Goal: Task Accomplishment & Management: Manage account settings

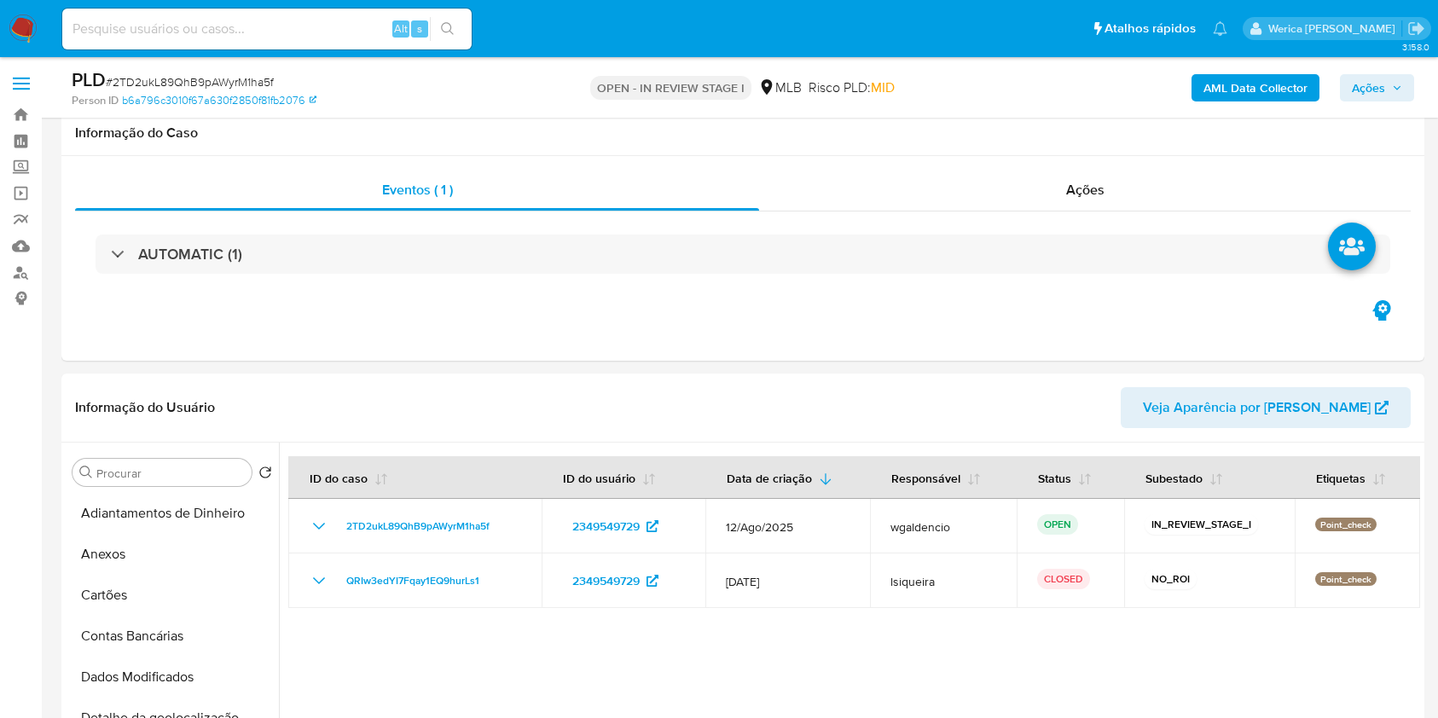
select select "10"
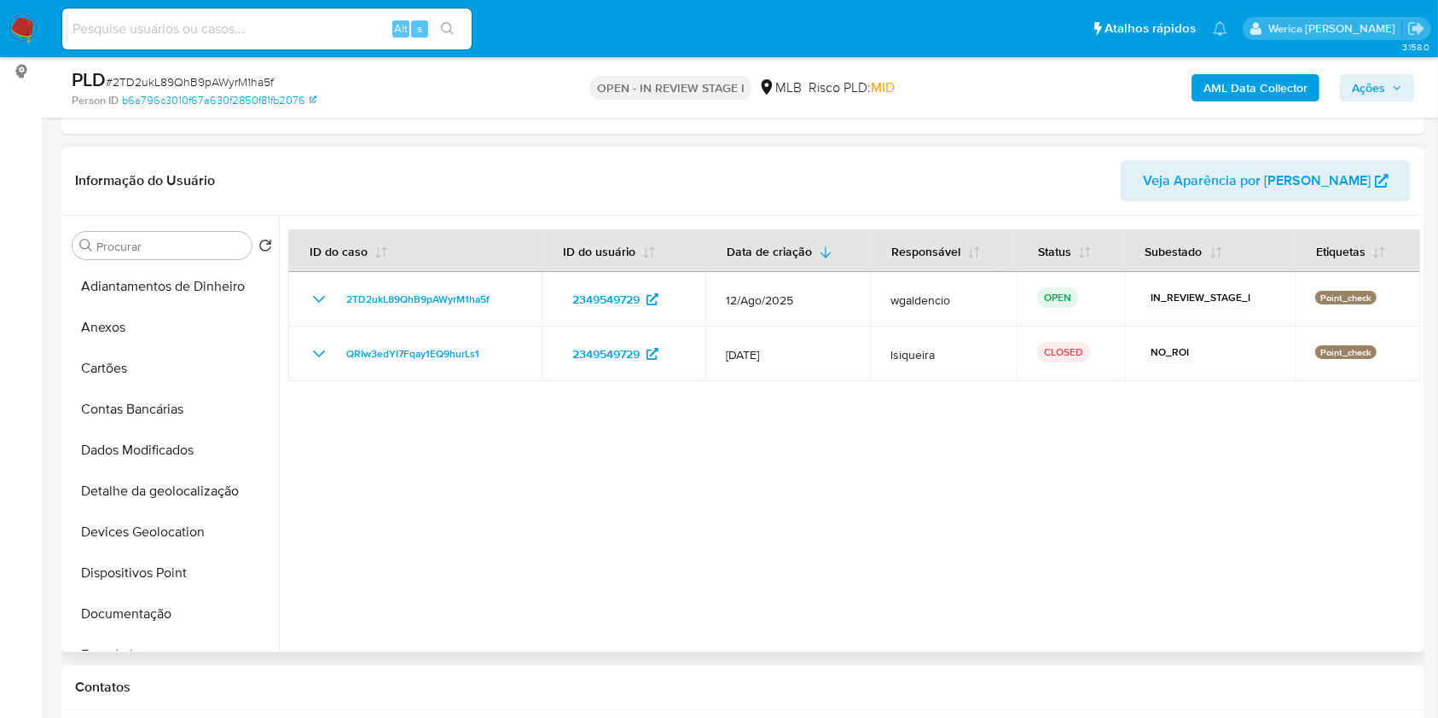
scroll to position [796, 0]
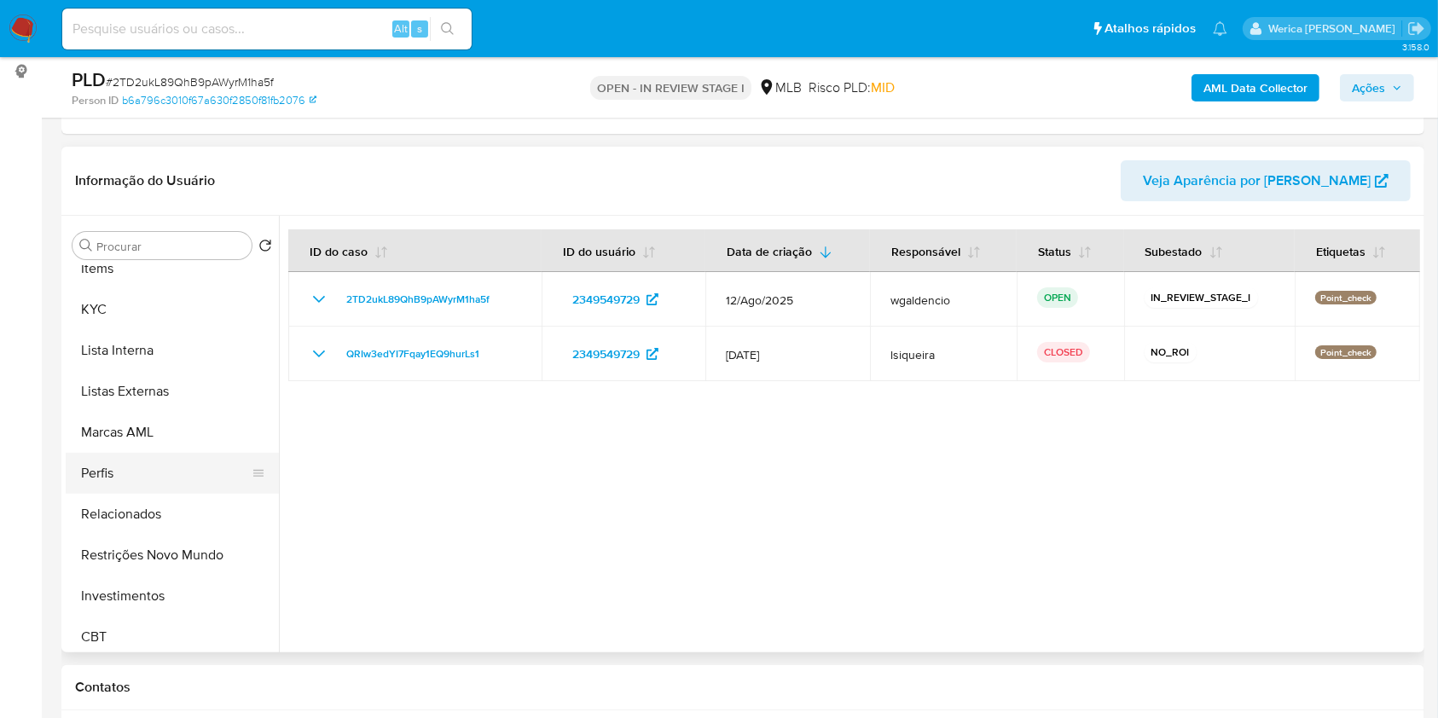
click at [164, 468] on button "Perfis" at bounding box center [166, 473] width 200 height 41
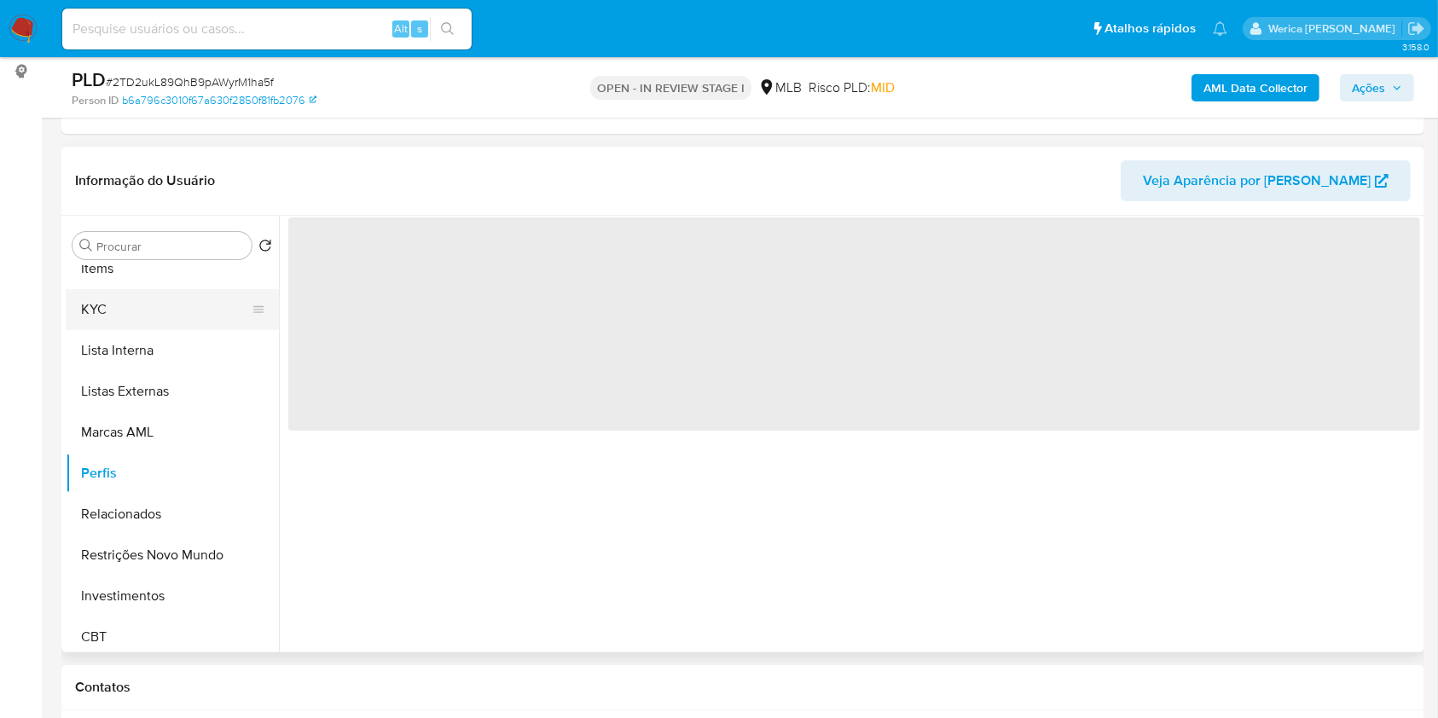
click at [109, 310] on button "KYC" at bounding box center [166, 309] width 200 height 41
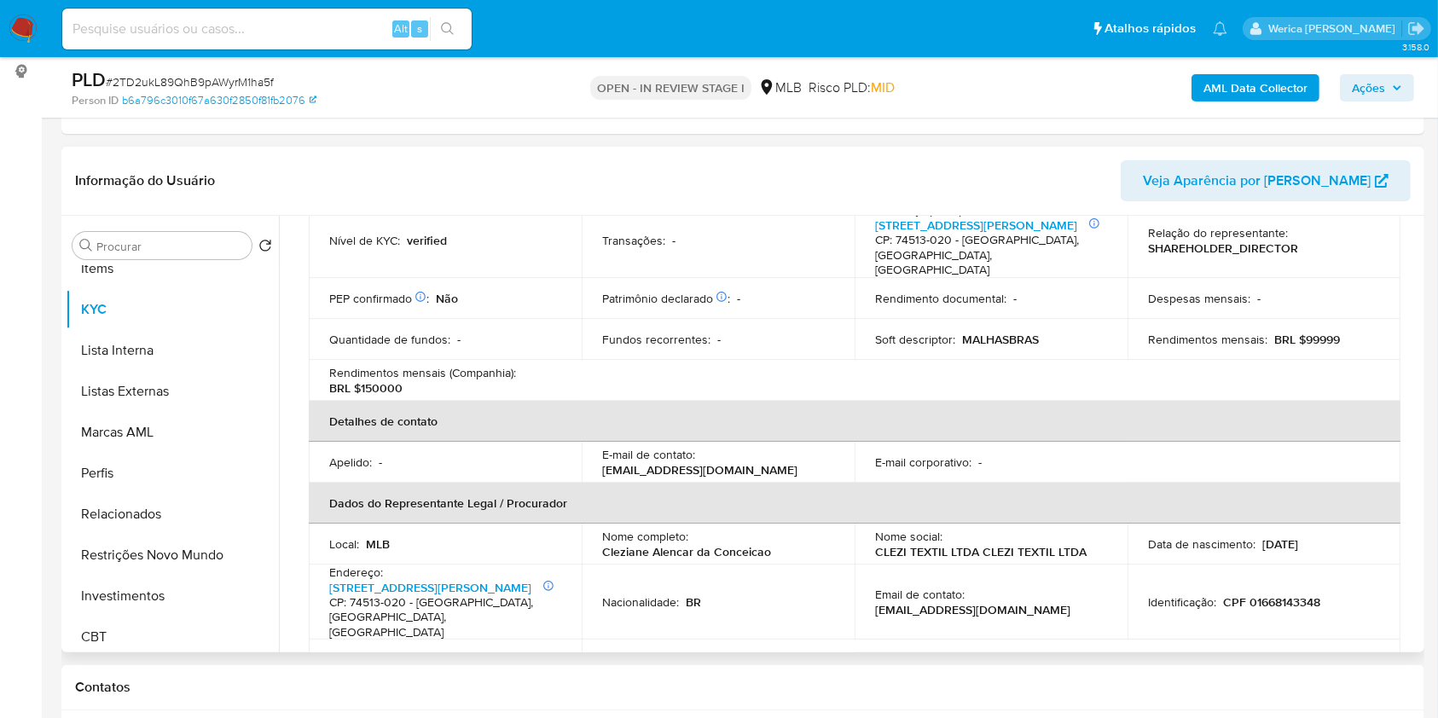
scroll to position [356, 0]
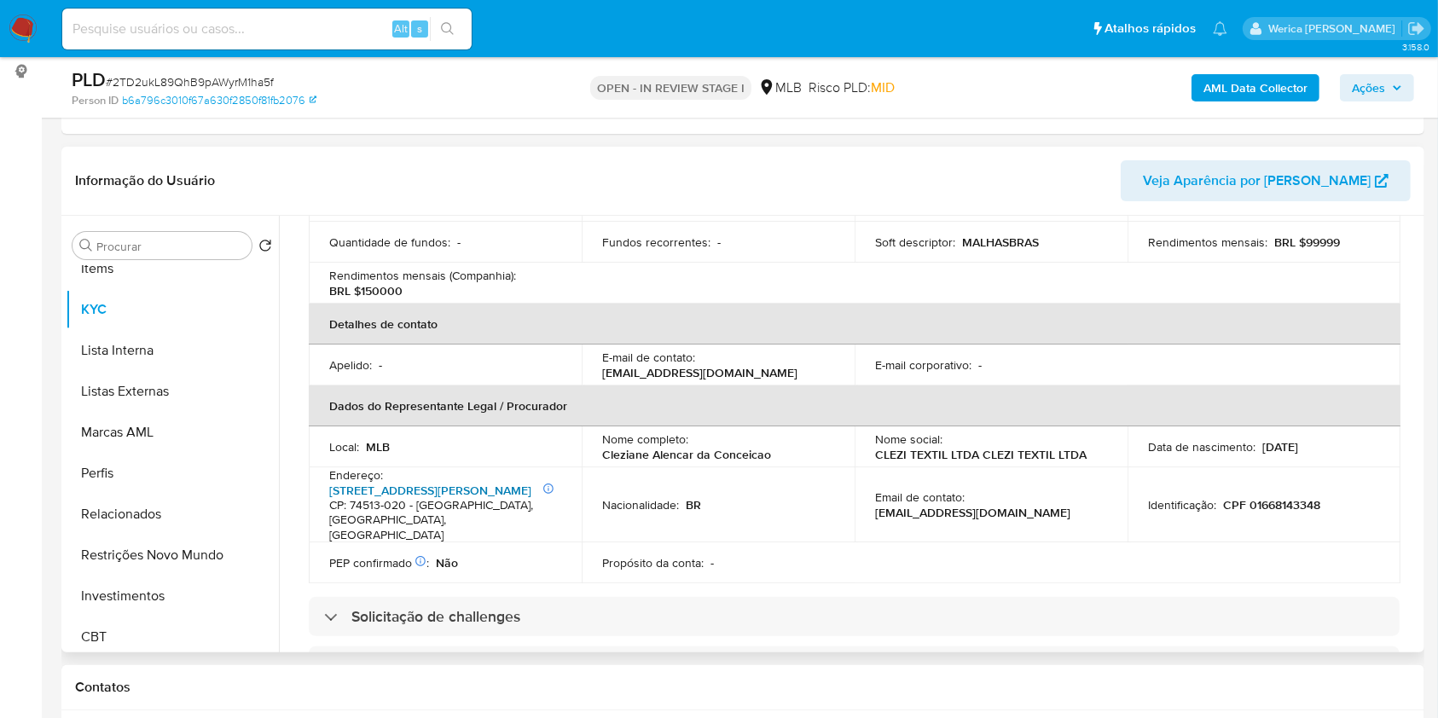
click at [496, 482] on link "Avenida Ademar Ferrugem 772, Setor Campinas" at bounding box center [430, 490] width 202 height 17
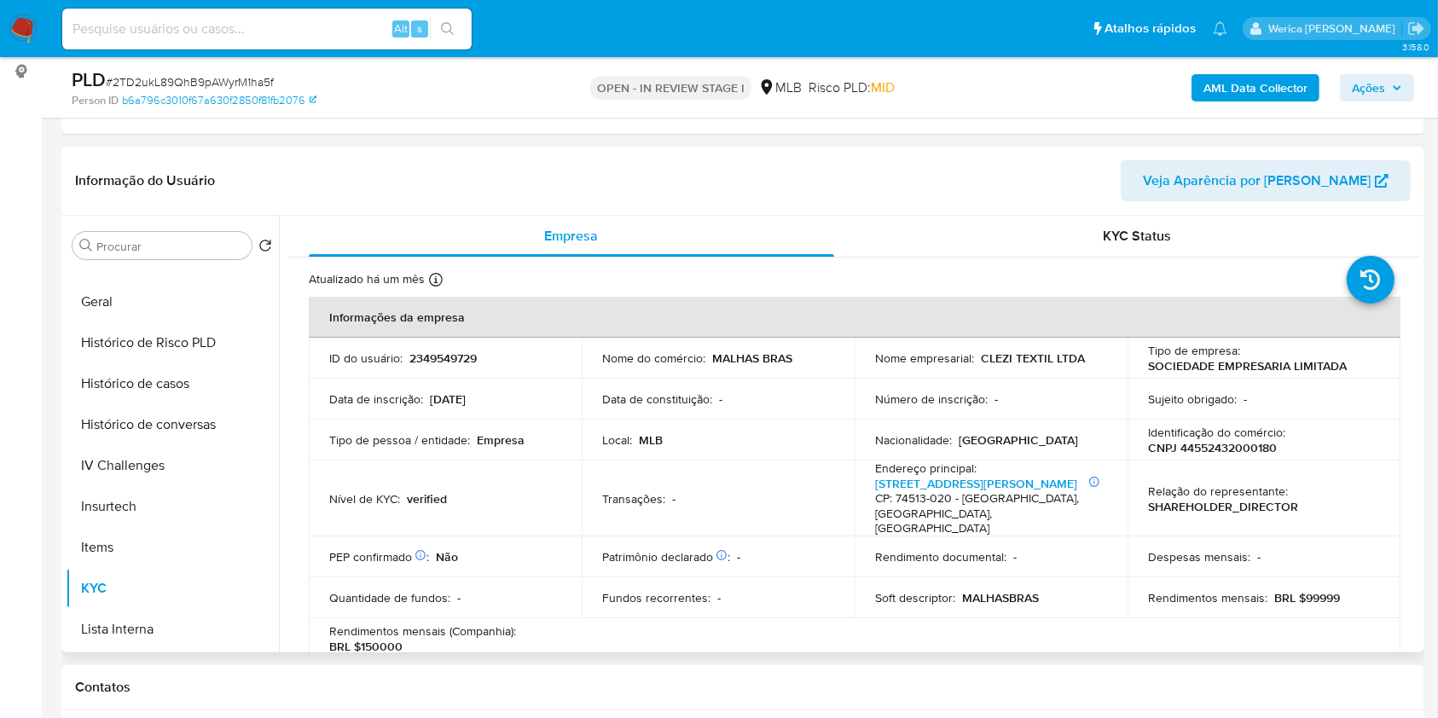
scroll to position [455, 0]
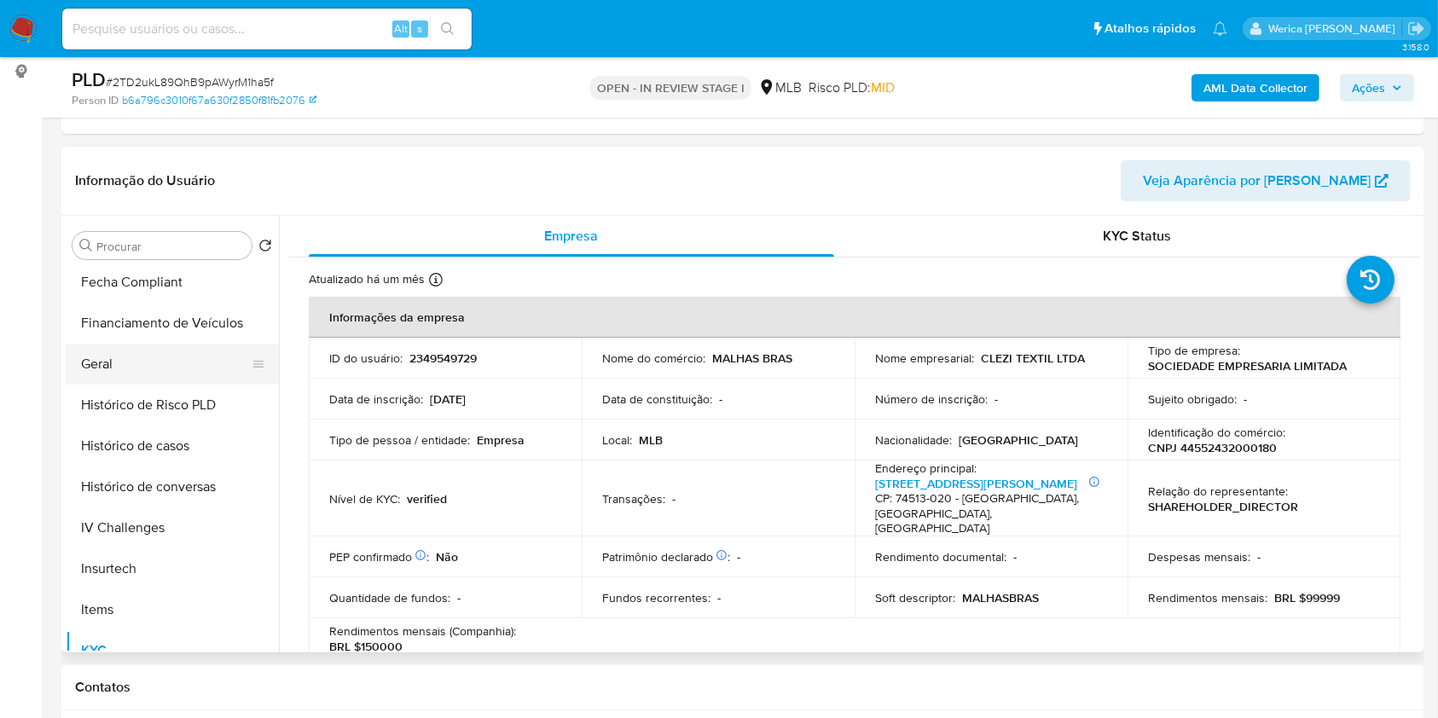
drag, startPoint x: 124, startPoint y: 377, endPoint x: 136, endPoint y: 378, distance: 12.8
click at [124, 374] on button "Geral" at bounding box center [166, 364] width 200 height 41
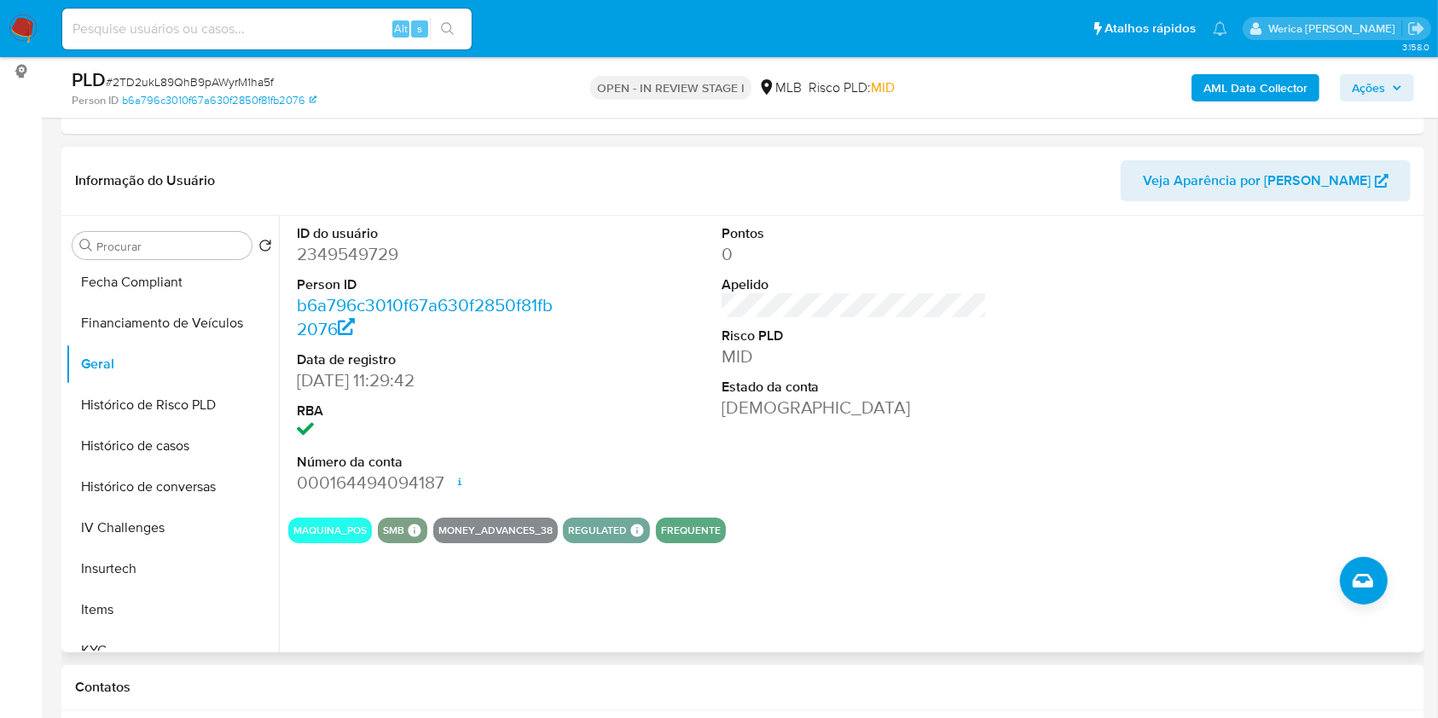
drag, startPoint x: 1238, startPoint y: 384, endPoint x: 1231, endPoint y: 285, distance: 99.2
click at [1237, 384] on div at bounding box center [1278, 360] width 283 height 288
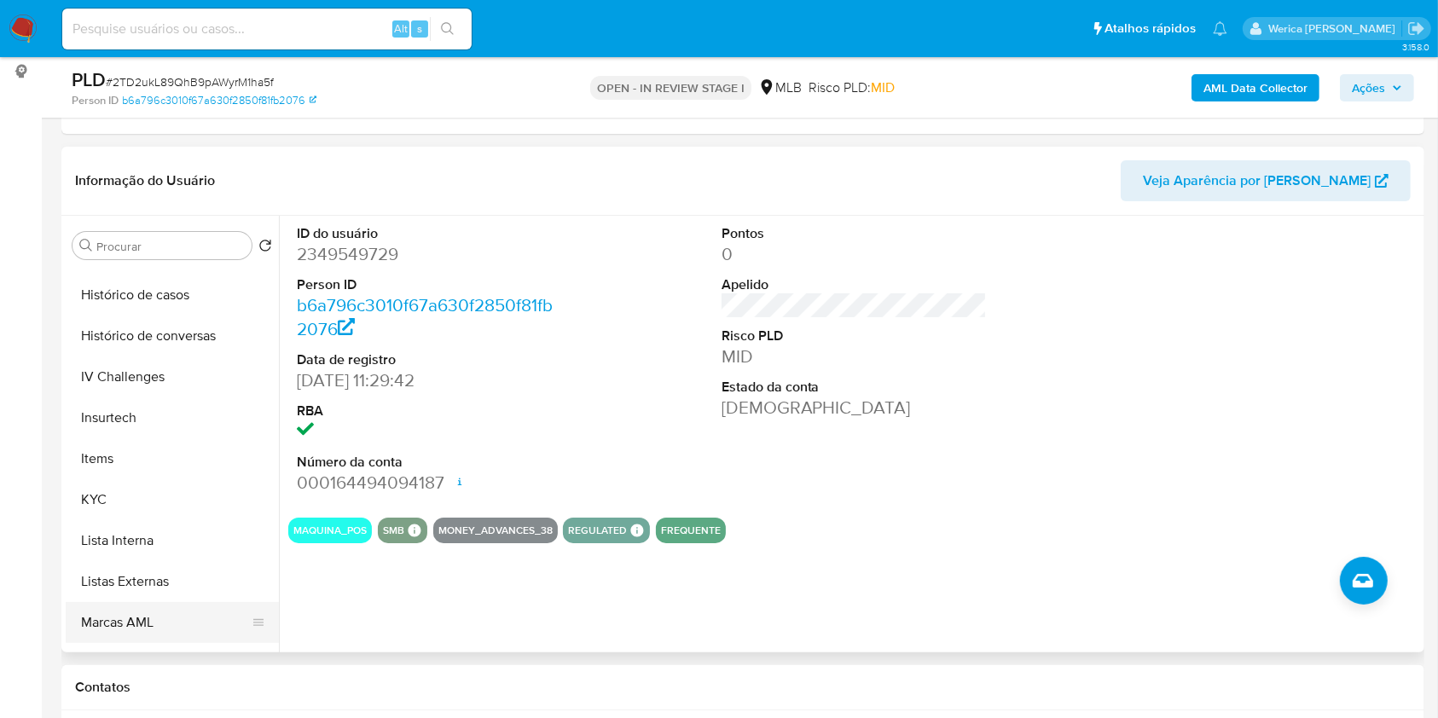
scroll to position [796, 0]
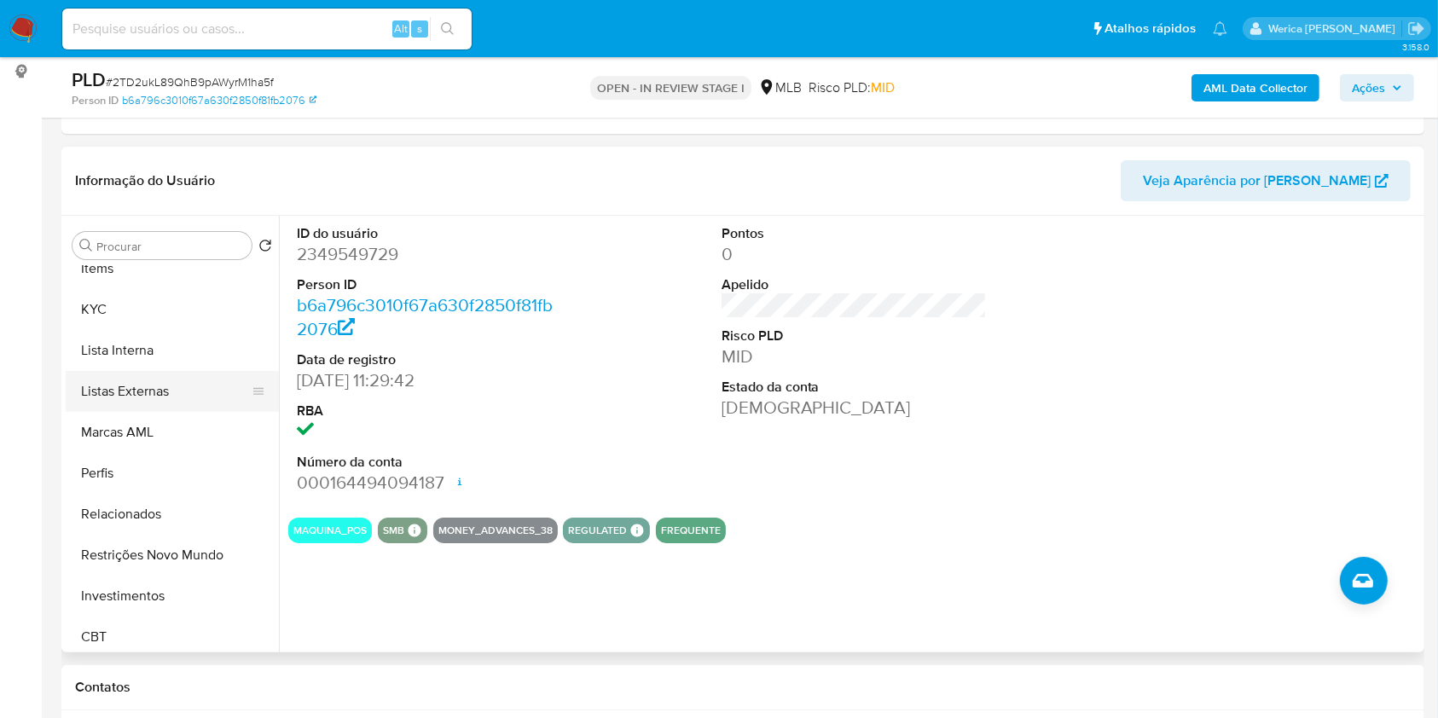
click at [148, 404] on button "Listas Externas" at bounding box center [166, 391] width 200 height 41
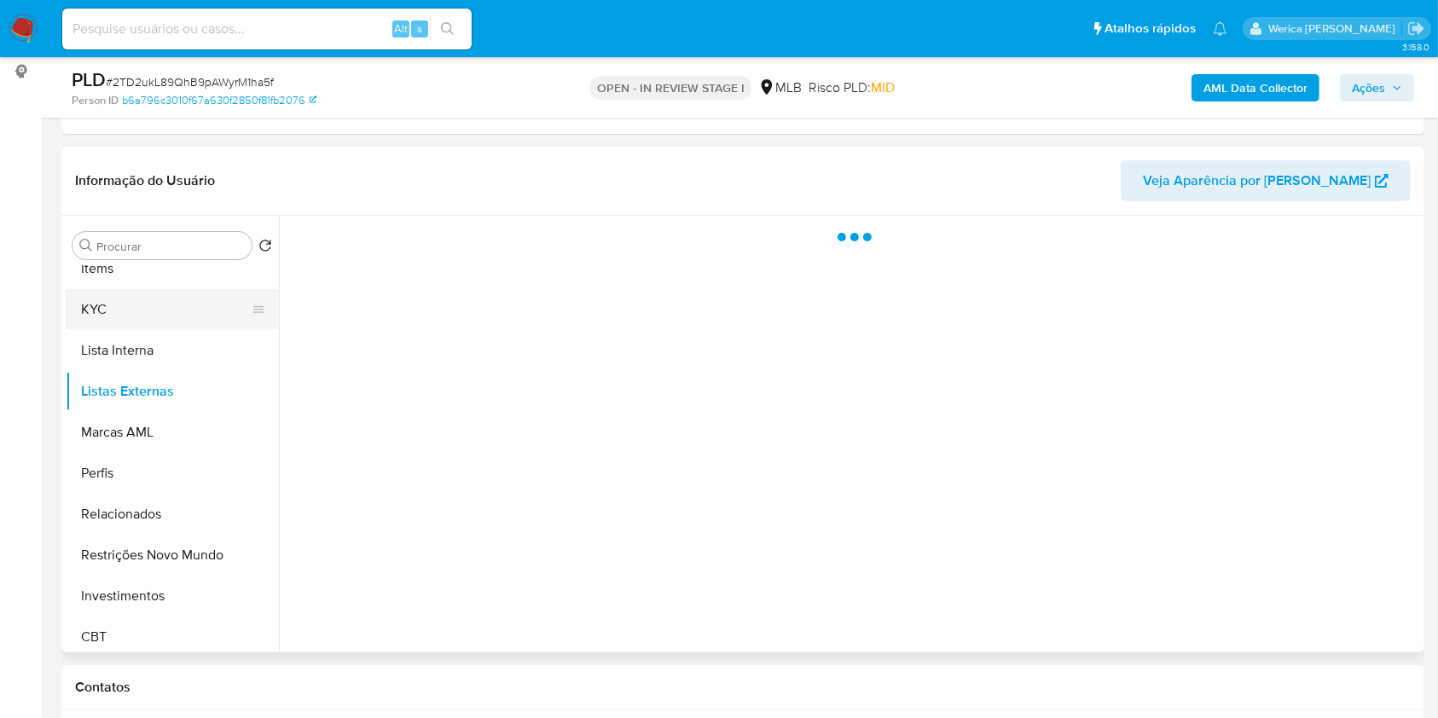
click at [145, 291] on button "KYC" at bounding box center [166, 309] width 200 height 41
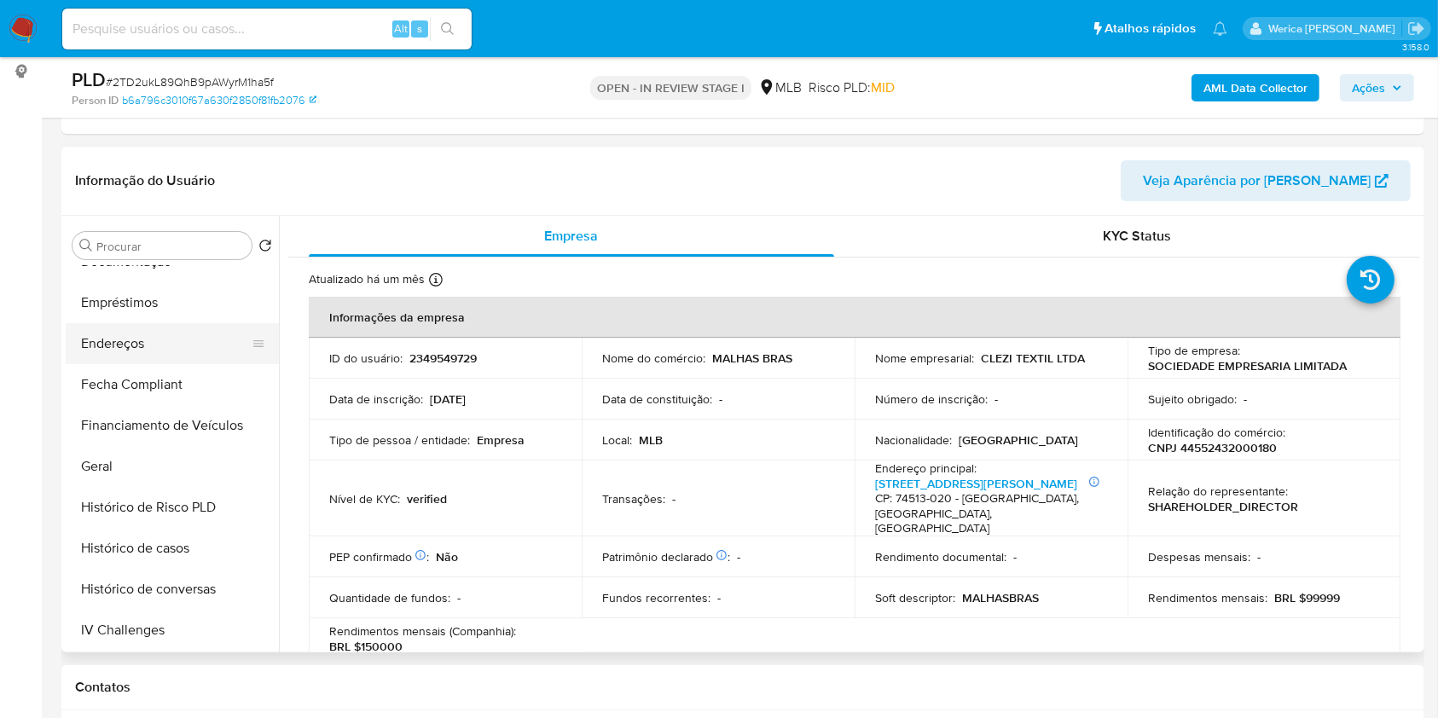
scroll to position [227, 0]
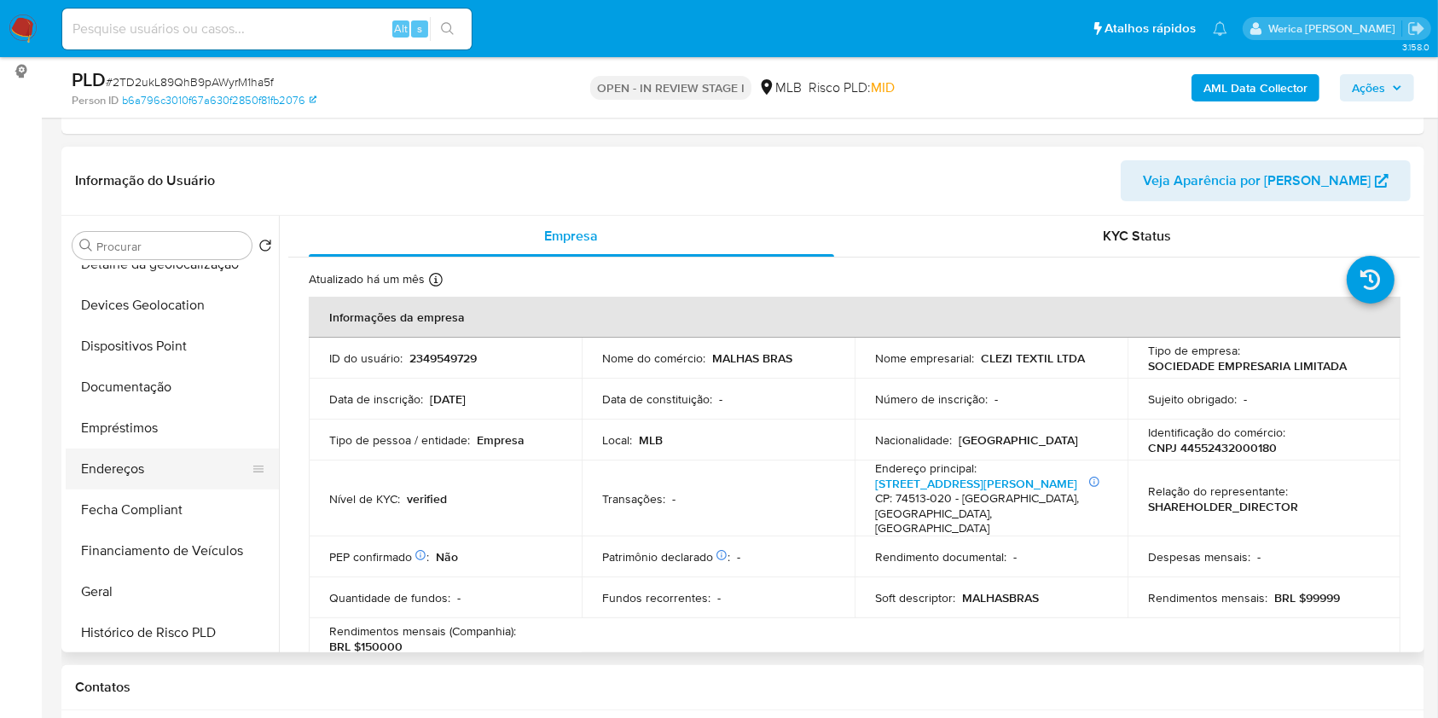
click at [206, 461] on button "Endereços" at bounding box center [166, 469] width 200 height 41
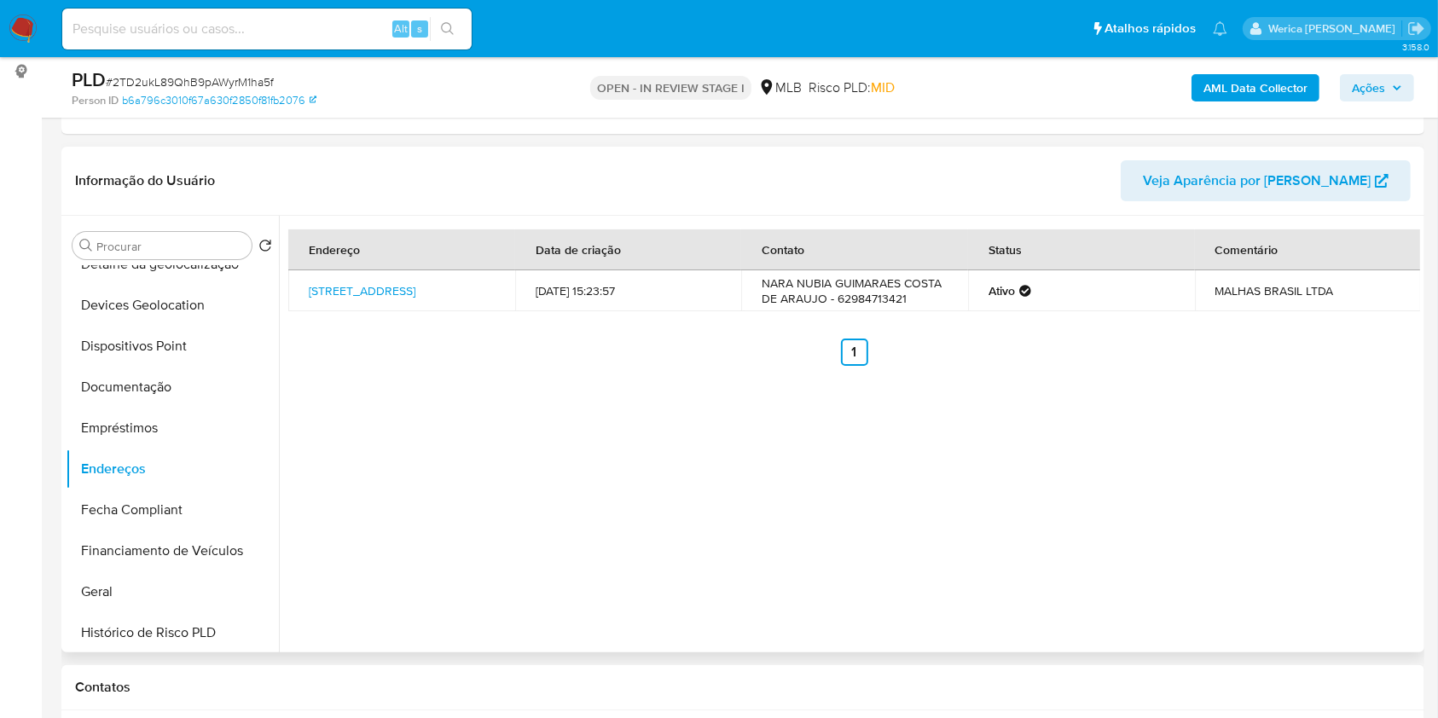
click at [1388, 515] on div "Endereço Data de criação Contato Status Comentário Avenida Minas Gerais 443, Go…" at bounding box center [849, 434] width 1141 height 437
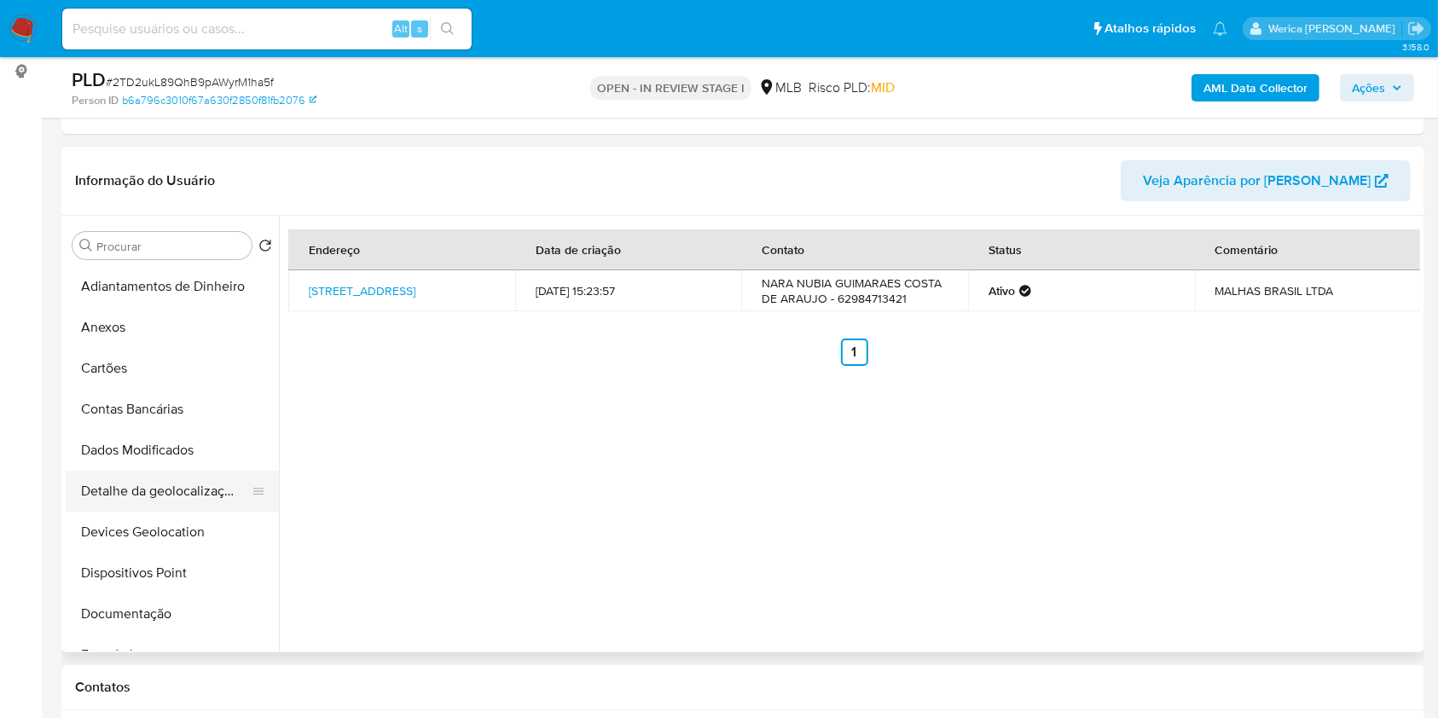
click at [181, 470] on ul "Adiantamentos de Dinheiro Anexos Cartões Contas Bancárias Dados Modificados Det…" at bounding box center [172, 458] width 213 height 385
click at [185, 496] on button "Detalhe da geolocalização" at bounding box center [166, 491] width 200 height 41
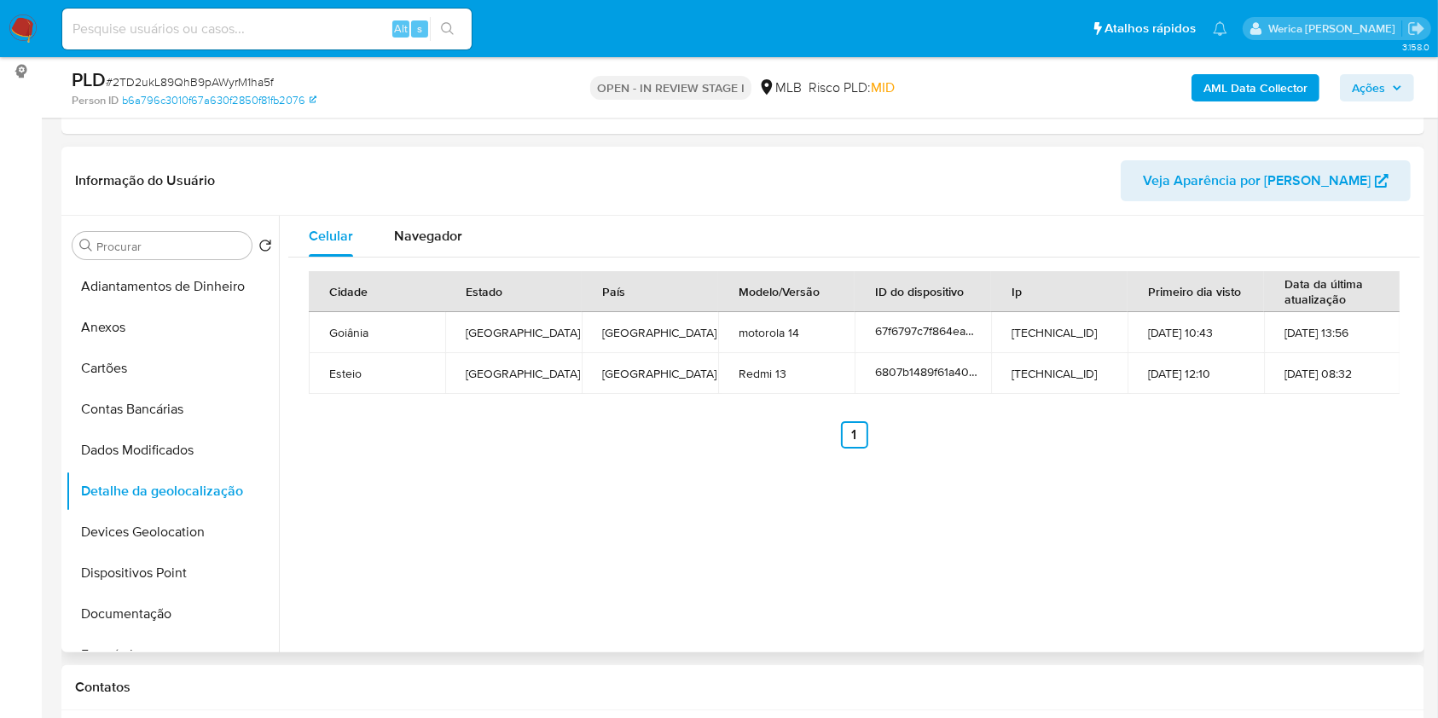
drag, startPoint x: 1310, startPoint y: 573, endPoint x: 1283, endPoint y: 561, distance: 29.8
click at [1305, 573] on div "Celular Navegador Cidade Estado País Modelo/Versão ID do dispositivo Ip Primeir…" at bounding box center [849, 434] width 1141 height 437
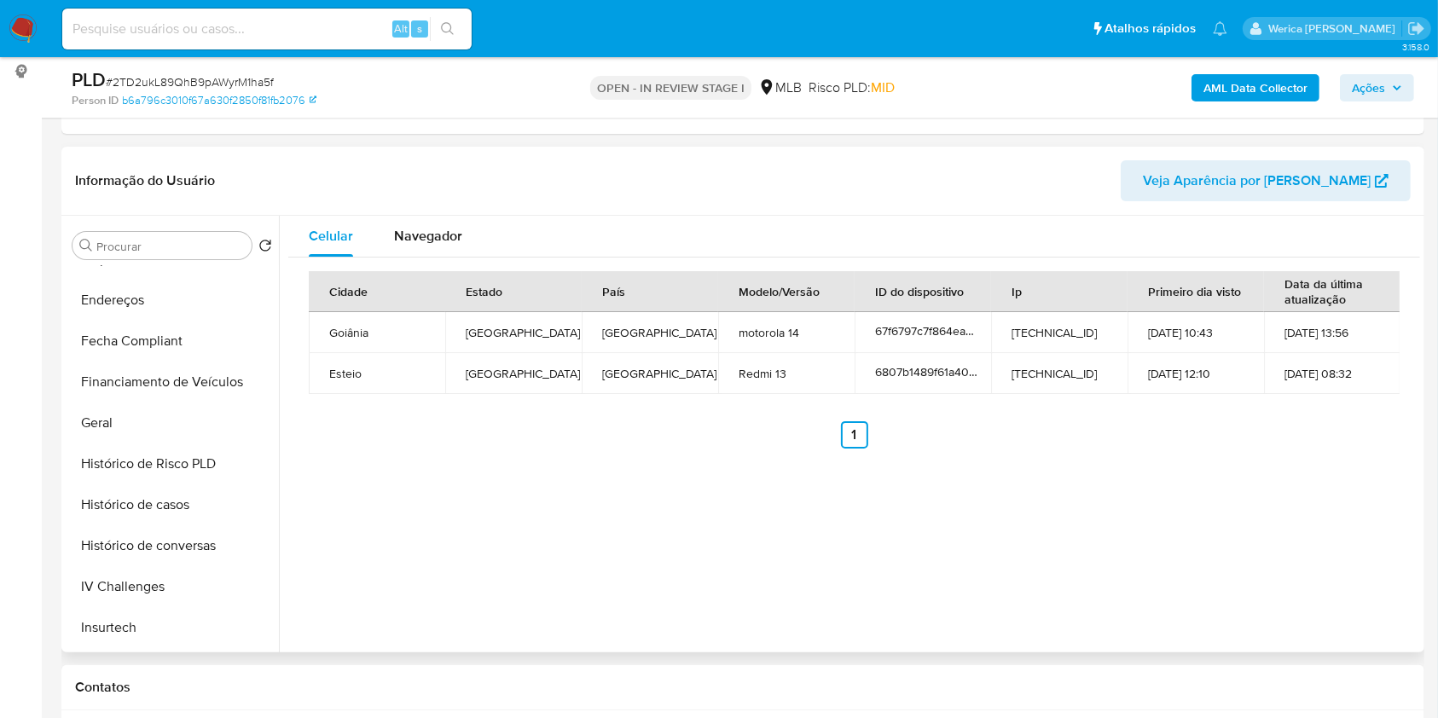
scroll to position [796, 0]
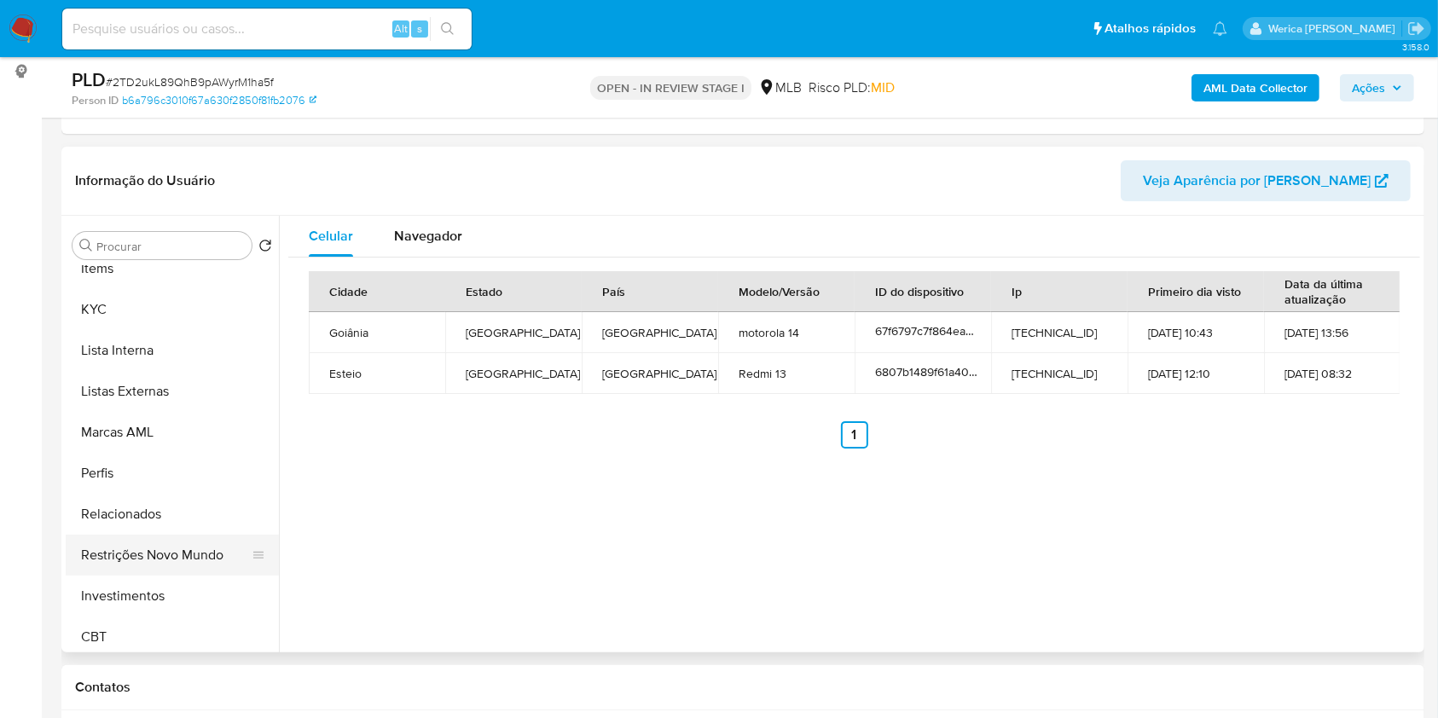
click at [169, 560] on button "Restrições Novo Mundo" at bounding box center [166, 555] width 200 height 41
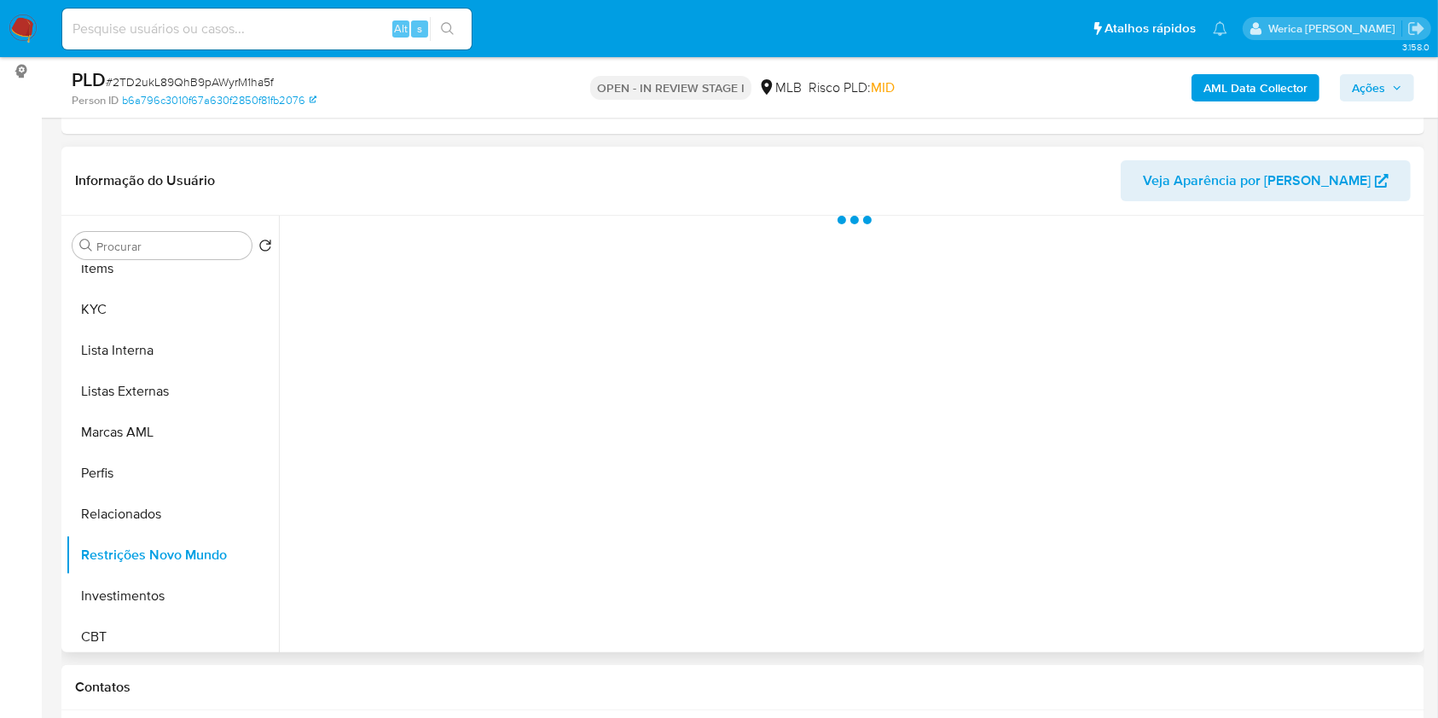
click at [416, 310] on div at bounding box center [849, 434] width 1141 height 437
click at [405, 225] on button "Estado actual" at bounding box center [350, 238] width 124 height 45
click at [470, 206] on div "Informação do Usuário Veja Aparência por Pessoa" at bounding box center [742, 181] width 1363 height 69
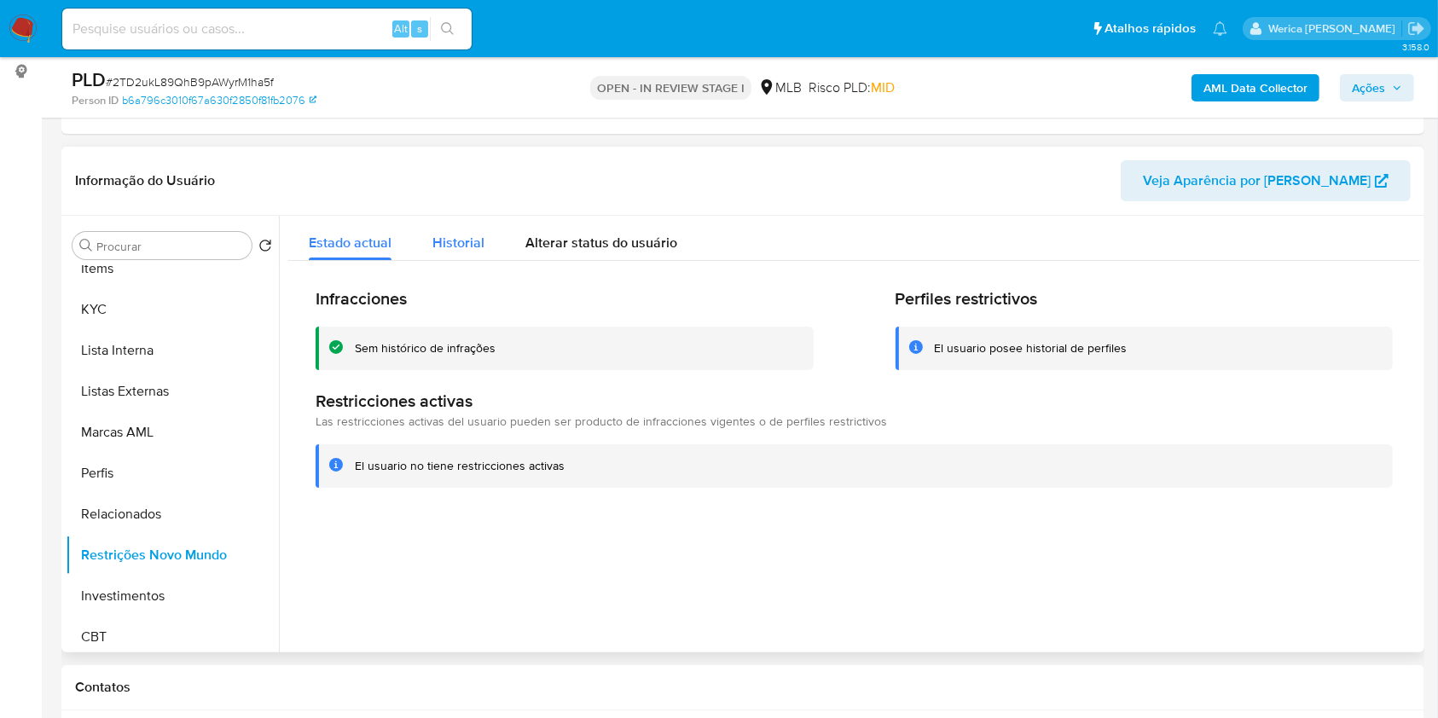
click at [469, 235] on span "Historial" at bounding box center [458, 243] width 52 height 20
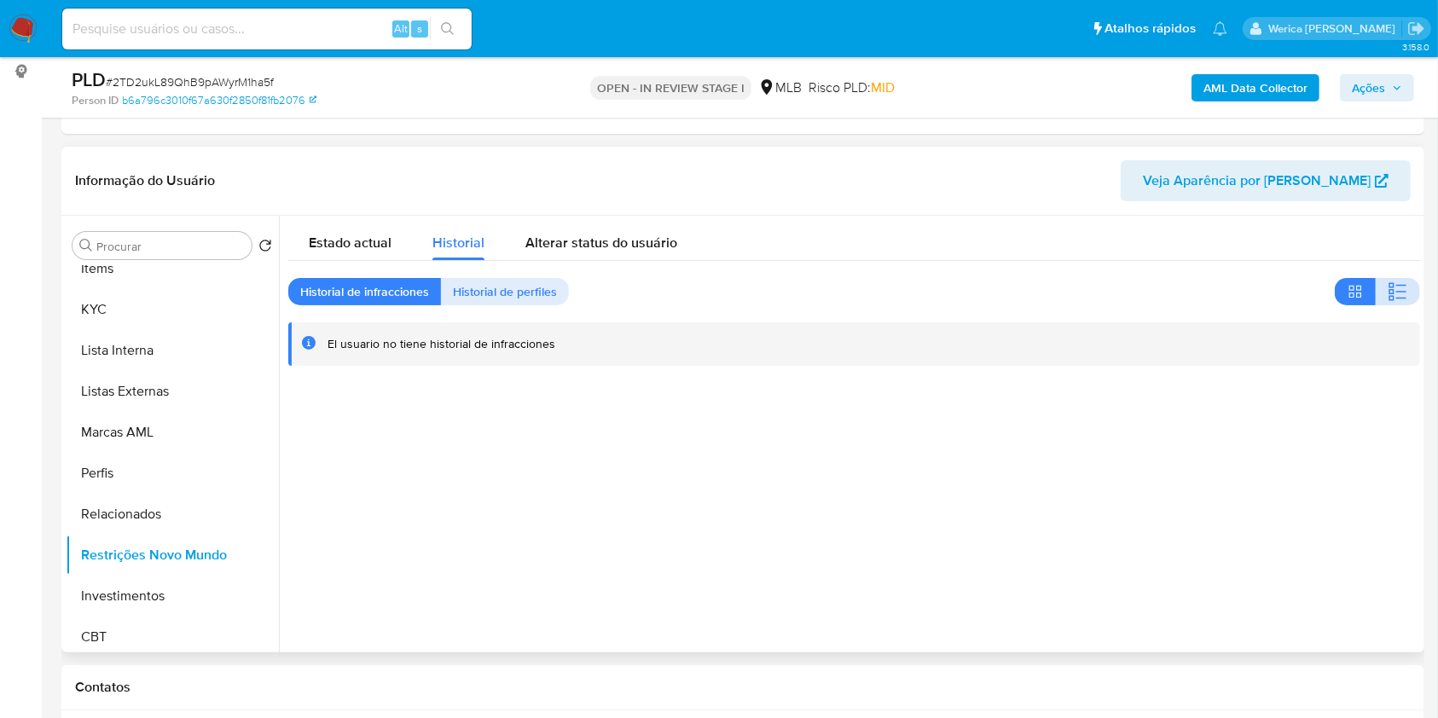
click at [1378, 295] on button "button" at bounding box center [1398, 291] width 44 height 27
click at [1172, 589] on div at bounding box center [849, 434] width 1141 height 437
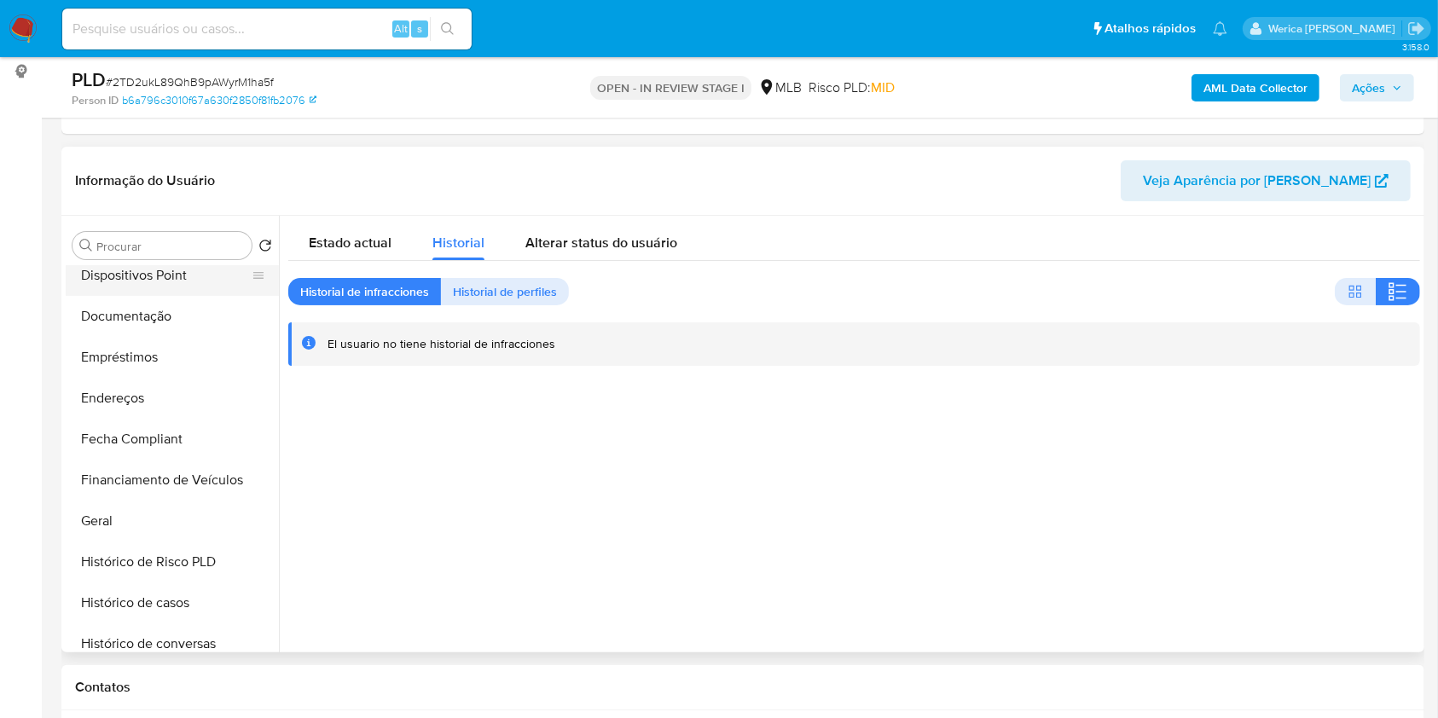
scroll to position [113, 0]
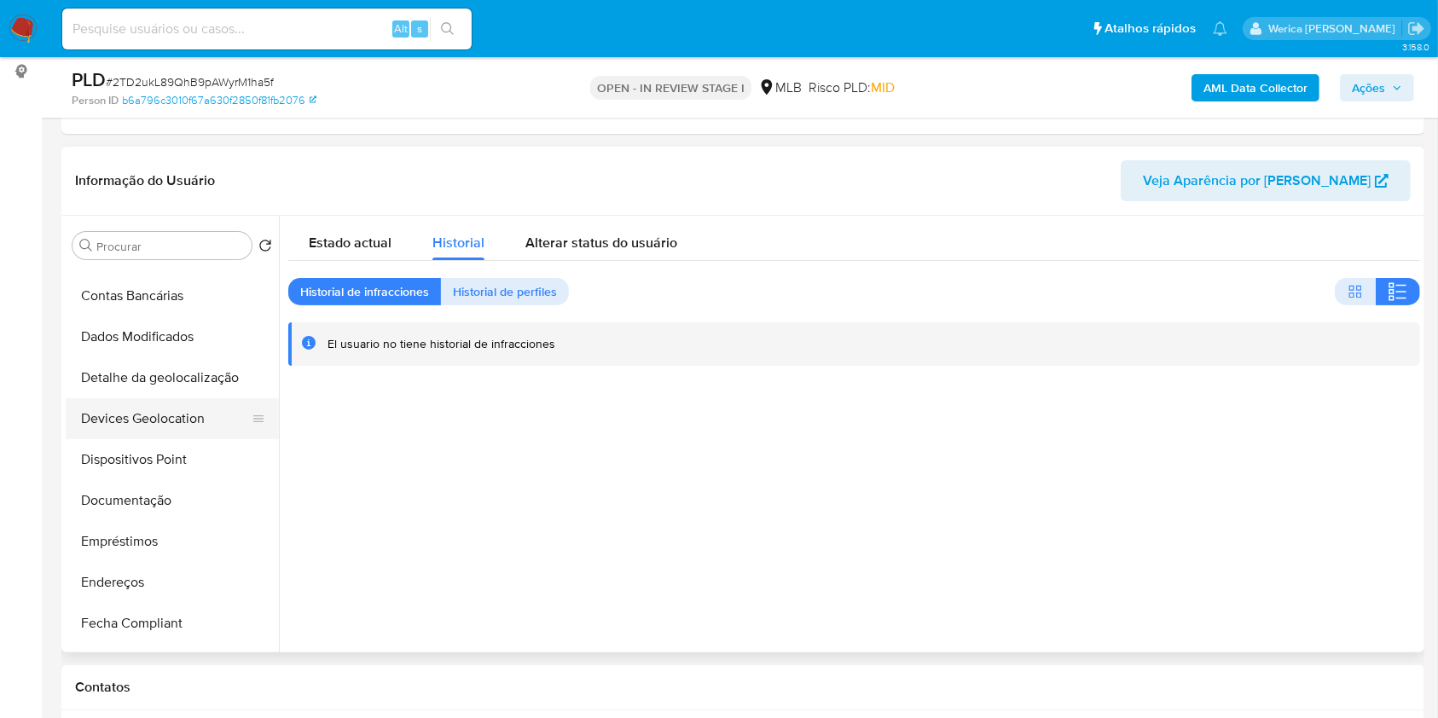
click at [195, 414] on button "Devices Geolocation" at bounding box center [166, 418] width 200 height 41
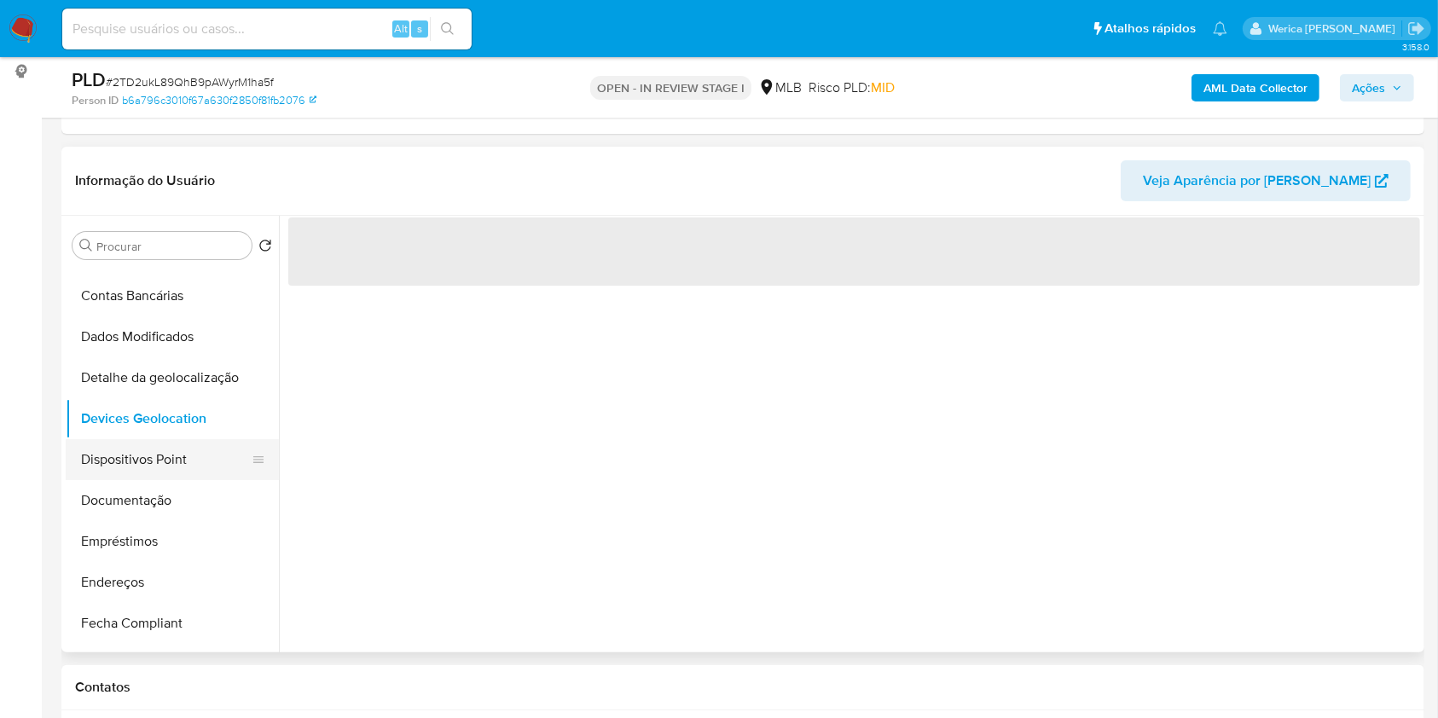
click at [184, 454] on button "Dispositivos Point" at bounding box center [166, 459] width 200 height 41
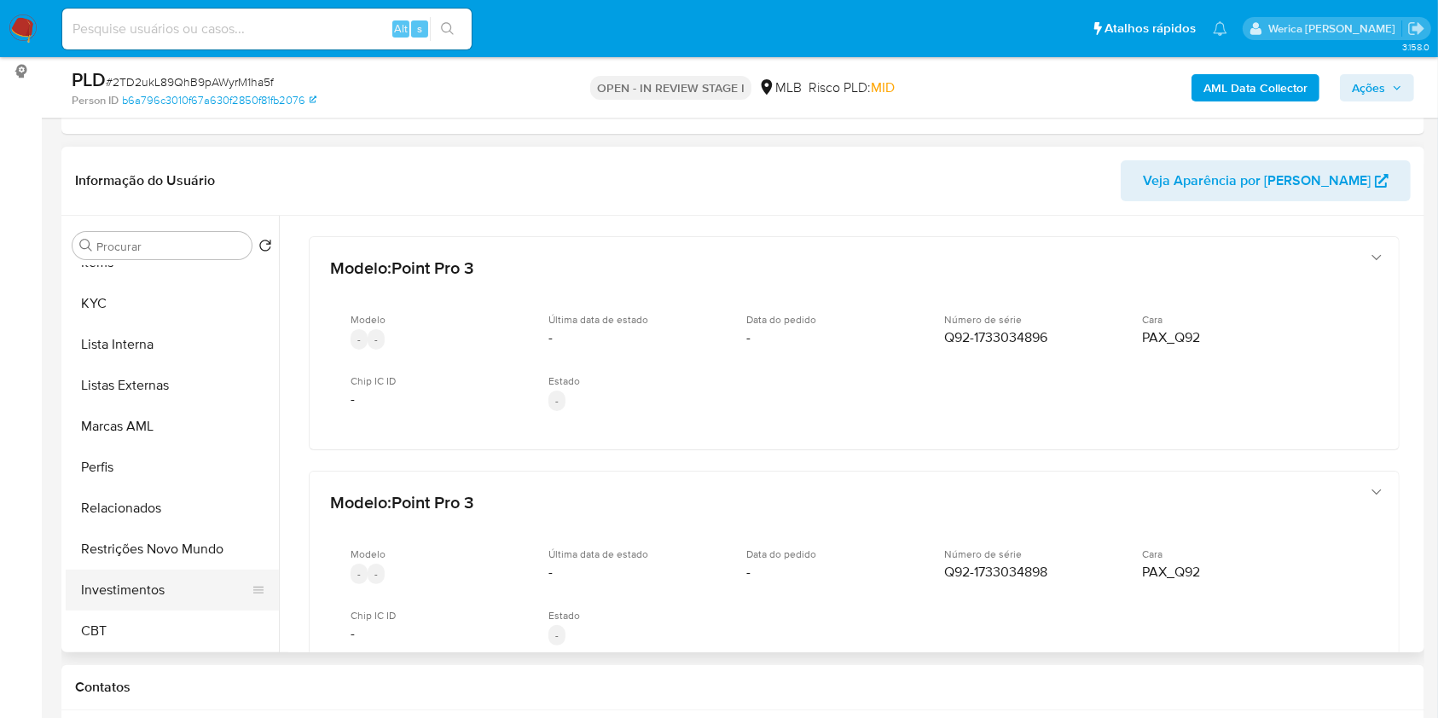
scroll to position [803, 0]
click at [147, 554] on button "Restrições Novo Mundo" at bounding box center [166, 548] width 200 height 41
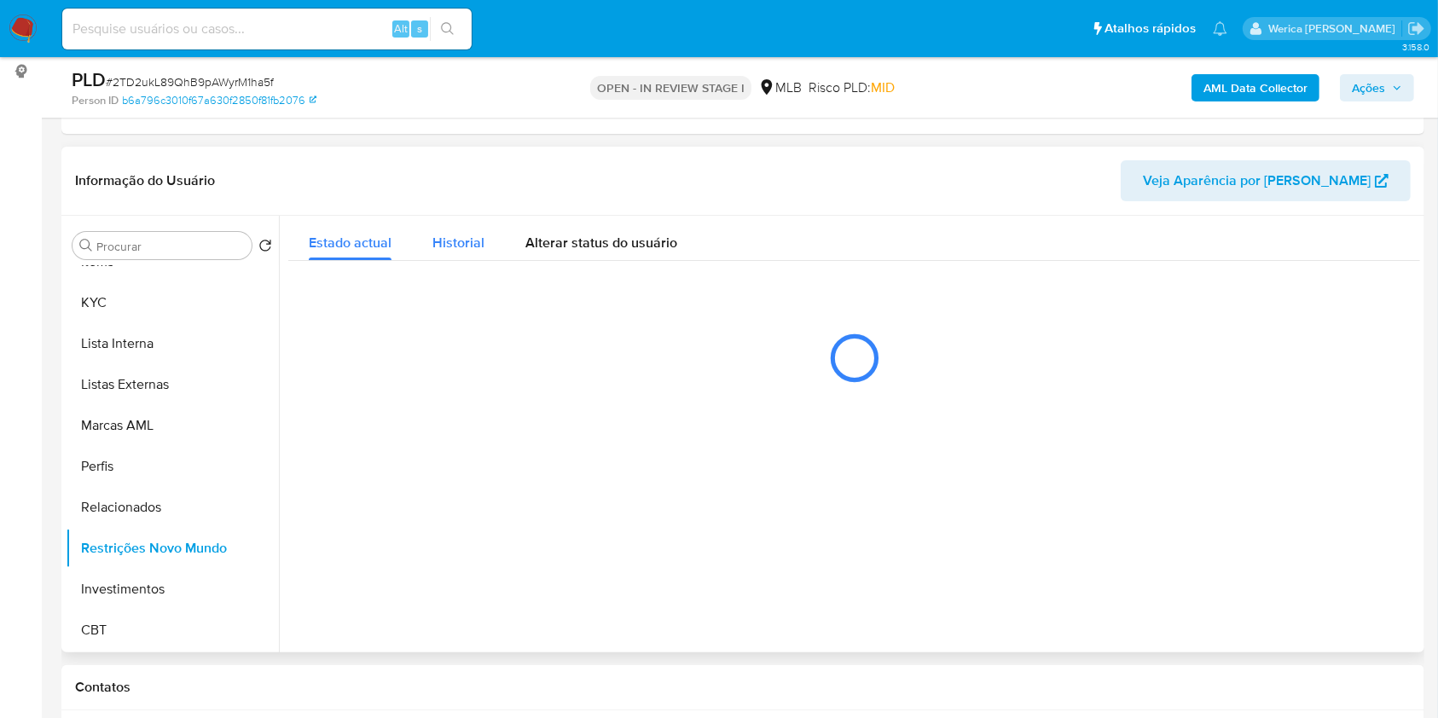
drag, startPoint x: 471, startPoint y: 242, endPoint x: 486, endPoint y: 235, distance: 16.8
click at [486, 235] on button "Historial" at bounding box center [458, 238] width 93 height 45
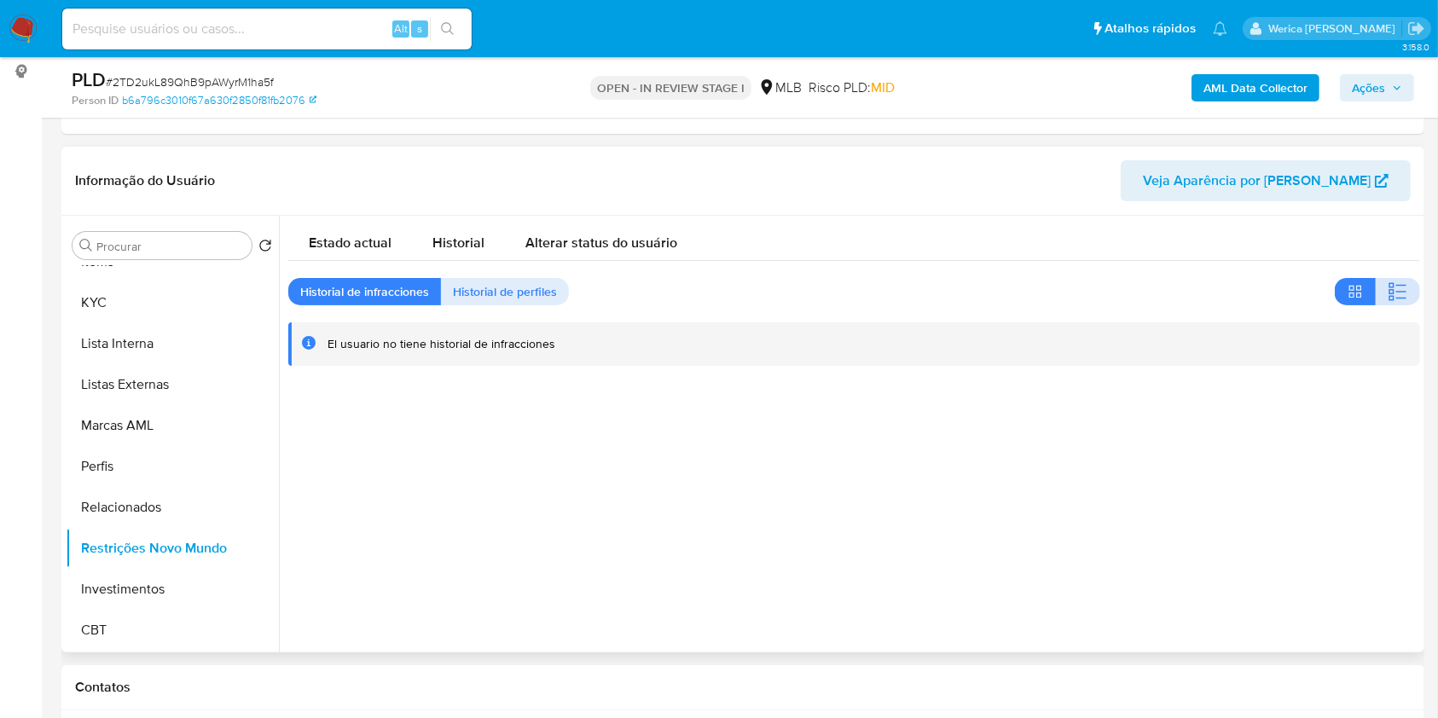
click at [1388, 288] on icon "button" at bounding box center [1398, 291] width 20 height 20
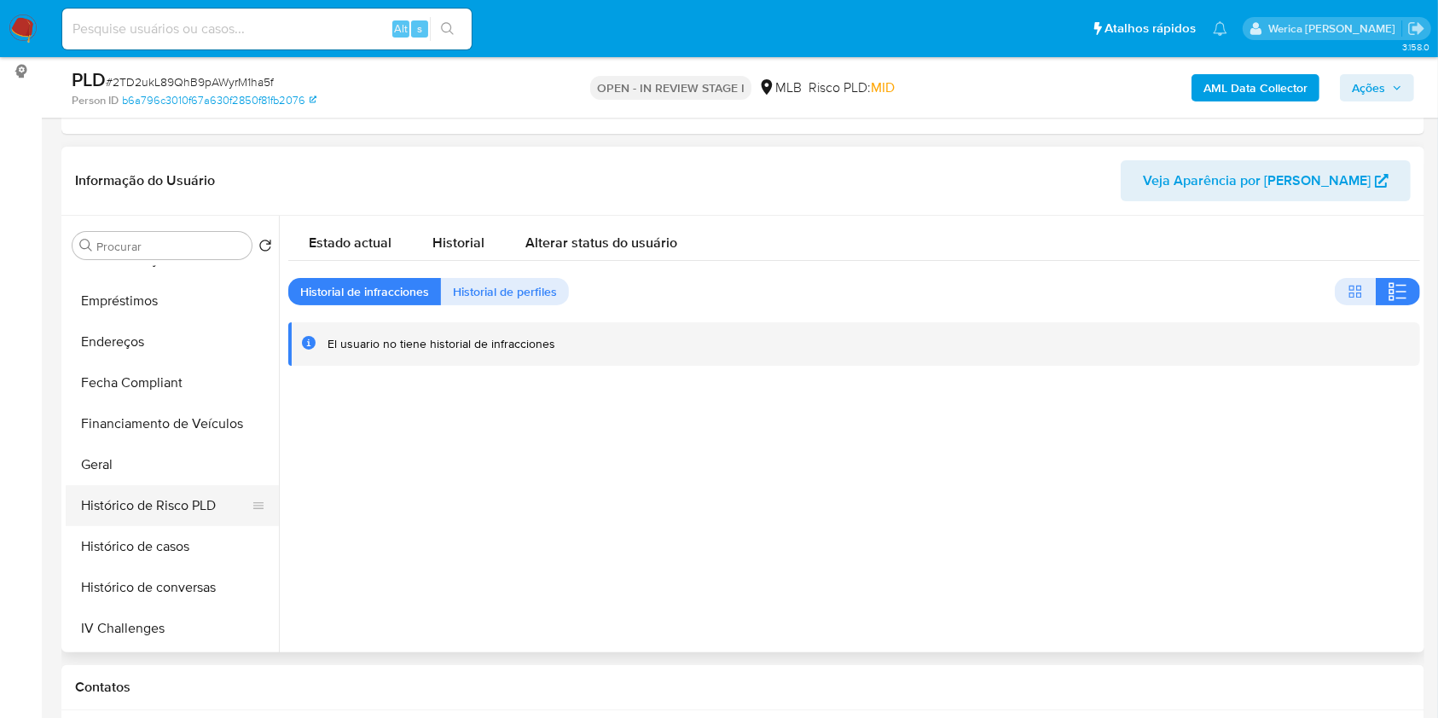
scroll to position [234, 0]
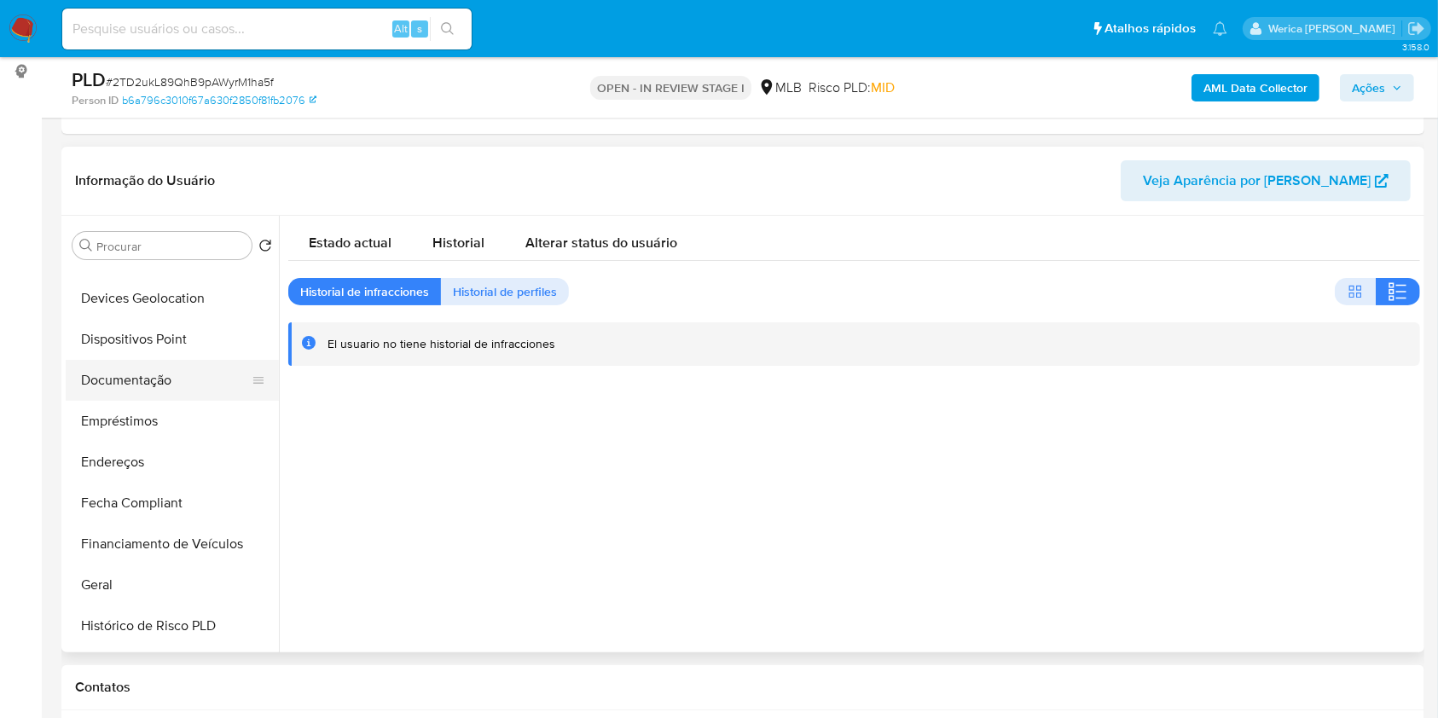
click at [146, 385] on button "Documentação" at bounding box center [166, 380] width 200 height 41
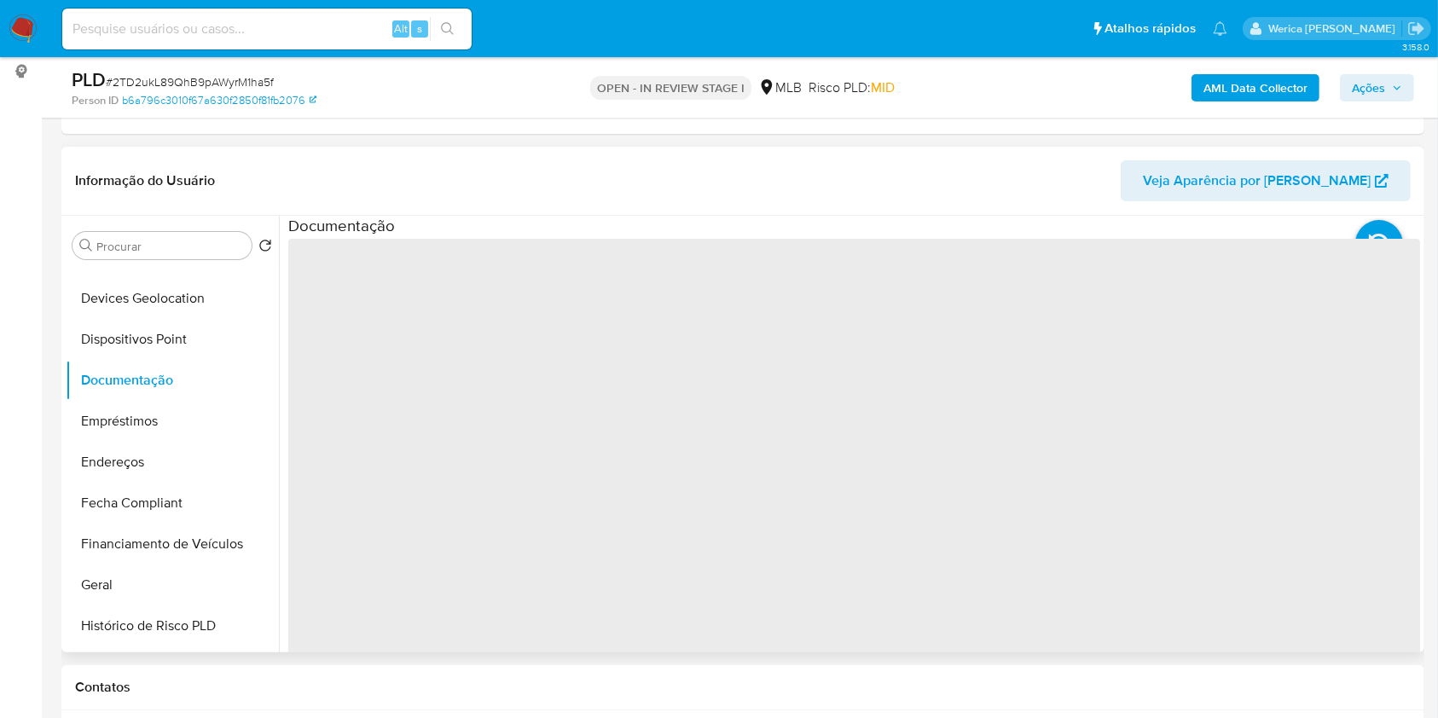
click at [375, 308] on span "‌" at bounding box center [854, 512] width 1132 height 546
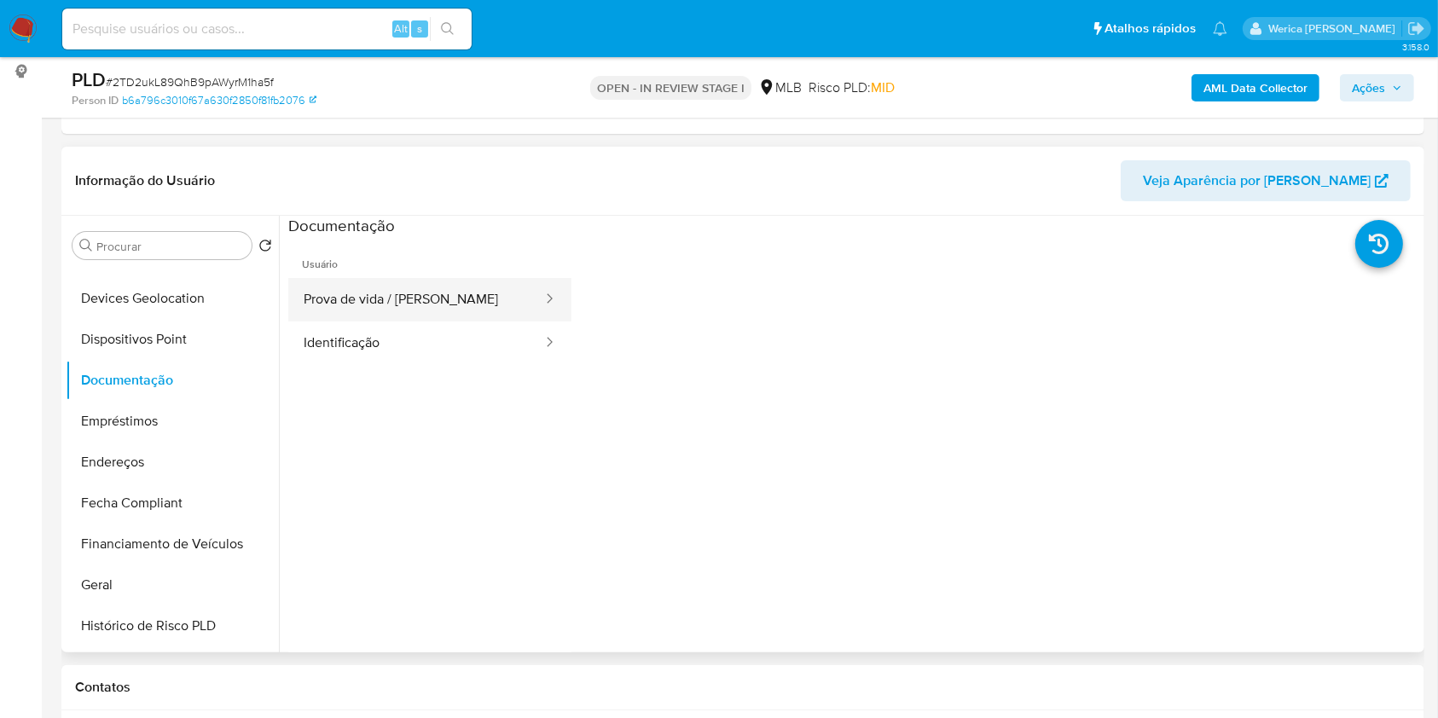
click at [403, 299] on button "Prova de vida / [PERSON_NAME]" at bounding box center [416, 300] width 256 height 44
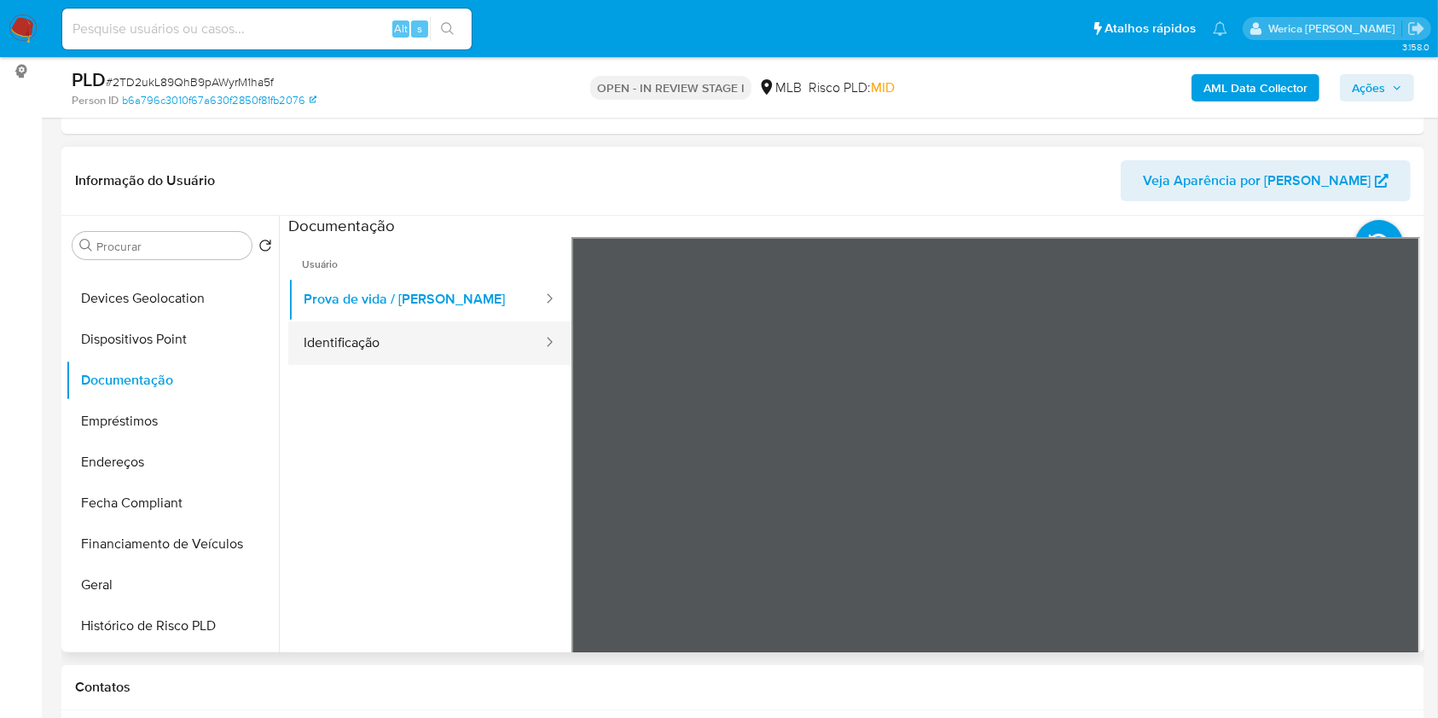
click at [473, 356] on button "Identificação" at bounding box center [416, 344] width 256 height 44
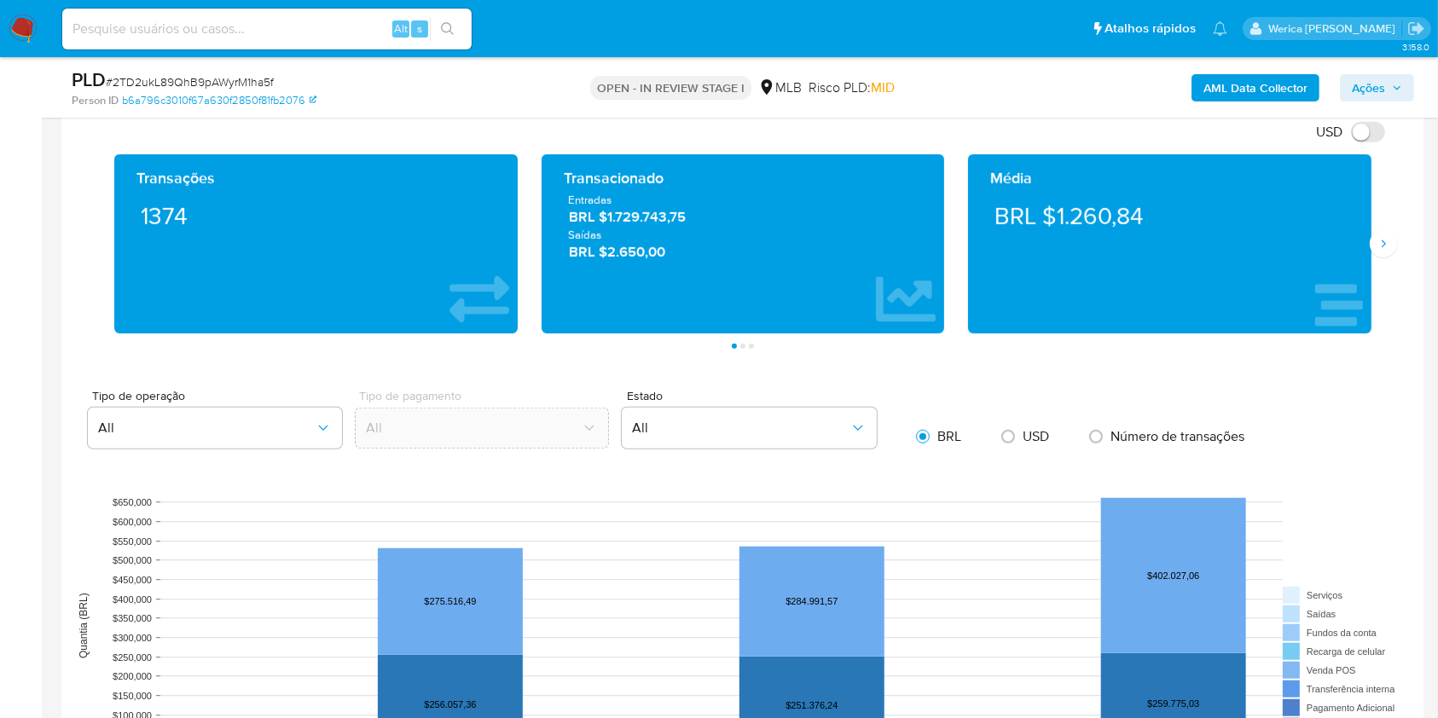
scroll to position [1137, 0]
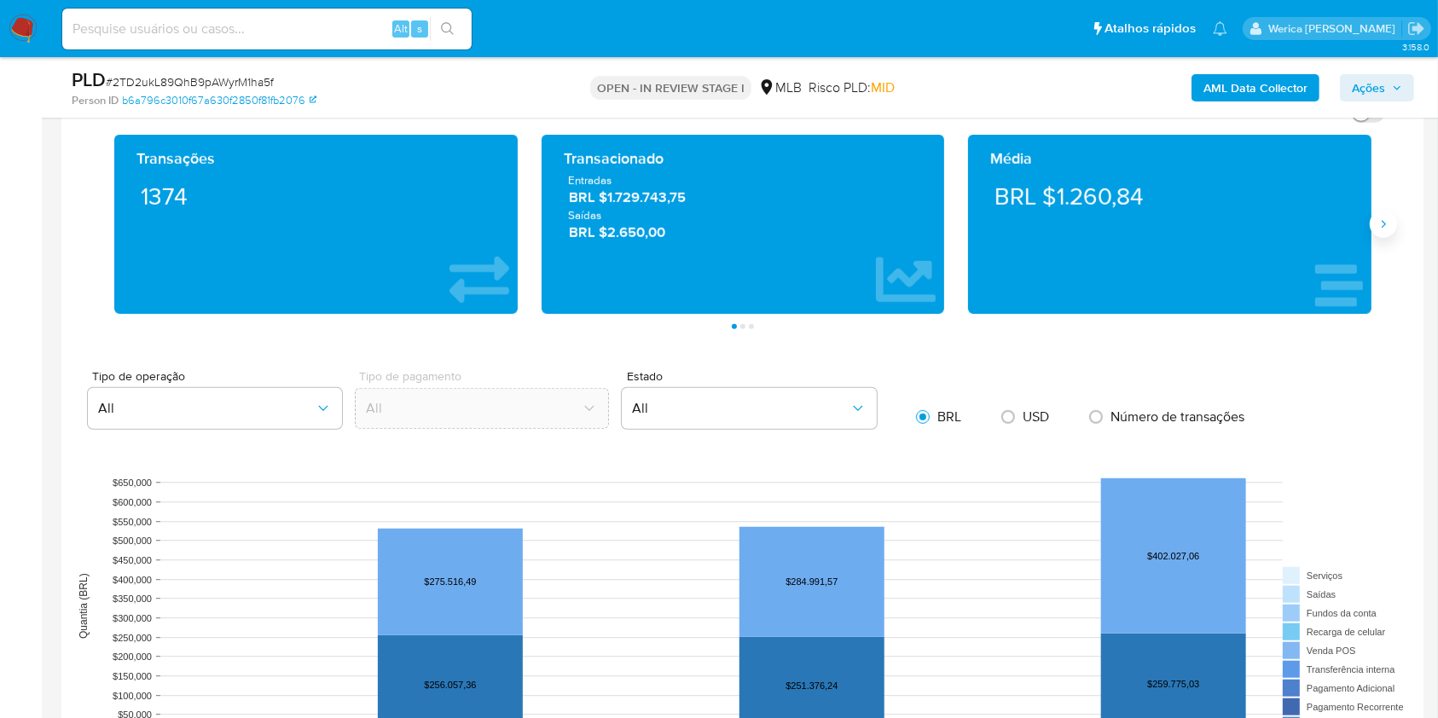
click at [1385, 222] on icon "Siguiente" at bounding box center [1384, 225] width 14 height 14
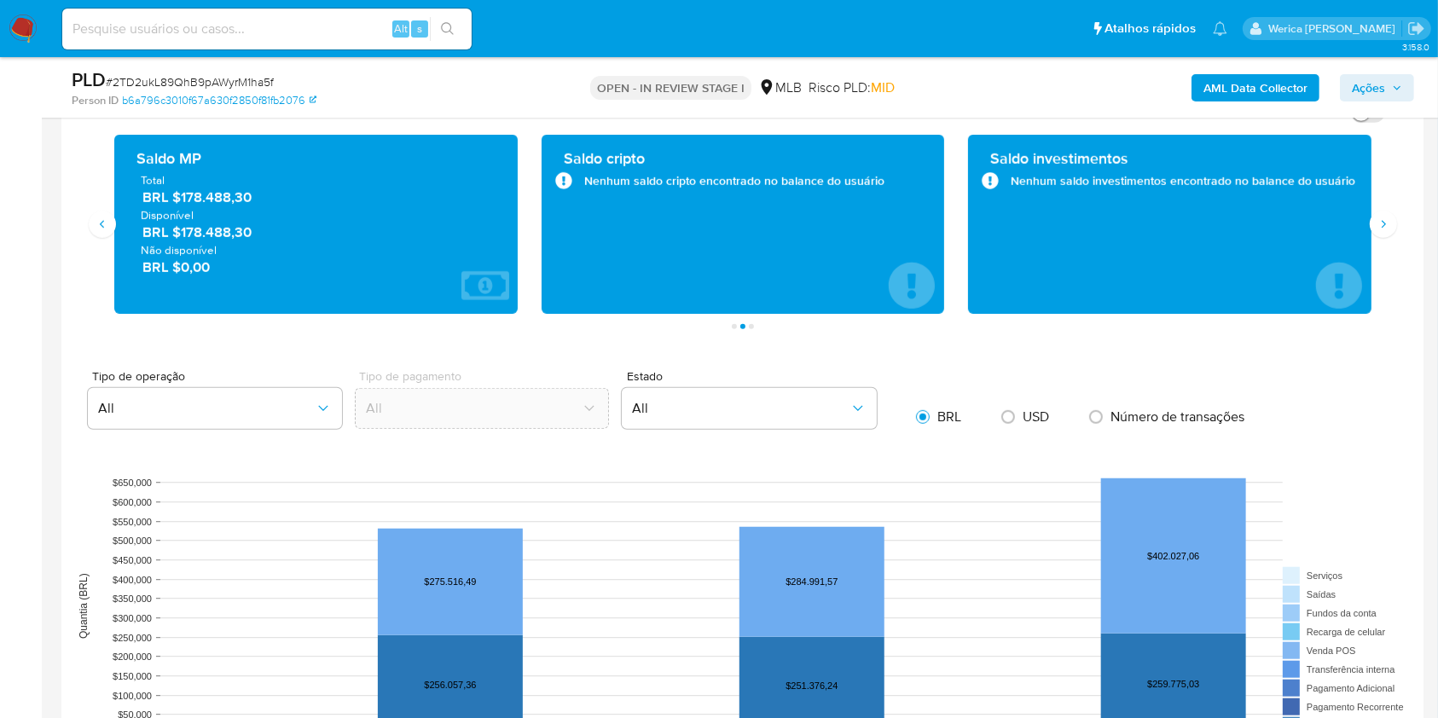
drag, startPoint x: 179, startPoint y: 200, endPoint x: 276, endPoint y: 189, distance: 97.1
click at [276, 189] on span "BRL $178.488,30" at bounding box center [316, 198] width 349 height 20
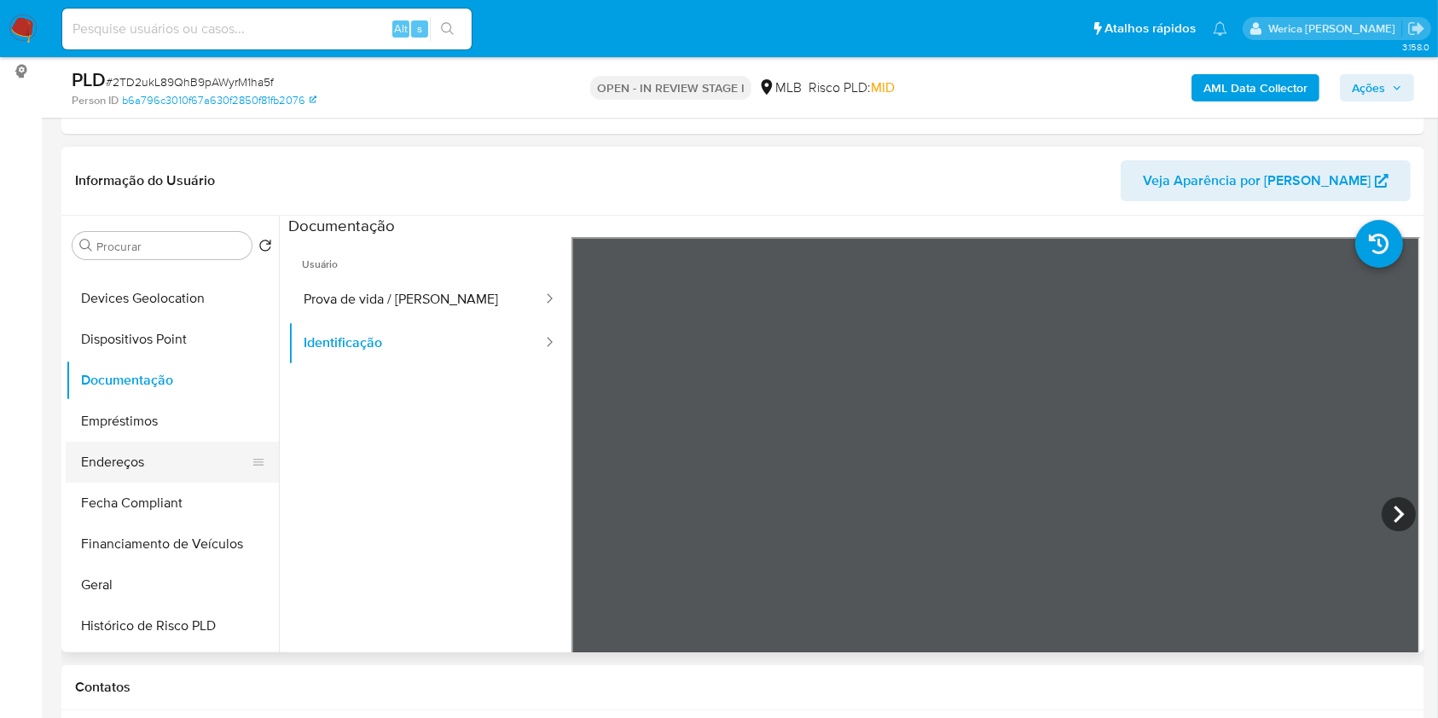
scroll to position [689, 0]
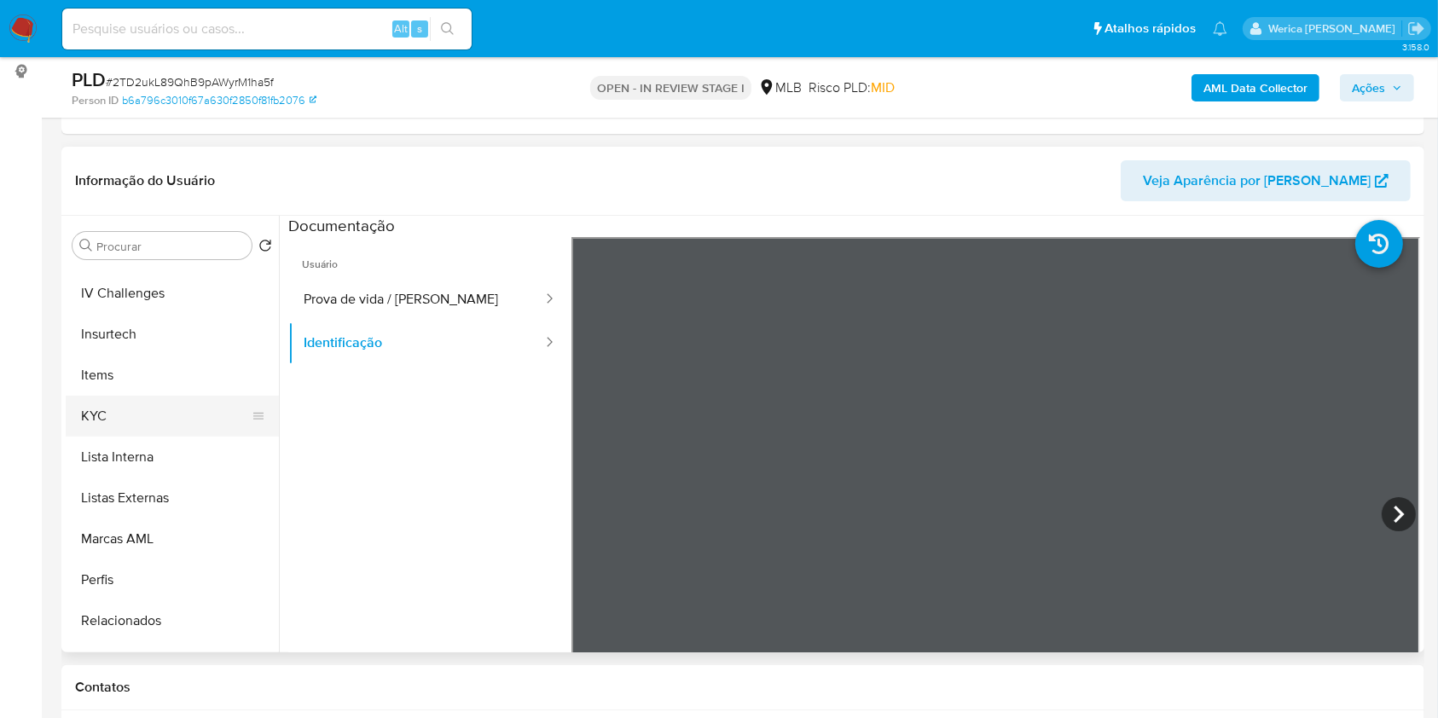
click at [141, 424] on button "KYC" at bounding box center [166, 416] width 200 height 41
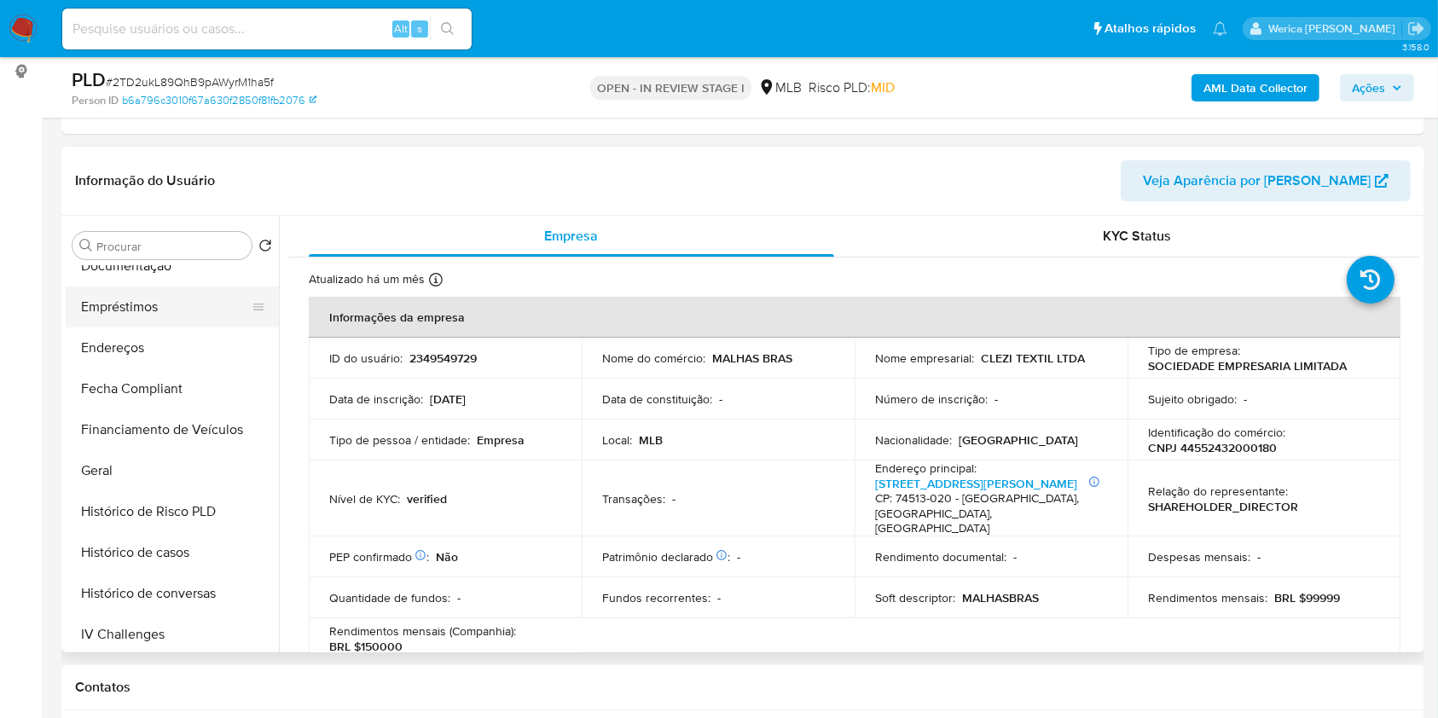
scroll to position [120, 0]
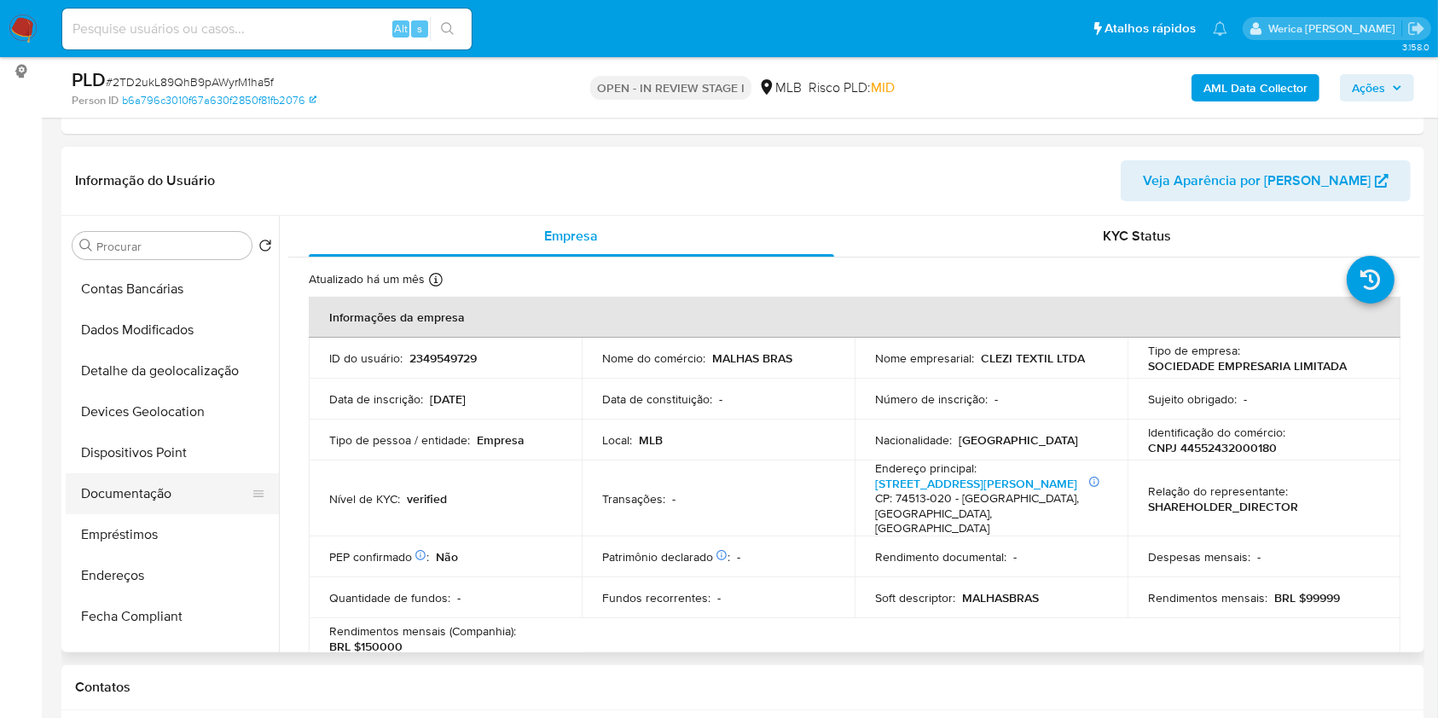
click at [187, 487] on button "Documentação" at bounding box center [166, 493] width 200 height 41
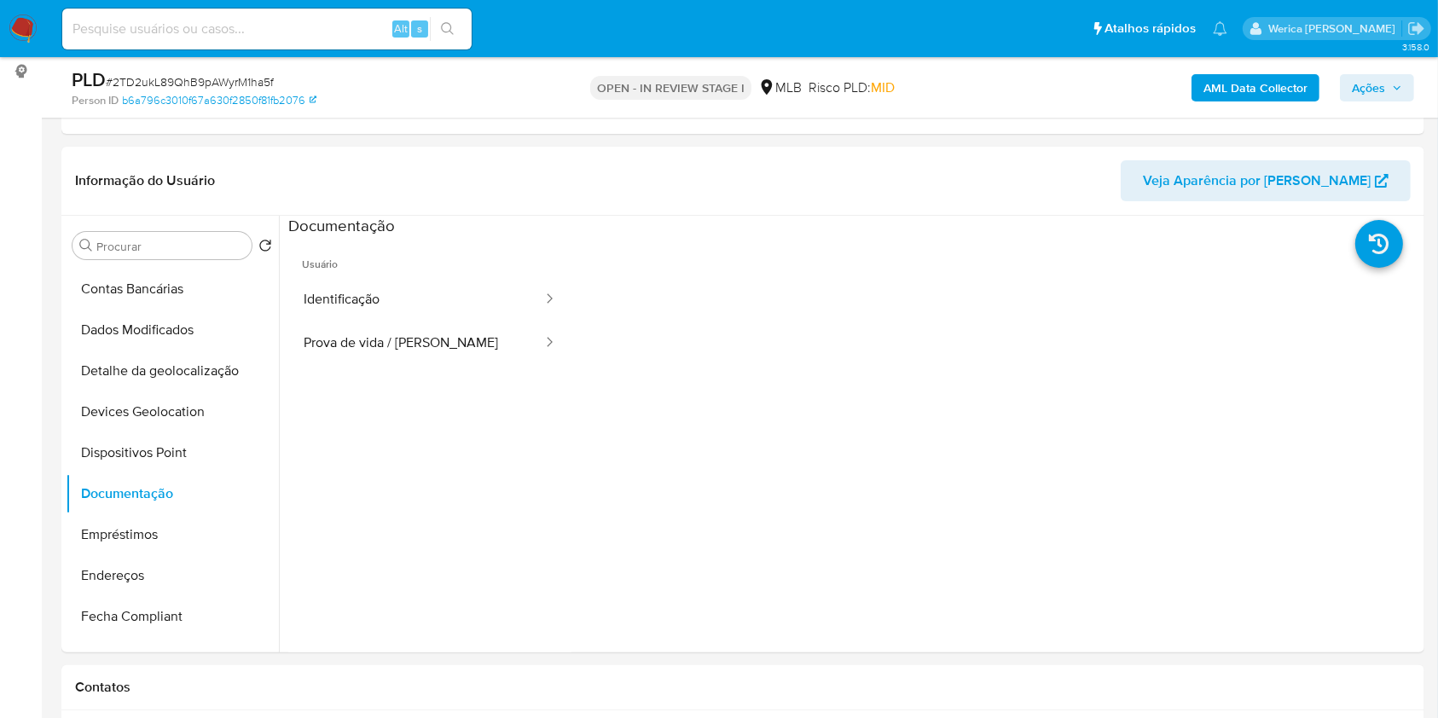
click at [331, 324] on button "Prova de vida / [PERSON_NAME]" at bounding box center [416, 344] width 256 height 44
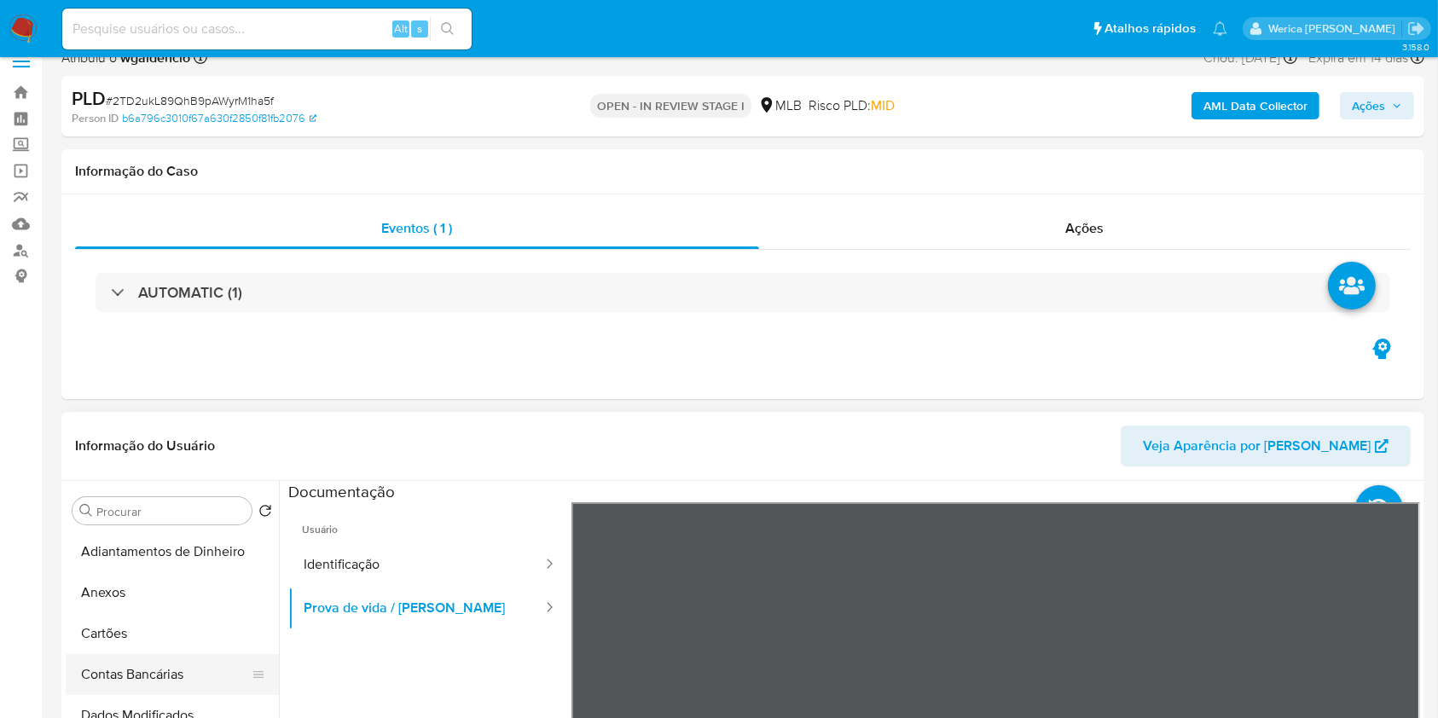
scroll to position [0, 0]
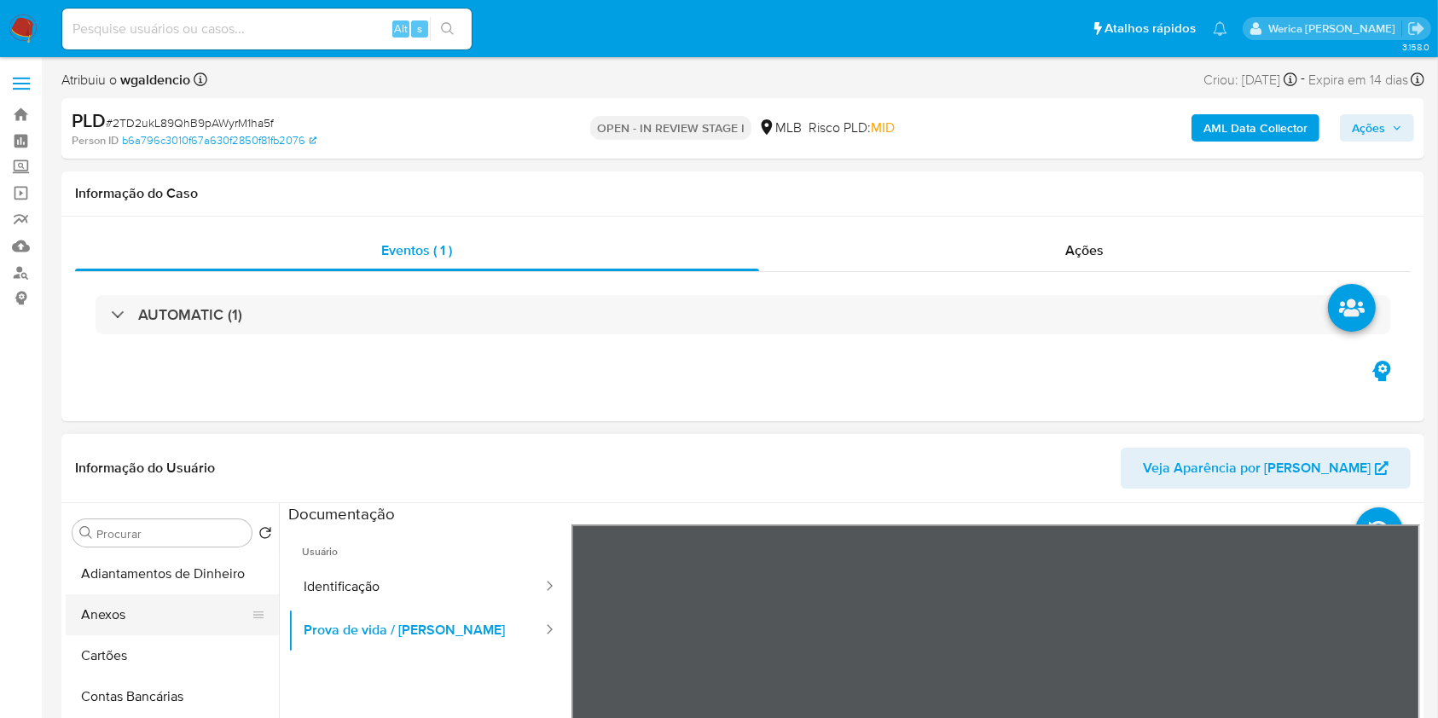
drag, startPoint x: 157, startPoint y: 624, endPoint x: 145, endPoint y: 624, distance: 12.0
click at [152, 623] on button "Anexos" at bounding box center [166, 615] width 200 height 41
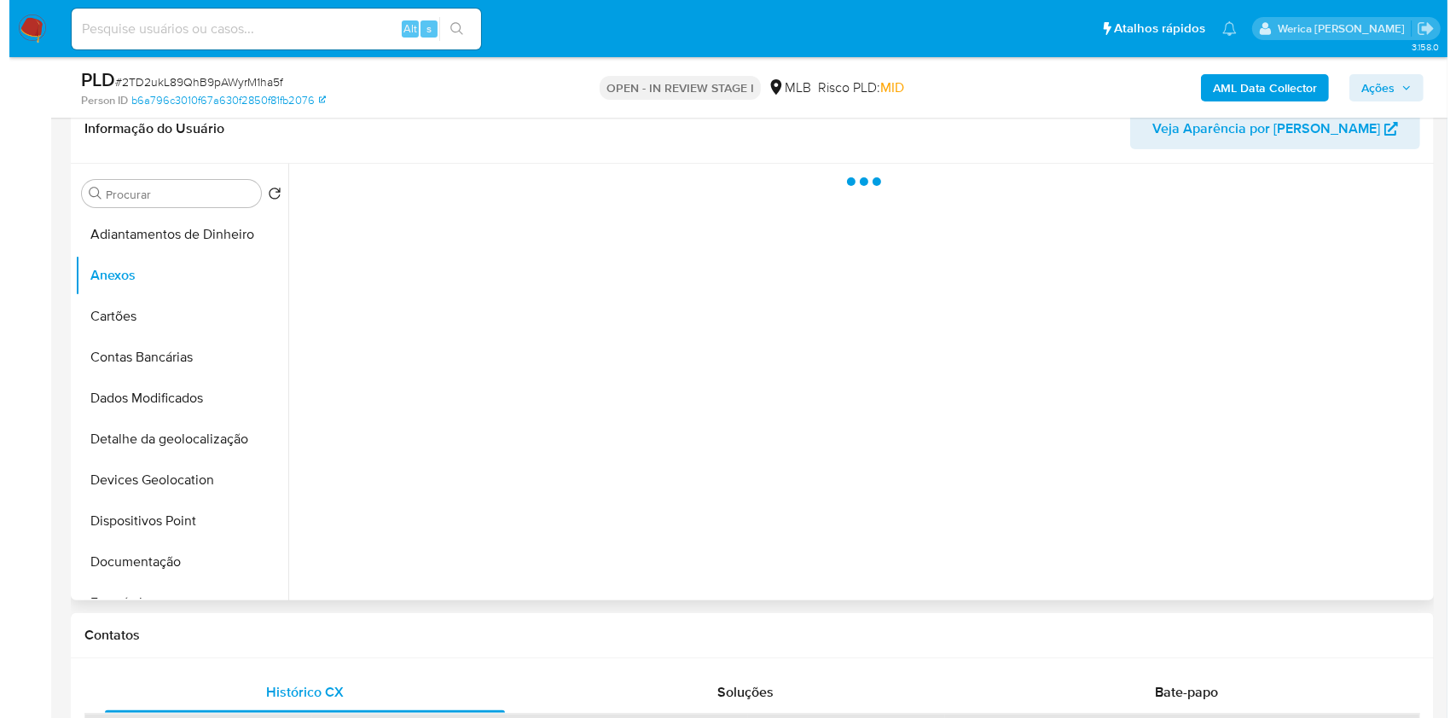
scroll to position [227, 0]
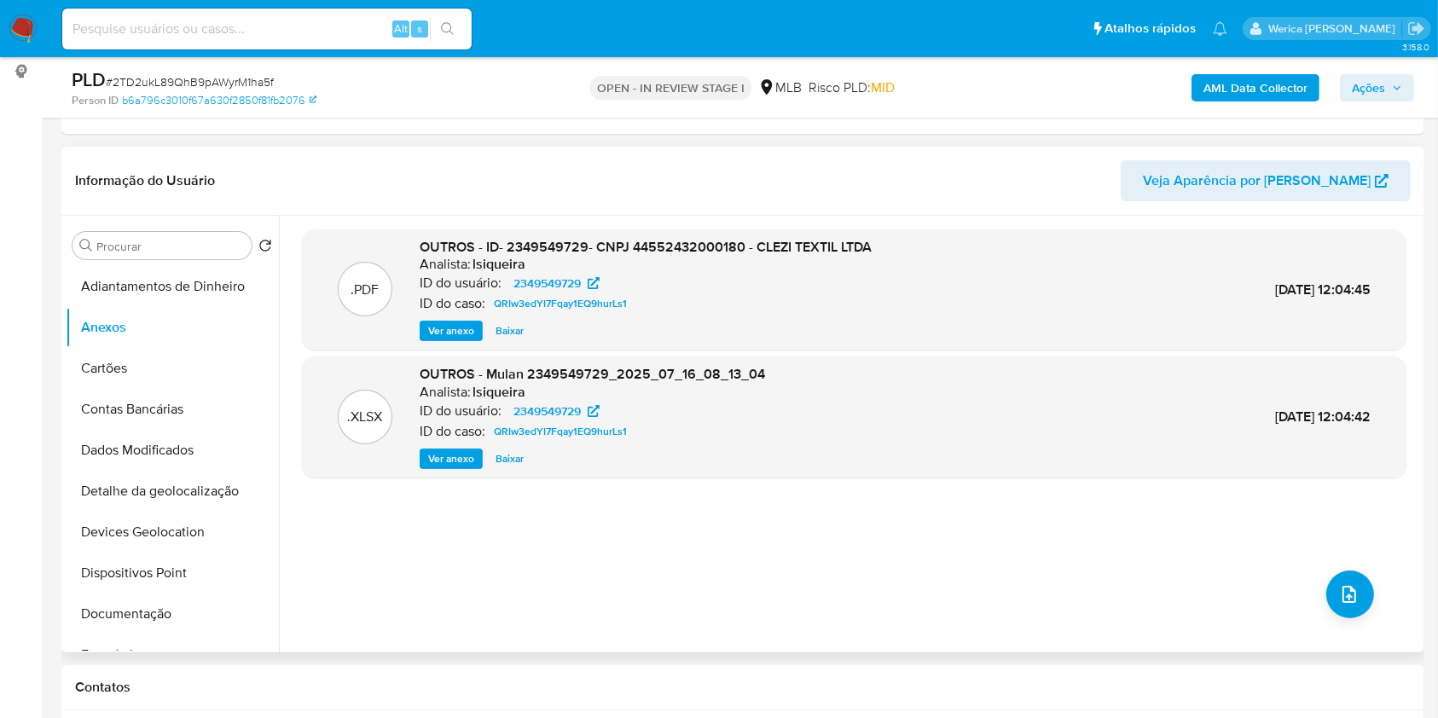
click at [1308, 598] on div ".PDF OUTROS - ID- 2349549729- CNPJ 44552432000180 - CLEZI TEXTIL LTDA Analista:…" at bounding box center [854, 433] width 1105 height 409
click at [1317, 587] on div ".PDF OUTROS - ID- 2349549729- CNPJ 44552432000180 - CLEZI TEXTIL LTDA Analista:…" at bounding box center [854, 433] width 1105 height 409
click at [1362, 602] on button "upload-file" at bounding box center [1350, 595] width 48 height 48
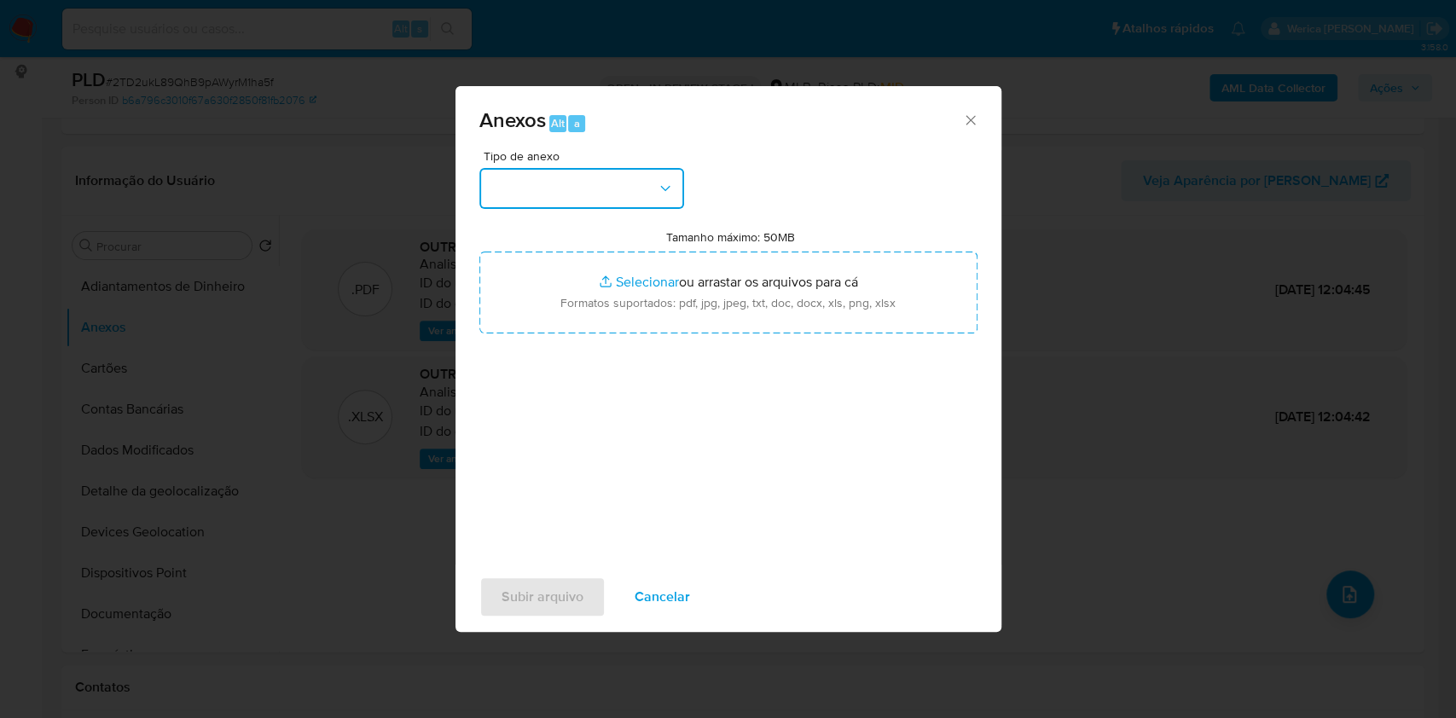
click at [647, 173] on button "button" at bounding box center [581, 188] width 205 height 41
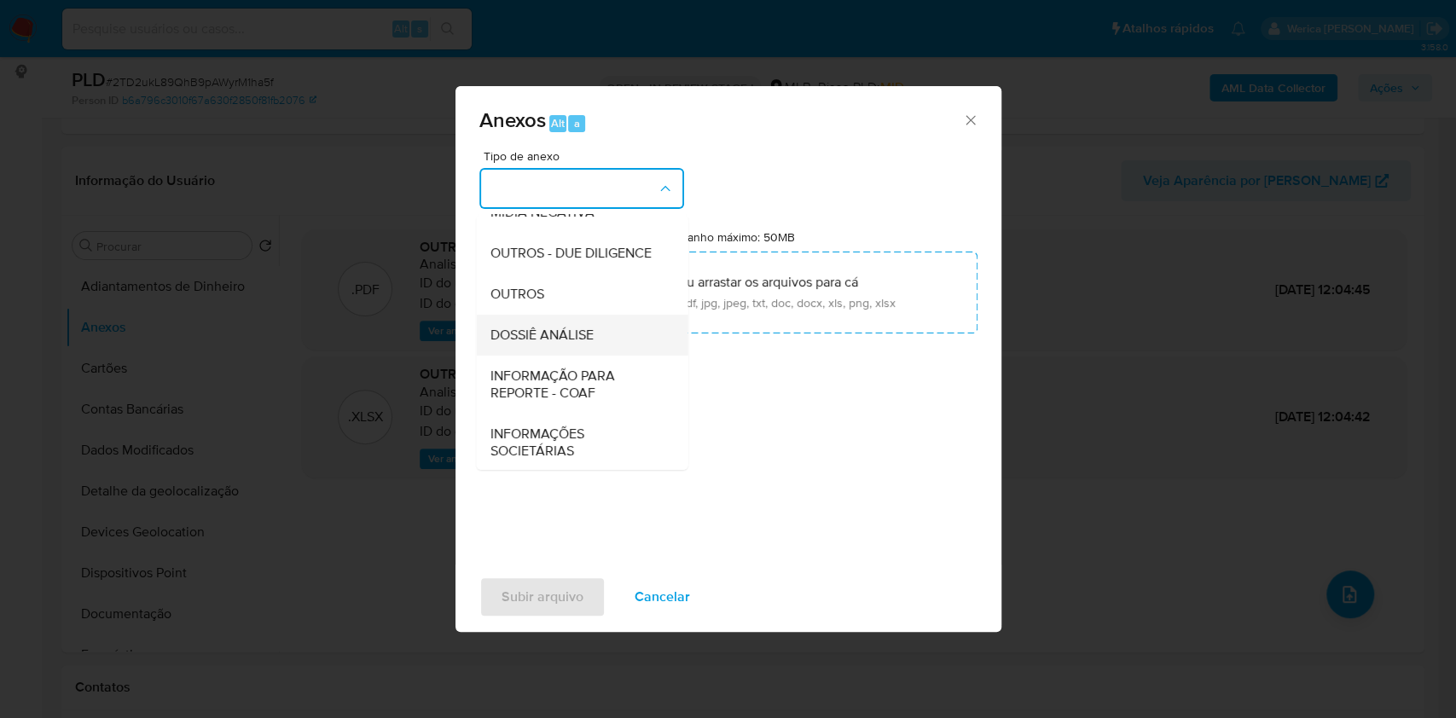
click at [623, 356] on div "DOSSIÊ ANÁLISE" at bounding box center [577, 335] width 174 height 41
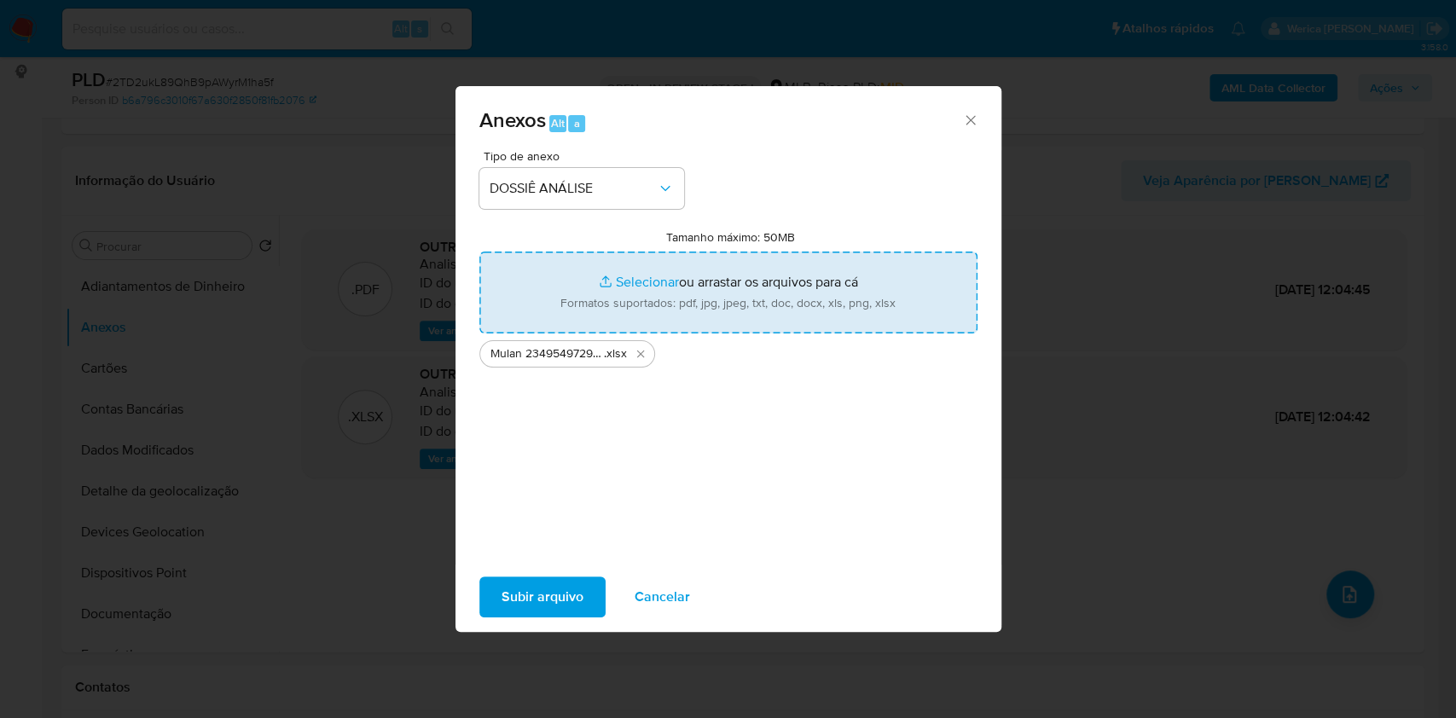
type input "C:\fakepath\SAR - XXXX - CNPJ 44552432000180 - CLEZI TEXTIL LTDA.pdf"
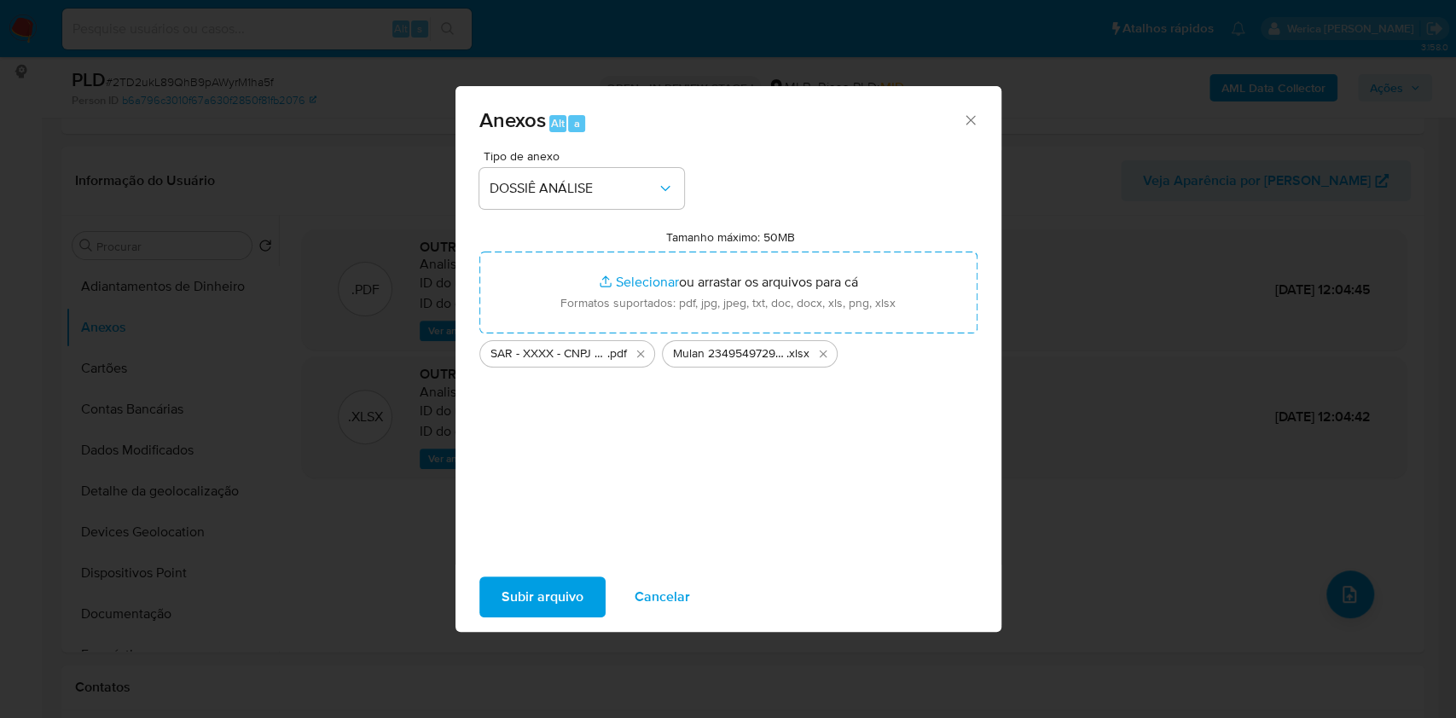
click at [573, 589] on span "Subir arquivo" at bounding box center [543, 597] width 82 height 38
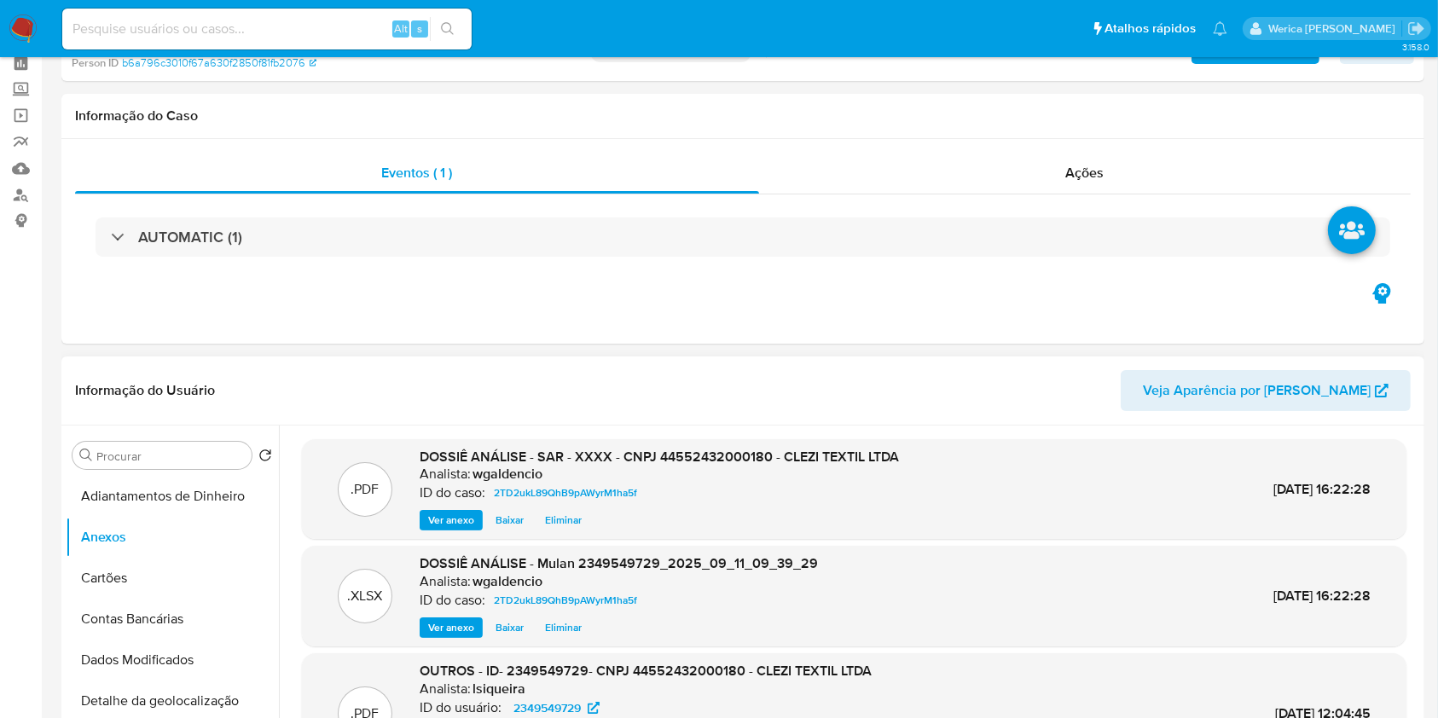
scroll to position [0, 0]
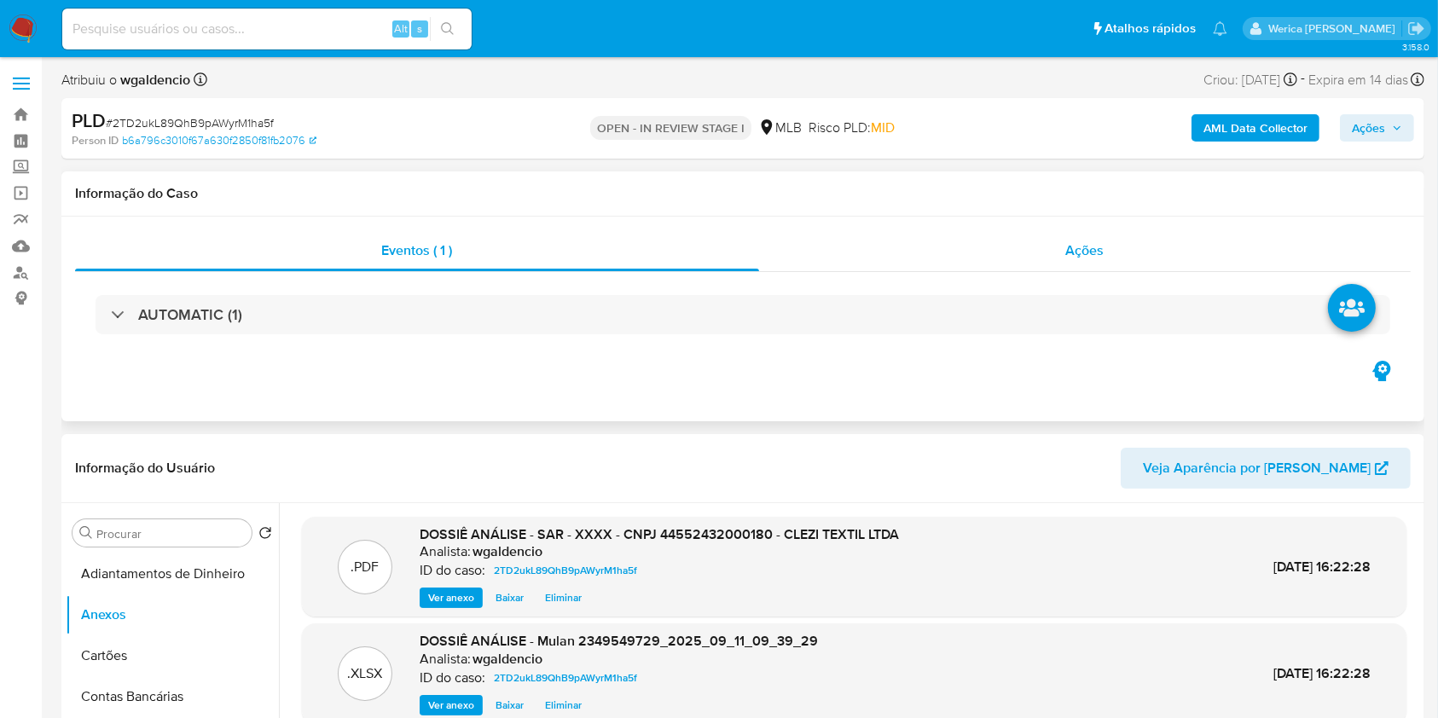
click at [1058, 260] on div "Ações" at bounding box center [1085, 250] width 652 height 41
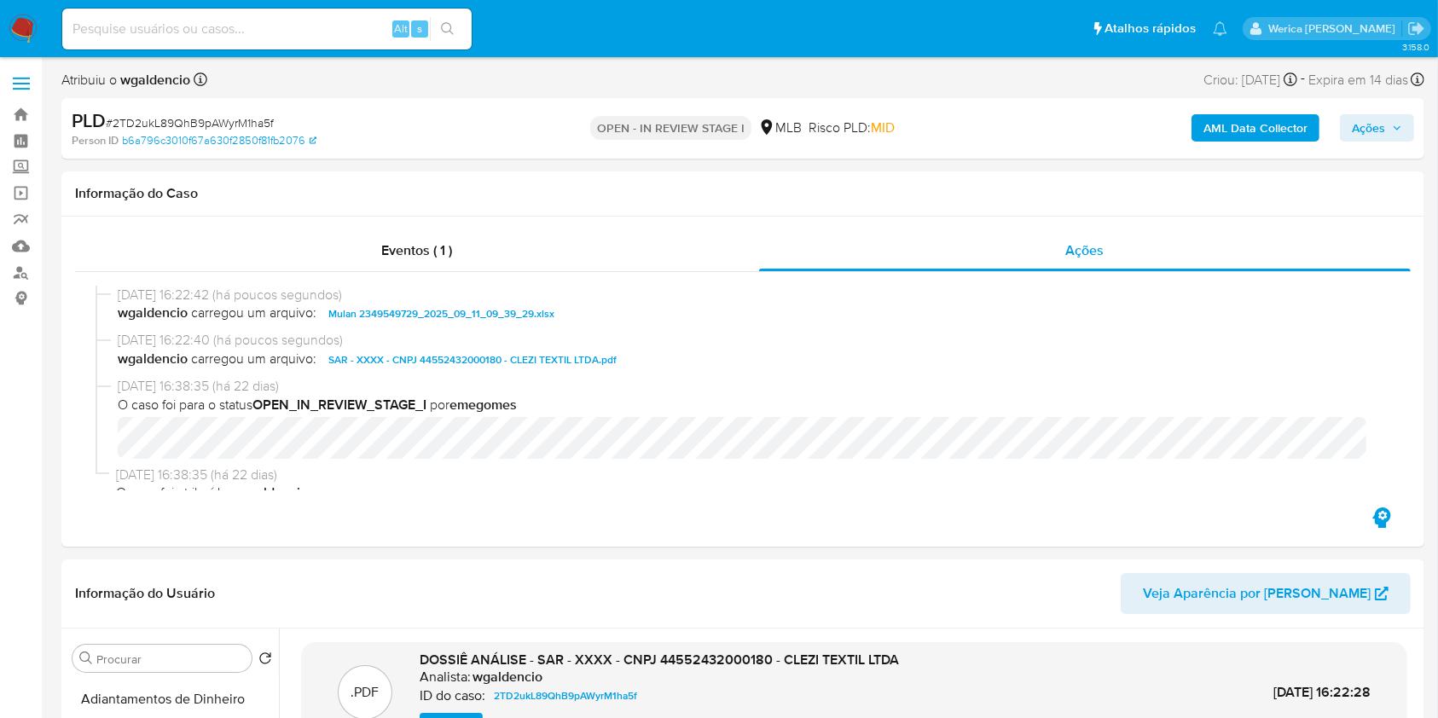
click at [1378, 126] on span "Ações" at bounding box center [1368, 127] width 33 height 27
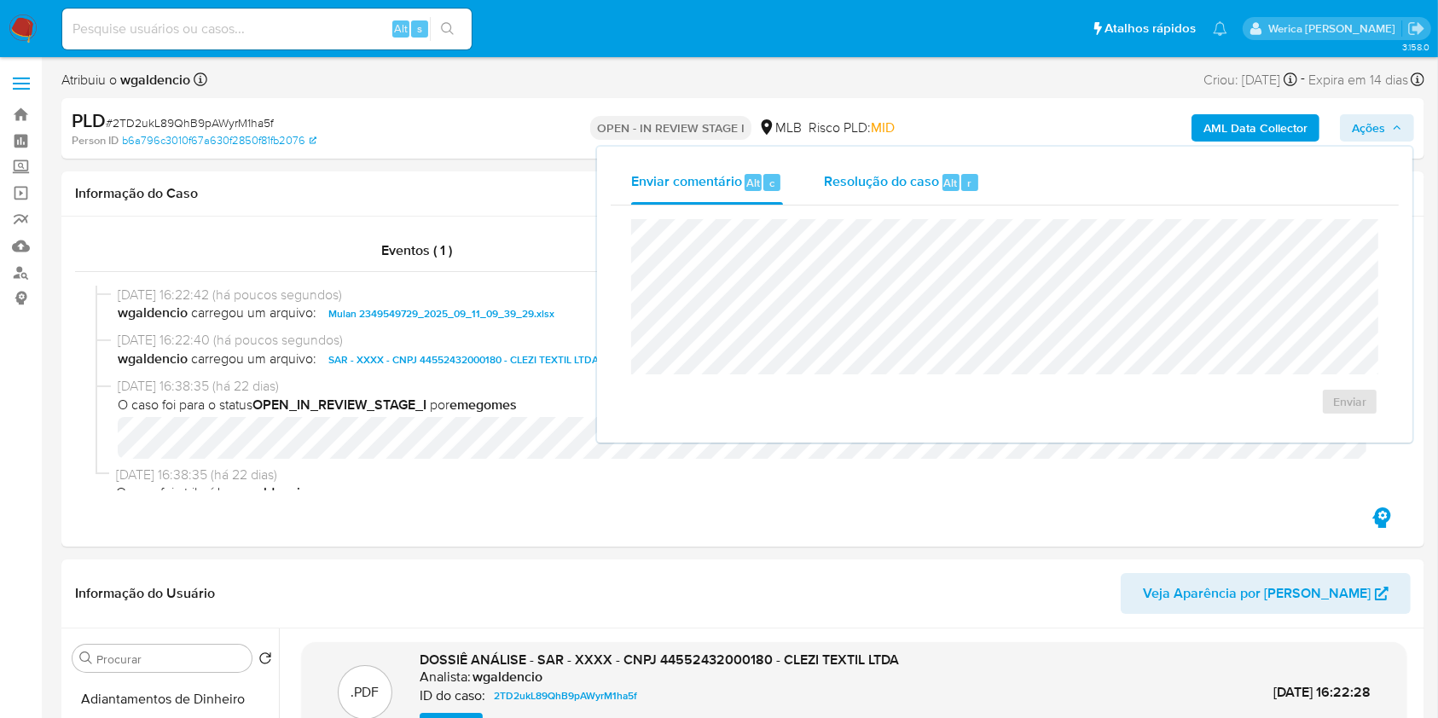
click at [945, 175] on span "Alt" at bounding box center [951, 183] width 14 height 16
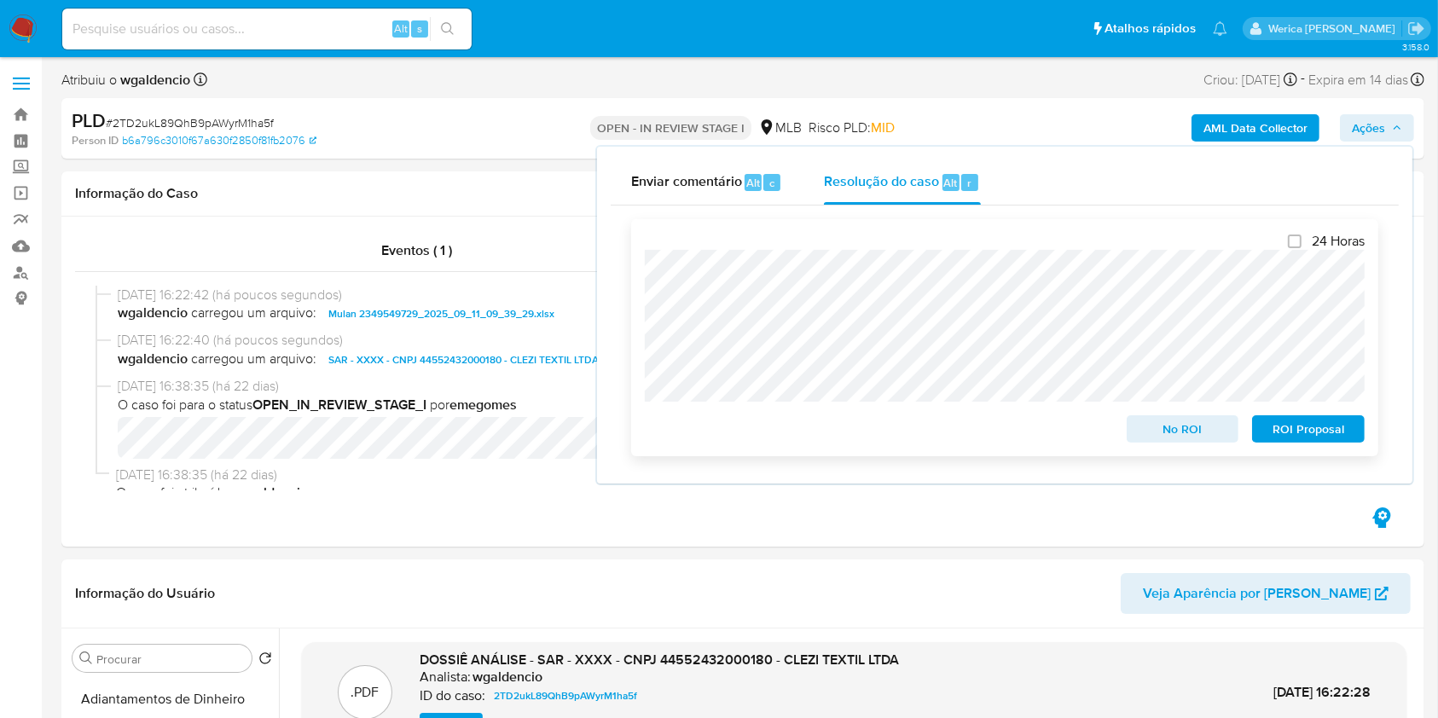
click at [1307, 425] on span "ROI Proposal" at bounding box center [1308, 429] width 89 height 24
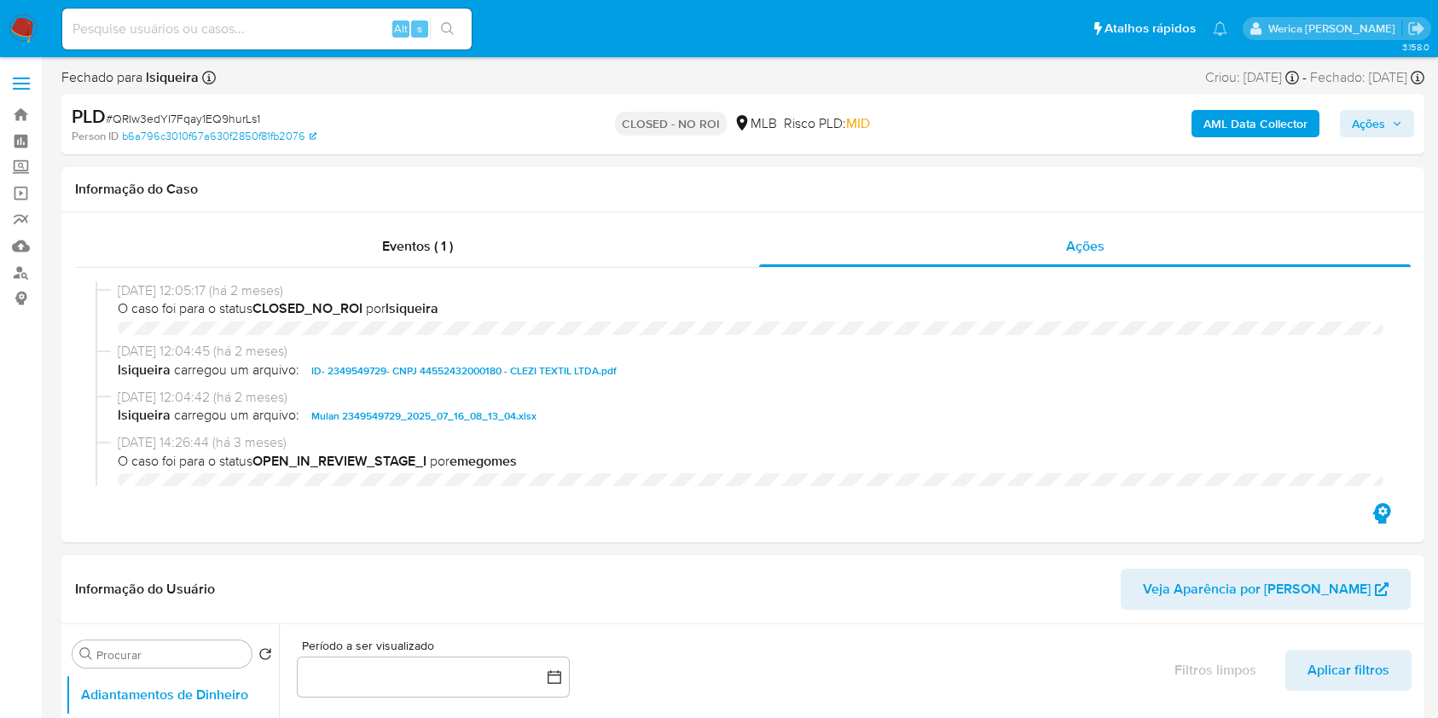
select select "10"
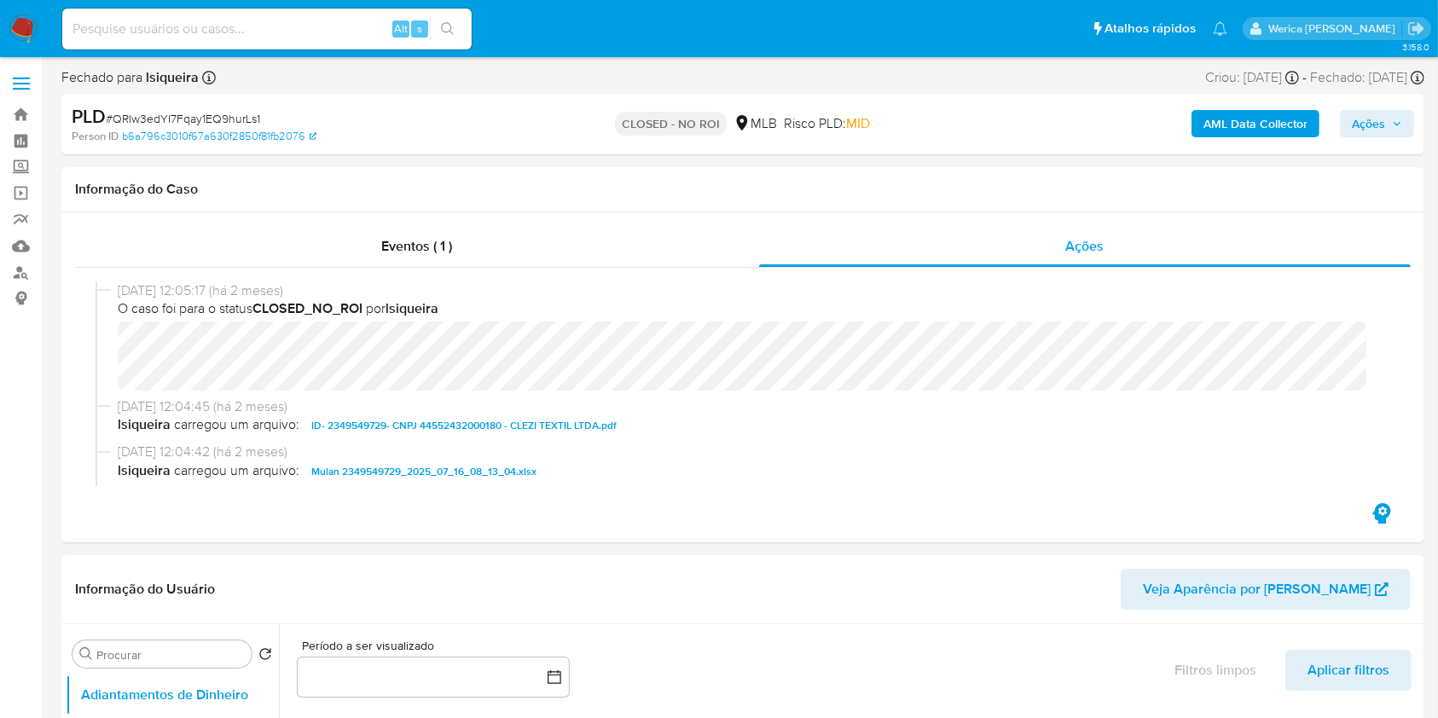
scroll to position [20, 0]
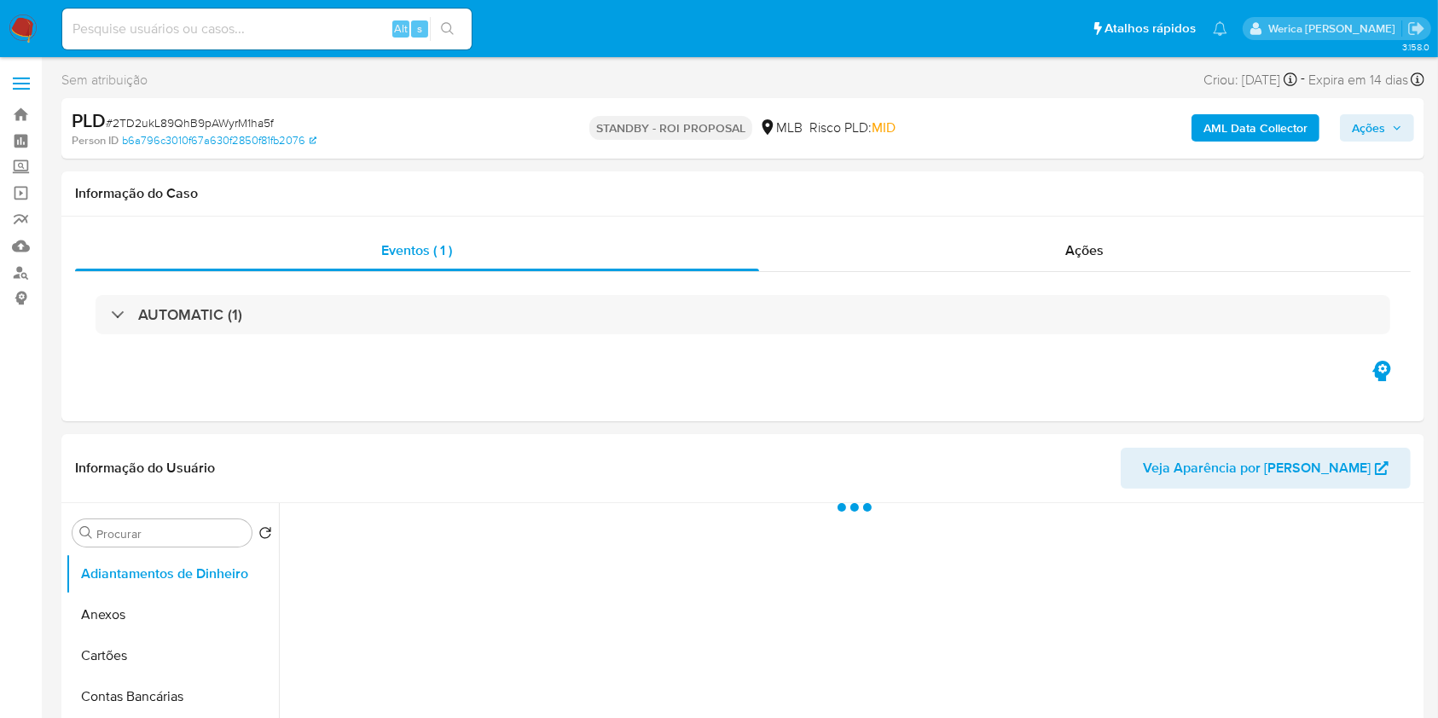
select select "10"
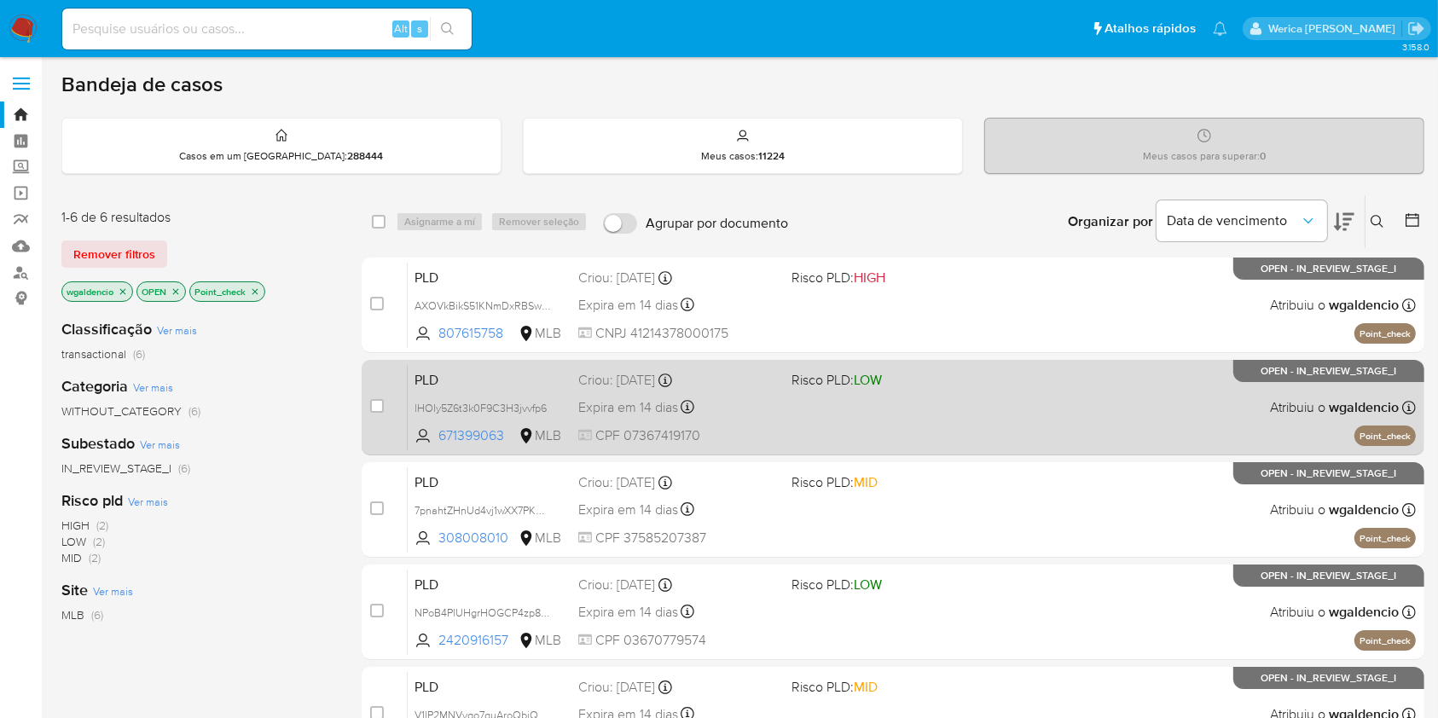
scroll to position [320, 0]
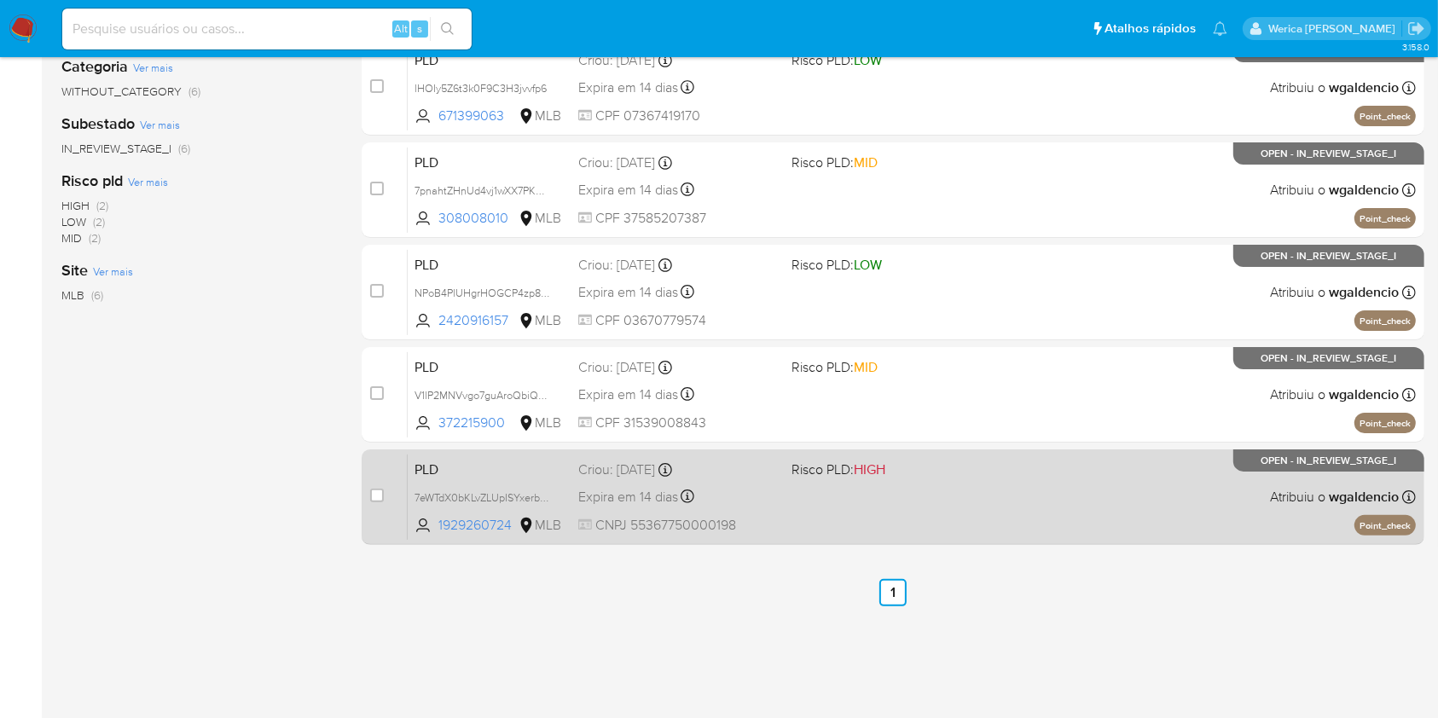
click at [952, 525] on div "PLD 7eWTdX0bKLvZLUpISYxerbmz 1929260724 MLB Risco PLD: HIGH Criou: [DATE] Criou…" at bounding box center [912, 497] width 1008 height 86
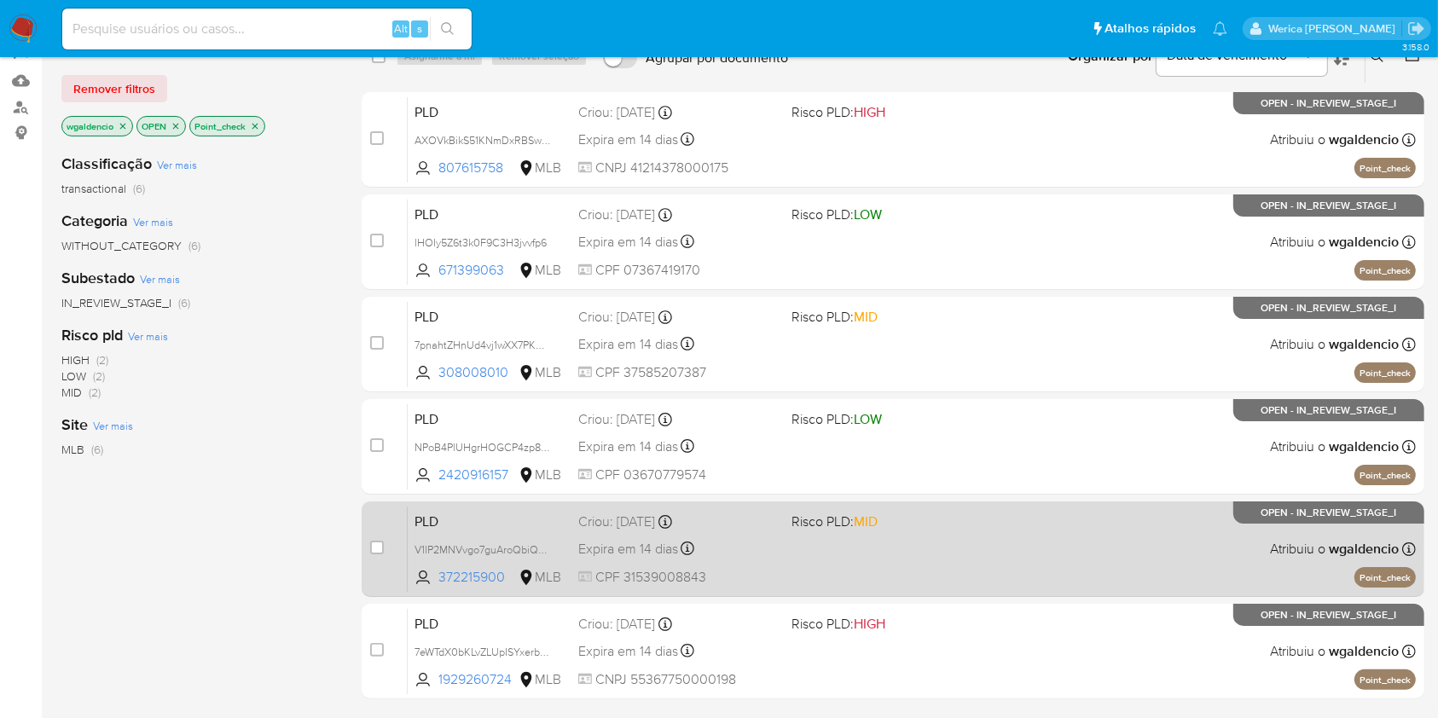
scroll to position [0, 0]
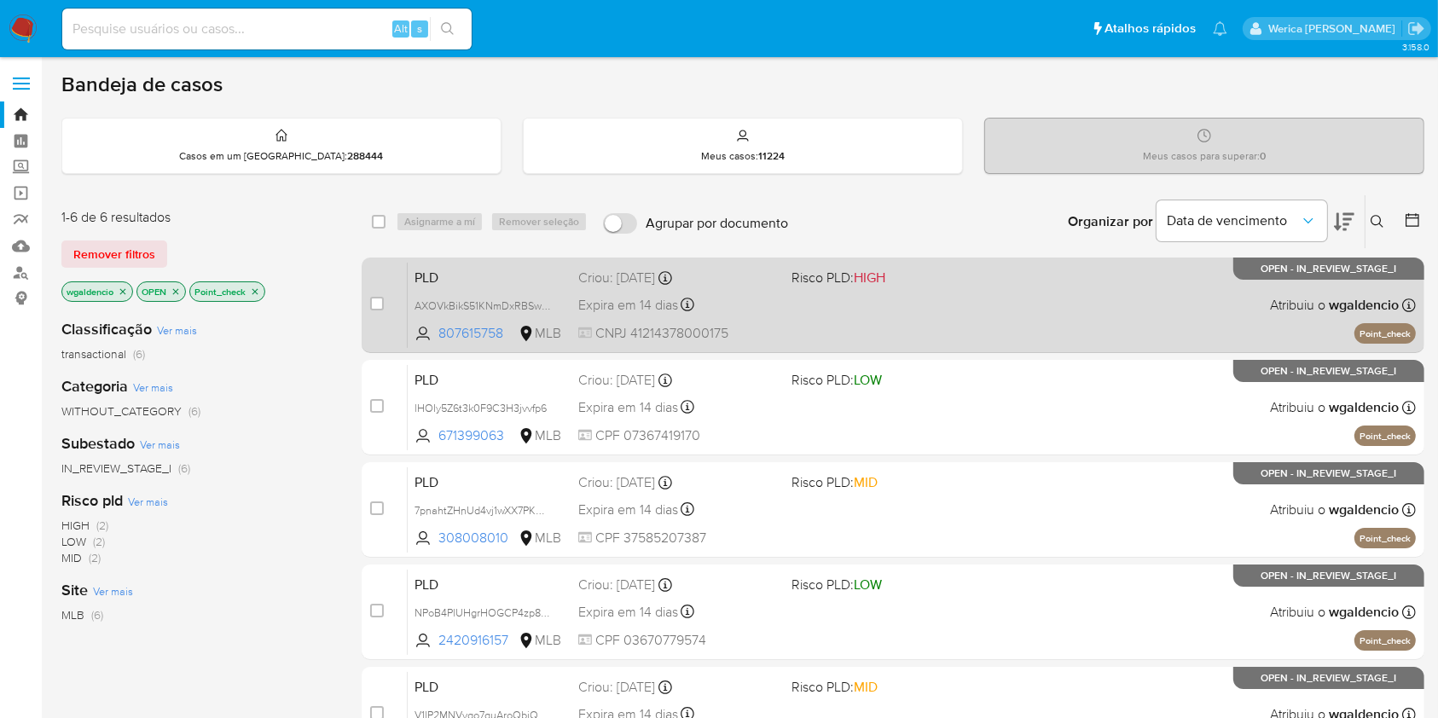
click at [854, 290] on div "PLD AXOVkBikS51KNmDxRBSwVHqE 807615758 MLB Risco PLD: HIGH Criou: [DATE] Criou:…" at bounding box center [912, 305] width 1008 height 86
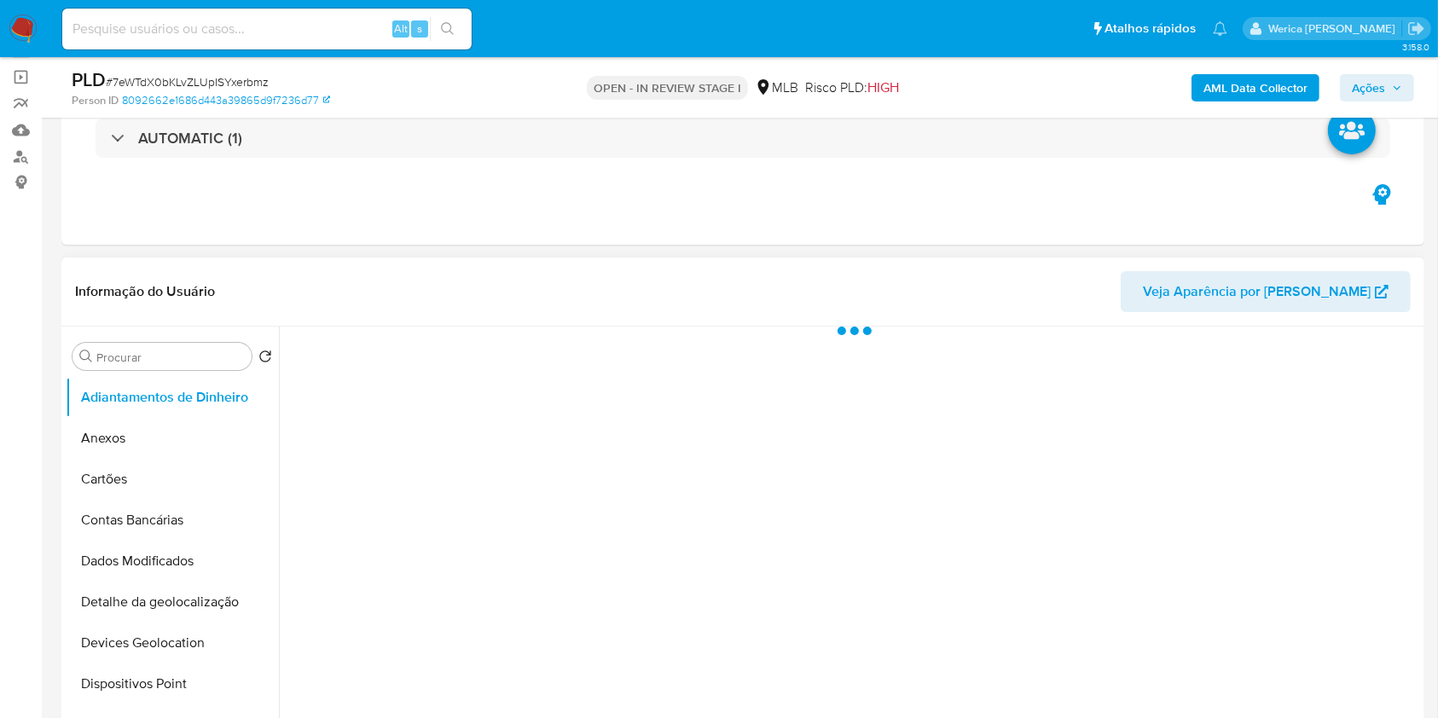
scroll to position [227, 0]
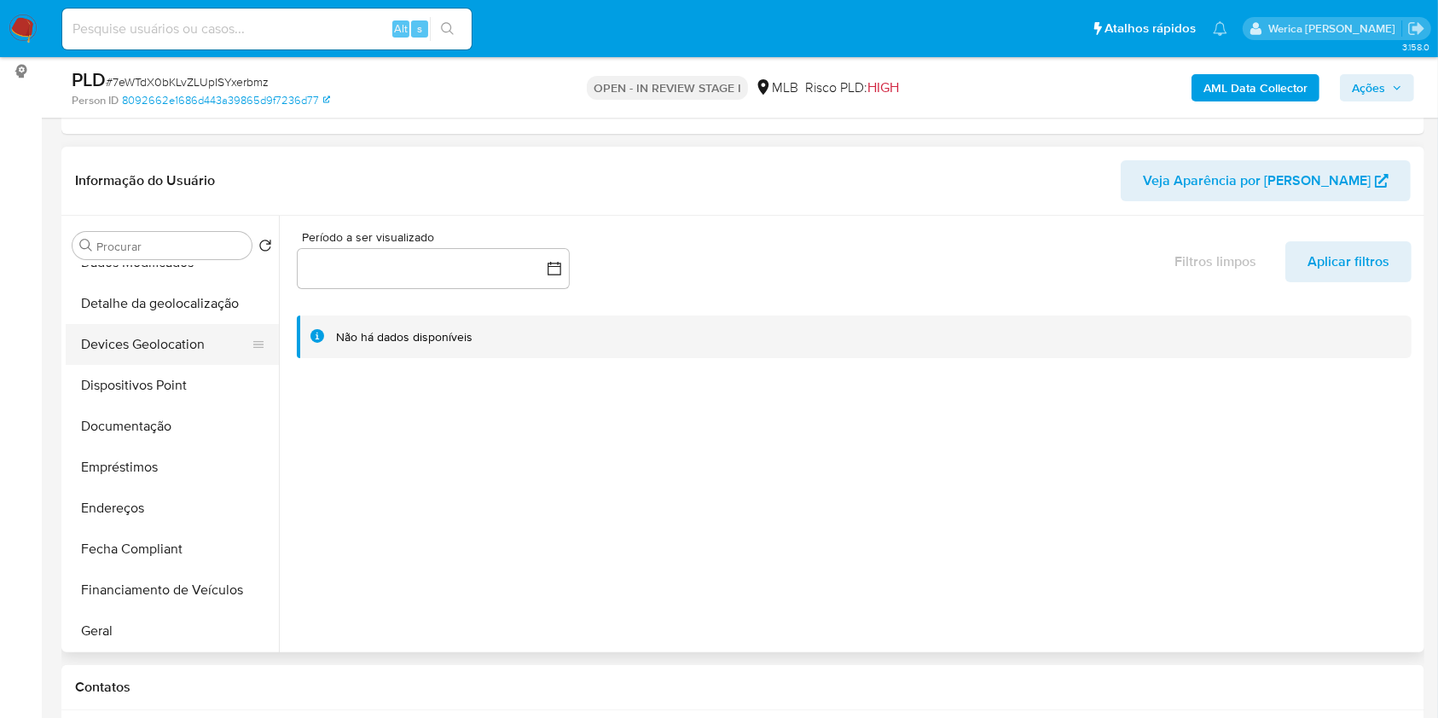
select select "10"
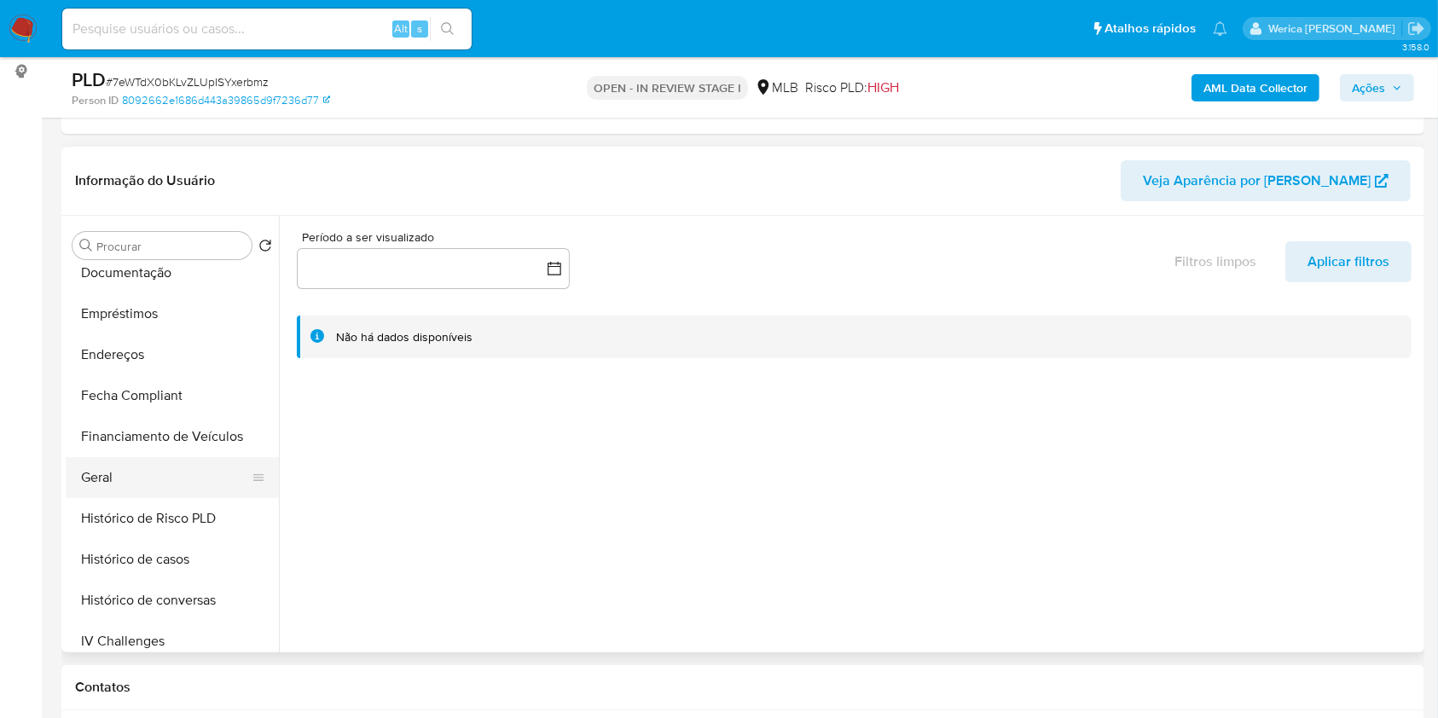
click at [126, 487] on button "Geral" at bounding box center [166, 477] width 200 height 41
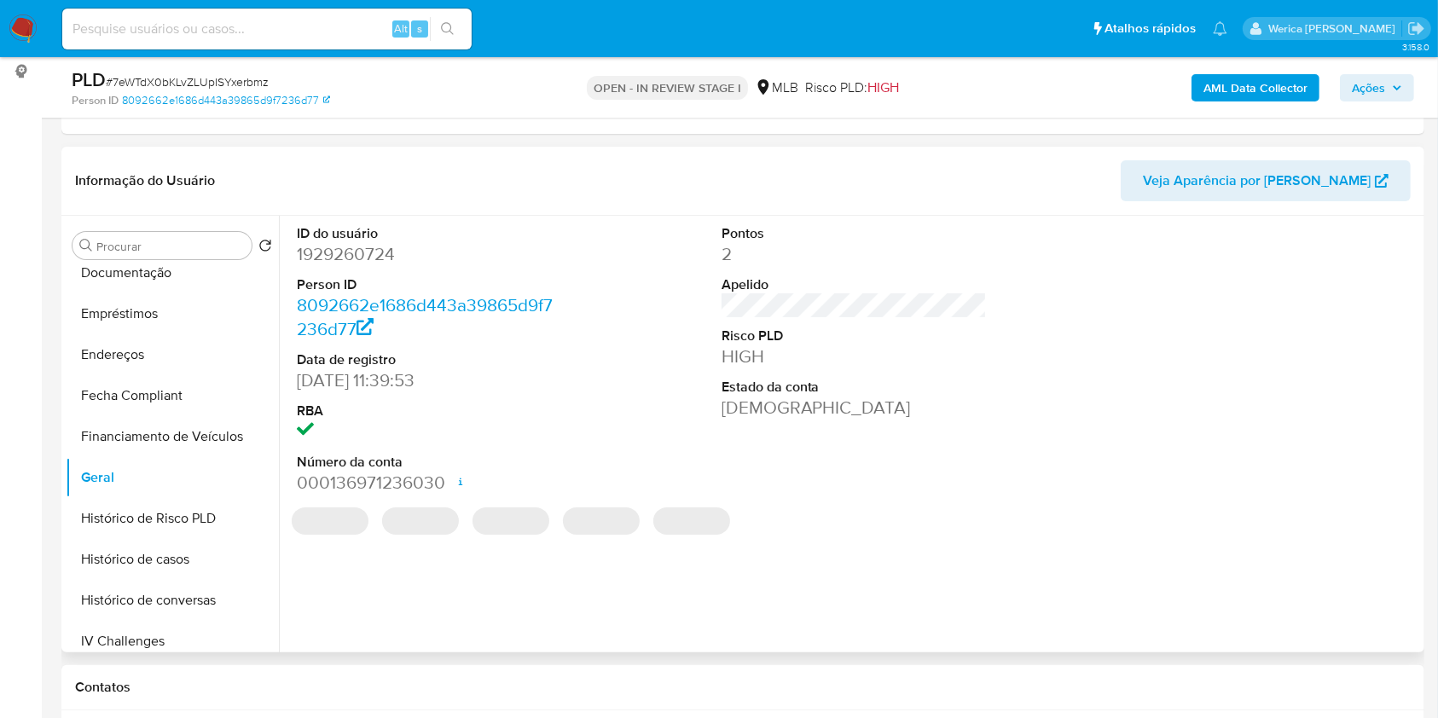
click at [372, 248] on dd "1929260724" at bounding box center [430, 254] width 266 height 24
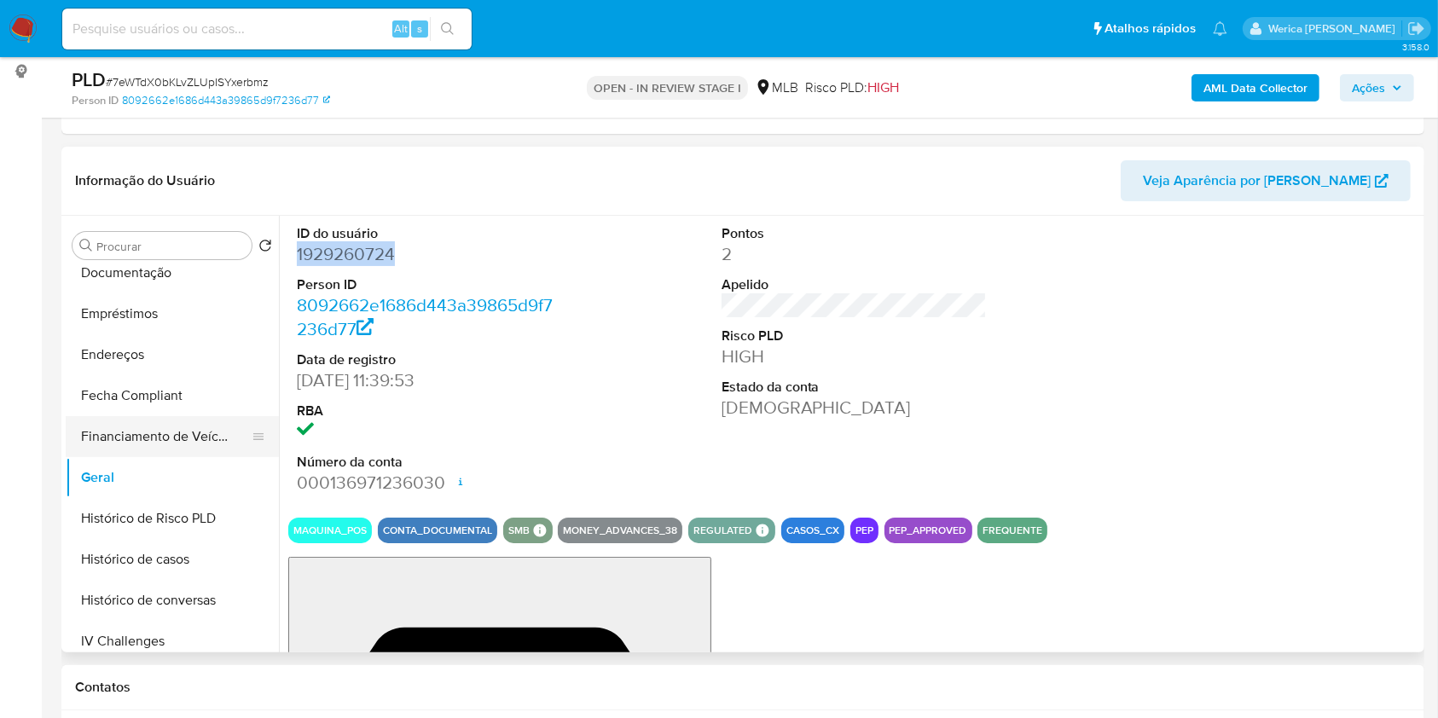
copy dd "1929260724"
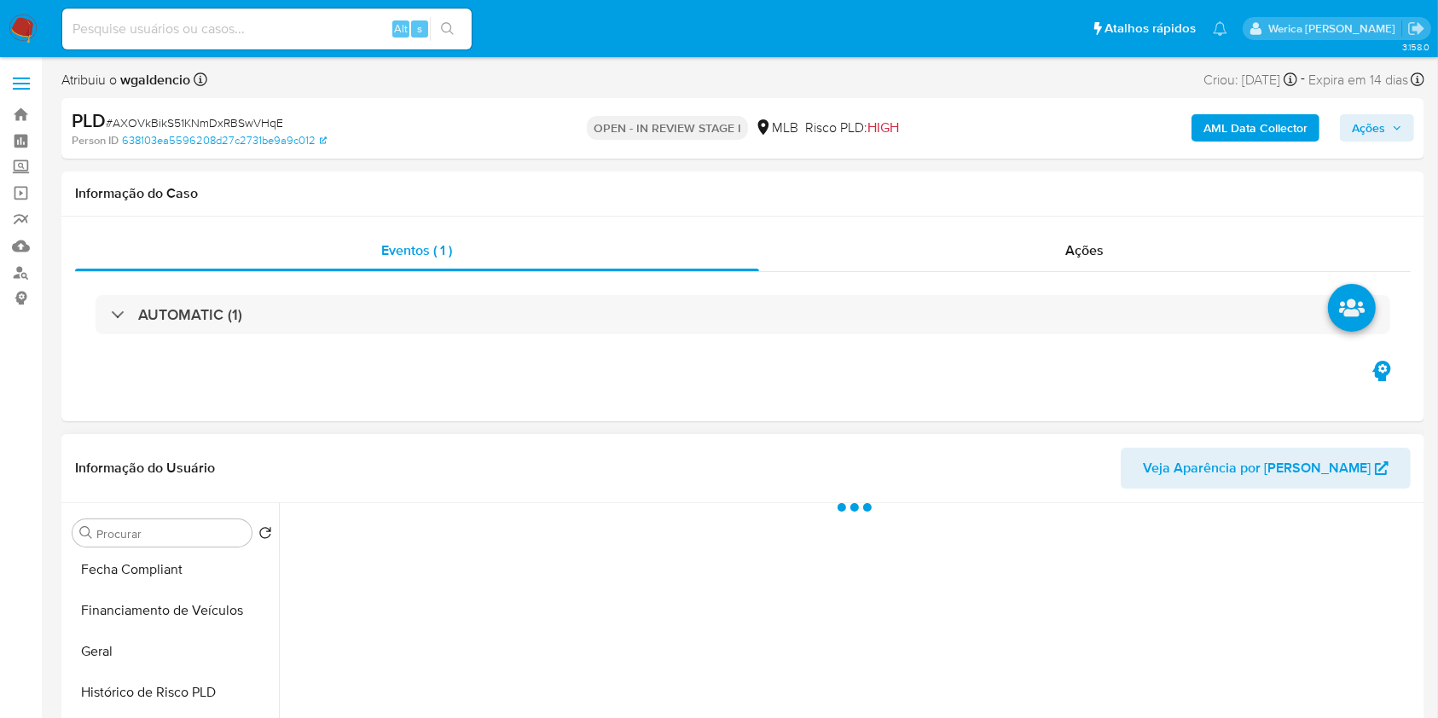
scroll to position [341, 0]
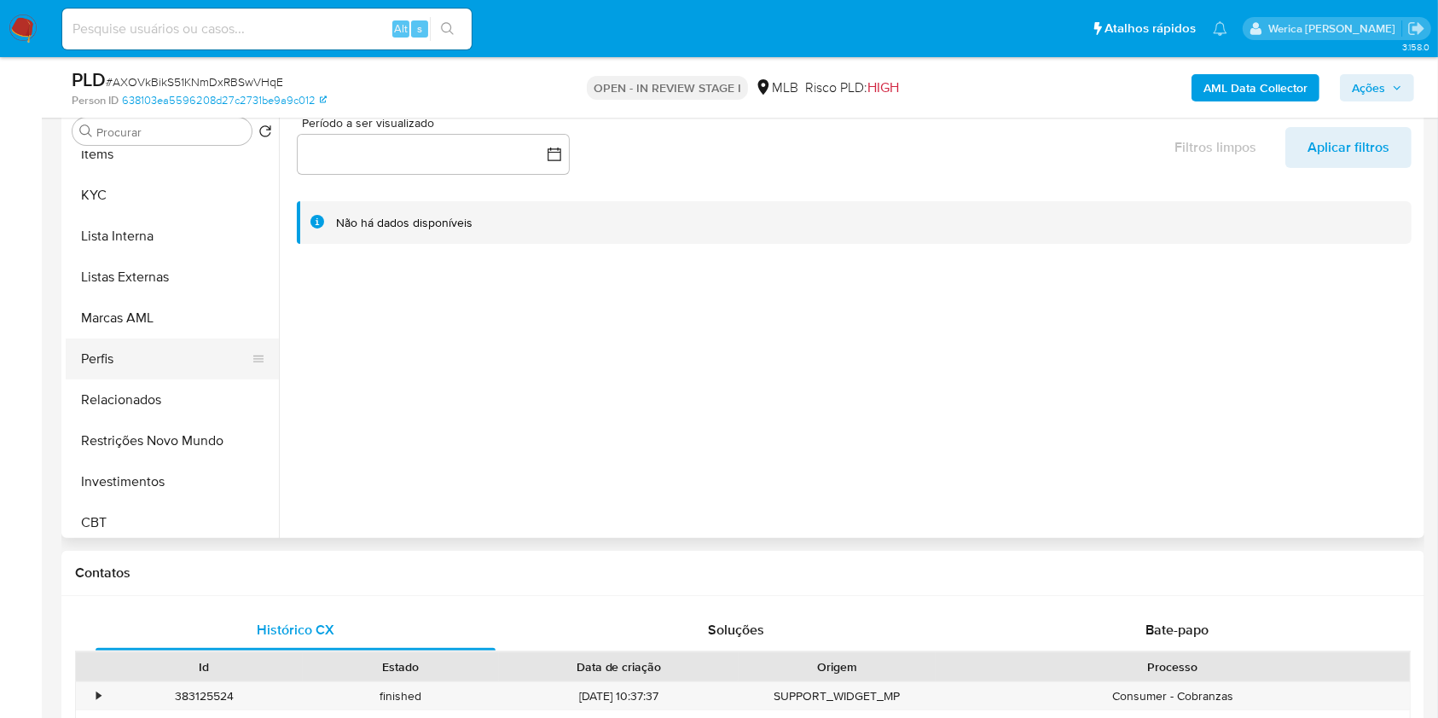
select select "10"
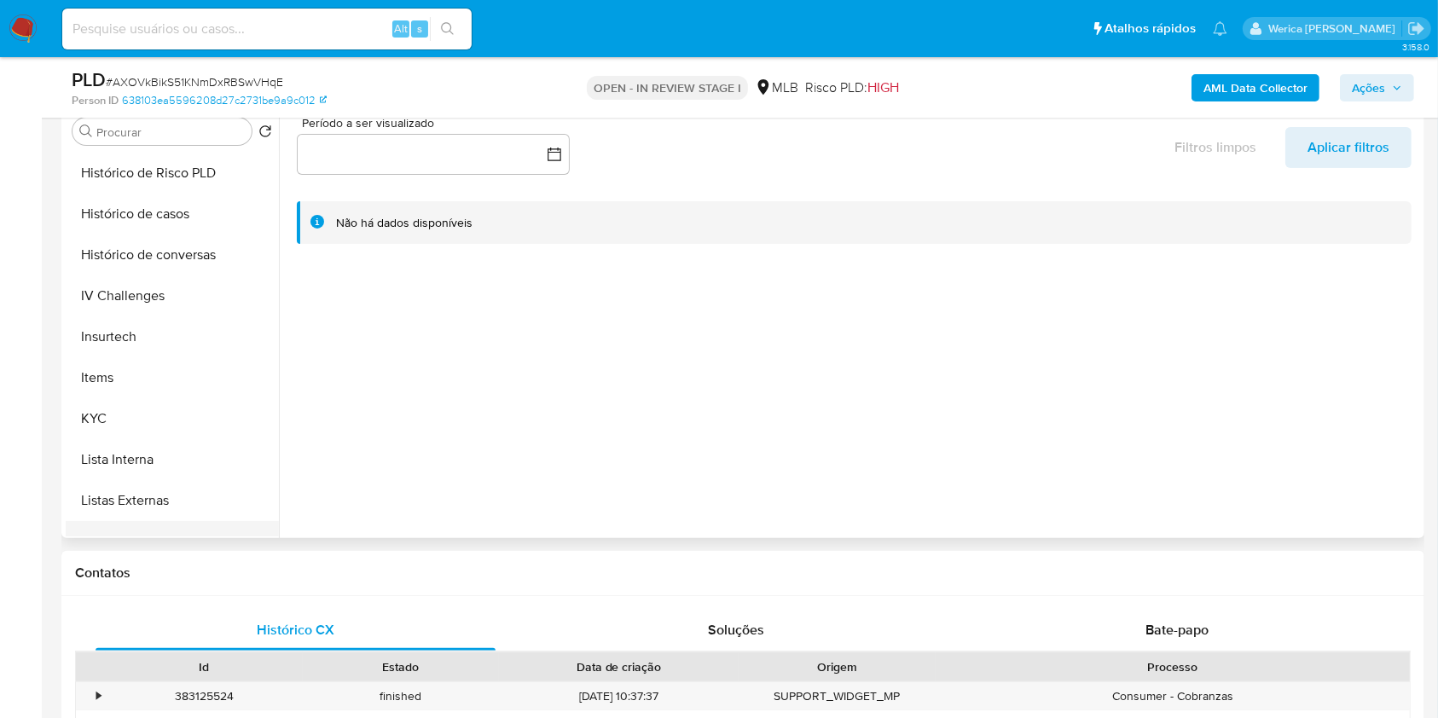
scroll to position [455, 0]
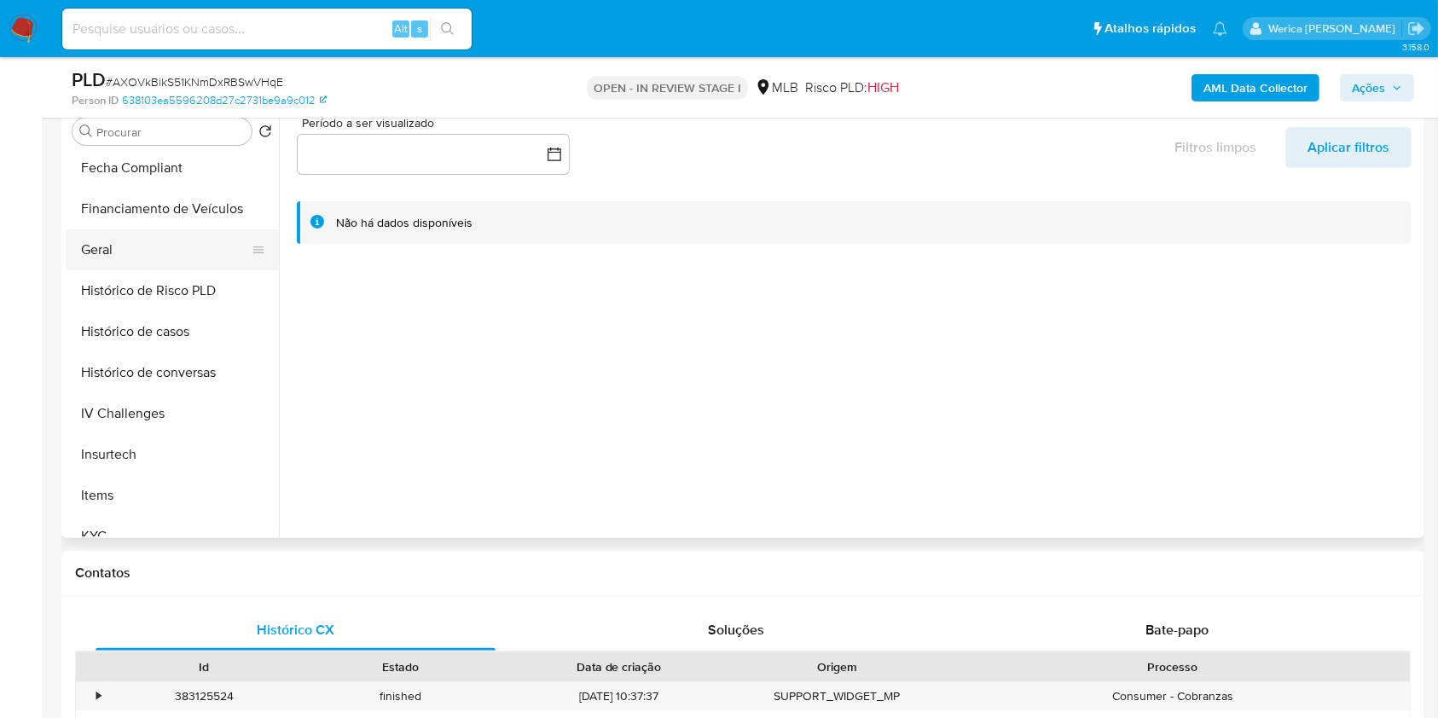
click at [134, 253] on button "Geral" at bounding box center [166, 249] width 200 height 41
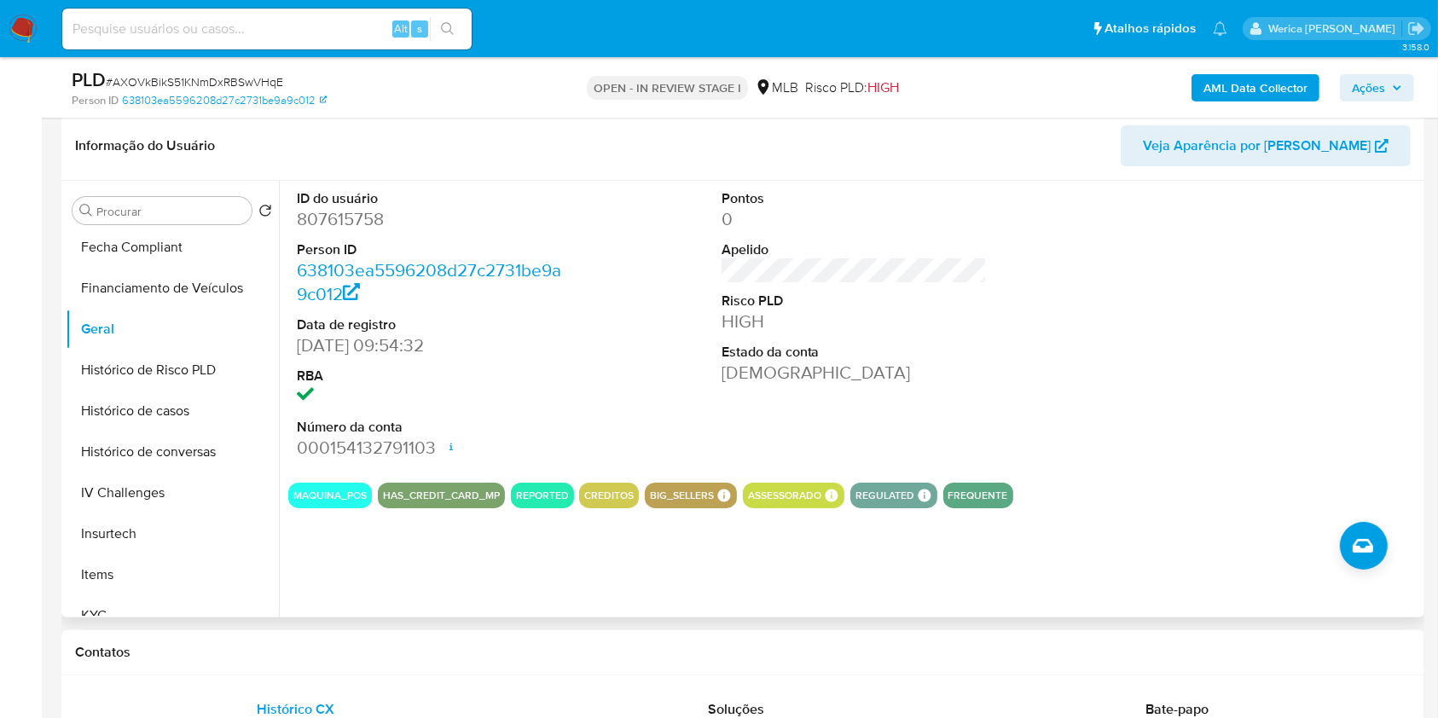
scroll to position [227, 0]
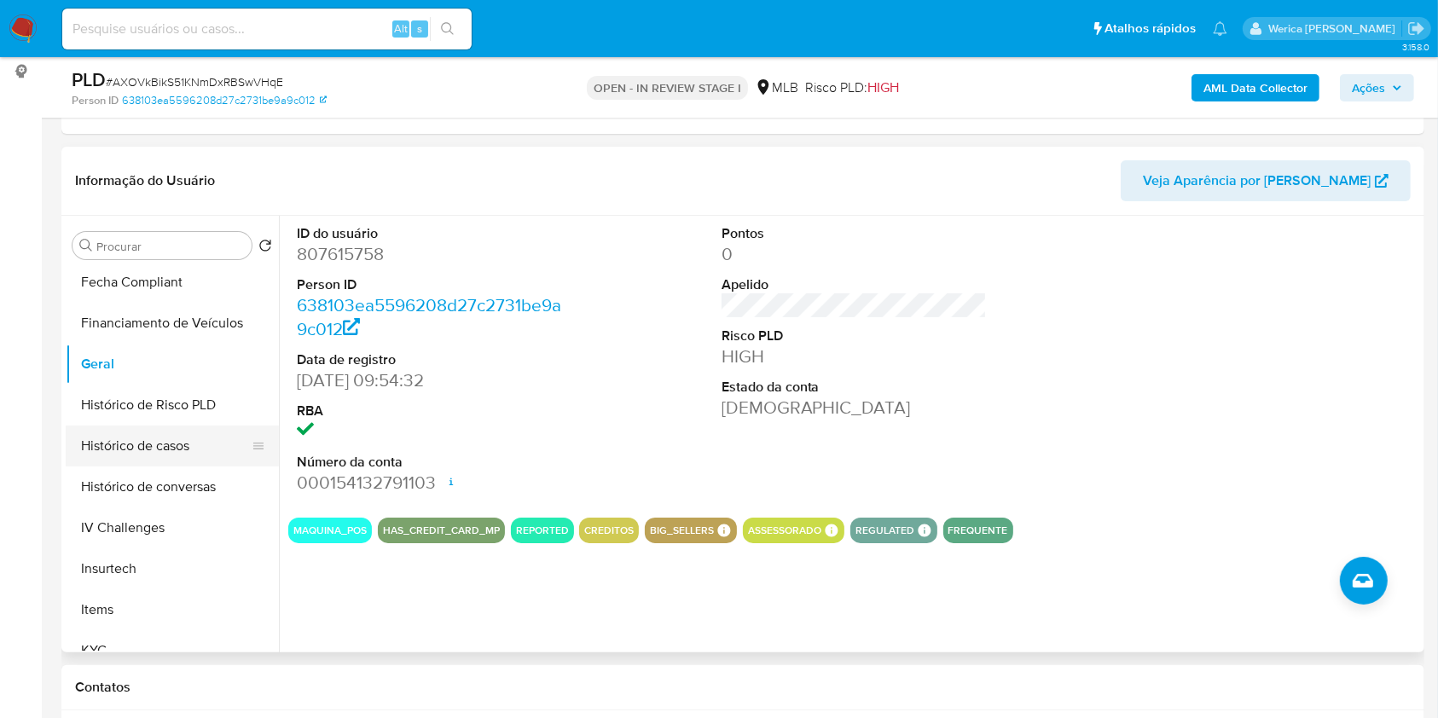
click at [136, 447] on button "Histórico de casos" at bounding box center [166, 446] width 200 height 41
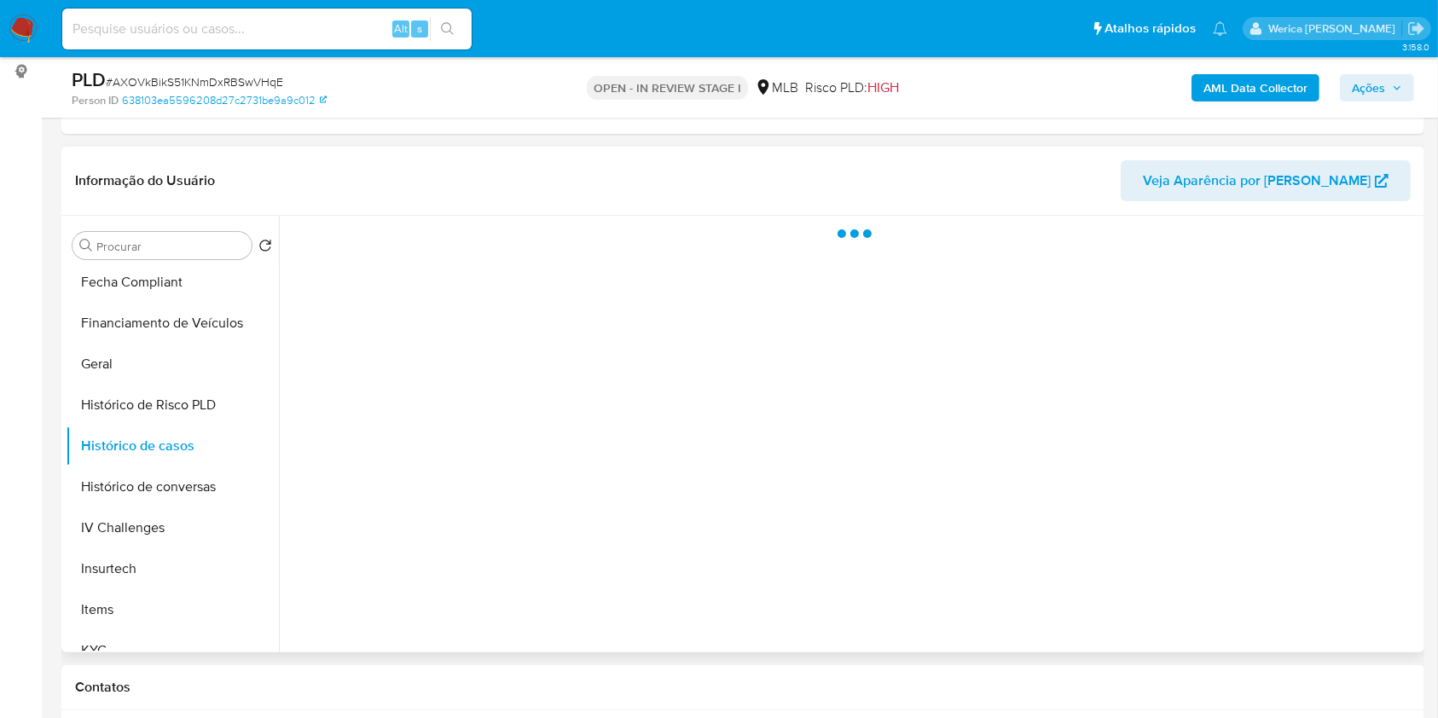
click at [457, 297] on div at bounding box center [849, 434] width 1141 height 437
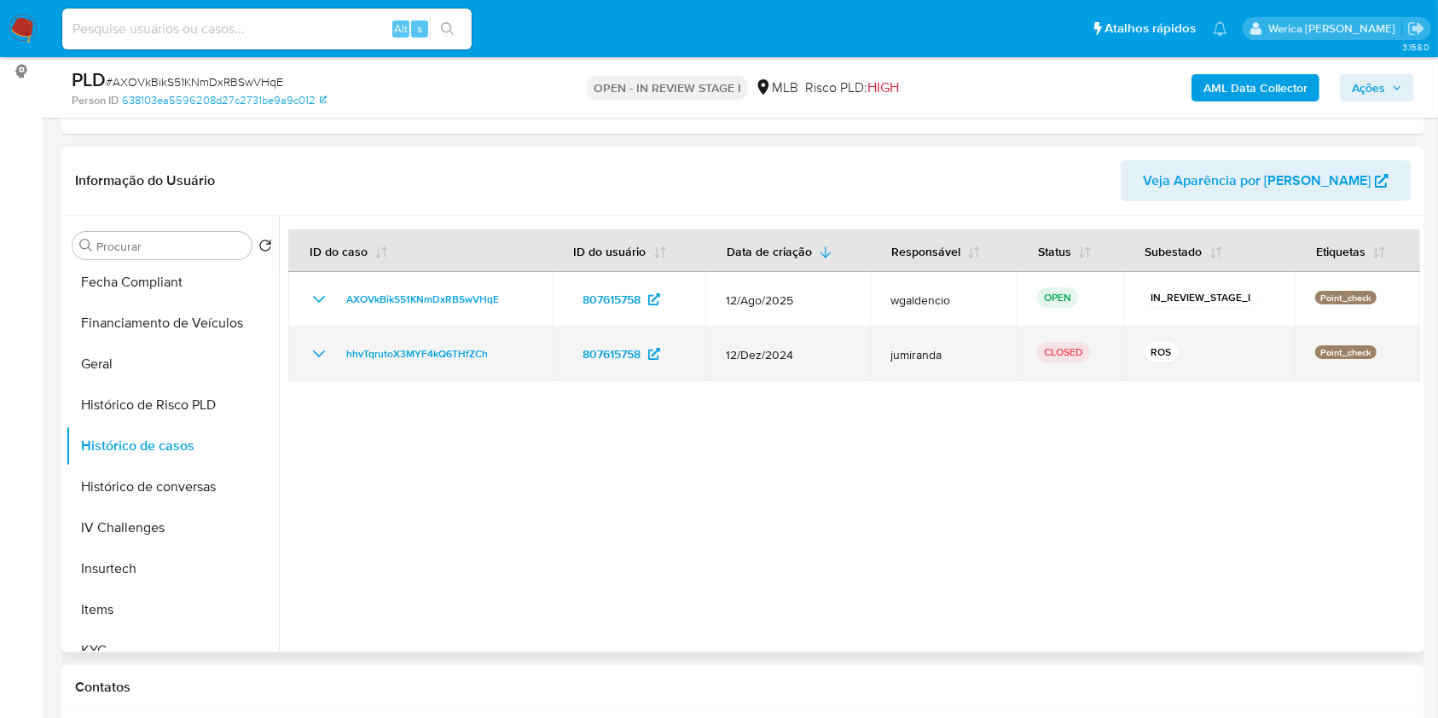
click at [424, 339] on td "hhvTqrutoX3MYF4kQ6THfZCh" at bounding box center [420, 354] width 264 height 55
click at [471, 348] on span "hhvTqrutoX3MYF4kQ6THfZCh" at bounding box center [417, 354] width 142 height 20
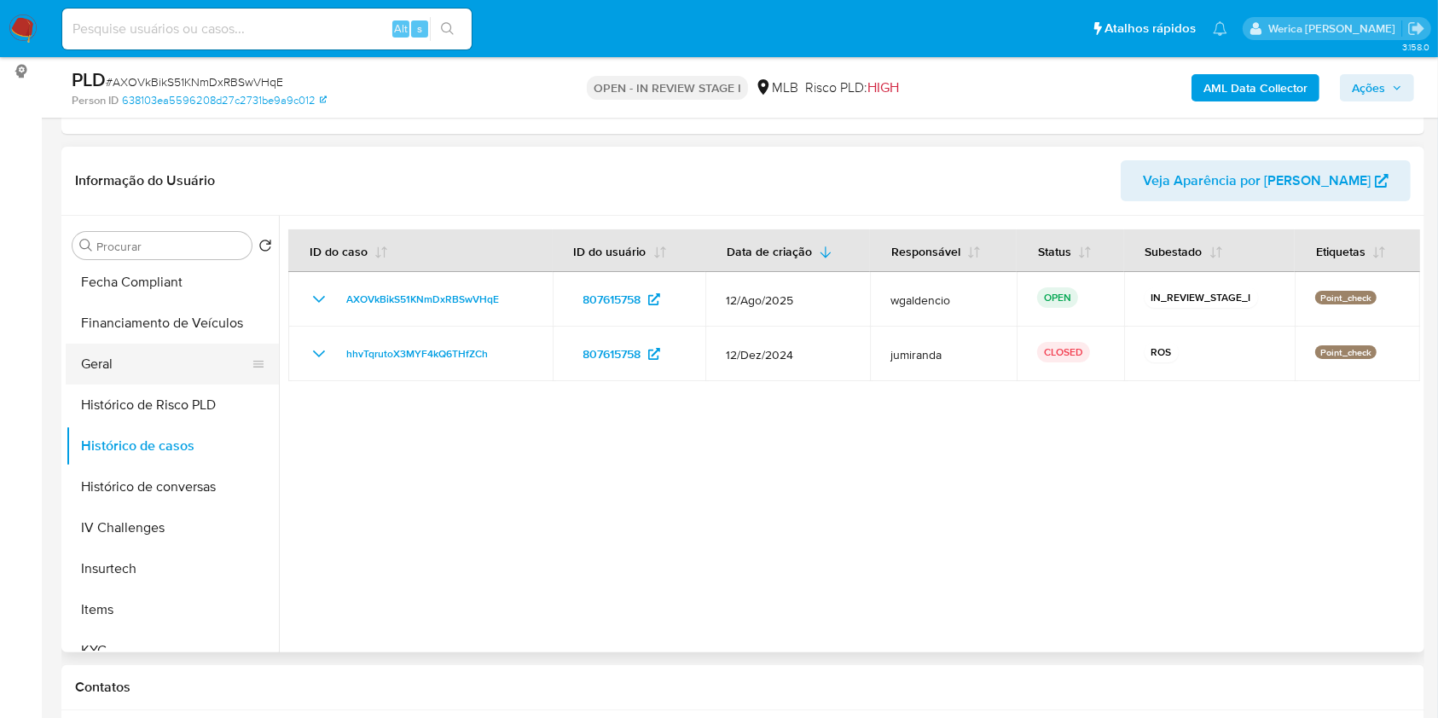
click at [136, 351] on button "Geral" at bounding box center [166, 364] width 200 height 41
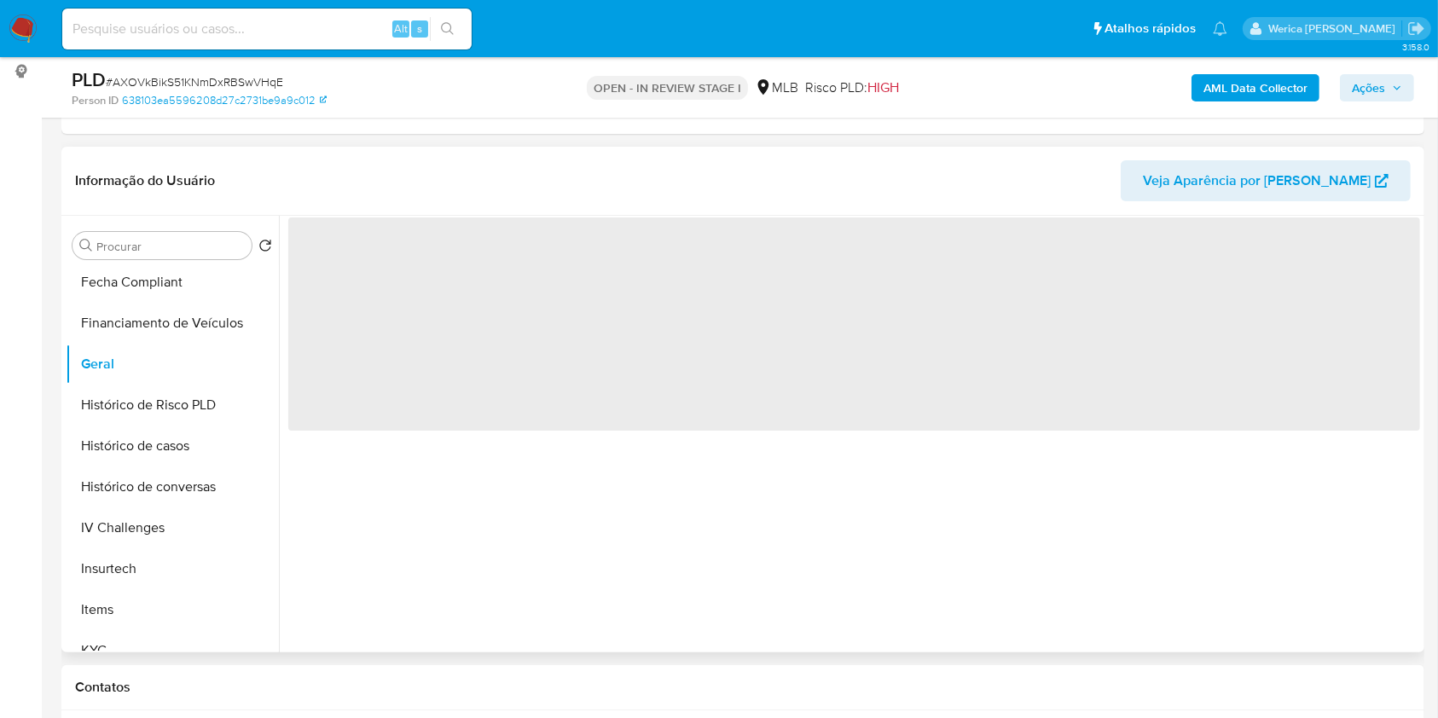
click at [398, 350] on span "‌" at bounding box center [854, 324] width 1132 height 213
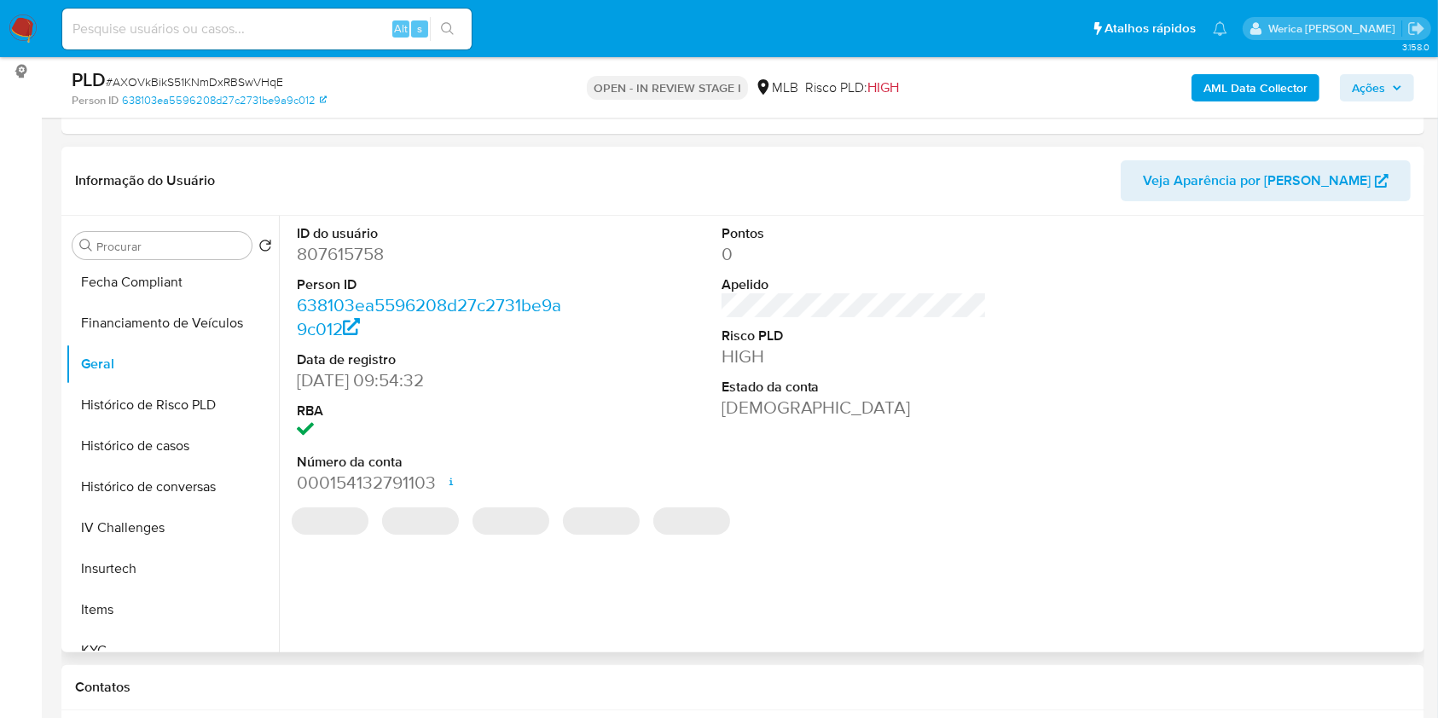
click at [338, 258] on dd "807615758" at bounding box center [430, 254] width 266 height 24
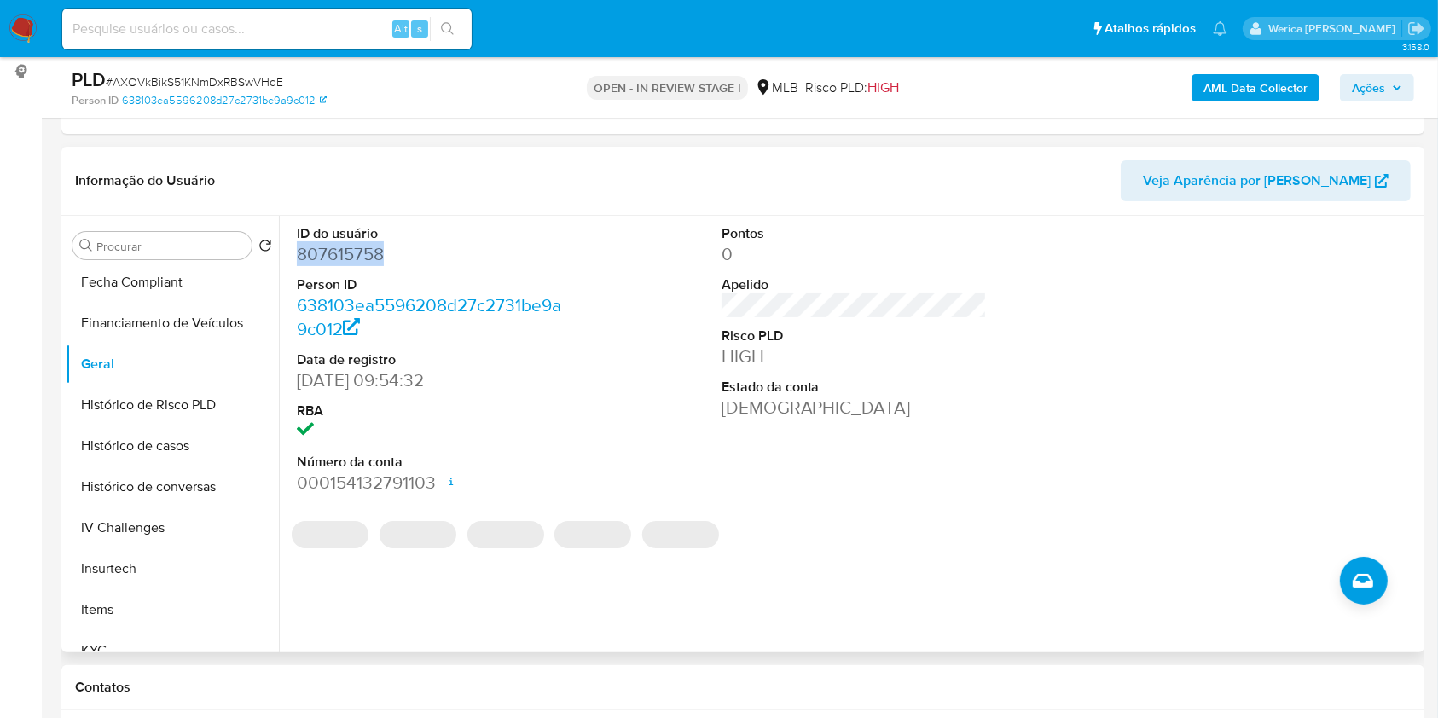
click at [338, 258] on dd "807615758" at bounding box center [430, 254] width 266 height 24
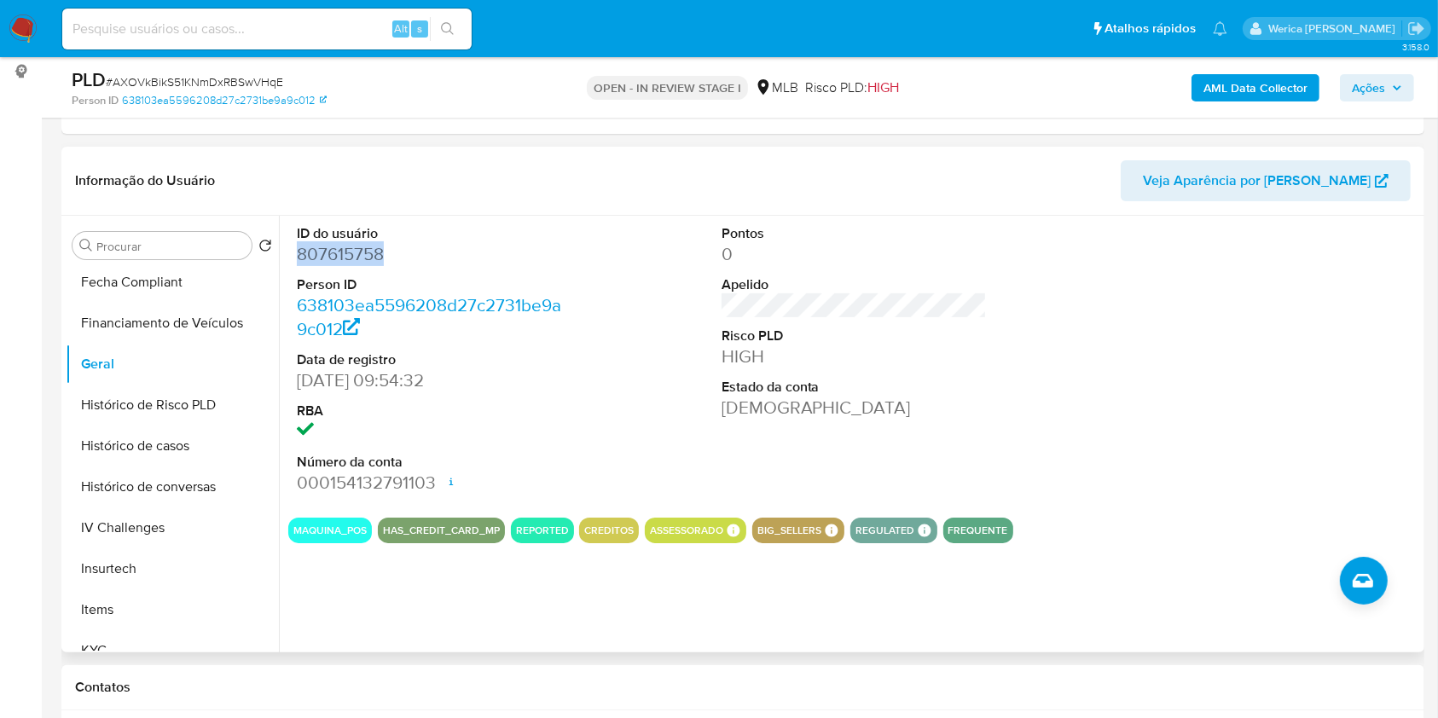
copy dd "807615758"
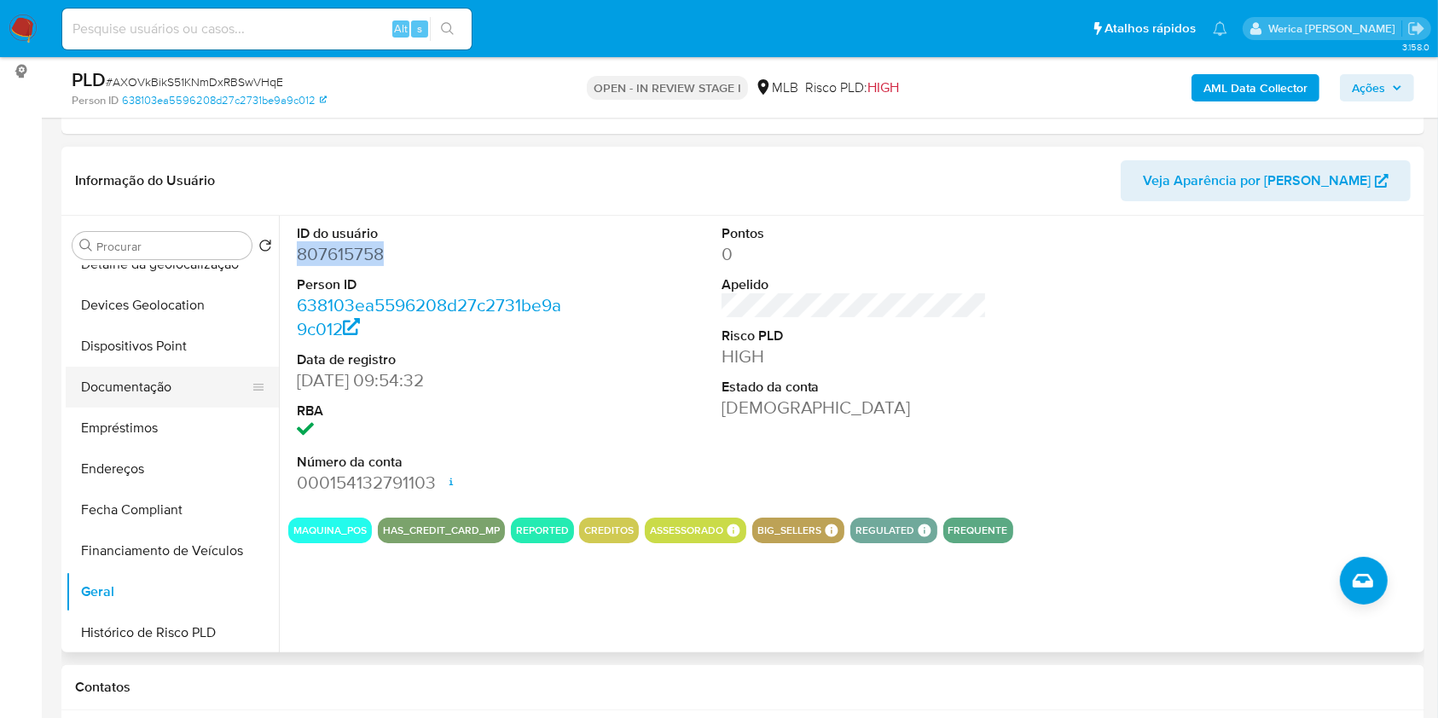
click at [163, 384] on button "Documentação" at bounding box center [166, 387] width 200 height 41
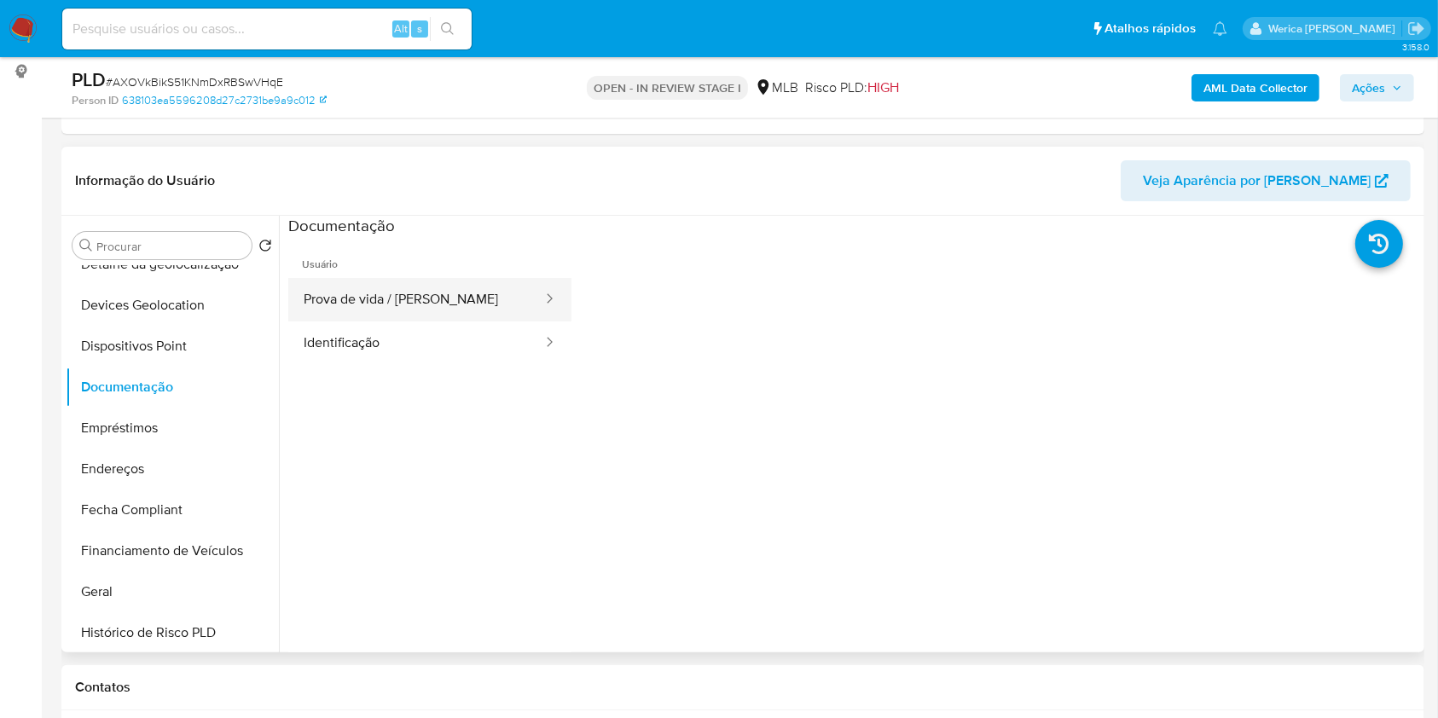
click at [377, 310] on button "Prova de vida / [PERSON_NAME]" at bounding box center [416, 300] width 256 height 44
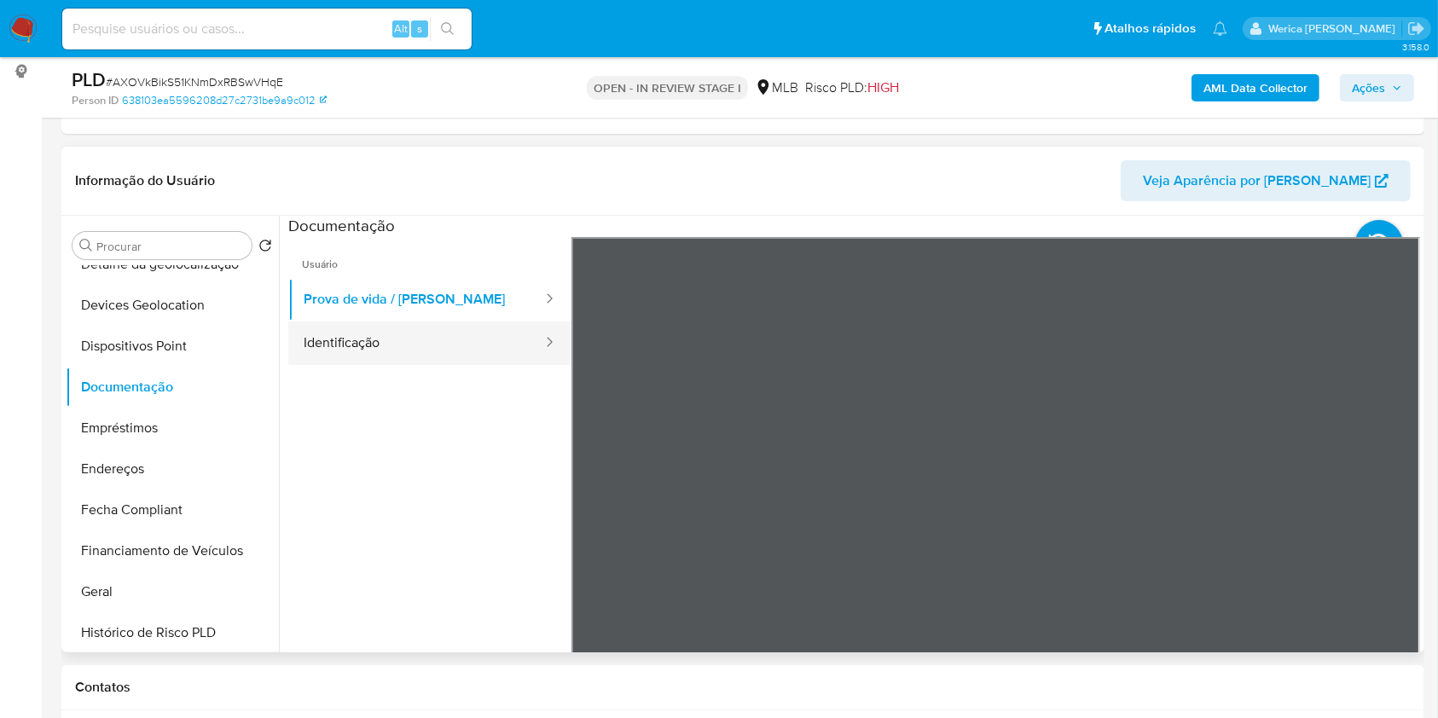
click at [440, 329] on button "Identificação" at bounding box center [416, 344] width 256 height 44
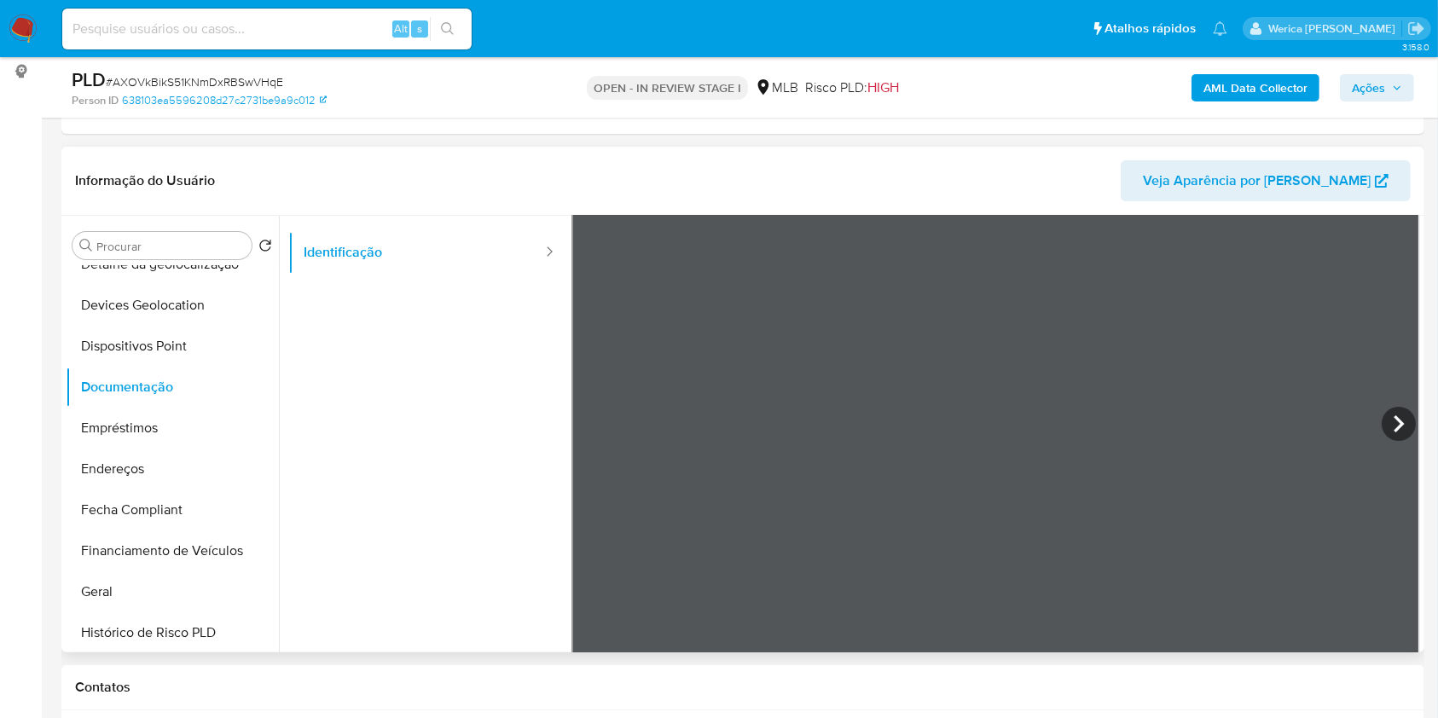
scroll to position [143, 0]
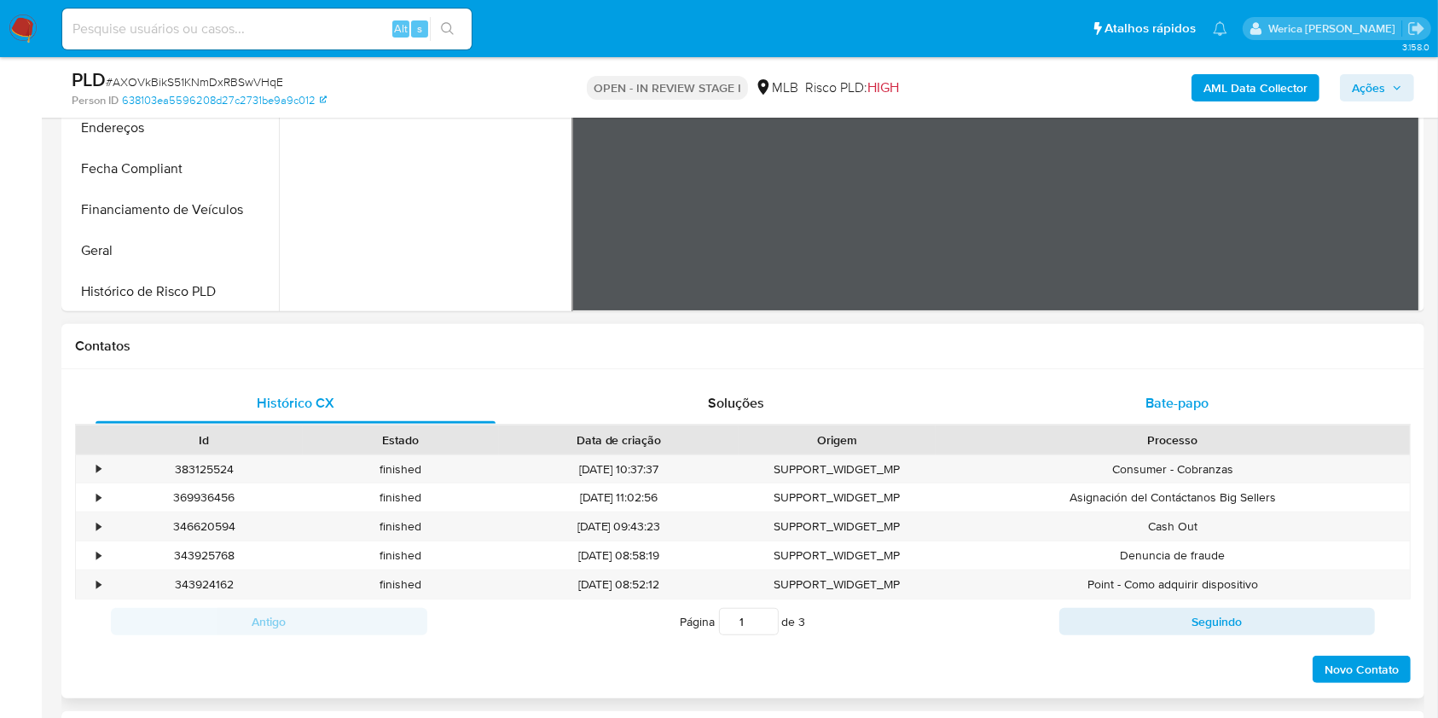
click at [1158, 410] on span "Bate-papo" at bounding box center [1177, 403] width 63 height 20
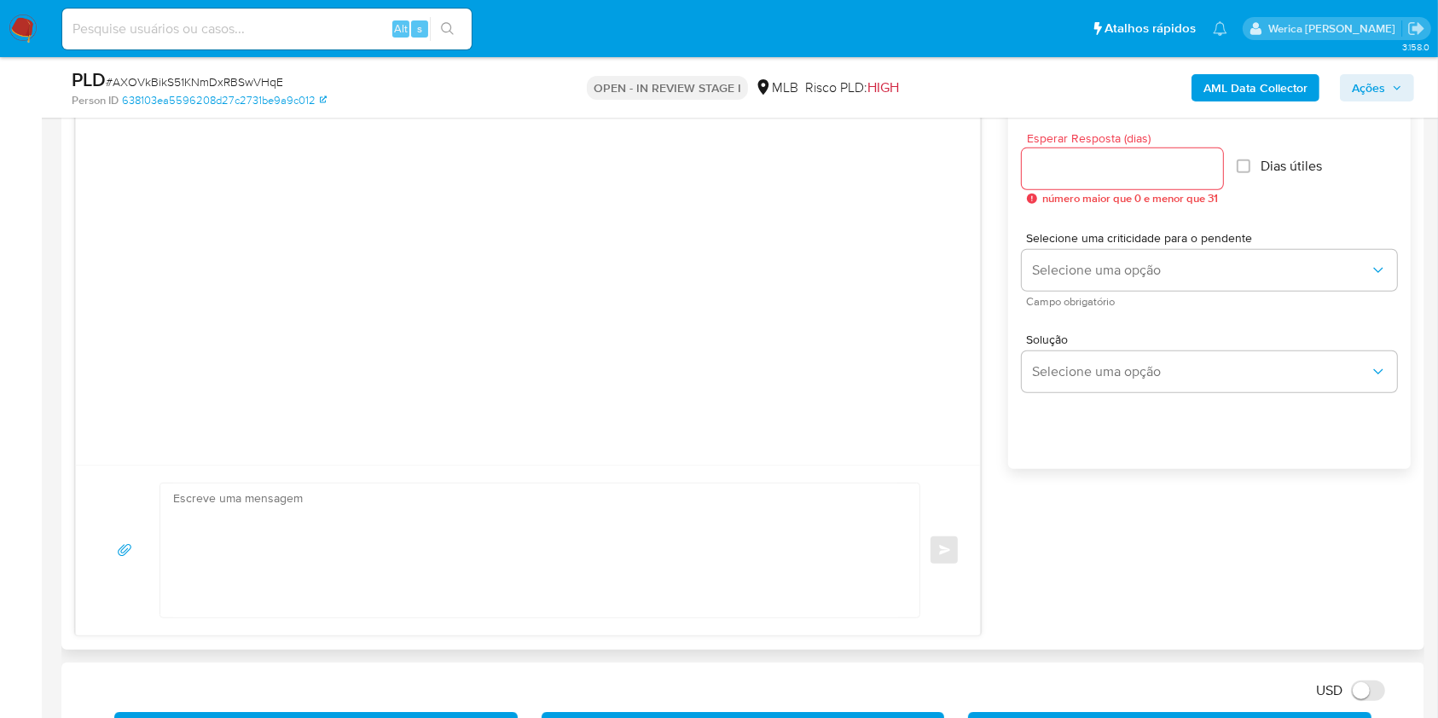
scroll to position [796, 0]
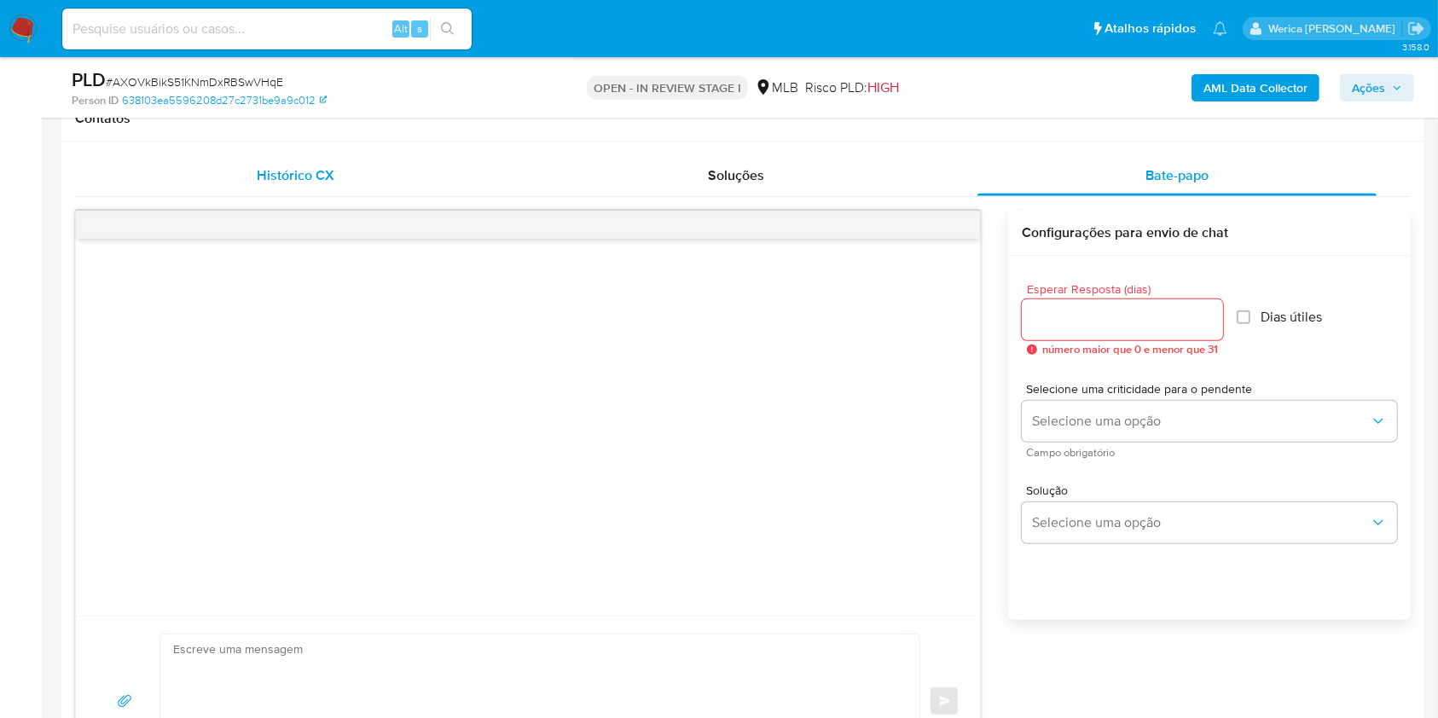
click at [357, 174] on div "Histórico CX" at bounding box center [296, 175] width 400 height 41
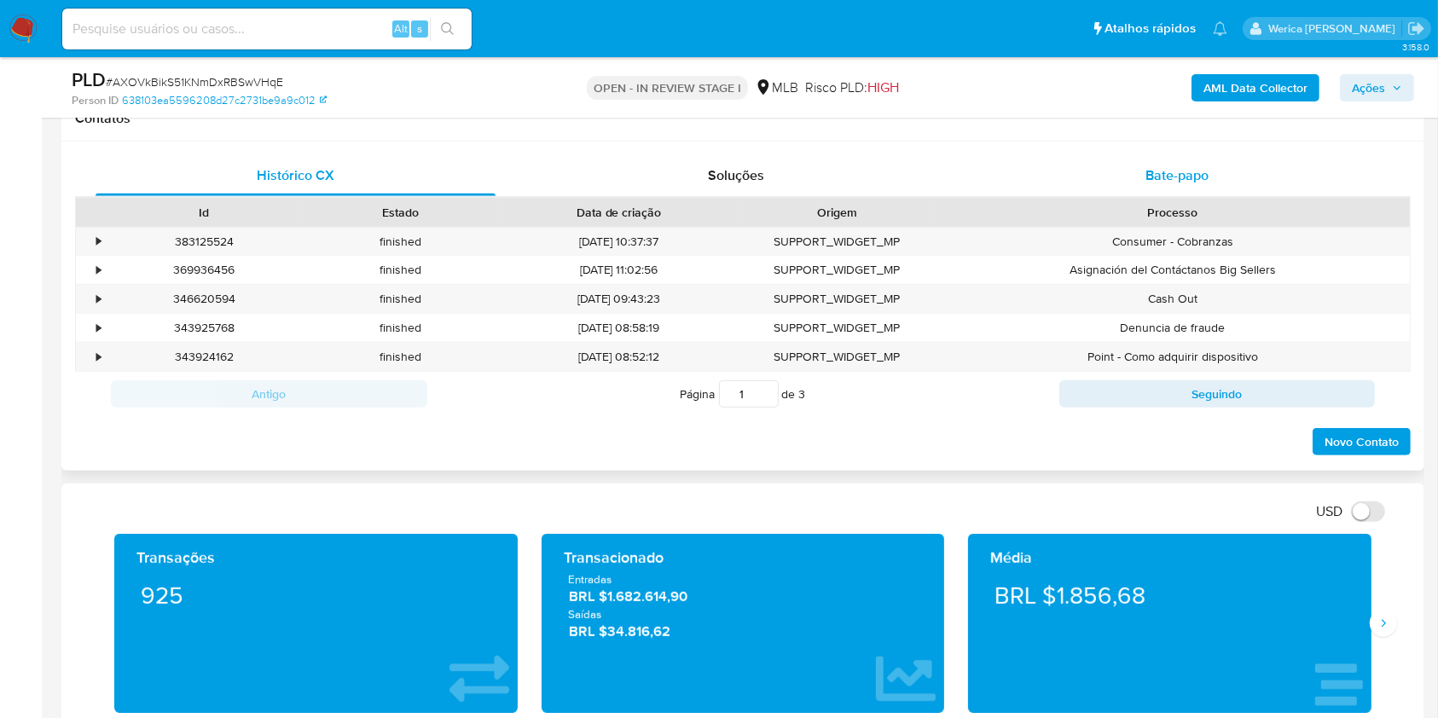
drag, startPoint x: 1200, startPoint y: 175, endPoint x: 1211, endPoint y: 186, distance: 15.7
click at [1208, 183] on span "Bate-papo" at bounding box center [1177, 175] width 63 height 20
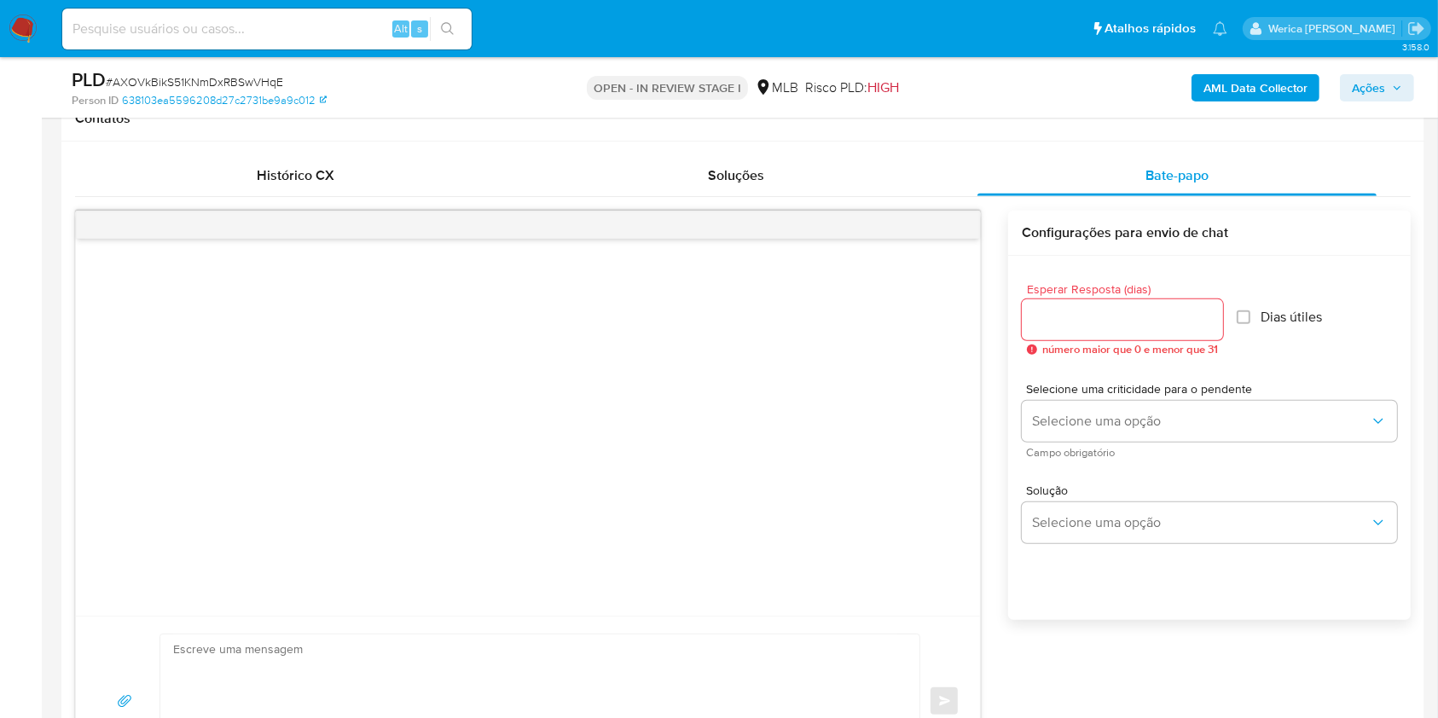
click at [1059, 331] on div at bounding box center [1122, 319] width 201 height 41
click at [1059, 324] on input "Esperar Resposta (dias)" at bounding box center [1122, 320] width 201 height 22
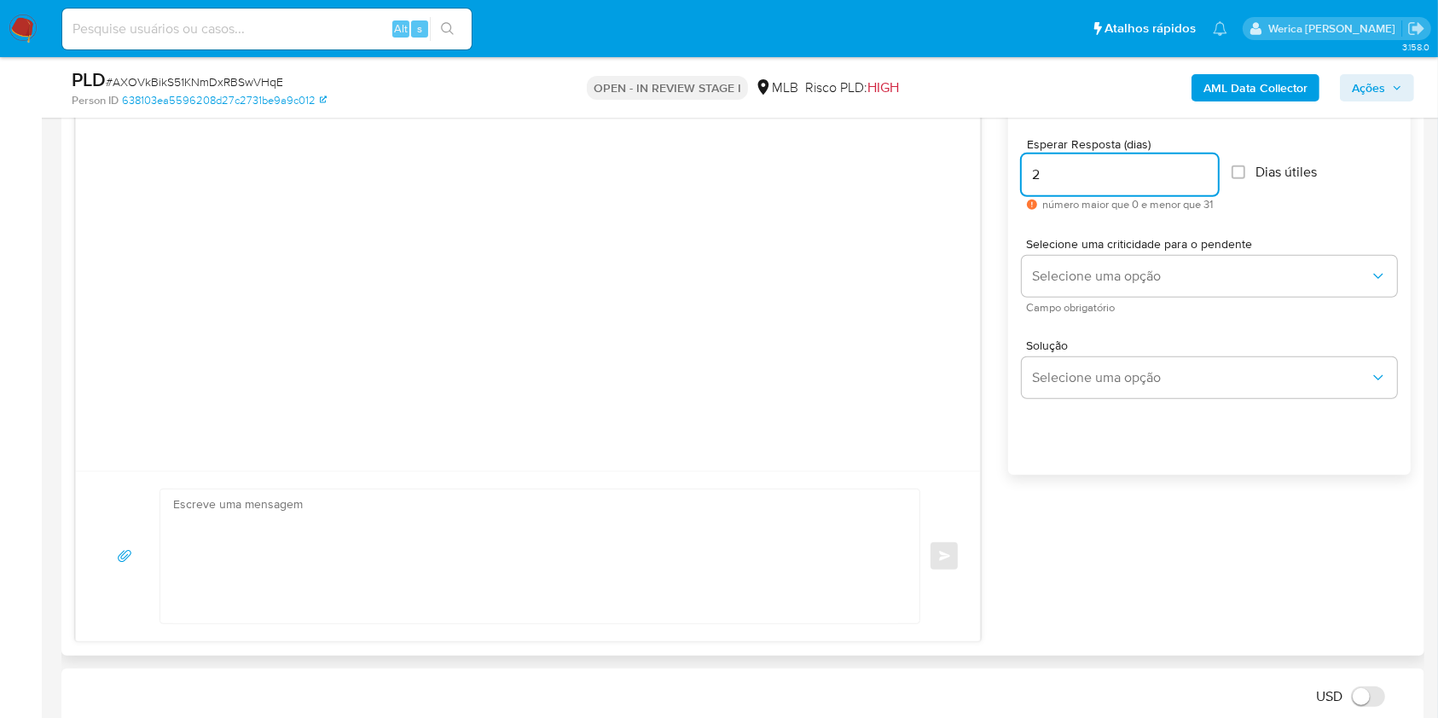
scroll to position [1024, 0]
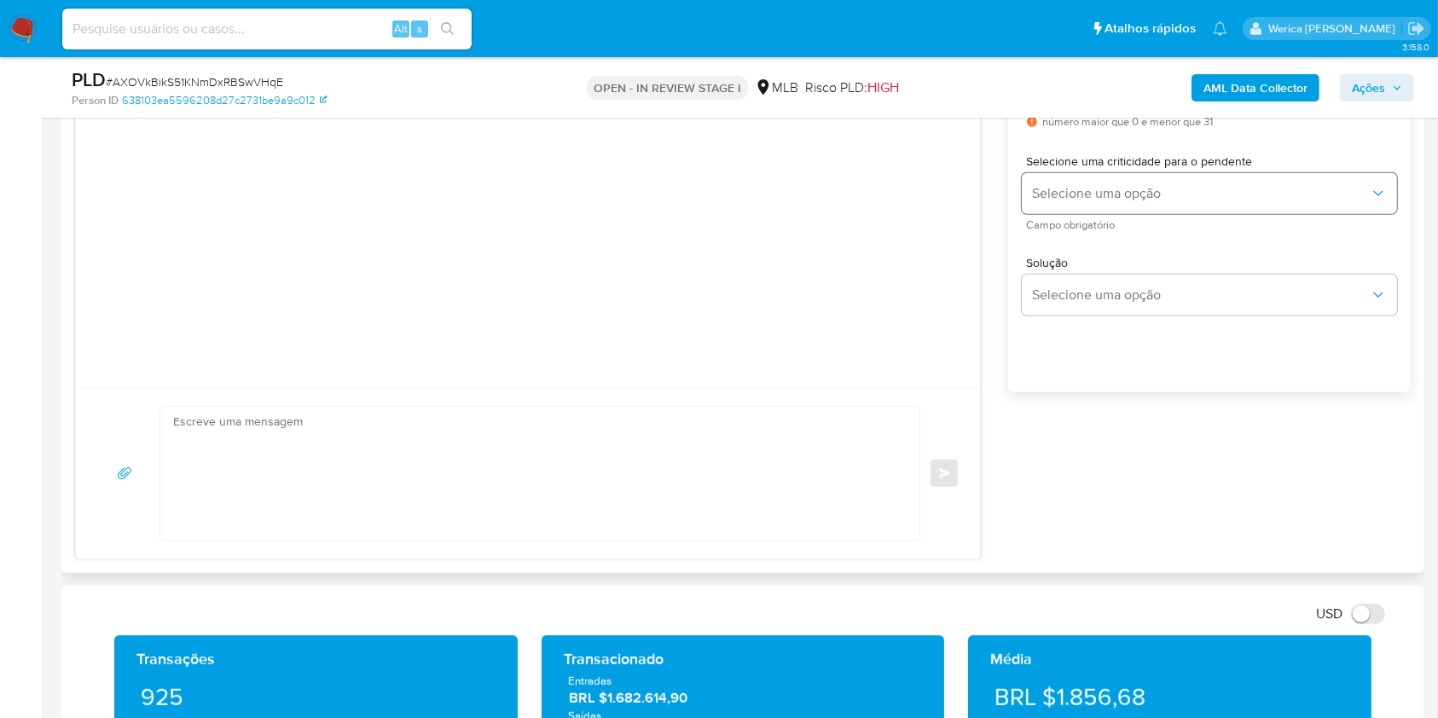
type input "2"
click at [1091, 208] on button "Selecione uma opção" at bounding box center [1209, 193] width 375 height 41
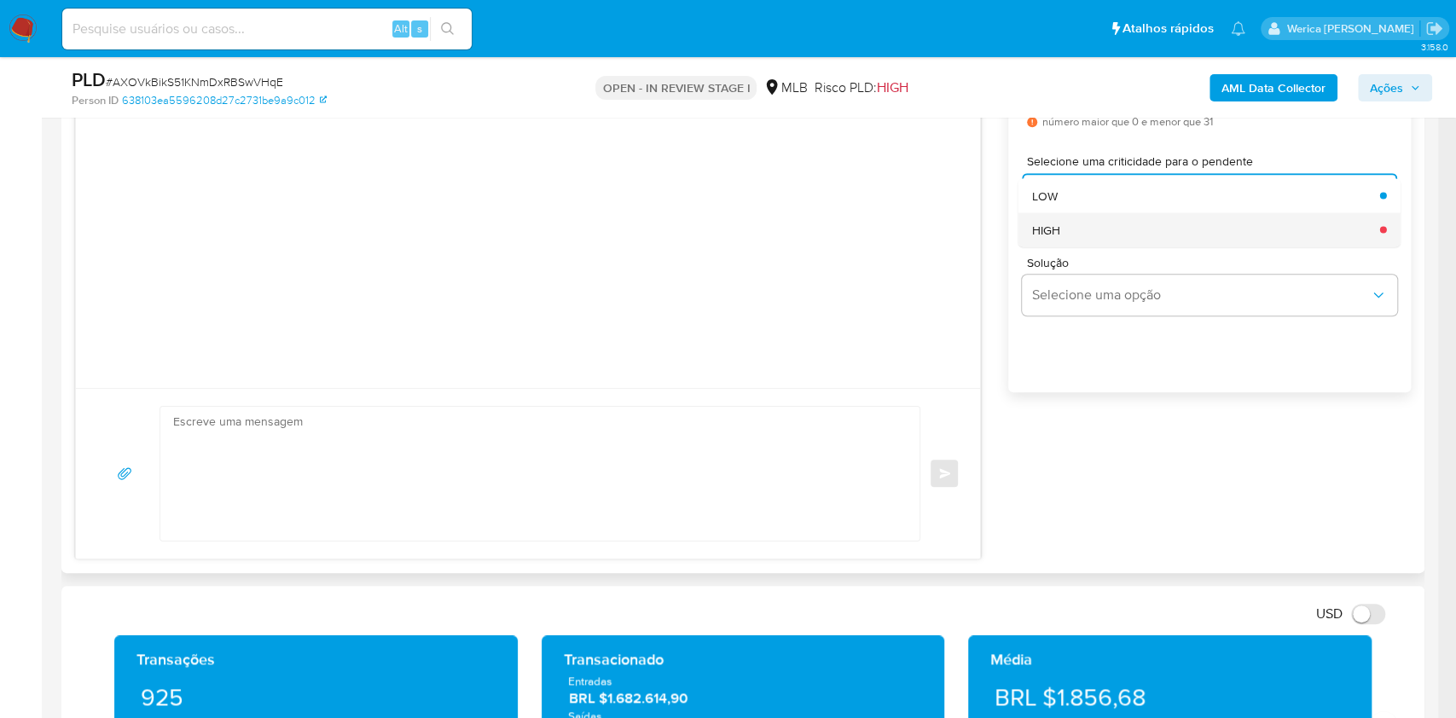
click at [1101, 231] on div "HIGH" at bounding box center [1201, 229] width 338 height 34
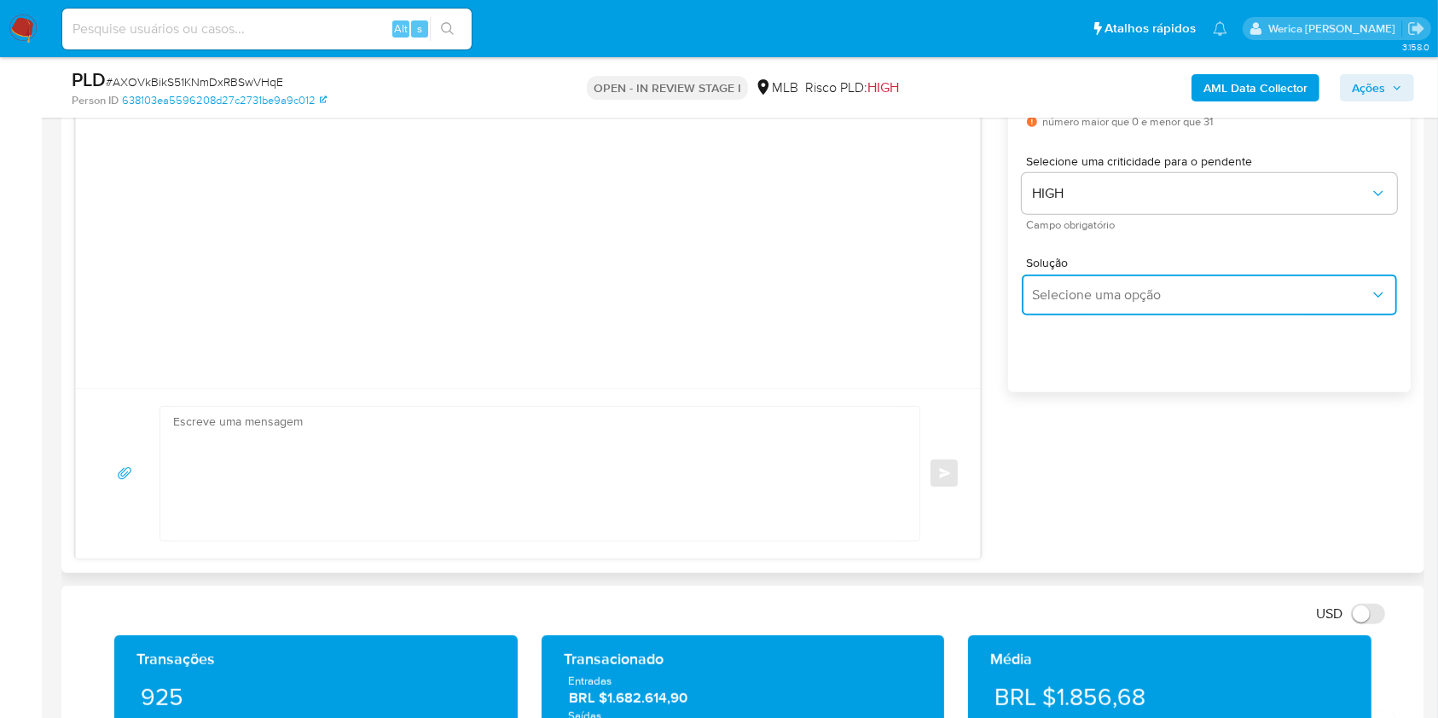
click at [1095, 295] on span "Selecione uma opção" at bounding box center [1201, 295] width 338 height 17
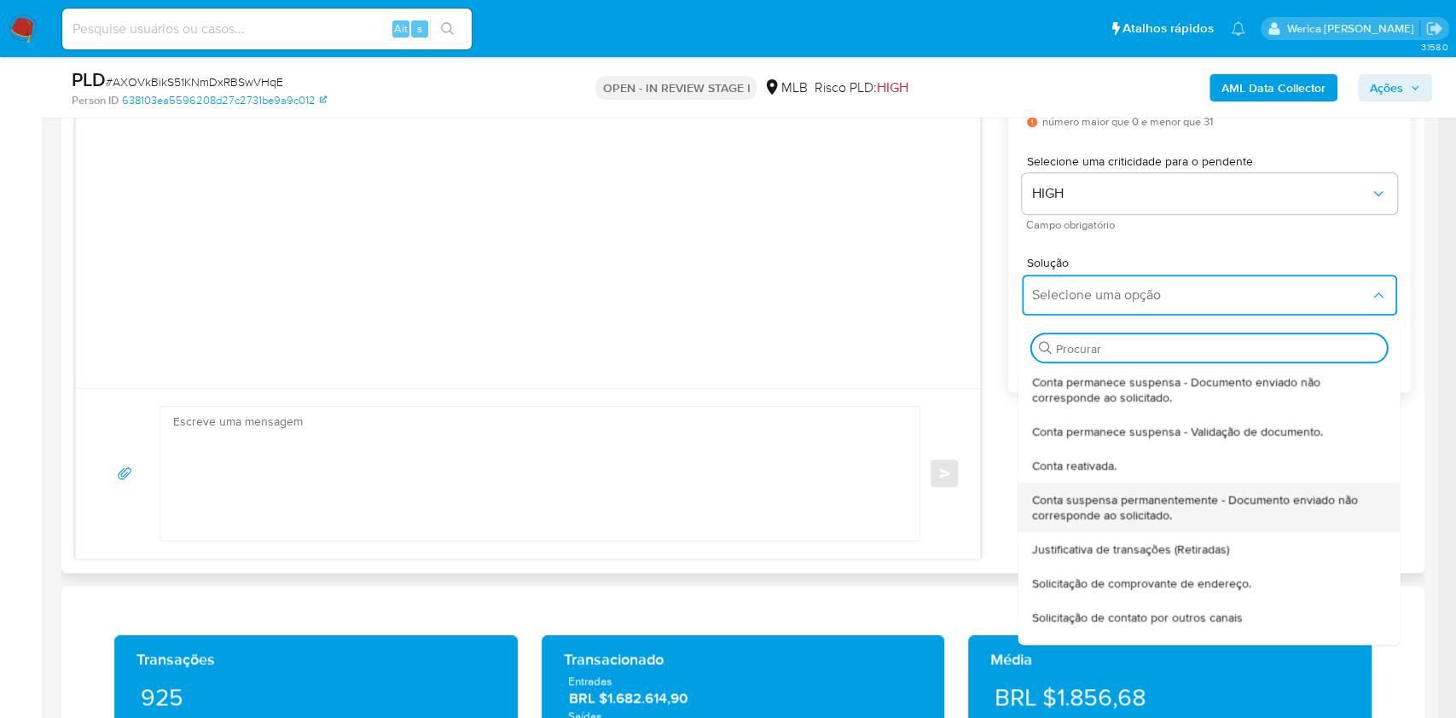
click at [1111, 502] on span "Conta suspensa permanentemente - Documento enviado não corresponde ao solicitad…" at bounding box center [1204, 507] width 345 height 31
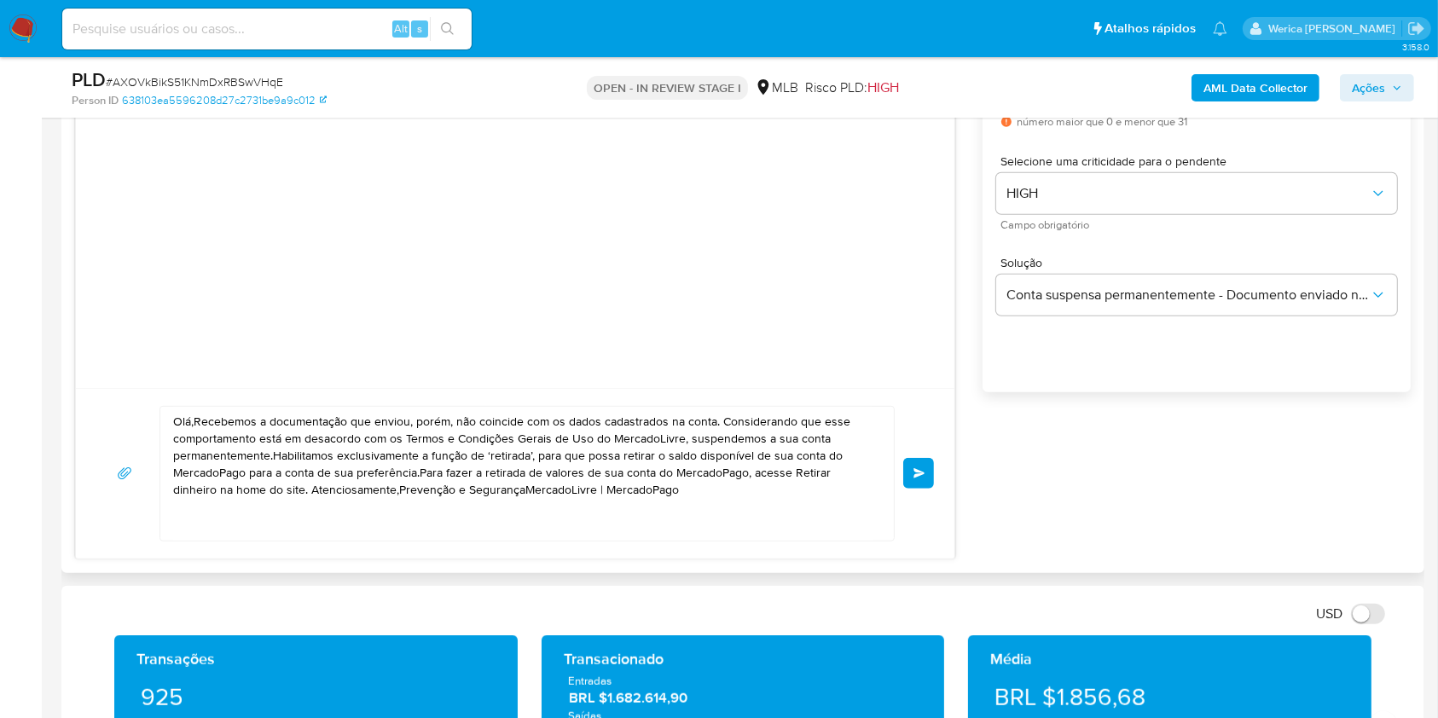
click at [747, 481] on textarea "Olá,Recebemos a documentação que enviou, porém, não coincide com os dados cadas…" at bounding box center [522, 474] width 699 height 134
paste textarea "! Estamos realizando uma verificação adicional de segurança em contas de usuári…"
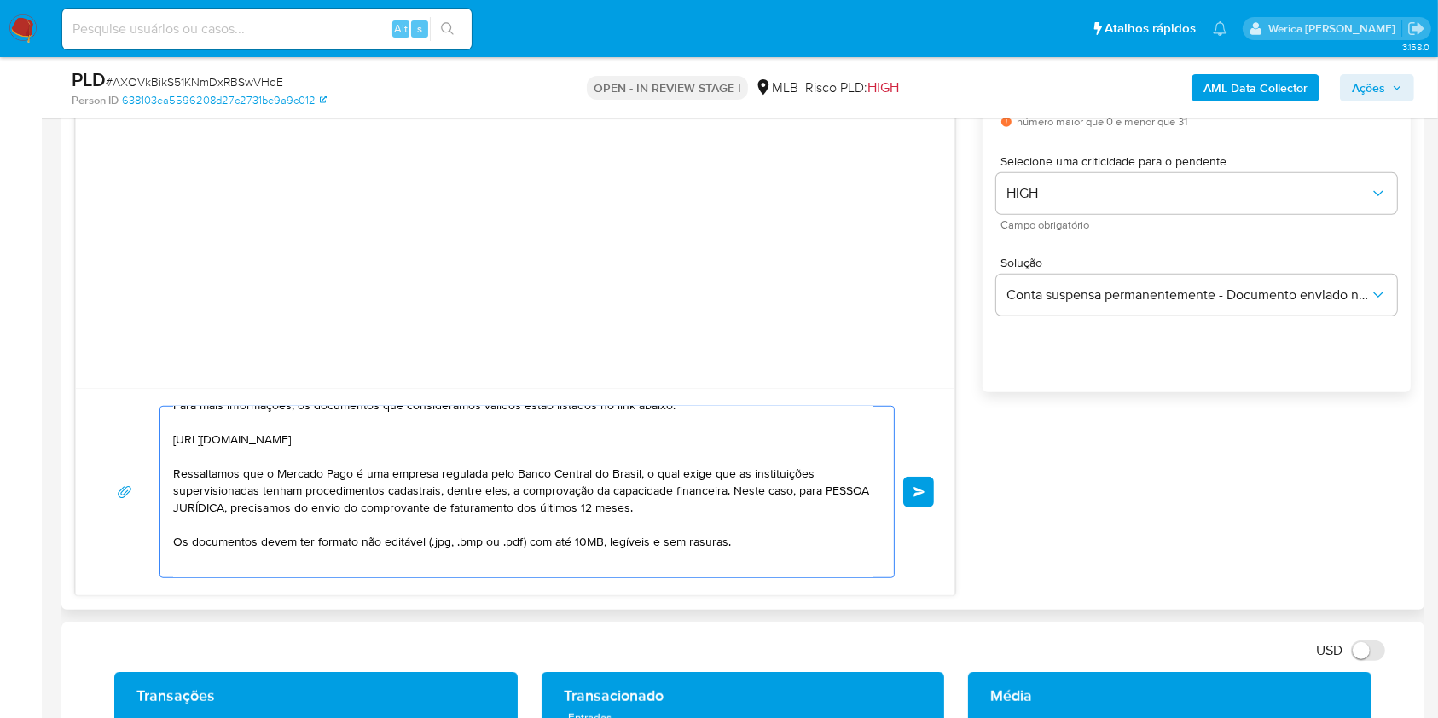
scroll to position [0, 0]
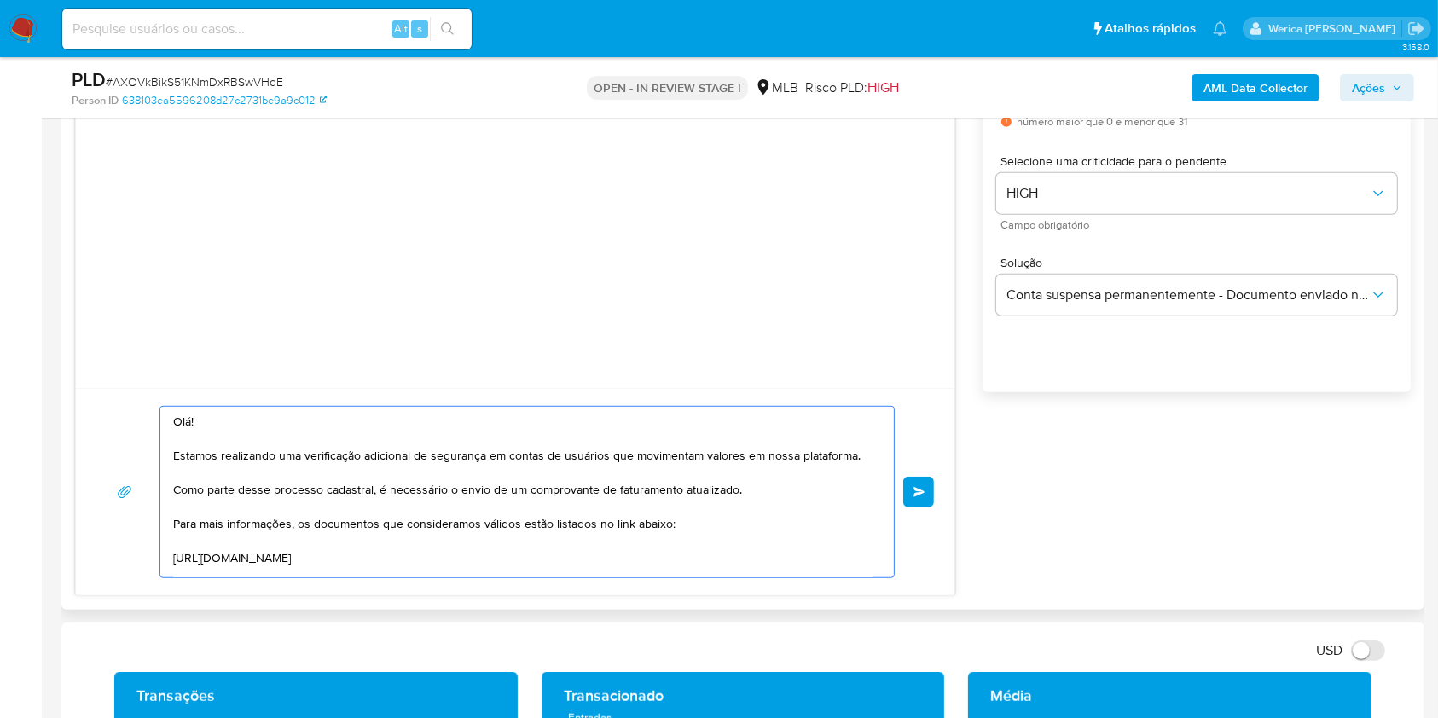
type textarea "Olá! Estamos realizando uma verificação adicional de segurança em contas de usu…"
click at [902, 502] on div "Olá! Estamos realizando uma verificação adicional de segurança em contas de usu…" at bounding box center [515, 492] width 838 height 172
click at [914, 492] on button "common.send" at bounding box center [918, 492] width 31 height 31
click at [923, 481] on button "common.send" at bounding box center [918, 492] width 31 height 31
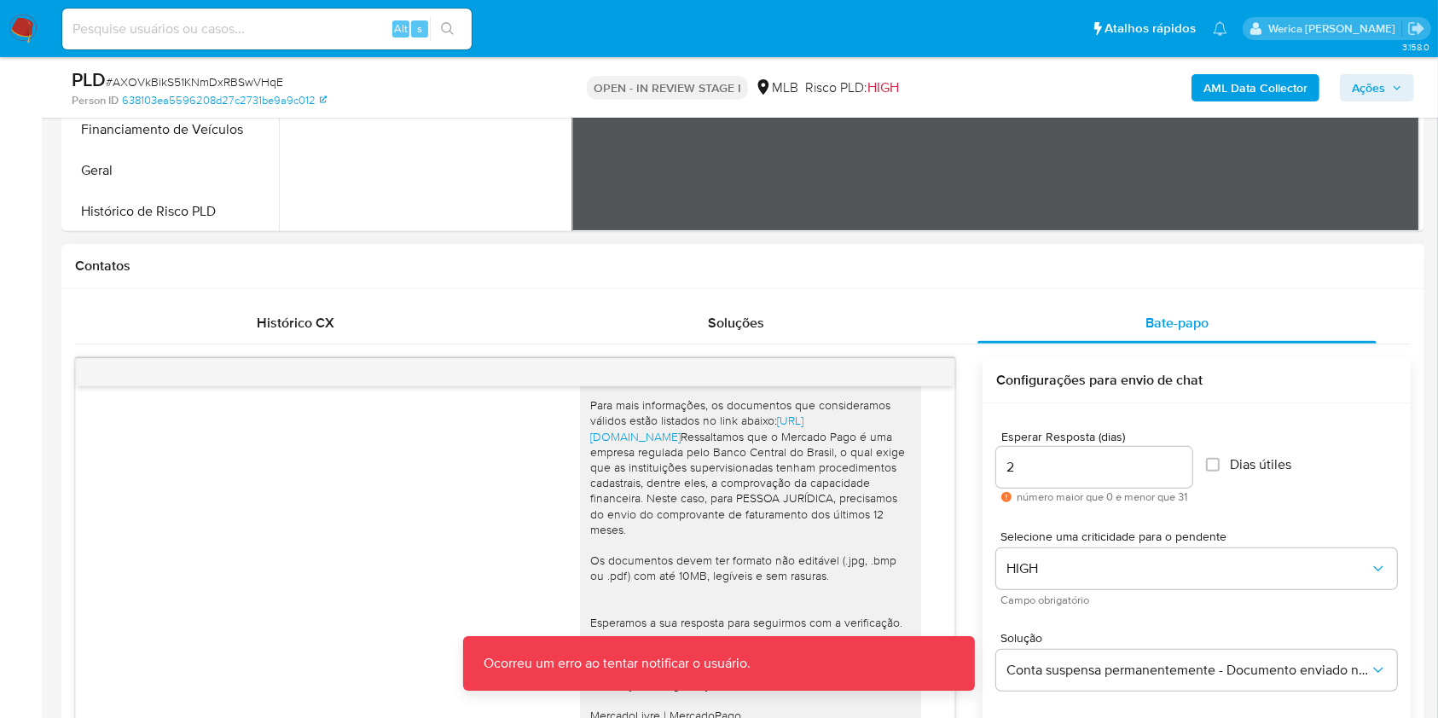
scroll to position [568, 0]
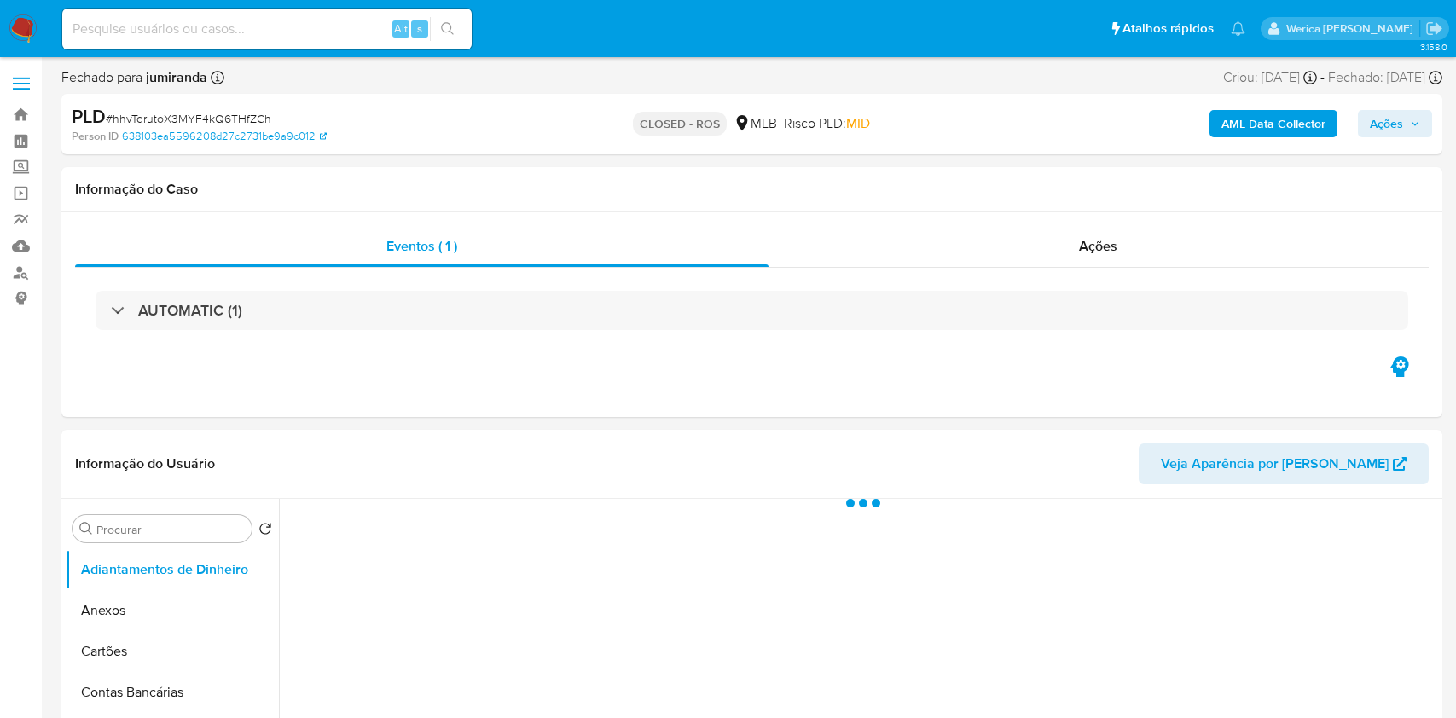
select select "10"
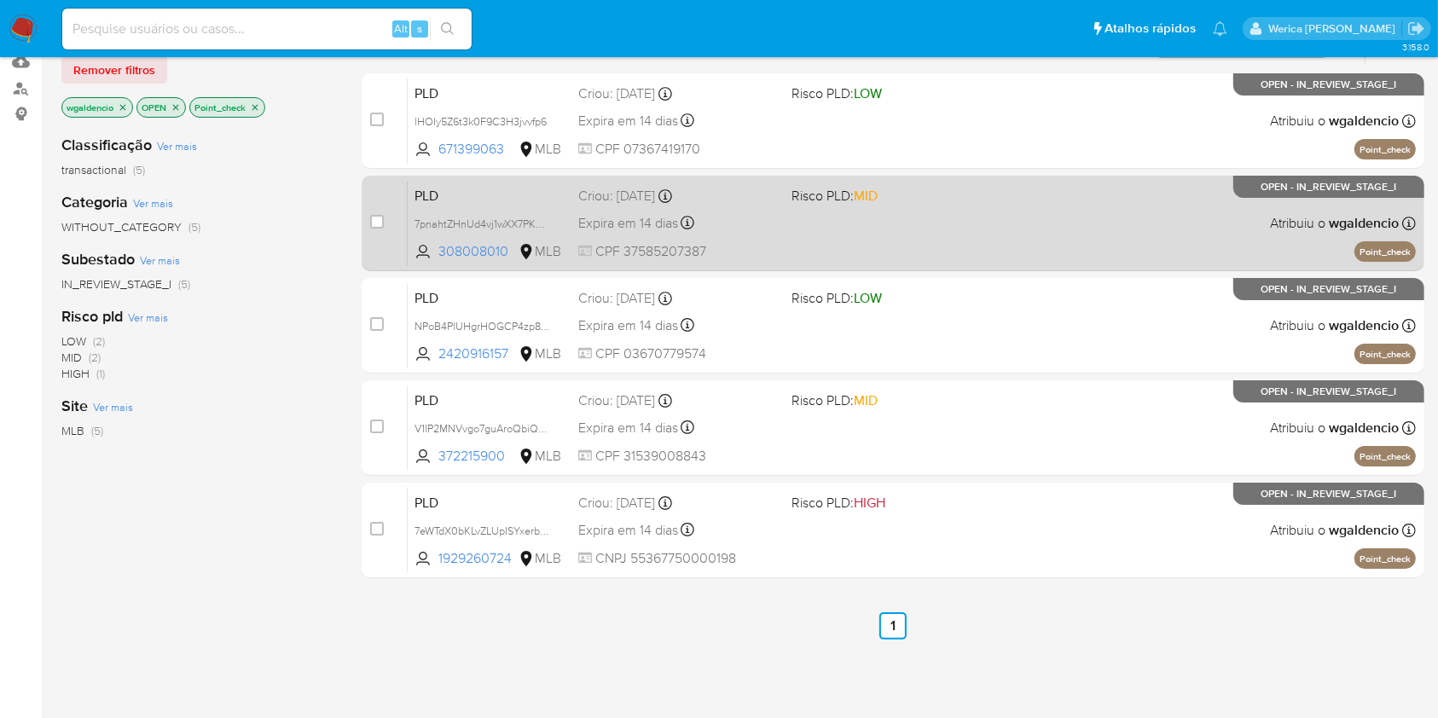
scroll to position [92, 0]
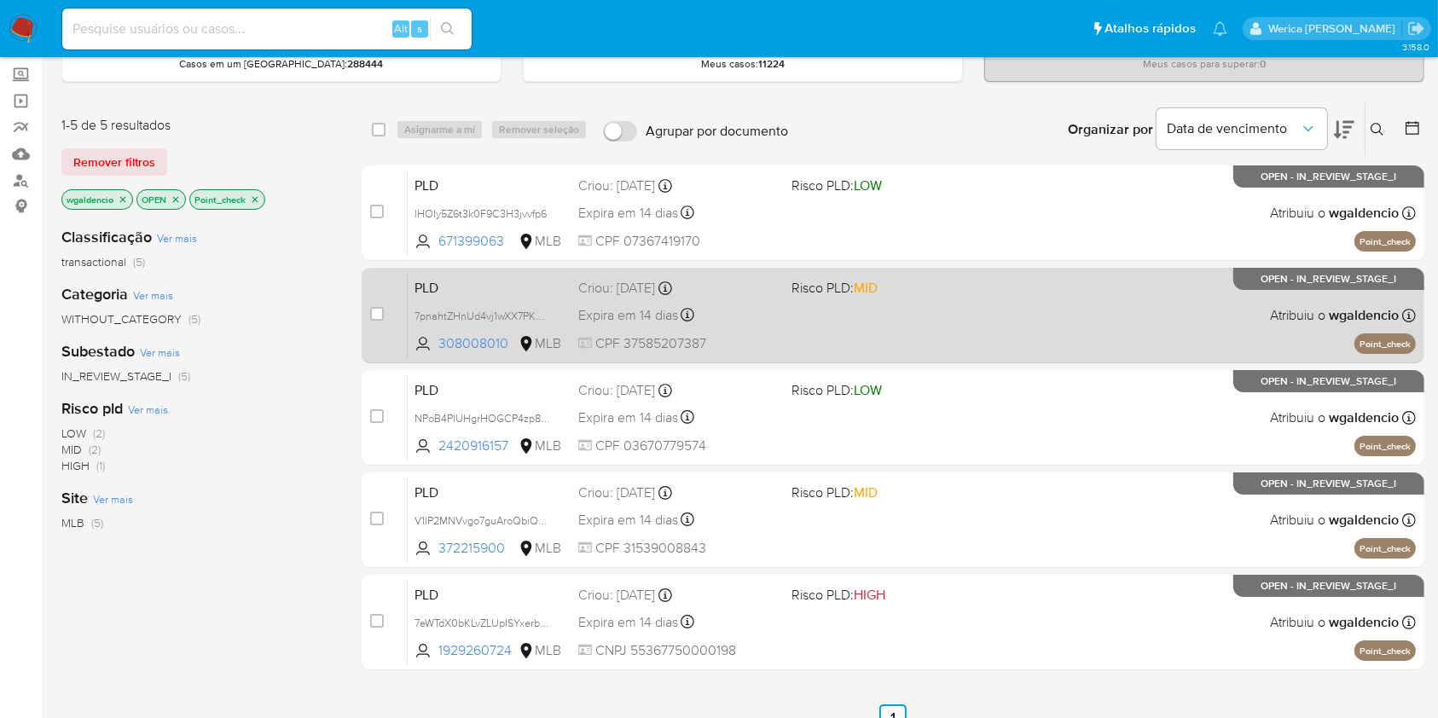
click at [896, 317] on div "PLD 7pnahtZHnUd4vj1wXX7PKR8L 308008010 MLB Risco PLD: MID Criou: [DATE] Criou: …" at bounding box center [912, 315] width 1008 height 86
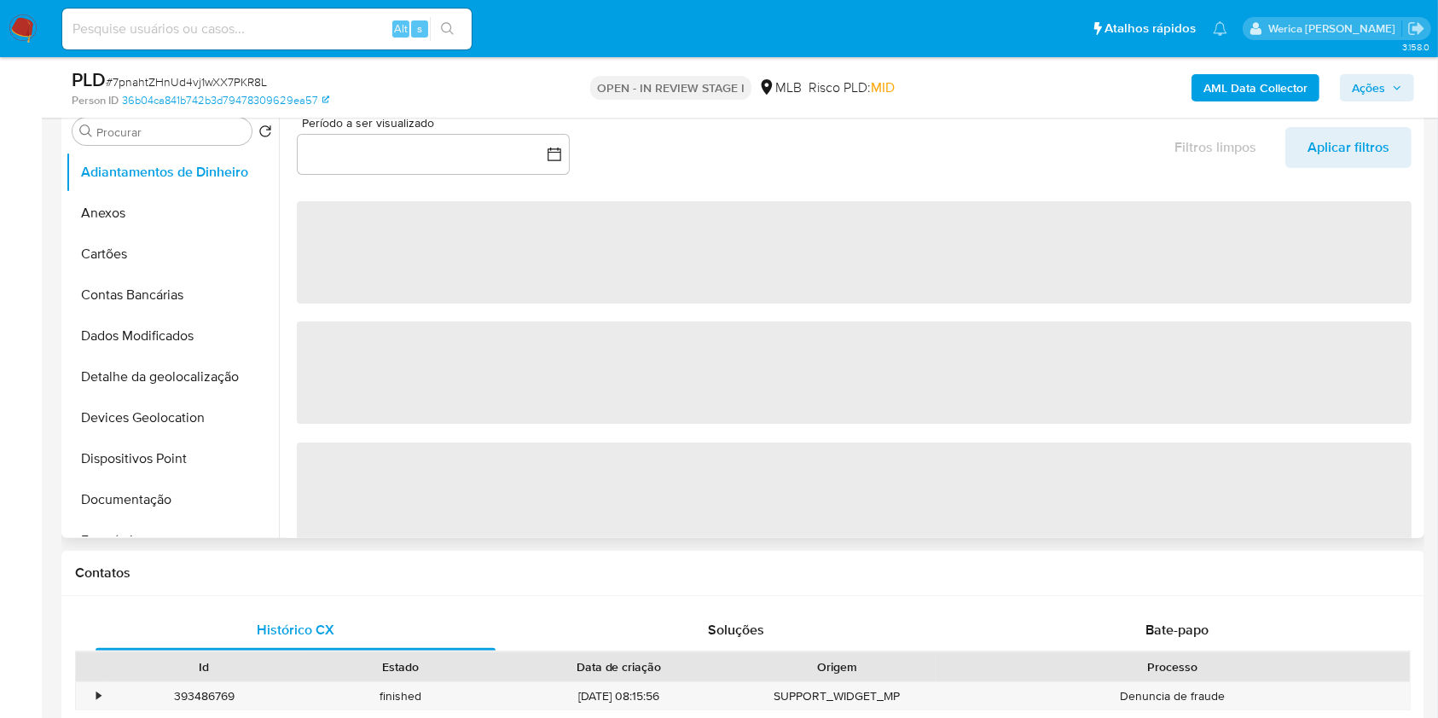
scroll to position [341, 0]
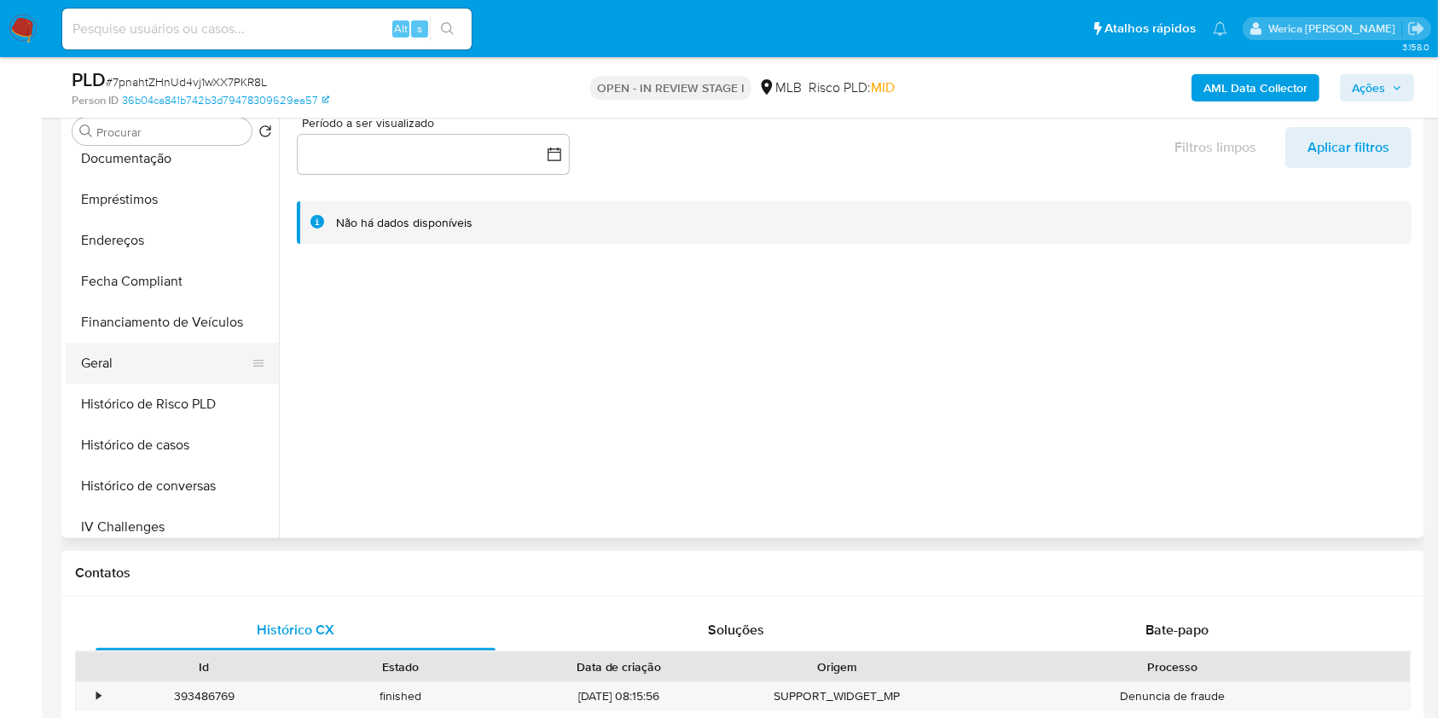
select select "10"
click at [119, 370] on button "Geral" at bounding box center [166, 363] width 200 height 41
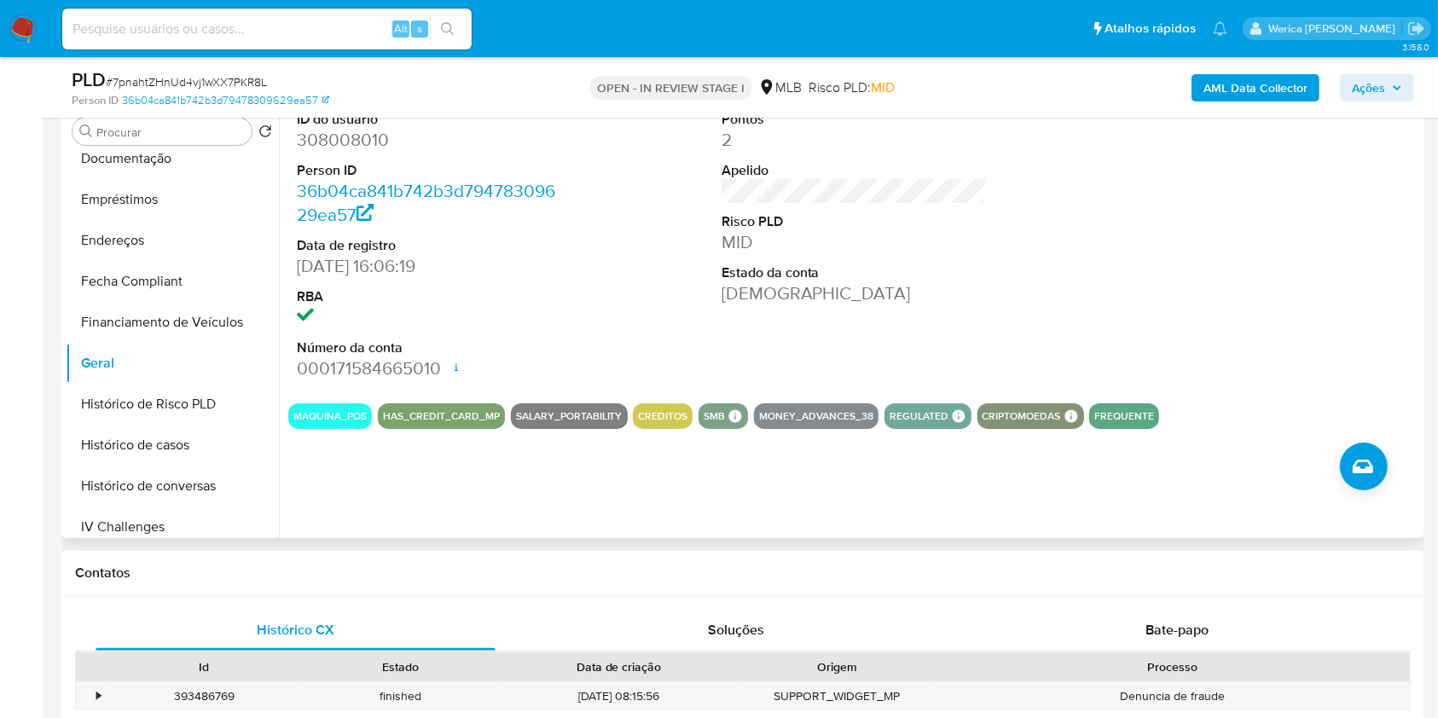
click at [375, 151] on dd "308008010" at bounding box center [430, 140] width 266 height 24
copy dd "308008010"
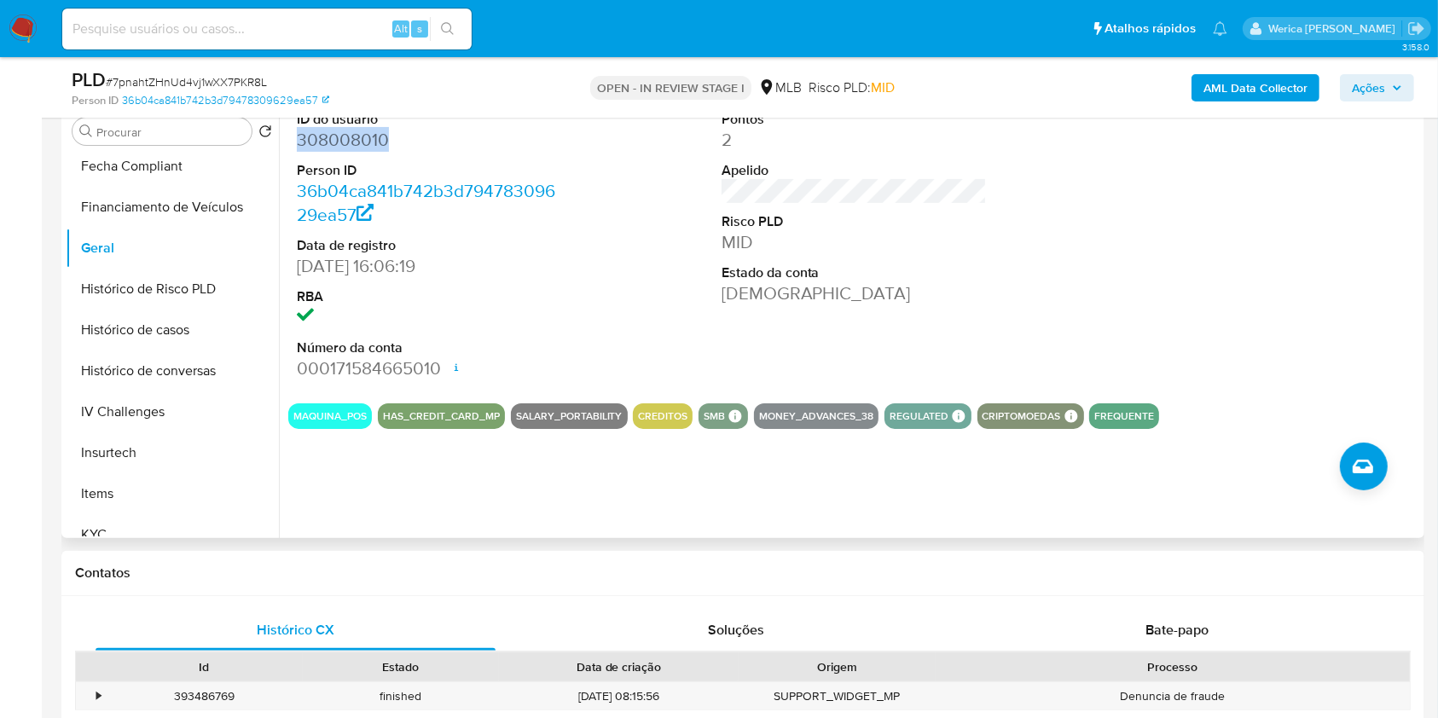
scroll to position [568, 0]
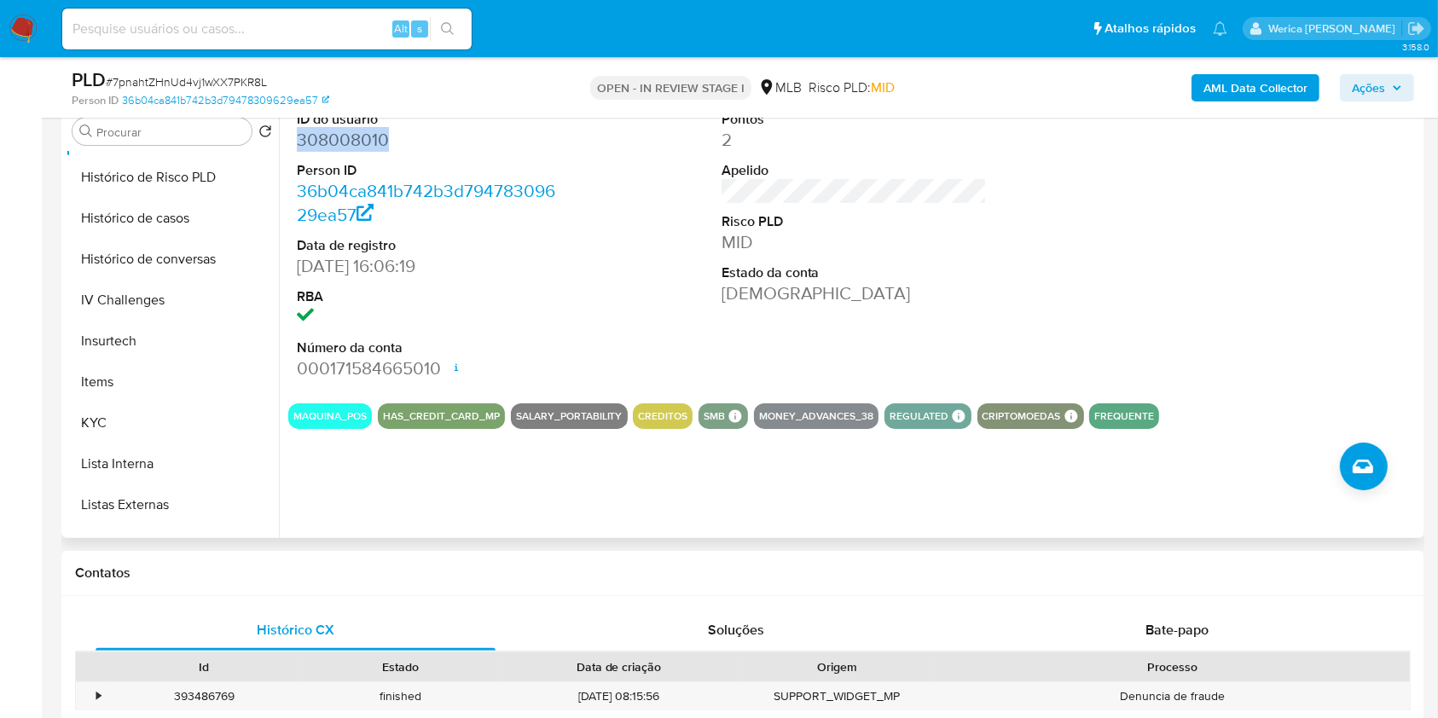
drag, startPoint x: 174, startPoint y: 419, endPoint x: 278, endPoint y: 368, distance: 115.6
click at [174, 417] on button "KYC" at bounding box center [172, 423] width 213 height 41
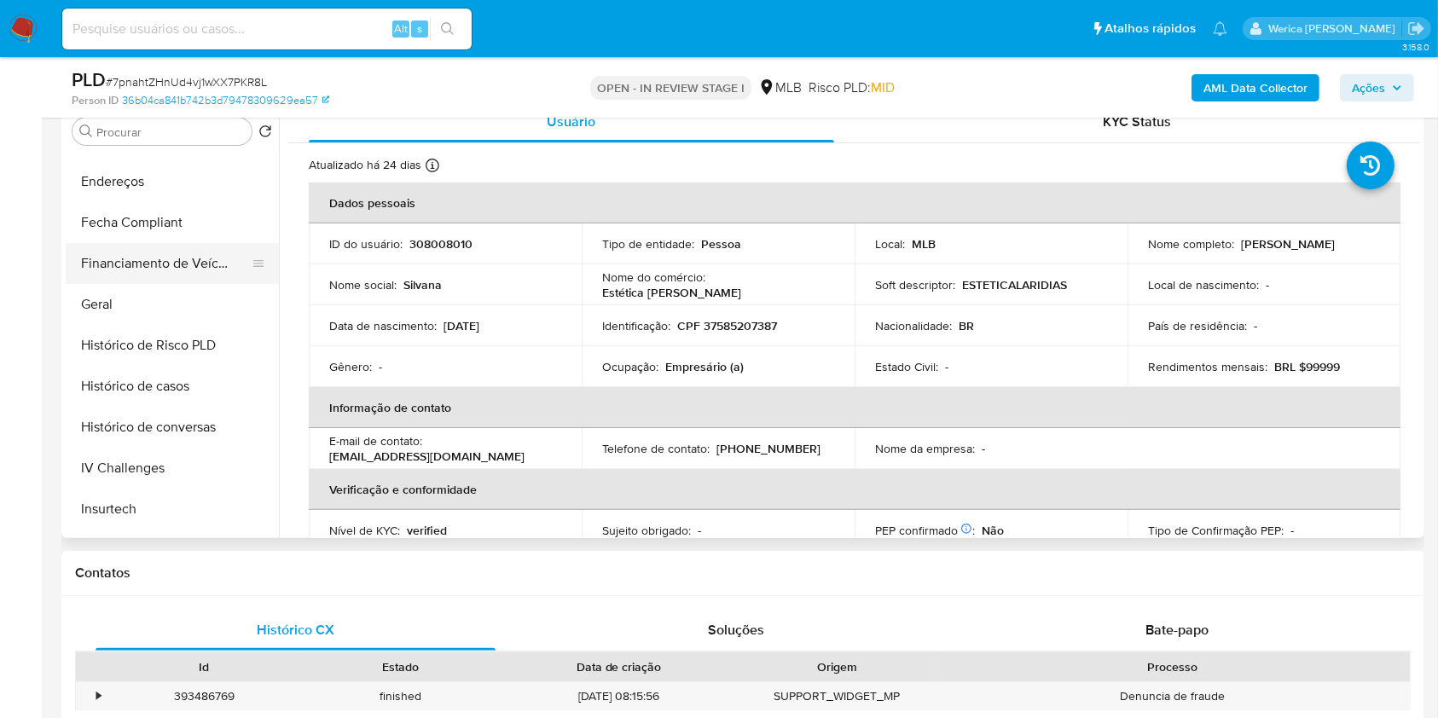
scroll to position [227, 0]
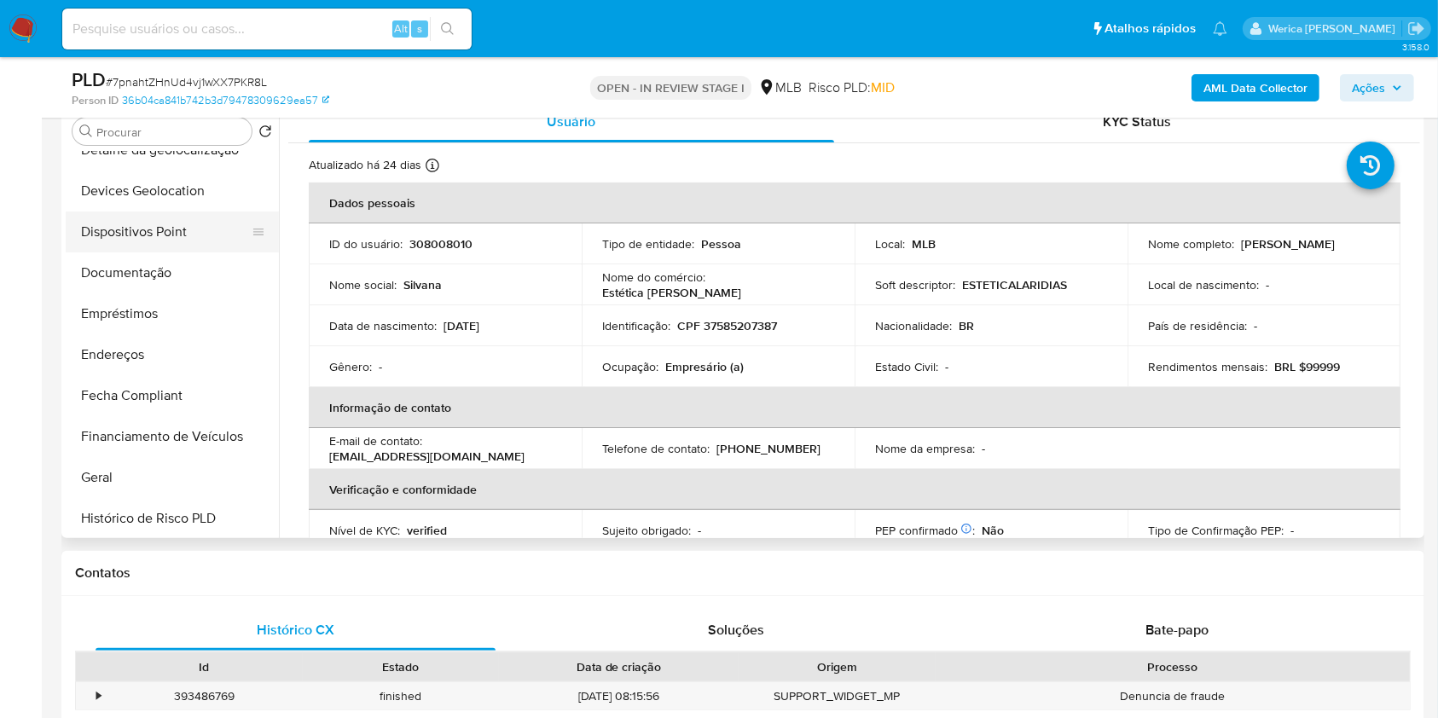
drag, startPoint x: 169, startPoint y: 237, endPoint x: 179, endPoint y: 238, distance: 10.3
click at [179, 238] on button "Dispositivos Point" at bounding box center [166, 232] width 200 height 41
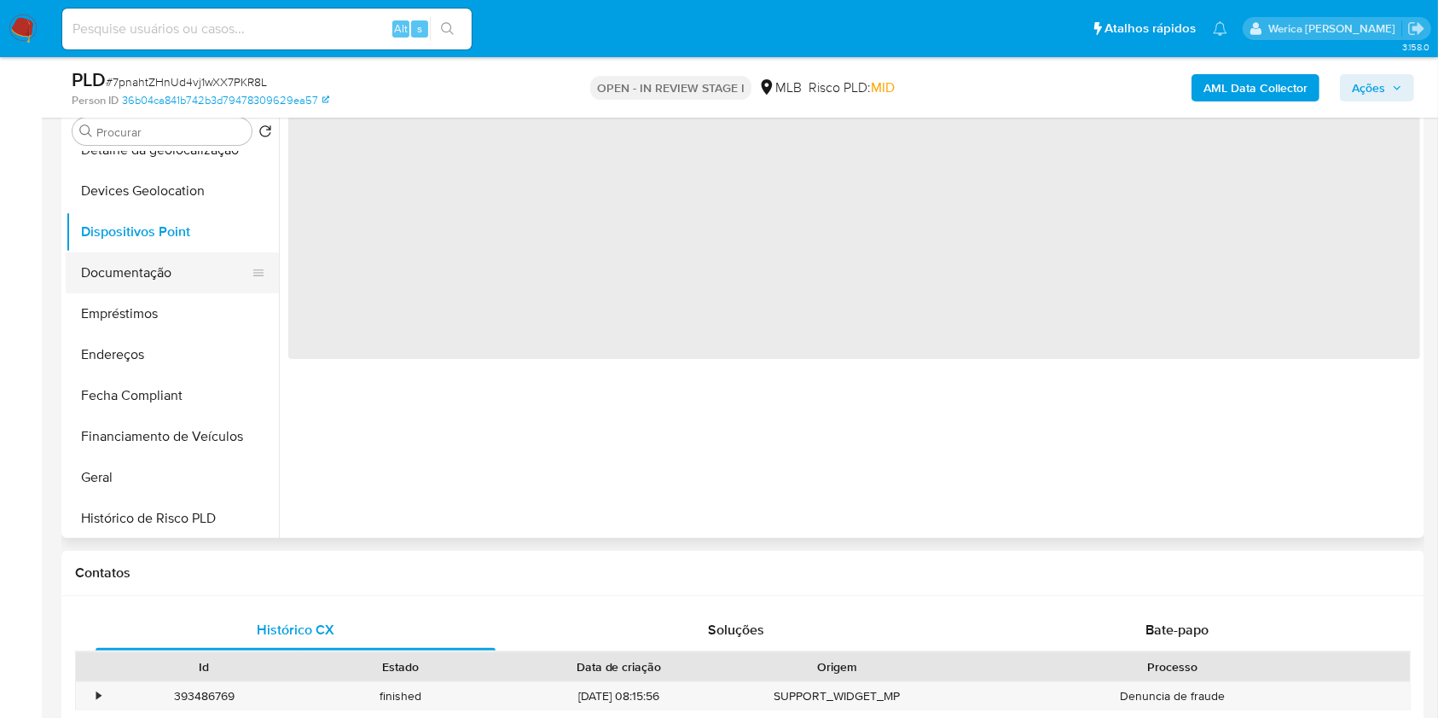
click at [204, 272] on button "Documentação" at bounding box center [166, 272] width 200 height 41
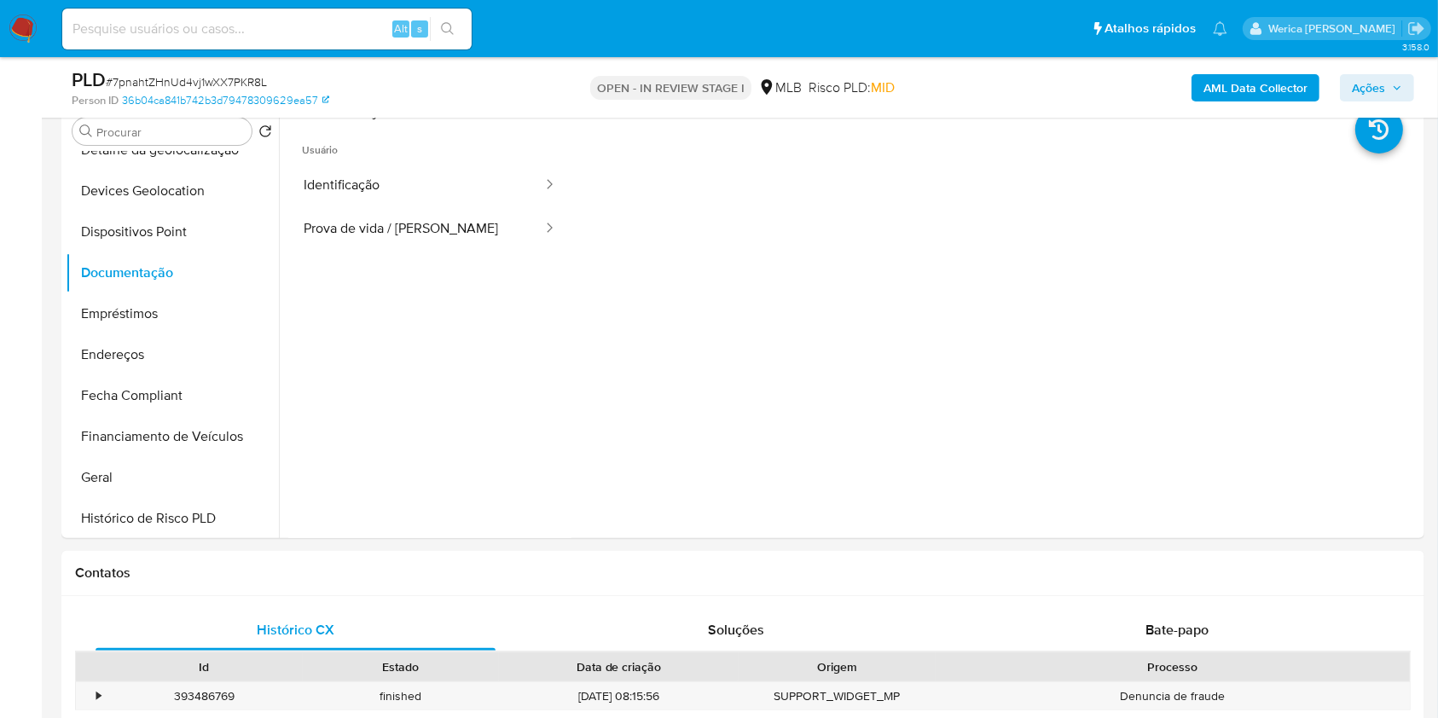
click at [444, 222] on button "Prova de vida / [PERSON_NAME]" at bounding box center [416, 229] width 256 height 44
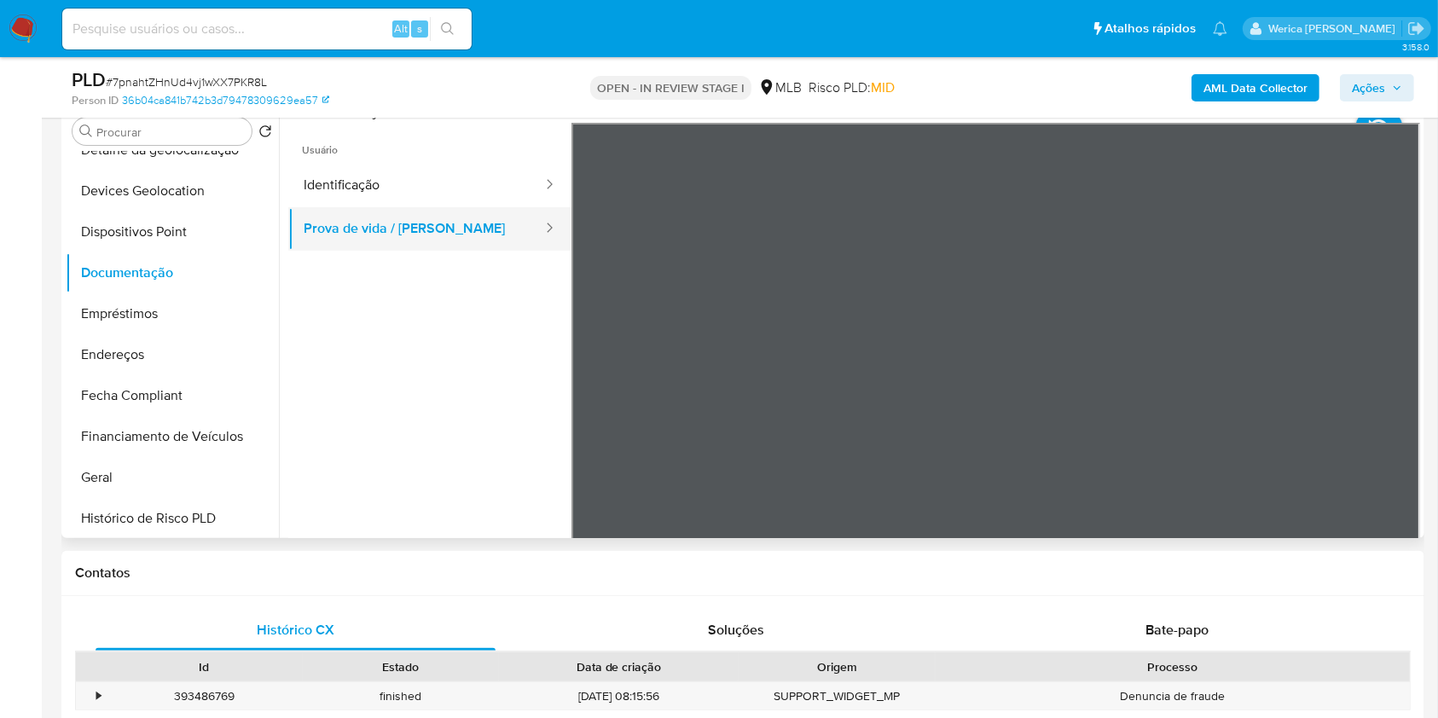
click at [531, 225] on div at bounding box center [544, 229] width 27 height 20
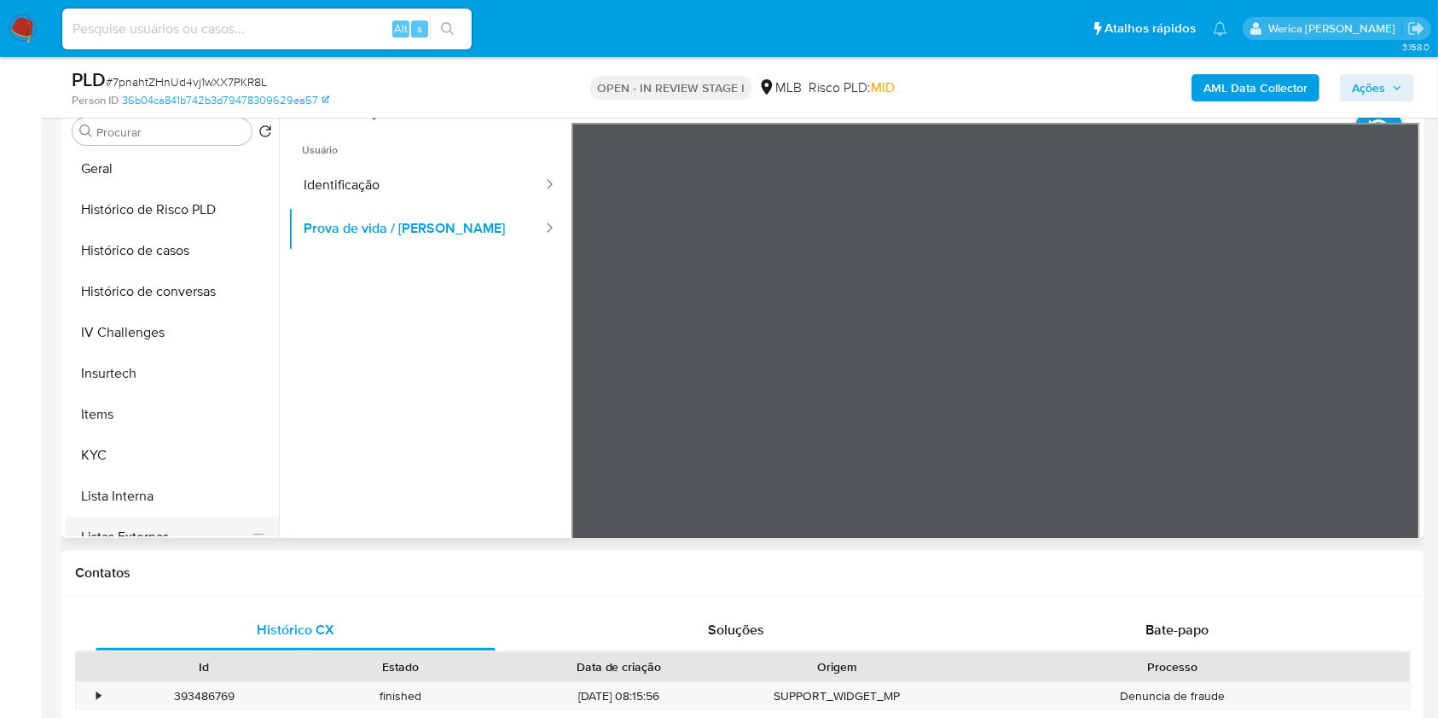
scroll to position [682, 0]
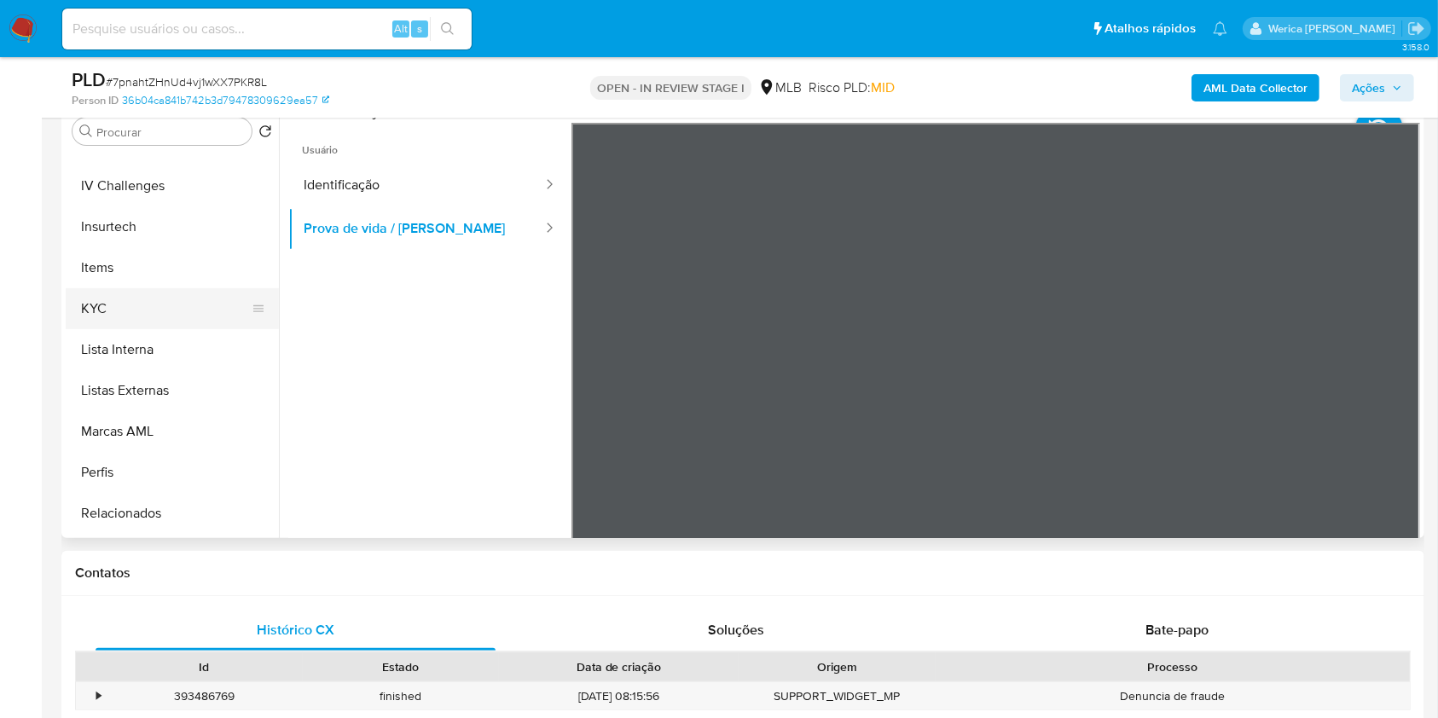
click at [145, 295] on button "KYC" at bounding box center [166, 308] width 200 height 41
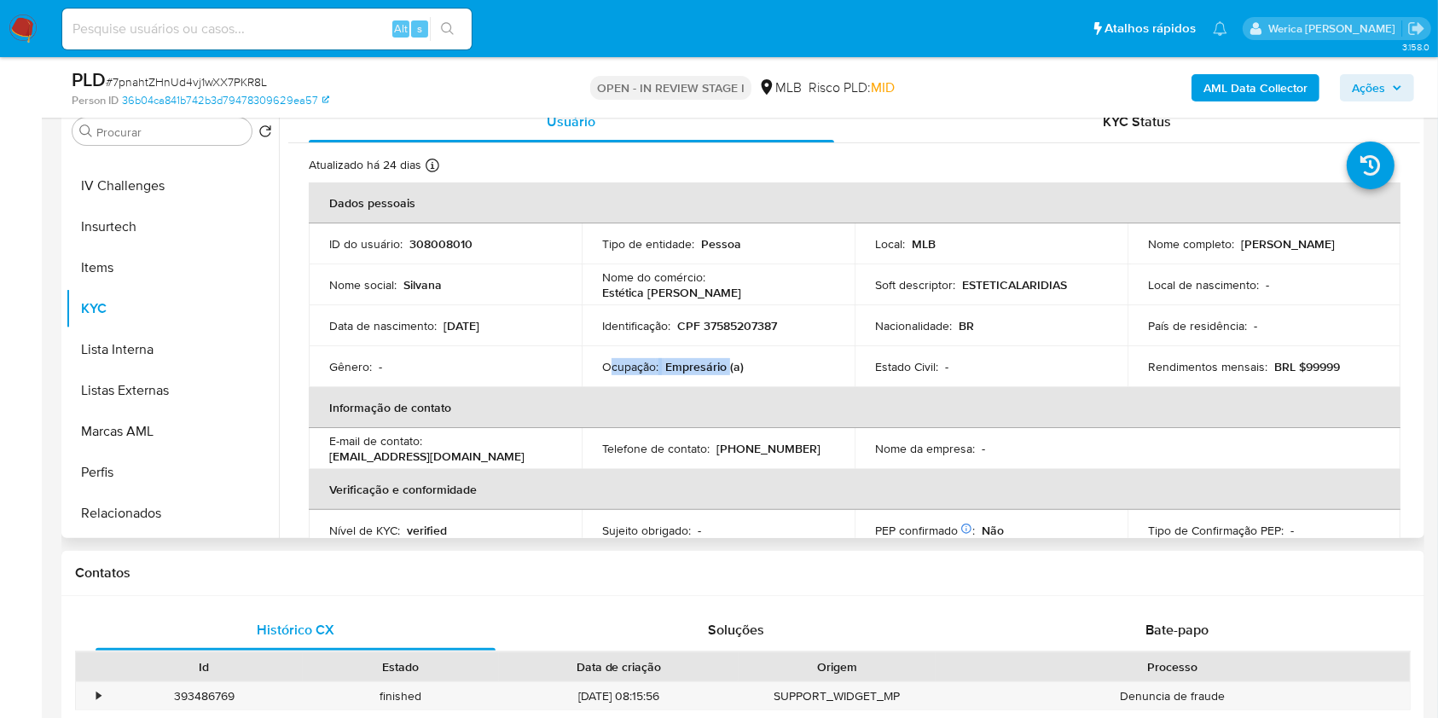
drag, startPoint x: 606, startPoint y: 366, endPoint x: 725, endPoint y: 370, distance: 118.6
click at [725, 370] on div "Ocupação : Empresário (a)" at bounding box center [718, 366] width 232 height 15
copy div "cupação : Empresário"
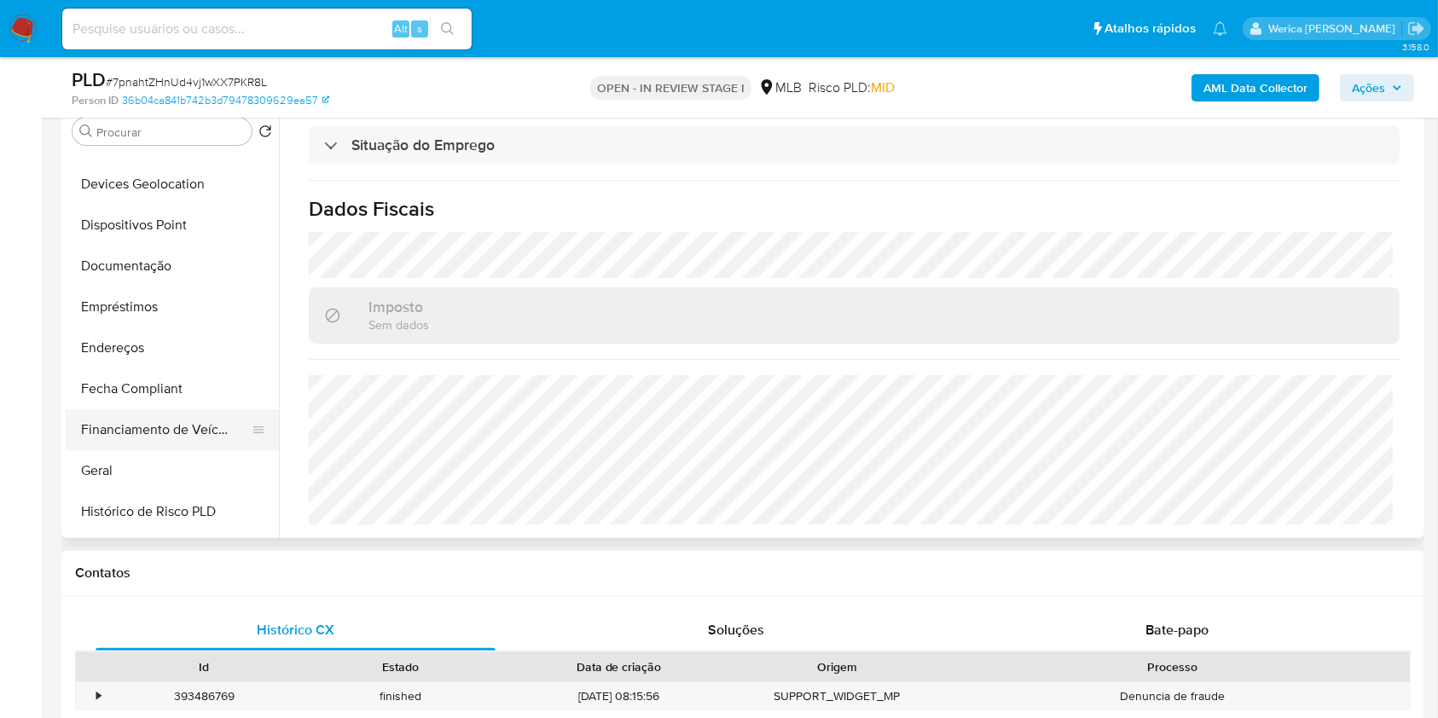
scroll to position [227, 0]
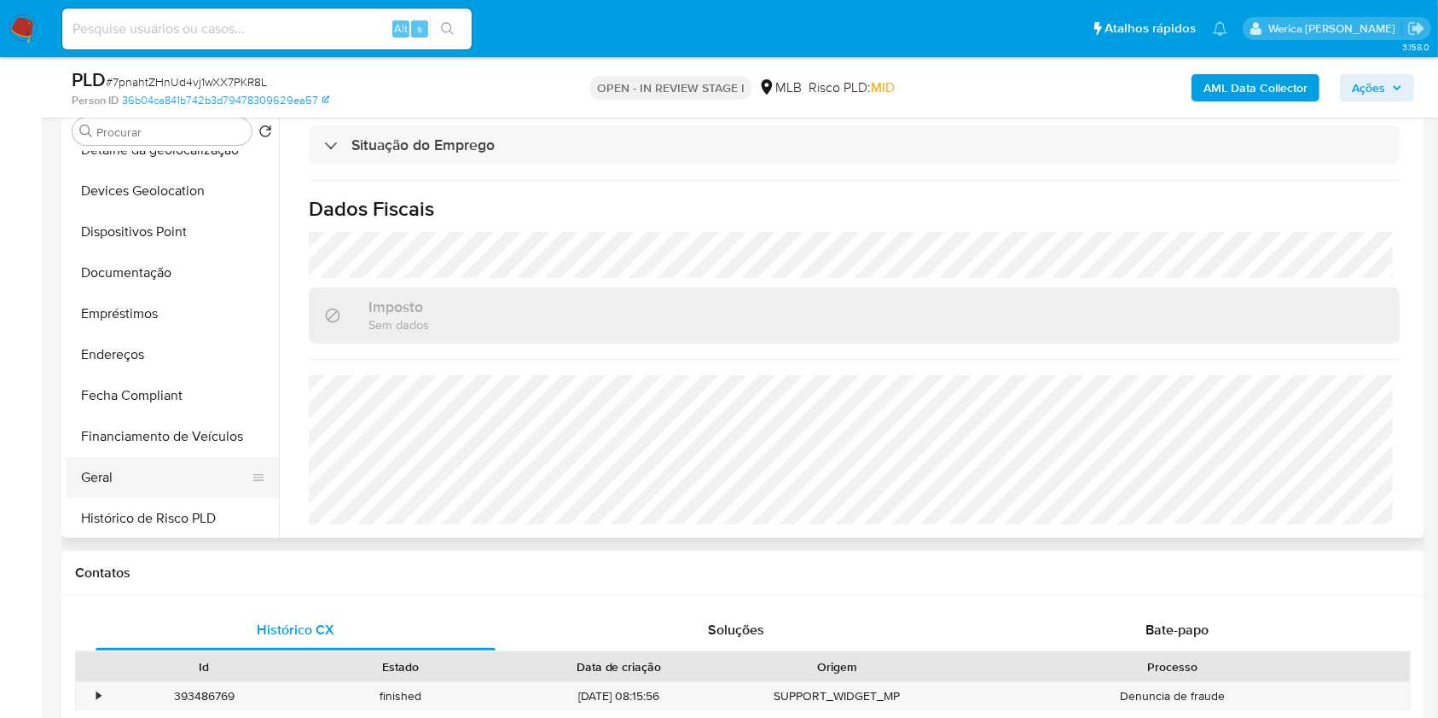
click at [158, 460] on button "Geral" at bounding box center [166, 477] width 200 height 41
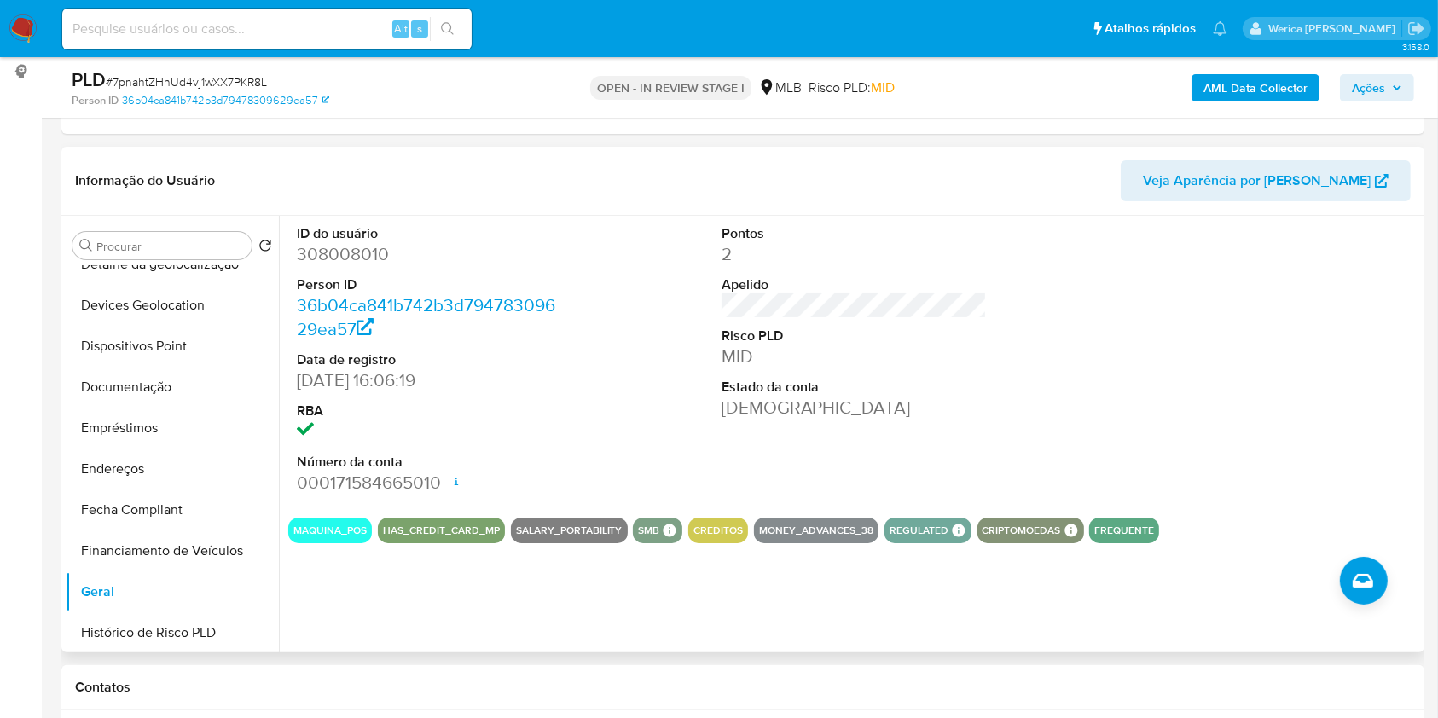
click at [1331, 276] on div at bounding box center [1278, 360] width 283 height 288
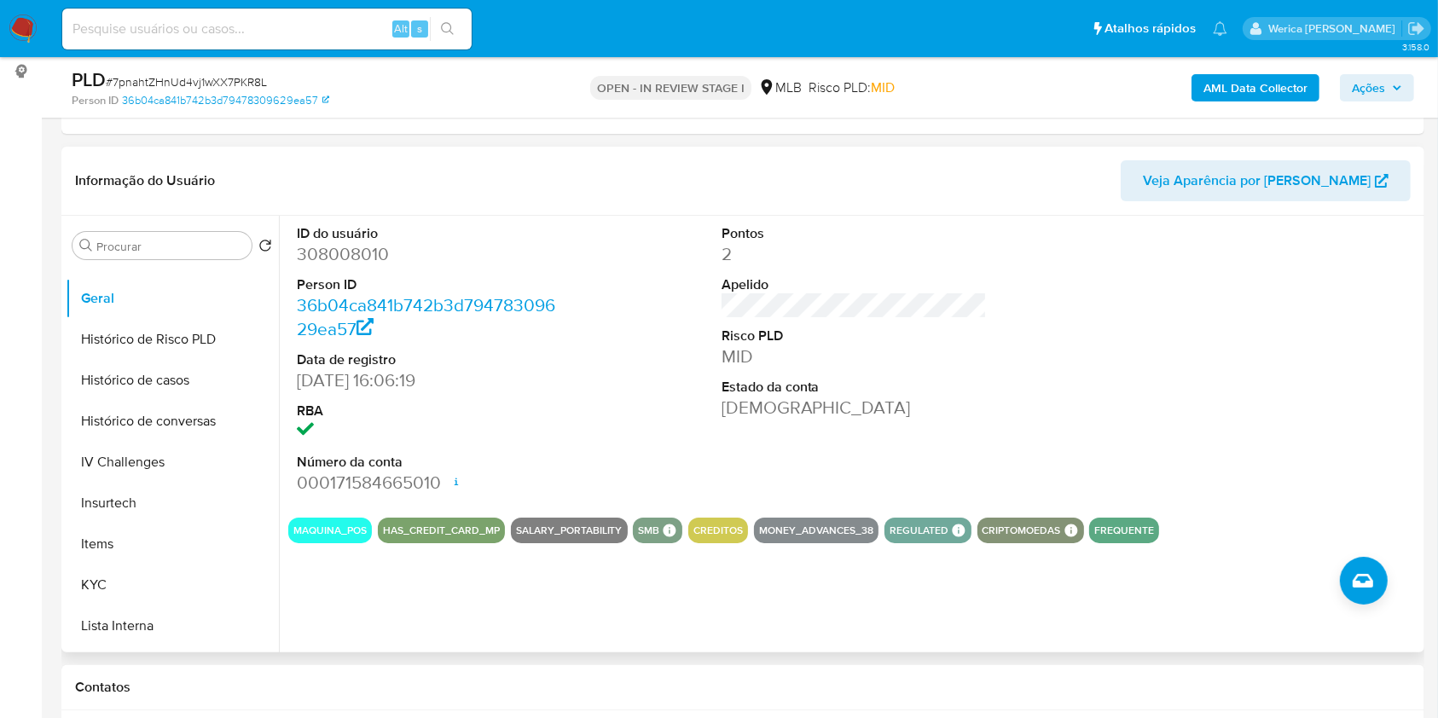
scroll to position [796, 0]
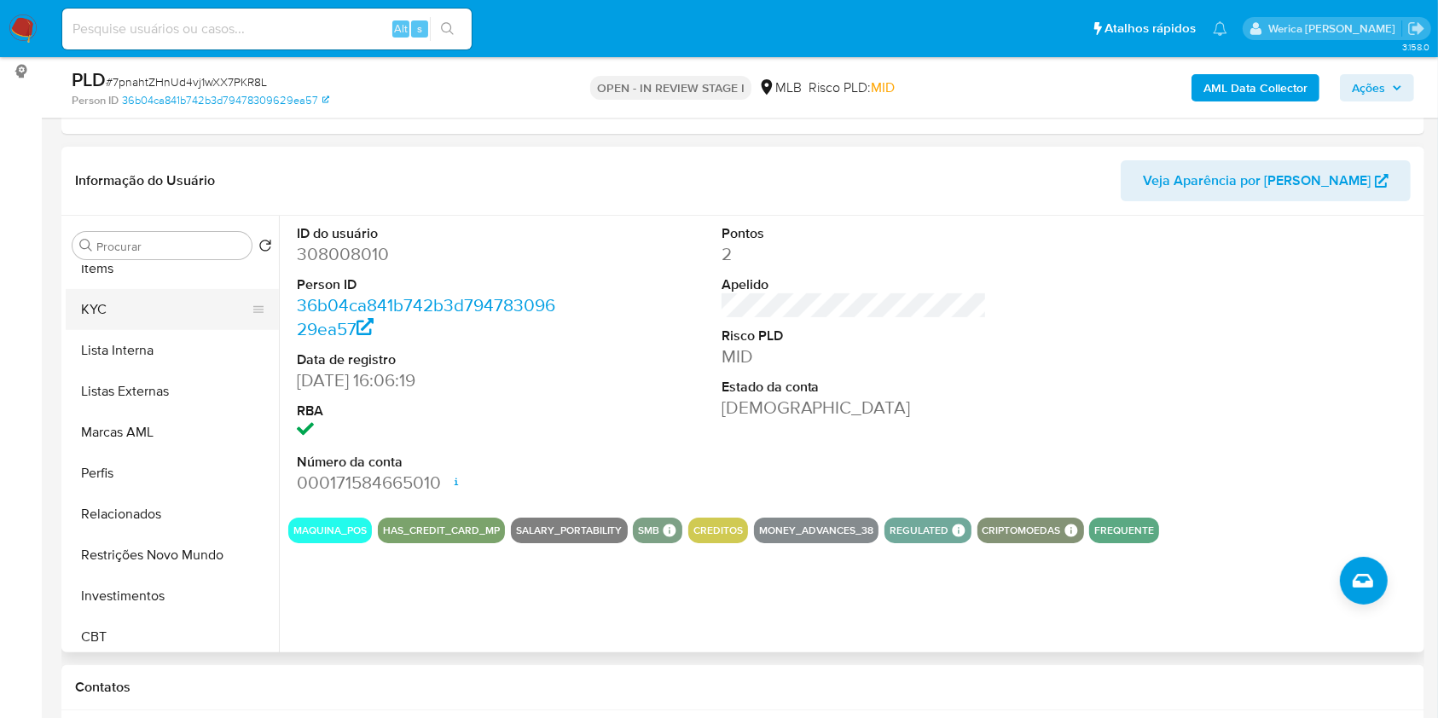
click at [156, 320] on button "KYC" at bounding box center [166, 309] width 200 height 41
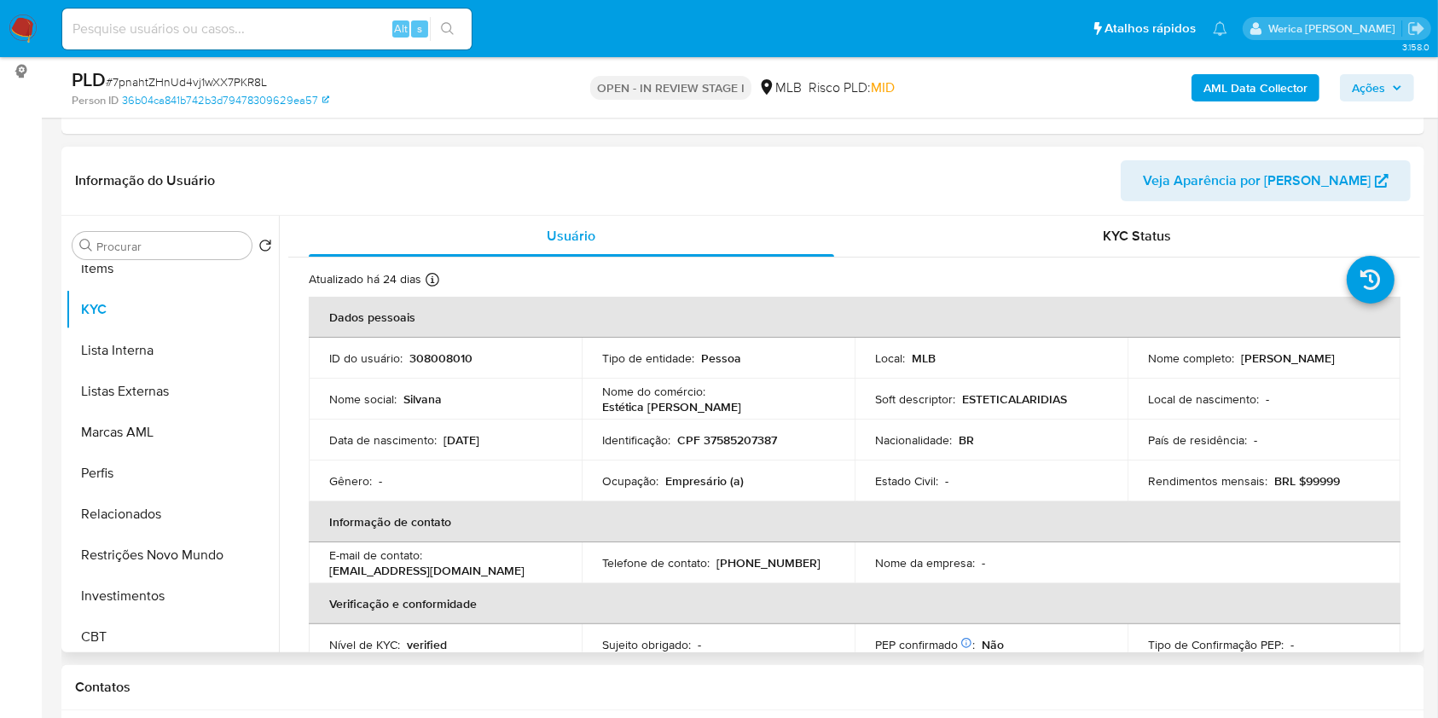
click at [1302, 559] on table "Dados pessoais ID do usuário : 308008010 Tipo de entidade : Pessoa Local : MLB …" at bounding box center [855, 542] width 1092 height 491
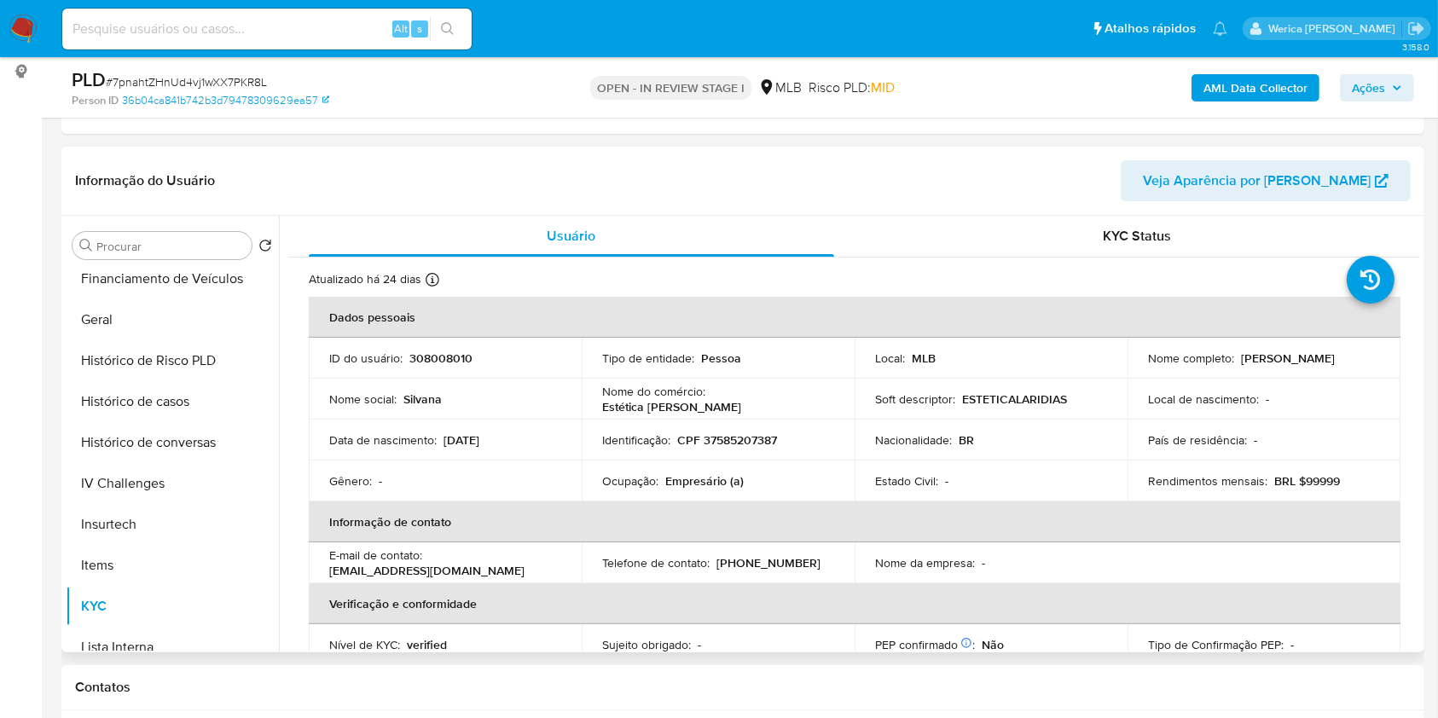
scroll to position [227, 0]
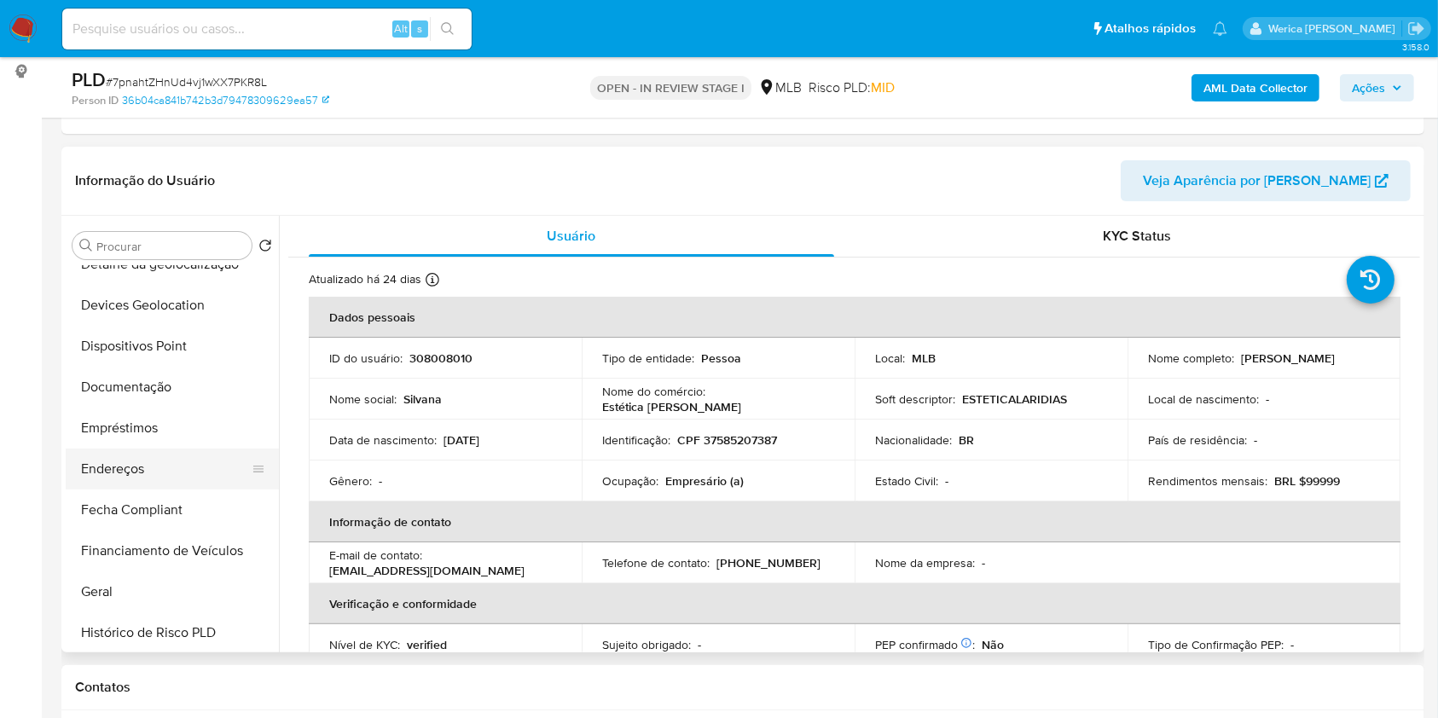
click at [211, 454] on button "Endereços" at bounding box center [166, 469] width 200 height 41
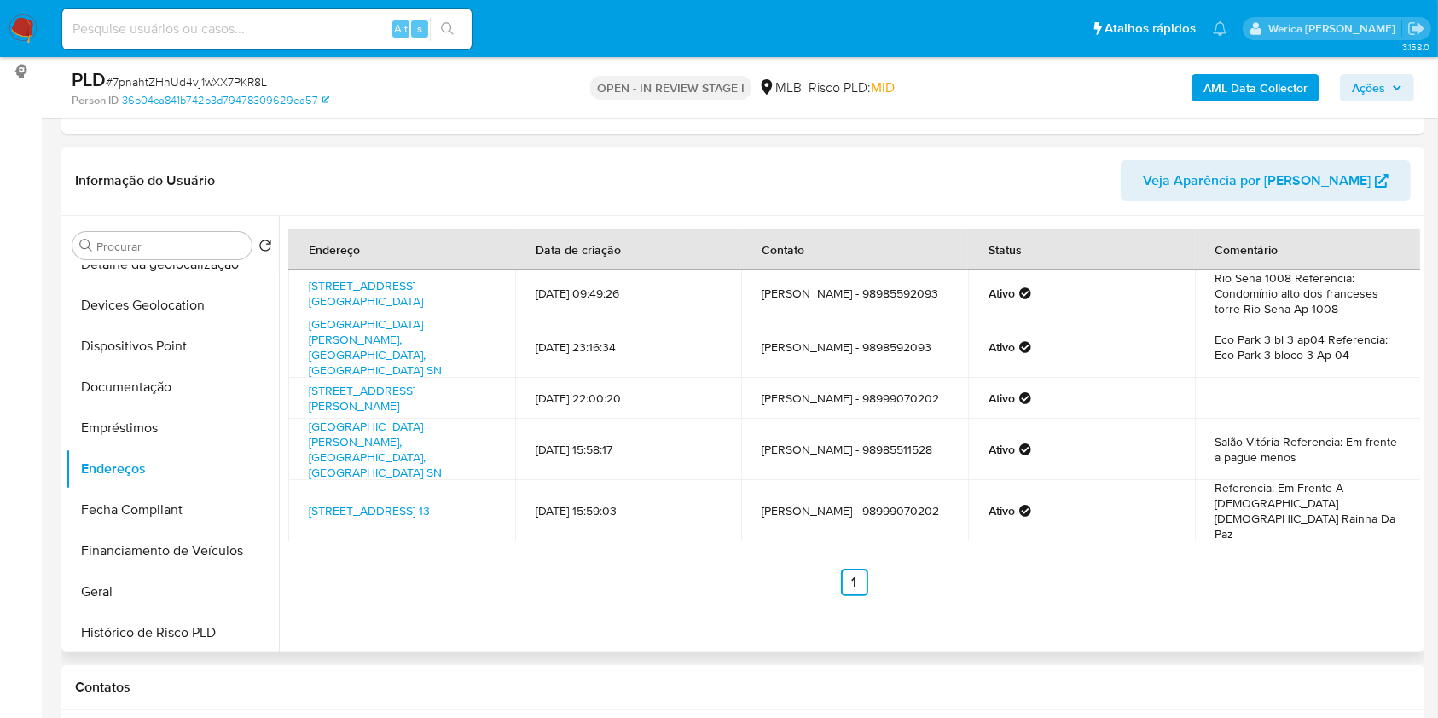
click at [1380, 480] on td "Referencia: Em Frente A Igreja Catolica Rainha Da Paz" at bounding box center [1308, 510] width 227 height 61
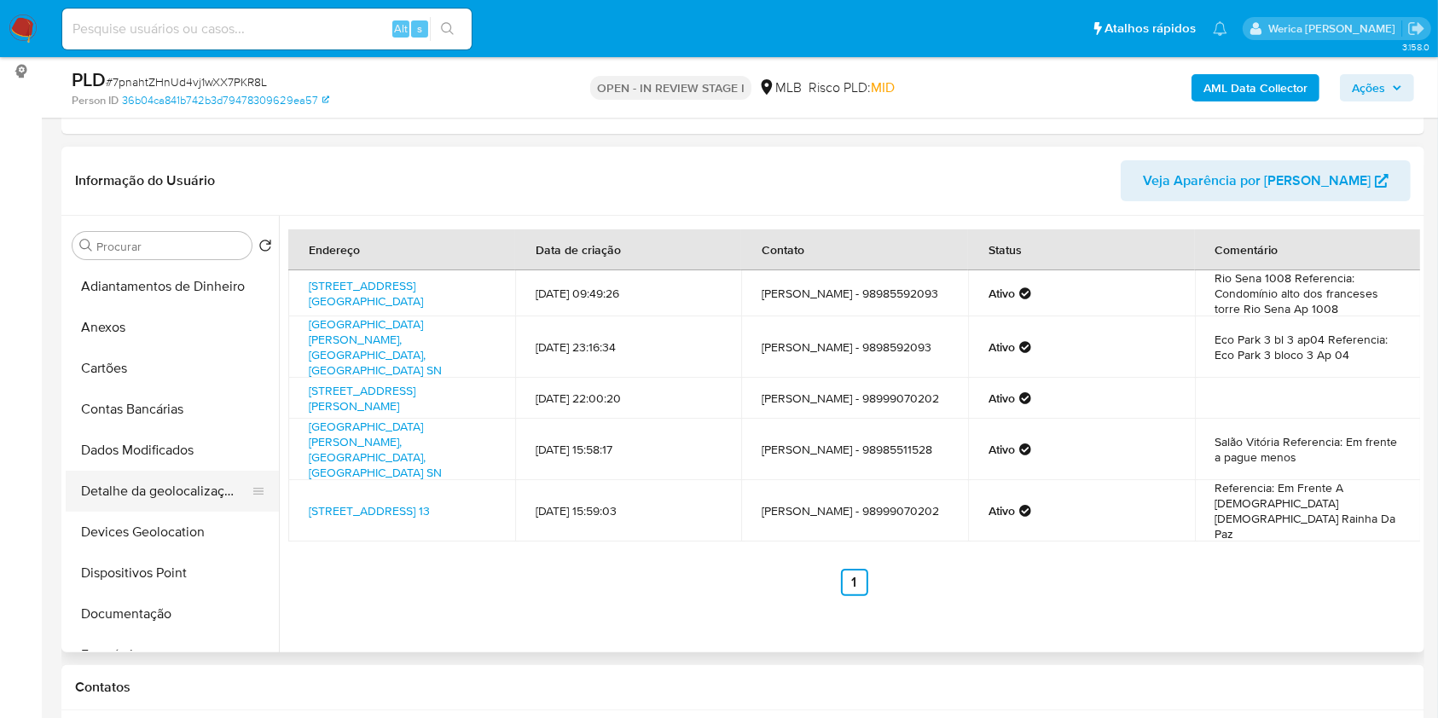
click at [207, 492] on button "Detalhe da geolocalização" at bounding box center [166, 491] width 200 height 41
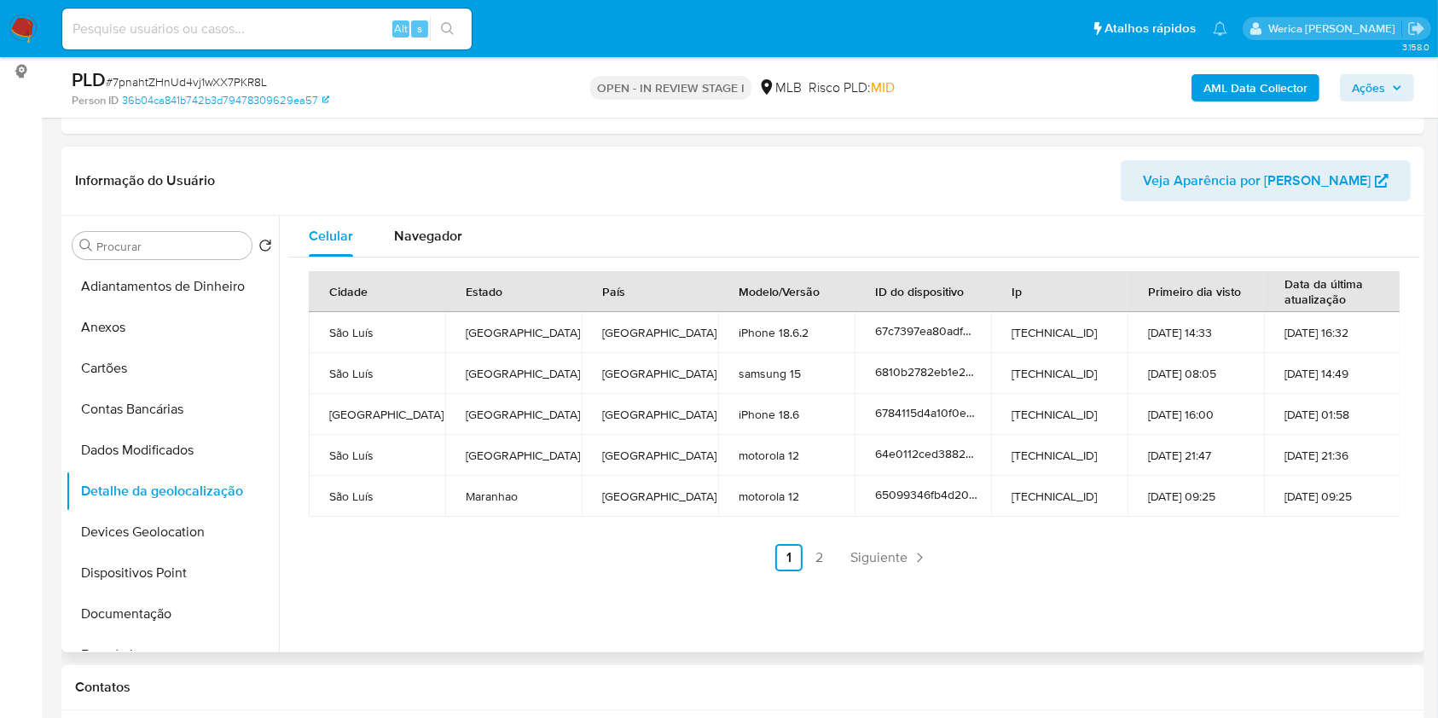
click at [1331, 562] on ul "Anterior 1 2 Siguiente" at bounding box center [854, 557] width 1091 height 27
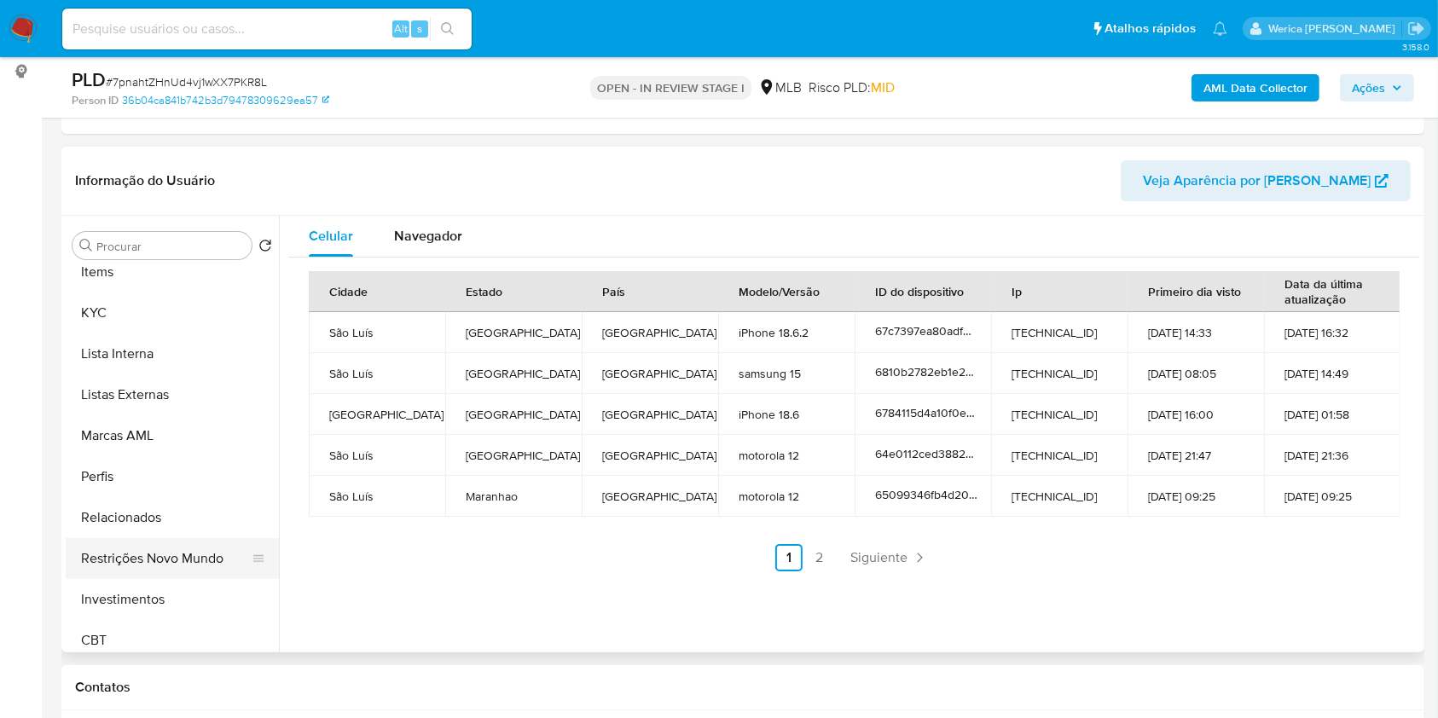
scroll to position [796, 0]
click at [185, 546] on button "Restrições Novo Mundo" at bounding box center [166, 555] width 200 height 41
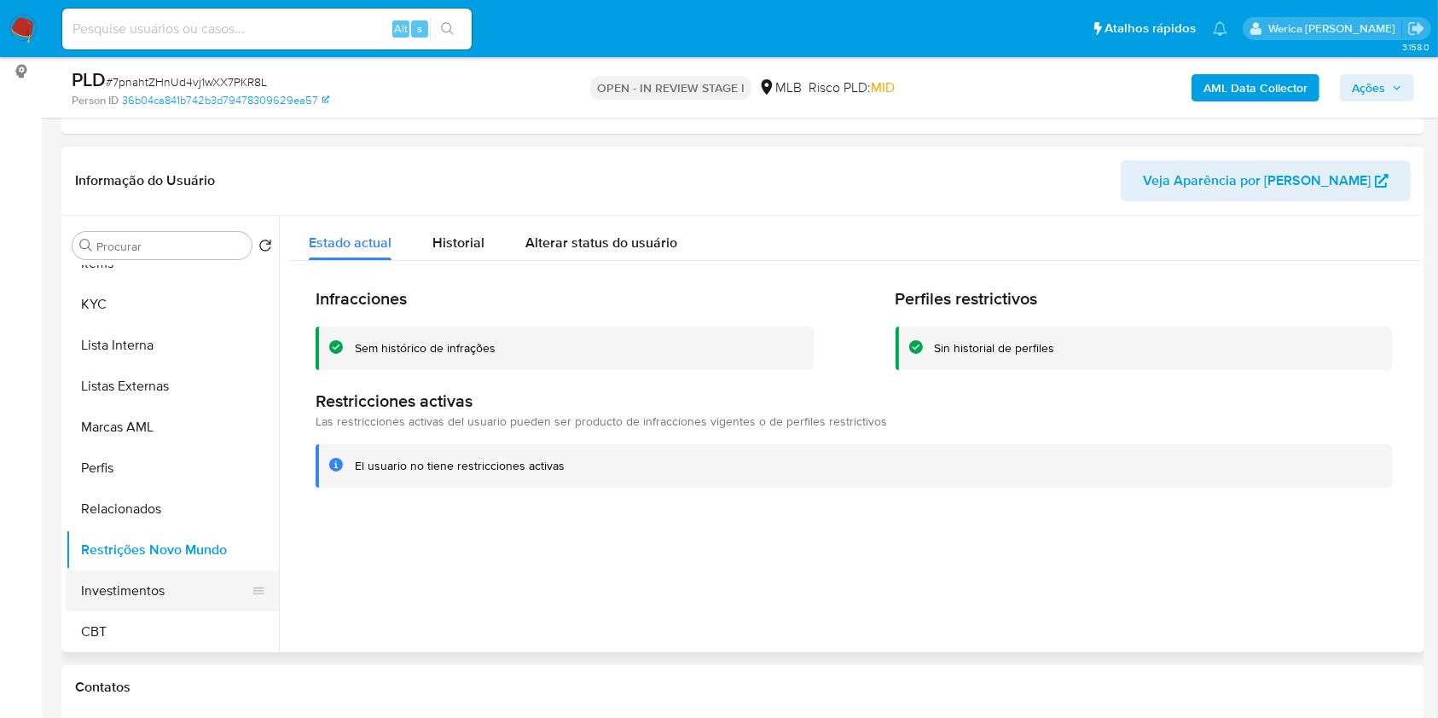
scroll to position [803, 0]
drag, startPoint x: 1281, startPoint y: 602, endPoint x: 1265, endPoint y: 552, distance: 52.9
click at [1281, 602] on div at bounding box center [849, 434] width 1141 height 437
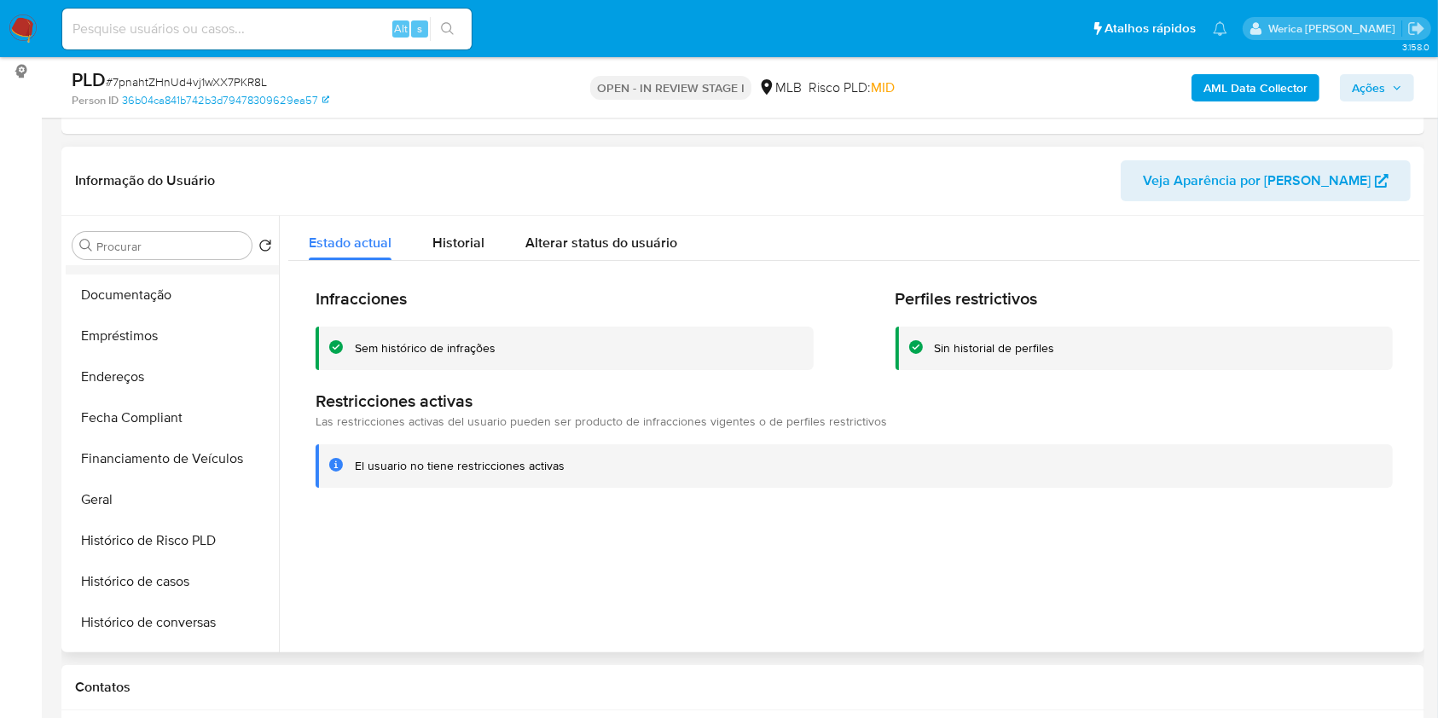
scroll to position [234, 0]
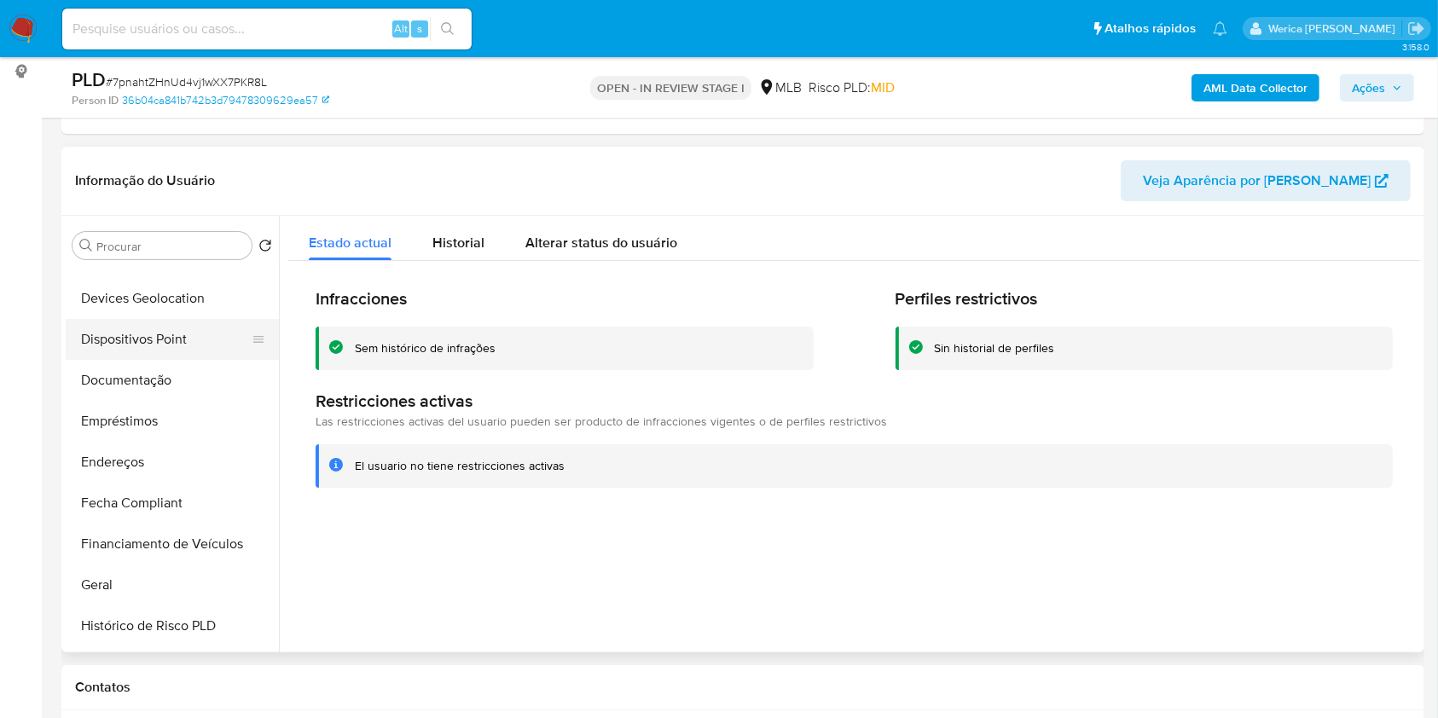
click at [169, 345] on button "Dispositivos Point" at bounding box center [166, 339] width 200 height 41
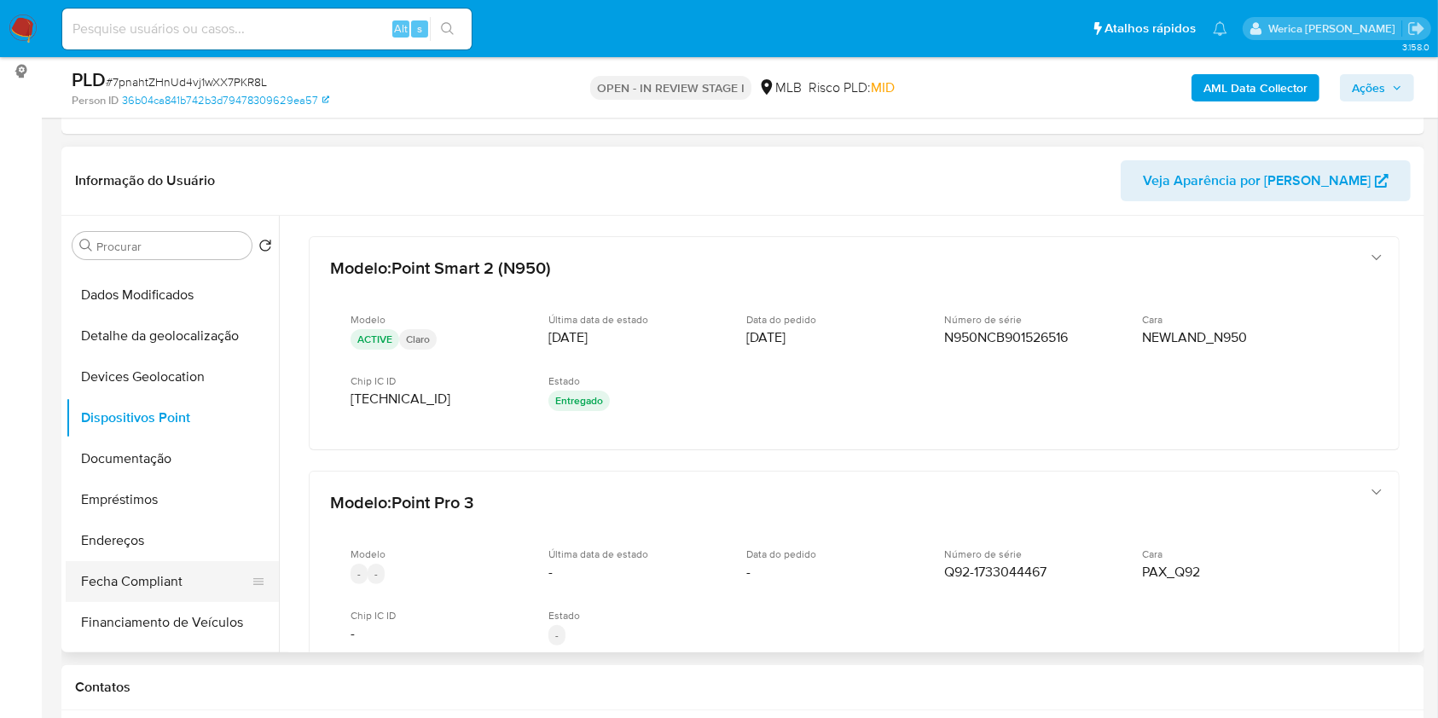
scroll to position [120, 0]
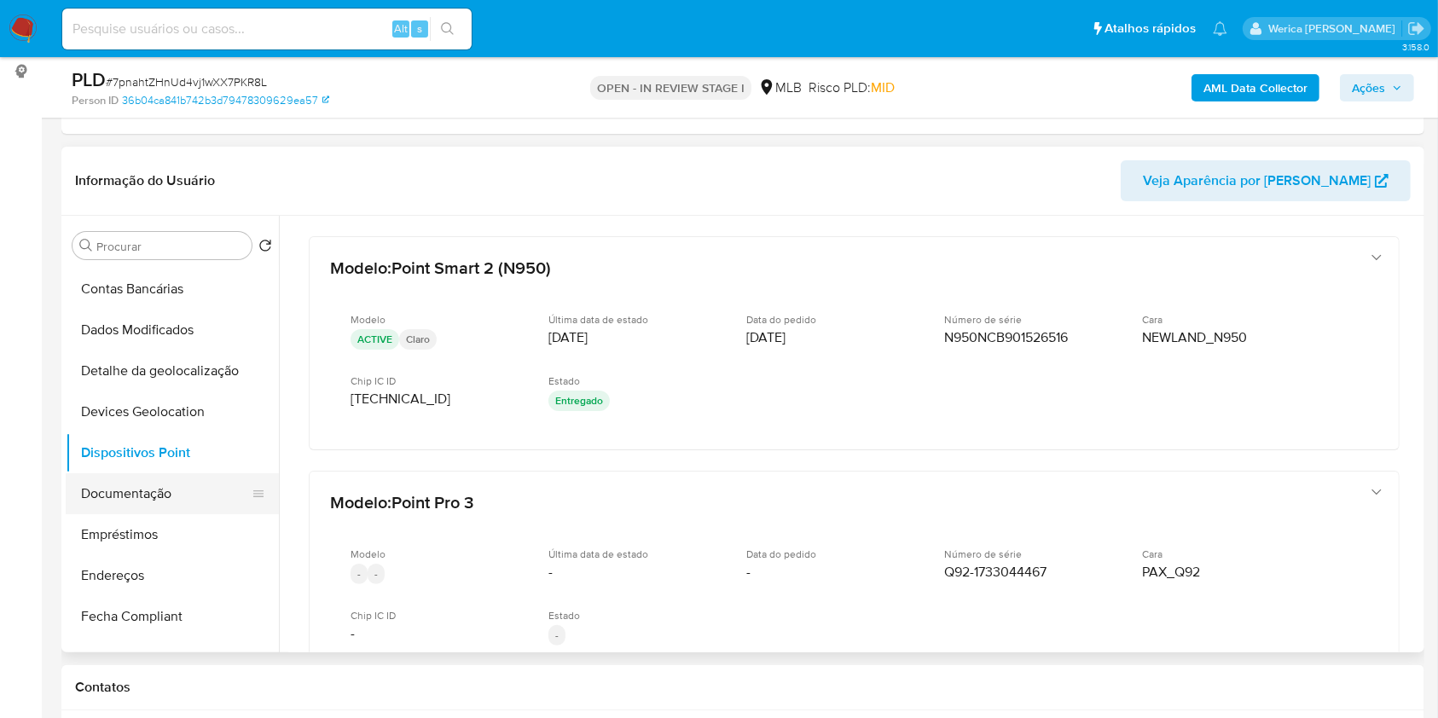
click at [160, 508] on button "Documentação" at bounding box center [166, 493] width 200 height 41
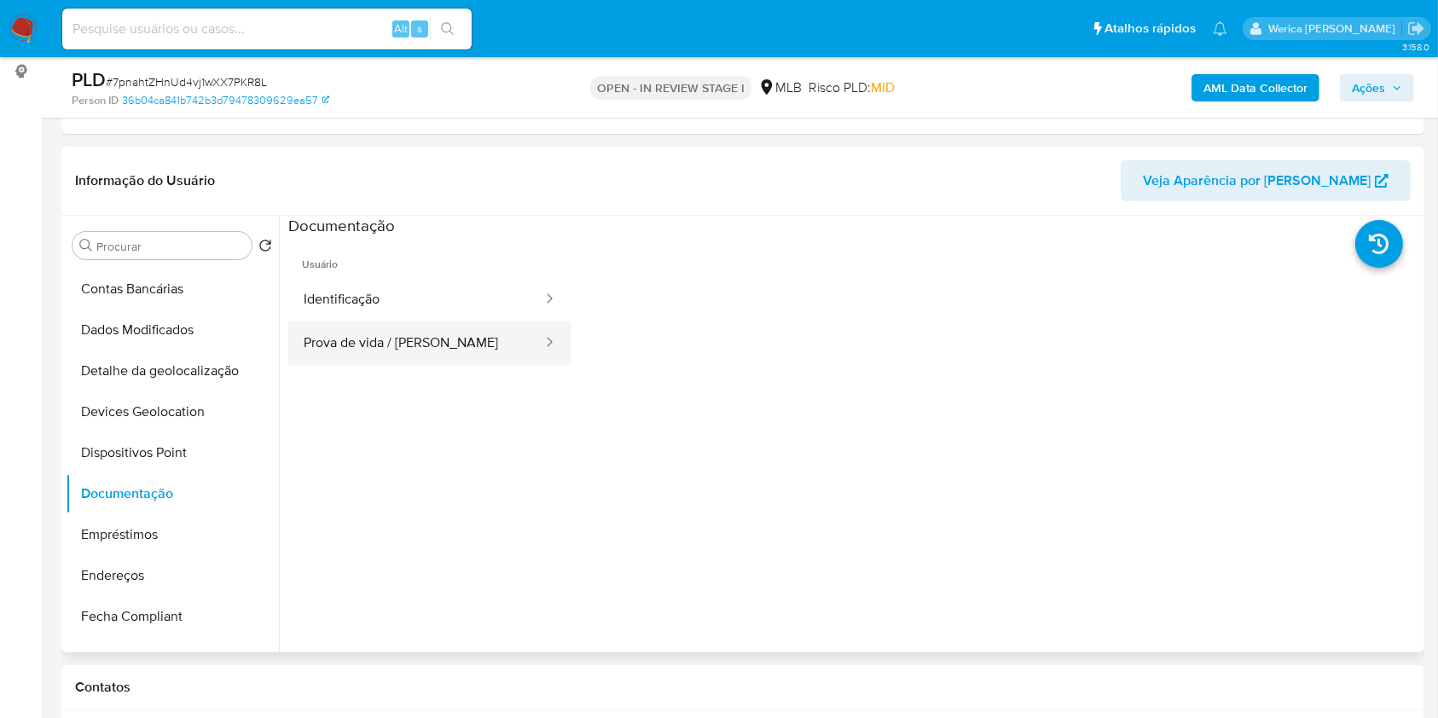
drag, startPoint x: 480, startPoint y: 445, endPoint x: 419, endPoint y: 334, distance: 126.8
click at [409, 327] on button "Prova de vida / [PERSON_NAME]" at bounding box center [416, 344] width 256 height 44
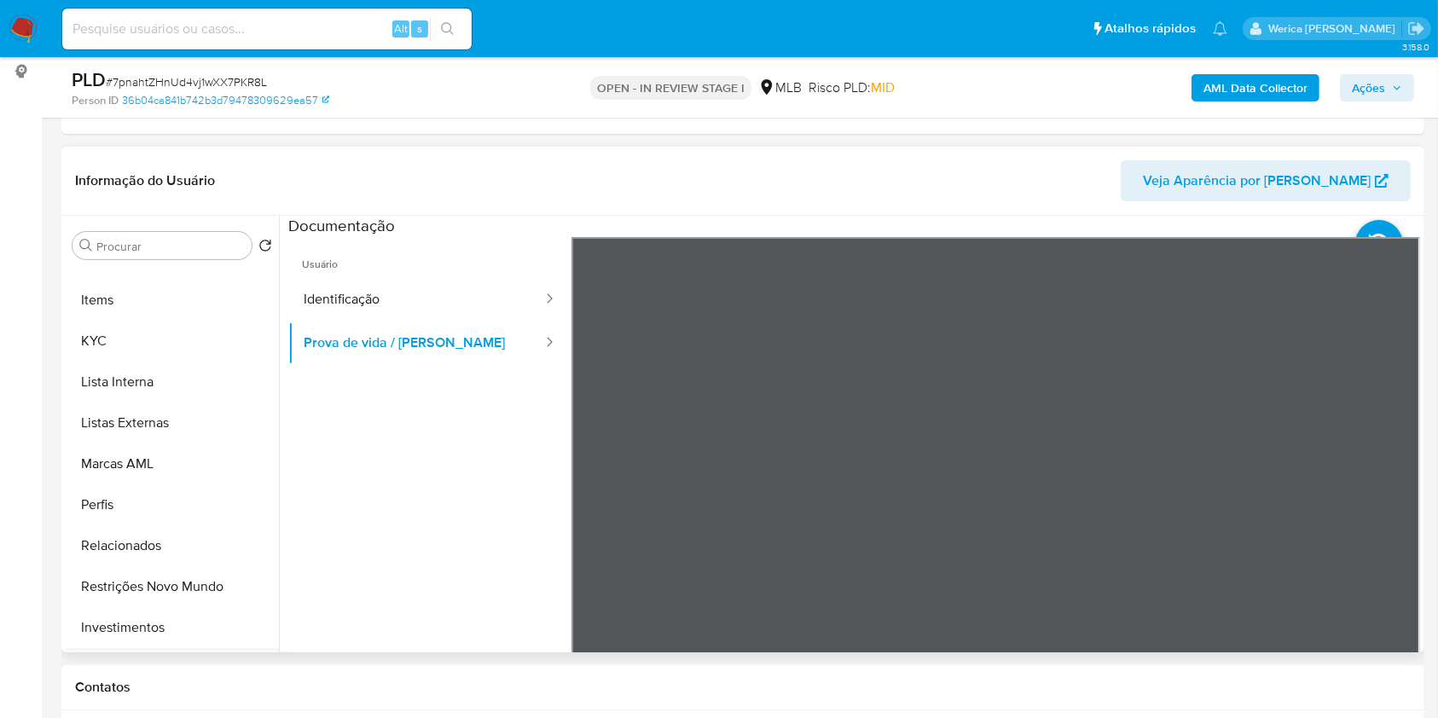
scroll to position [803, 0]
click at [184, 590] on button "Investimentos" at bounding box center [166, 589] width 200 height 41
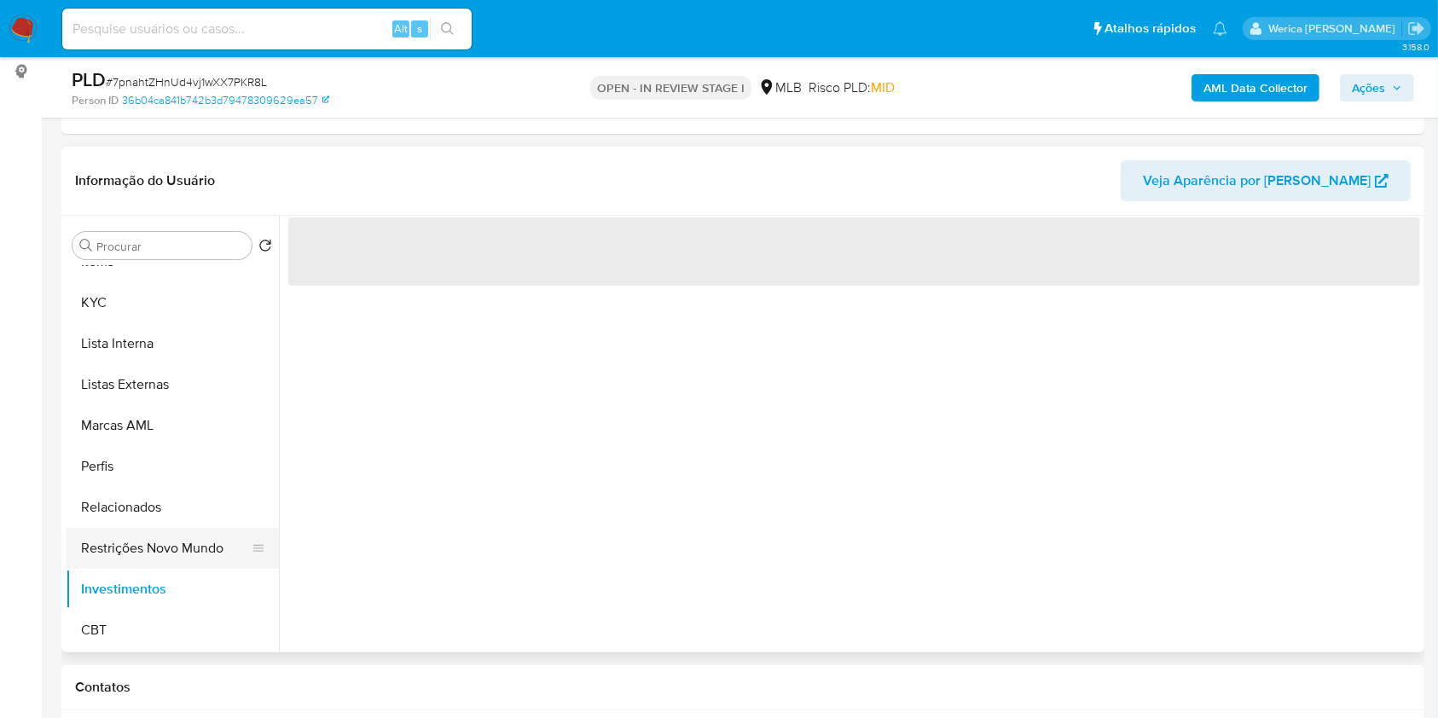
click at [176, 549] on button "Restrições Novo Mundo" at bounding box center [166, 548] width 200 height 41
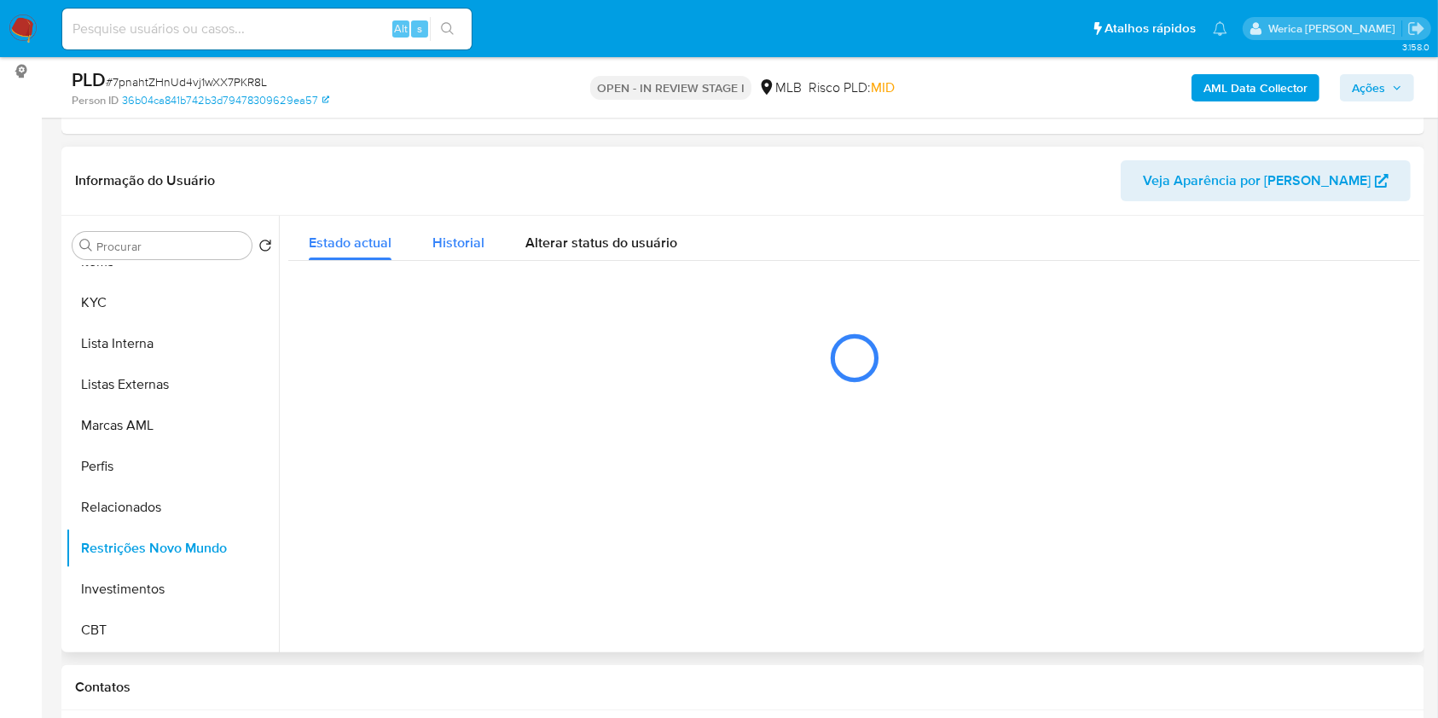
click at [461, 224] on div "Historial" at bounding box center [458, 238] width 52 height 45
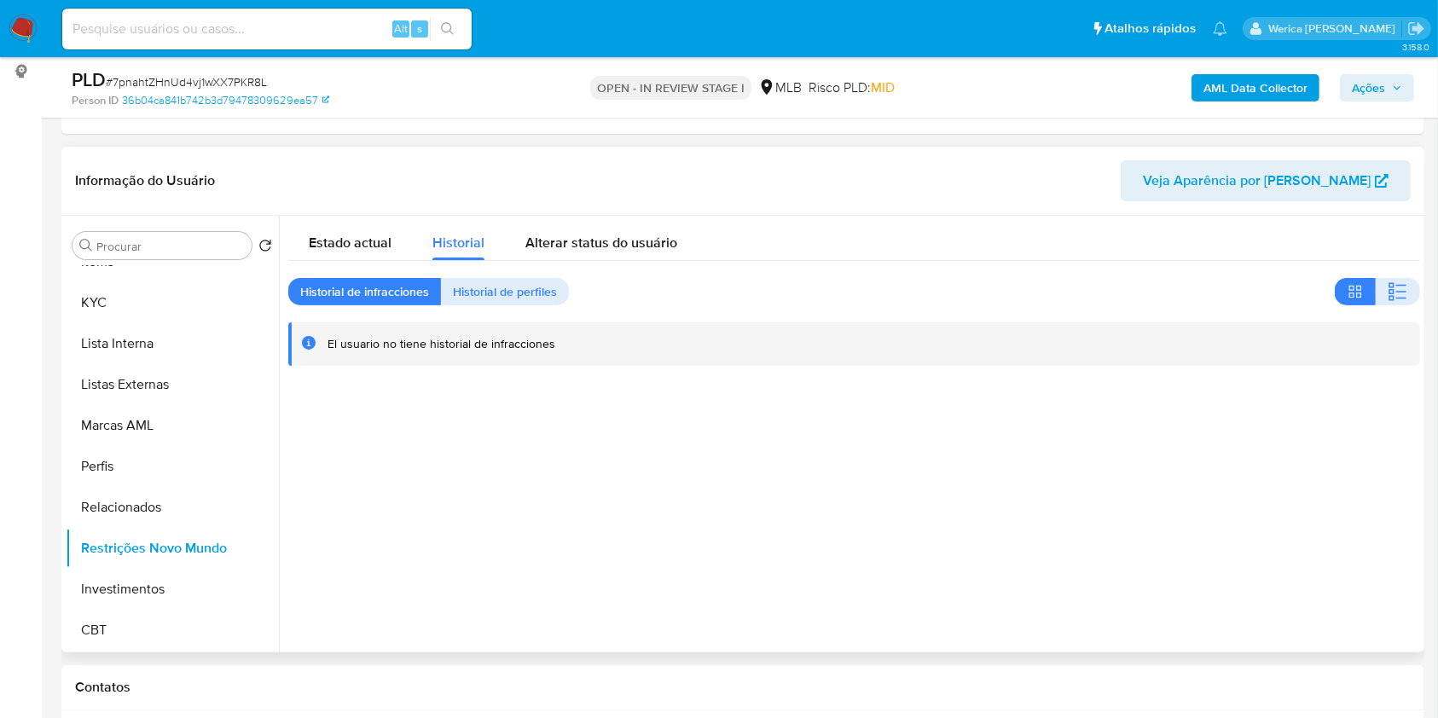
click at [1375, 270] on div "Estado actual Historial Alterar status do usuário Historial de infracciones His…" at bounding box center [854, 291] width 1132 height 151
click at [1389, 290] on icon "button" at bounding box center [1391, 291] width 5 height 5
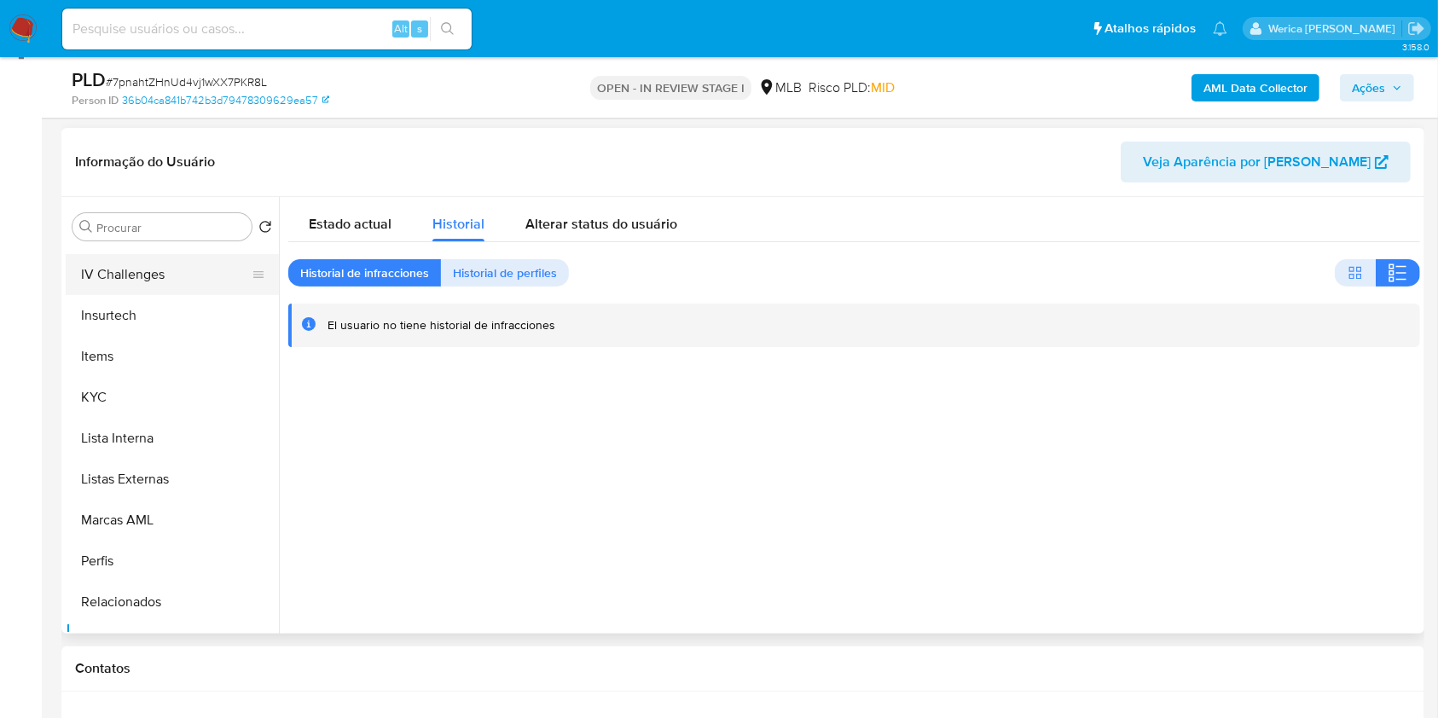
scroll to position [461, 0]
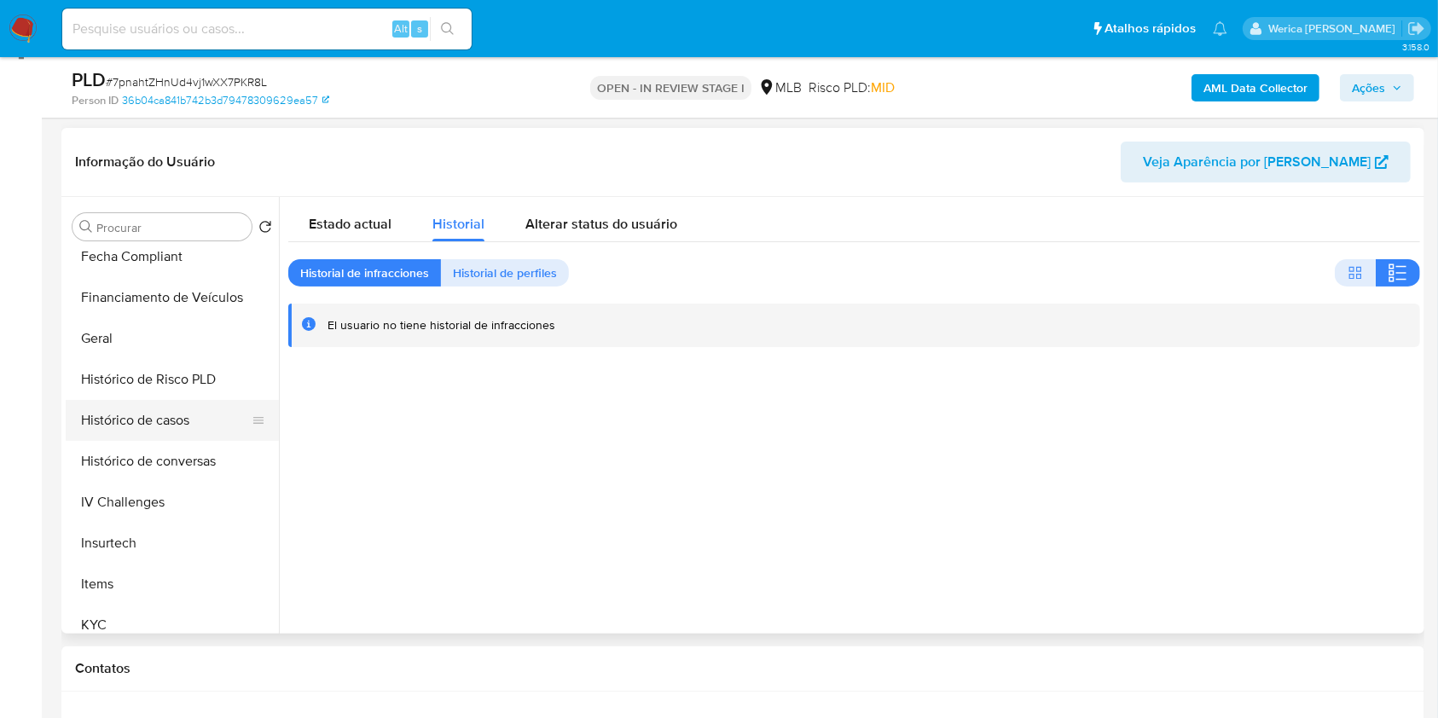
click at [163, 426] on button "Histórico de casos" at bounding box center [166, 420] width 200 height 41
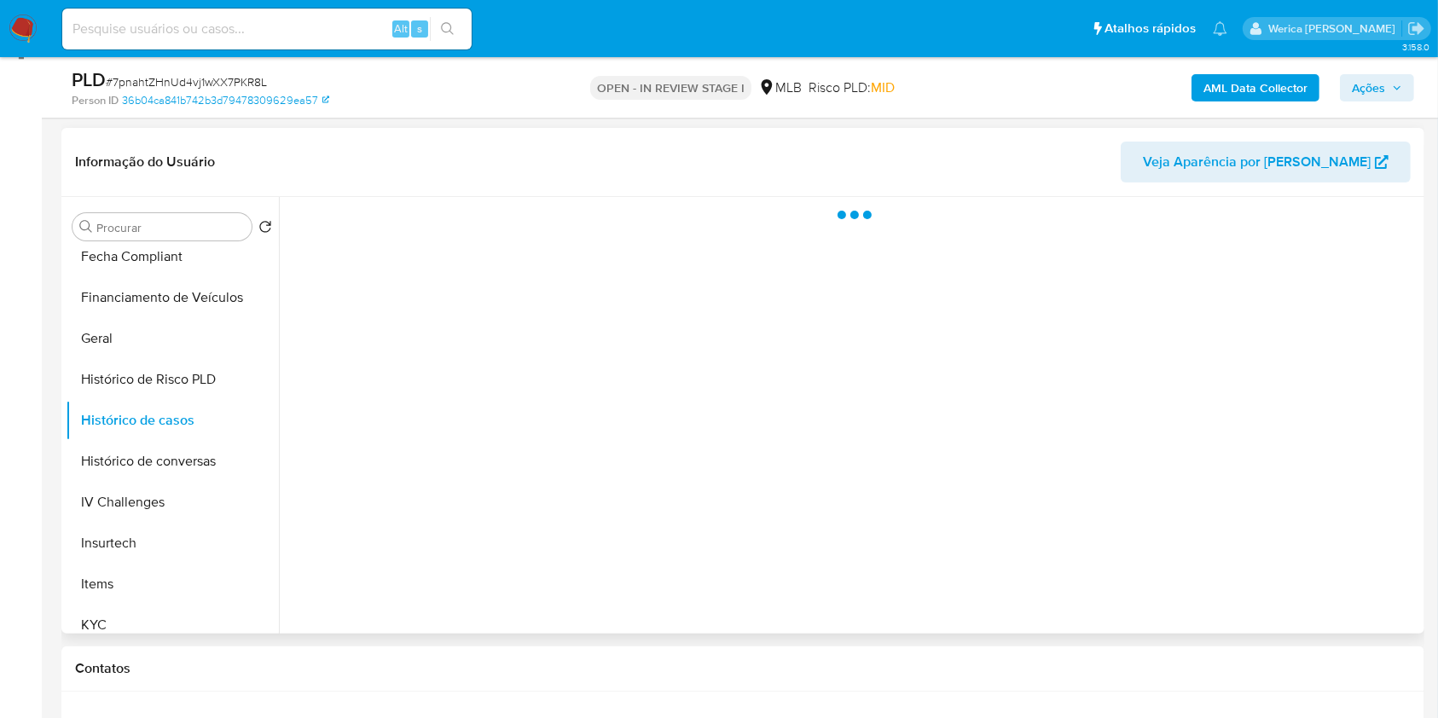
click at [635, 410] on div at bounding box center [849, 415] width 1141 height 437
click at [643, 369] on div at bounding box center [849, 415] width 1141 height 437
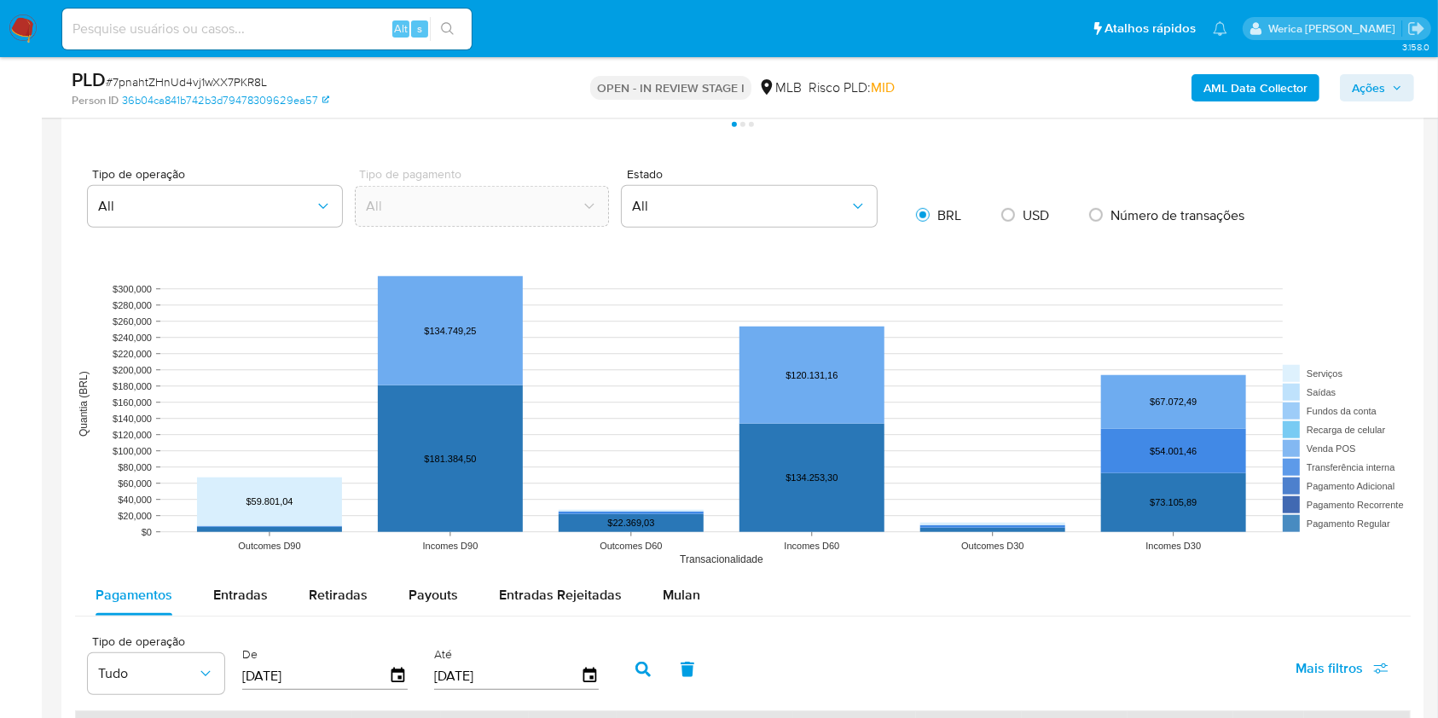
scroll to position [809, 0]
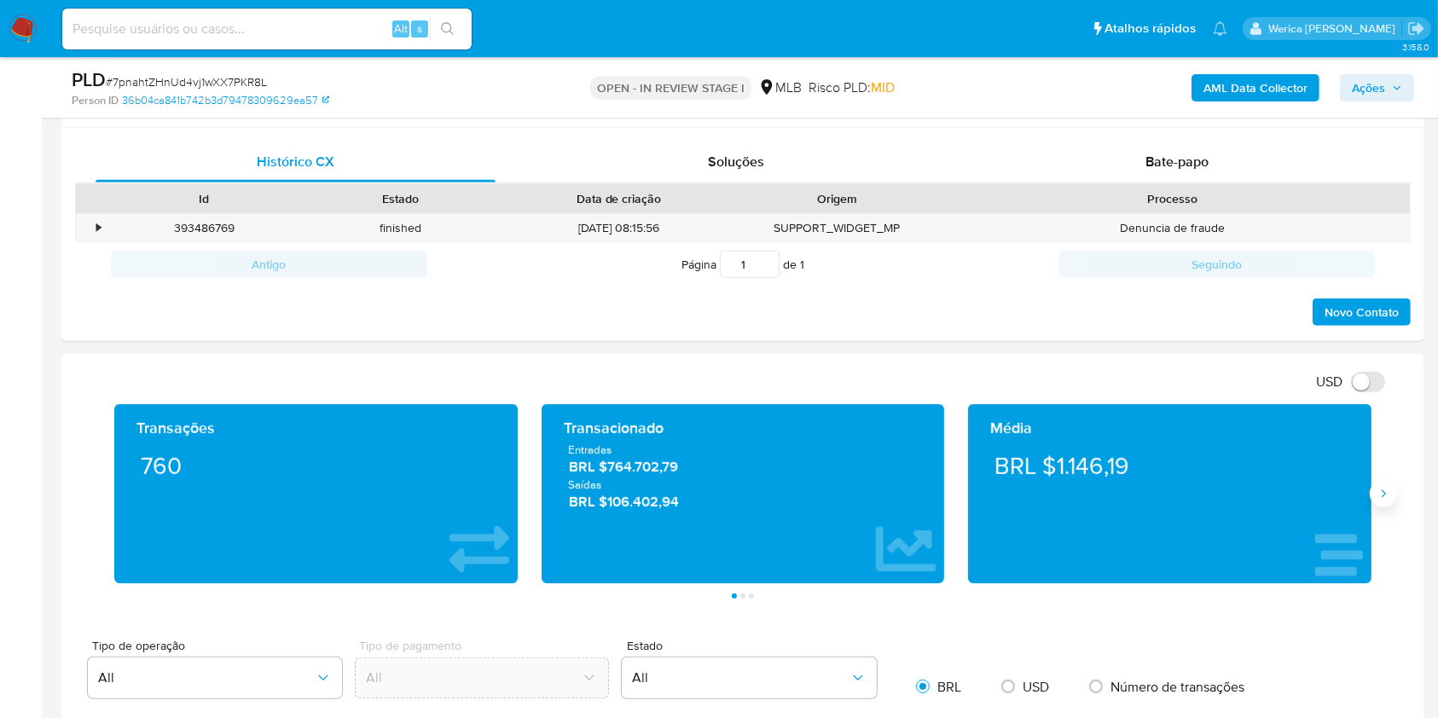
click at [1385, 489] on icon "Siguiente" at bounding box center [1384, 494] width 14 height 14
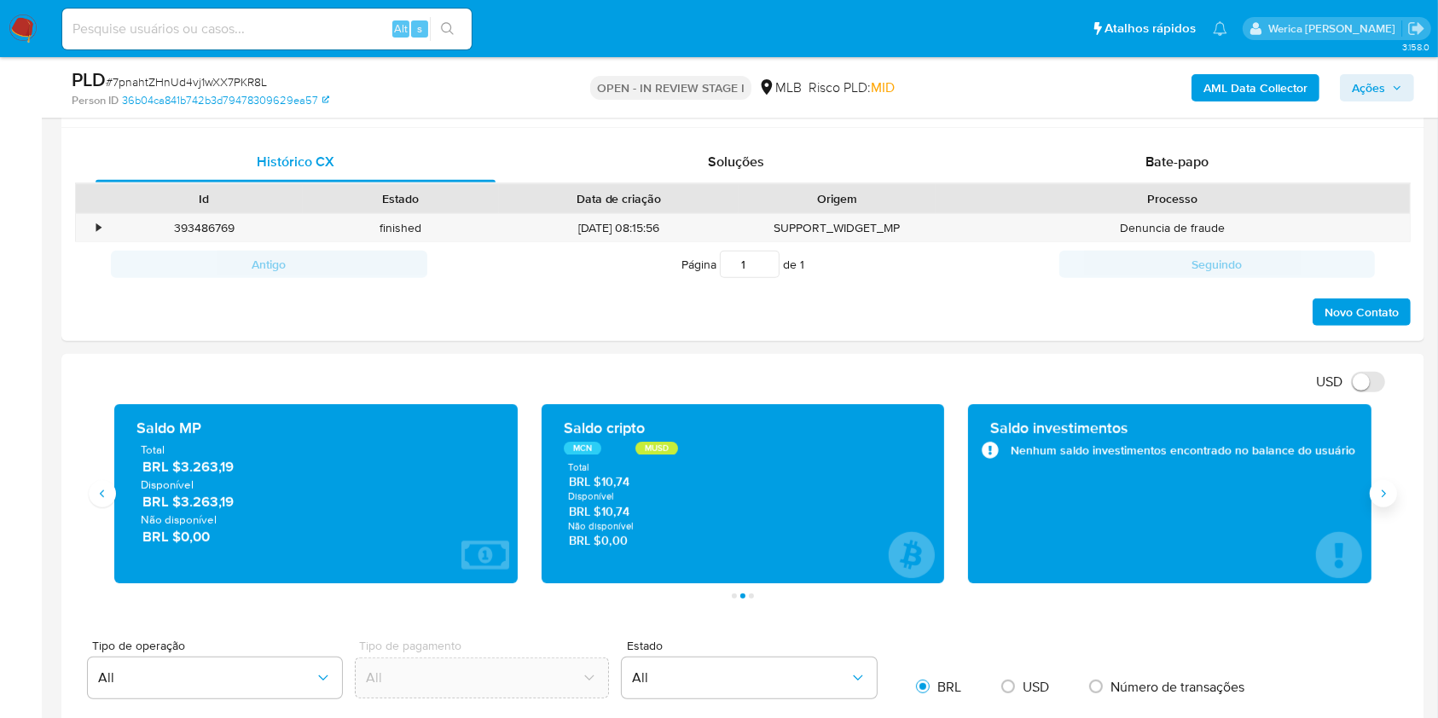
click at [1392, 502] on button "Siguiente" at bounding box center [1383, 493] width 27 height 27
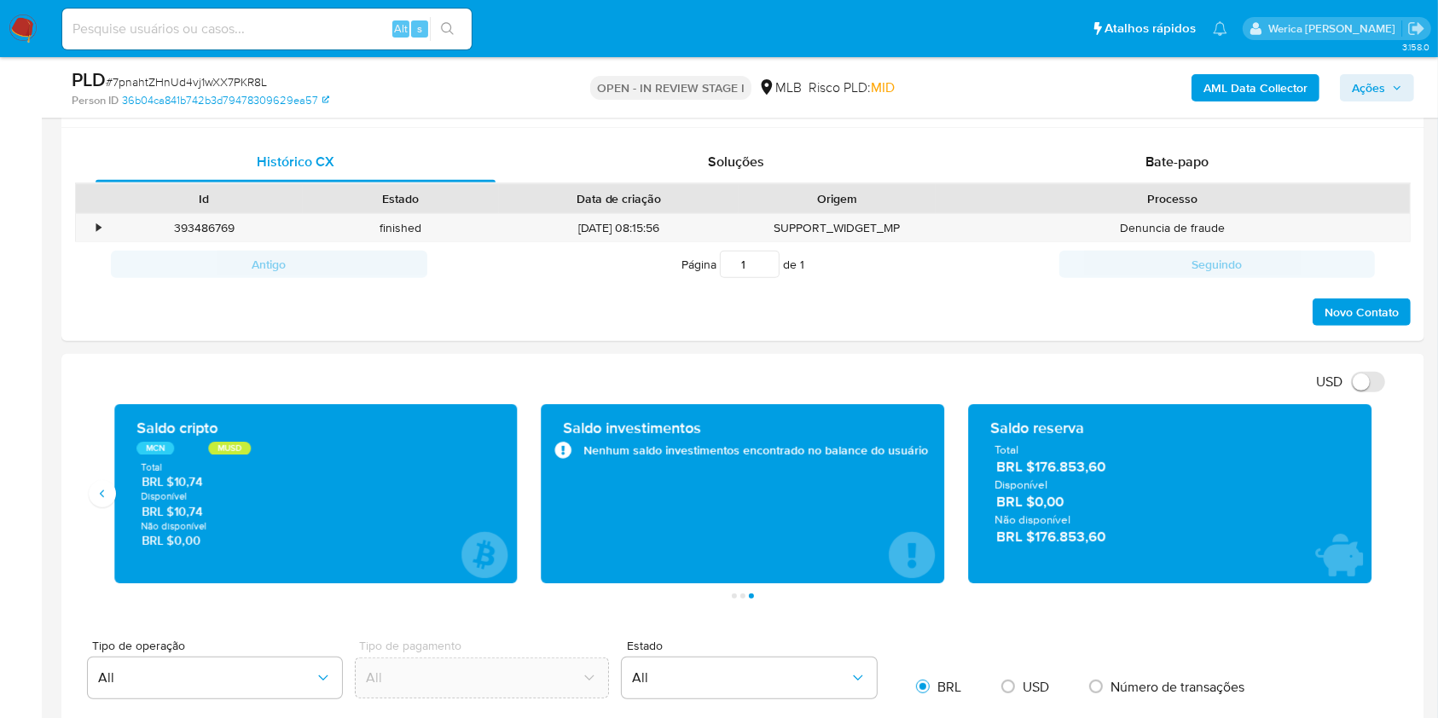
drag, startPoint x: 1041, startPoint y: 474, endPoint x: 1125, endPoint y: 463, distance: 85.2
click at [1123, 463] on span "BRL $176.853,60" at bounding box center [1170, 468] width 349 height 20
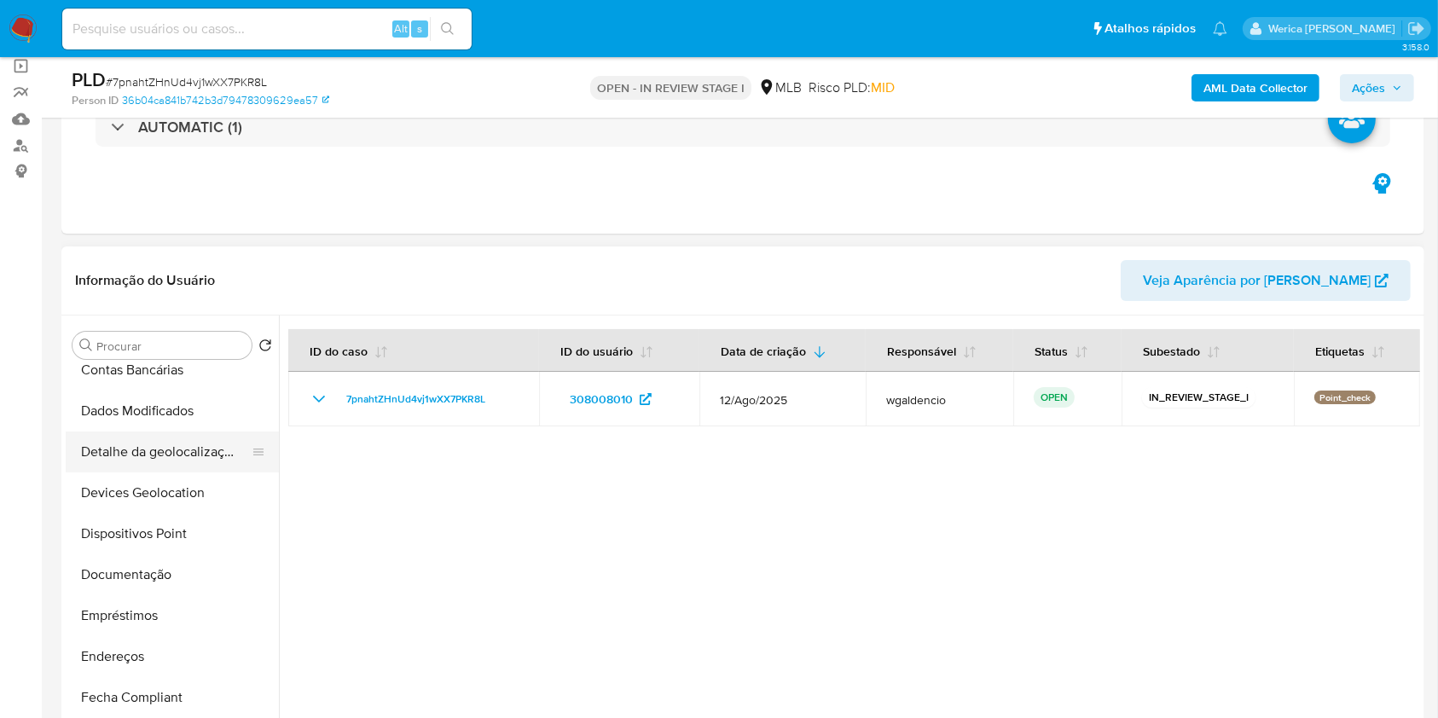
scroll to position [7, 0]
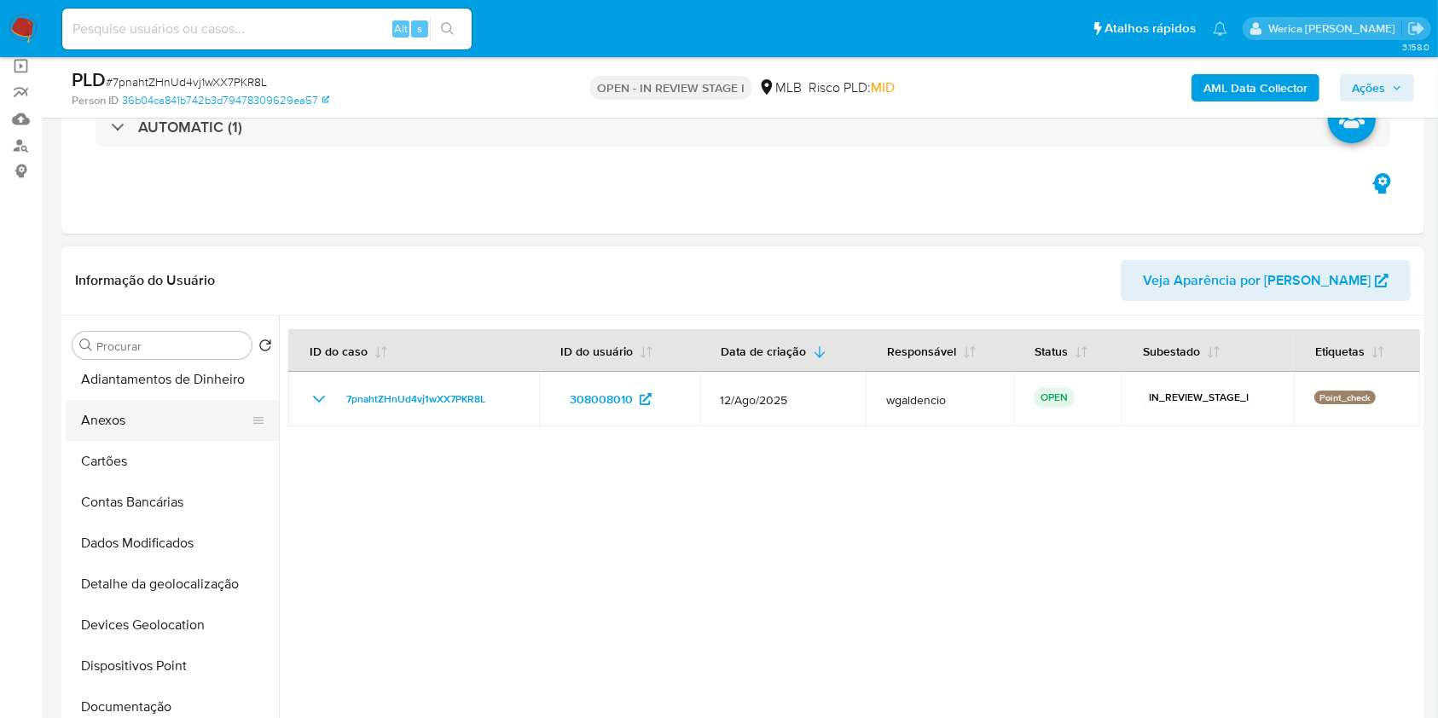
click at [120, 409] on button "Anexos" at bounding box center [166, 420] width 200 height 41
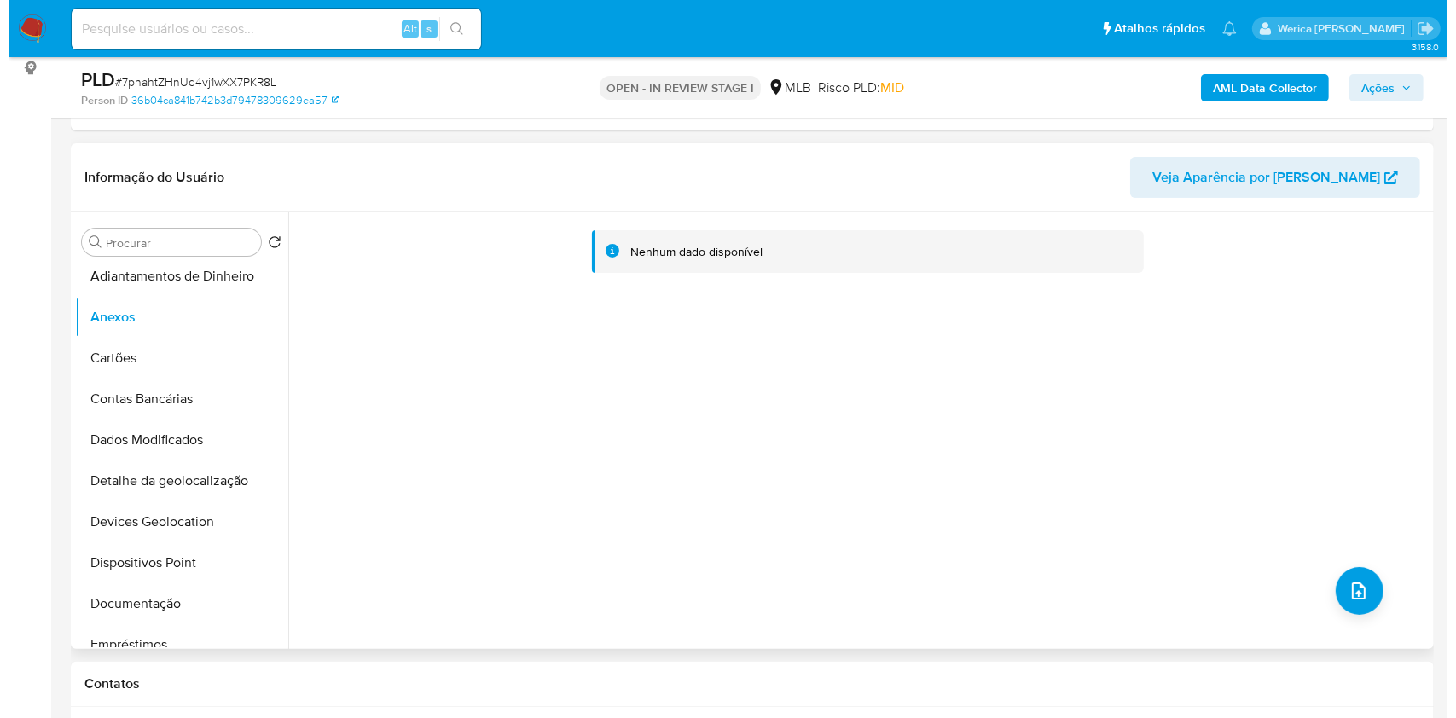
scroll to position [355, 0]
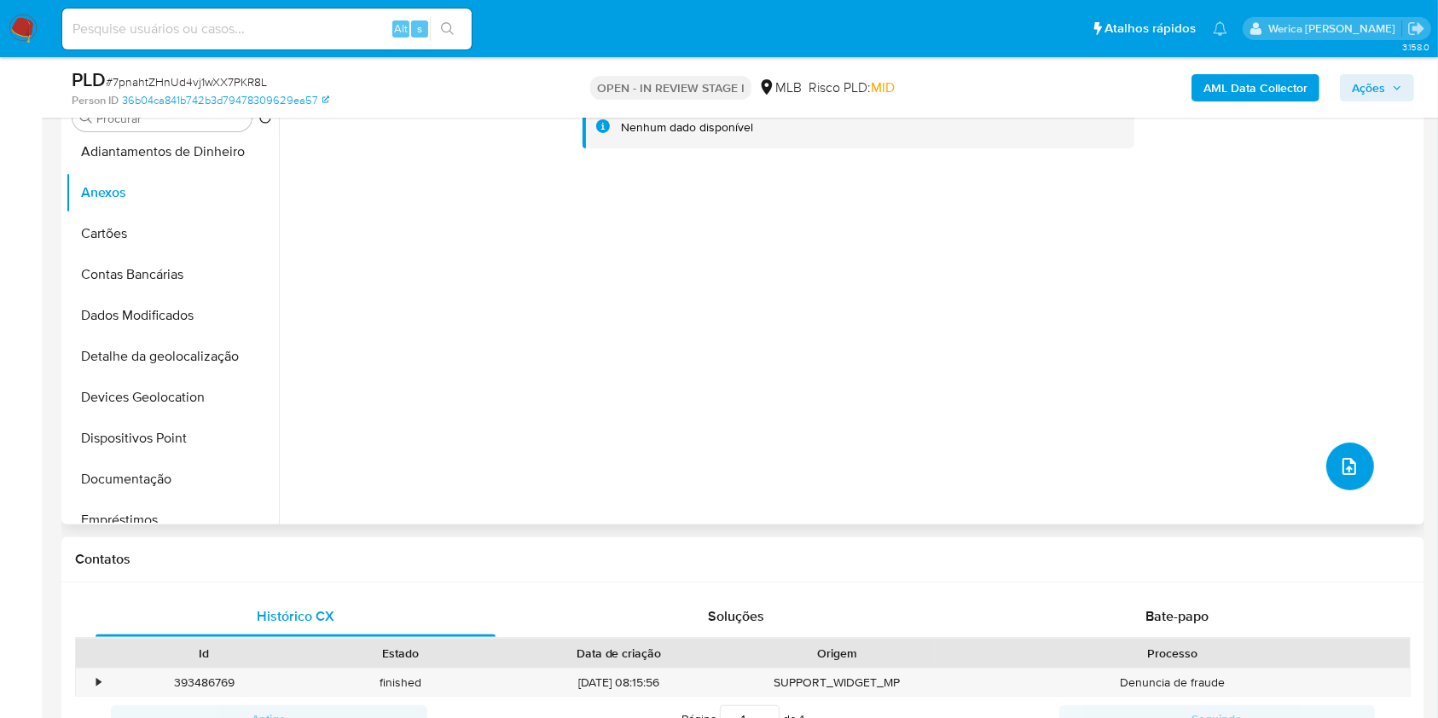
click at [1354, 474] on button "upload-file" at bounding box center [1350, 467] width 48 height 48
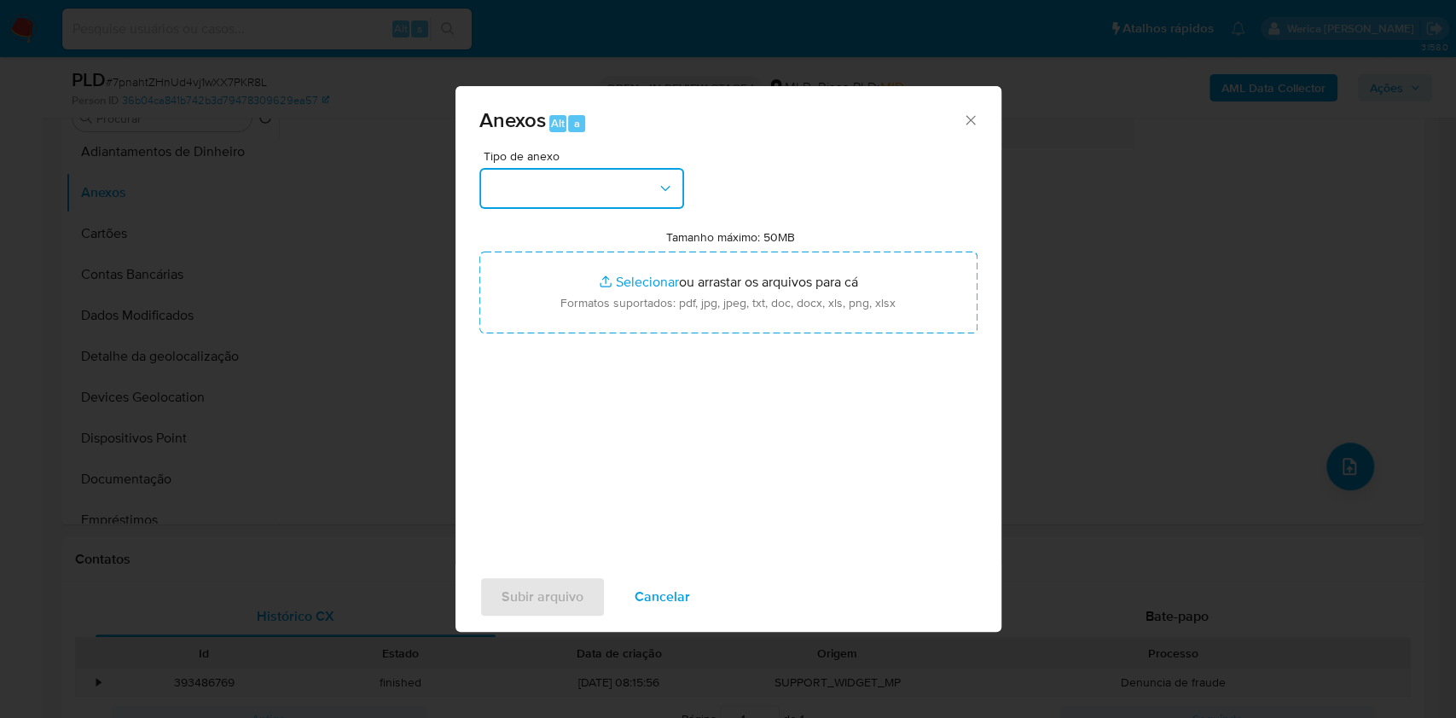
click at [629, 196] on button "button" at bounding box center [581, 188] width 205 height 41
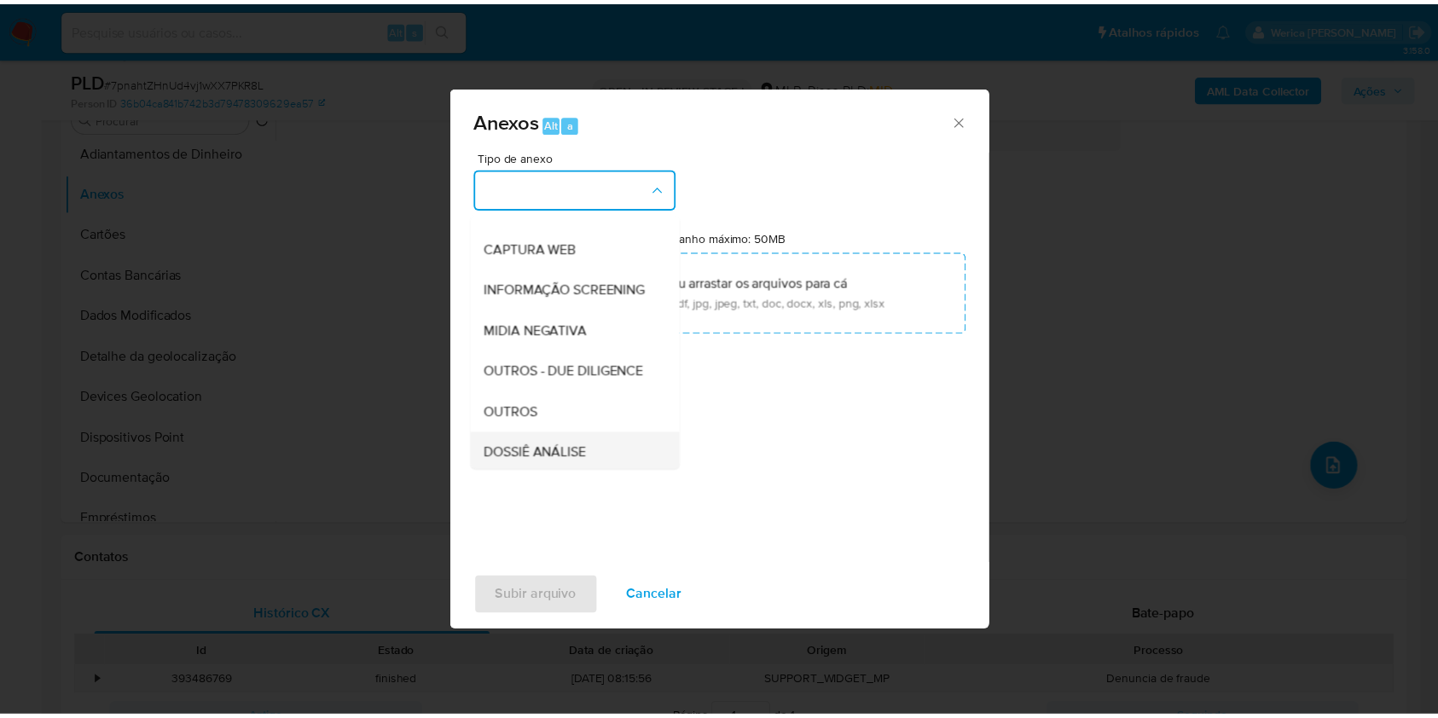
scroll to position [227, 0]
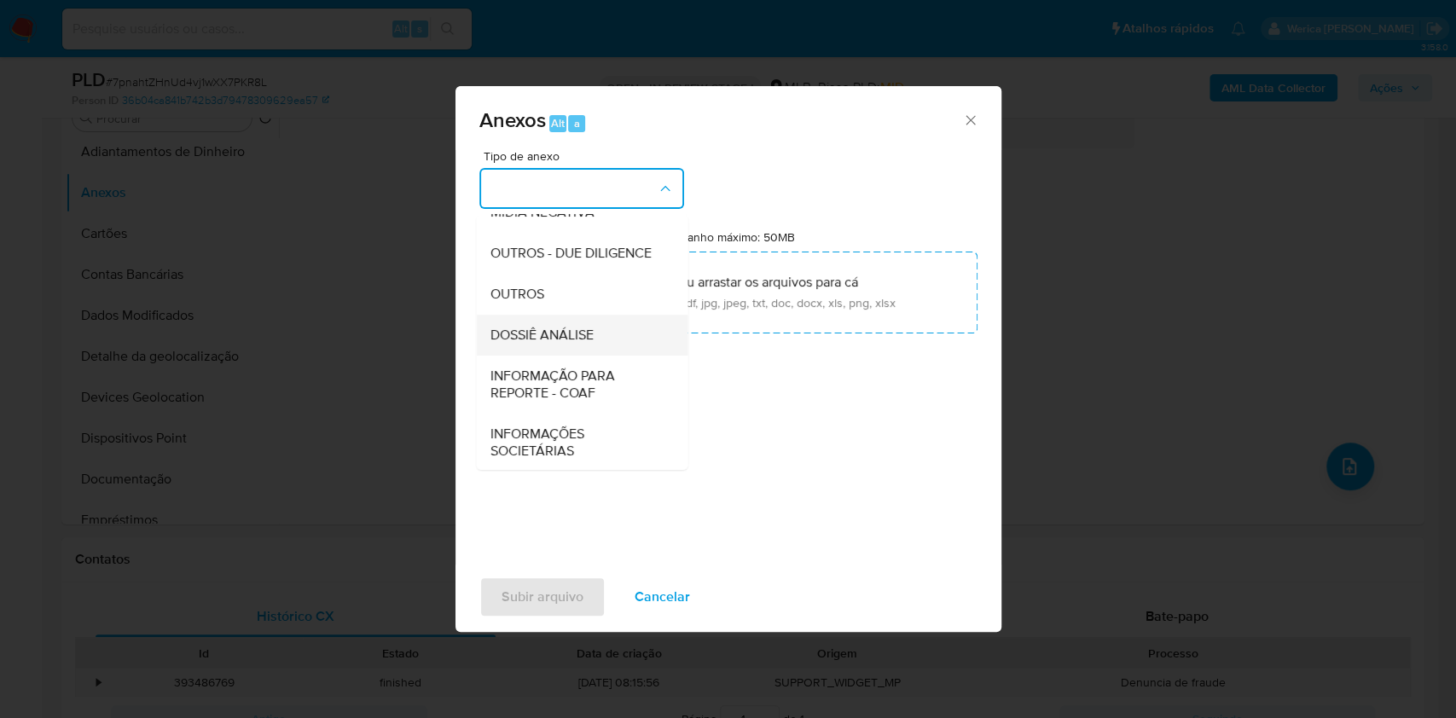
click at [609, 356] on div "DOSSIÊ ANÁLISE" at bounding box center [577, 335] width 174 height 41
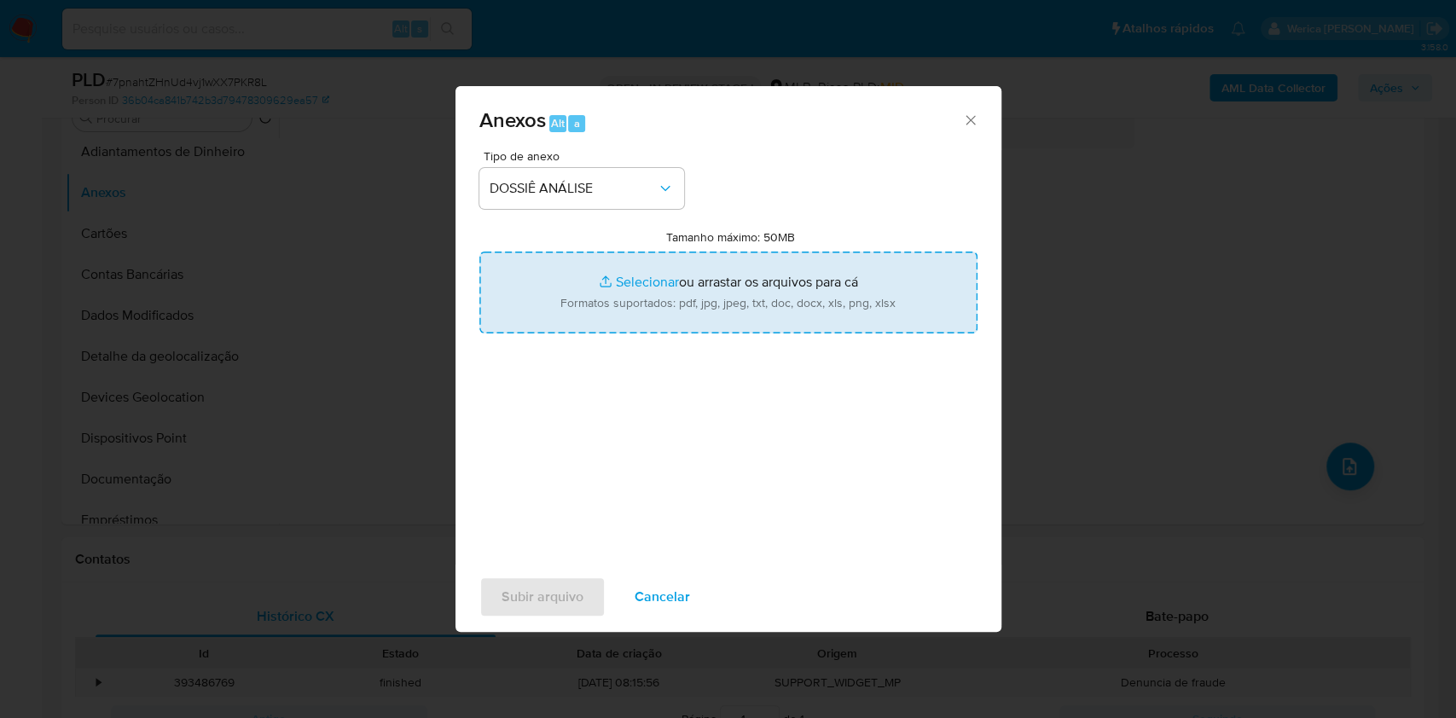
click at [815, 309] on input "Tamanho máximo: 50MB Selecionar arquivos" at bounding box center [728, 293] width 498 height 82
type input "C:\fakepath\Mulan 308008010_2025_09_11_09_30_03.xlsx"
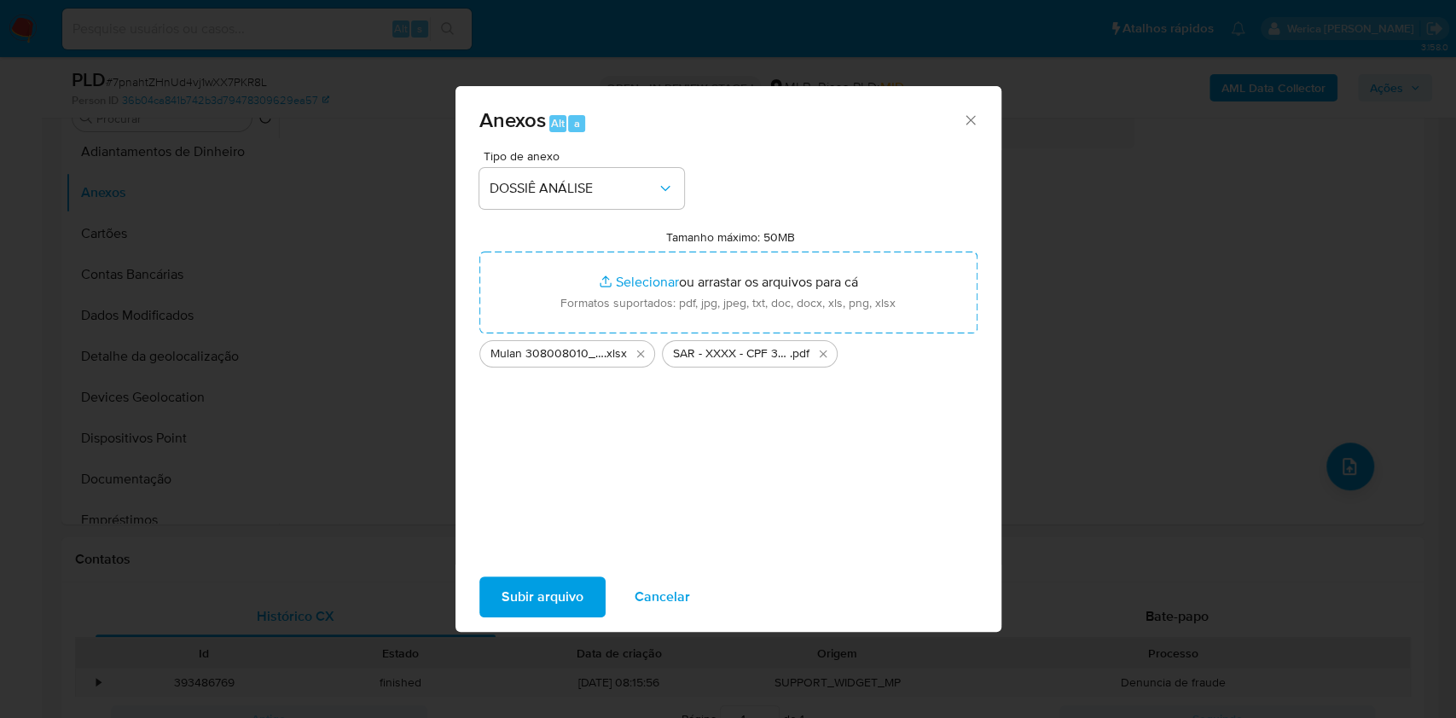
click at [550, 590] on span "Subir arquivo" at bounding box center [543, 597] width 82 height 38
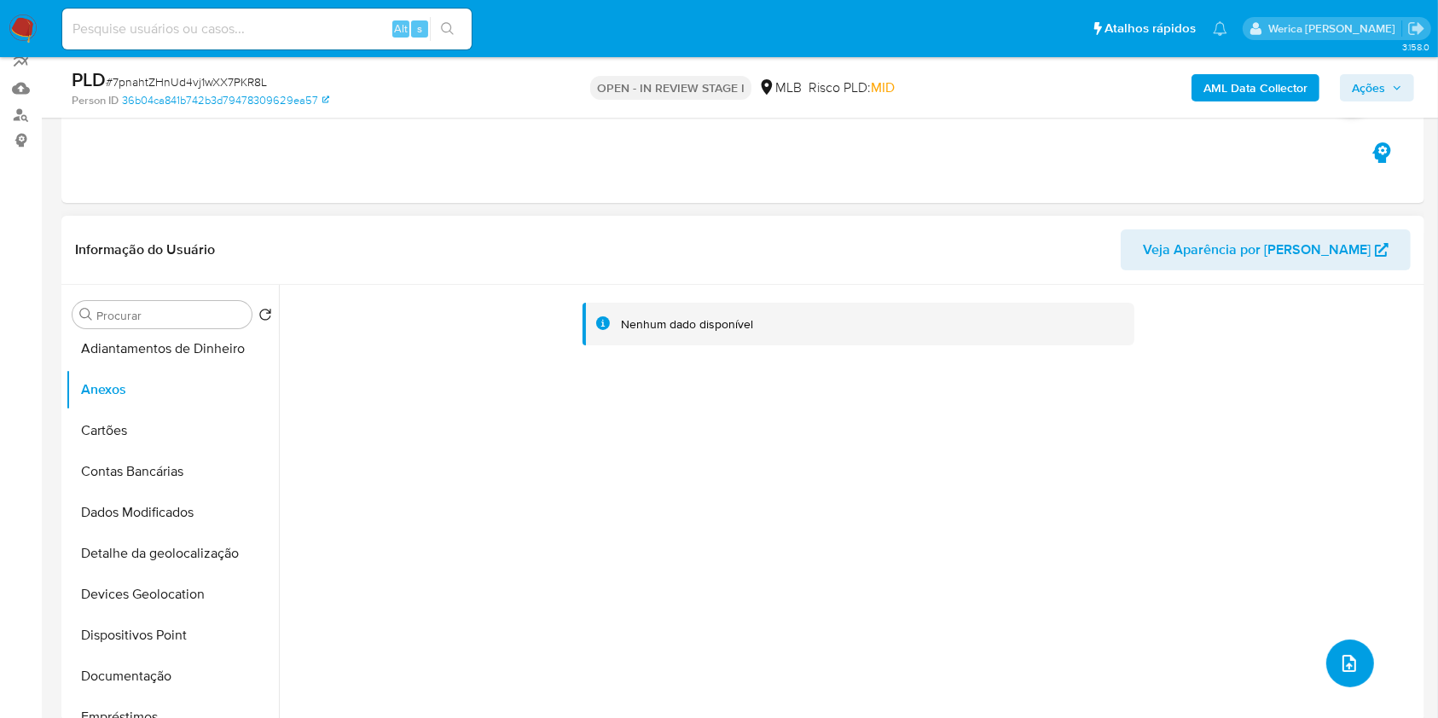
scroll to position [0, 0]
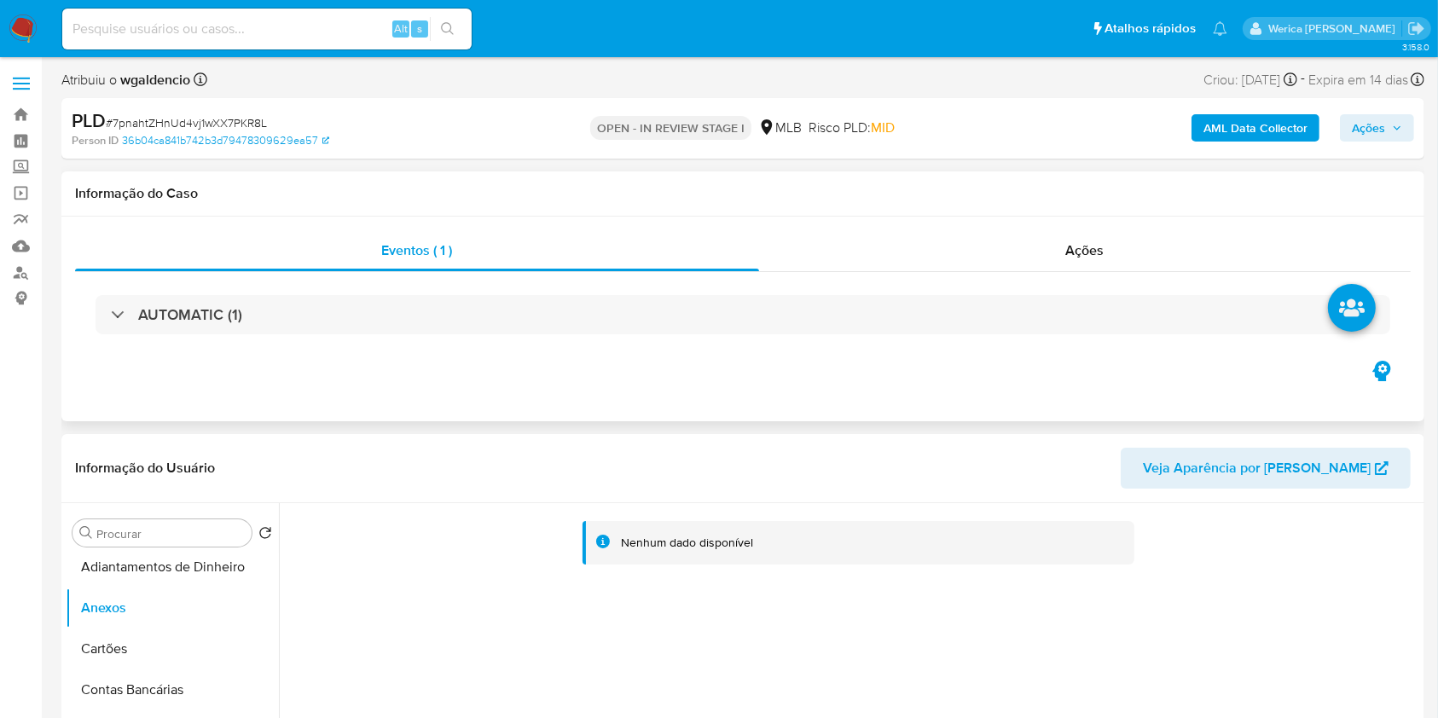
click at [1047, 283] on div "AUTOMATIC (1)" at bounding box center [743, 314] width 1336 height 85
click at [1044, 261] on div "Ações" at bounding box center [1085, 250] width 652 height 41
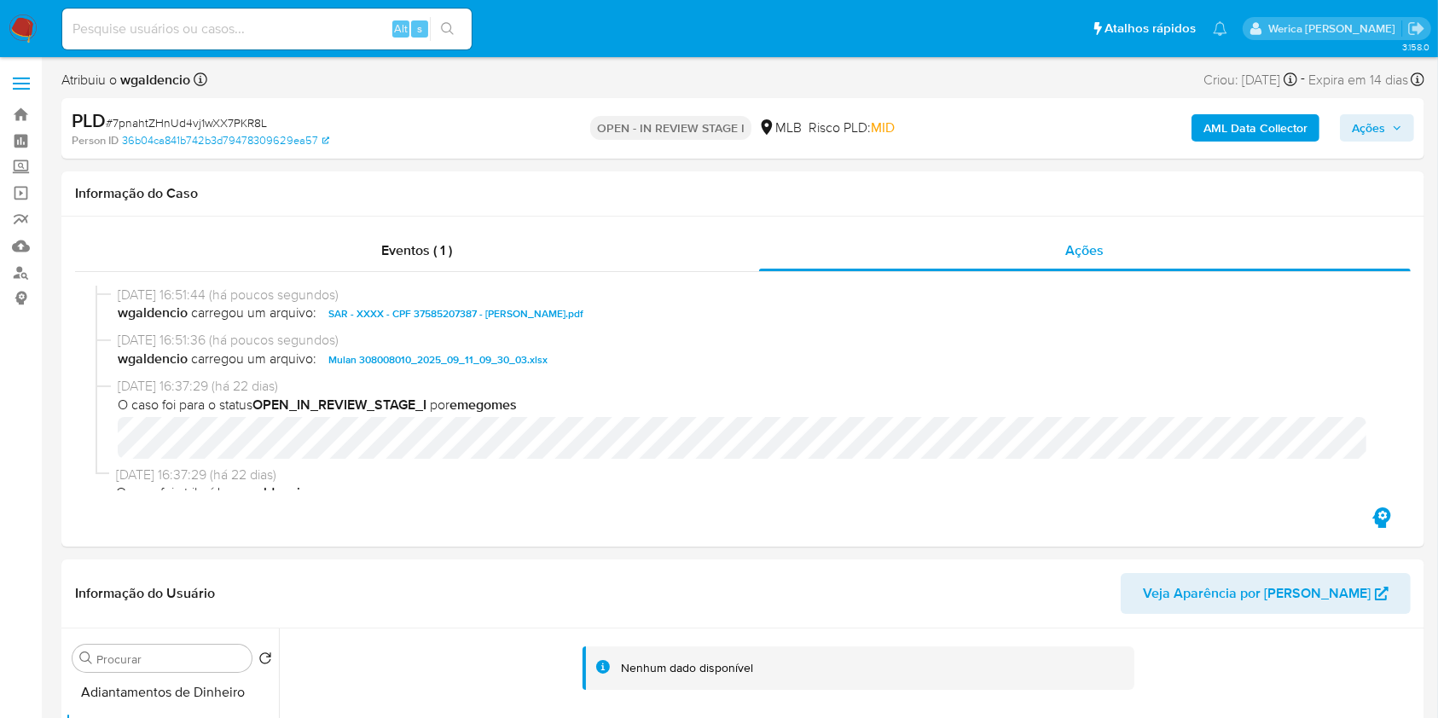
click at [1358, 123] on span "Ações" at bounding box center [1368, 127] width 33 height 27
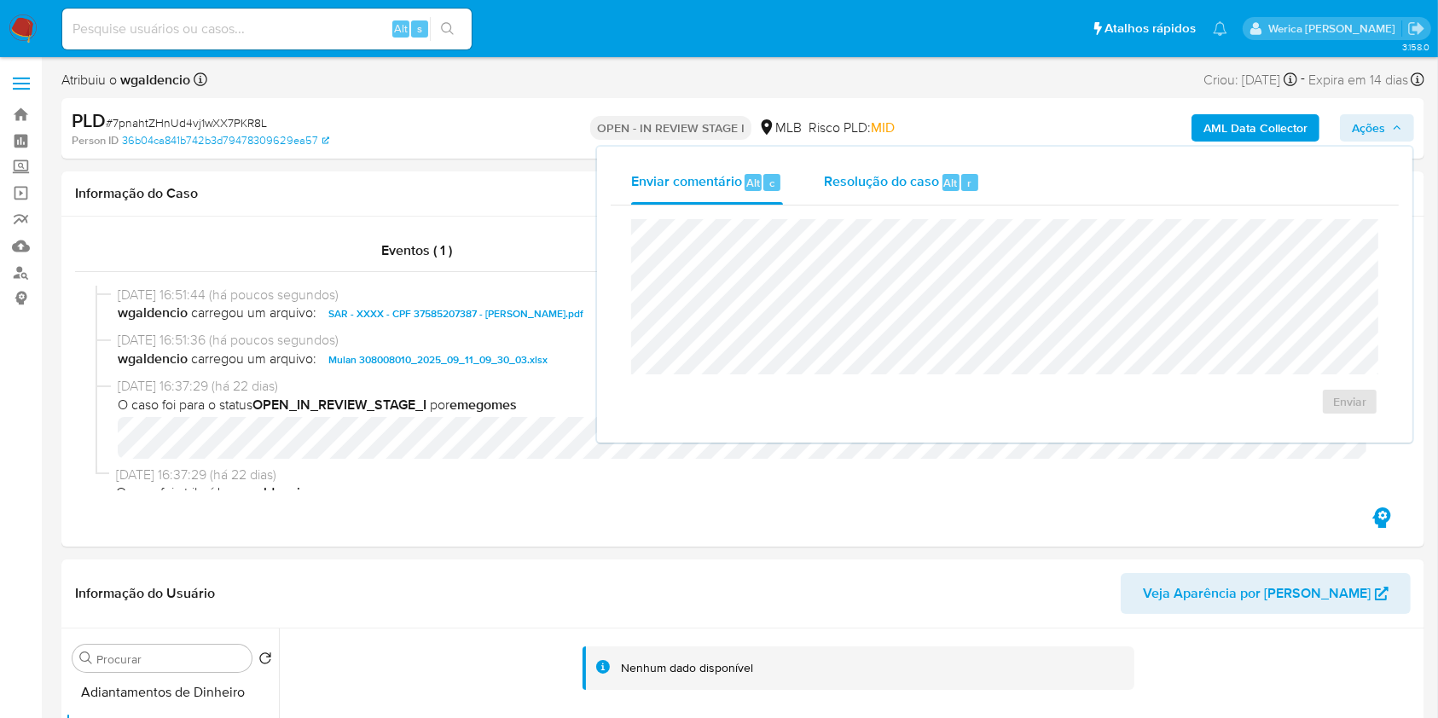
click at [898, 181] on span "Resolução do caso" at bounding box center [881, 182] width 115 height 20
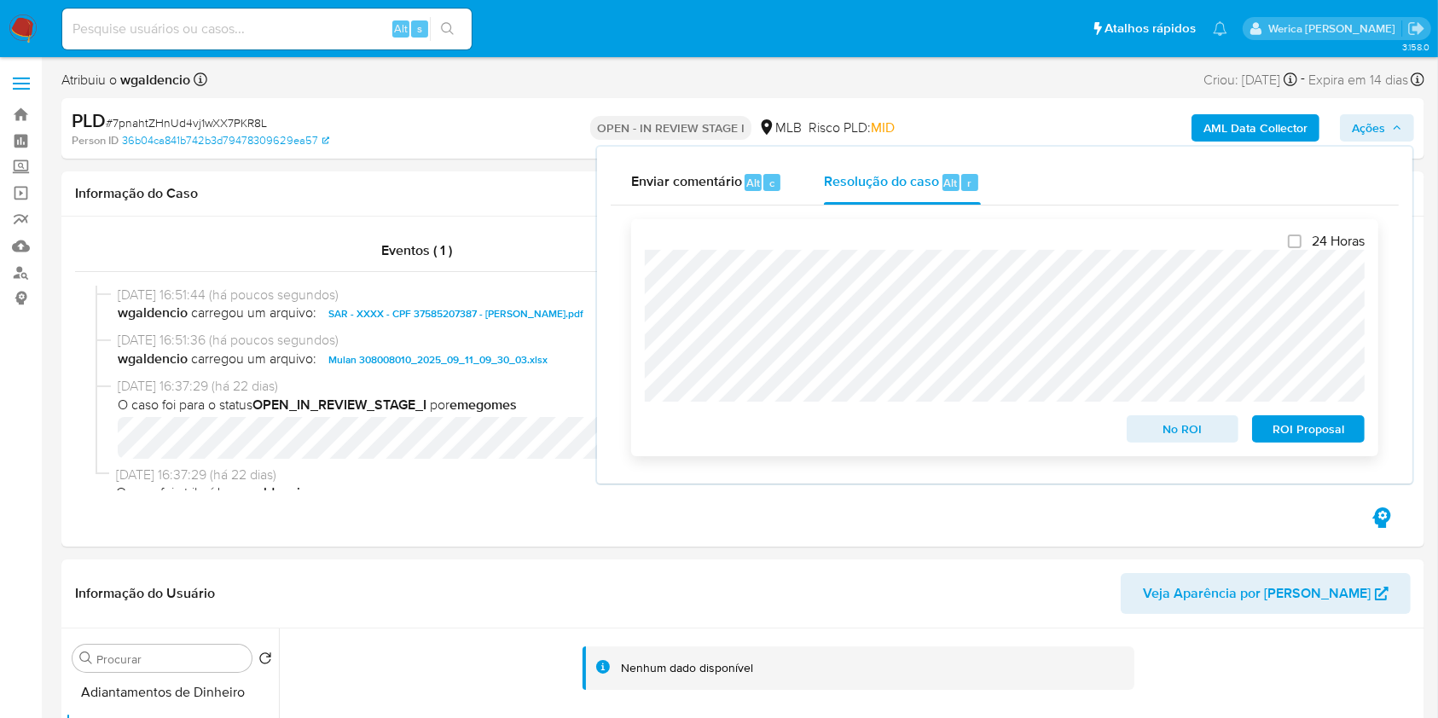
drag, startPoint x: 1288, startPoint y: 430, endPoint x: 1266, endPoint y: 433, distance: 22.4
click at [1291, 430] on span "ROI Proposal" at bounding box center [1308, 429] width 89 height 24
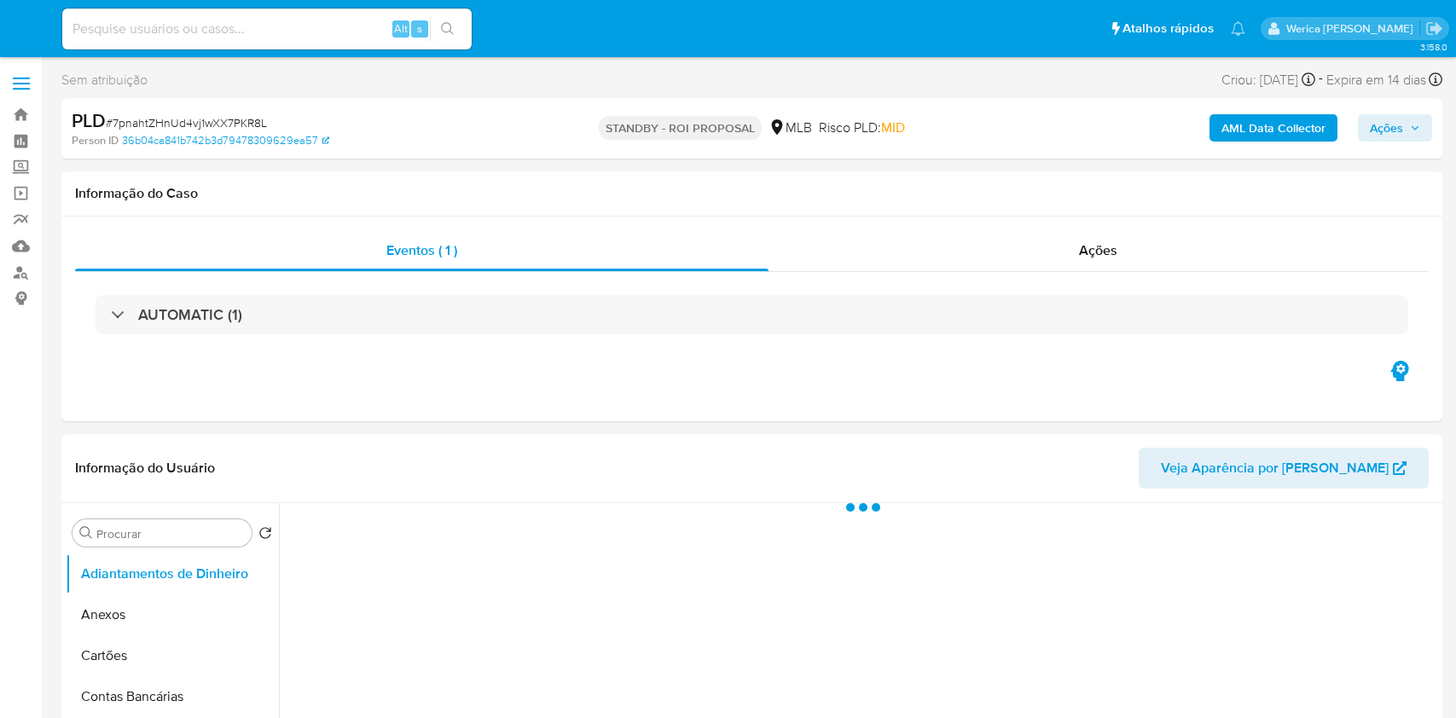
select select "10"
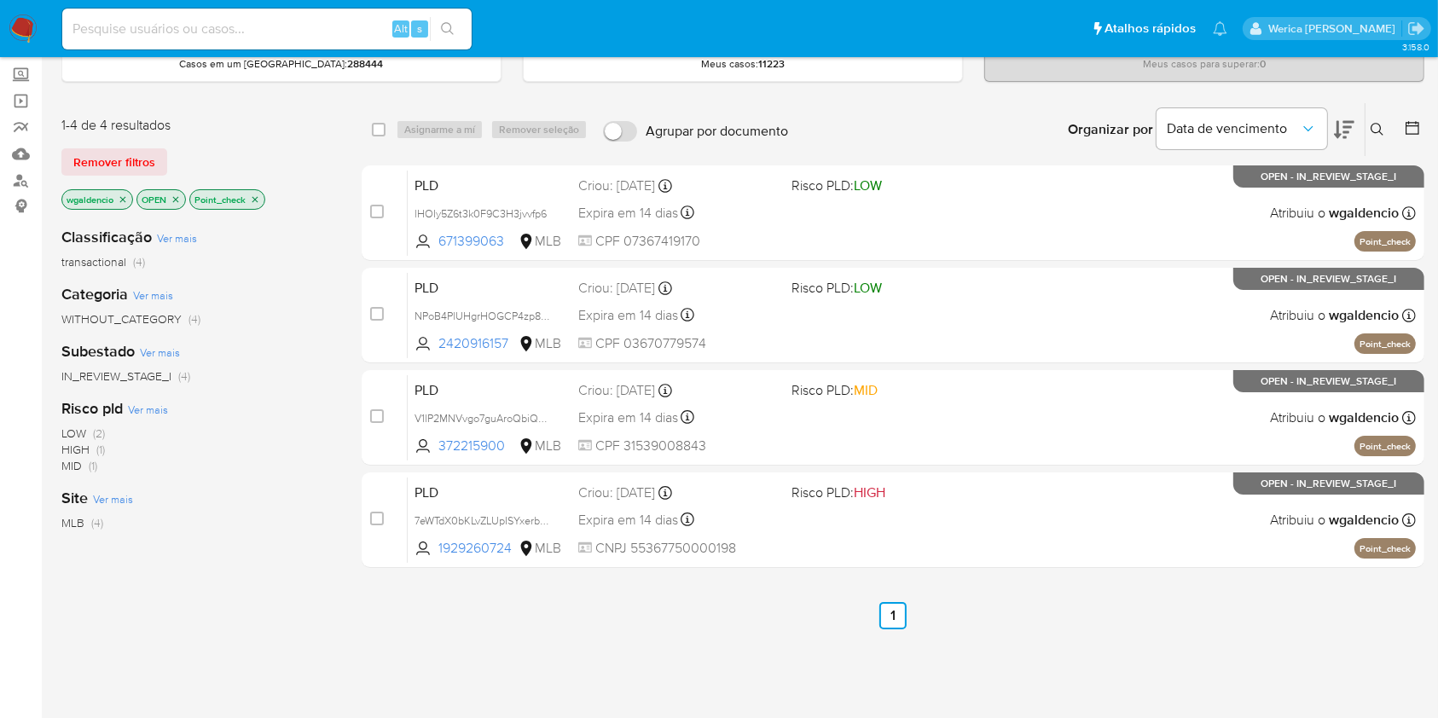
scroll to position [113, 0]
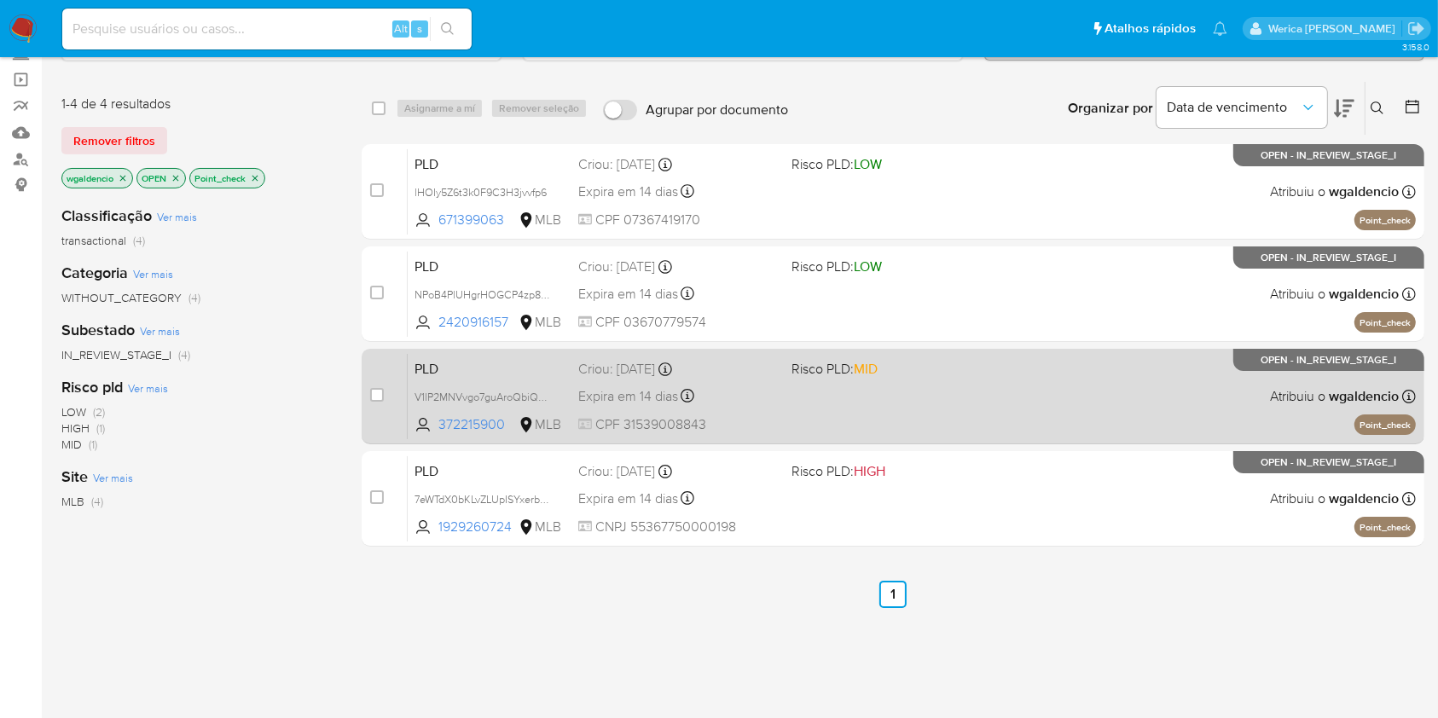
click at [972, 391] on div "PLD V1lP2MNVvgo7guAroQbiQu1S 372215900 MLB Risco PLD: MID Criou: [DATE] Criou: …" at bounding box center [912, 396] width 1008 height 86
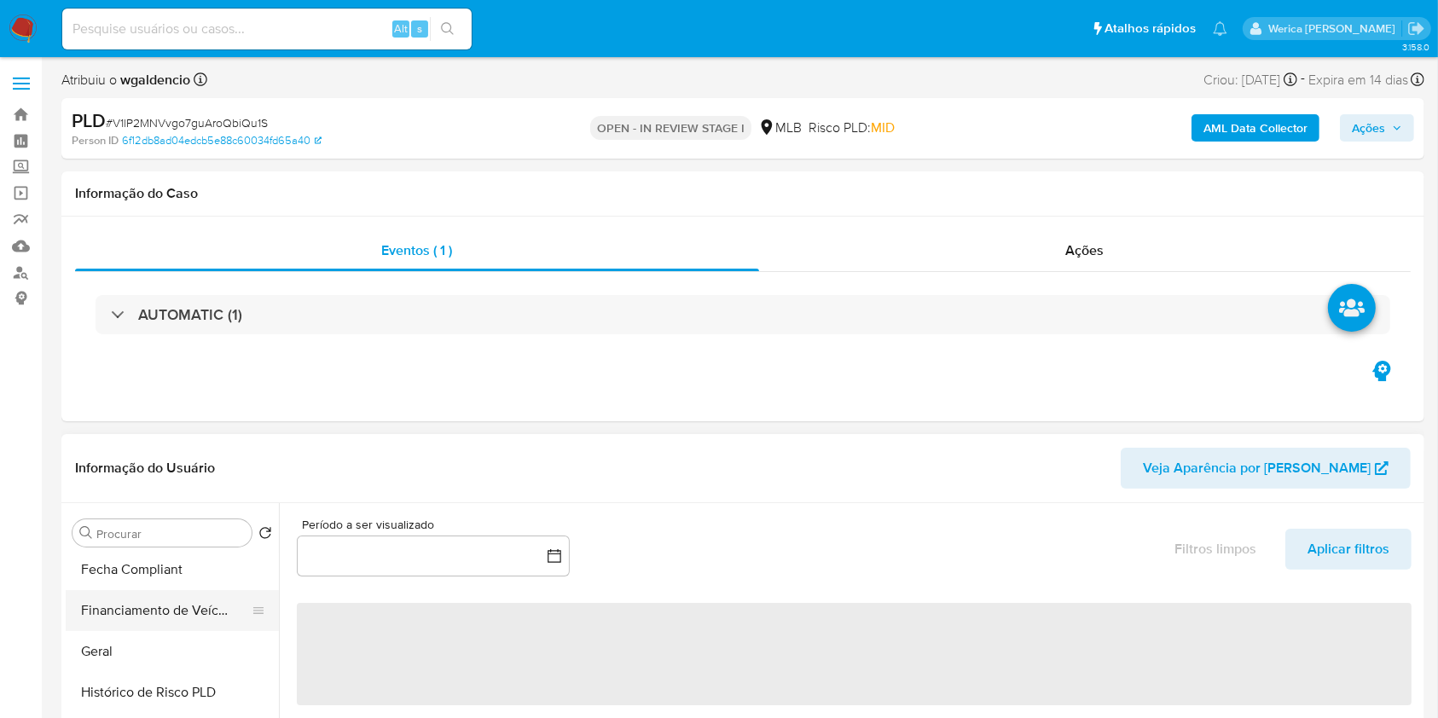
select select "10"
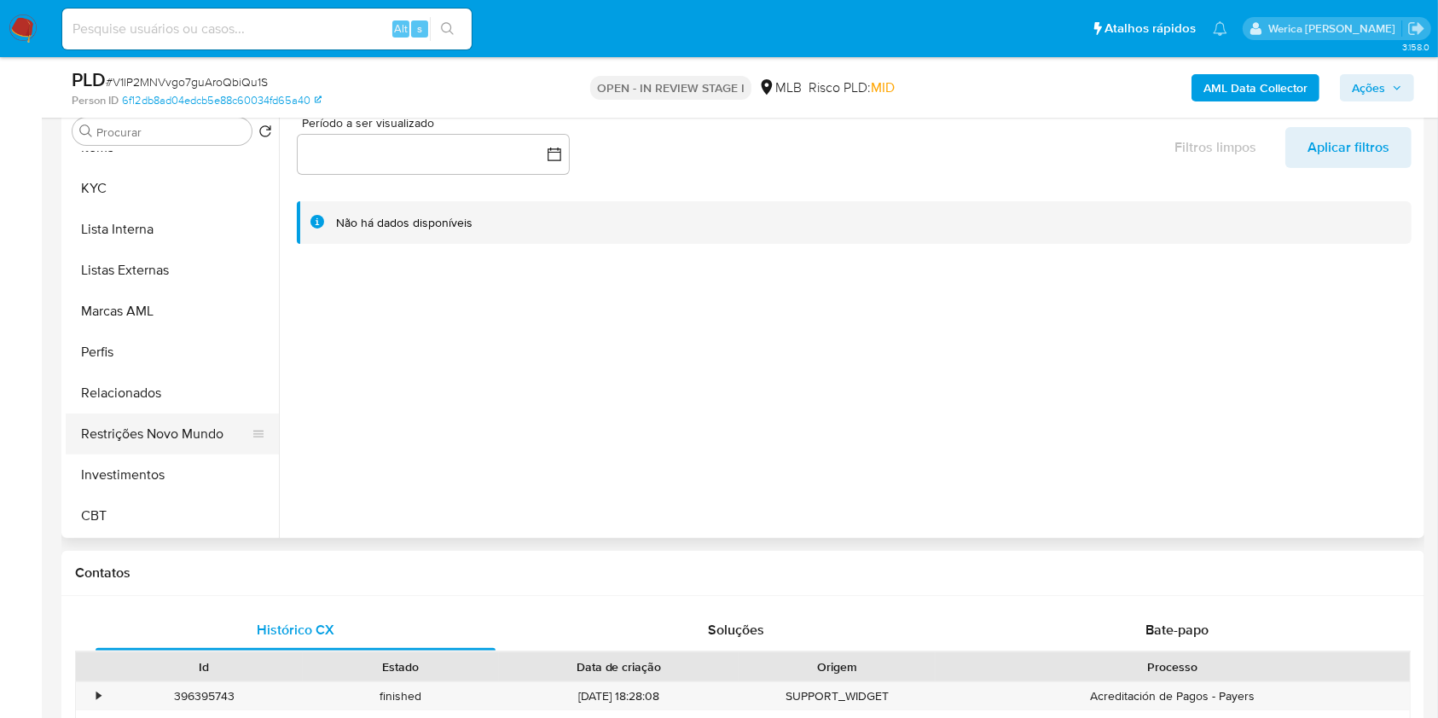
scroll to position [461, 0]
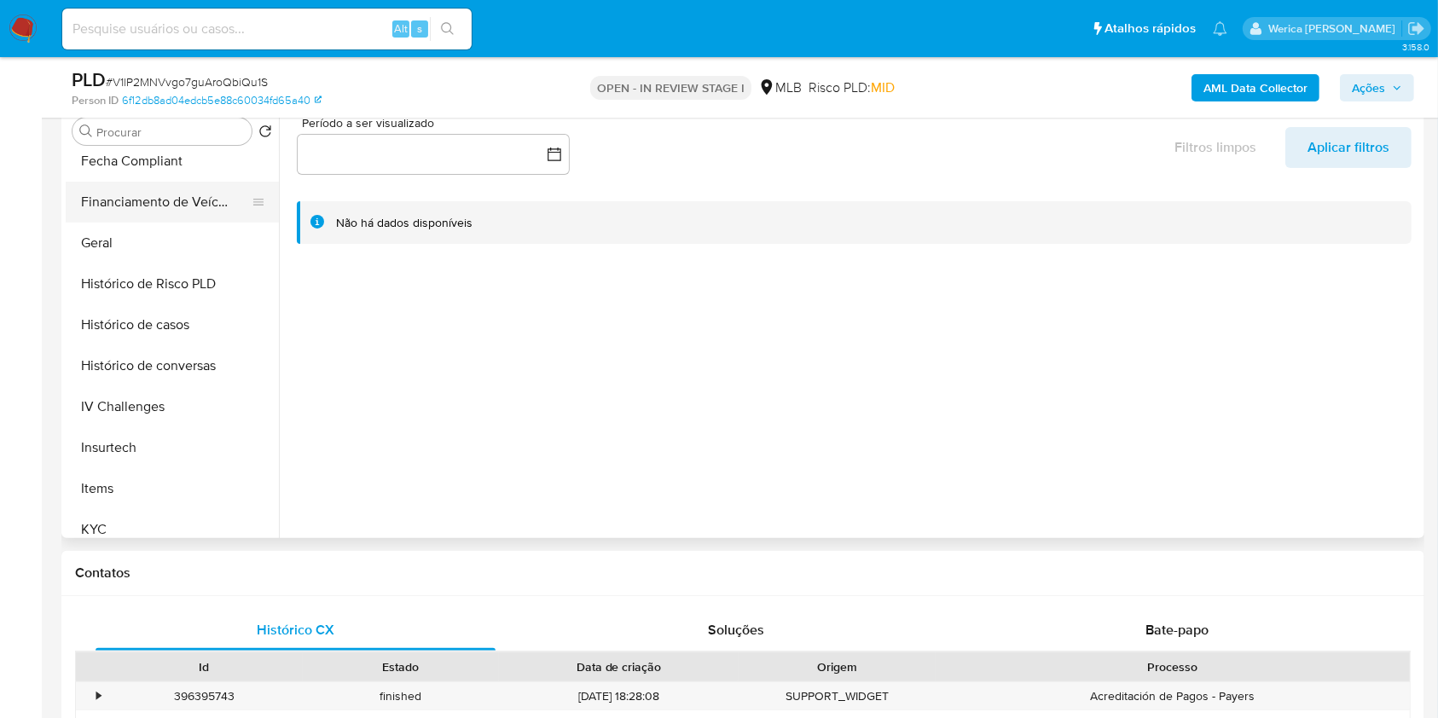
click at [125, 212] on button "Financiamento de Veículos" at bounding box center [166, 202] width 200 height 41
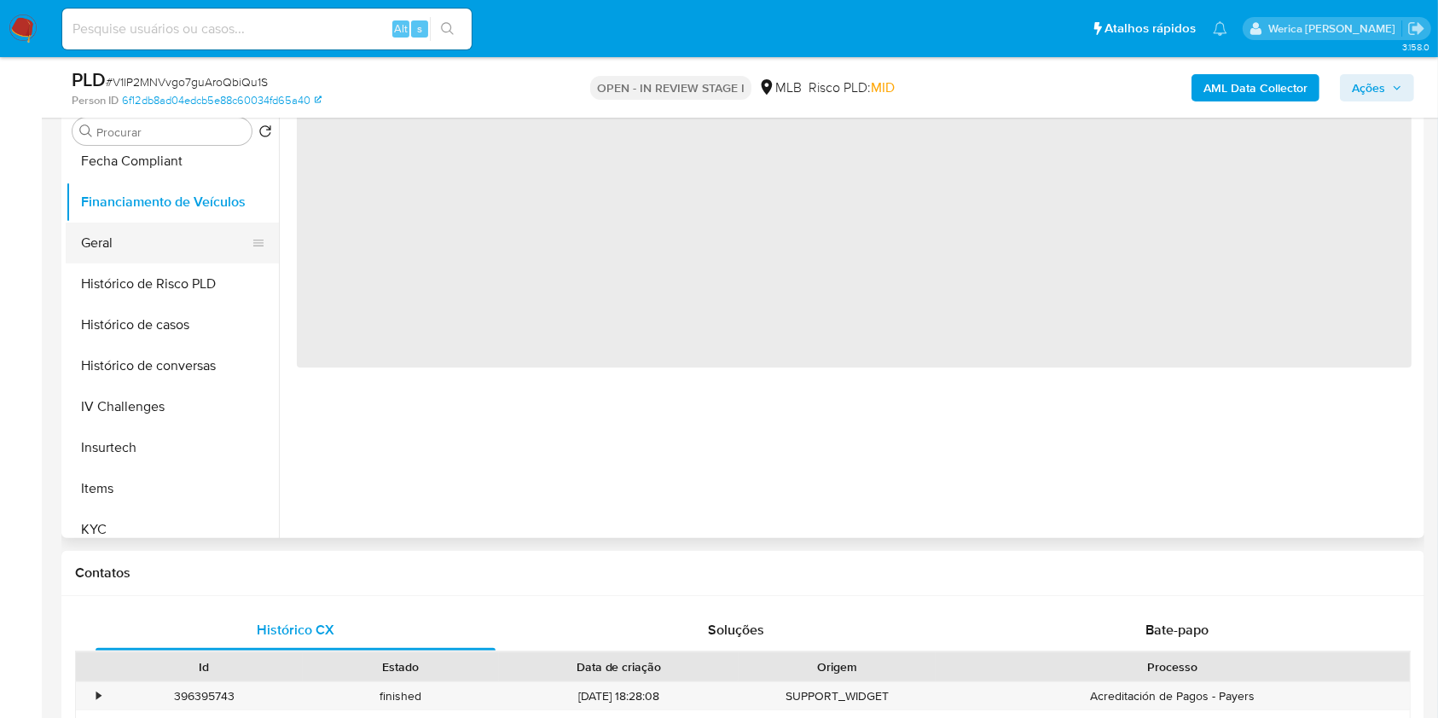
click at [153, 237] on button "Geral" at bounding box center [166, 243] width 200 height 41
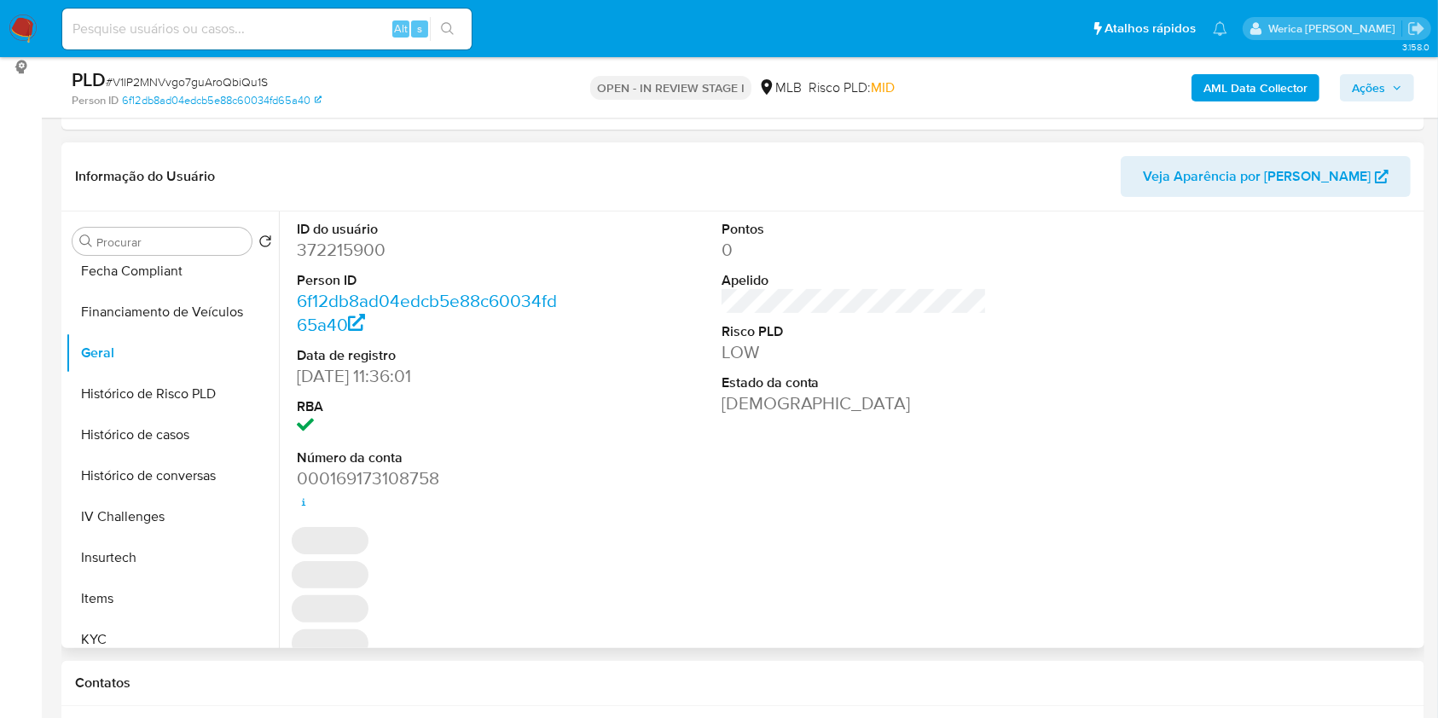
scroll to position [227, 0]
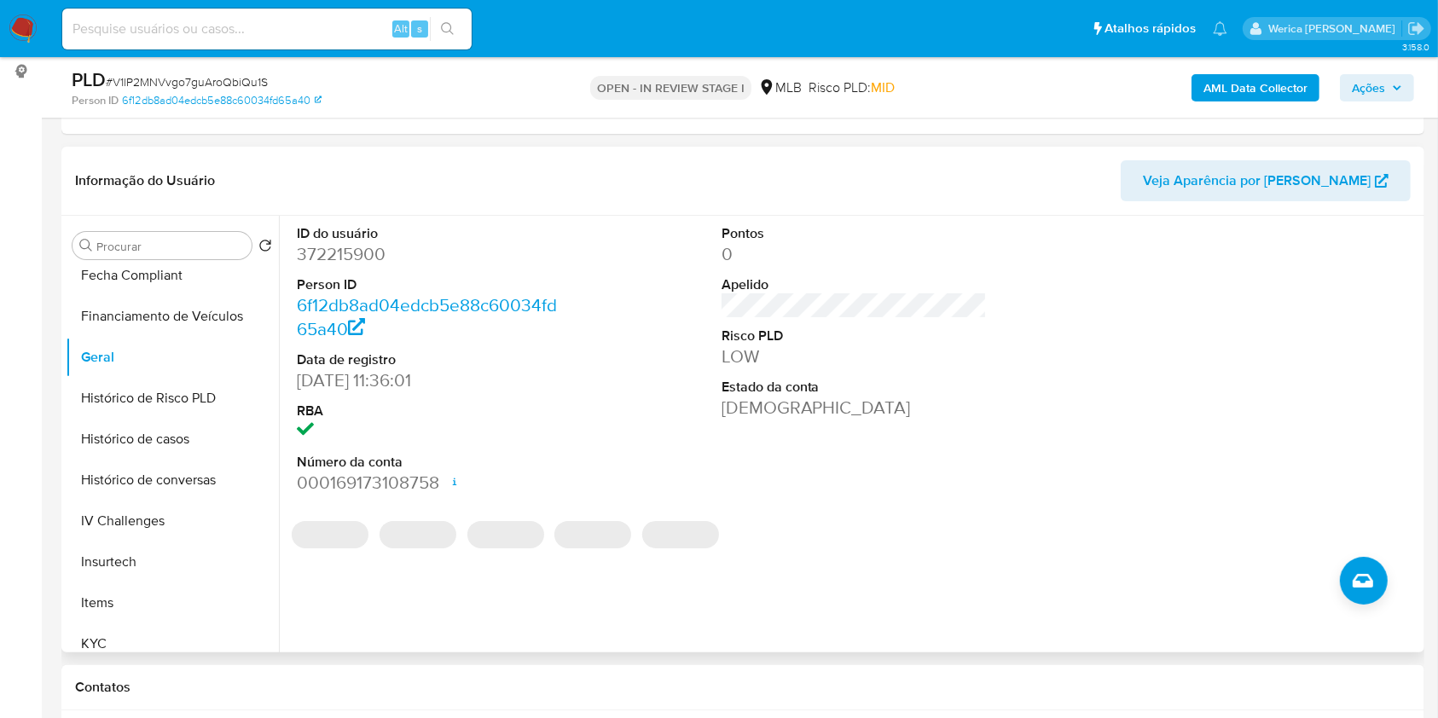
click at [354, 252] on dd "372215900" at bounding box center [430, 254] width 266 height 24
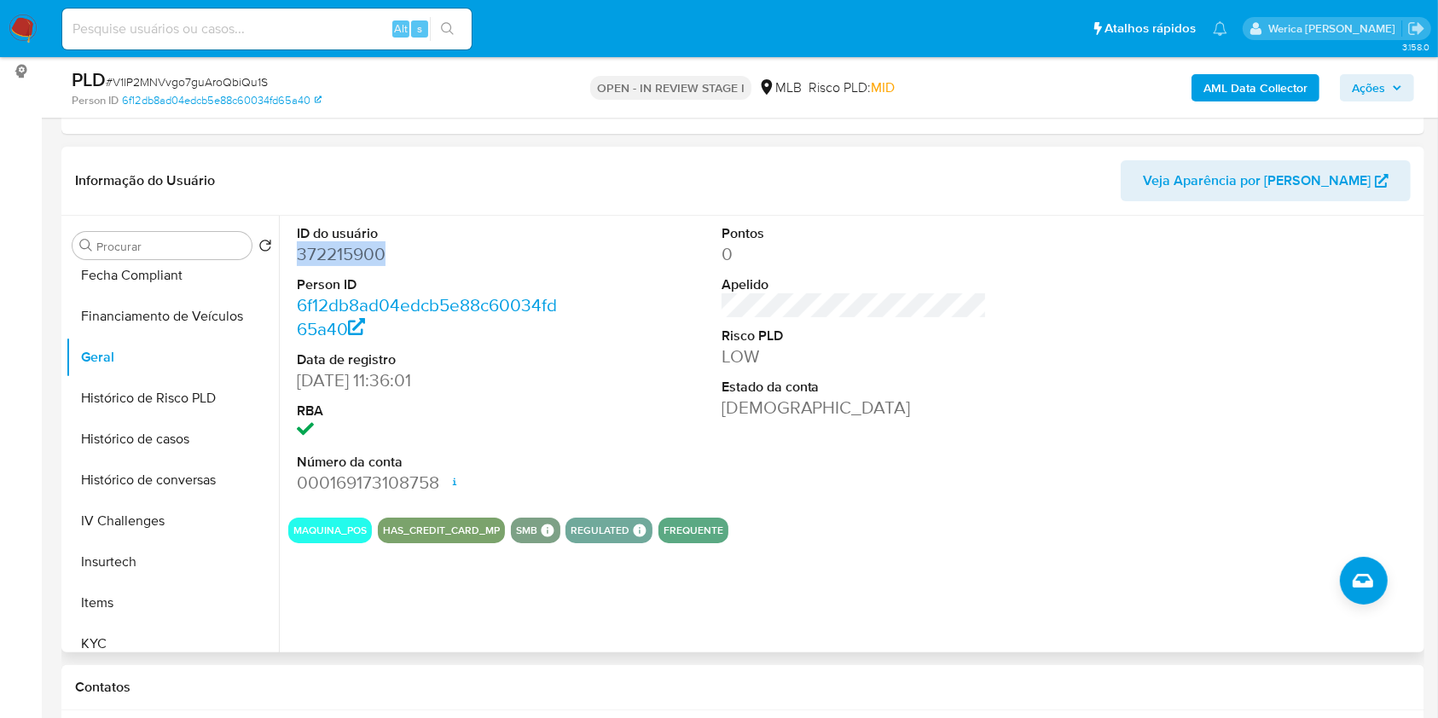
click at [354, 252] on dd "372215900" at bounding box center [430, 254] width 266 height 24
copy dd "372215900"
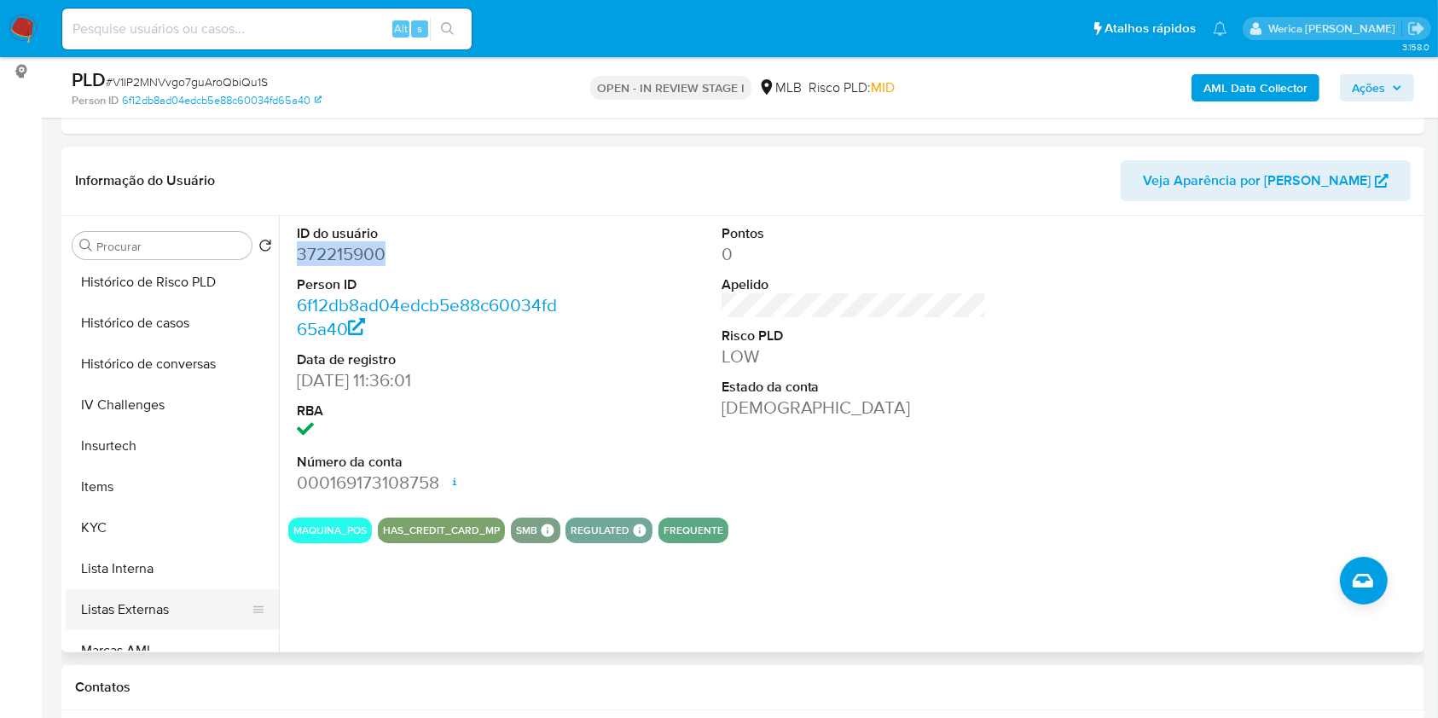
scroll to position [689, 0]
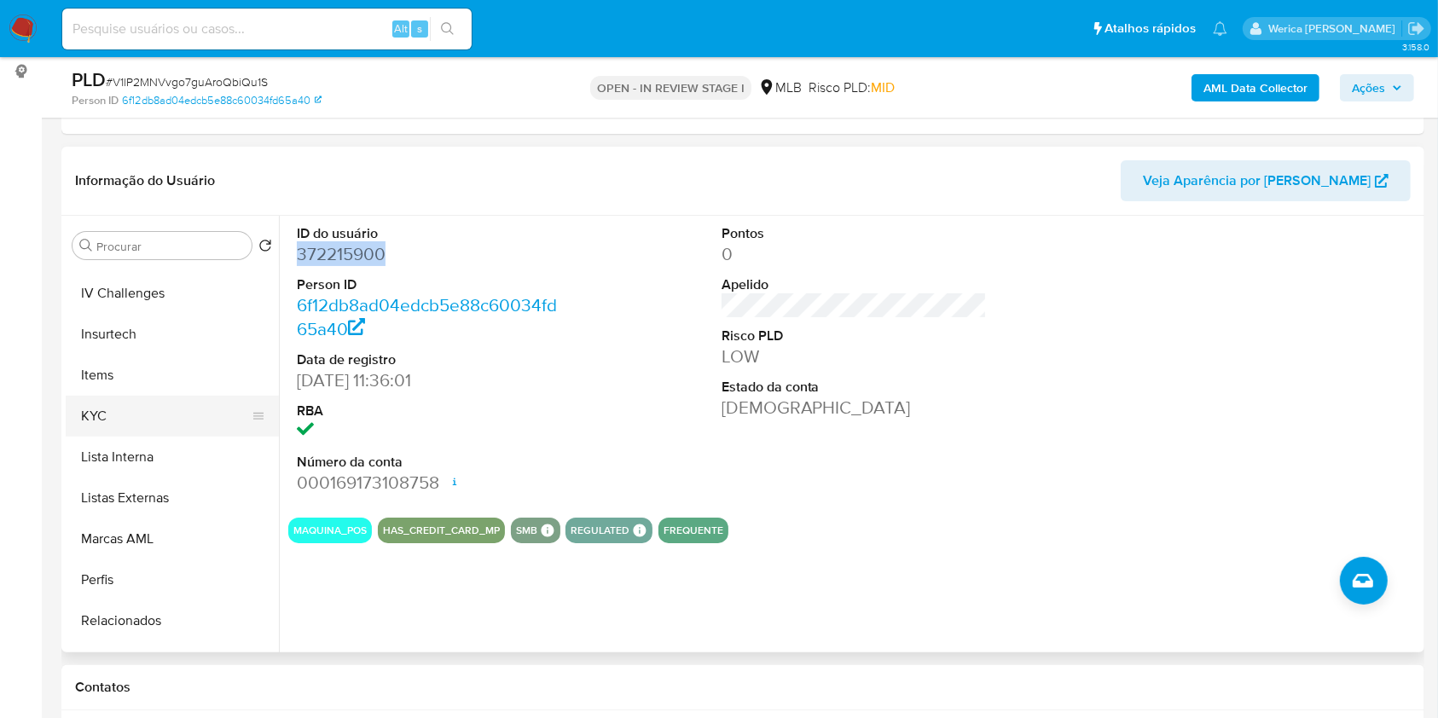
click at [119, 414] on button "KYC" at bounding box center [166, 416] width 200 height 41
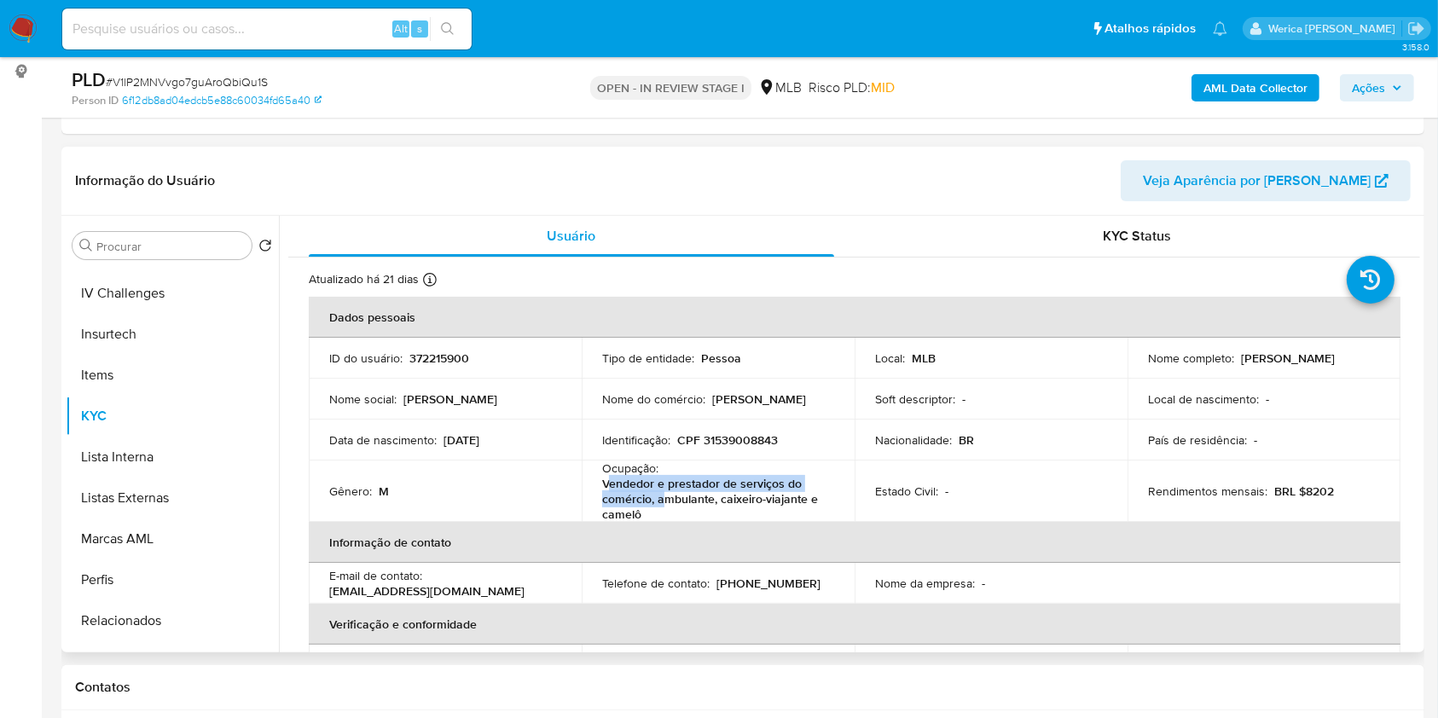
drag, startPoint x: 604, startPoint y: 474, endPoint x: 659, endPoint y: 504, distance: 63.0
click at [659, 504] on p "Vendedor e prestador de serviços do comércio, ambulante, caixeiro-viajante e ca…" at bounding box center [714, 499] width 225 height 46
drag, startPoint x: 655, startPoint y: 515, endPoint x: 598, endPoint y: 461, distance: 79.0
click at [611, 463] on div "Ocupação : Vendedor e prestador de serviços do comércio, ambulante, caixeiro-vi…" at bounding box center [718, 491] width 232 height 61
copy div "cupação : Vendedor e prestador de serviços do comércio, ambulante, caixeiro-via…"
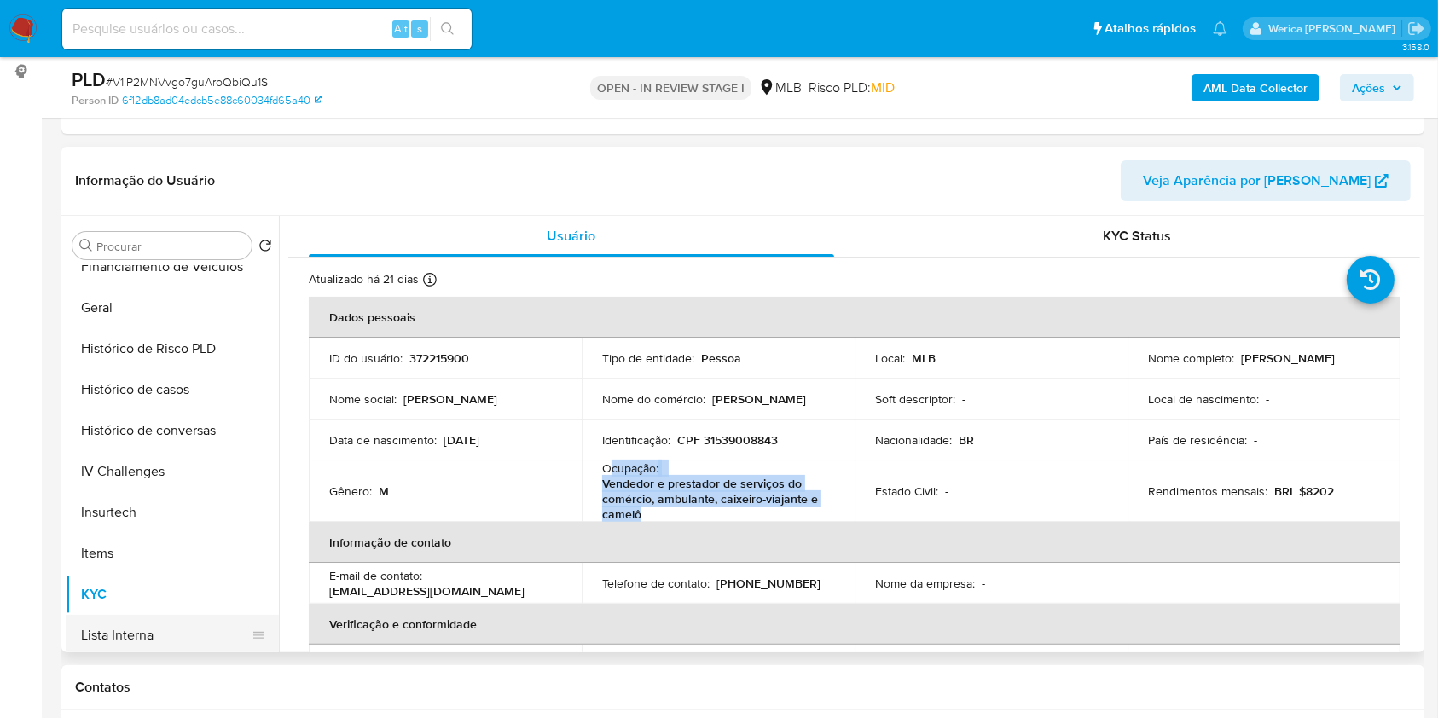
scroll to position [234, 0]
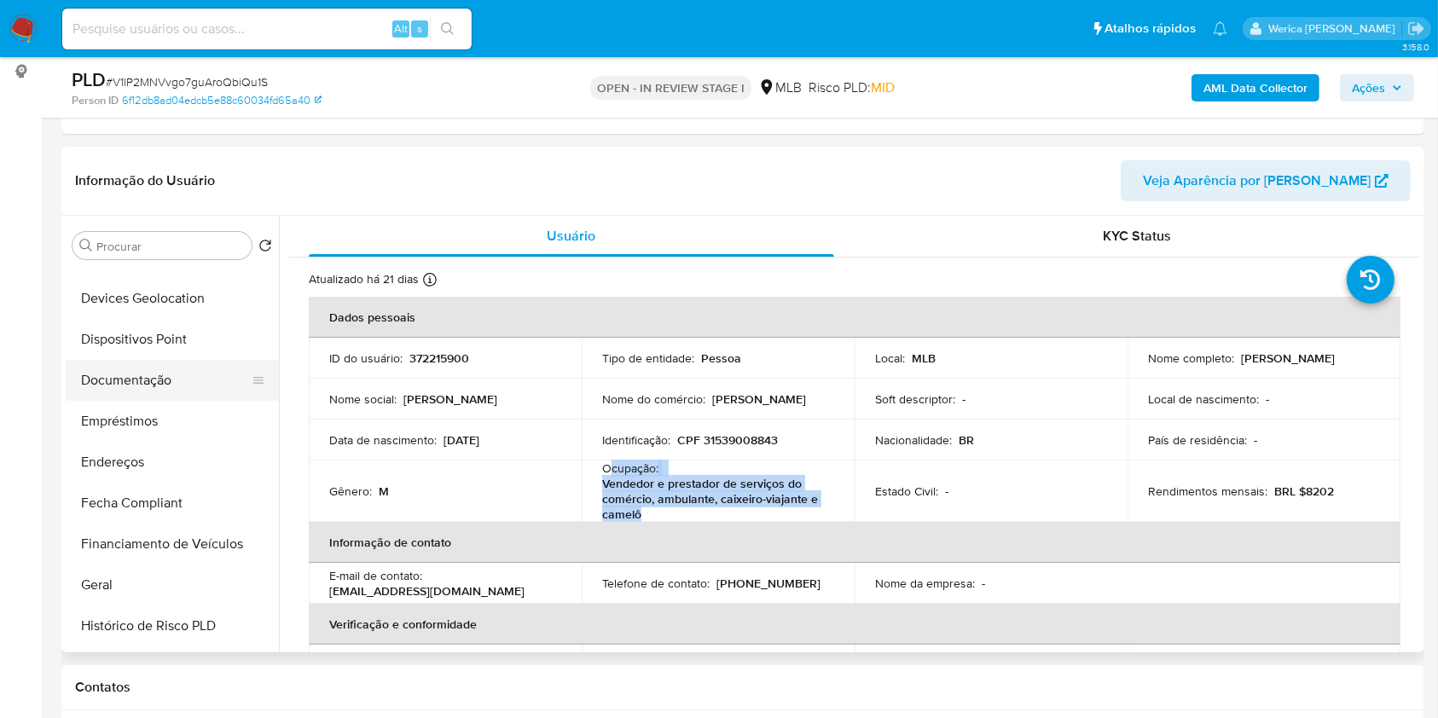
click at [175, 384] on button "Documentação" at bounding box center [166, 380] width 200 height 41
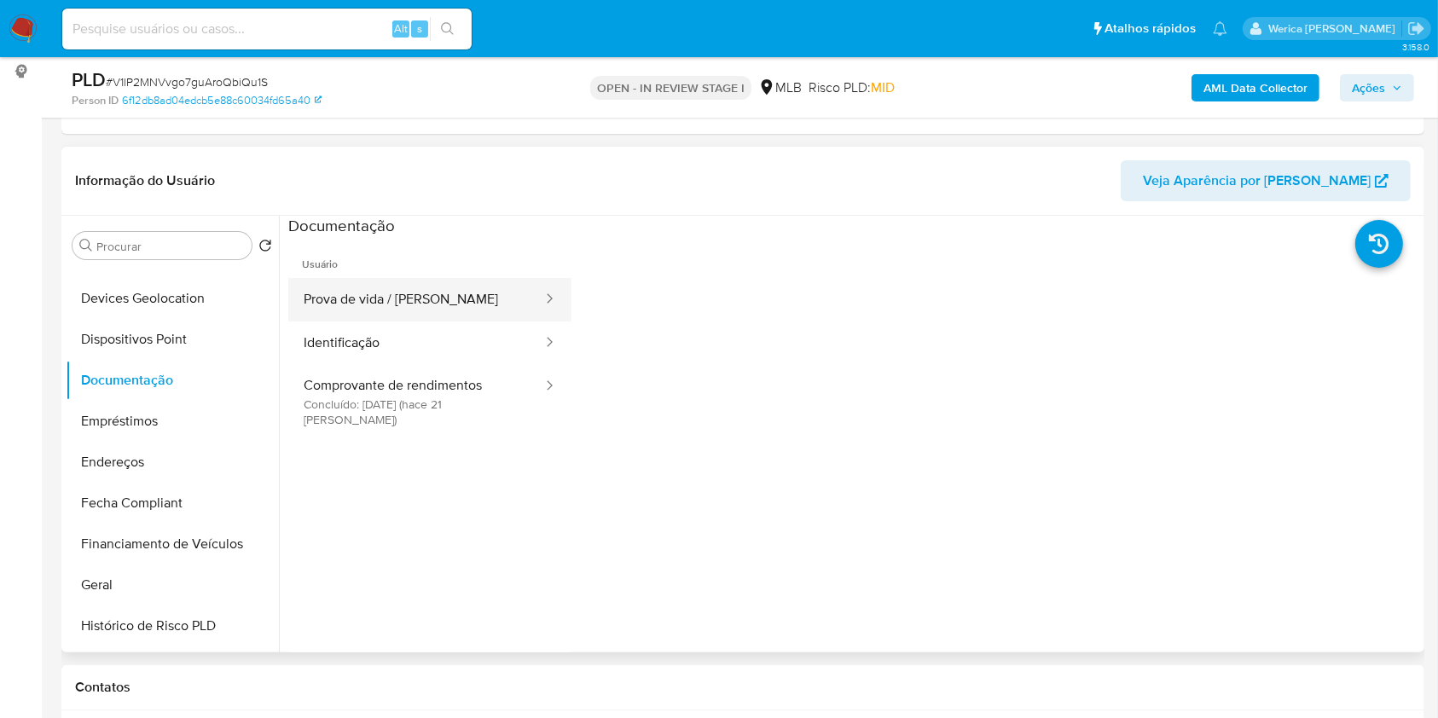
click at [383, 305] on button "Prova de vida / [PERSON_NAME]" at bounding box center [416, 300] width 256 height 44
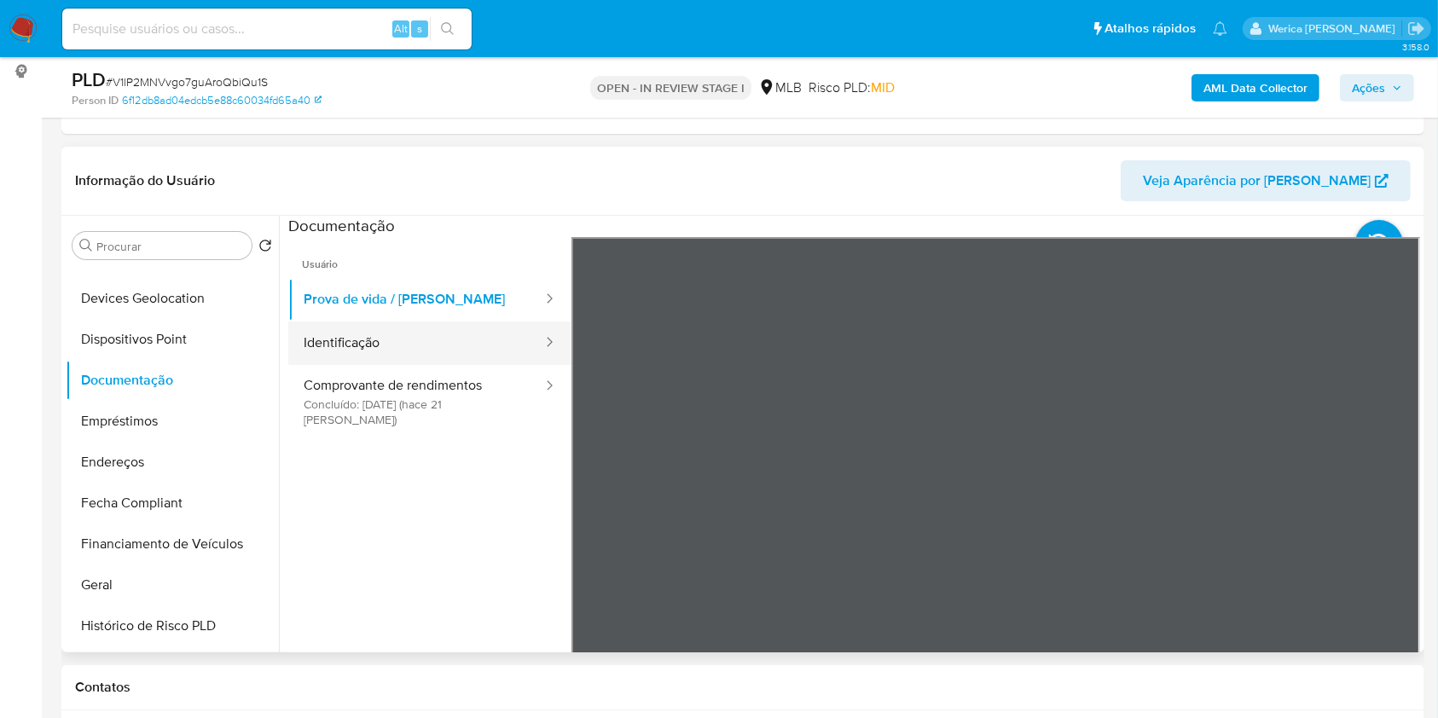
click at [471, 363] on button "Identificação" at bounding box center [416, 344] width 256 height 44
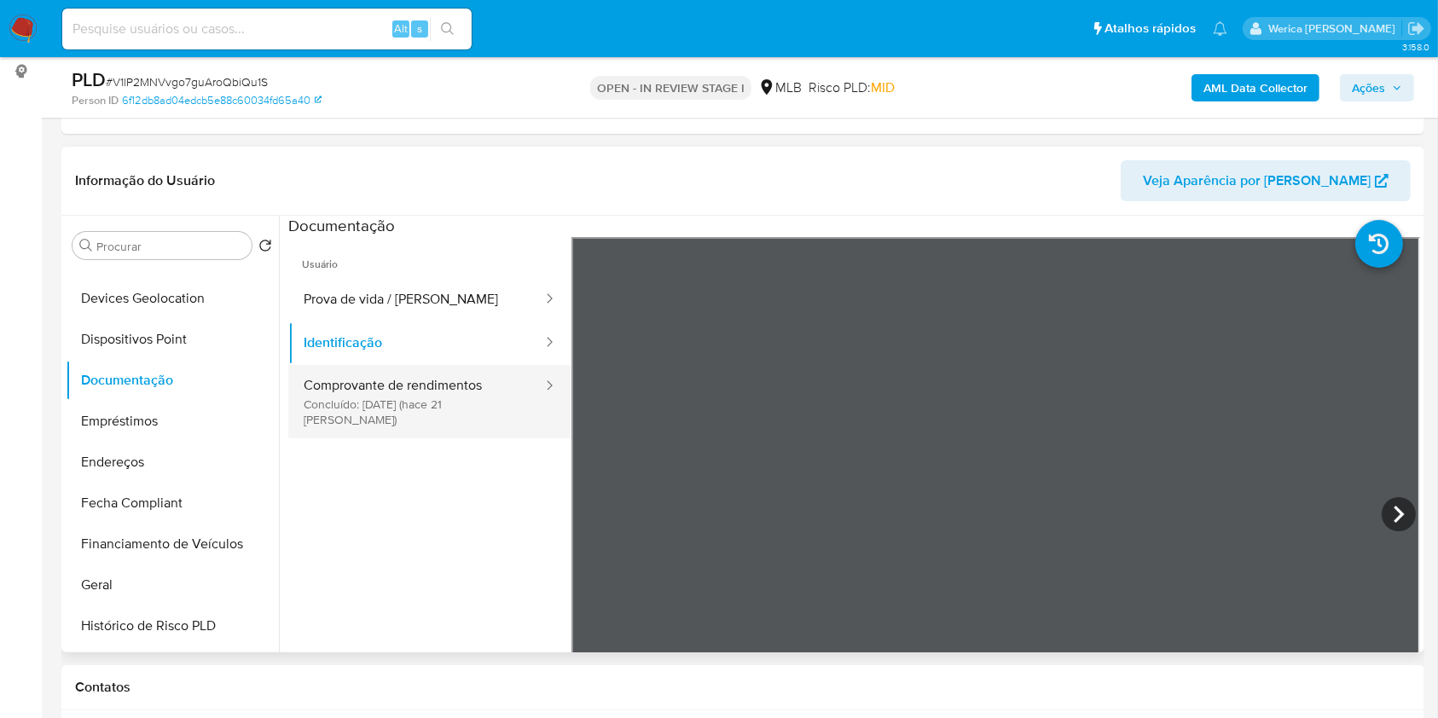
click at [531, 389] on div at bounding box center [544, 387] width 27 height 20
drag, startPoint x: 456, startPoint y: 402, endPoint x: 468, endPoint y: 420, distance: 21.5
click at [467, 420] on button "Comprovante de rendimentos Concluído: 21/08/2025 (hace 21 días)" at bounding box center [416, 401] width 256 height 73
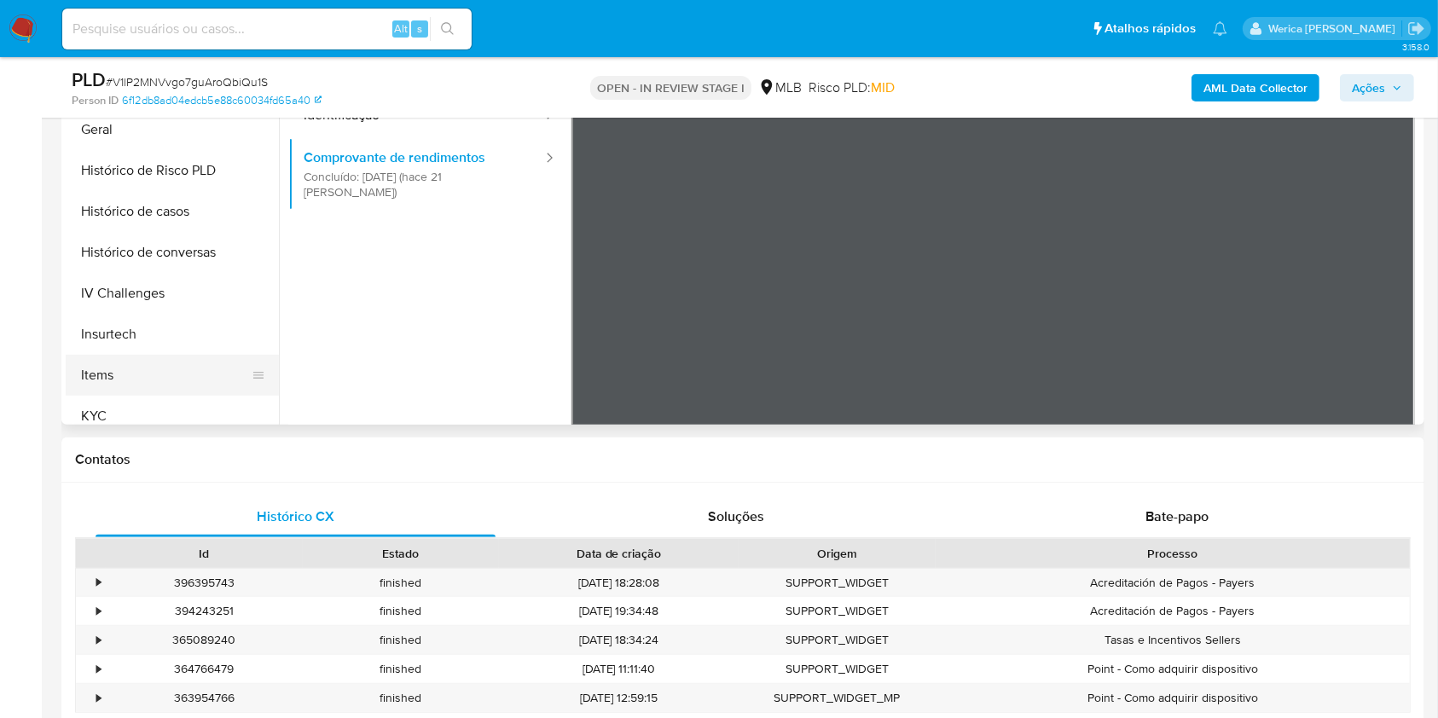
scroll to position [575, 0]
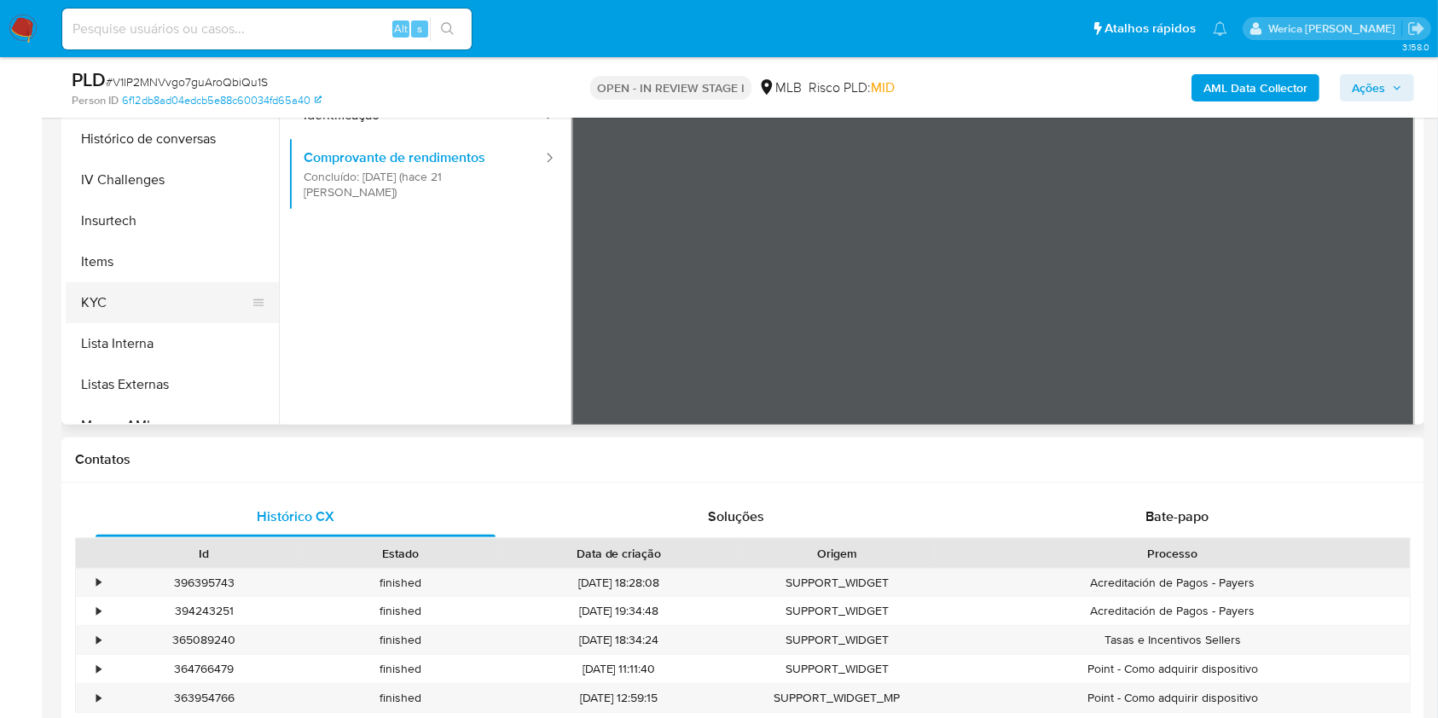
click at [131, 313] on button "KYC" at bounding box center [166, 302] width 200 height 41
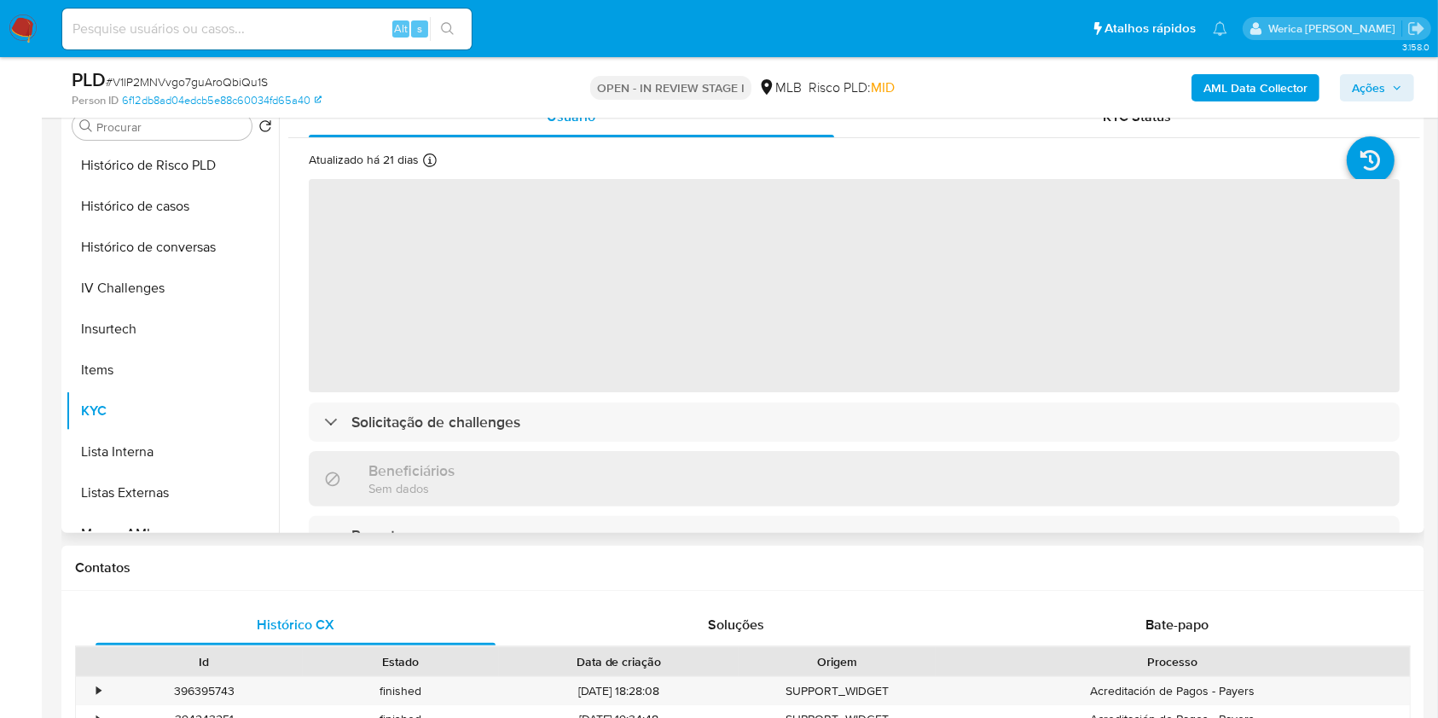
scroll to position [227, 0]
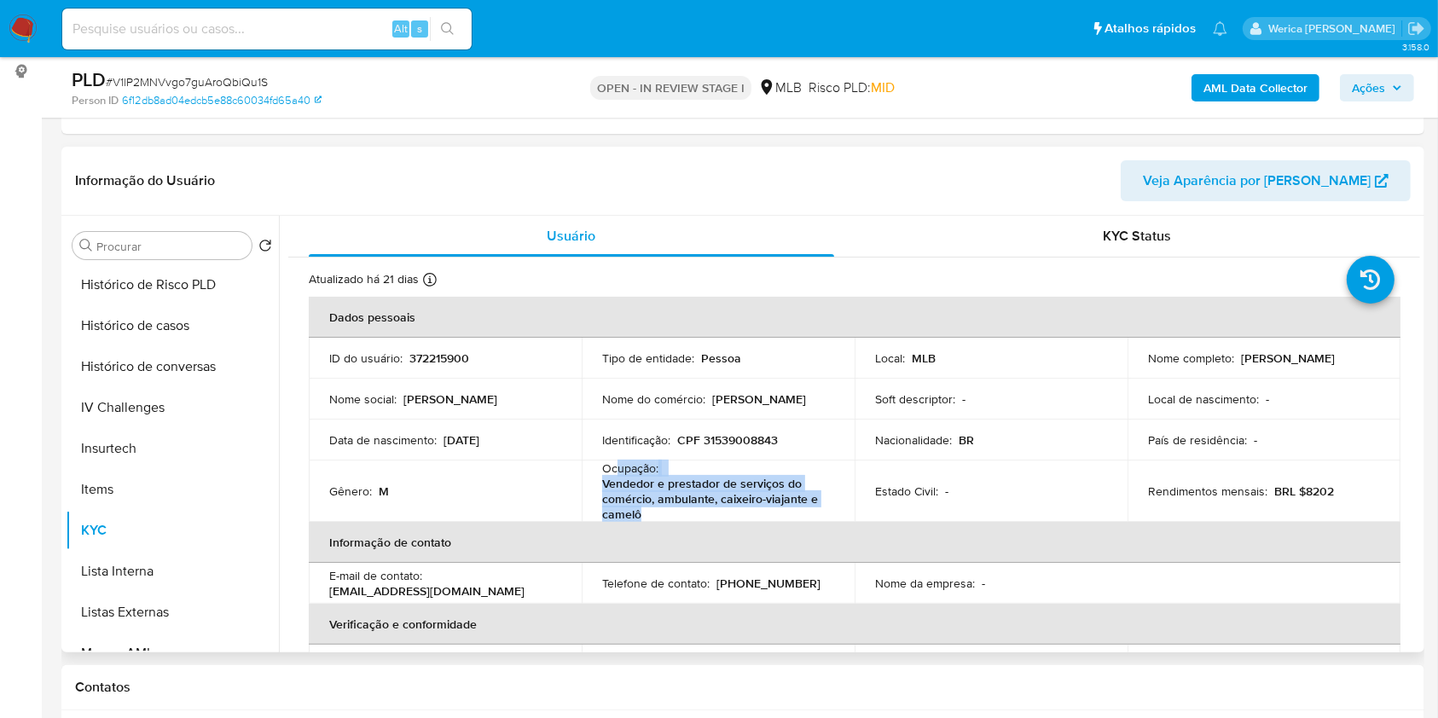
drag, startPoint x: 613, startPoint y: 472, endPoint x: 691, endPoint y: 509, distance: 86.2
click at [691, 509] on div "Ocupação : Vendedor e prestador de serviços do comércio, ambulante, caixeiro-vi…" at bounding box center [718, 491] width 232 height 61
copy div "upação : Vendedor e prestador de serviços do comércio, ambulante, caixeiro-viaj…"
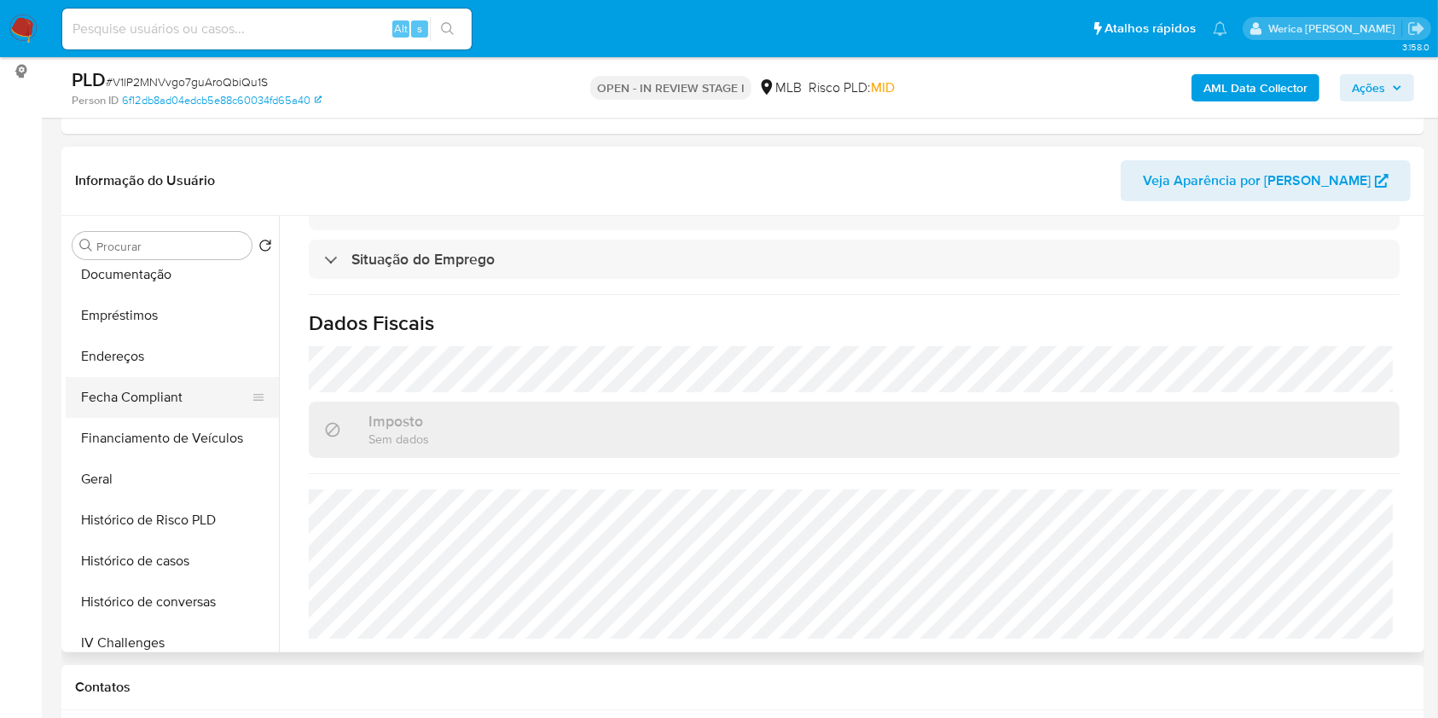
scroll to position [234, 0]
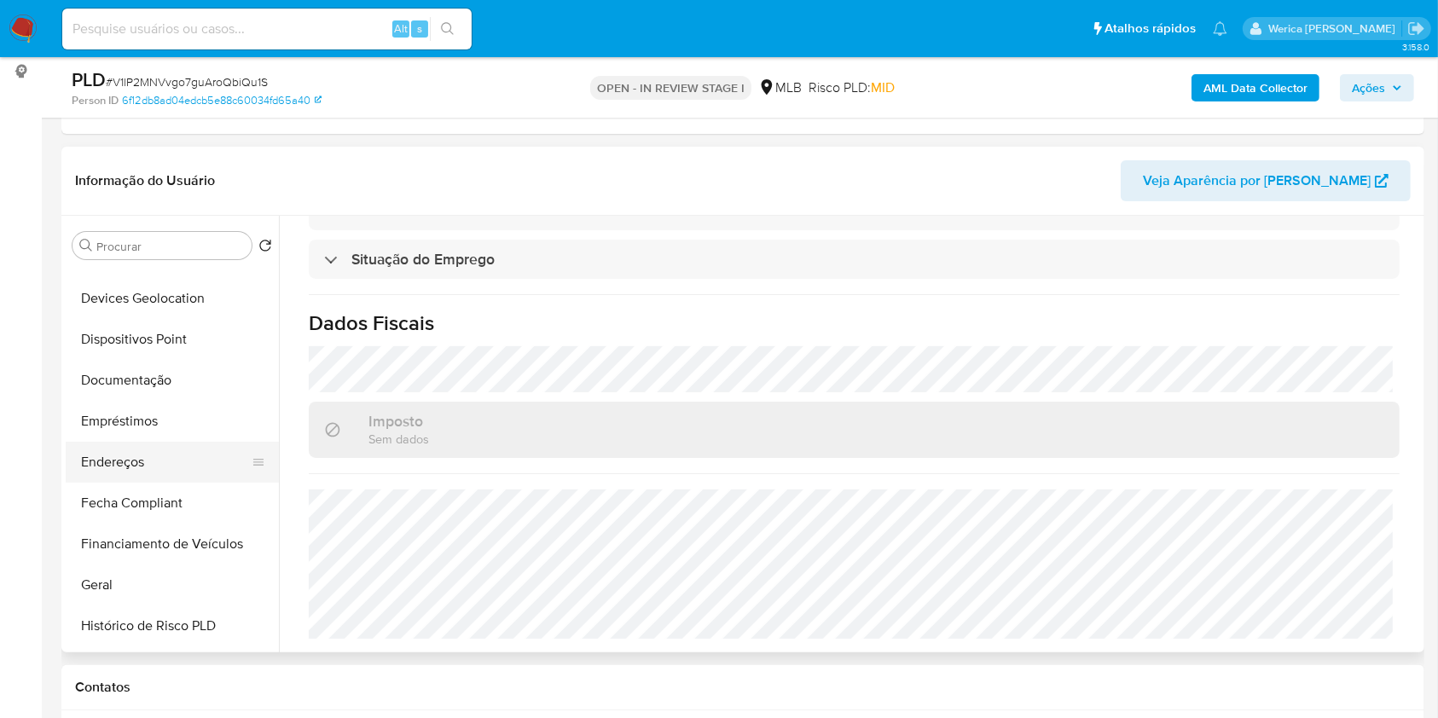
click at [157, 474] on button "Endereços" at bounding box center [166, 462] width 200 height 41
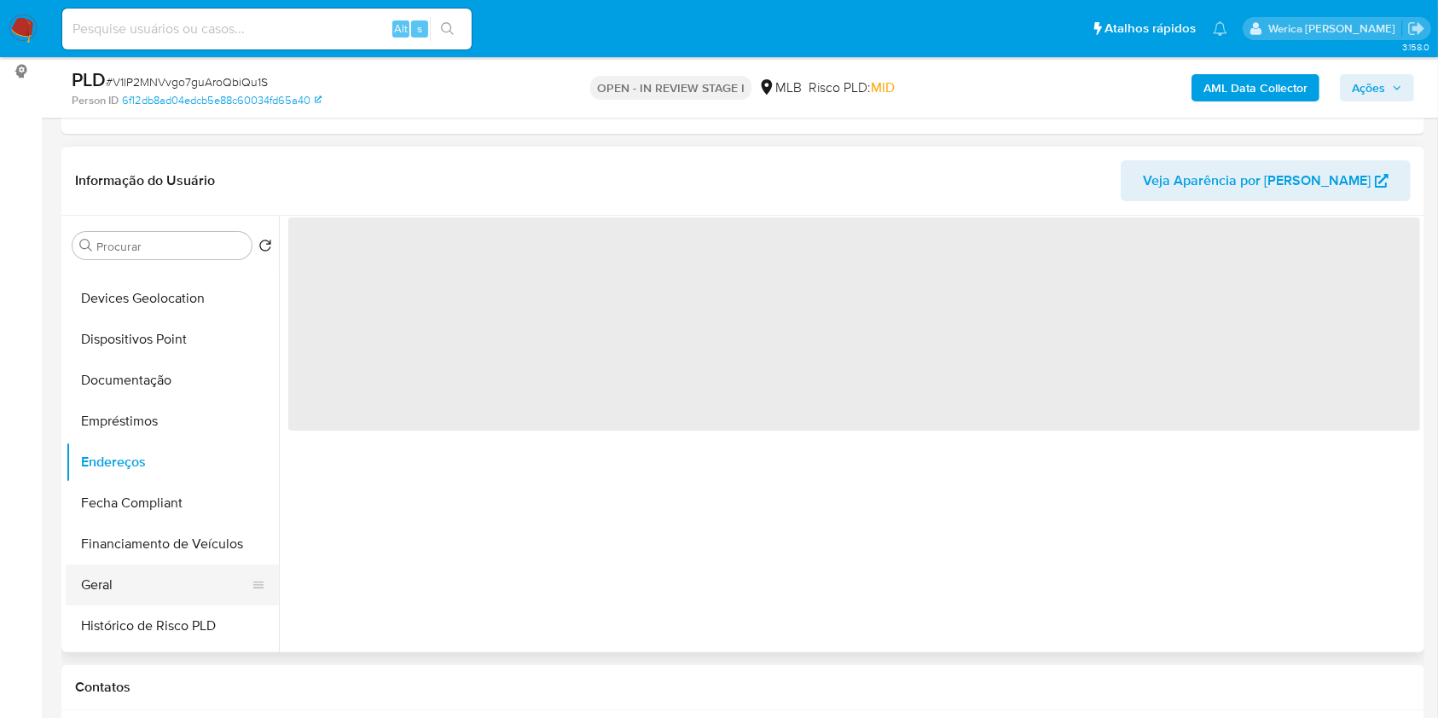
scroll to position [0, 0]
click at [148, 574] on button "Geral" at bounding box center [166, 585] width 200 height 41
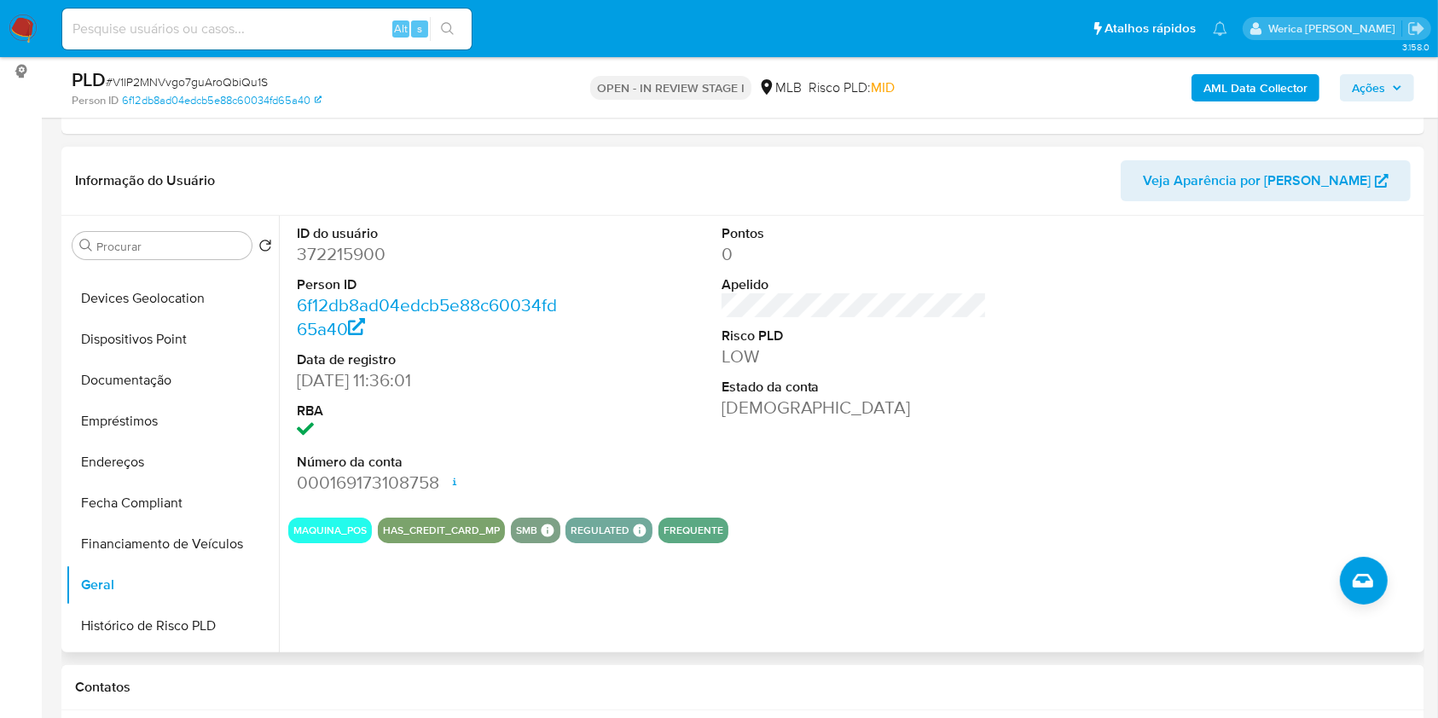
click at [1146, 342] on div at bounding box center [1278, 360] width 283 height 288
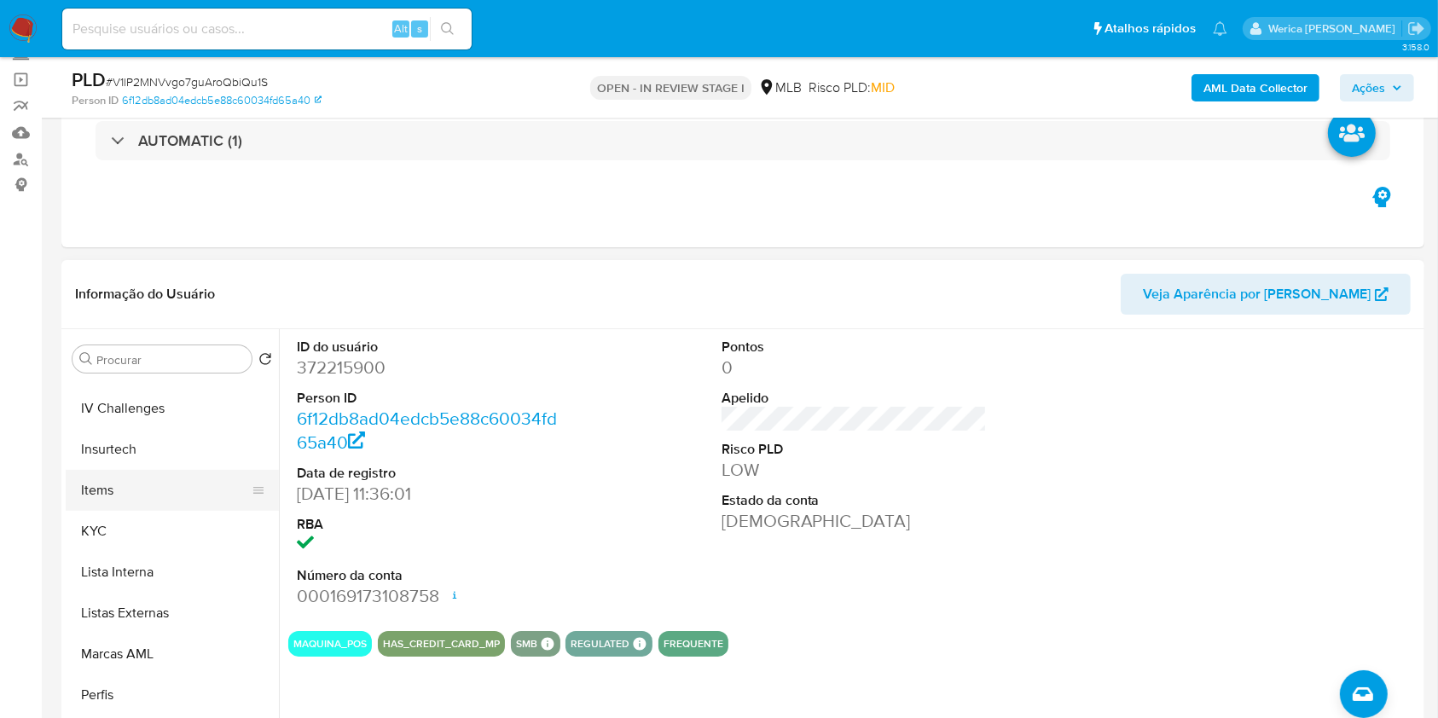
scroll to position [689, 0]
click at [197, 537] on button "KYC" at bounding box center [166, 529] width 200 height 41
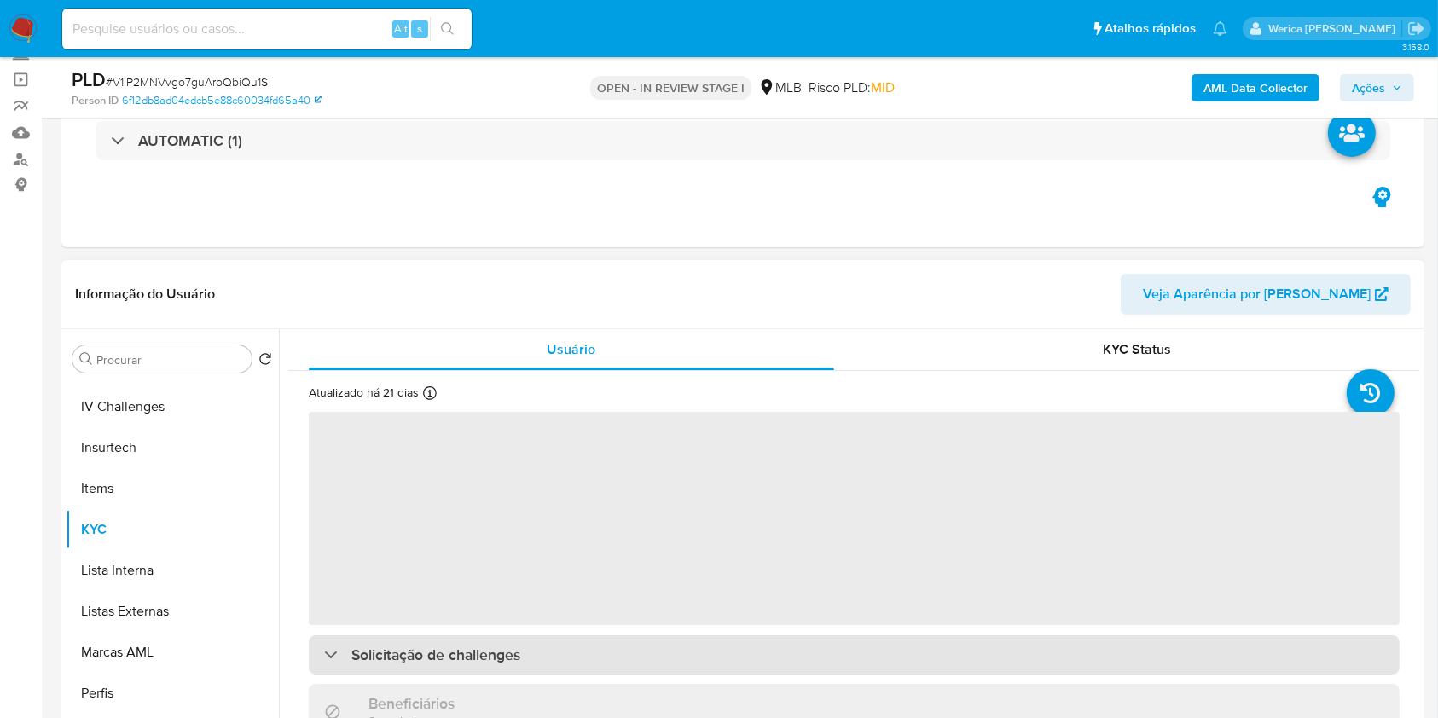
scroll to position [113, 0]
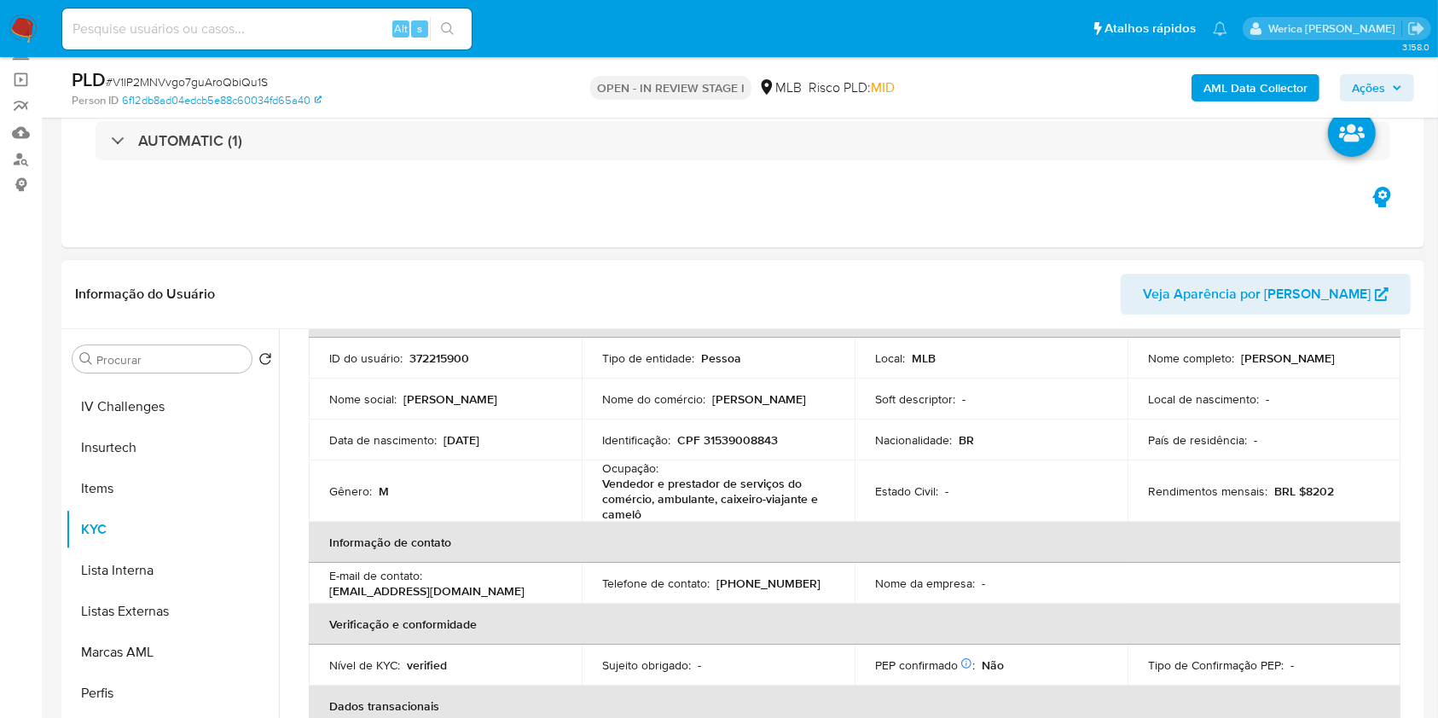
click at [1225, 446] on p "País de residência :" at bounding box center [1197, 439] width 99 height 15
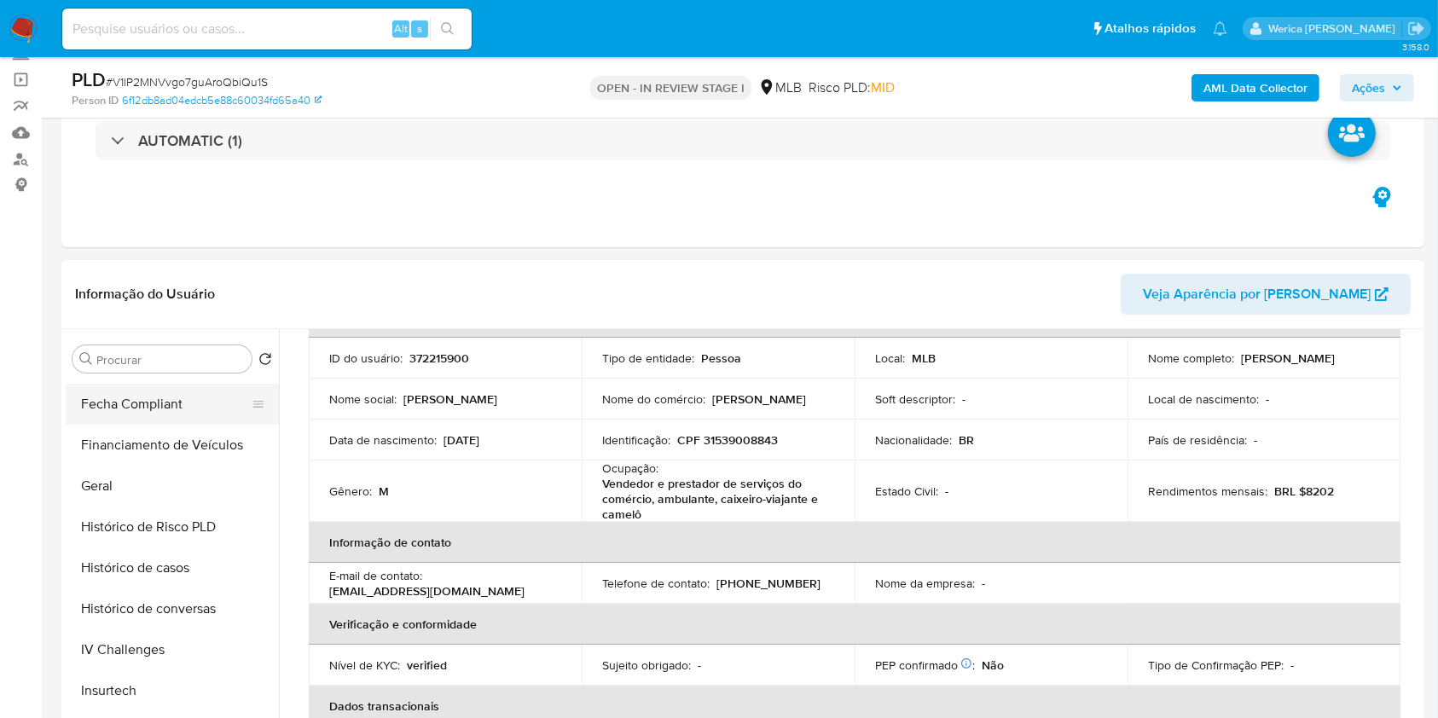
scroll to position [348, 0]
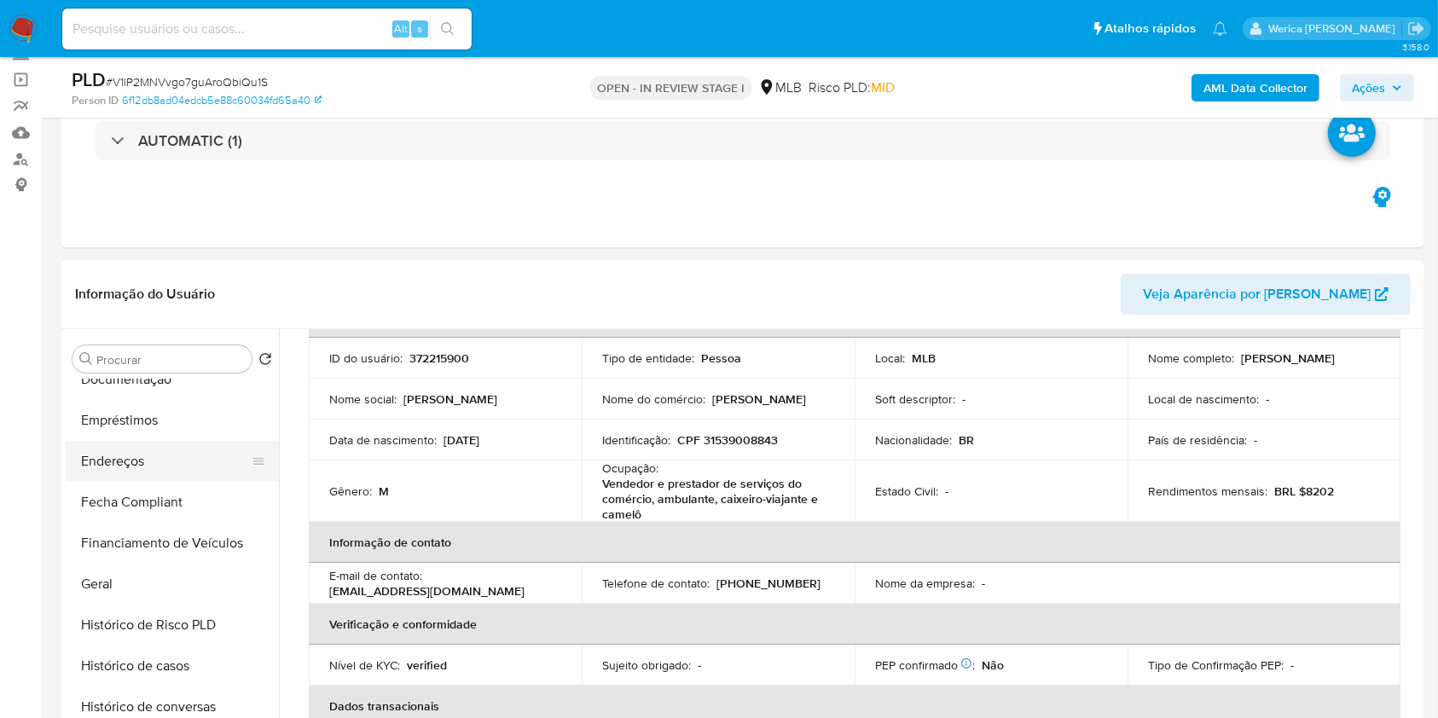
click at [155, 467] on button "Endereços" at bounding box center [166, 461] width 200 height 41
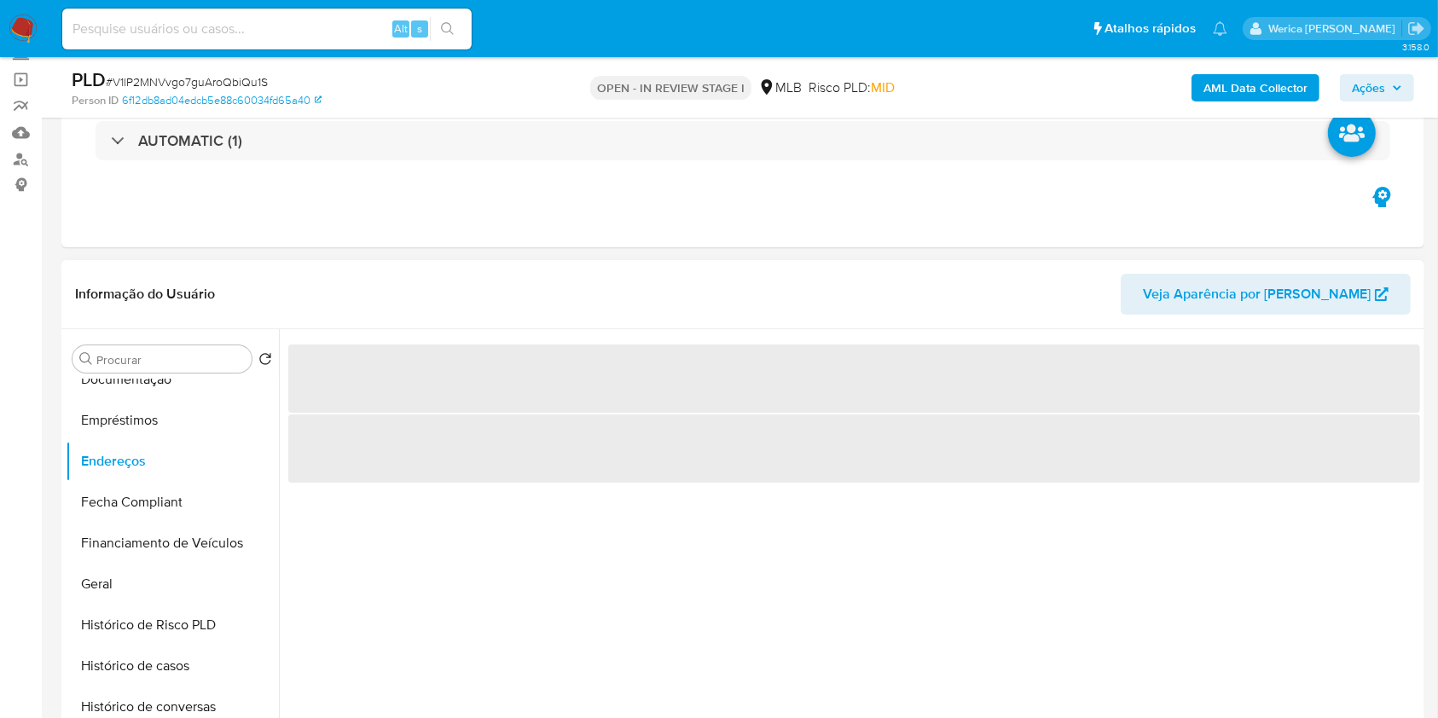
scroll to position [227, 0]
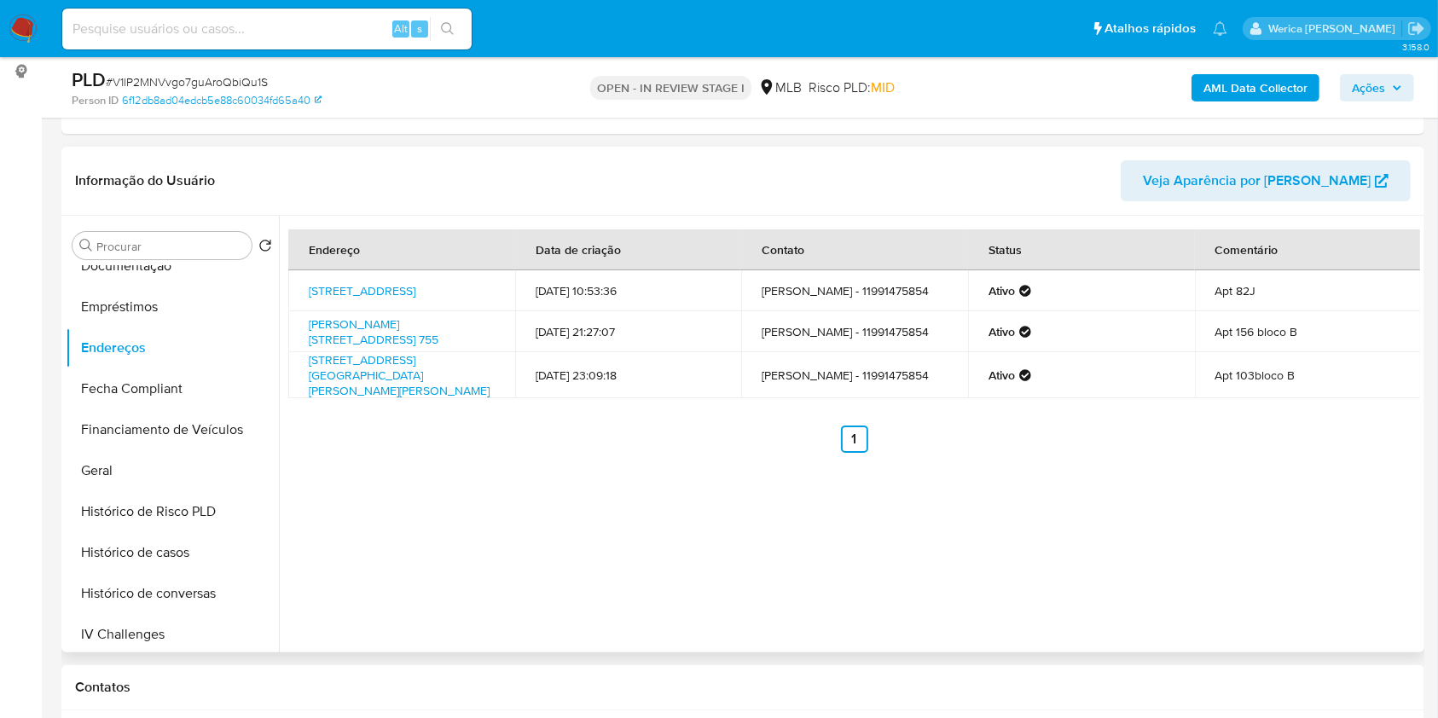
drag, startPoint x: 1218, startPoint y: 473, endPoint x: 1215, endPoint y: 460, distance: 13.2
click at [1218, 473] on div "Endereço Data de criação Contato Status Comentário Rua Apotribu 150, São Paulo,…" at bounding box center [849, 434] width 1141 height 437
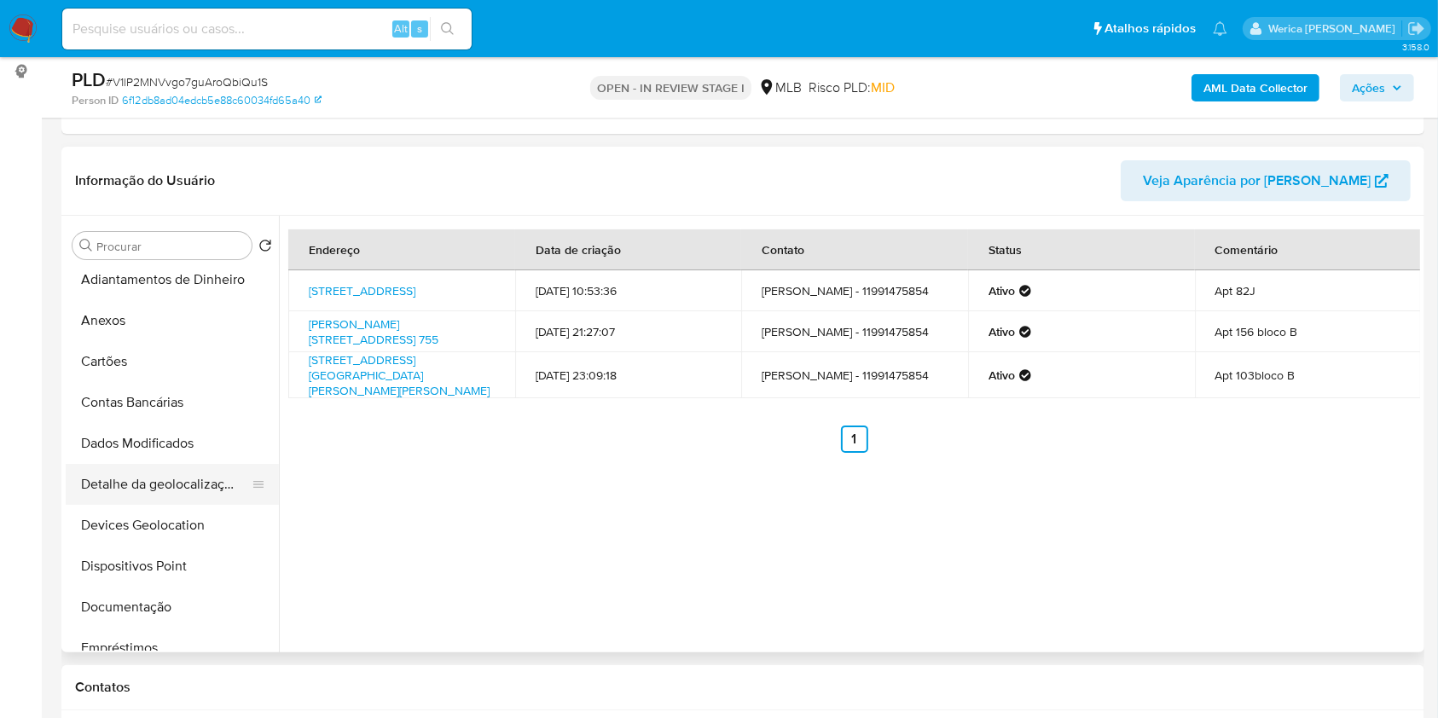
click at [134, 501] on button "Detalhe da geolocalização" at bounding box center [166, 484] width 200 height 41
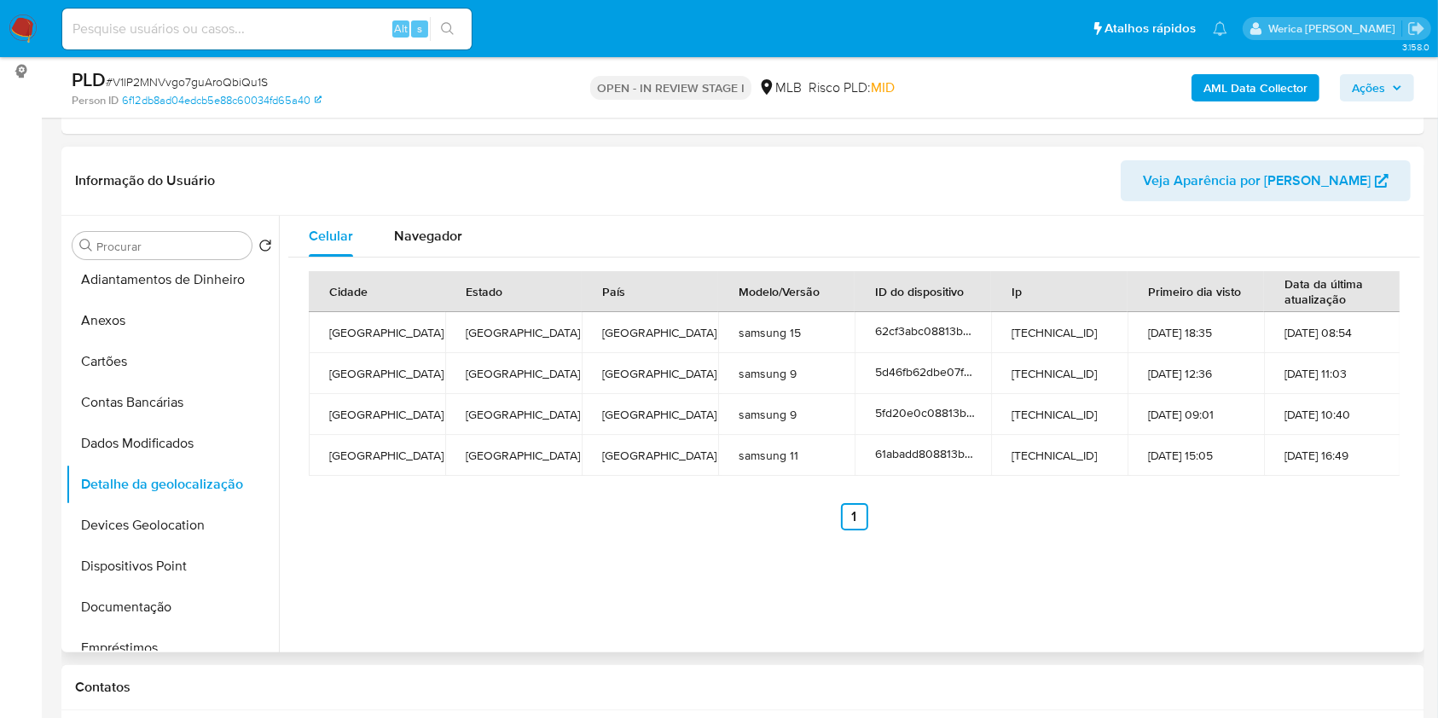
drag, startPoint x: 1146, startPoint y: 486, endPoint x: 1140, endPoint y: 465, distance: 22.4
click at [1146, 486] on div "Cidade Estado País Modelo/Versão ID do dispositivo Ip Primeiro dia visto Data d…" at bounding box center [854, 400] width 1091 height 259
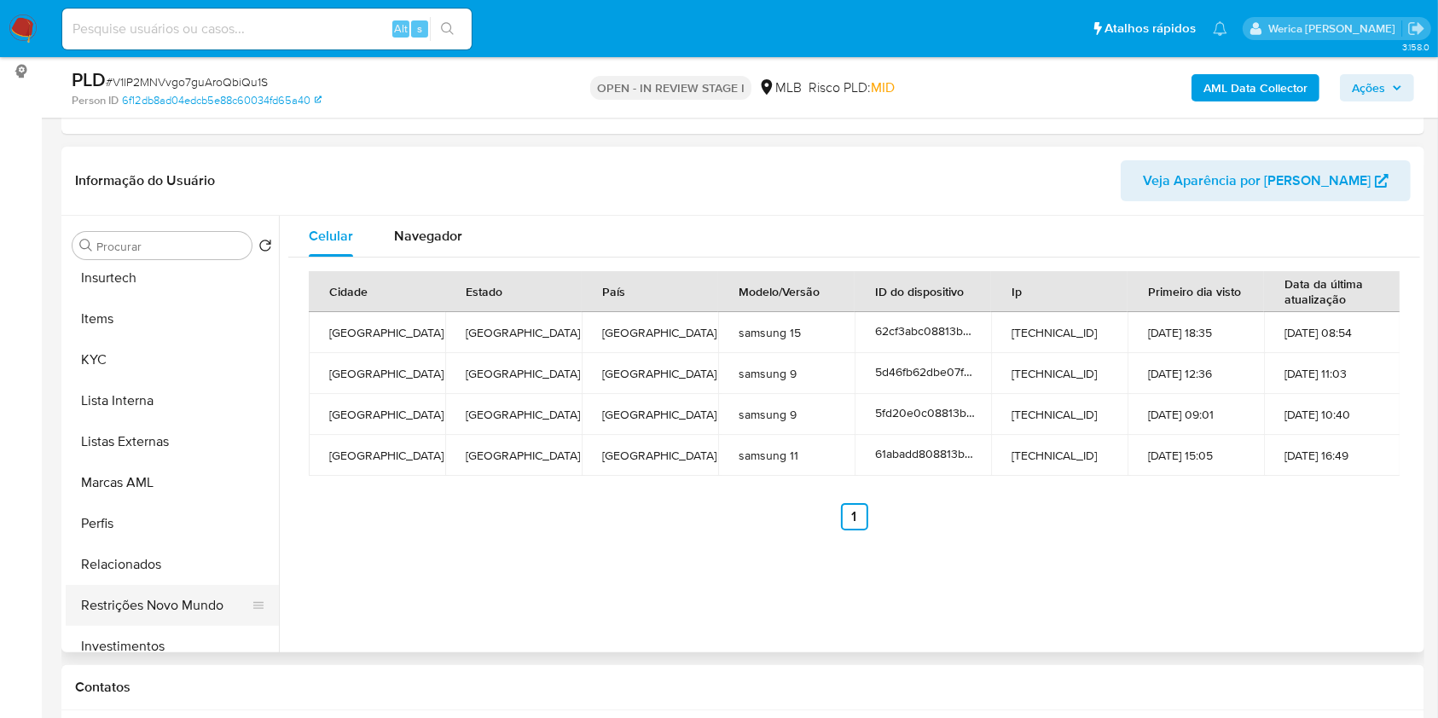
scroll to position [803, 0]
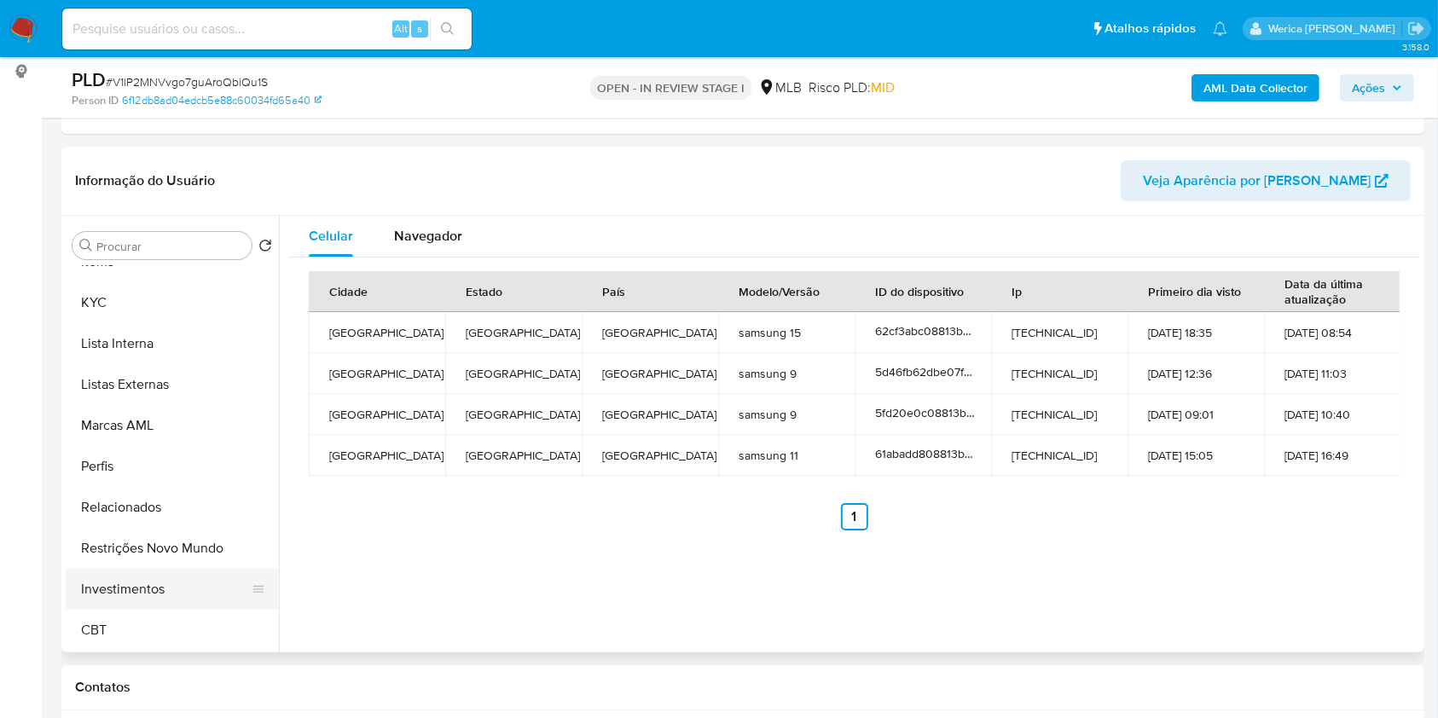
click at [221, 578] on button "Investimentos" at bounding box center [166, 589] width 200 height 41
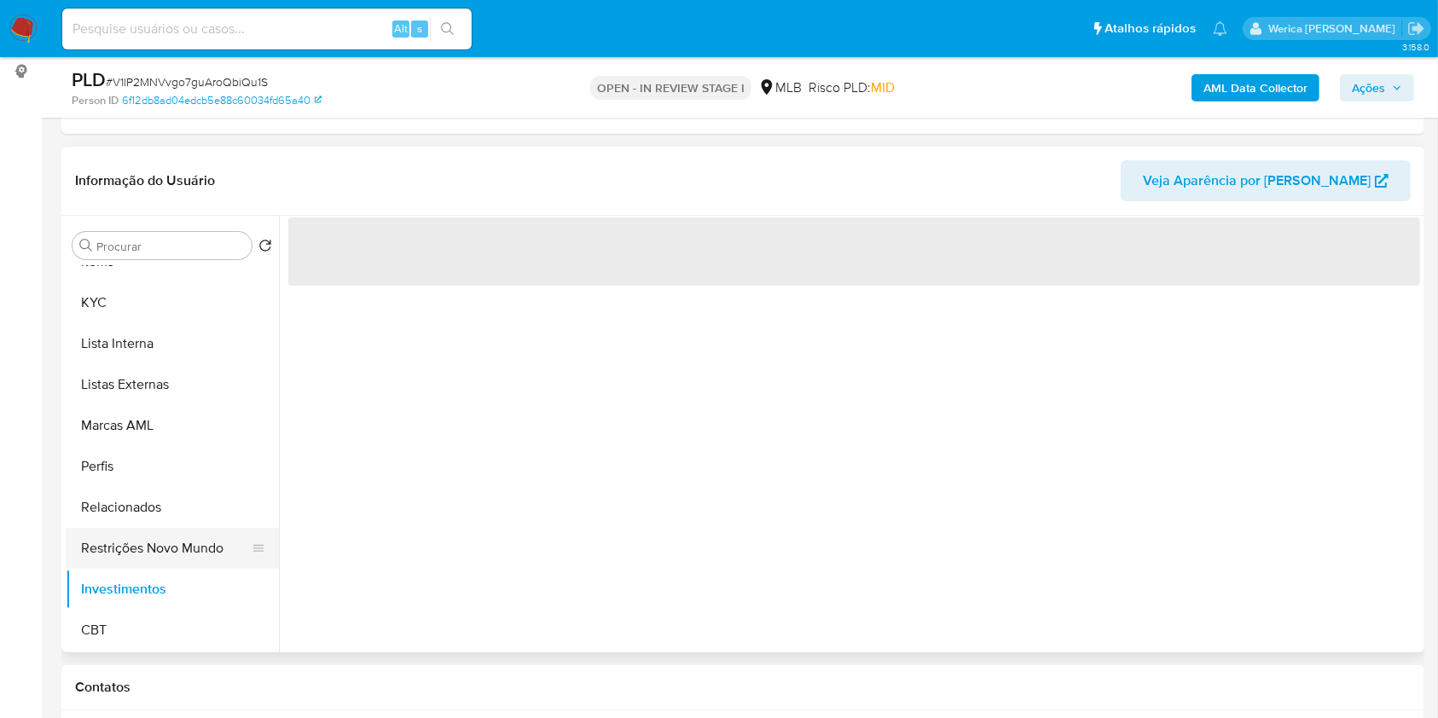
click at [200, 549] on button "Restrições Novo Mundo" at bounding box center [166, 548] width 200 height 41
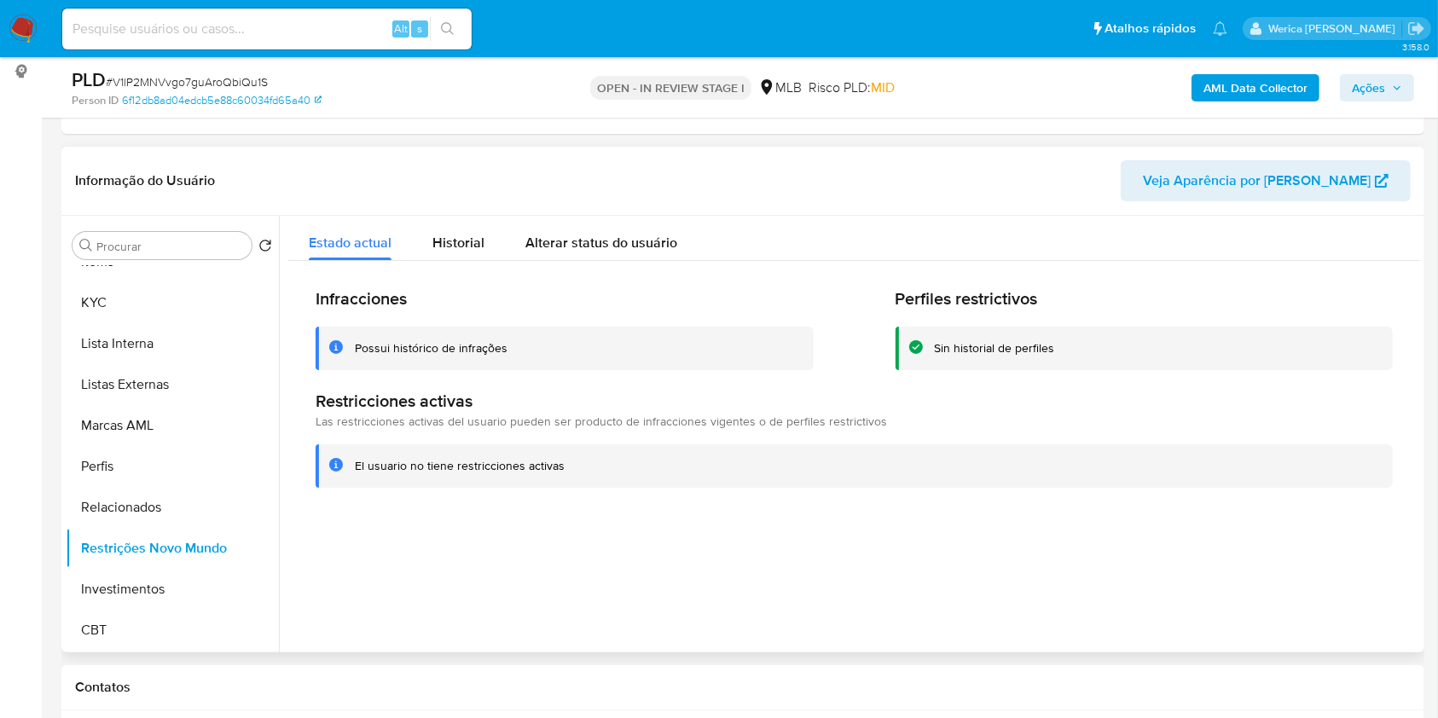
click at [419, 265] on div "Infracciones Possui histórico de infrações Perfiles restrictivos Sin historial …" at bounding box center [854, 387] width 1132 height 253
click at [446, 229] on div "Historial" at bounding box center [458, 238] width 52 height 45
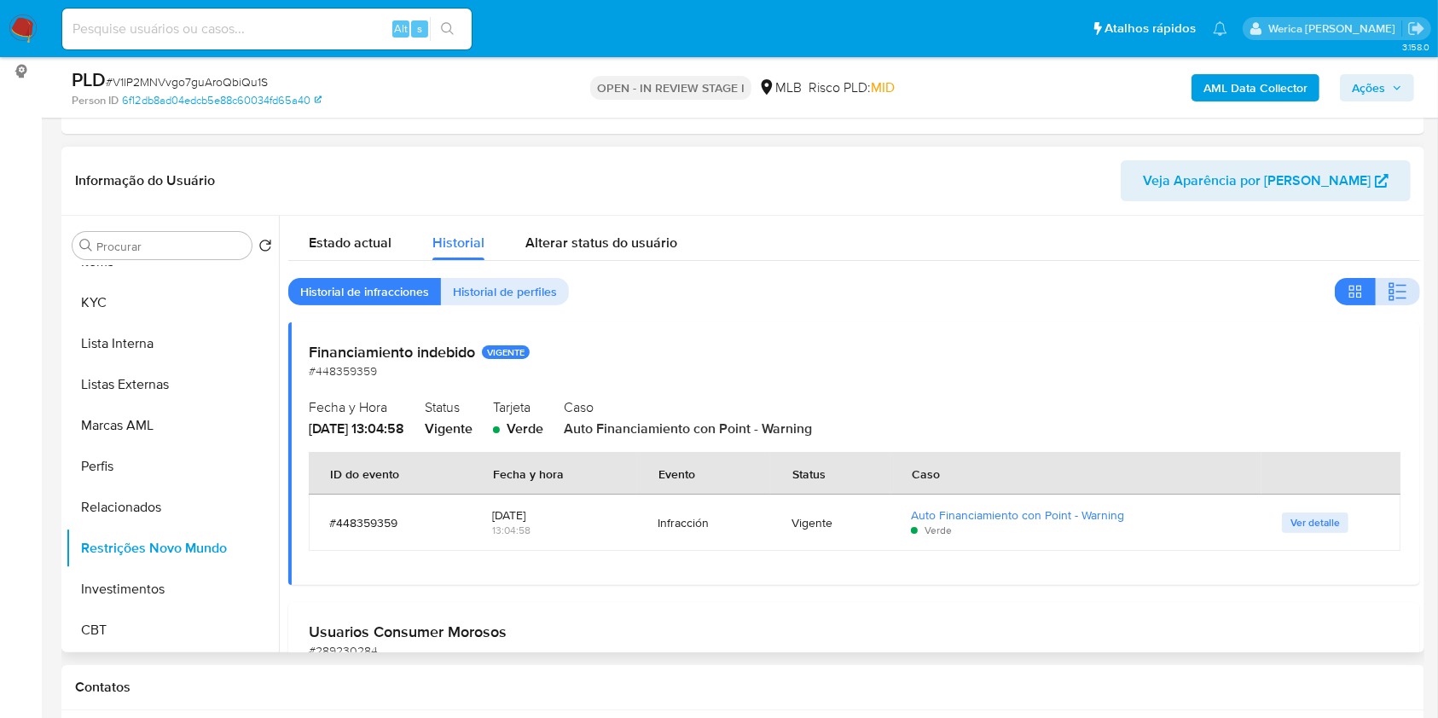
click at [1389, 297] on icon "button" at bounding box center [1391, 298] width 5 height 5
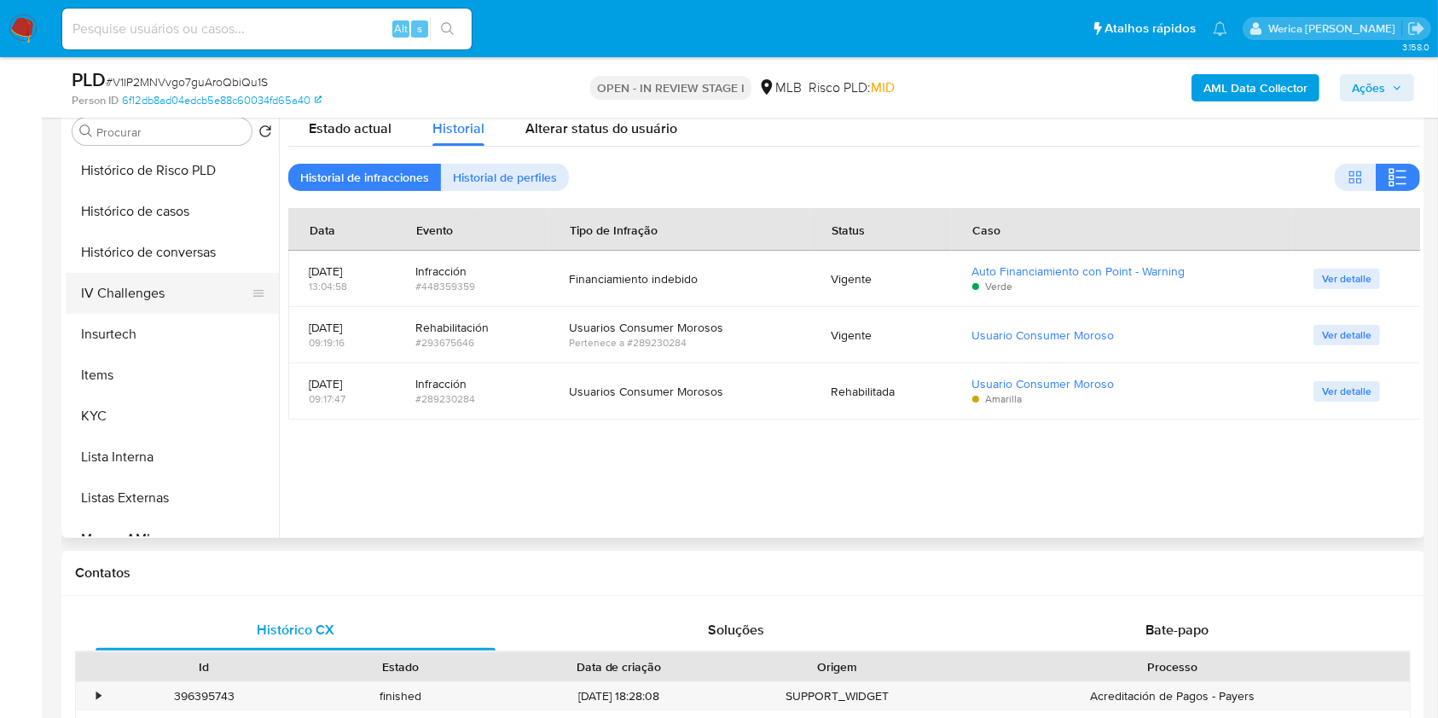
scroll to position [234, 0]
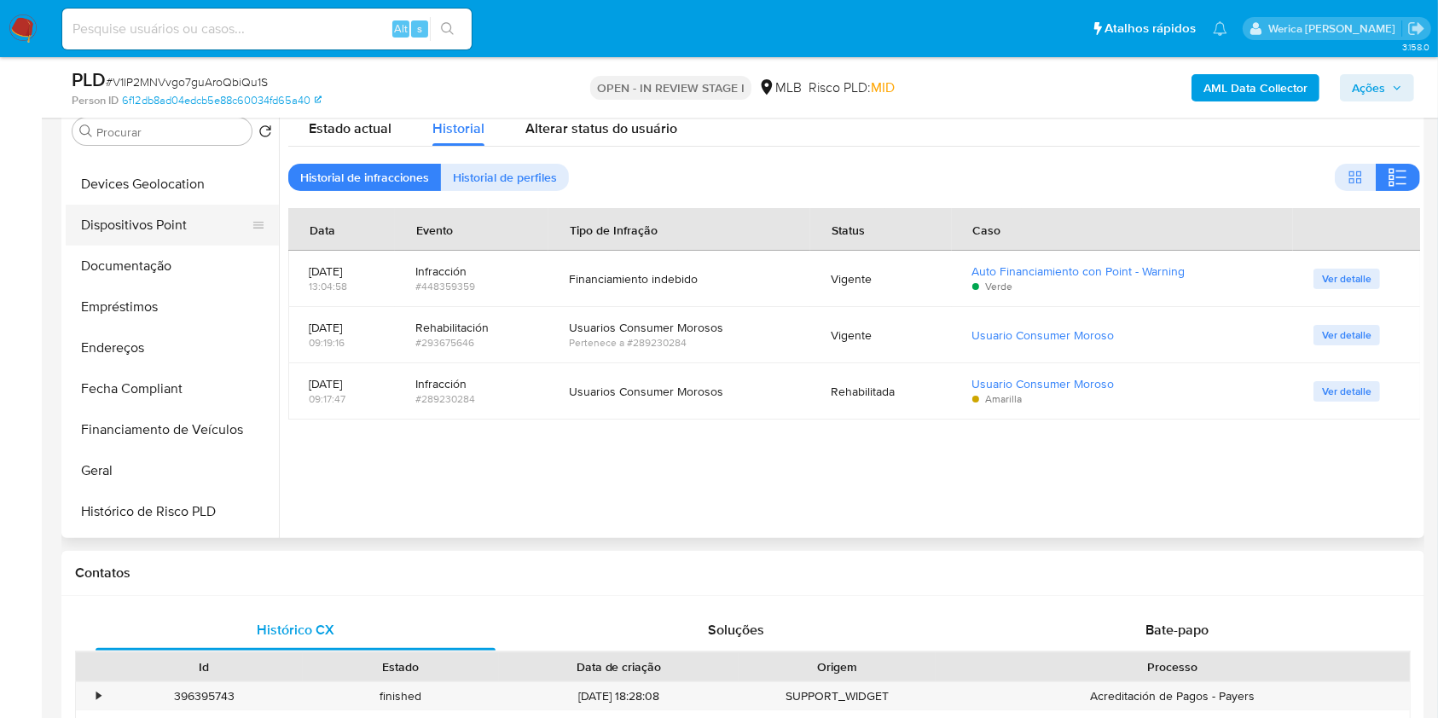
click at [157, 222] on button "Dispositivos Point" at bounding box center [166, 225] width 200 height 41
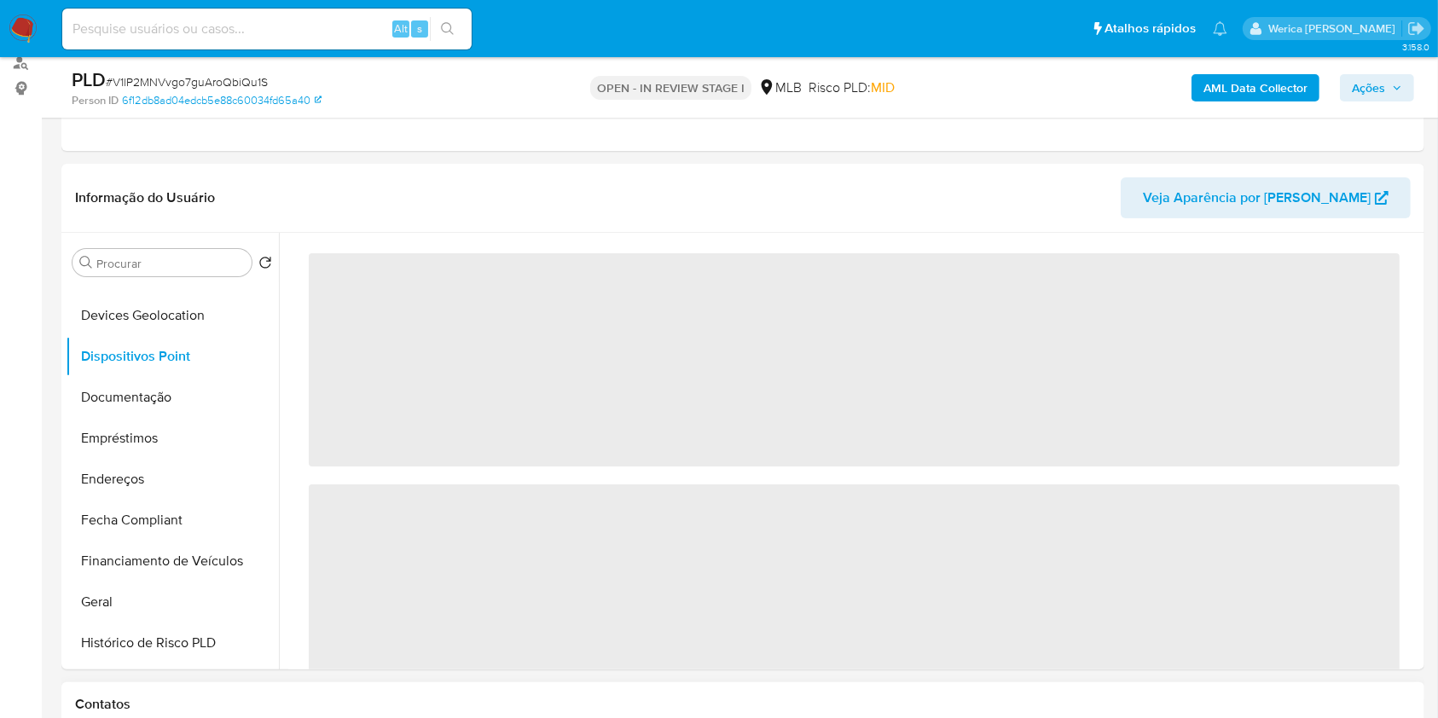
scroll to position [113, 0]
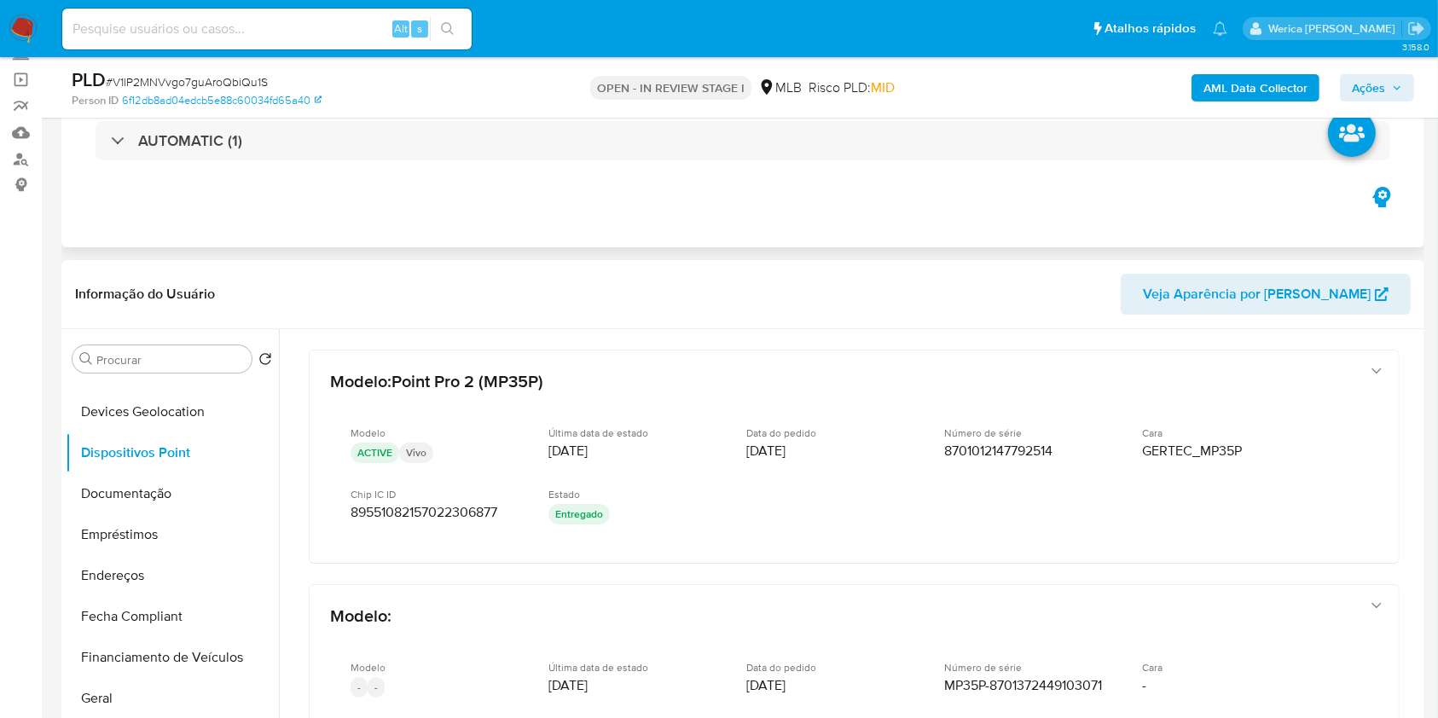
click at [1301, 207] on div "Eventos ( 1 ) Ações AUTOMATIC (1)" at bounding box center [742, 145] width 1363 height 205
click at [219, 467] on button "Dispositivos Point" at bounding box center [166, 452] width 200 height 41
click at [236, 486] on button "Documentação" at bounding box center [166, 493] width 200 height 41
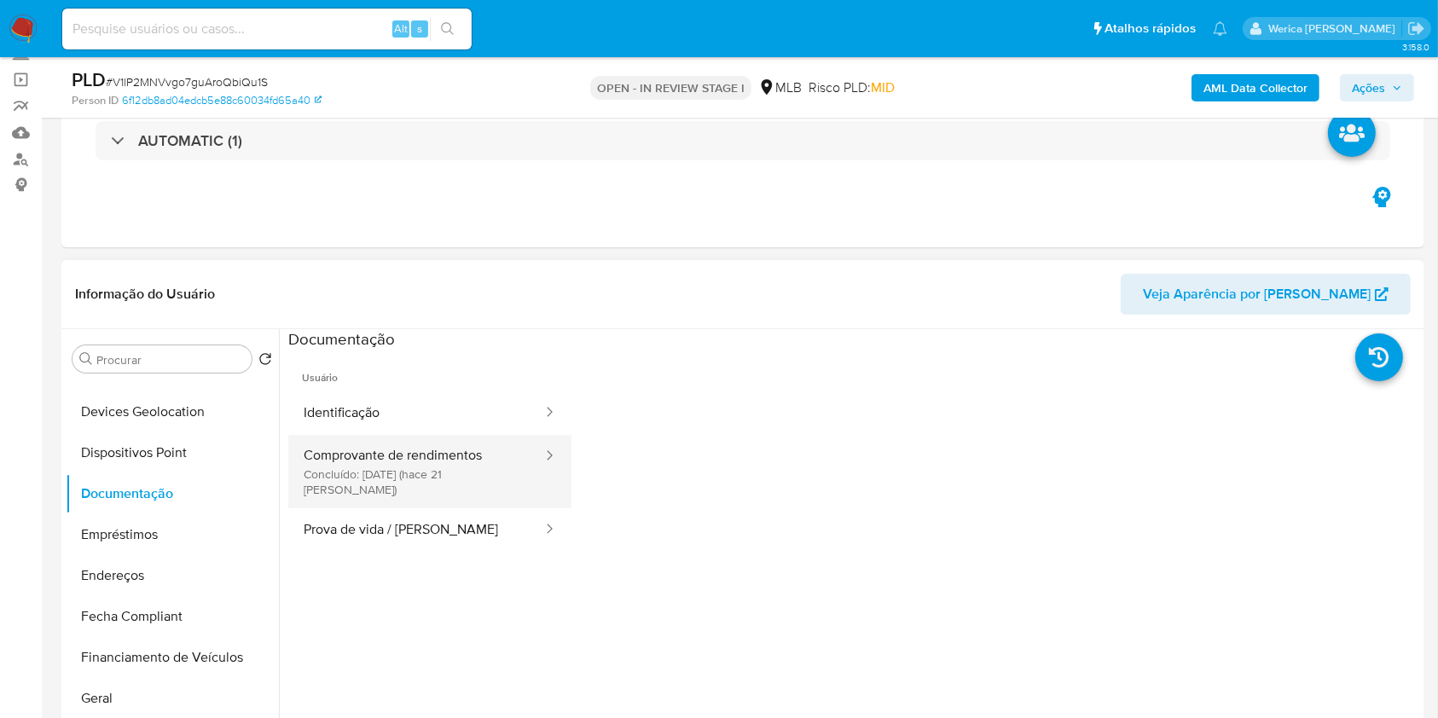
click at [420, 444] on button "Comprovante de rendimentos Concluído: 21/08/2025 (hace 21 días)" at bounding box center [416, 471] width 256 height 73
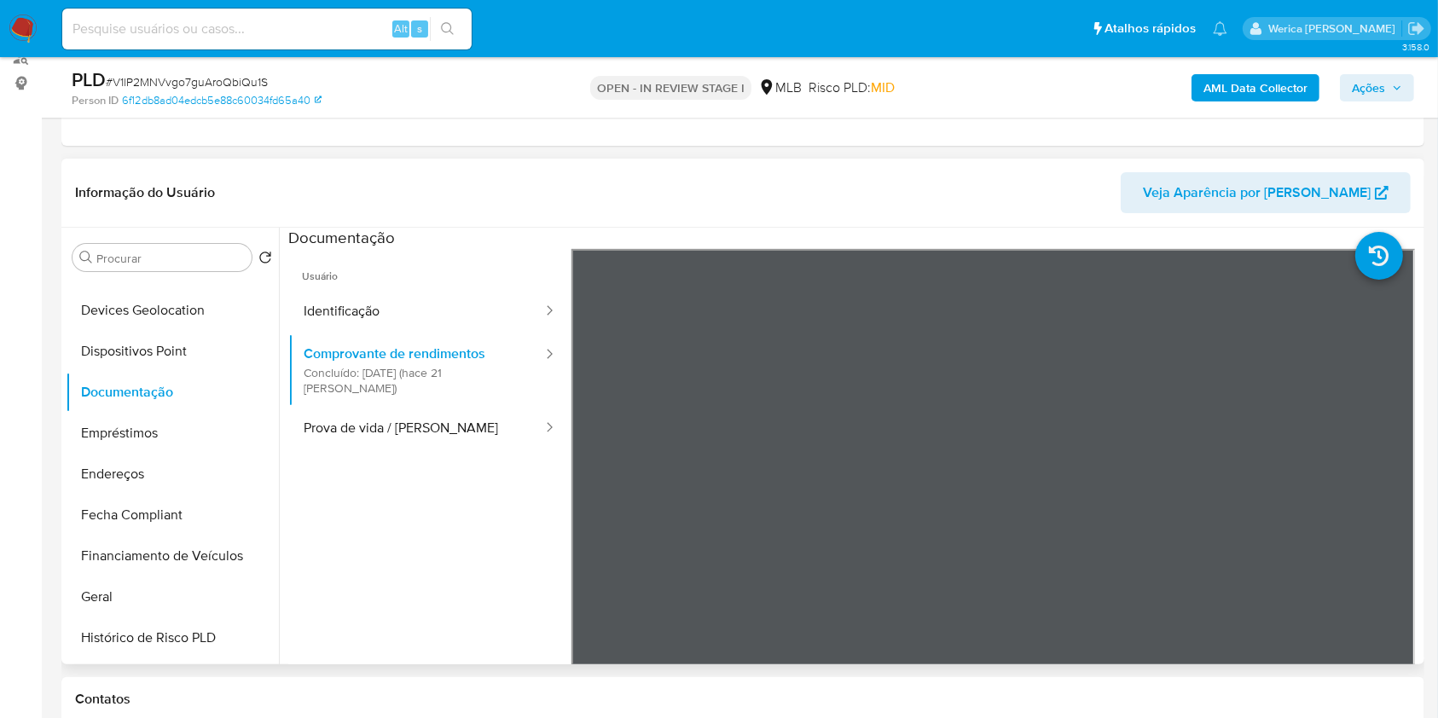
scroll to position [341, 0]
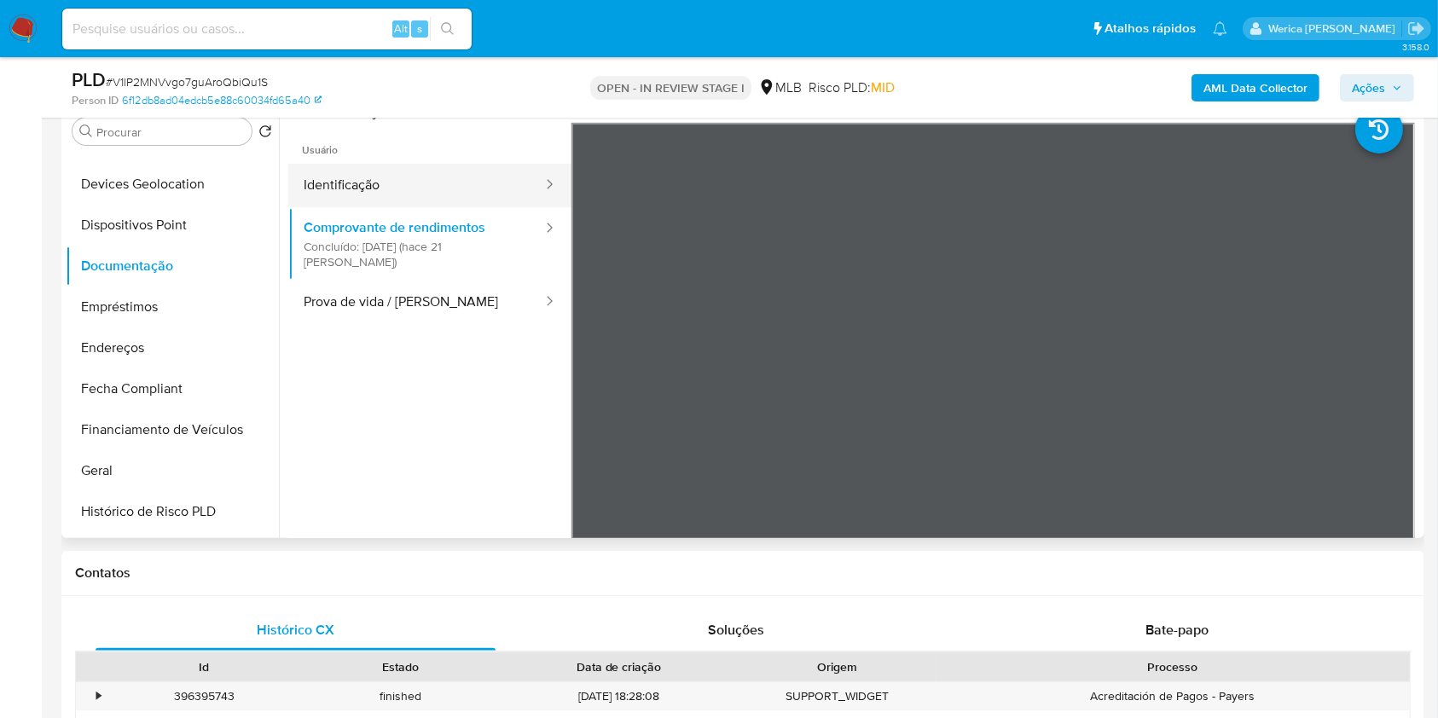
click at [348, 189] on button "Identificação" at bounding box center [416, 186] width 256 height 44
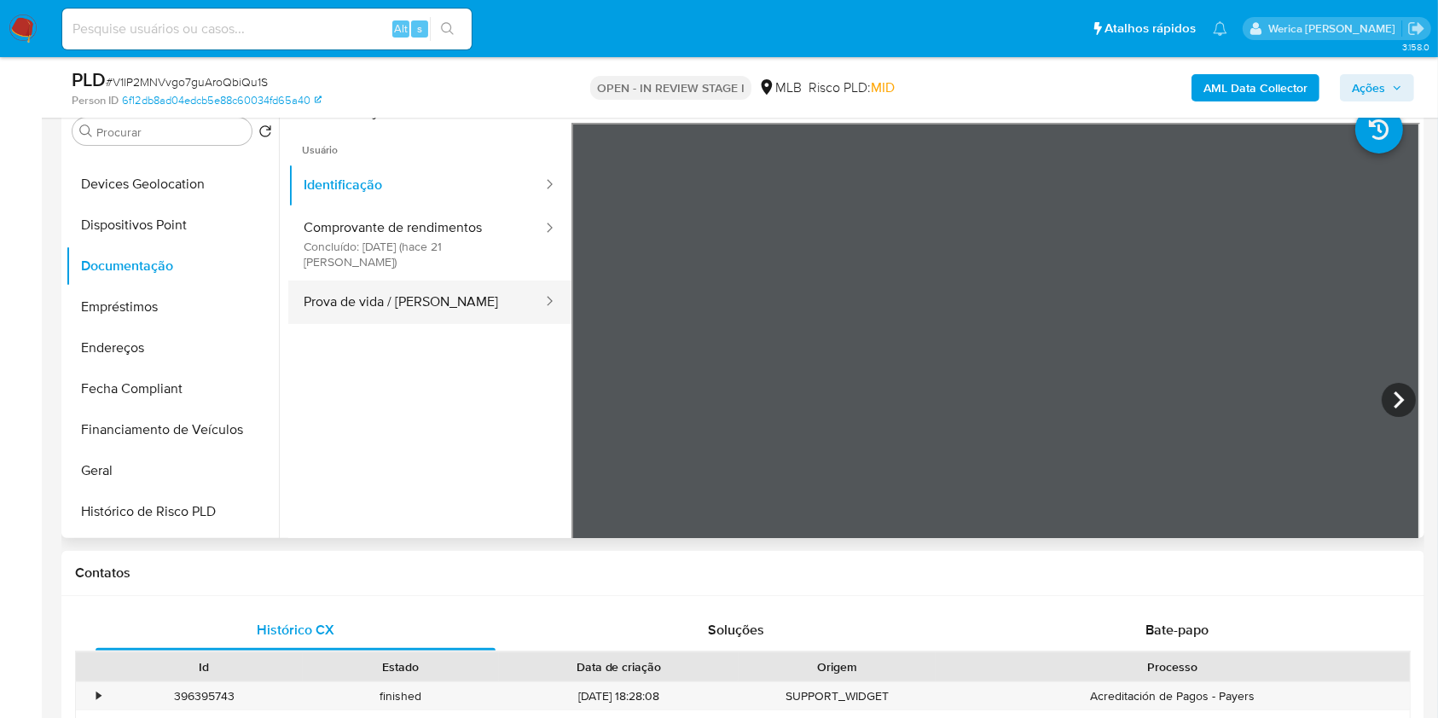
click at [408, 287] on button "Prova de vida / [PERSON_NAME]" at bounding box center [416, 303] width 256 height 44
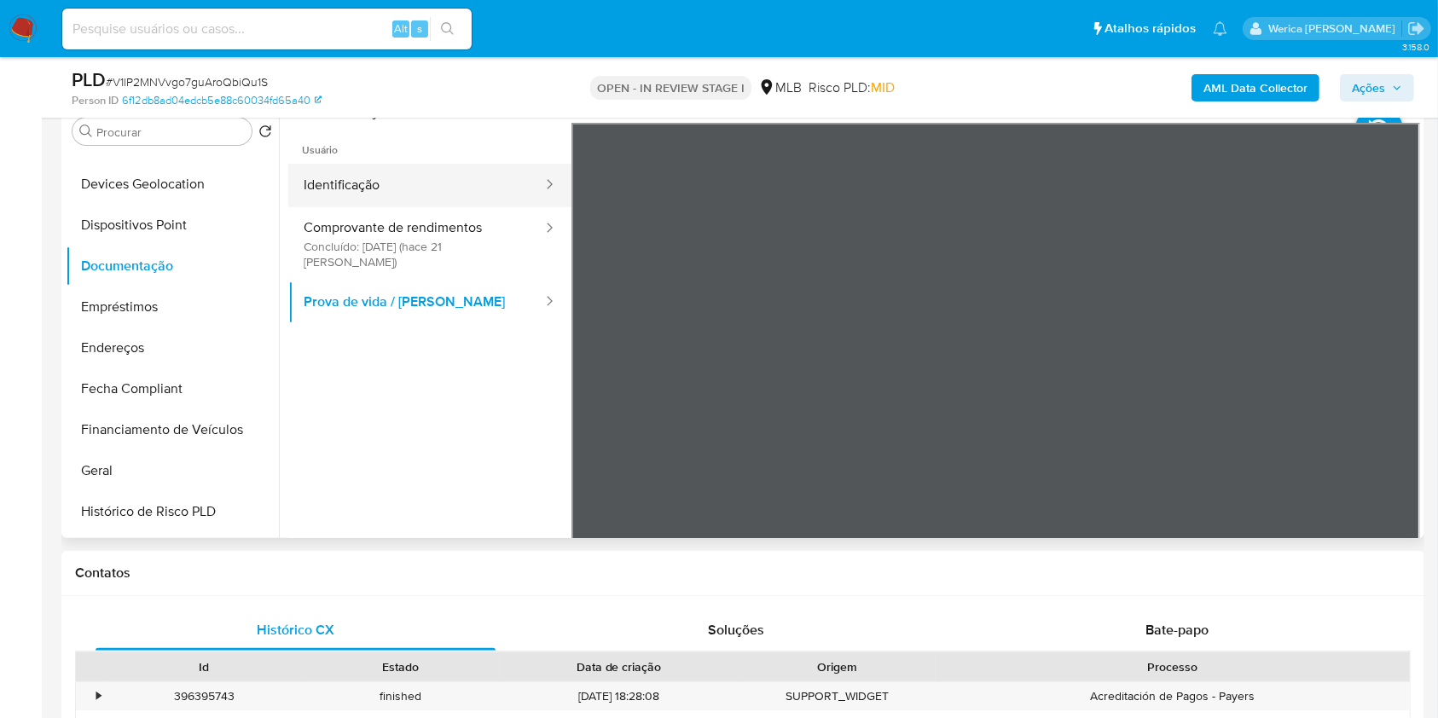
click at [468, 188] on button "Identificação" at bounding box center [416, 186] width 256 height 44
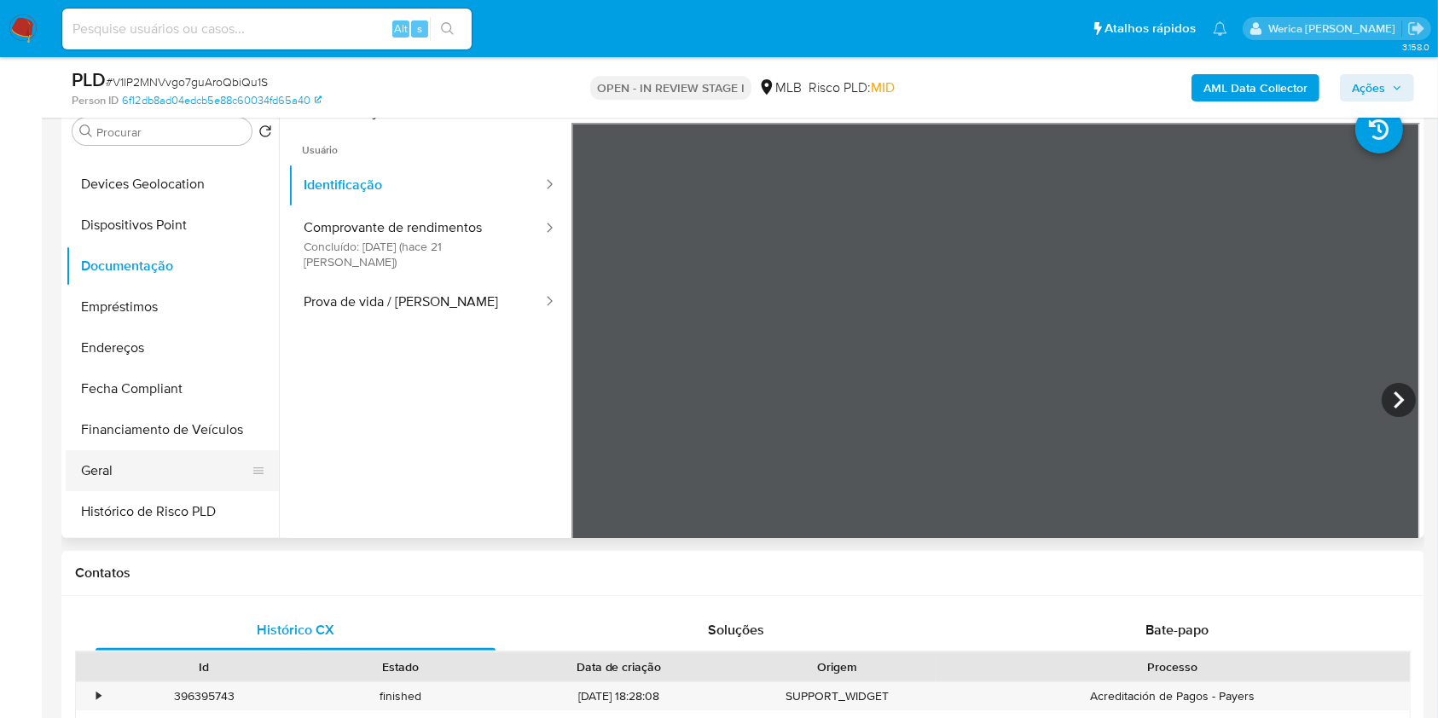
click at [201, 450] on button "Geral" at bounding box center [166, 470] width 200 height 41
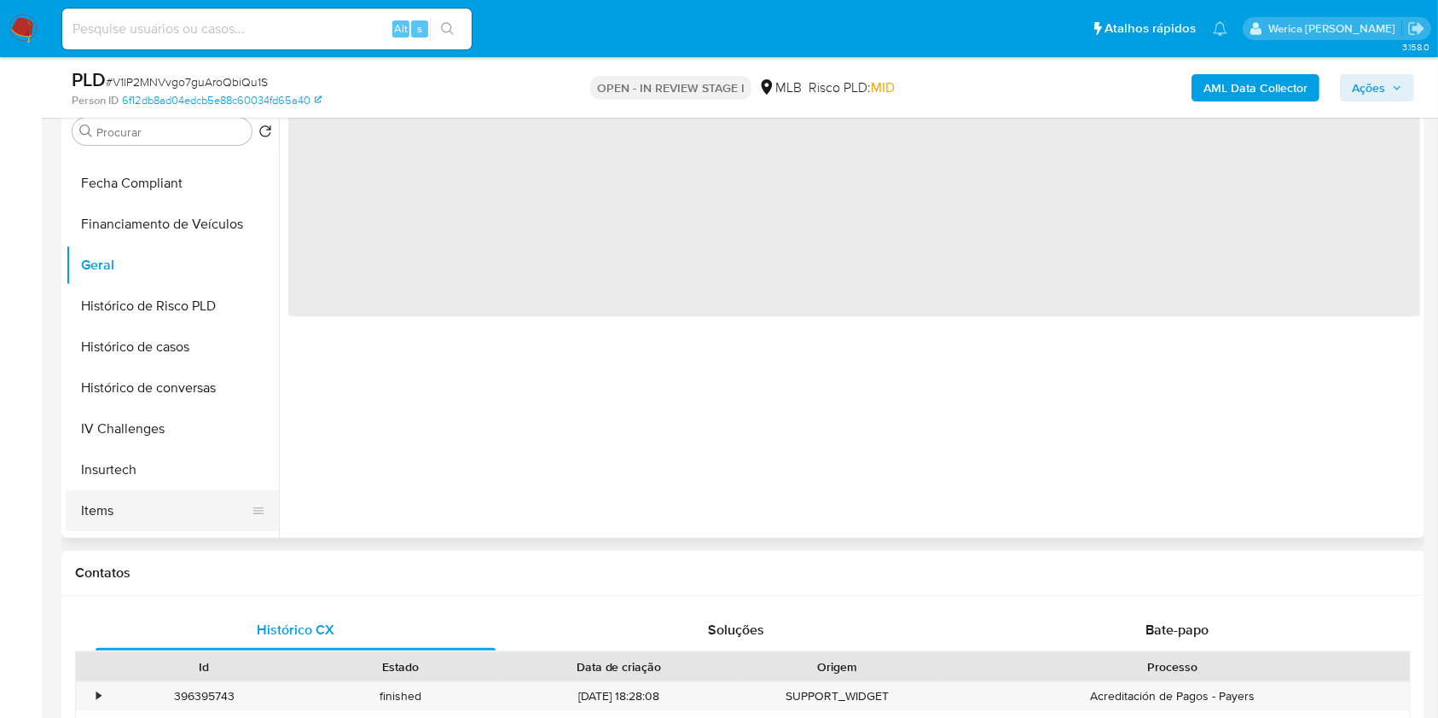
scroll to position [461, 0]
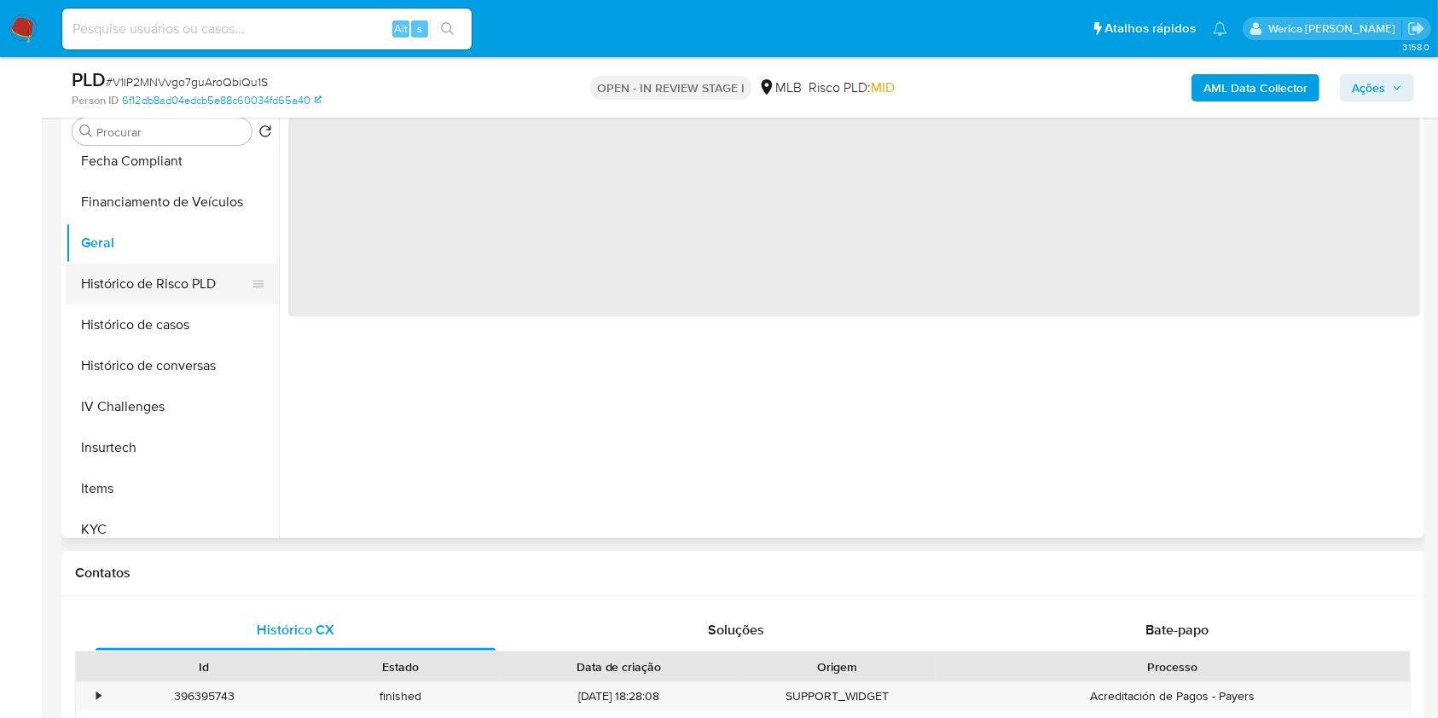
click at [205, 293] on button "Histórico de Risco PLD" at bounding box center [166, 284] width 200 height 41
click at [166, 310] on button "Histórico de casos" at bounding box center [166, 325] width 200 height 41
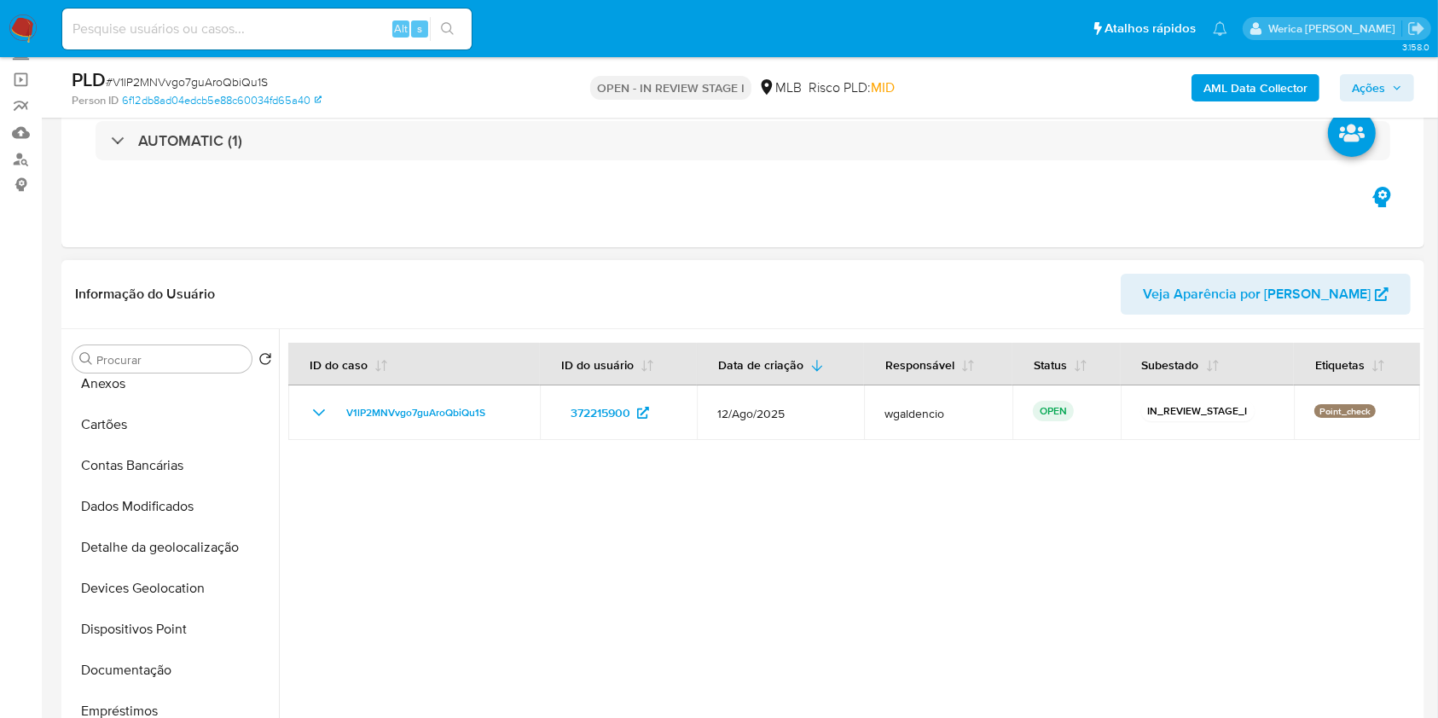
scroll to position [0, 0]
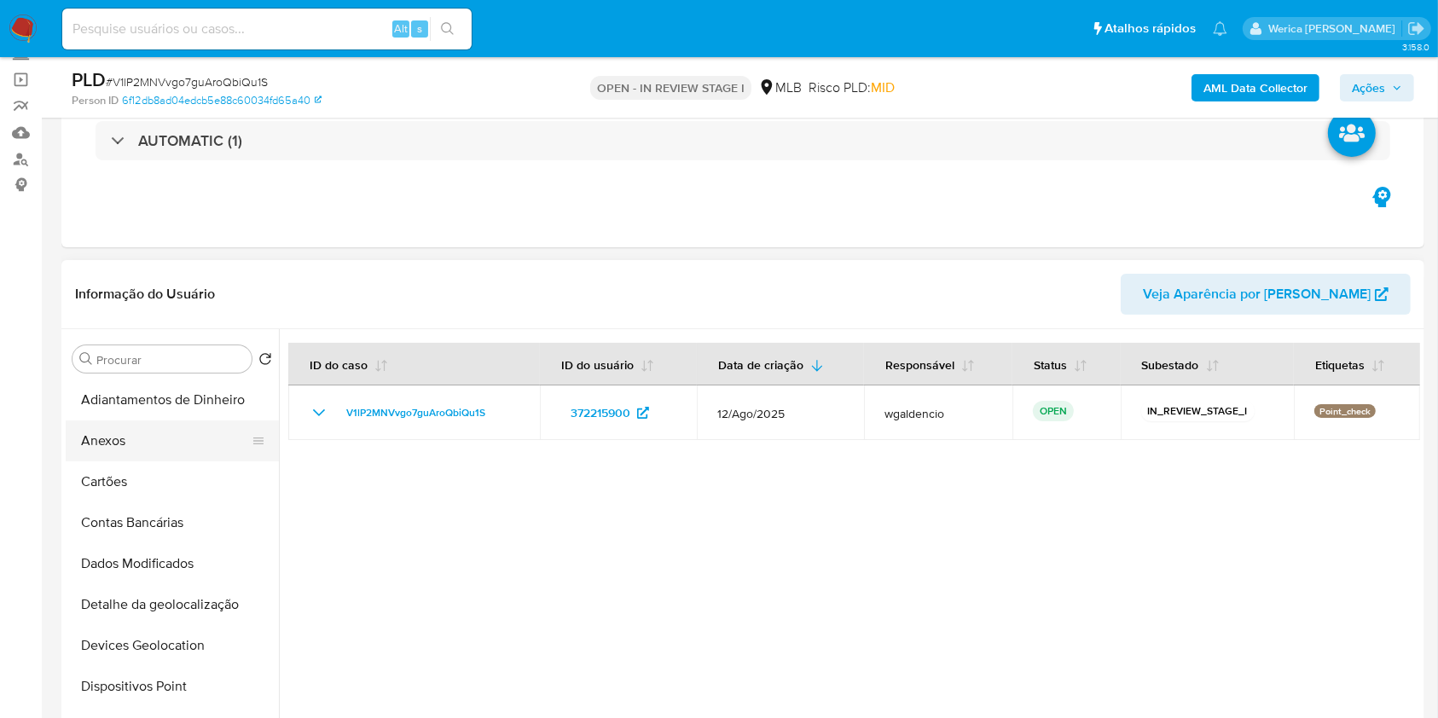
click at [139, 454] on button "Anexos" at bounding box center [166, 441] width 200 height 41
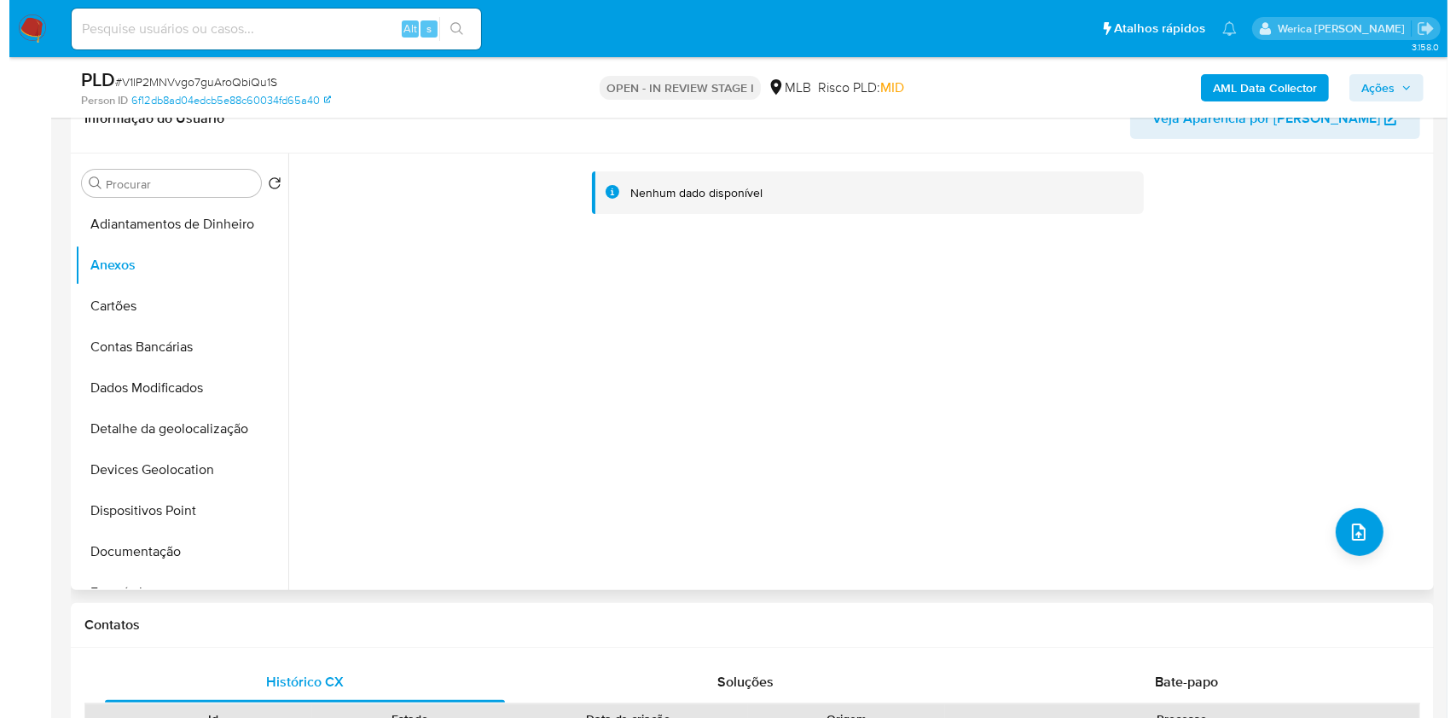
scroll to position [341, 0]
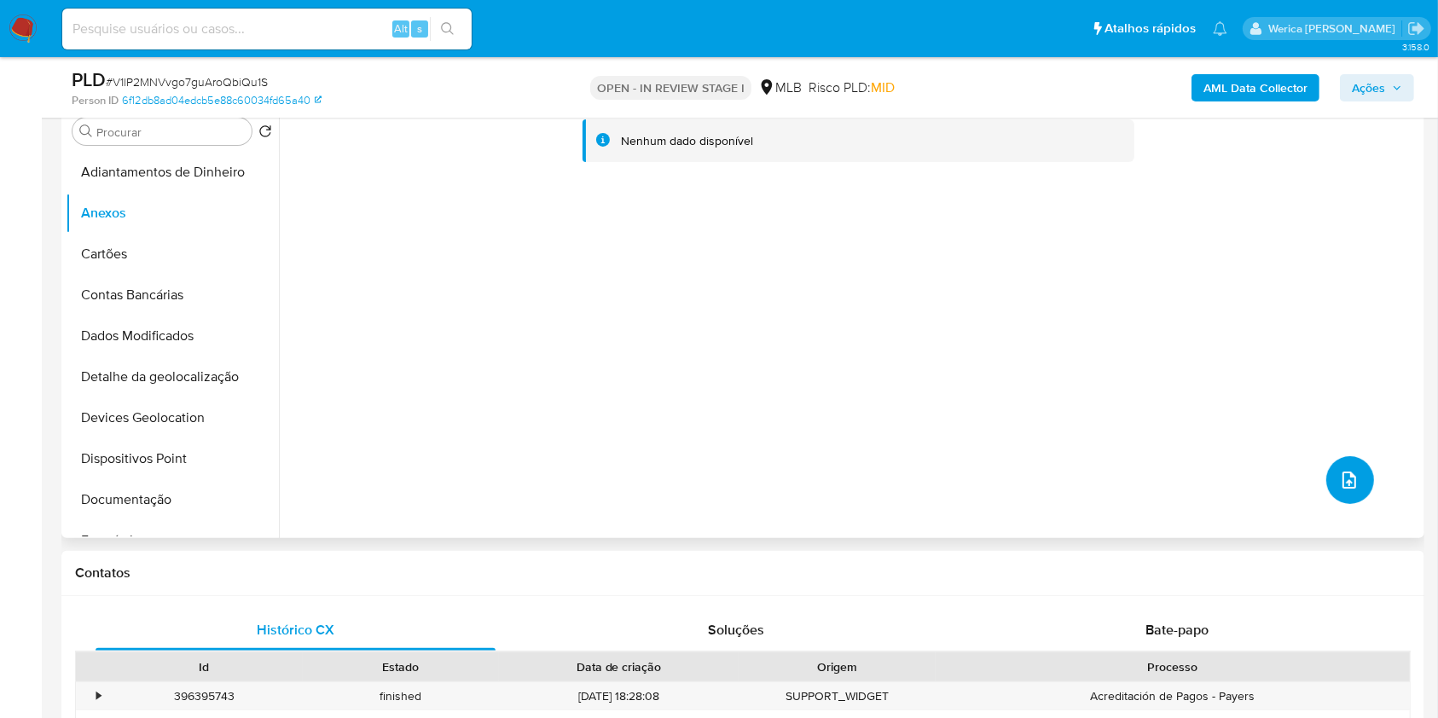
click at [1344, 458] on button "upload-file" at bounding box center [1350, 480] width 48 height 48
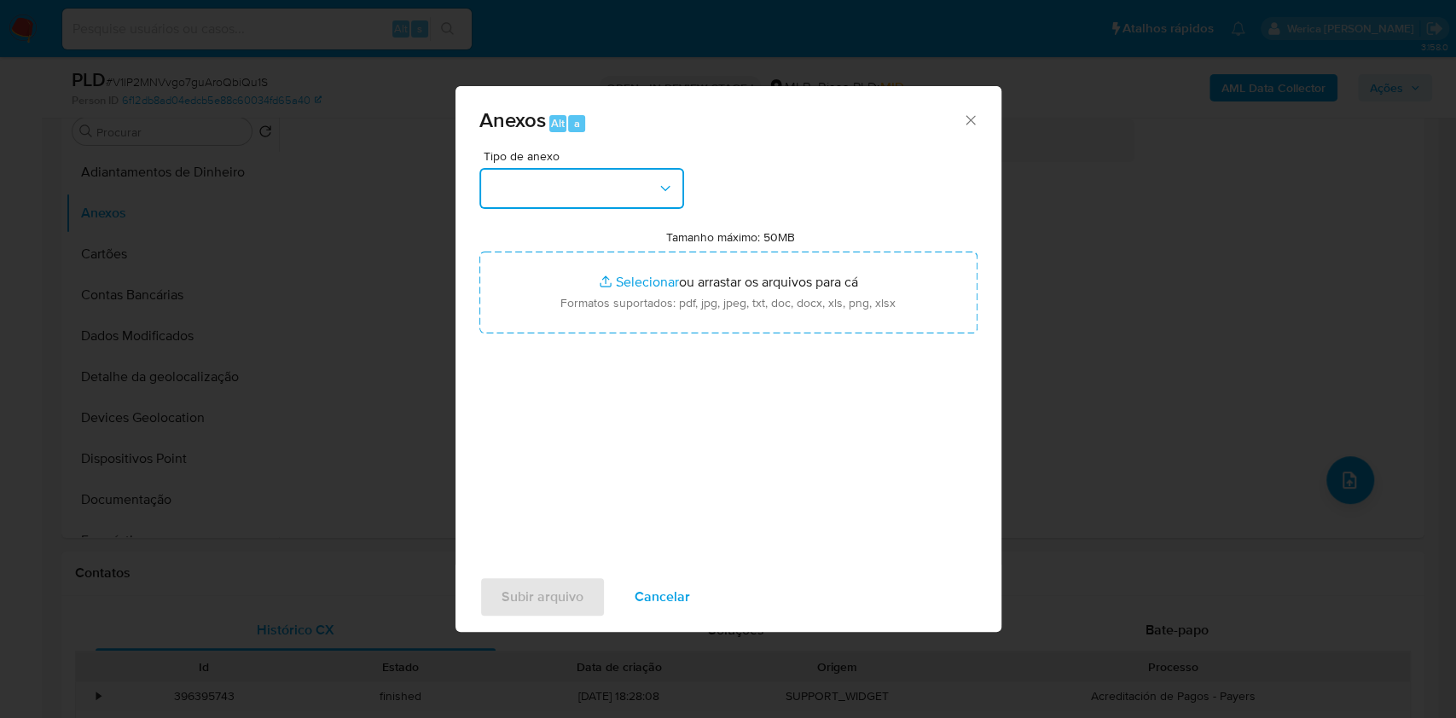
click at [583, 188] on button "button" at bounding box center [581, 188] width 205 height 41
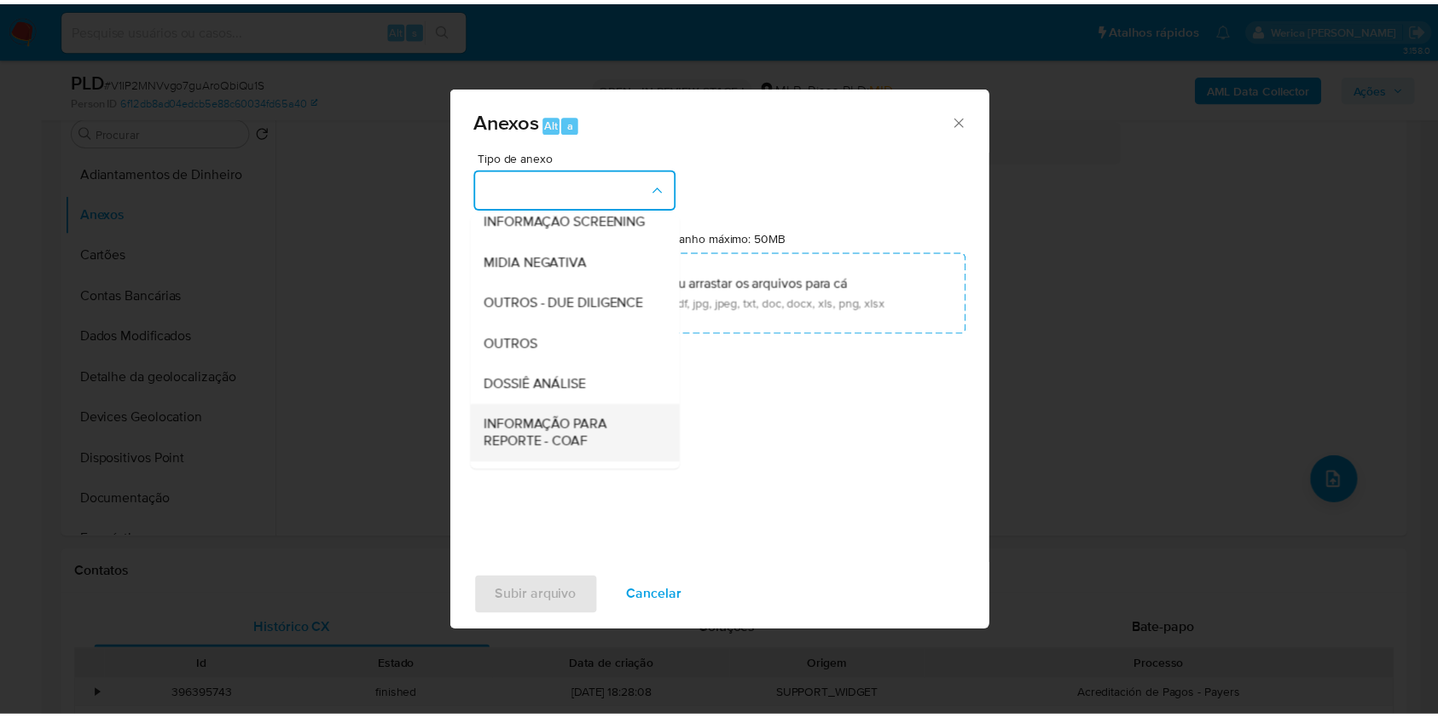
scroll to position [227, 0]
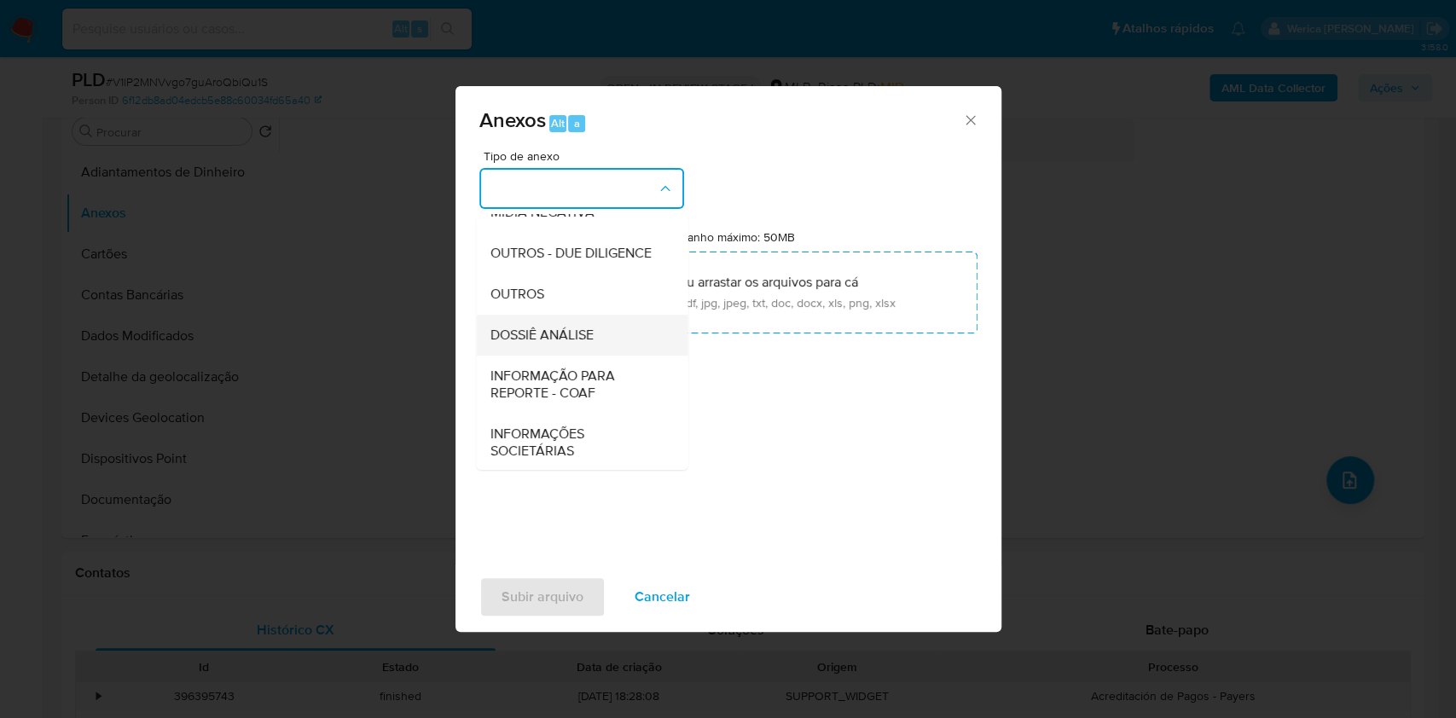
click at [554, 356] on div "DOSSIÊ ANÁLISE" at bounding box center [577, 335] width 174 height 41
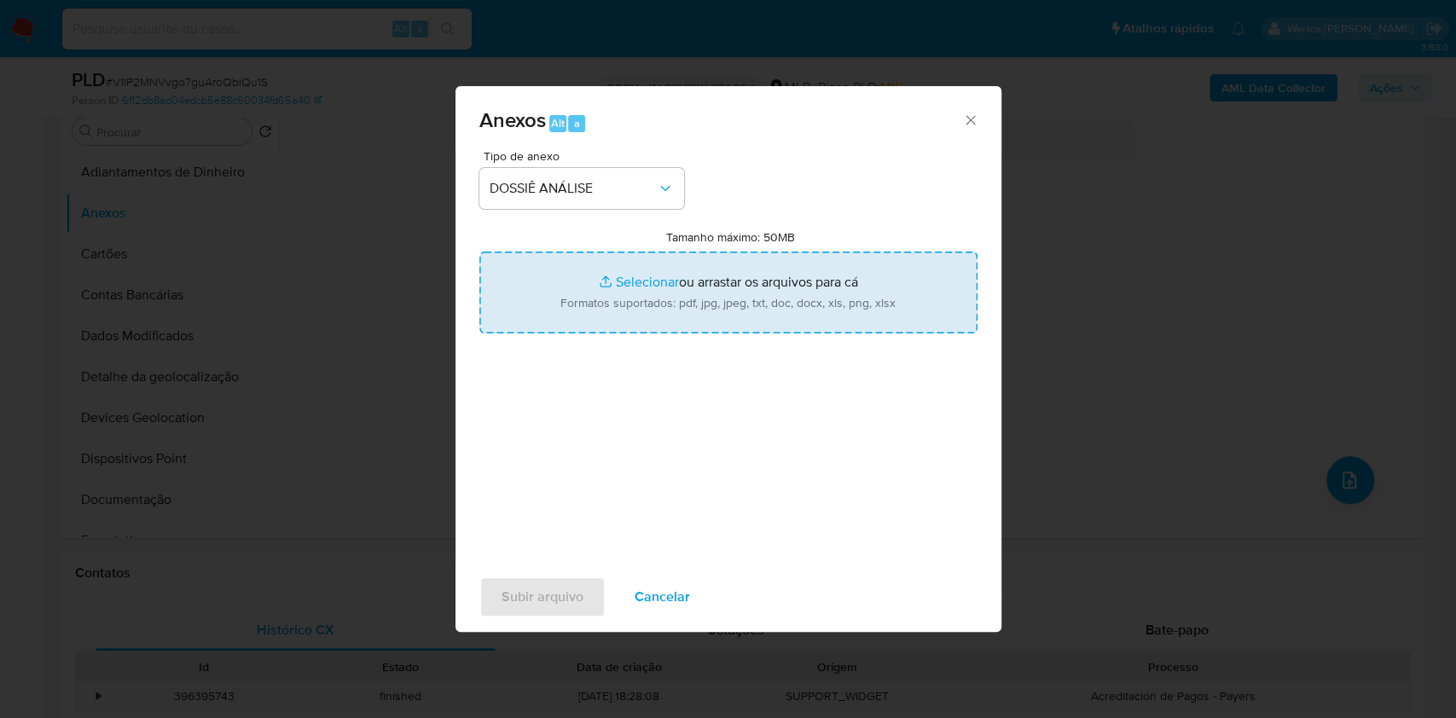
type input "C:\fakepath\Mulan 372215900_2025_09_11_09_27_32.xlsx"
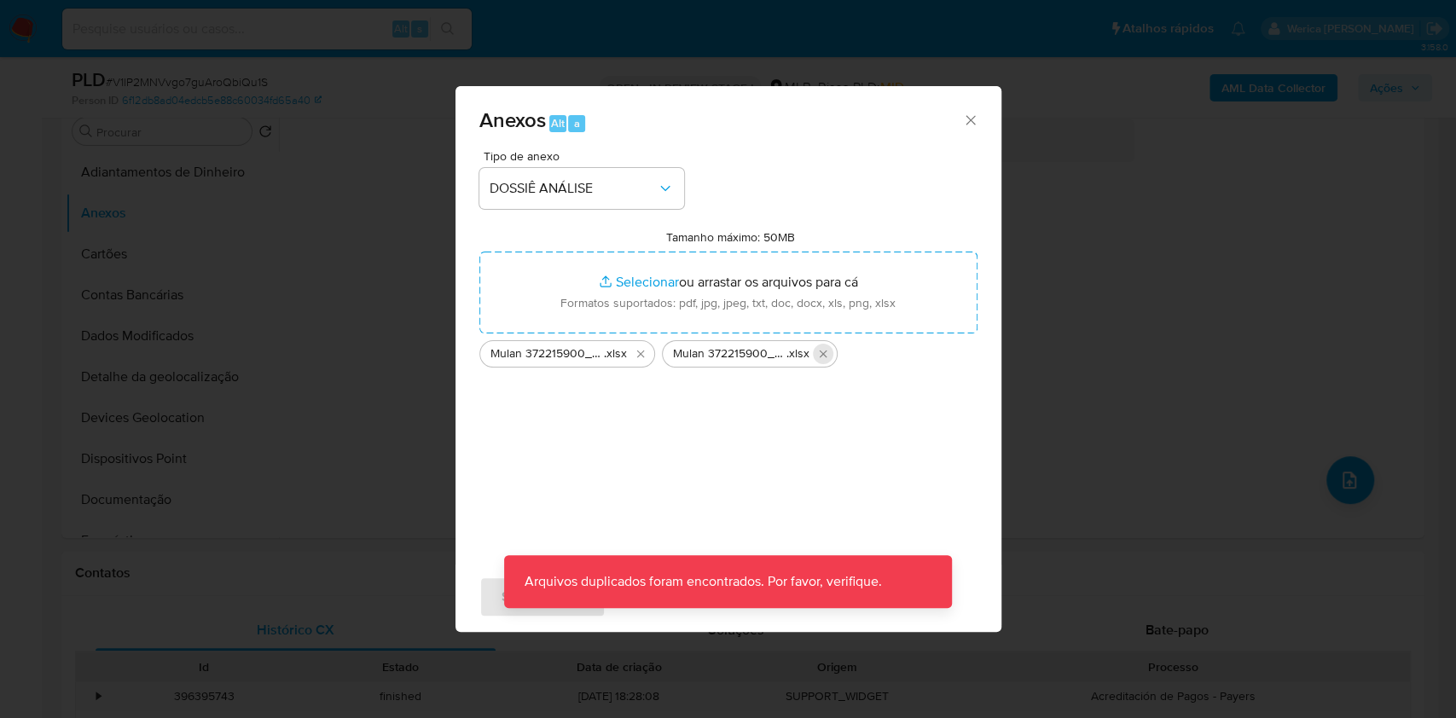
click at [826, 351] on icon "Excluir Mulan 372215900_2025_09_11_09_27_32.xlsx" at bounding box center [823, 354] width 14 height 14
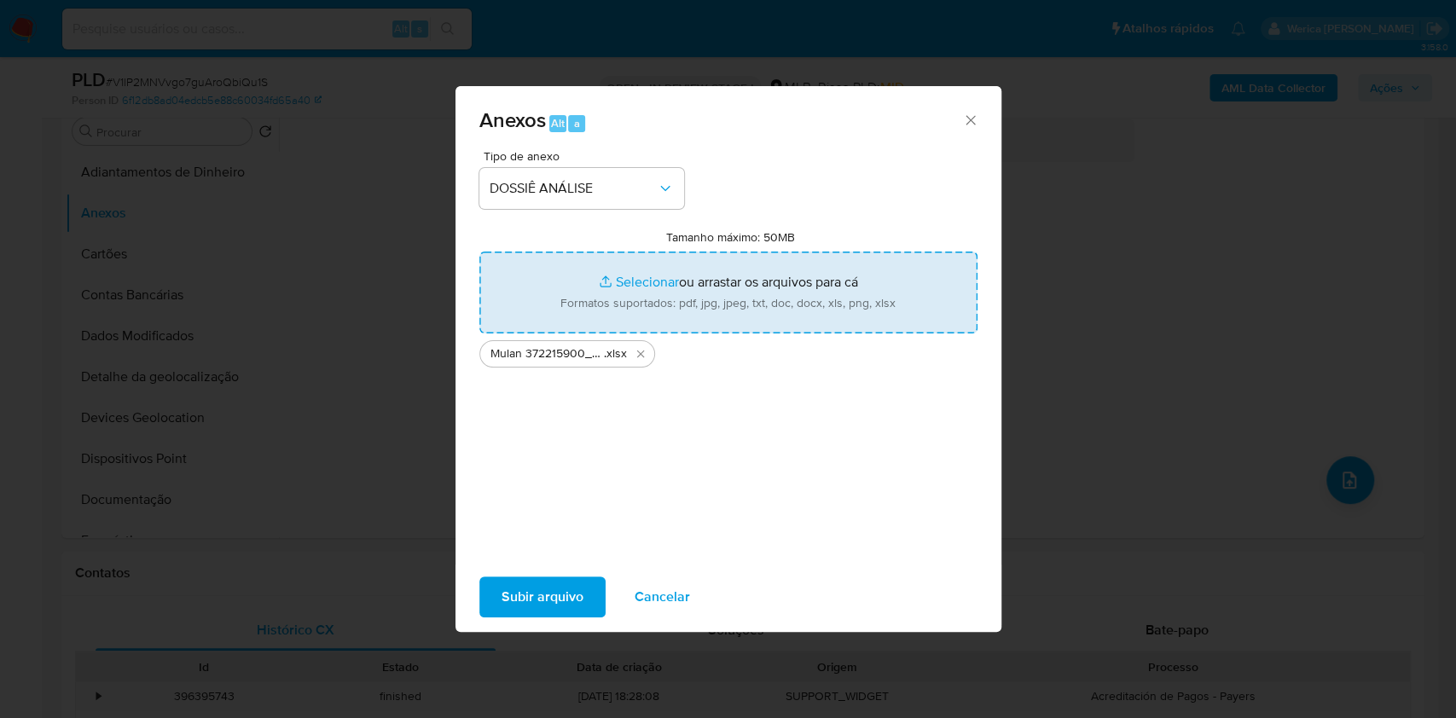
type input "C:\fakepath\SAR - XXX - CPF 31539008843 - MARCELO DE CASTRO ISHIKAWA.pdf"
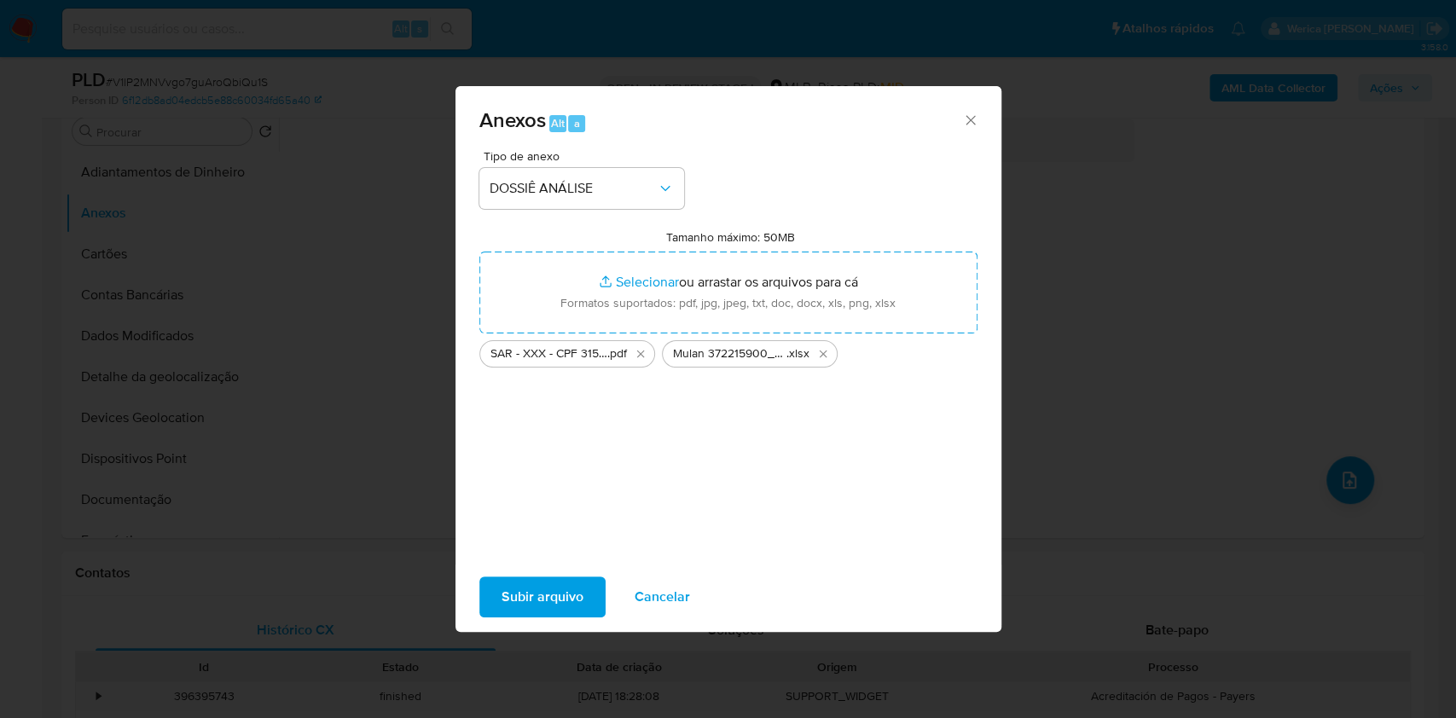
click at [571, 608] on span "Subir arquivo" at bounding box center [543, 597] width 82 height 38
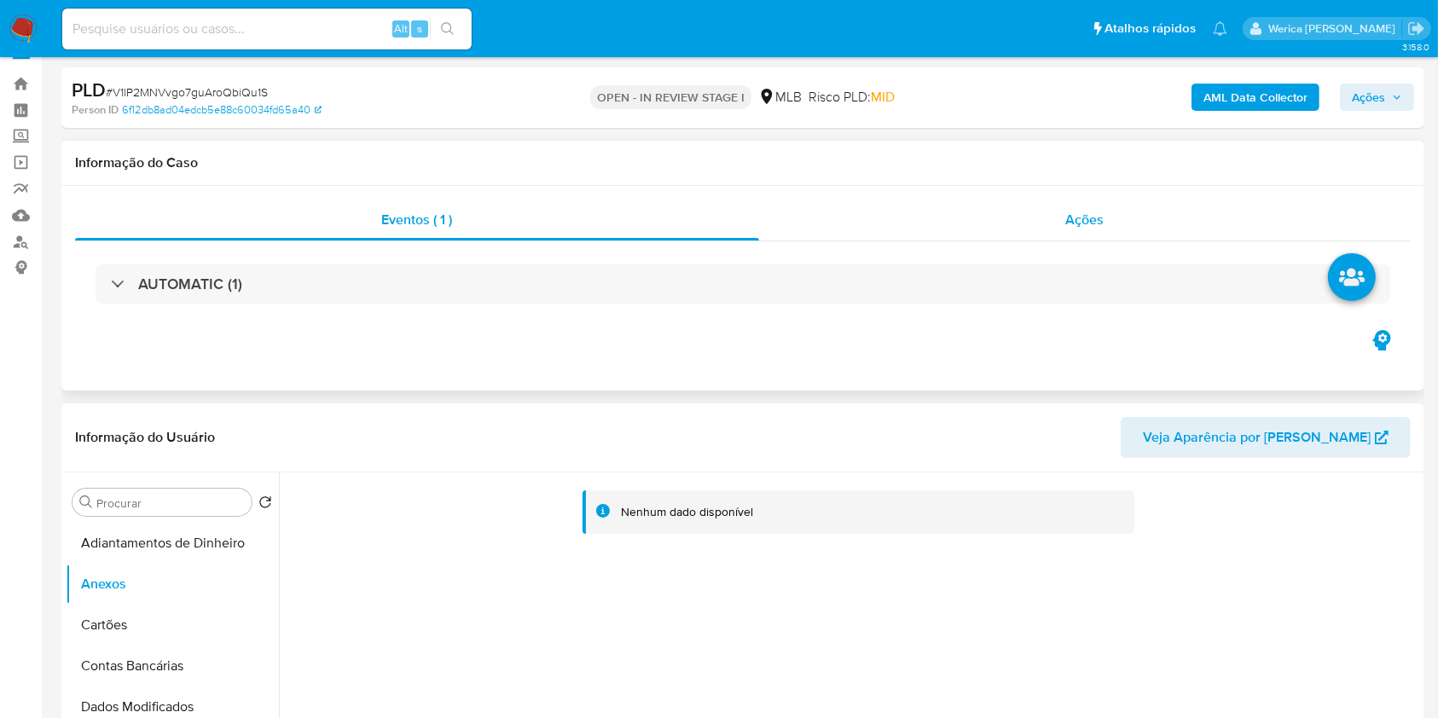
scroll to position [0, 0]
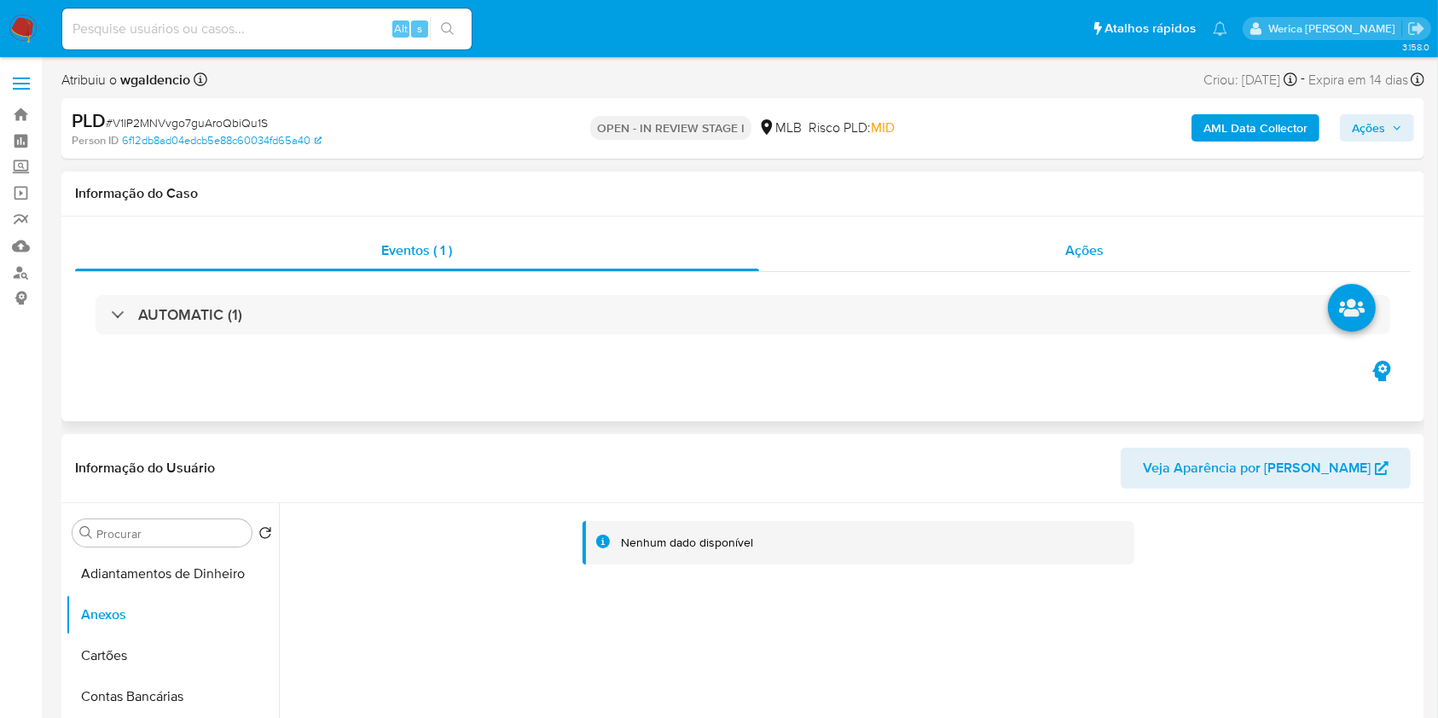
click at [1071, 235] on div "Ações" at bounding box center [1085, 250] width 652 height 41
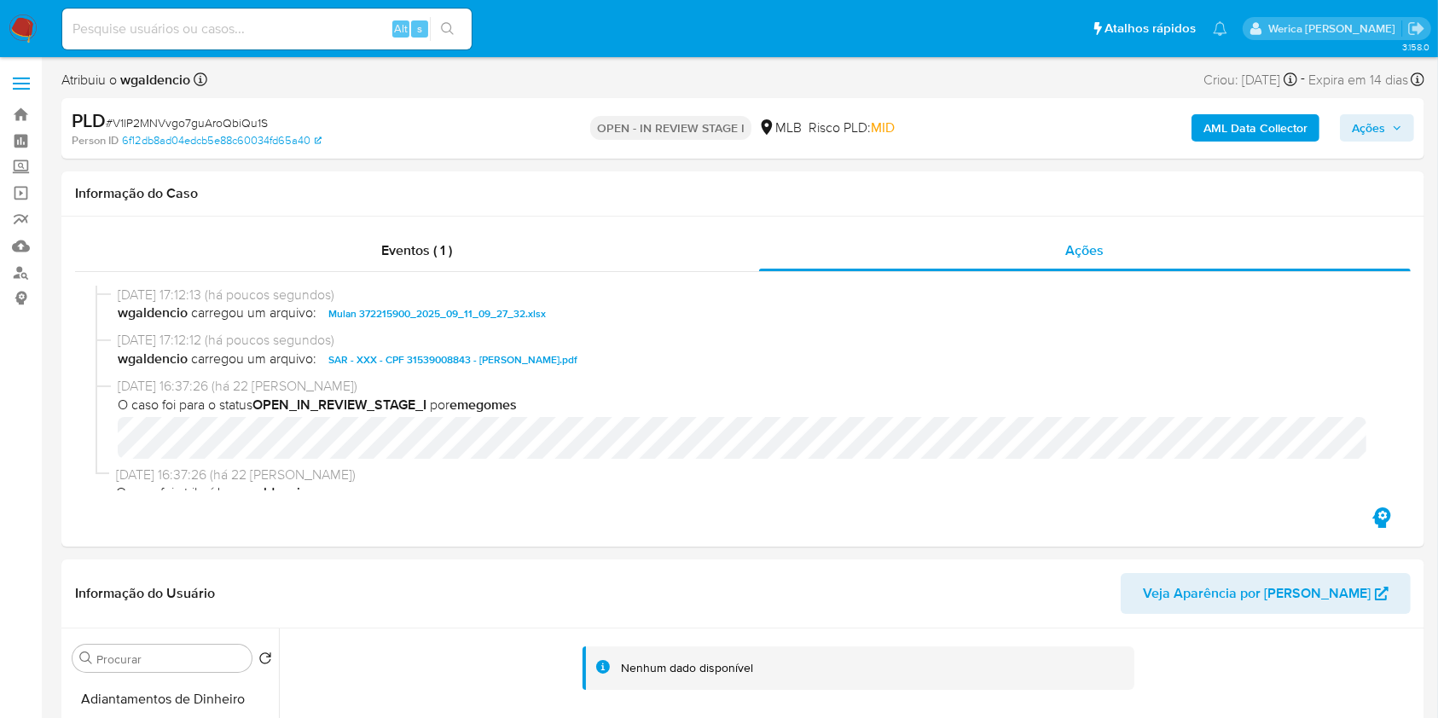
click at [1367, 133] on span "Ações" at bounding box center [1368, 127] width 33 height 27
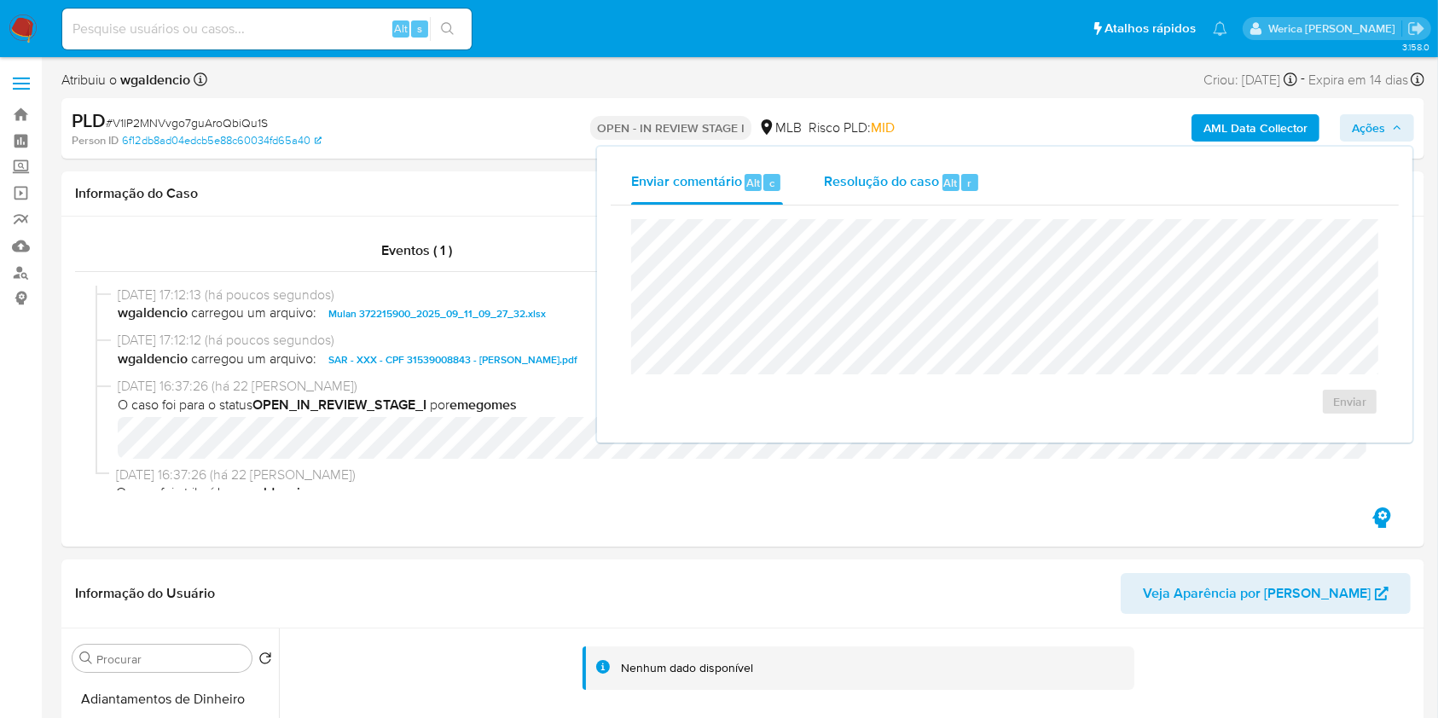
click at [856, 184] on span "Resolução do caso" at bounding box center [881, 182] width 115 height 20
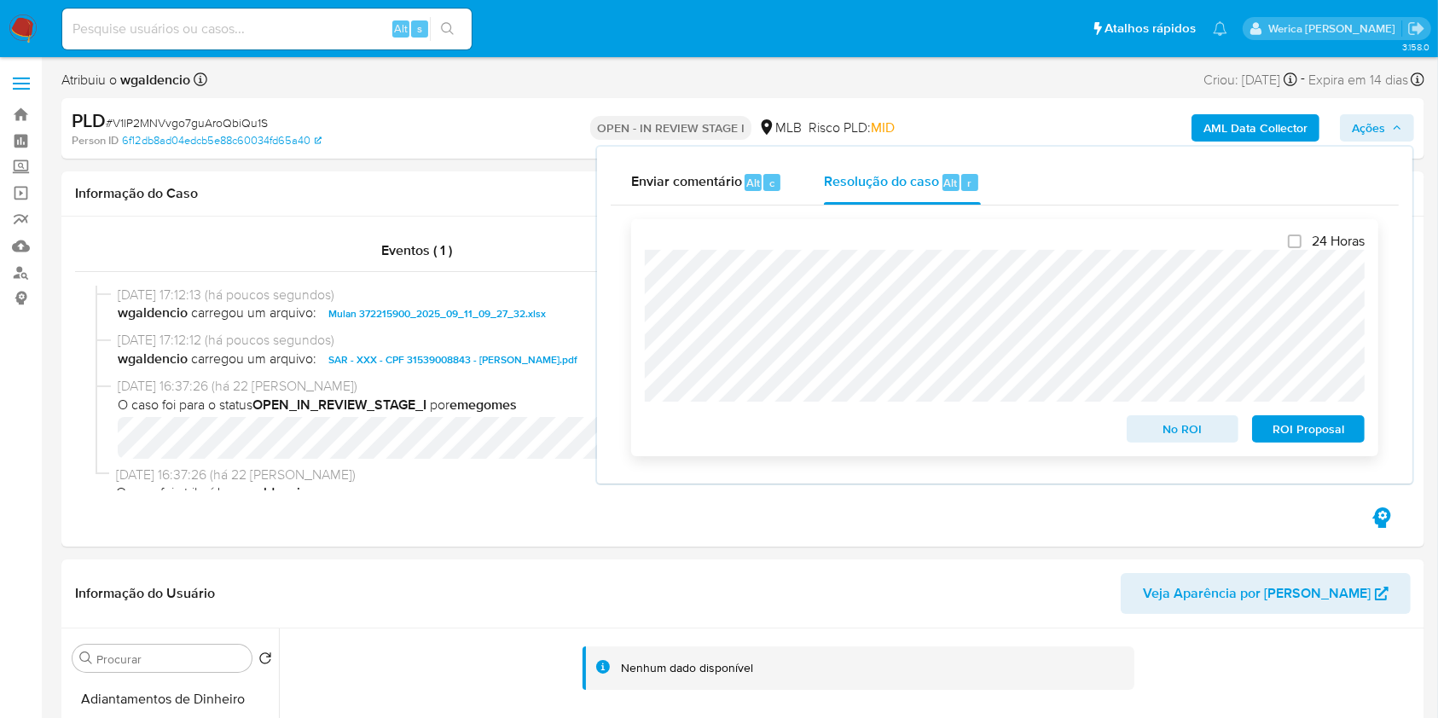
click at [1305, 437] on span "ROI Proposal" at bounding box center [1308, 429] width 89 height 24
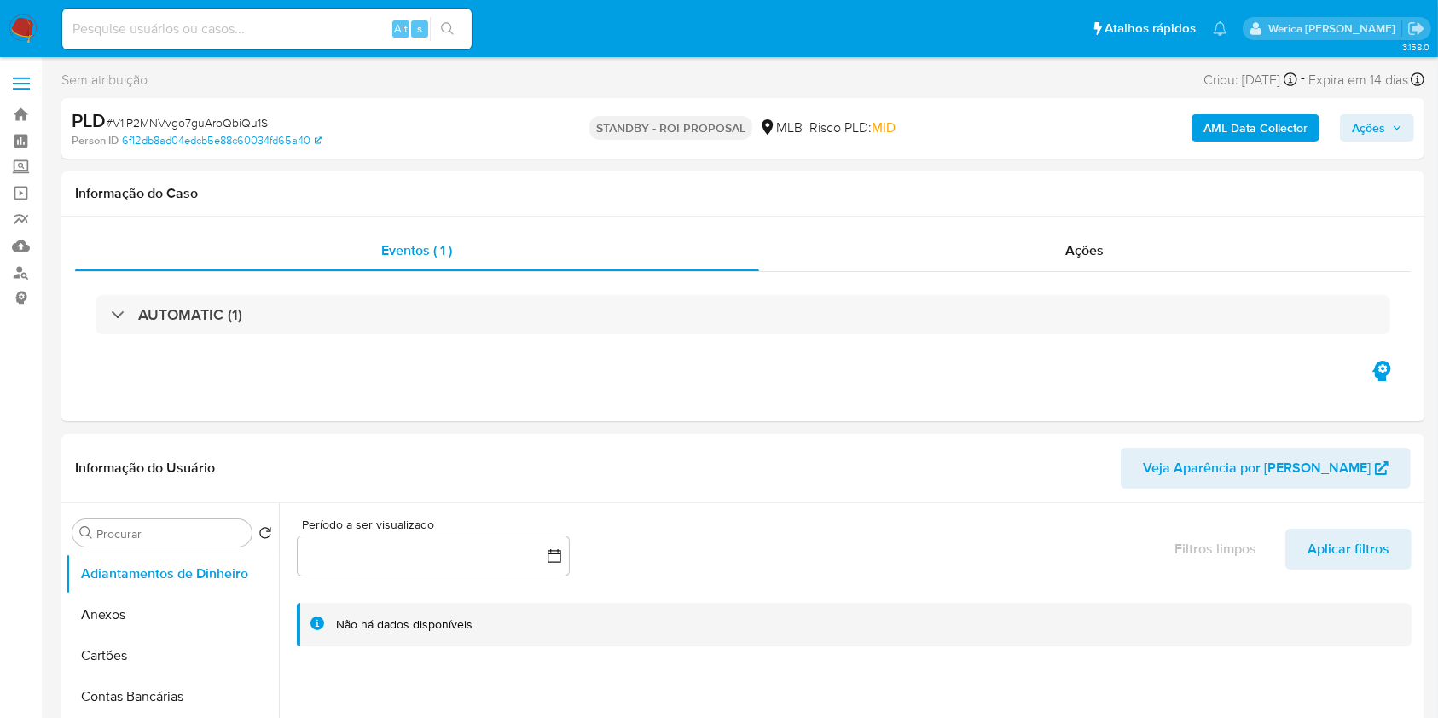
select select "10"
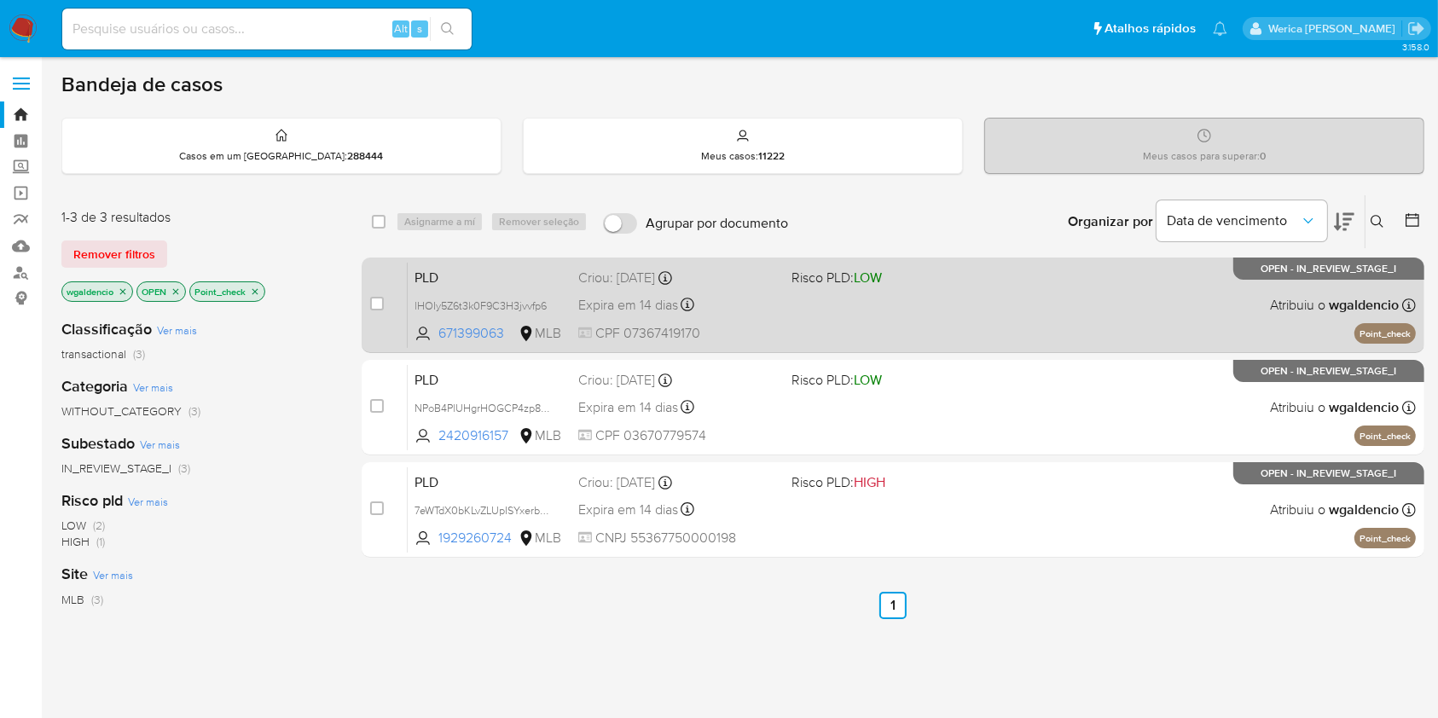
click at [1117, 328] on div "PLD lHOIy5Z6t3k0F9C3H3jvvfp6 671399063 MLB Risco PLD: LOW Criou: [DATE] Criou: …" at bounding box center [912, 305] width 1008 height 86
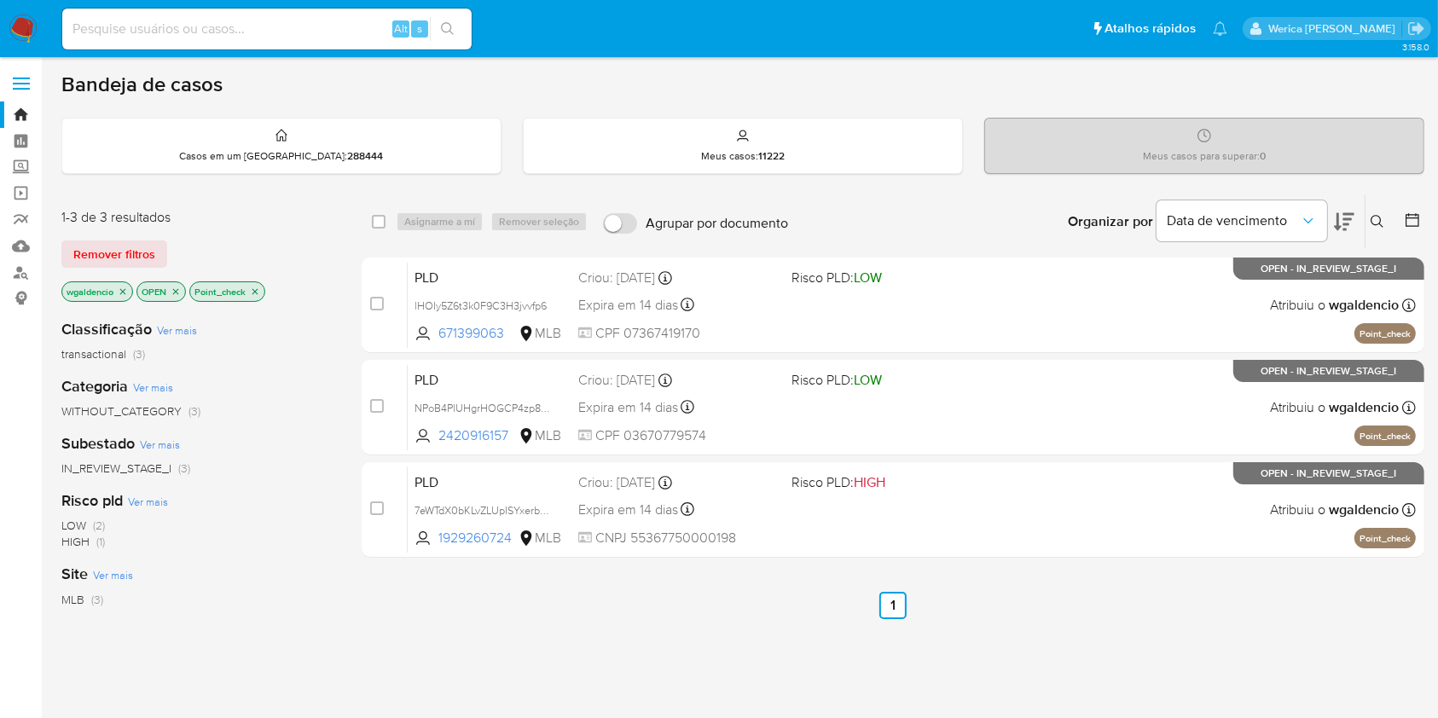
click at [314, 45] on div "Alt s" at bounding box center [266, 29] width 409 height 41
click at [303, 31] on input at bounding box center [266, 29] width 409 height 22
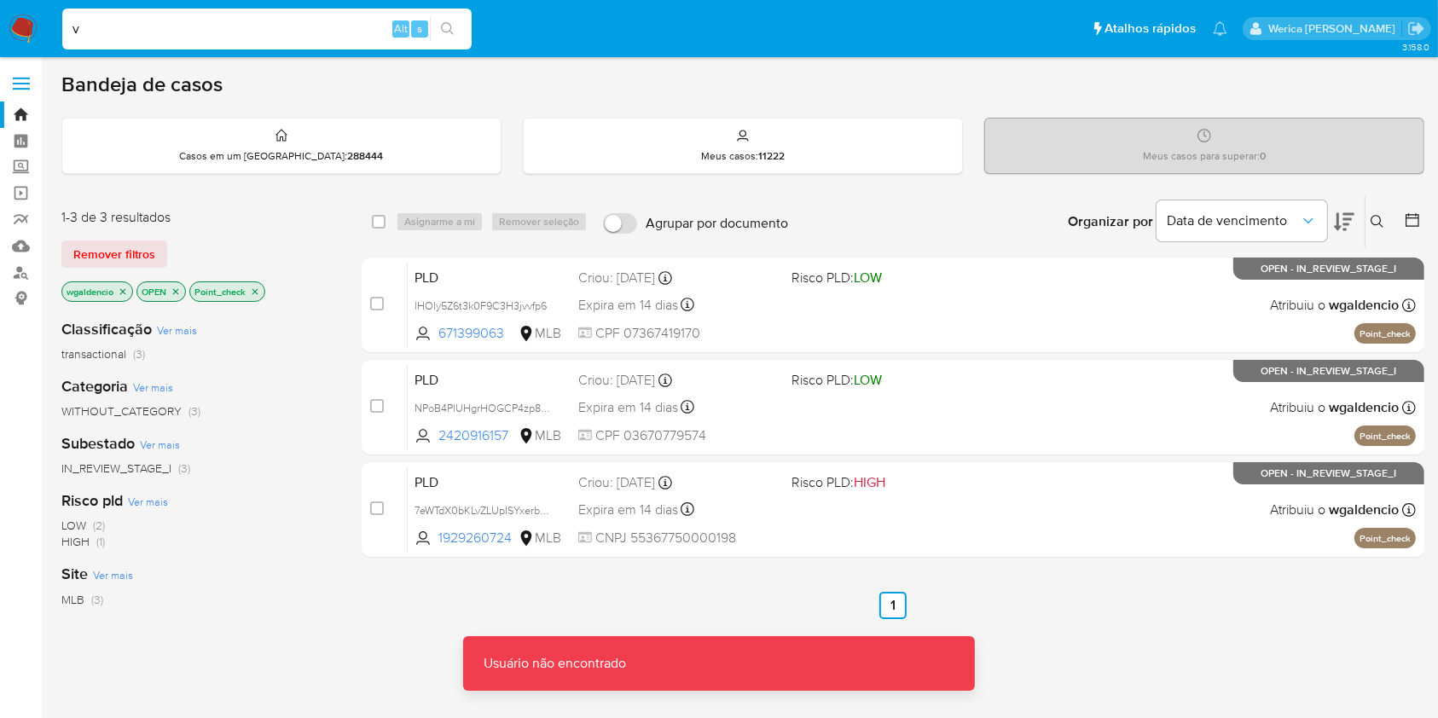
click at [316, 19] on input "v" at bounding box center [266, 29] width 409 height 22
paste input "126422542"
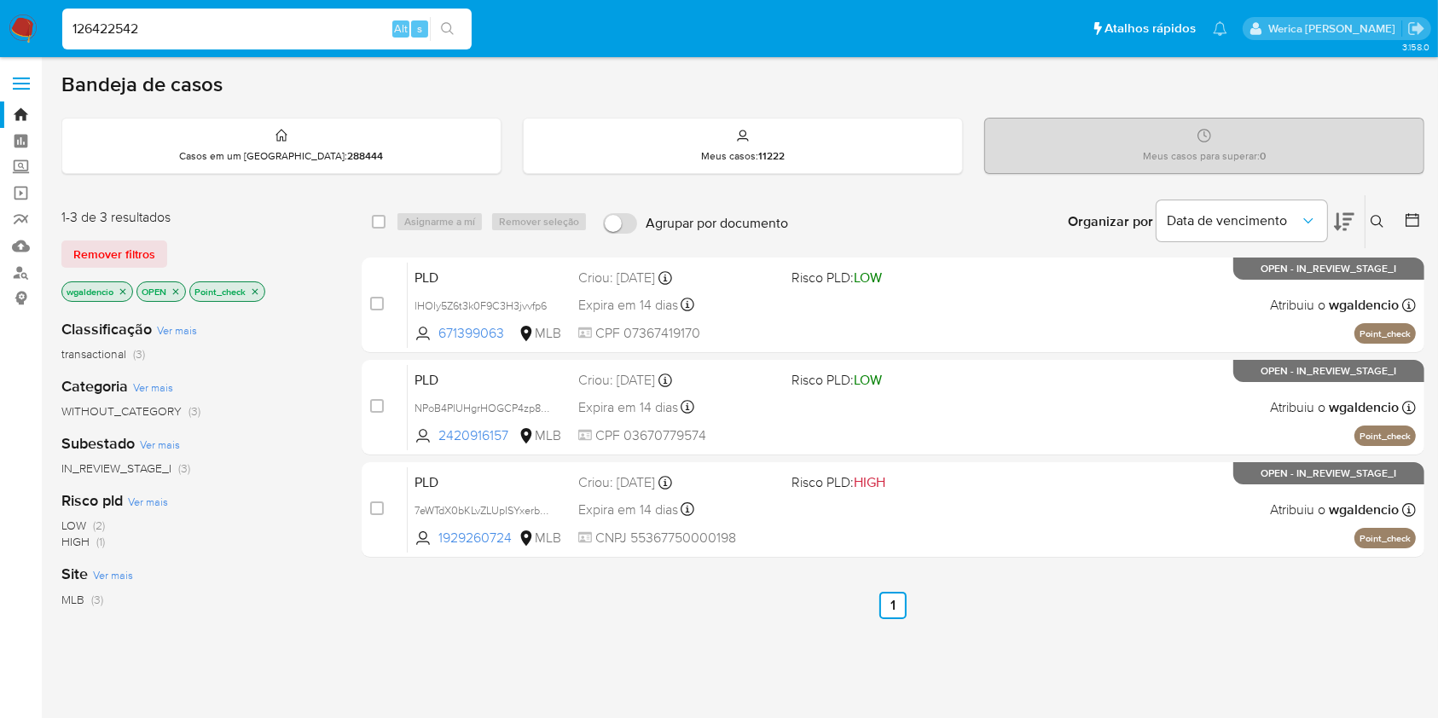
type input "126422542"
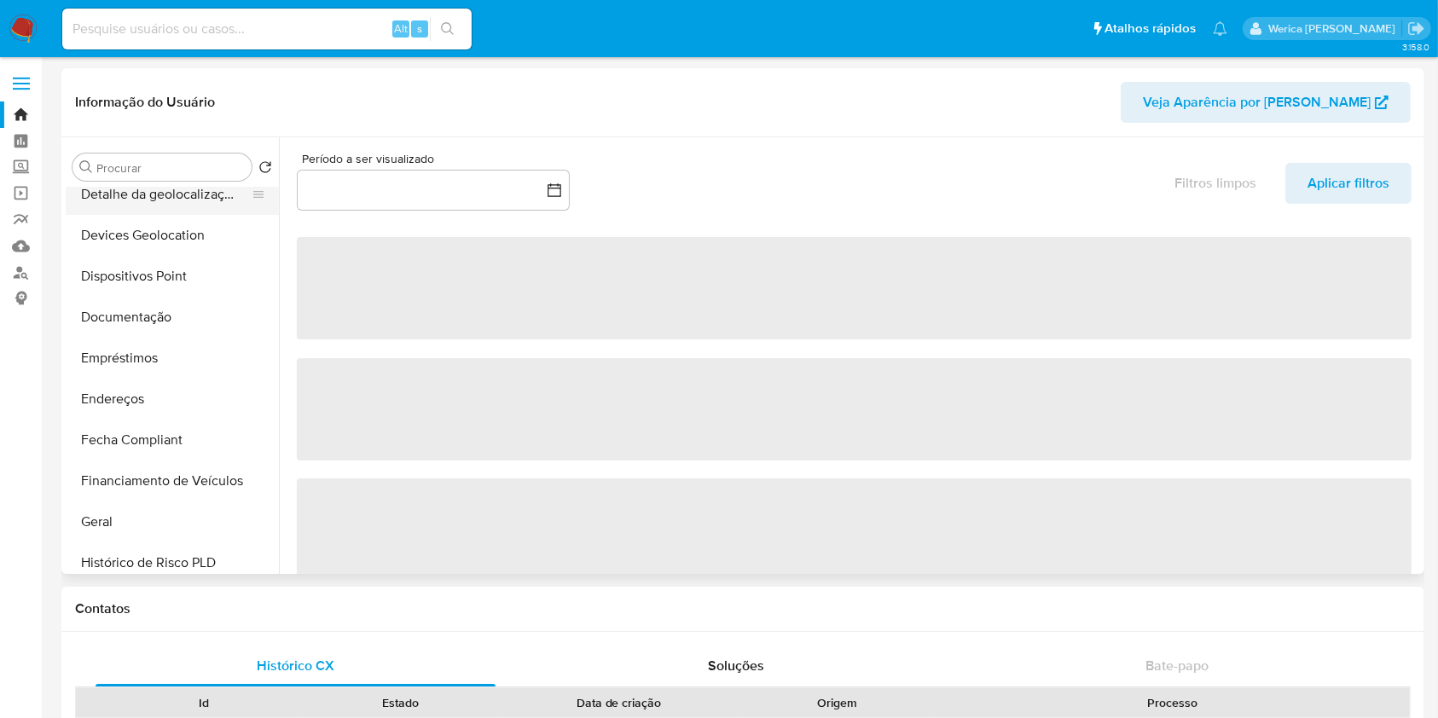
scroll to position [227, 0]
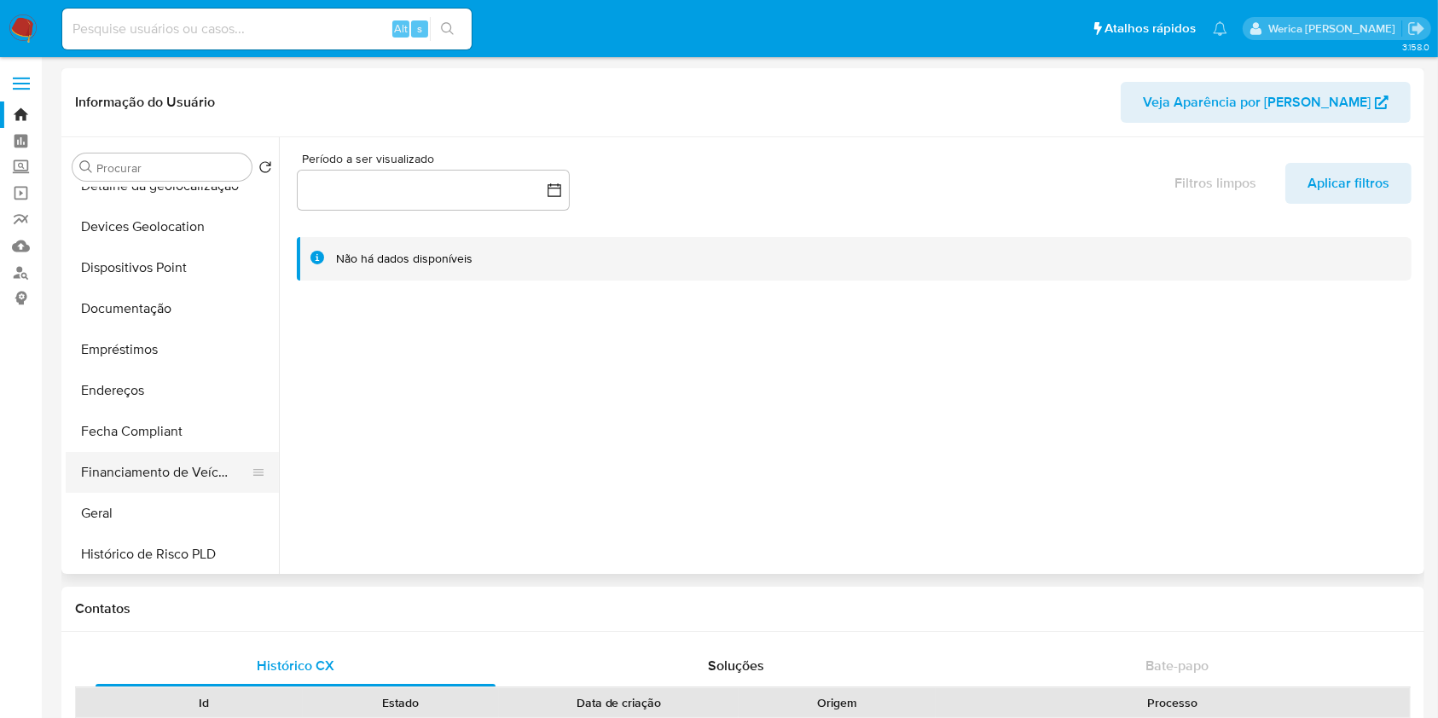
select select "10"
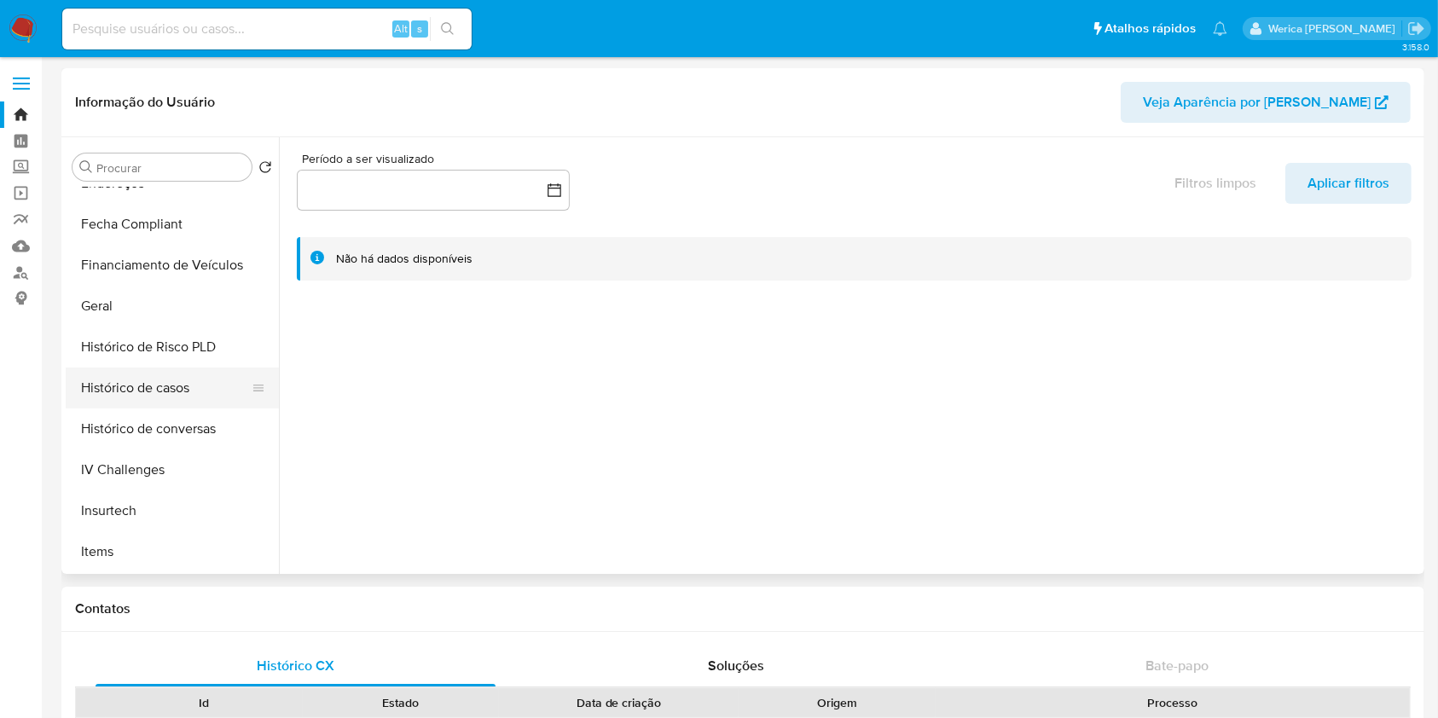
scroll to position [455, 0]
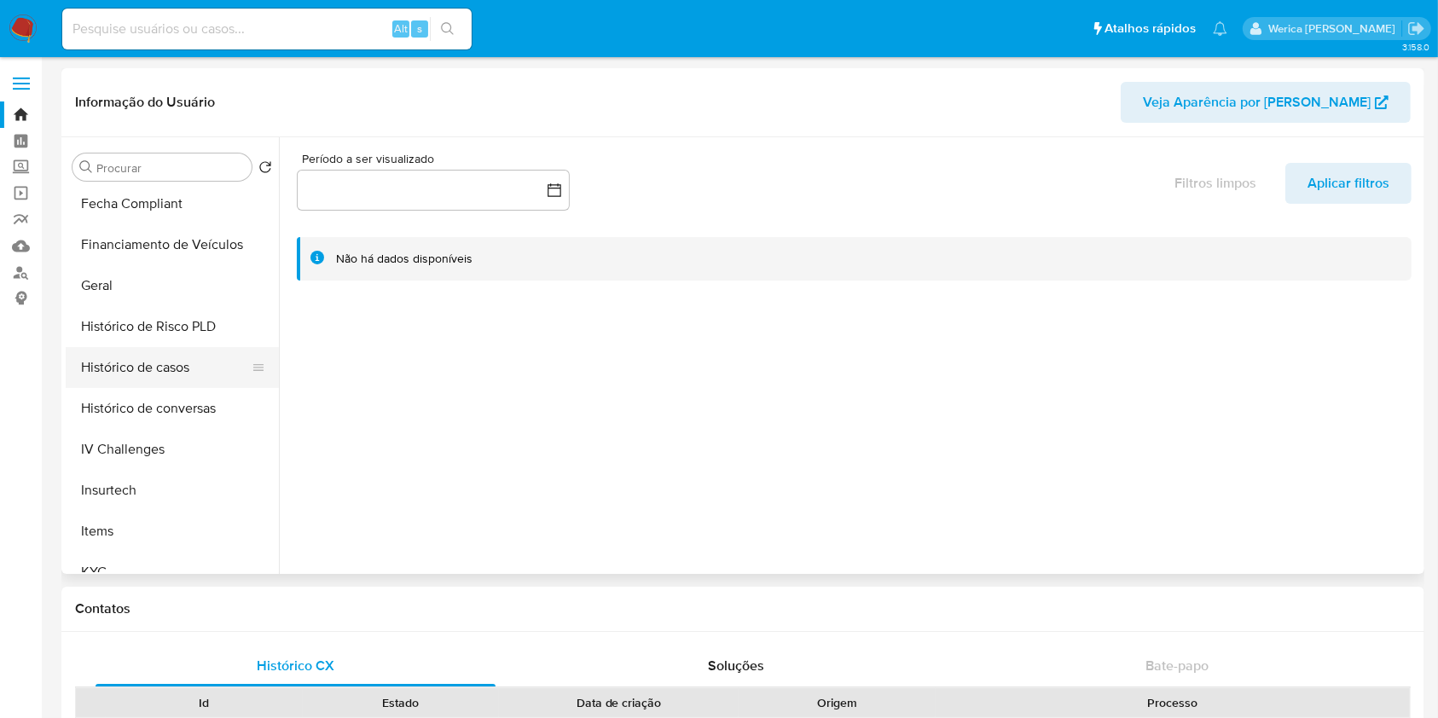
click at [191, 374] on button "Histórico de casos" at bounding box center [166, 367] width 200 height 41
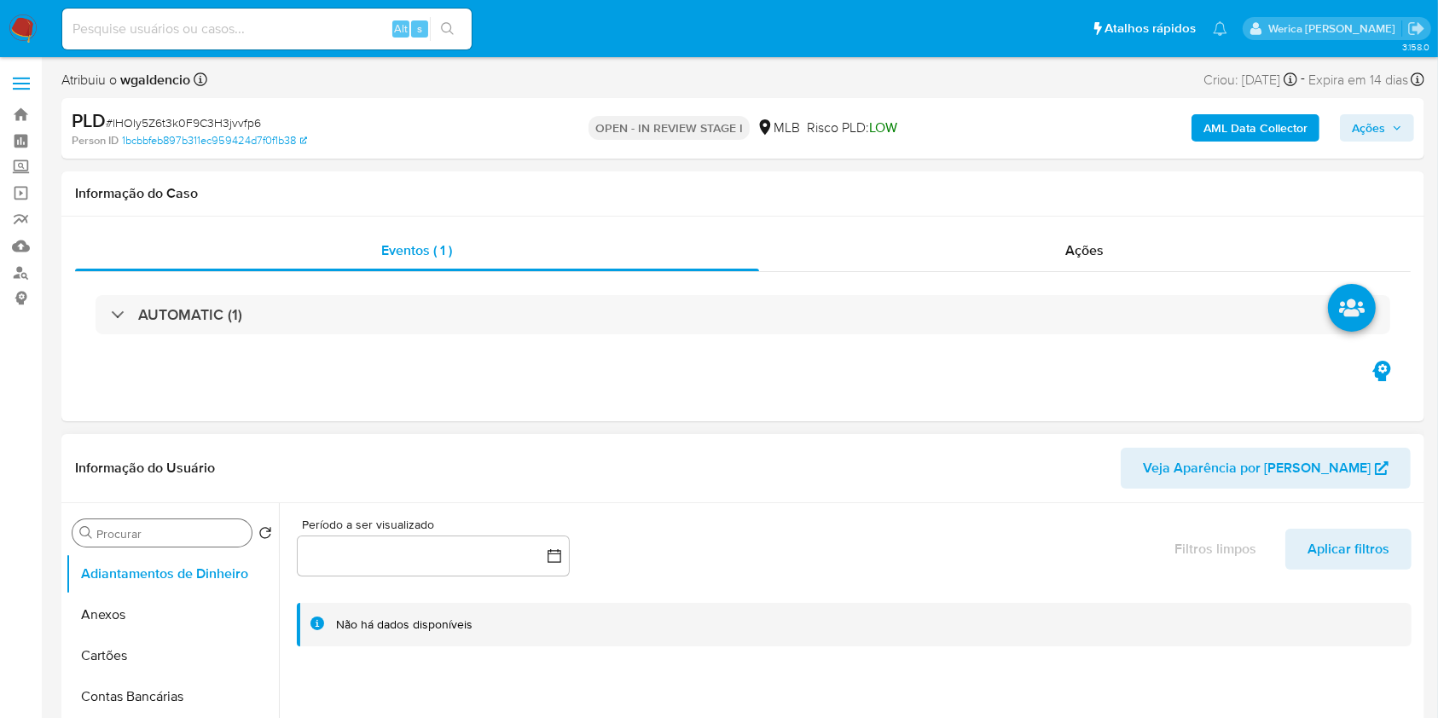
select select "10"
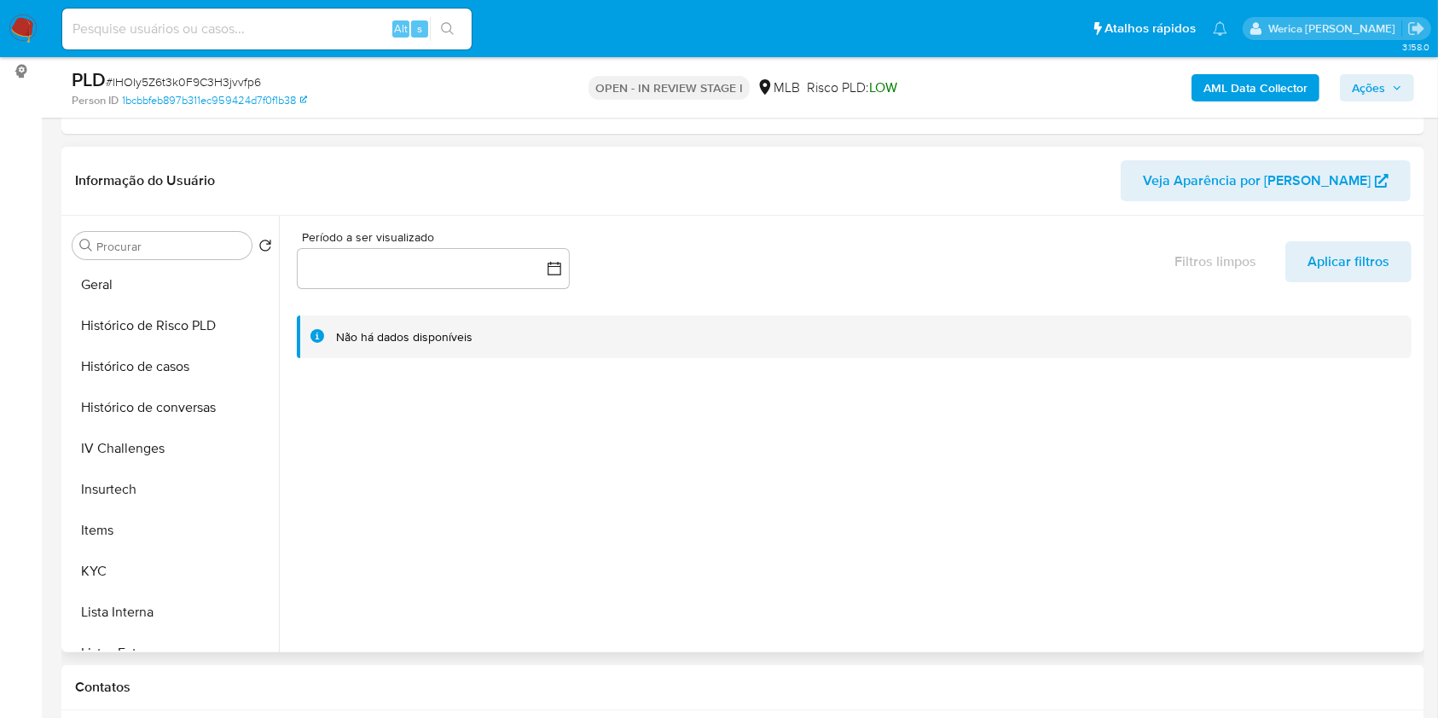
scroll to position [455, 0]
click at [147, 379] on button "Geral" at bounding box center [166, 364] width 200 height 41
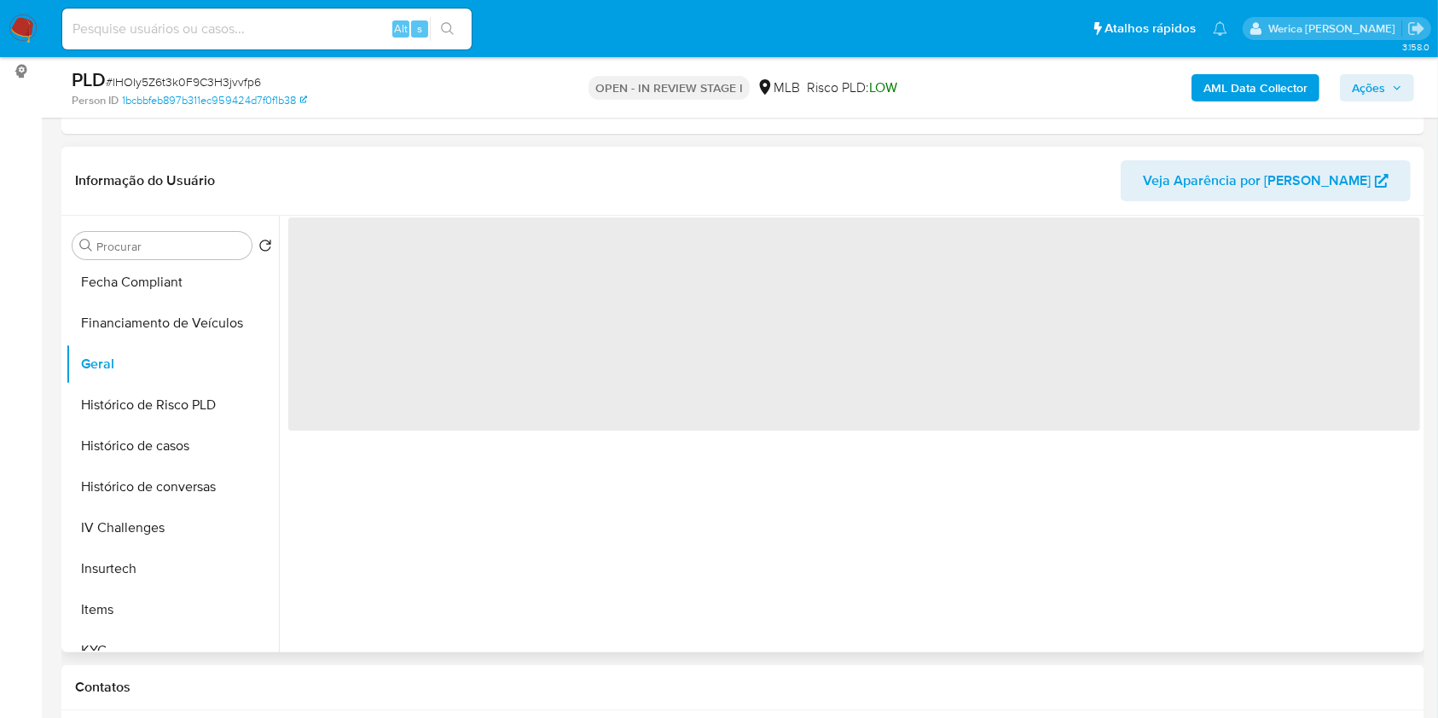
click at [566, 406] on span "‌" at bounding box center [854, 324] width 1132 height 213
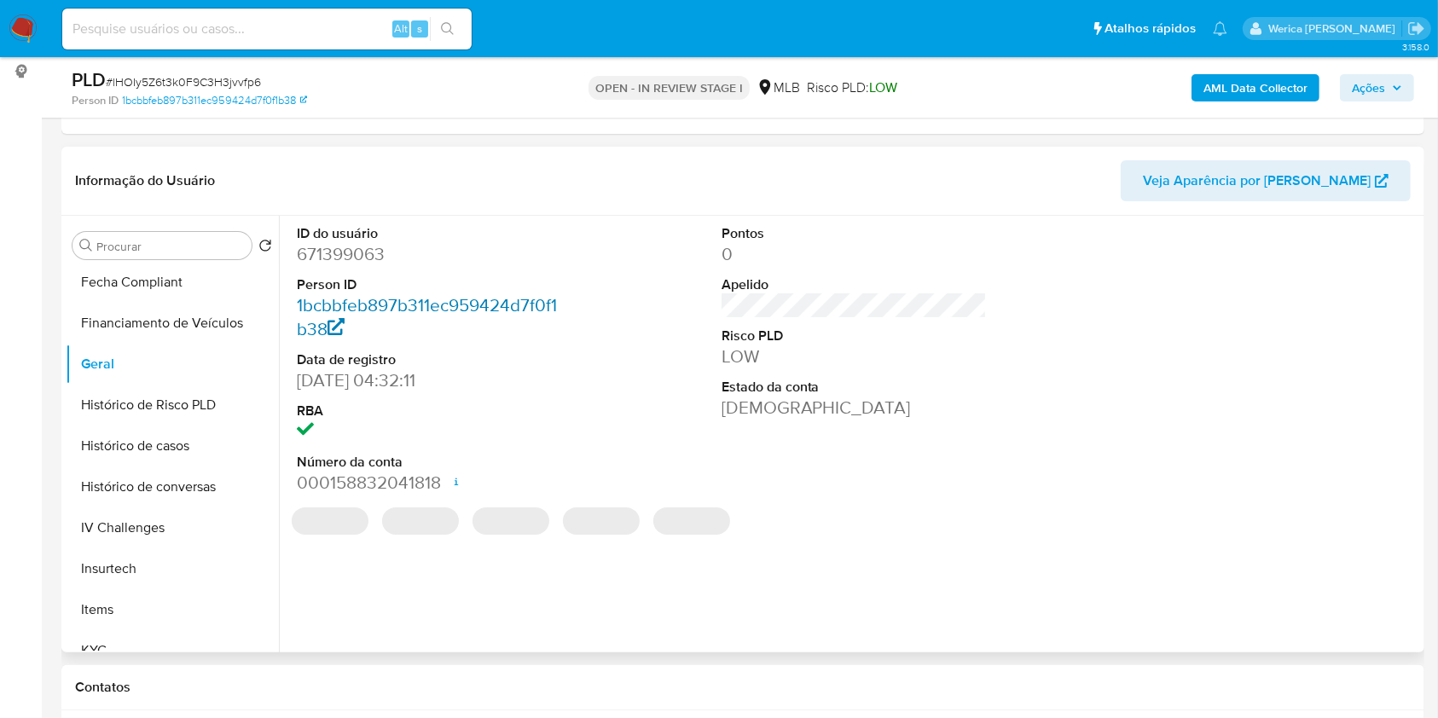
click at [528, 310] on link "1bcbbfeb897b311ec959424d7f0f1b38" at bounding box center [427, 317] width 260 height 49
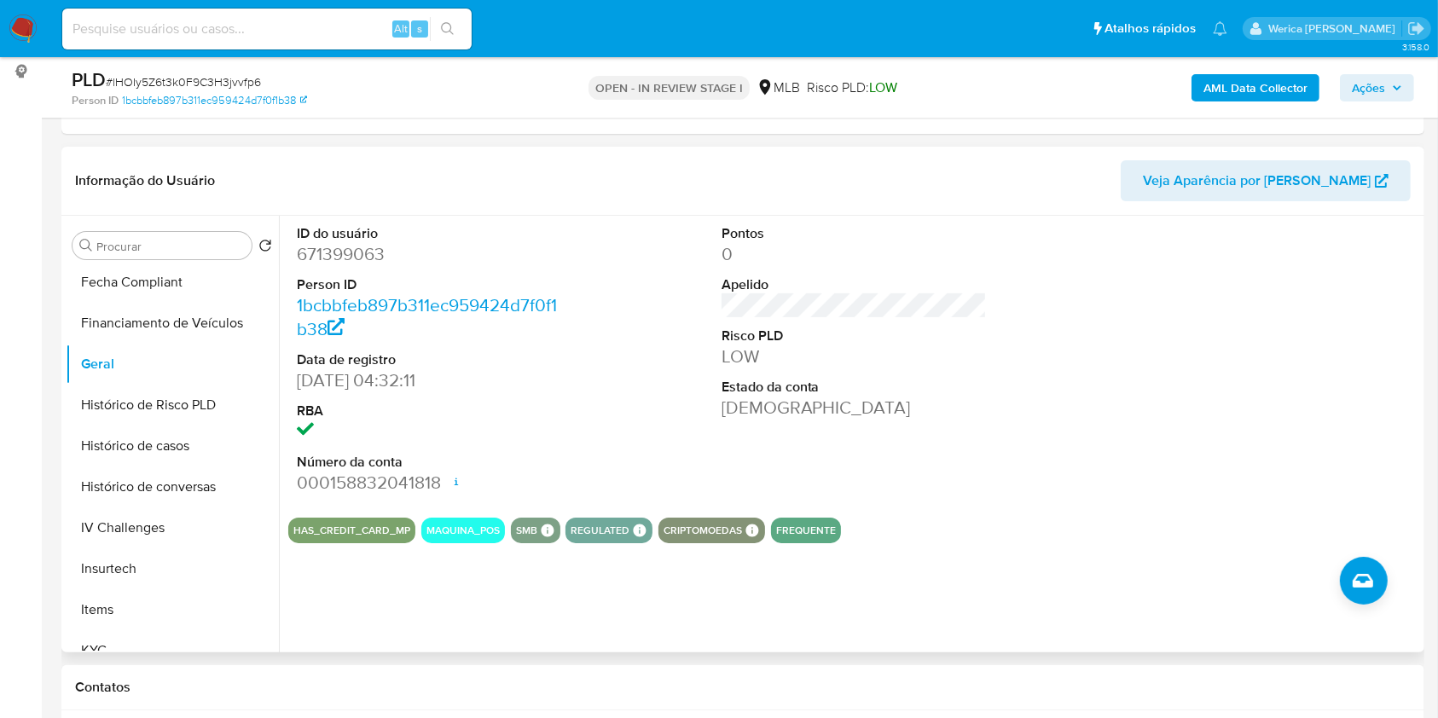
click at [329, 252] on dd "671399063" at bounding box center [430, 254] width 266 height 24
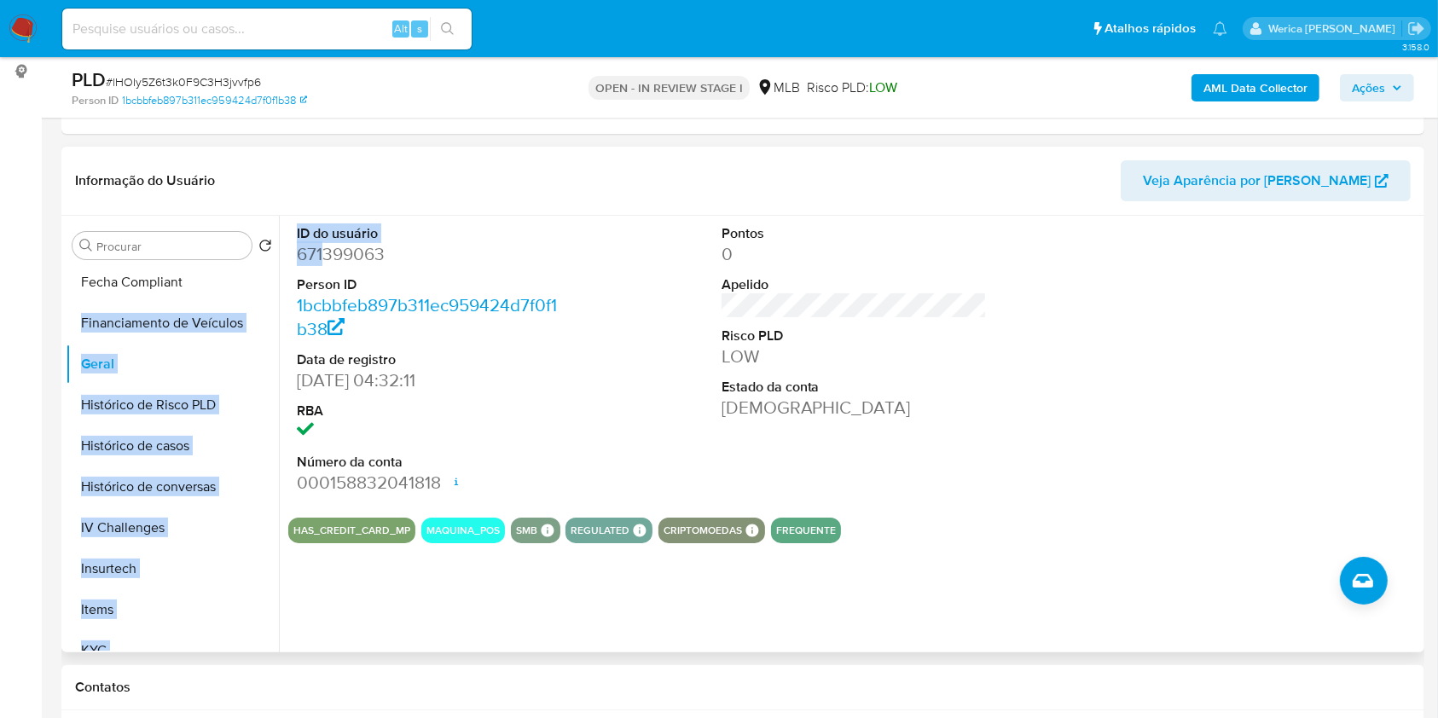
drag, startPoint x: 321, startPoint y: 255, endPoint x: 277, endPoint y: 283, distance: 51.8
click at [277, 283] on div "Procurar Retornar ao pedido padrão Adiantamentos de Dinheiro Anexos Cartões Con…" at bounding box center [743, 434] width 1354 height 437
copy div "Financiamento de Veículos Geral Histórico [PERSON_NAME] PLD Histórico de casos …"
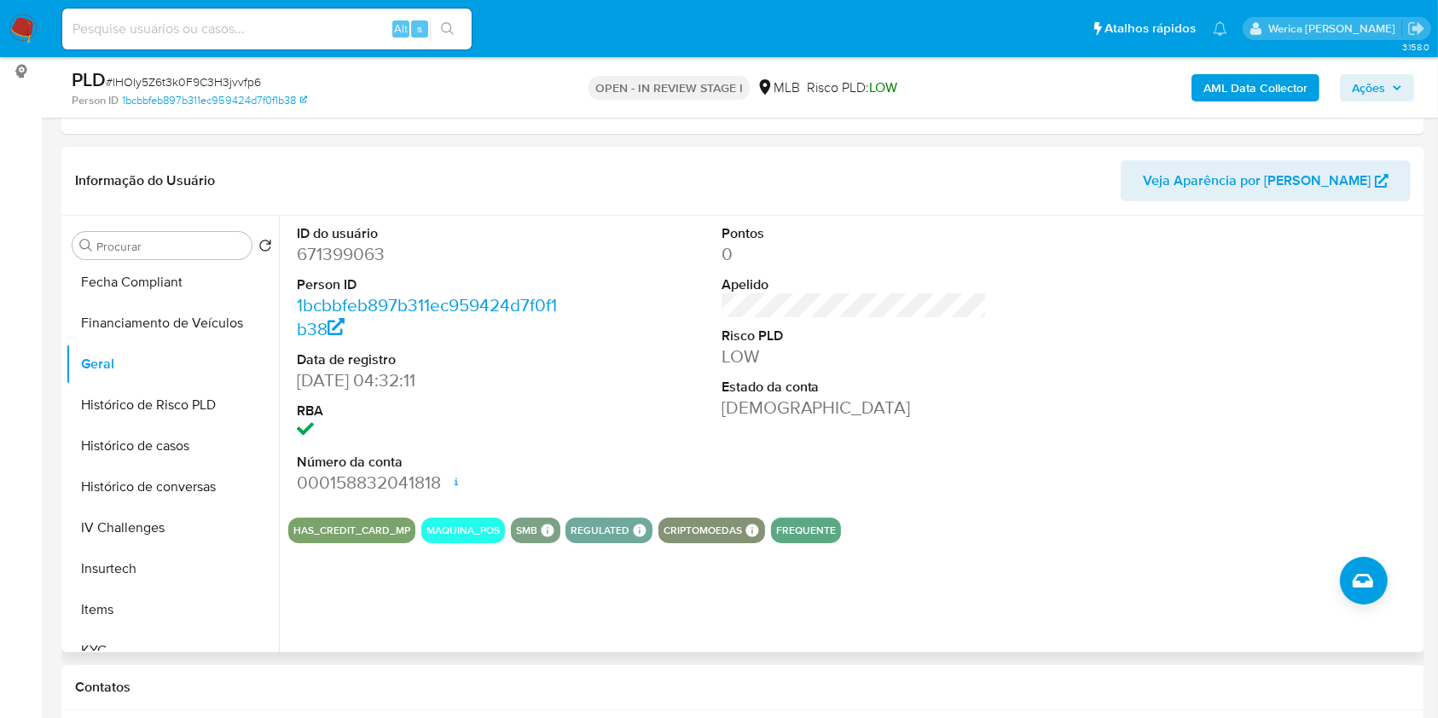
click at [363, 254] on dd "671399063" at bounding box center [430, 254] width 266 height 24
copy dd "671399063"
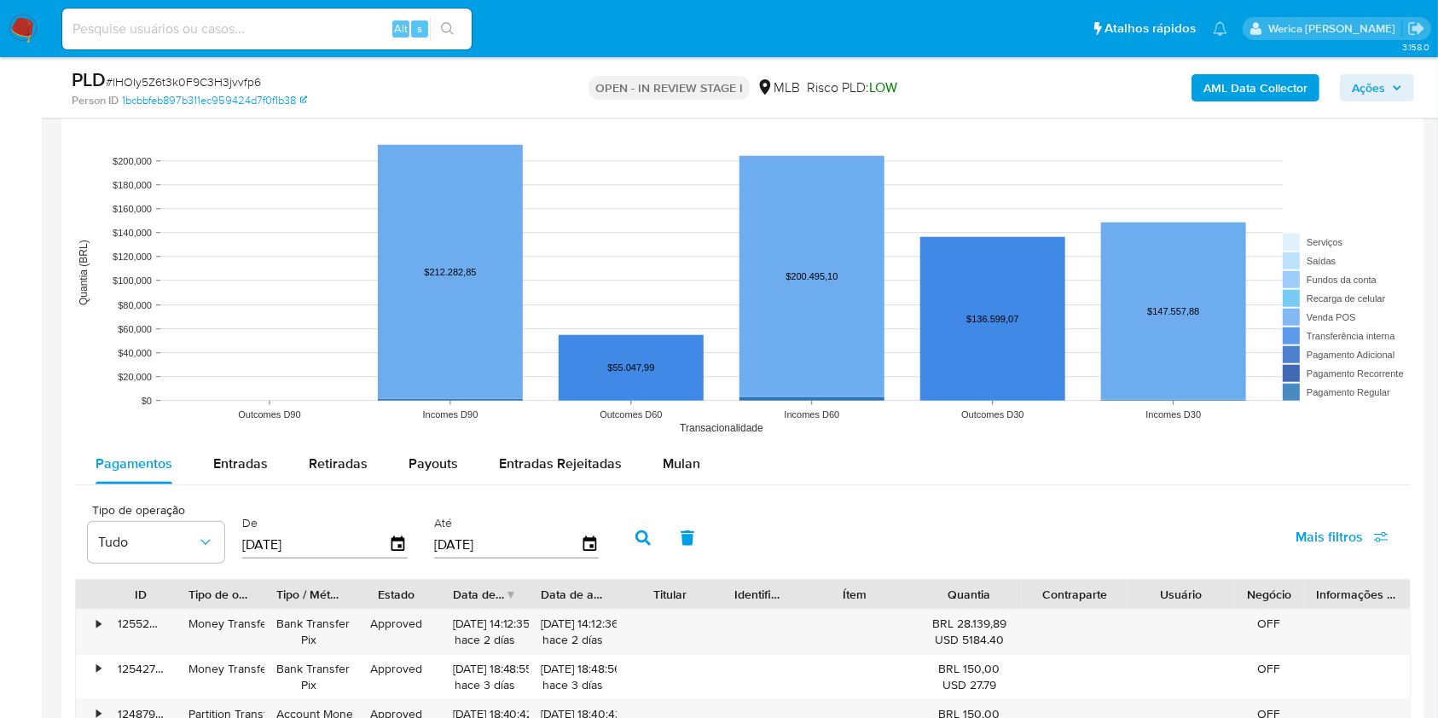
scroll to position [1478, 0]
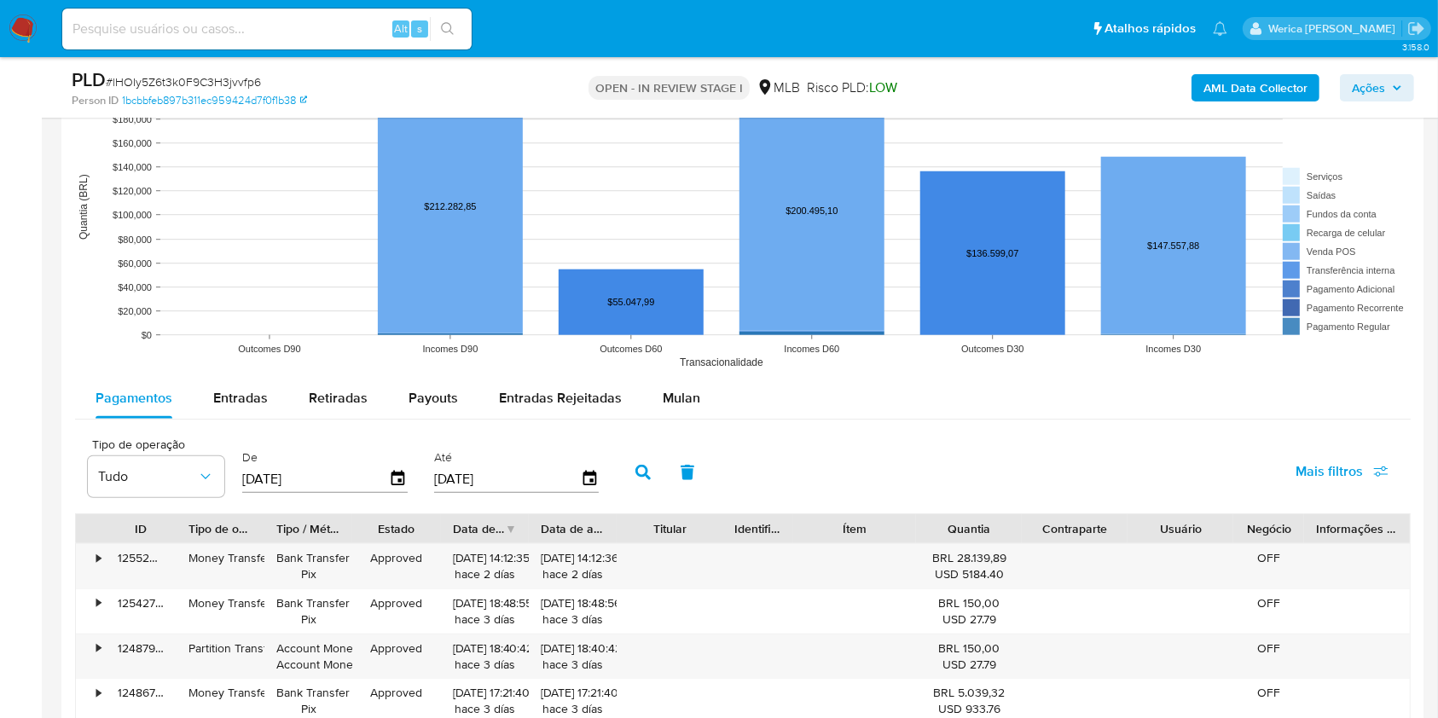
click at [194, 426] on div "Pagamentos Entradas Retiradas Payouts Entradas Rejeitadas Mulan Tipo de operaçã…" at bounding box center [743, 709] width 1336 height 663
click at [223, 398] on span "Entradas" at bounding box center [240, 398] width 55 height 20
select select "10"
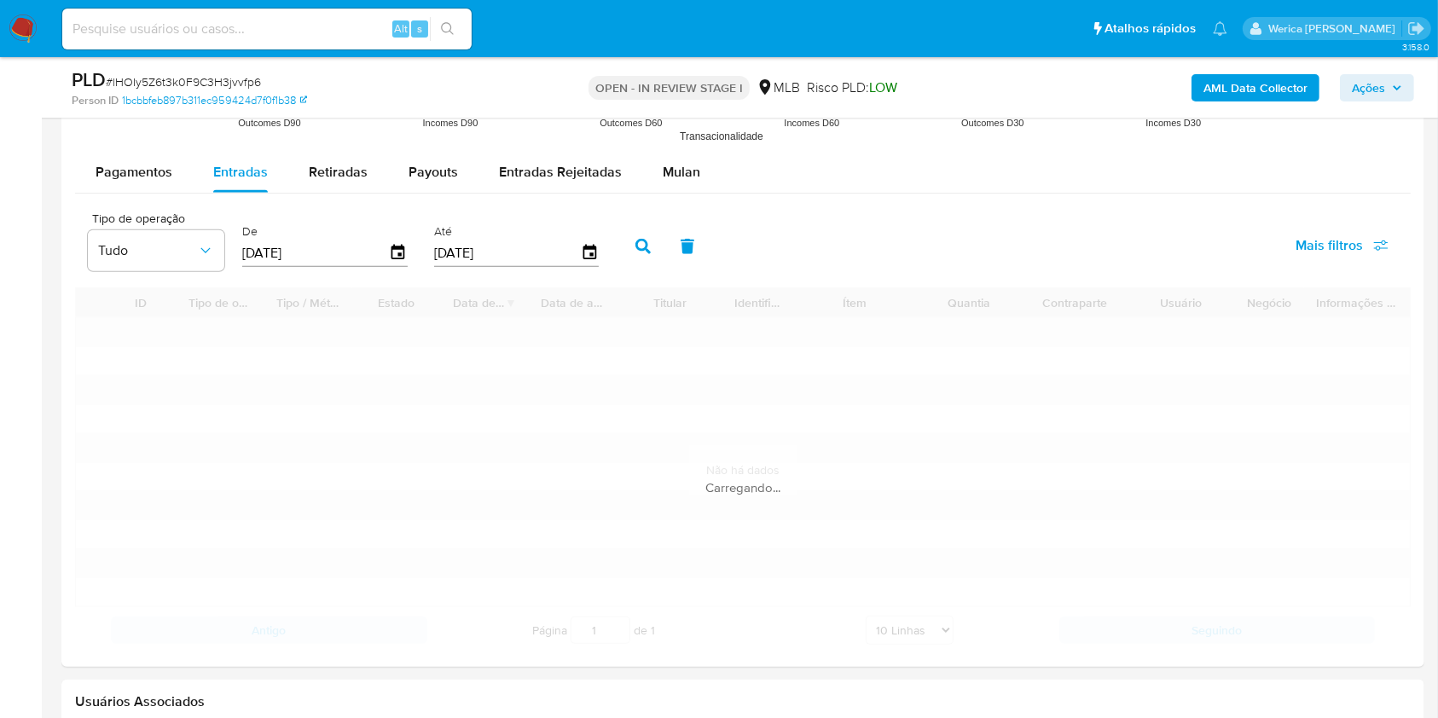
scroll to position [1592, 0]
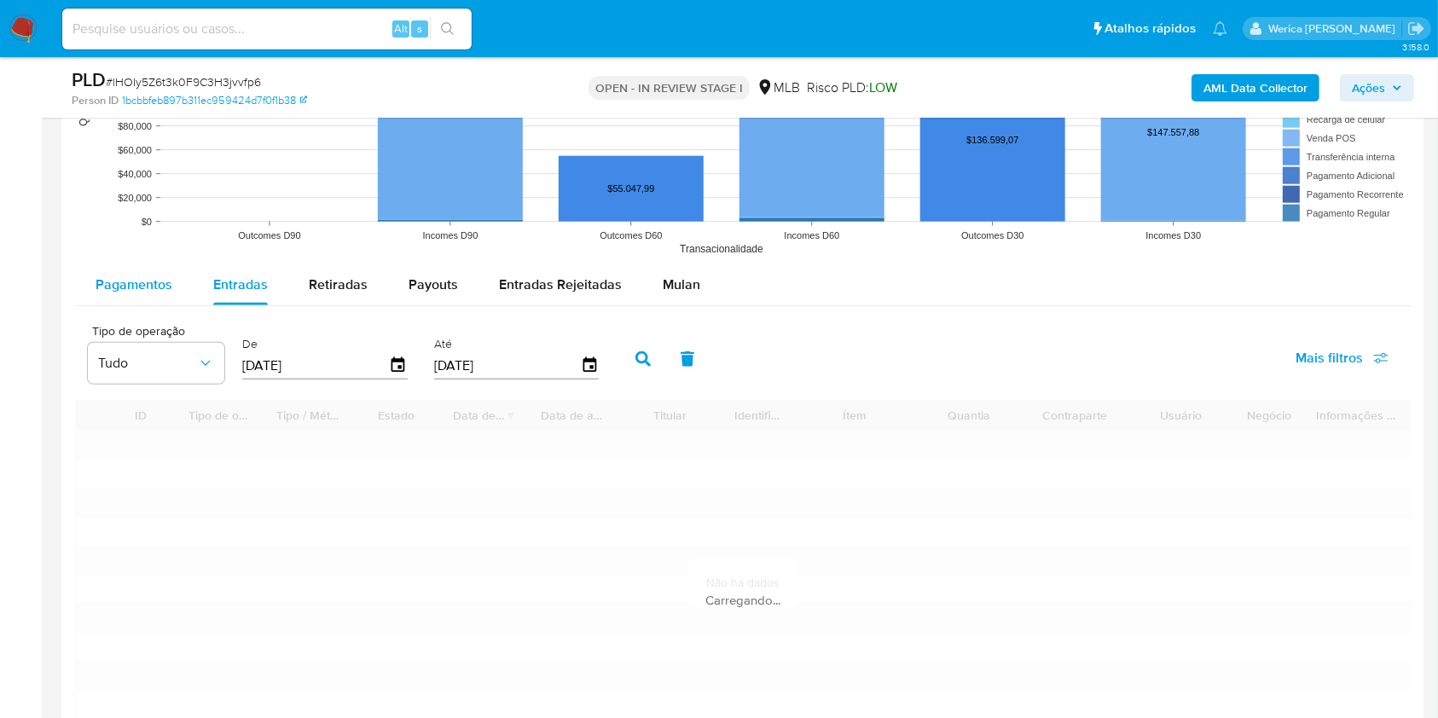
click at [166, 275] on span "Pagamentos" at bounding box center [134, 285] width 77 height 20
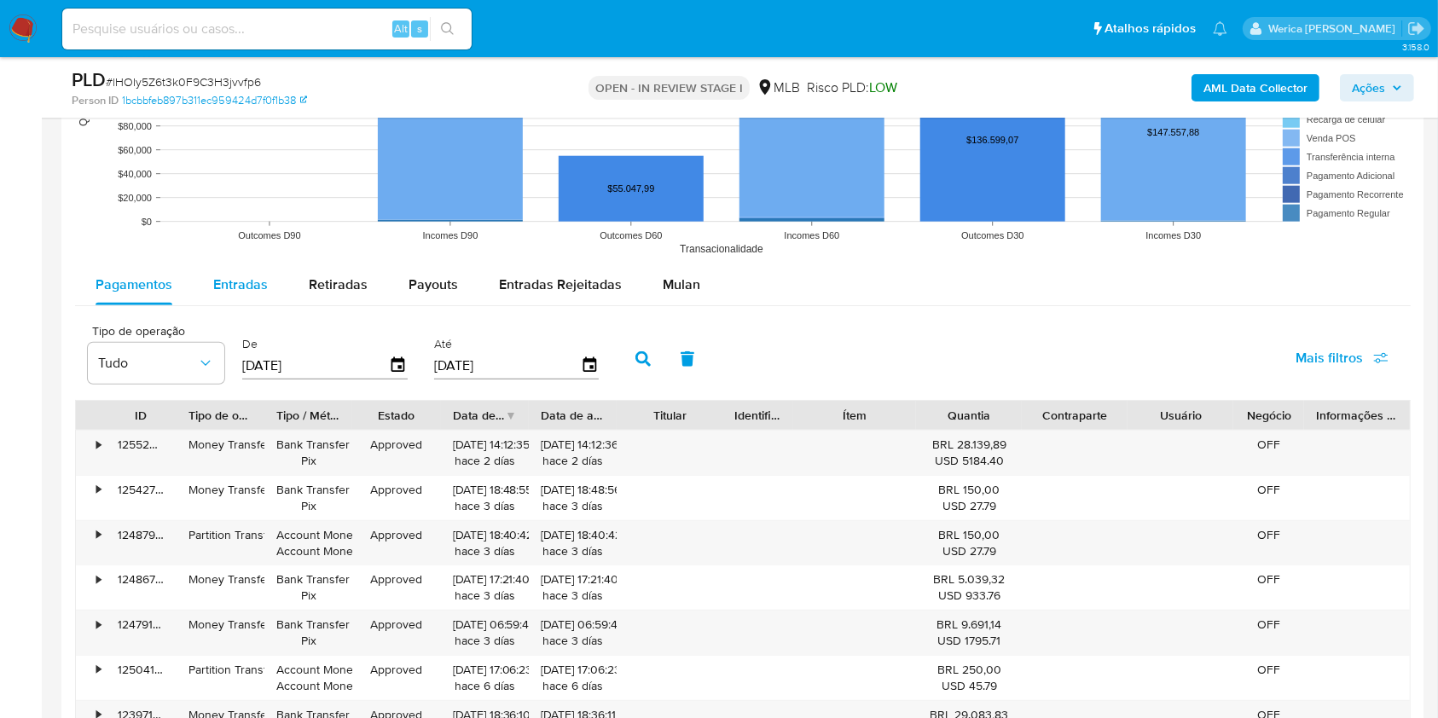
click at [222, 281] on span "Entradas" at bounding box center [240, 285] width 55 height 20
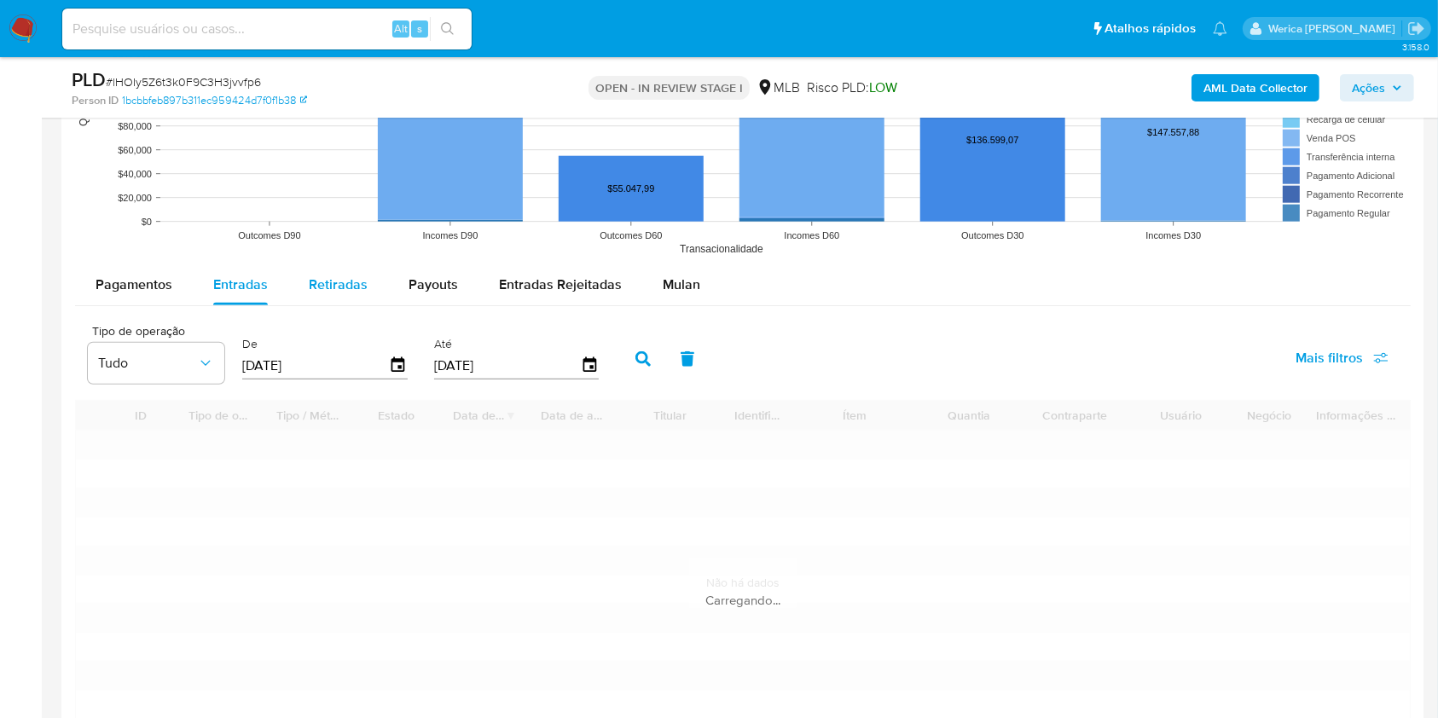
click at [332, 287] on span "Retiradas" at bounding box center [338, 285] width 59 height 20
select select "10"
click at [225, 290] on span "Entradas" at bounding box center [240, 285] width 55 height 20
click at [660, 352] on button "button" at bounding box center [643, 359] width 44 height 41
click at [648, 352] on icon "button" at bounding box center [642, 358] width 15 height 15
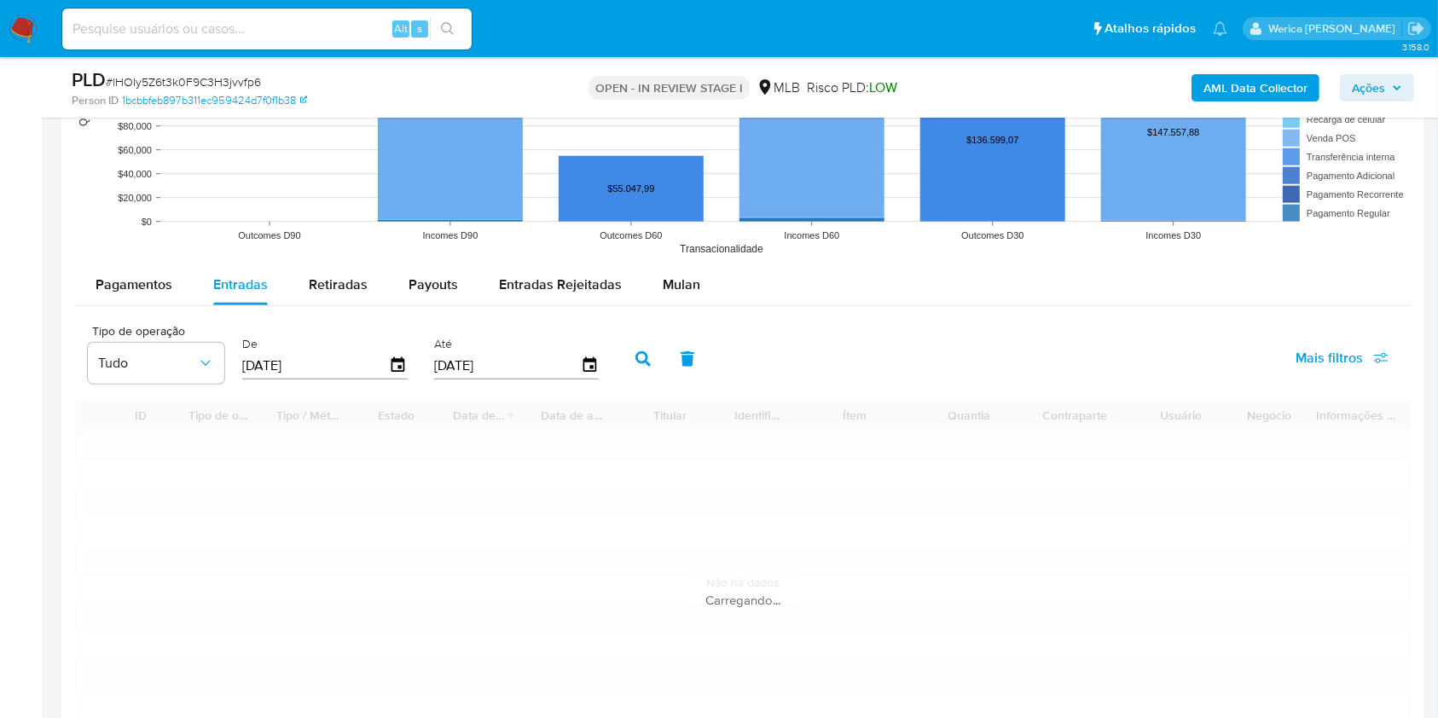
click at [648, 352] on icon "button" at bounding box center [642, 358] width 15 height 15
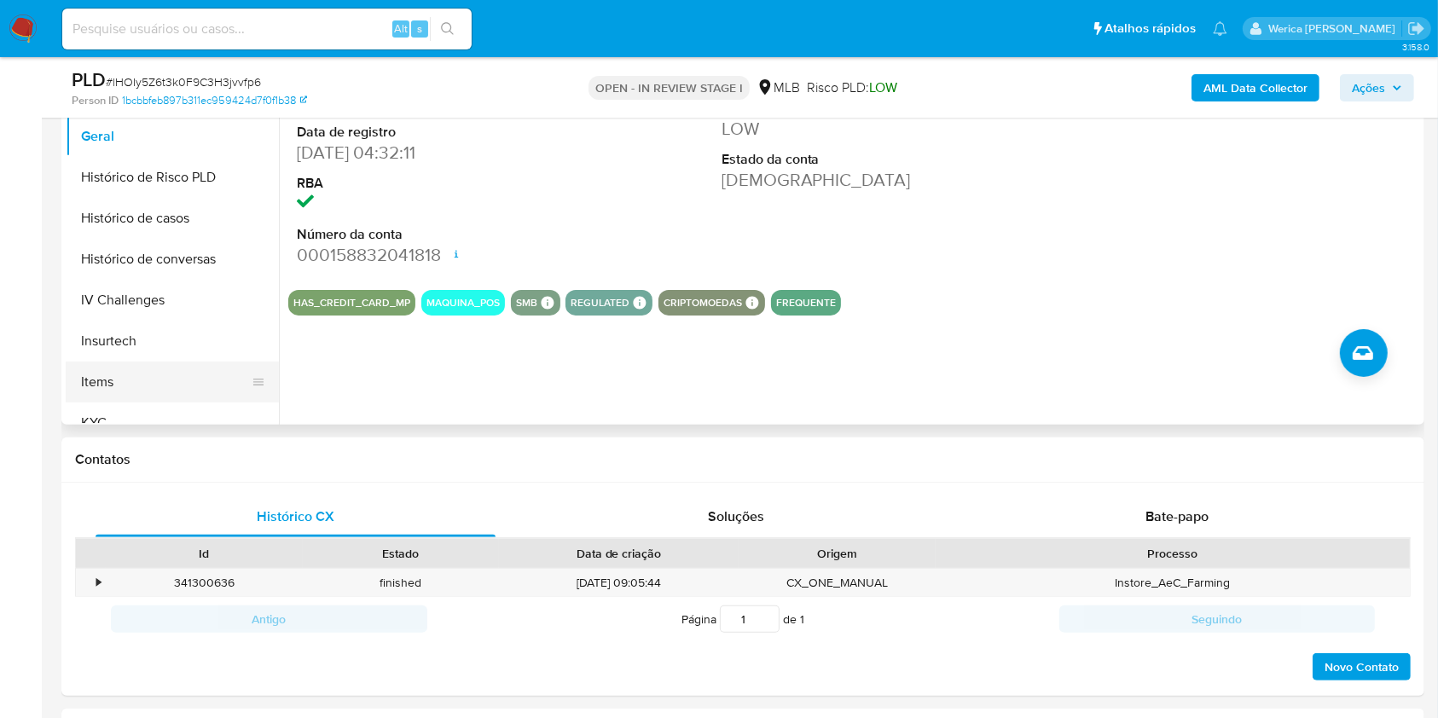
scroll to position [682, 0]
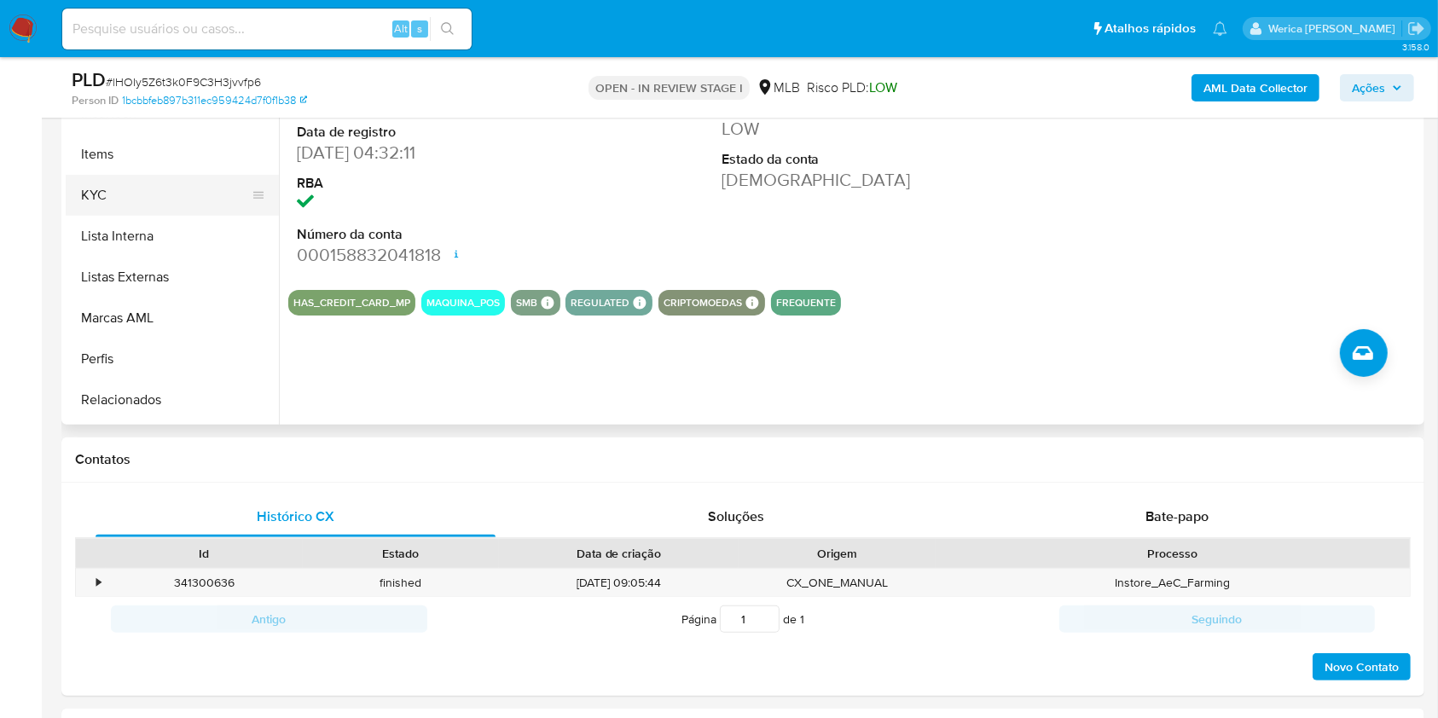
click at [156, 198] on button "KYC" at bounding box center [166, 195] width 200 height 41
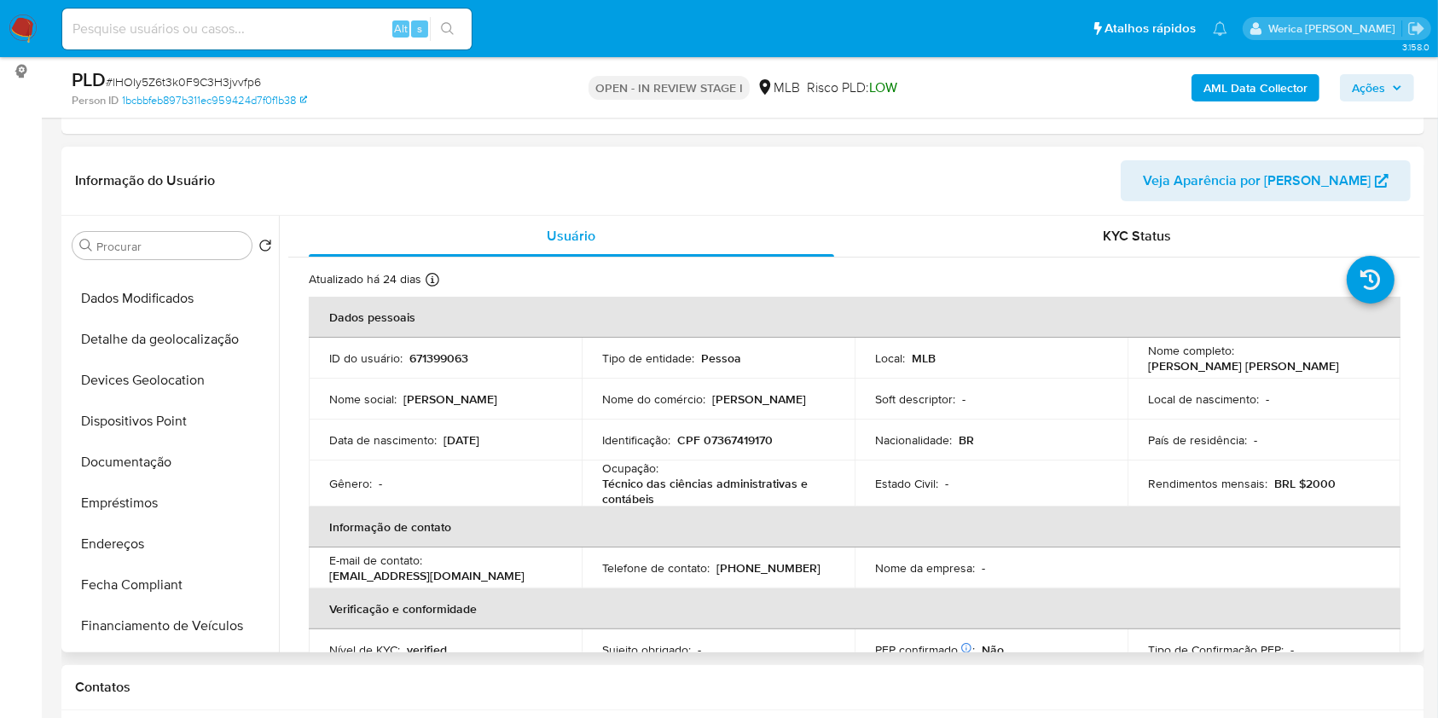
scroll to position [113, 0]
click at [144, 487] on button "Documentação" at bounding box center [166, 500] width 200 height 41
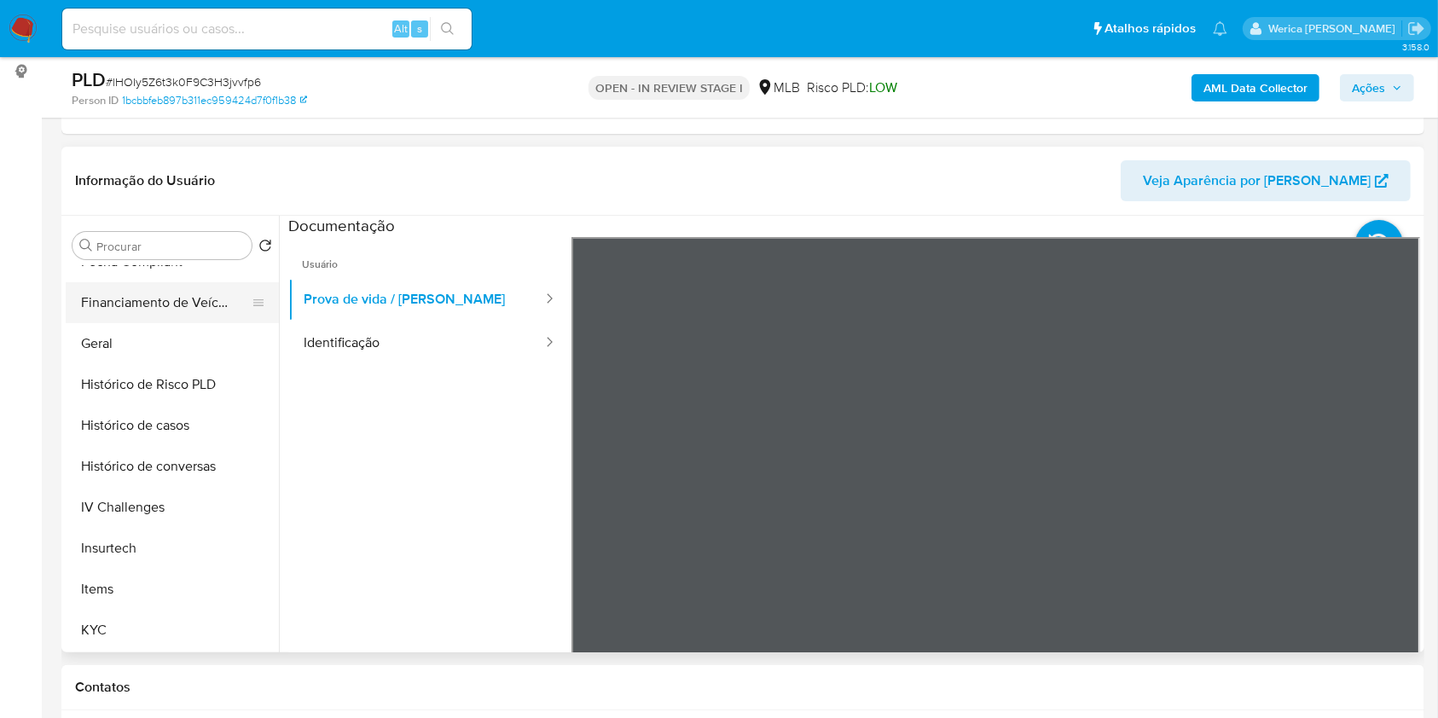
scroll to position [568, 0]
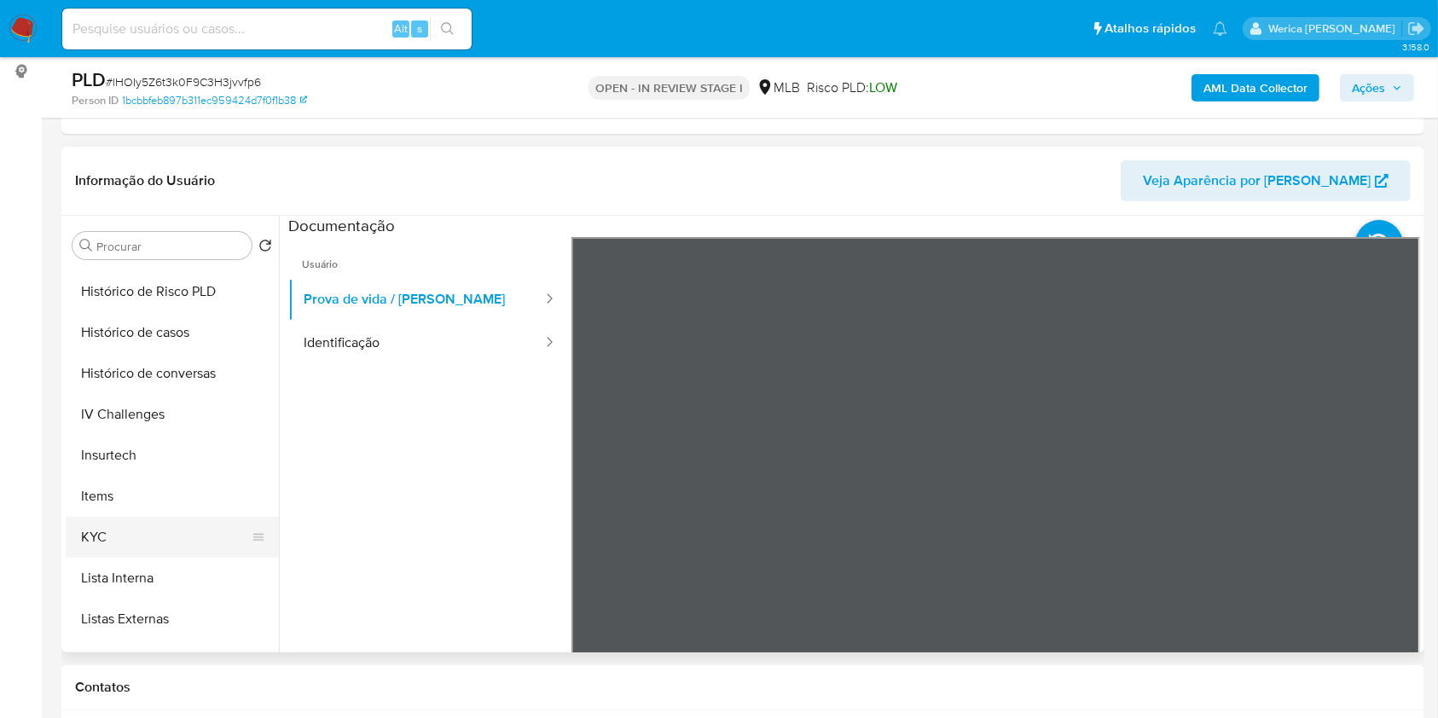
click at [142, 549] on button "KYC" at bounding box center [166, 537] width 200 height 41
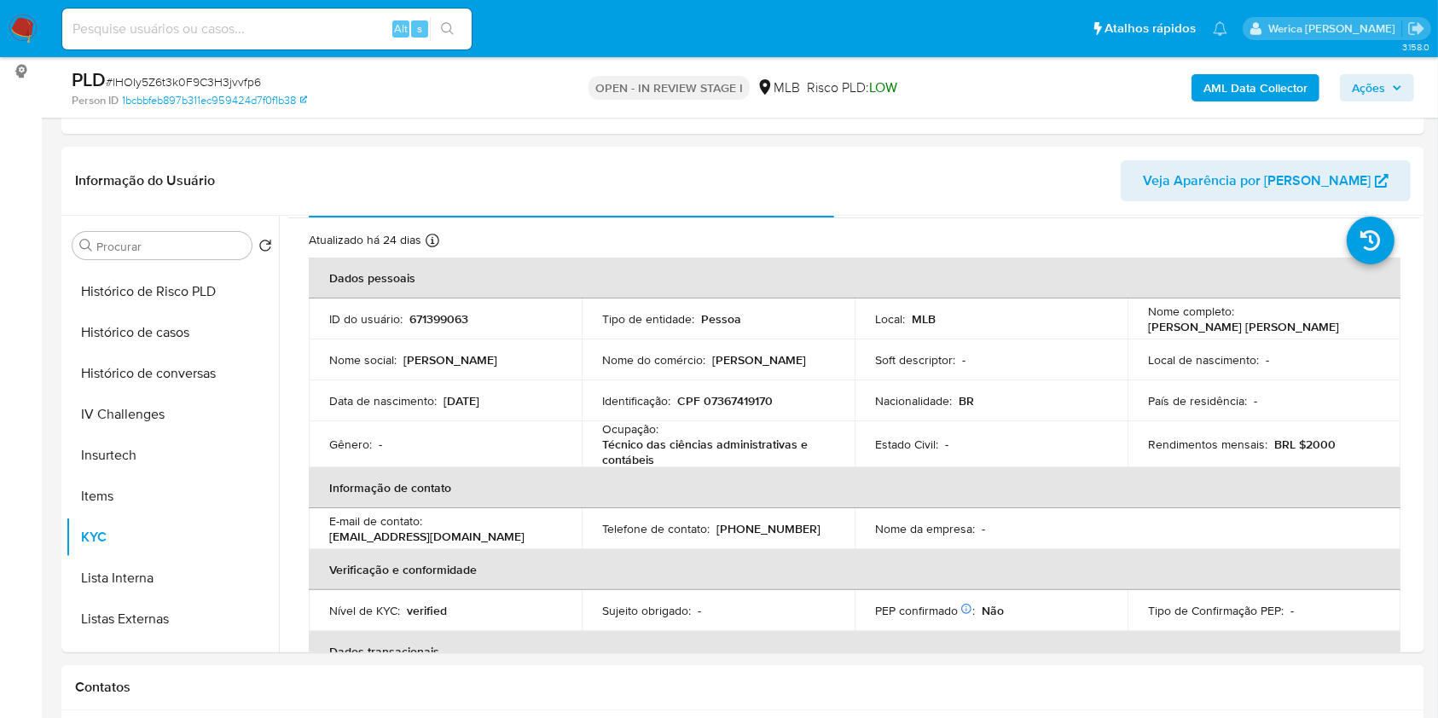
scroll to position [0, 0]
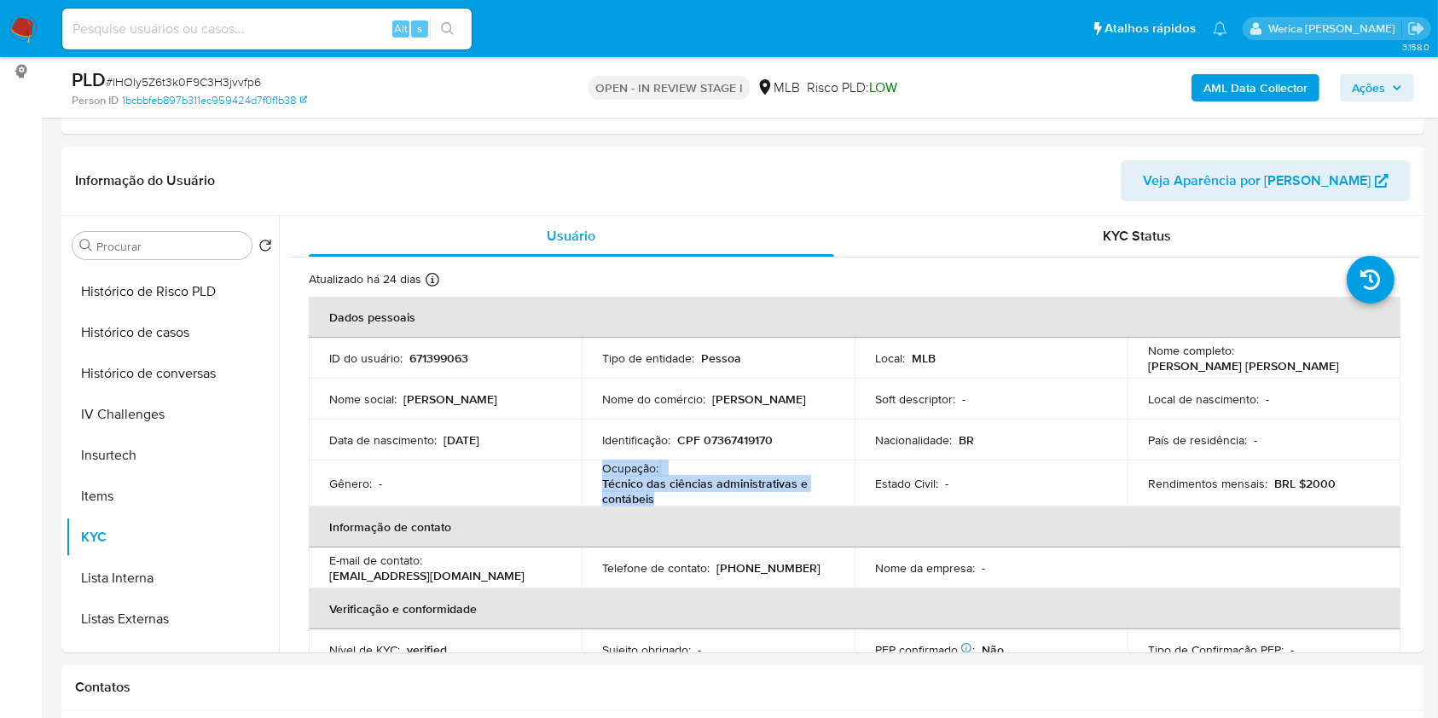
drag, startPoint x: 604, startPoint y: 470, endPoint x: 675, endPoint y: 498, distance: 76.2
click at [675, 498] on div "Ocupação : Técnico das ciências administrativas e contábeis" at bounding box center [718, 484] width 232 height 46
copy div "Ocupação : Técnico das ciências administrativas e contábeis"
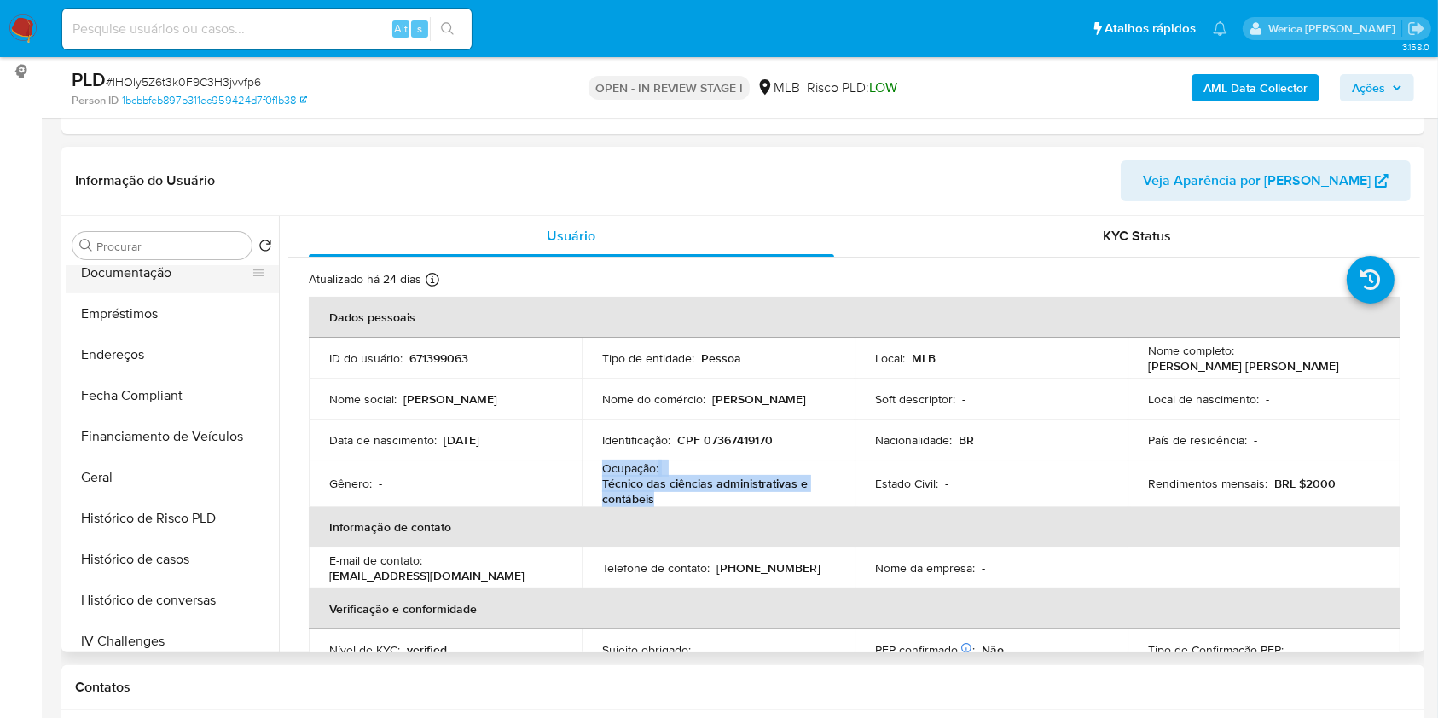
click at [204, 273] on button "Documentação" at bounding box center [166, 272] width 200 height 41
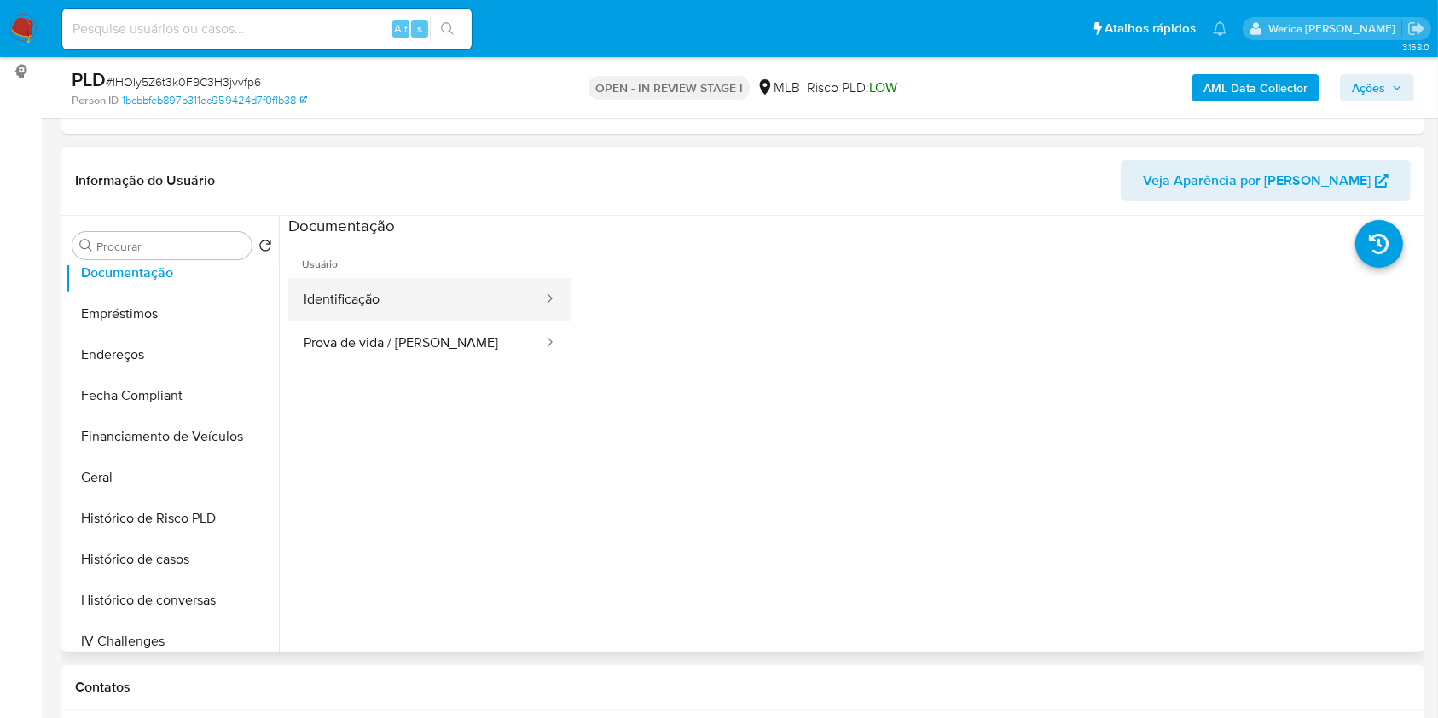
click at [471, 288] on button "Identificação" at bounding box center [416, 300] width 256 height 44
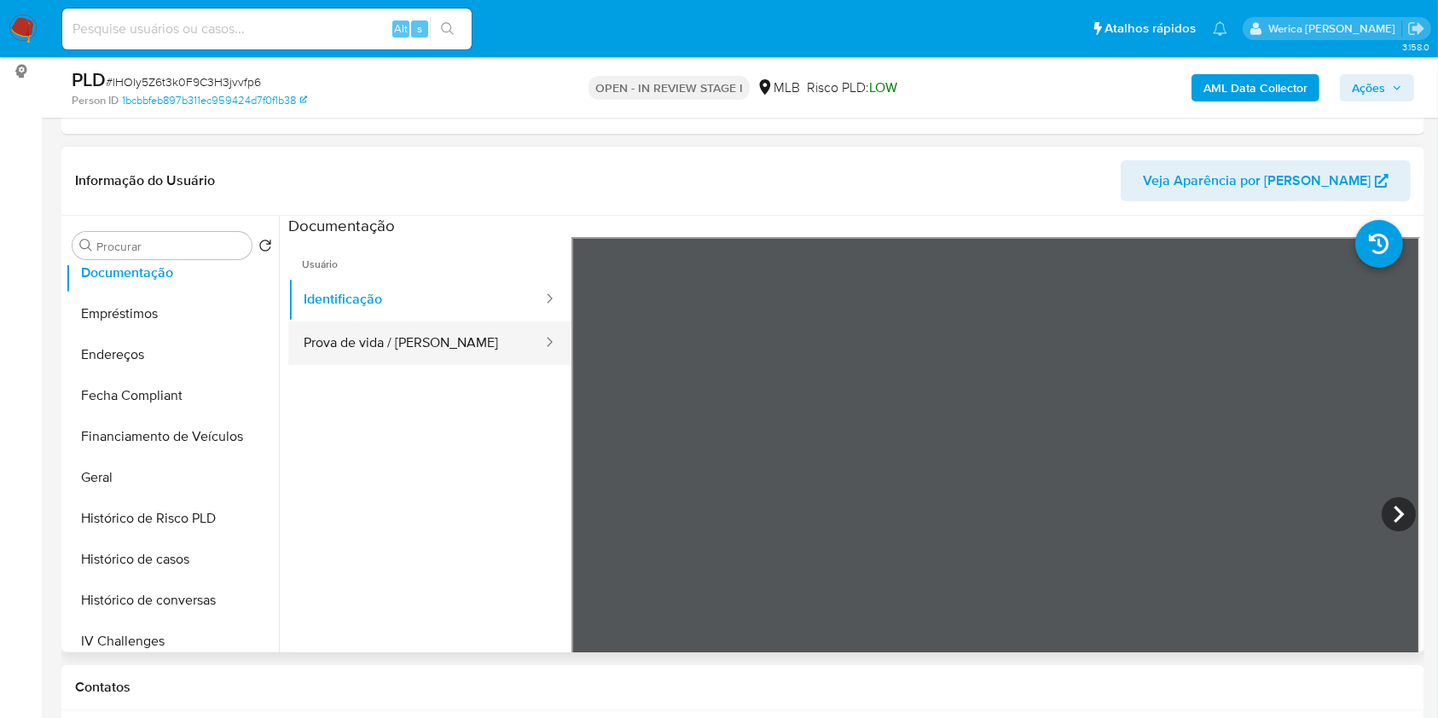
click at [429, 351] on button "Prova de vida / Selfie" at bounding box center [416, 344] width 256 height 44
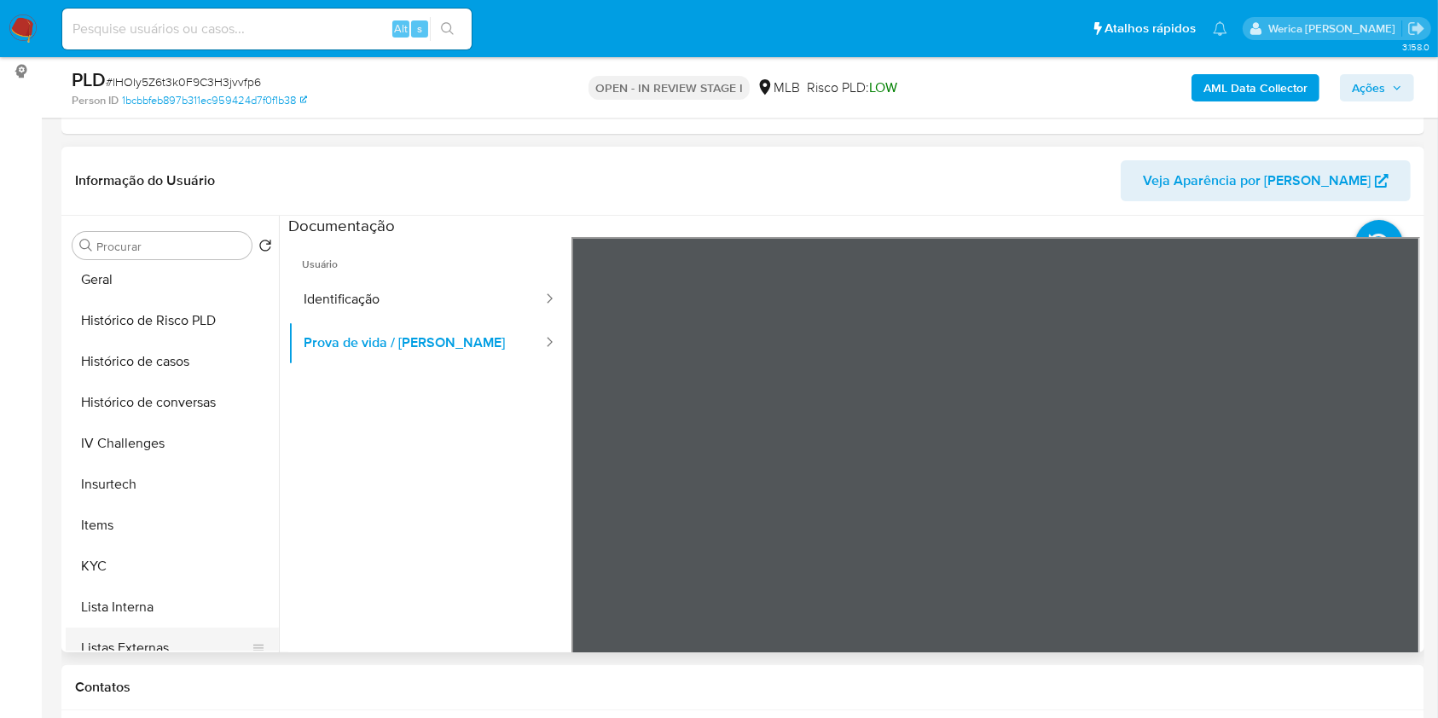
scroll to position [682, 0]
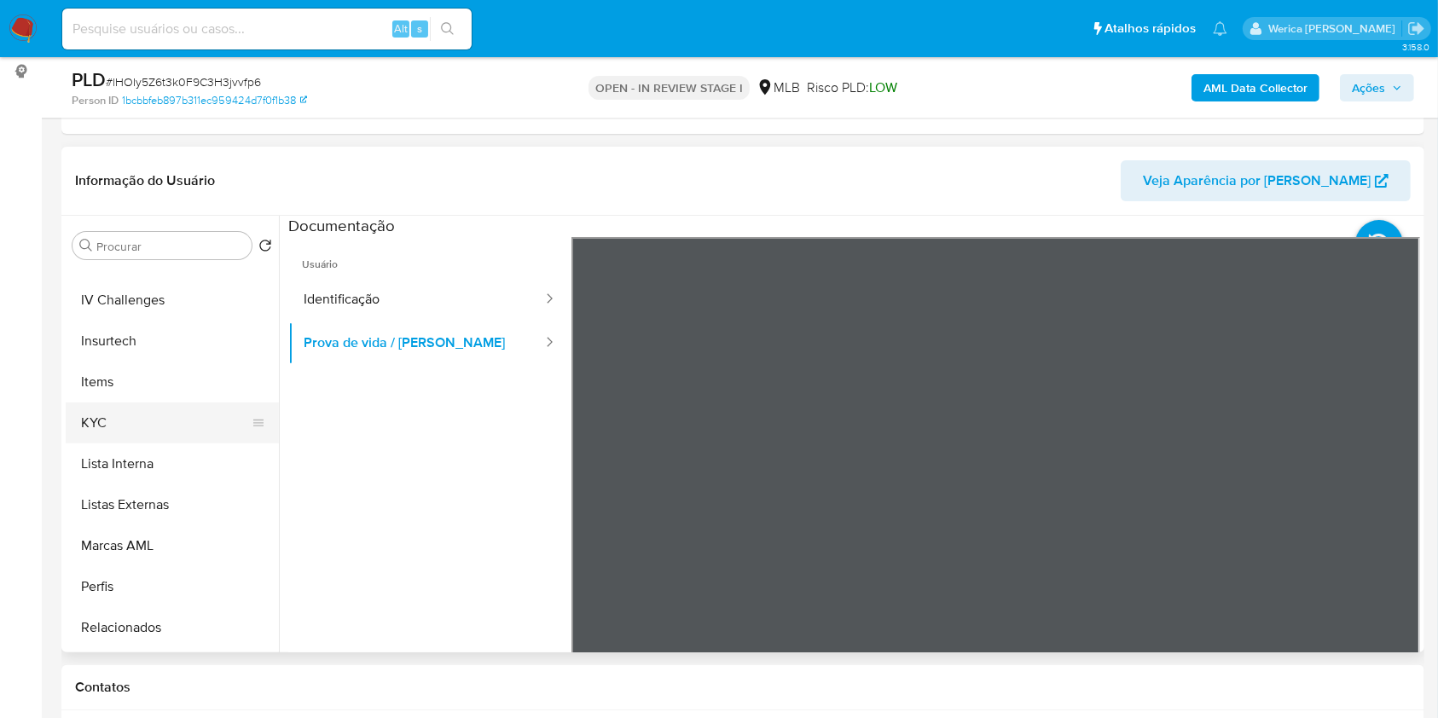
click at [133, 412] on button "KYC" at bounding box center [166, 423] width 200 height 41
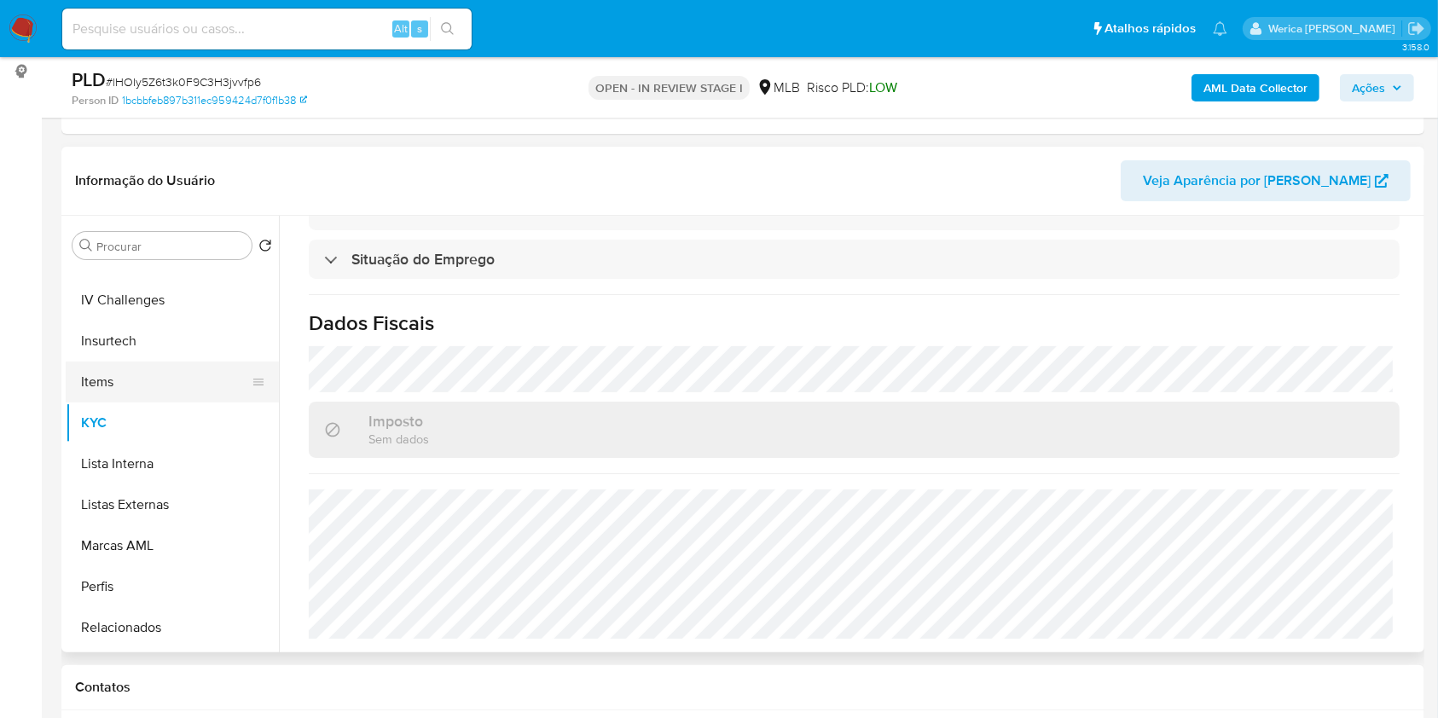
scroll to position [341, 0]
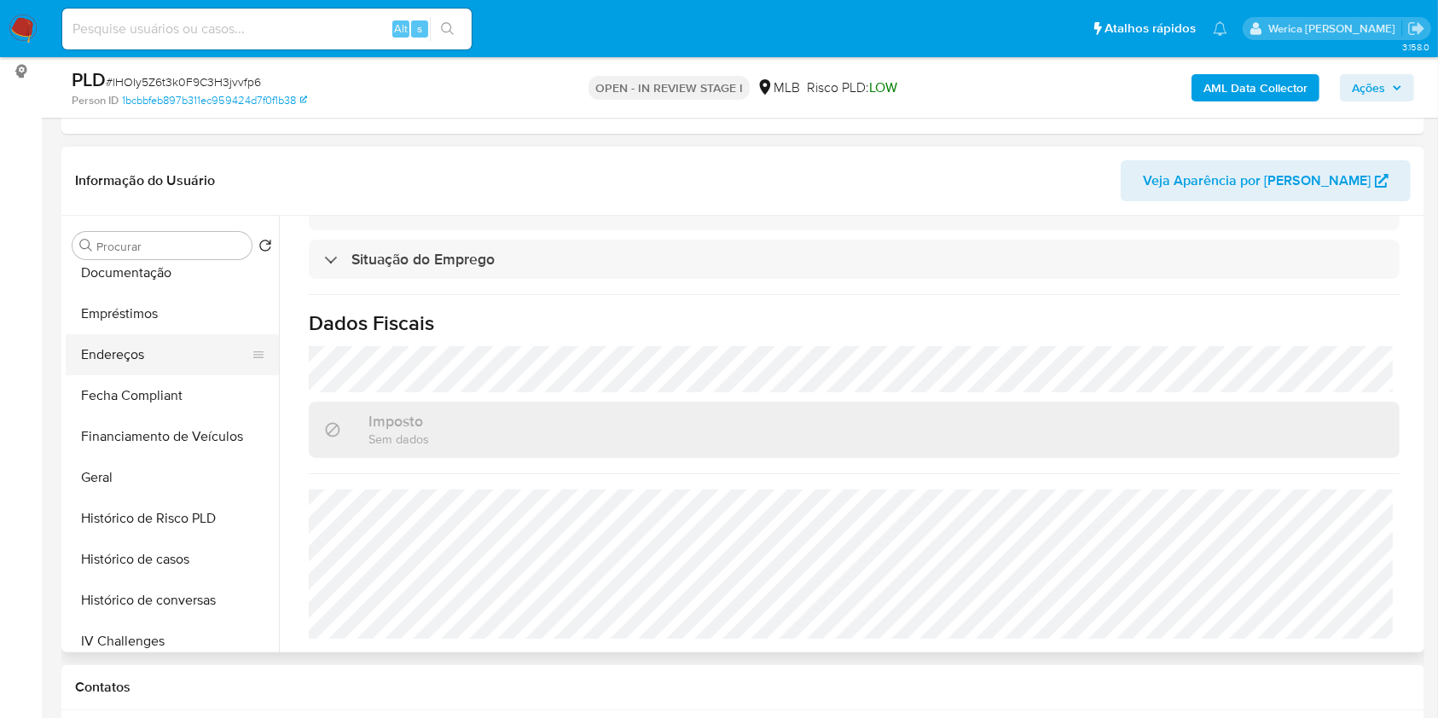
click at [148, 335] on button "Endereços" at bounding box center [166, 354] width 200 height 41
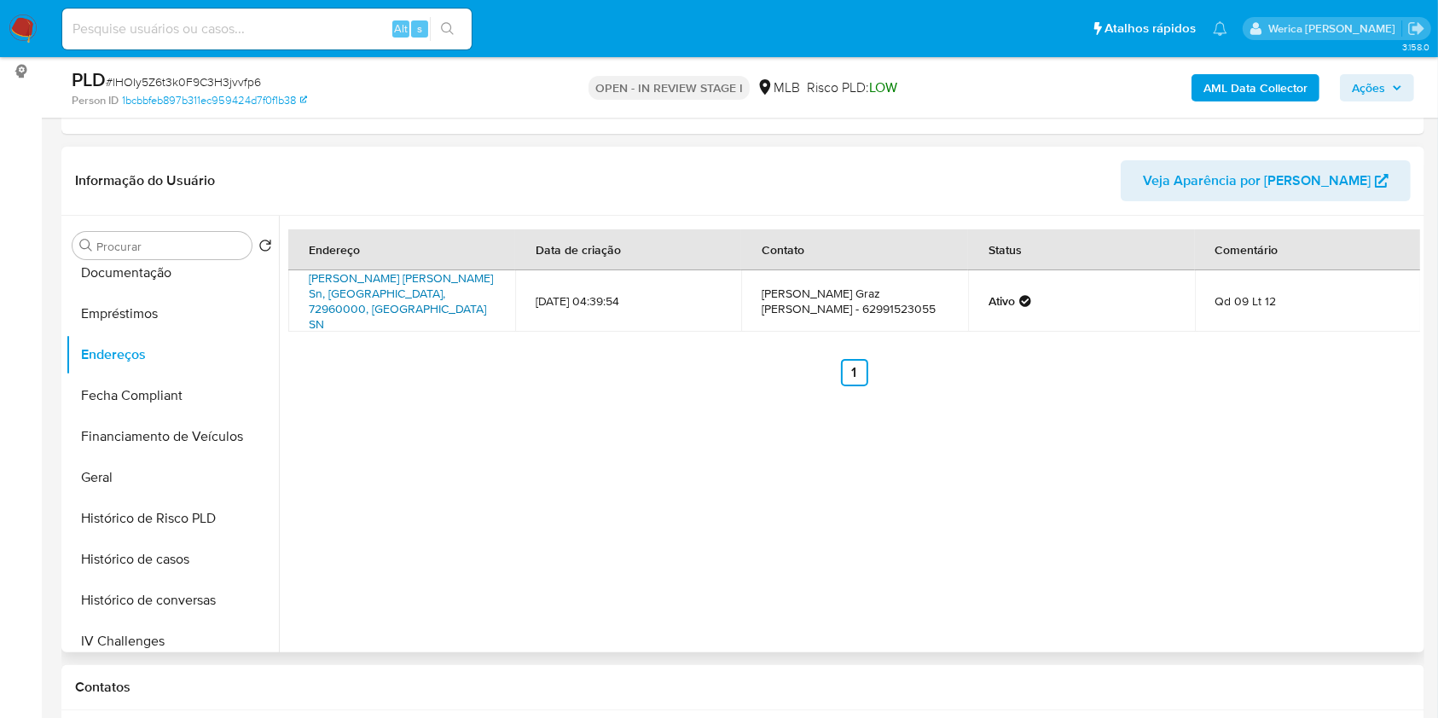
click at [393, 283] on link "Rua Geraldo Majela Veiga Sn, Corumbá De Goiás, Goiás, 72960000, Brasil SN" at bounding box center [401, 301] width 184 height 63
click at [174, 492] on button "Geral" at bounding box center [166, 477] width 200 height 41
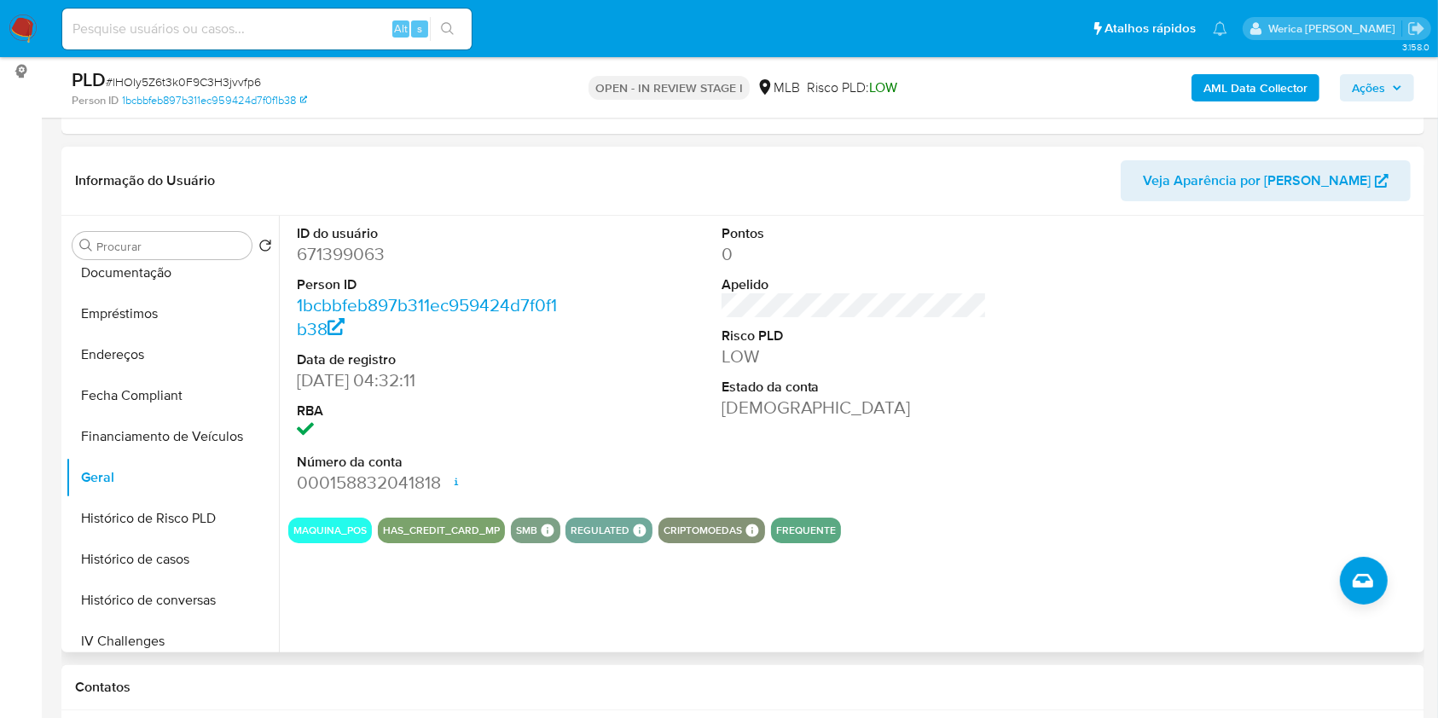
click at [1137, 477] on div at bounding box center [1278, 360] width 283 height 288
click at [1068, 488] on div "ID do usuário 671399063 Person ID 1bcbbfeb897b311ec959424d7f0f1b38 Data de regi…" at bounding box center [854, 360] width 1132 height 288
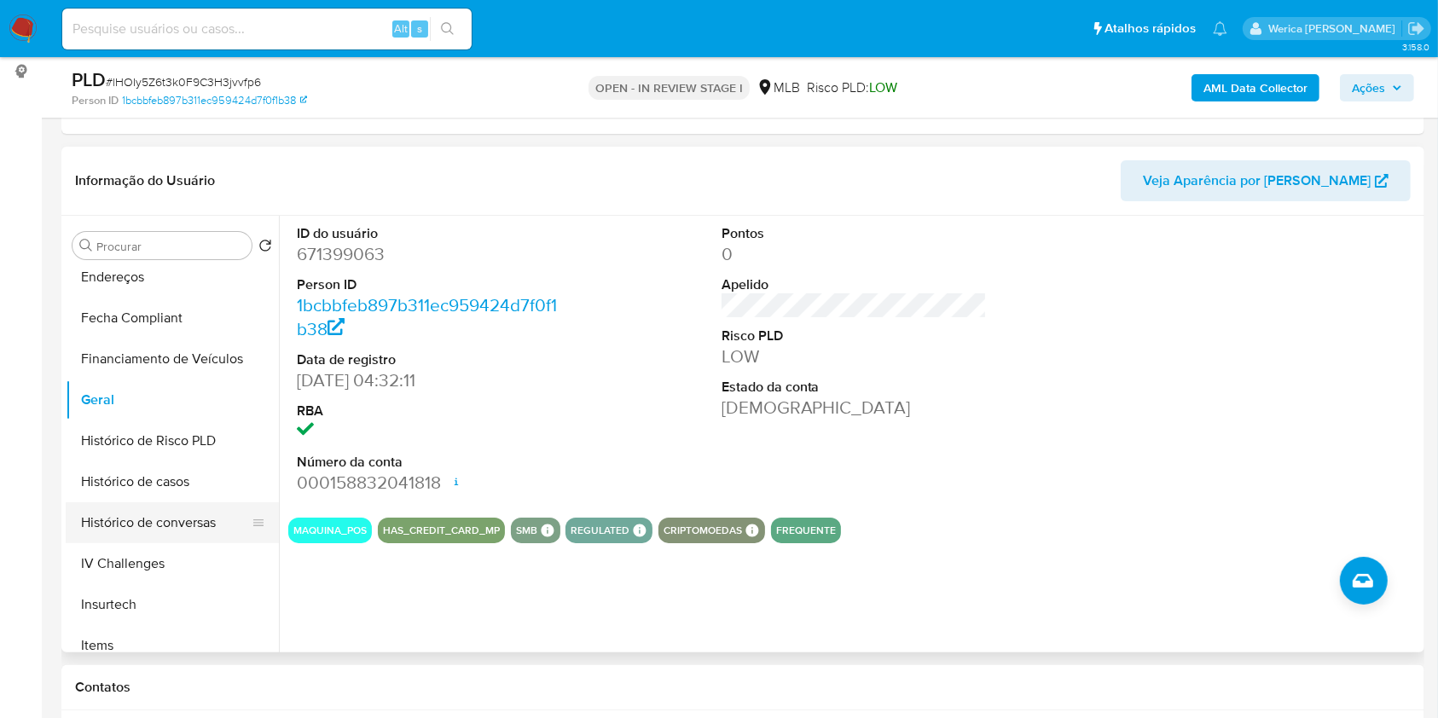
scroll to position [455, 0]
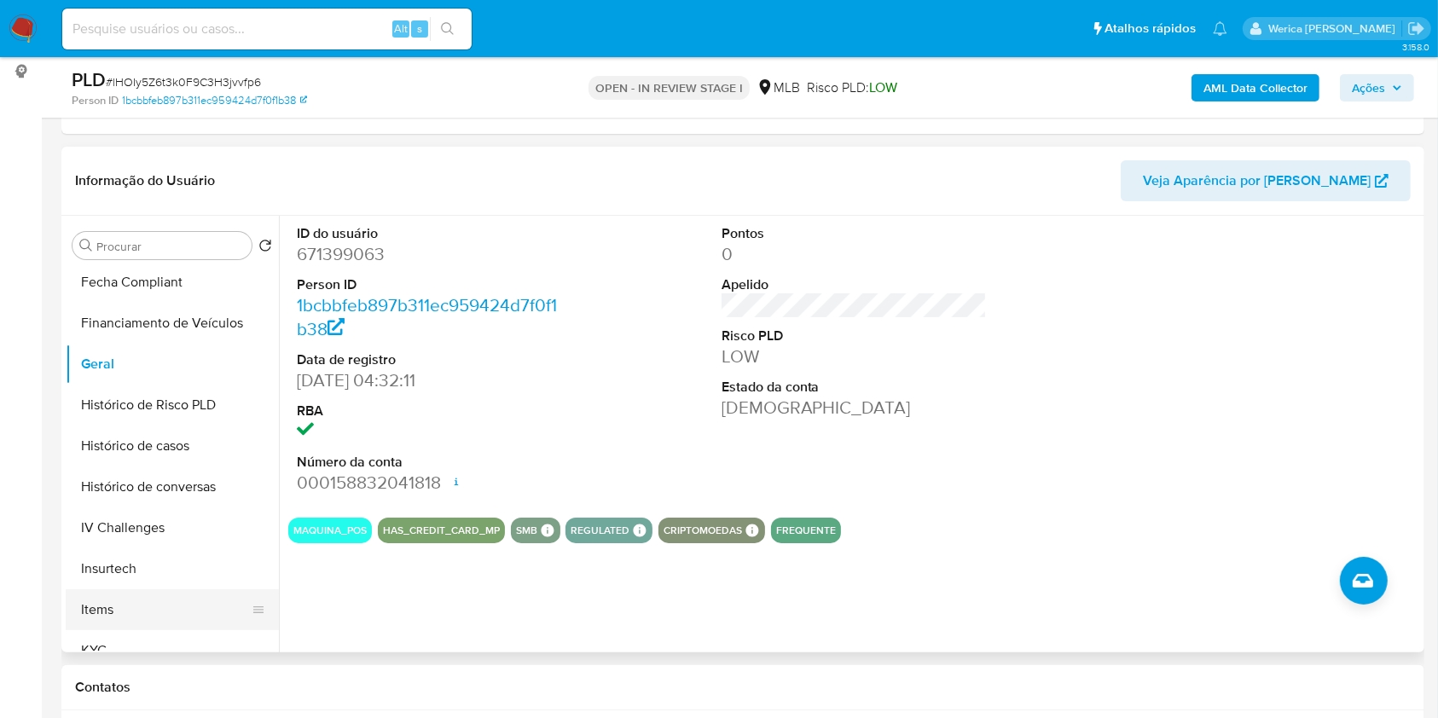
click at [134, 612] on button "Items" at bounding box center [166, 609] width 200 height 41
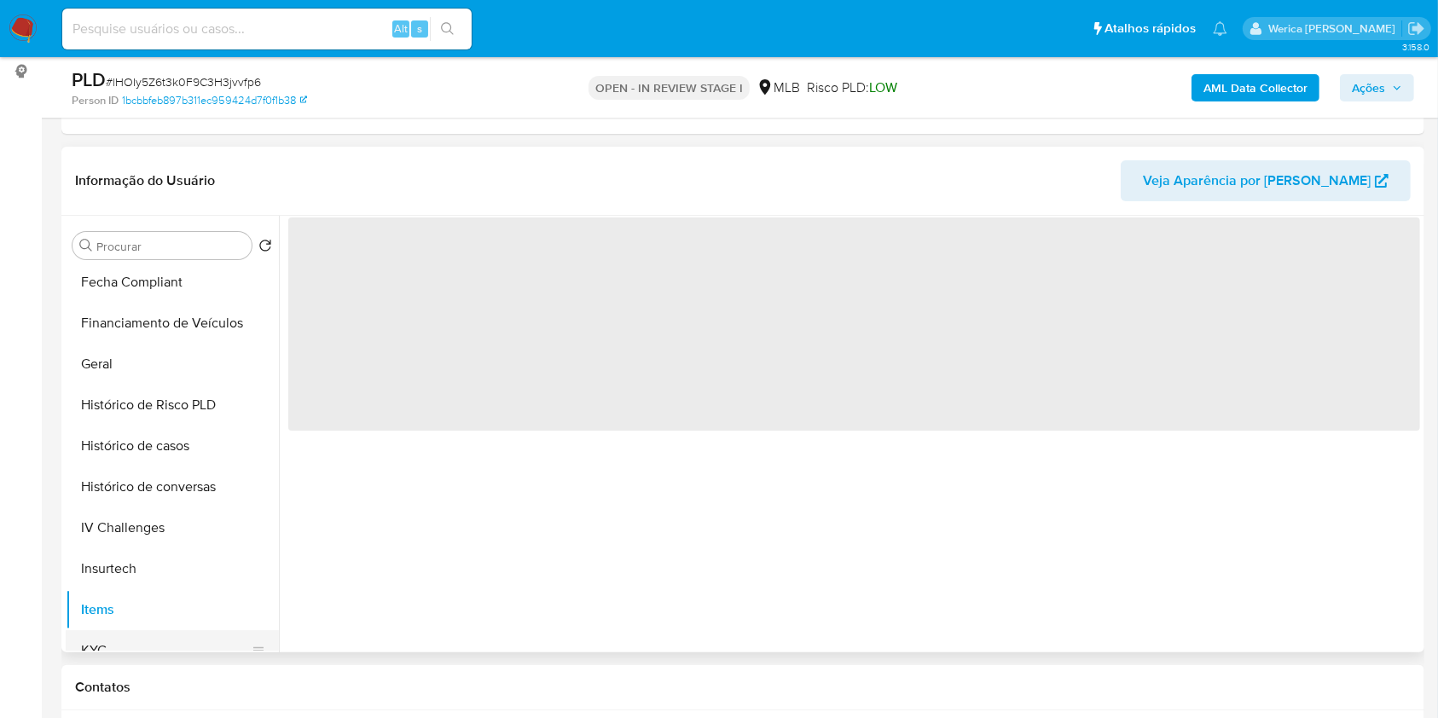
click at [142, 640] on button "KYC" at bounding box center [166, 650] width 200 height 41
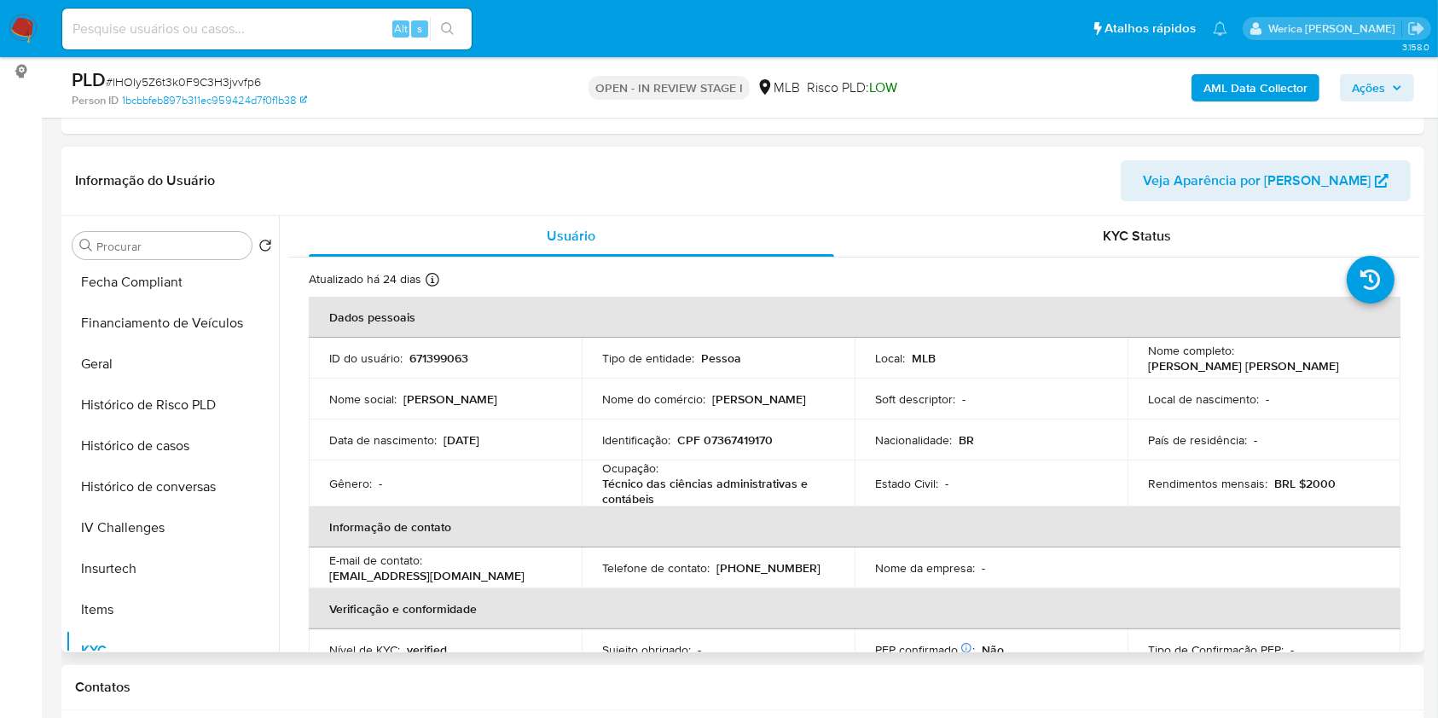
click at [1295, 518] on th "Informação de contato" at bounding box center [855, 527] width 1092 height 41
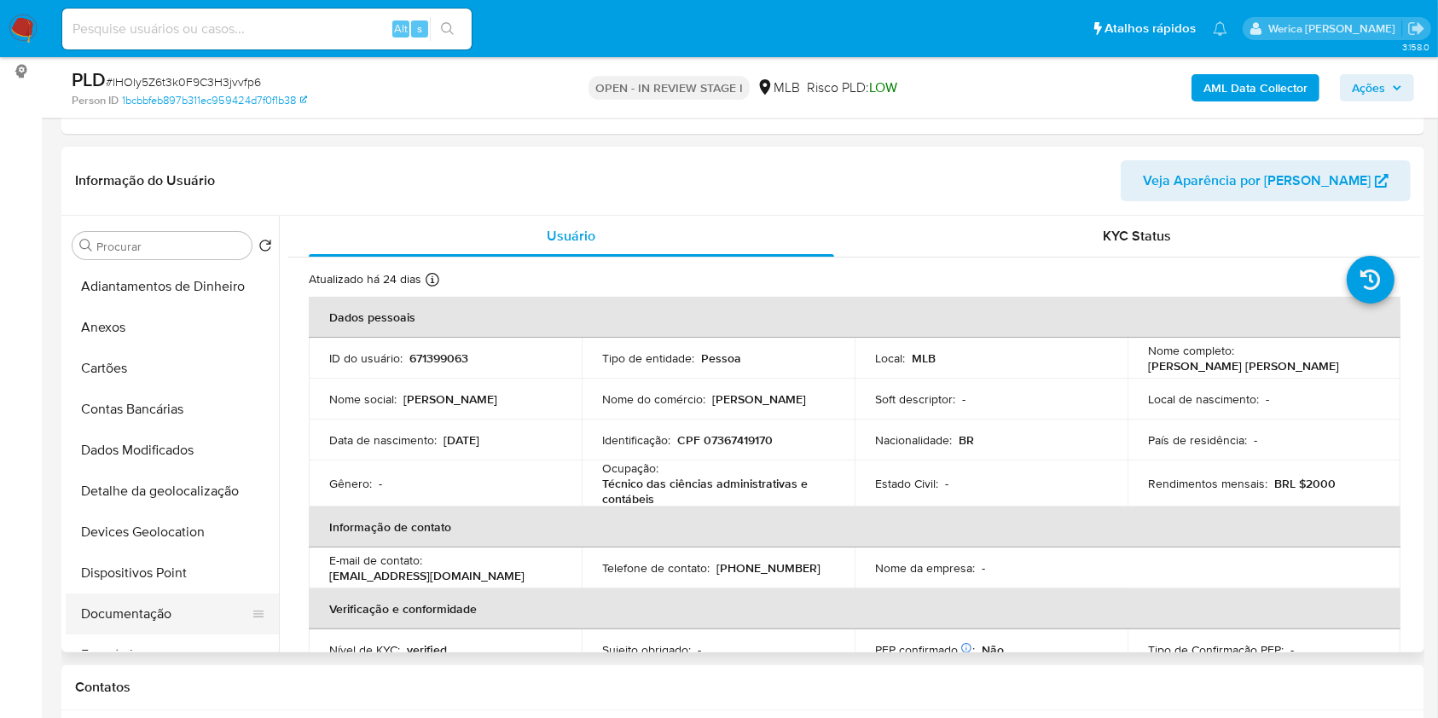
scroll to position [227, 0]
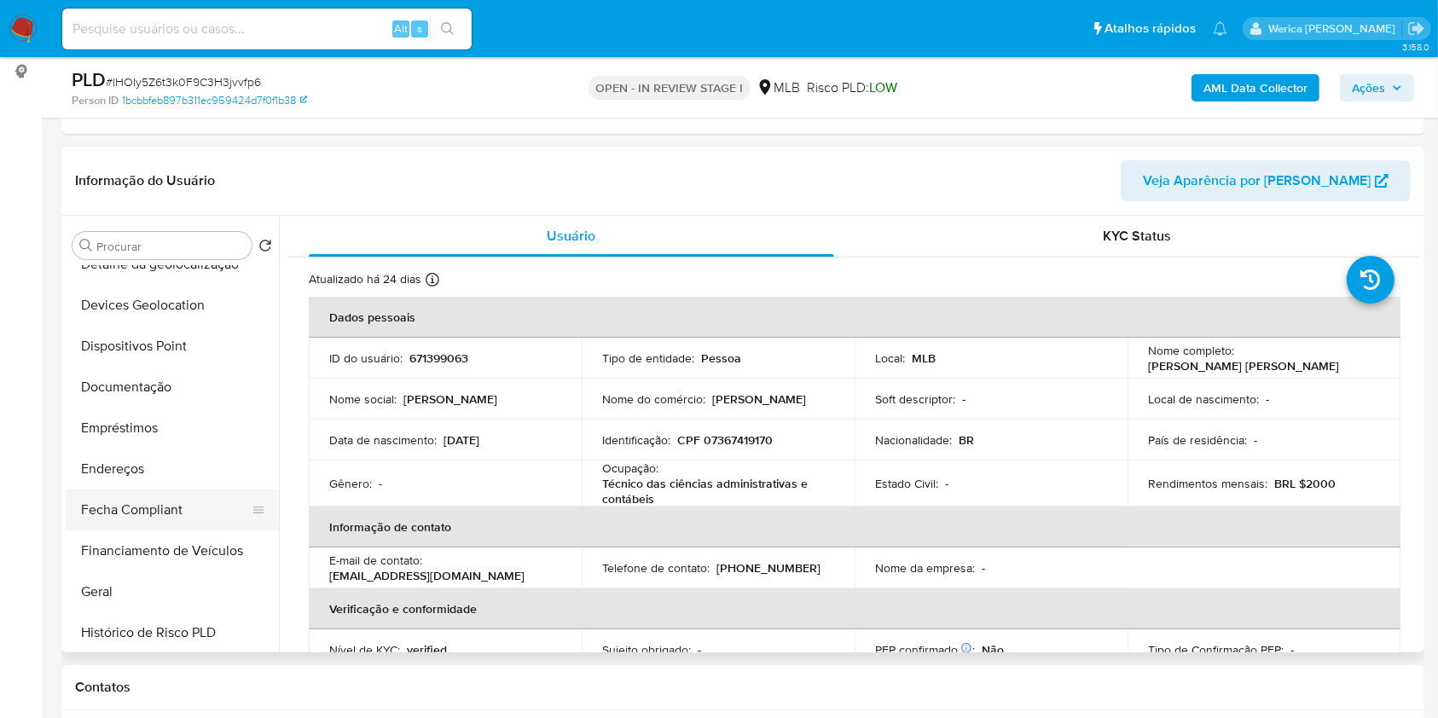
click at [165, 490] on button "Fecha Compliant" at bounding box center [166, 510] width 200 height 41
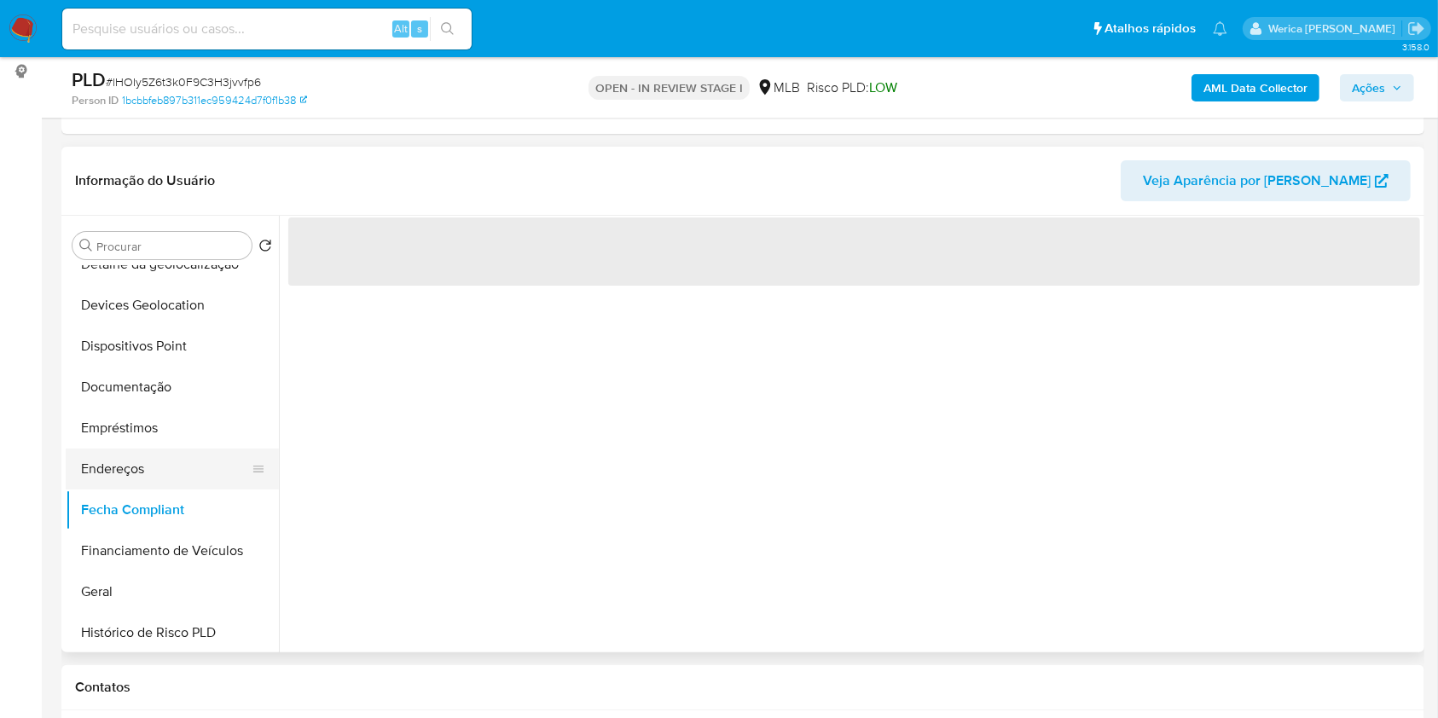
click at [163, 458] on button "Endereços" at bounding box center [166, 469] width 200 height 41
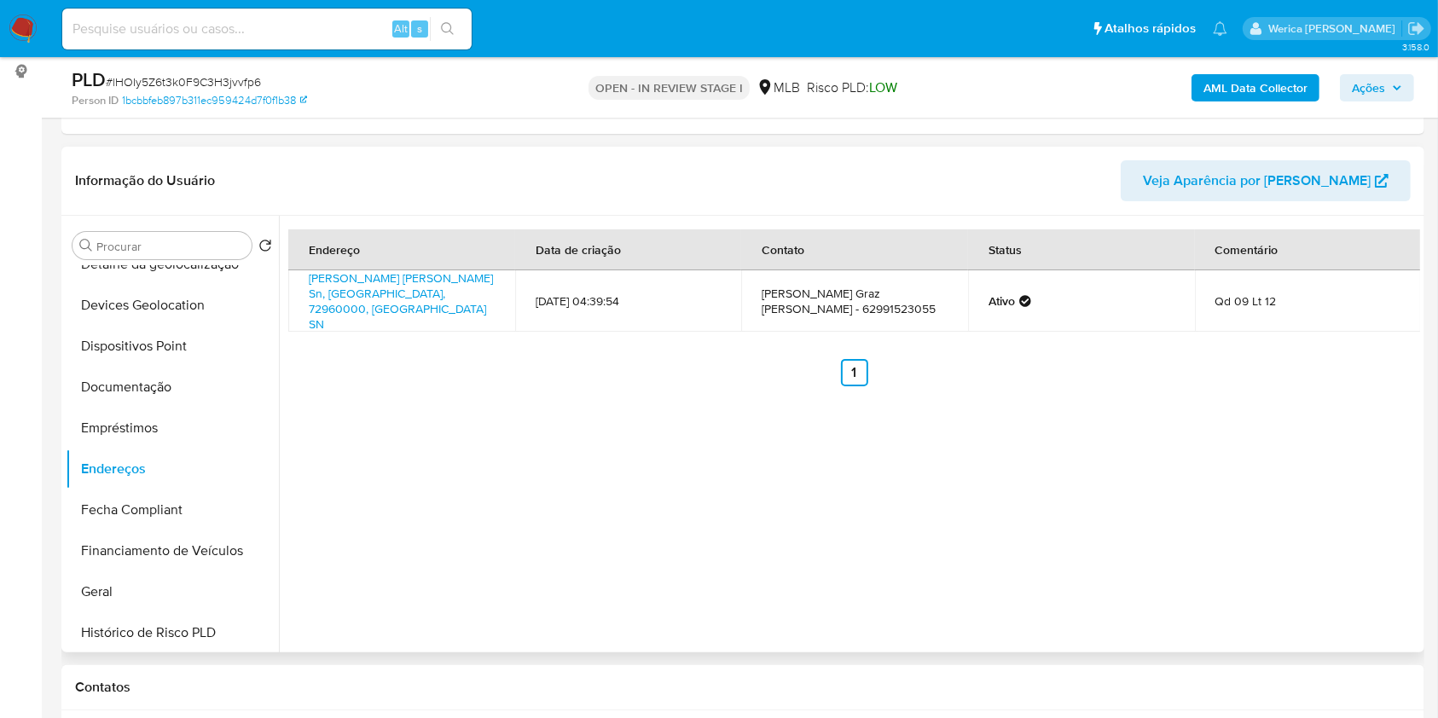
click at [1215, 635] on div "Endereço Data de criação Contato Status Comentário Rua Geraldo Majela Veiga Sn,…" at bounding box center [849, 434] width 1141 height 437
click at [1170, 478] on div "Endereço Data de criação Contato Status Comentário Rua Geraldo Majela Veiga Sn,…" at bounding box center [849, 434] width 1141 height 437
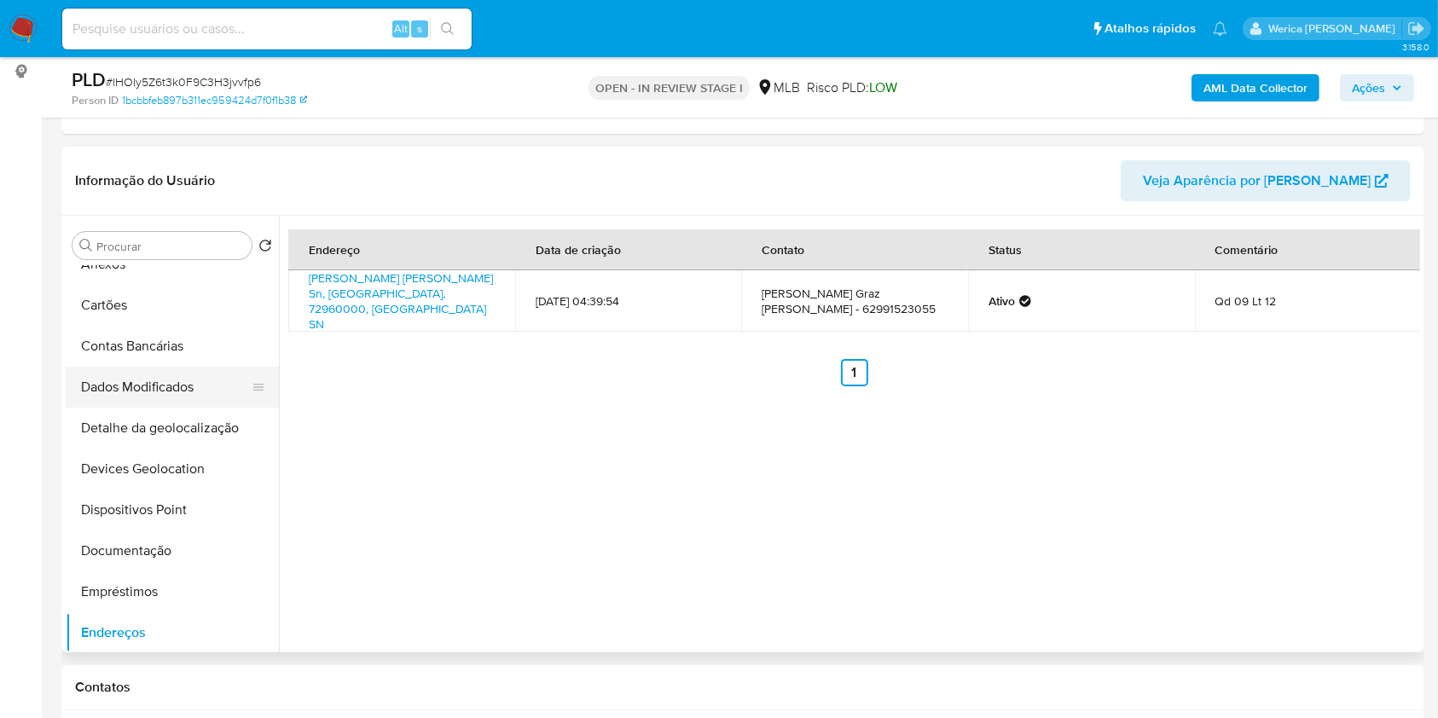
scroll to position [0, 0]
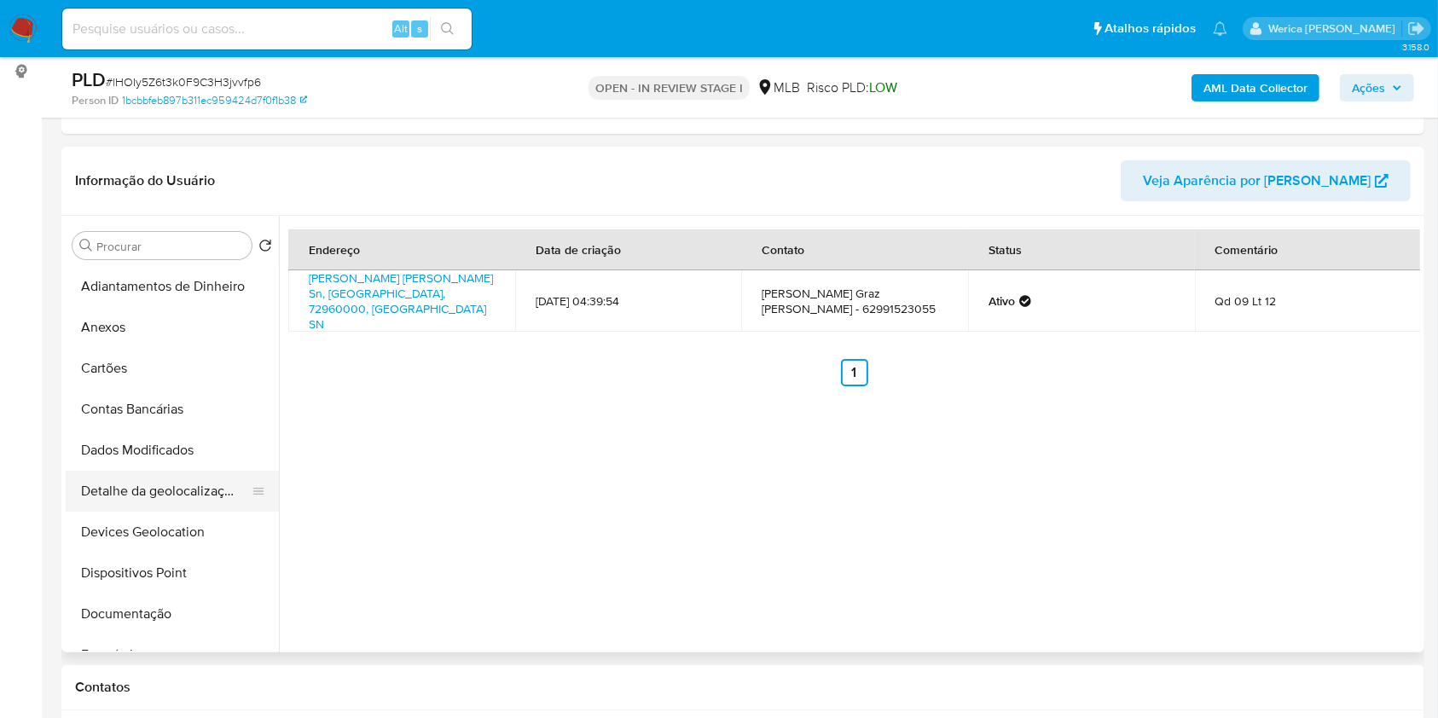
drag, startPoint x: 145, startPoint y: 484, endPoint x: 154, endPoint y: 490, distance: 10.4
click at [145, 484] on button "Detalhe da geolocalização" at bounding box center [166, 491] width 200 height 41
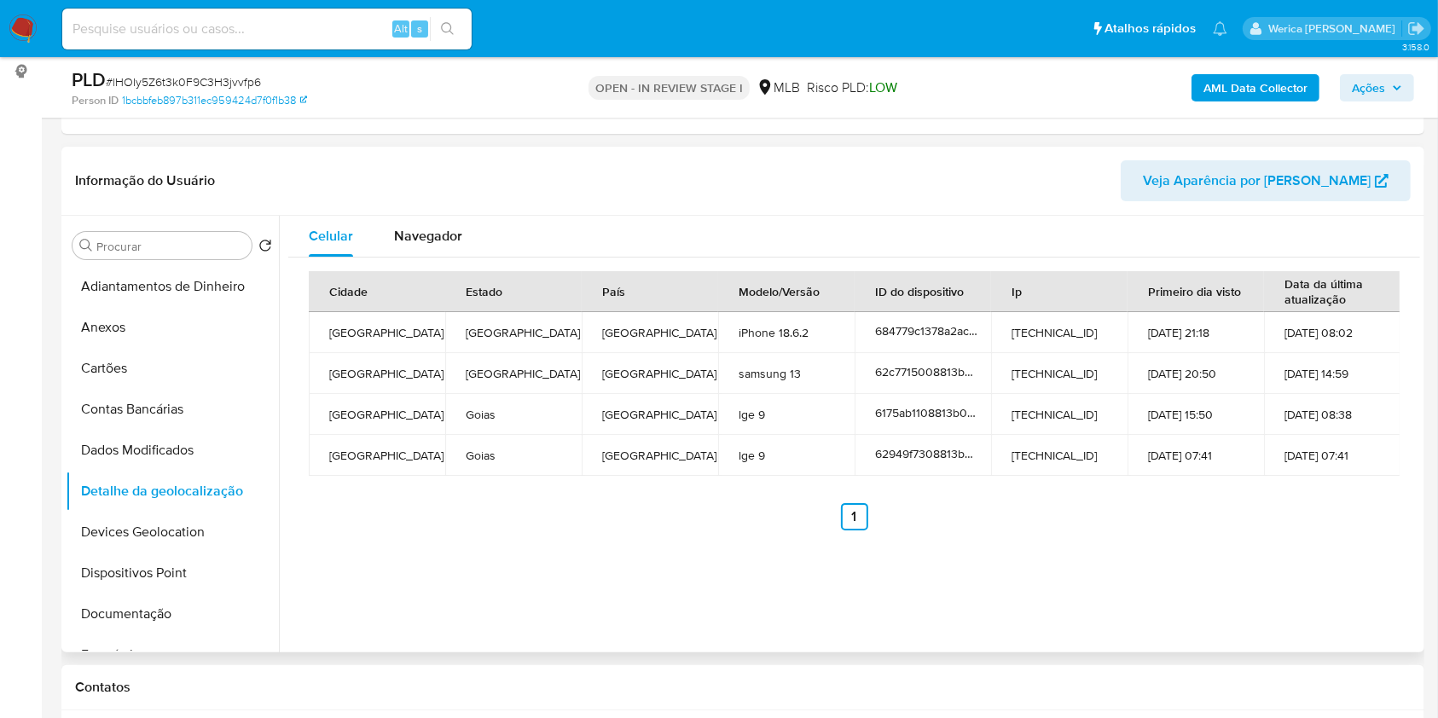
click at [1183, 562] on div "Celular Navegador Cidade Estado País Modelo/Versão ID do dispositivo Ip Primeir…" at bounding box center [849, 434] width 1141 height 437
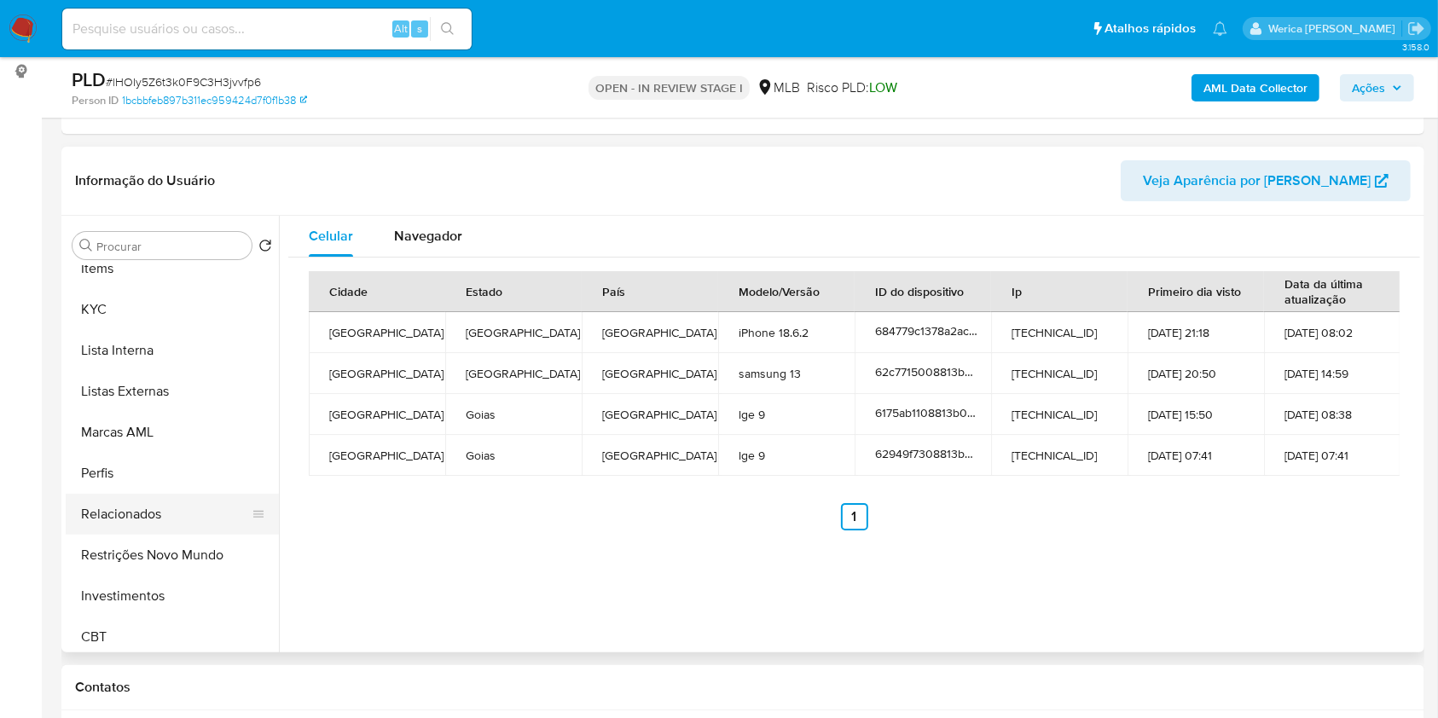
scroll to position [803, 0]
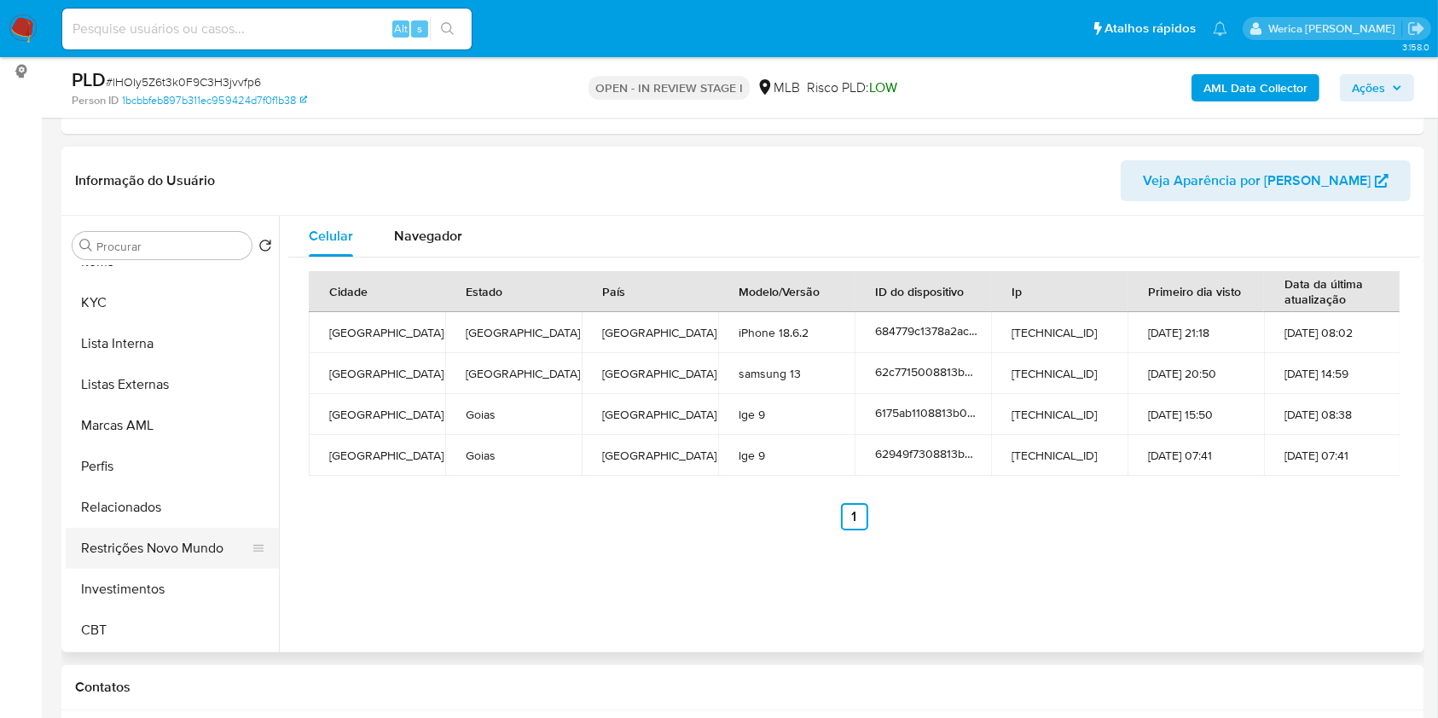
click at [222, 554] on button "Restrições Novo Mundo" at bounding box center [166, 548] width 200 height 41
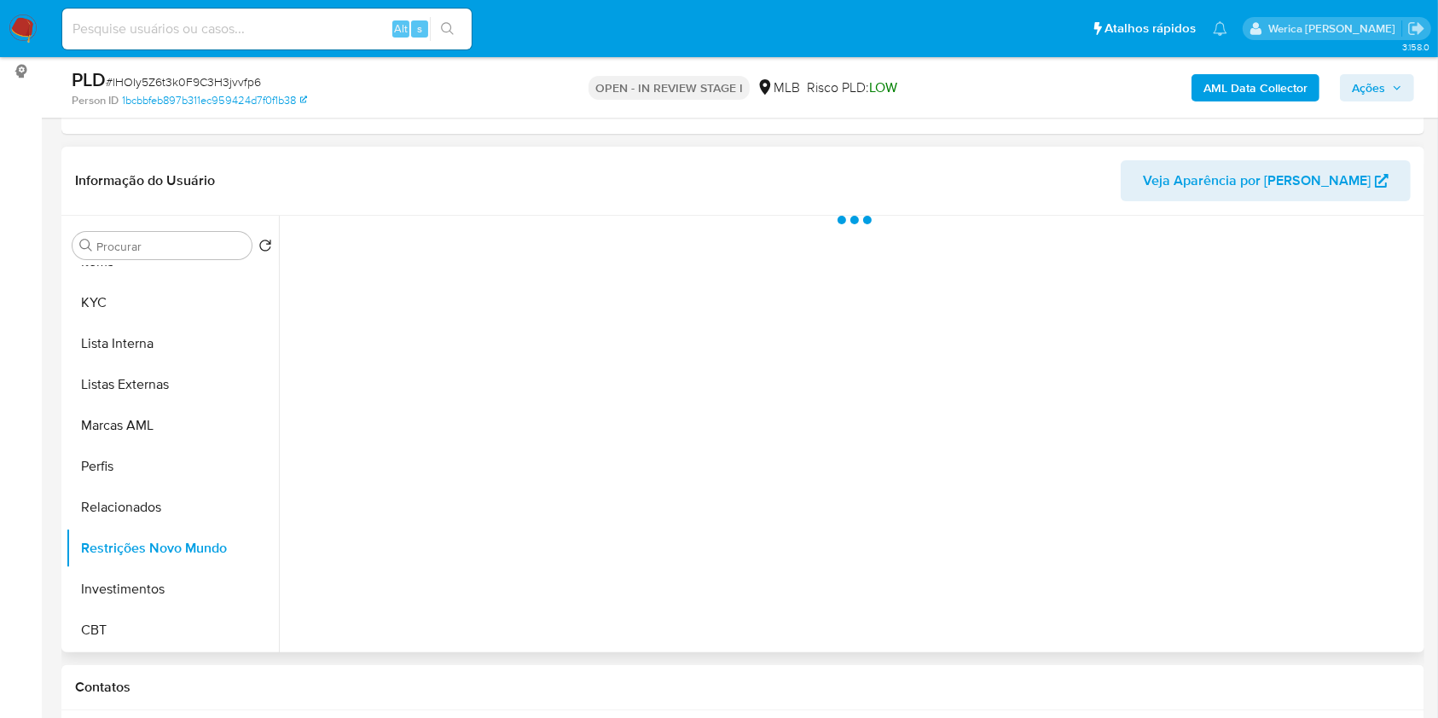
click at [516, 364] on div at bounding box center [849, 434] width 1141 height 437
click at [486, 252] on div at bounding box center [849, 434] width 1141 height 437
click at [421, 308] on div at bounding box center [849, 434] width 1141 height 437
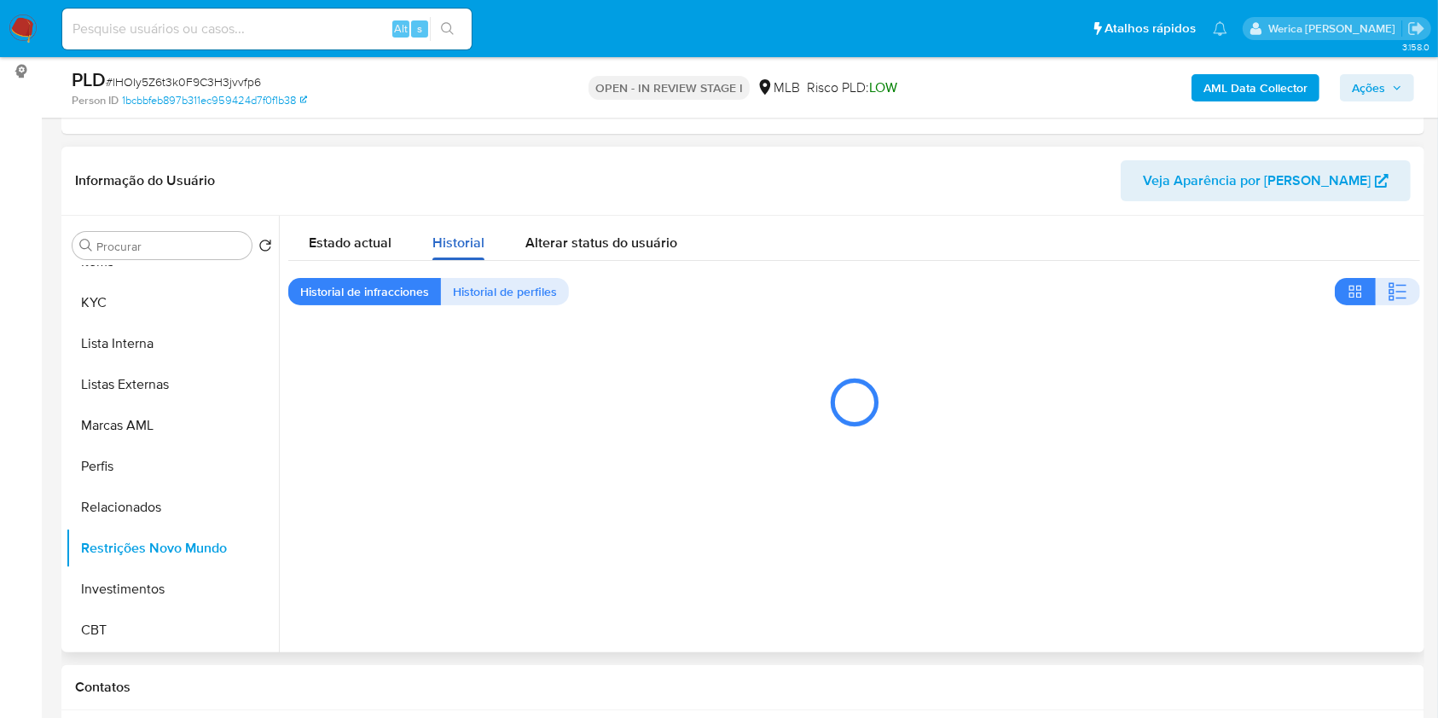
click at [450, 240] on span "Historial" at bounding box center [458, 243] width 52 height 20
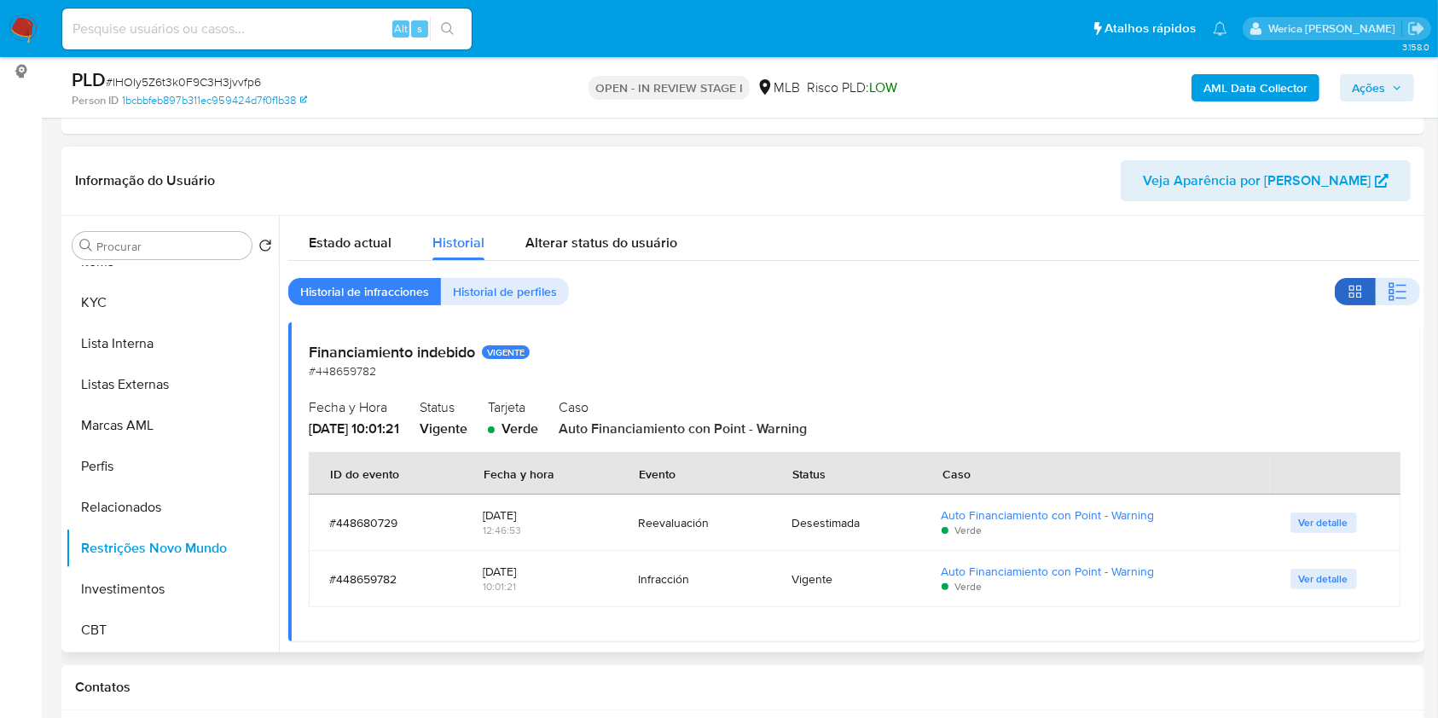
click at [1365, 301] on button "button" at bounding box center [1355, 291] width 41 height 27
click at [1377, 296] on button "button" at bounding box center [1398, 291] width 44 height 27
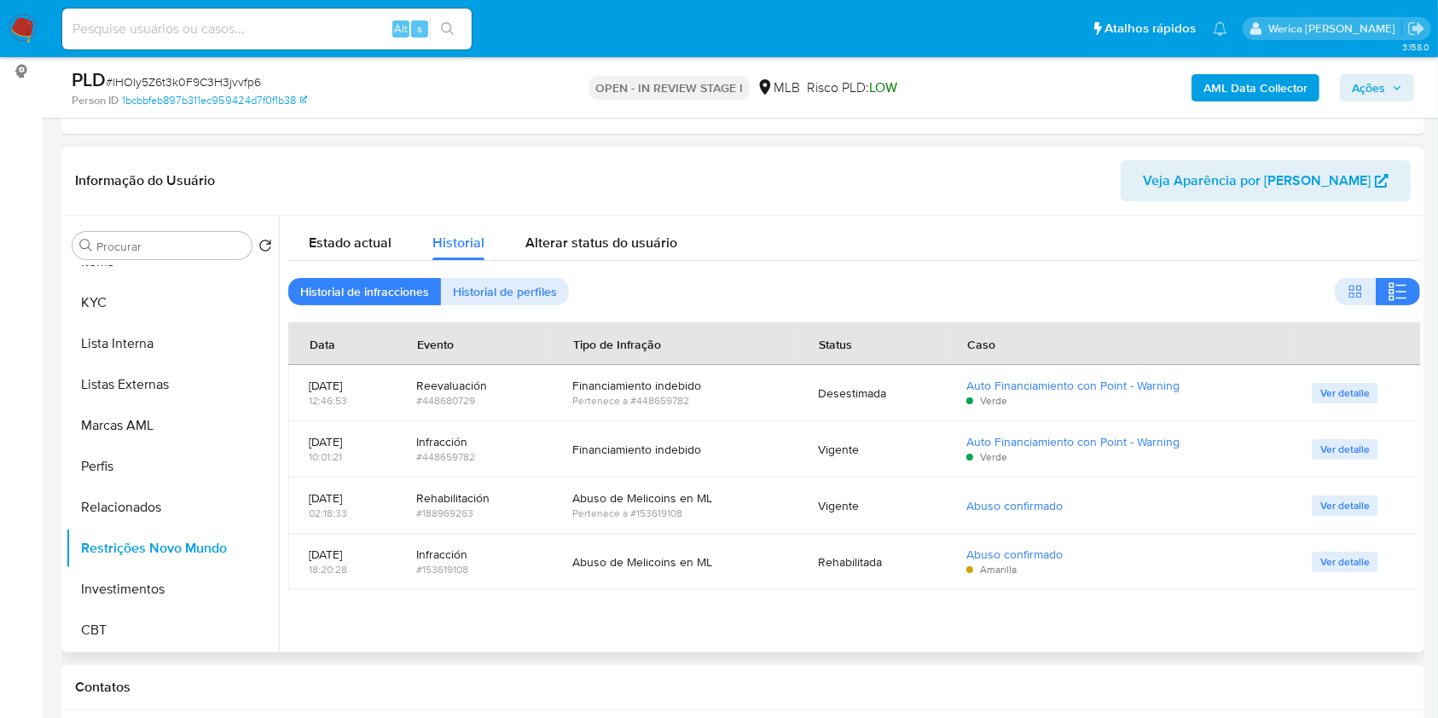
drag, startPoint x: 1106, startPoint y: 234, endPoint x: 1105, endPoint y: 197, distance: 36.7
click at [1105, 231] on div "Estado actual Historial Alterar status do usuário" at bounding box center [854, 238] width 1132 height 45
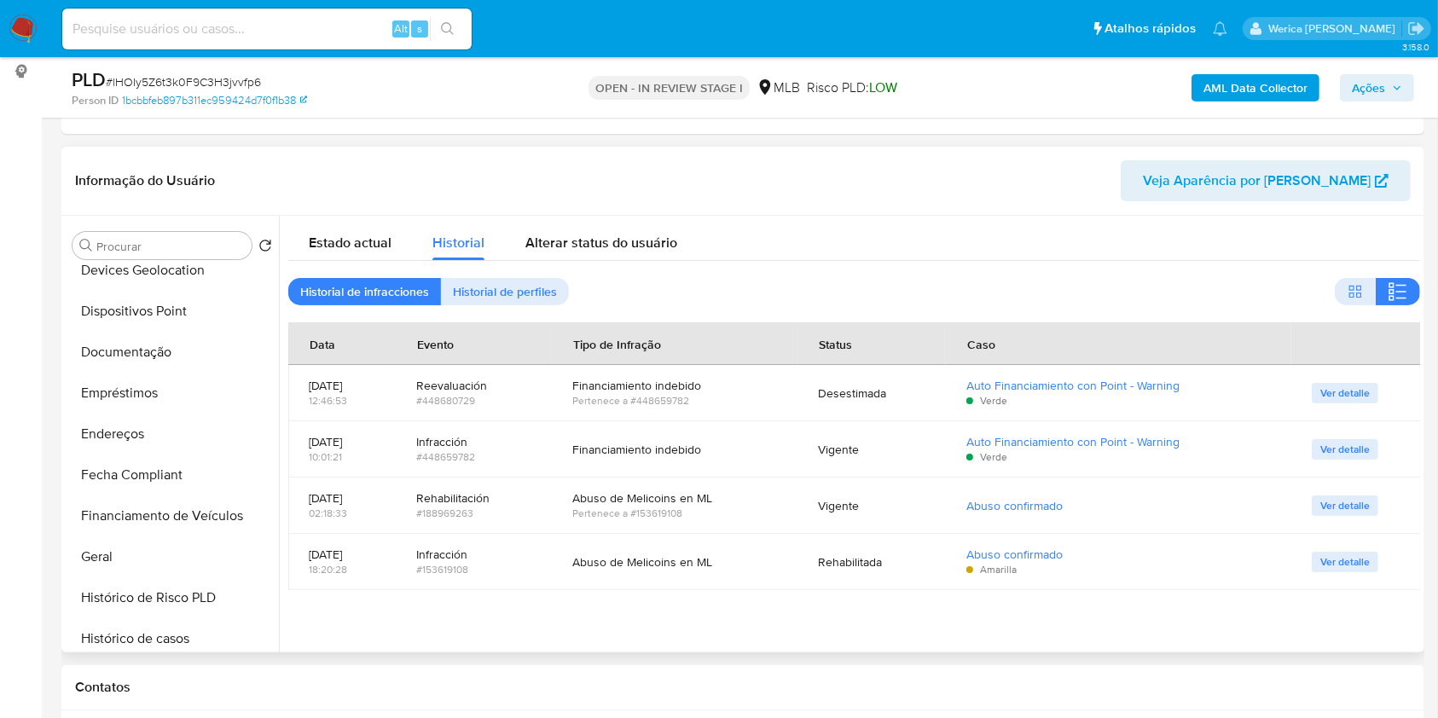
scroll to position [120, 0]
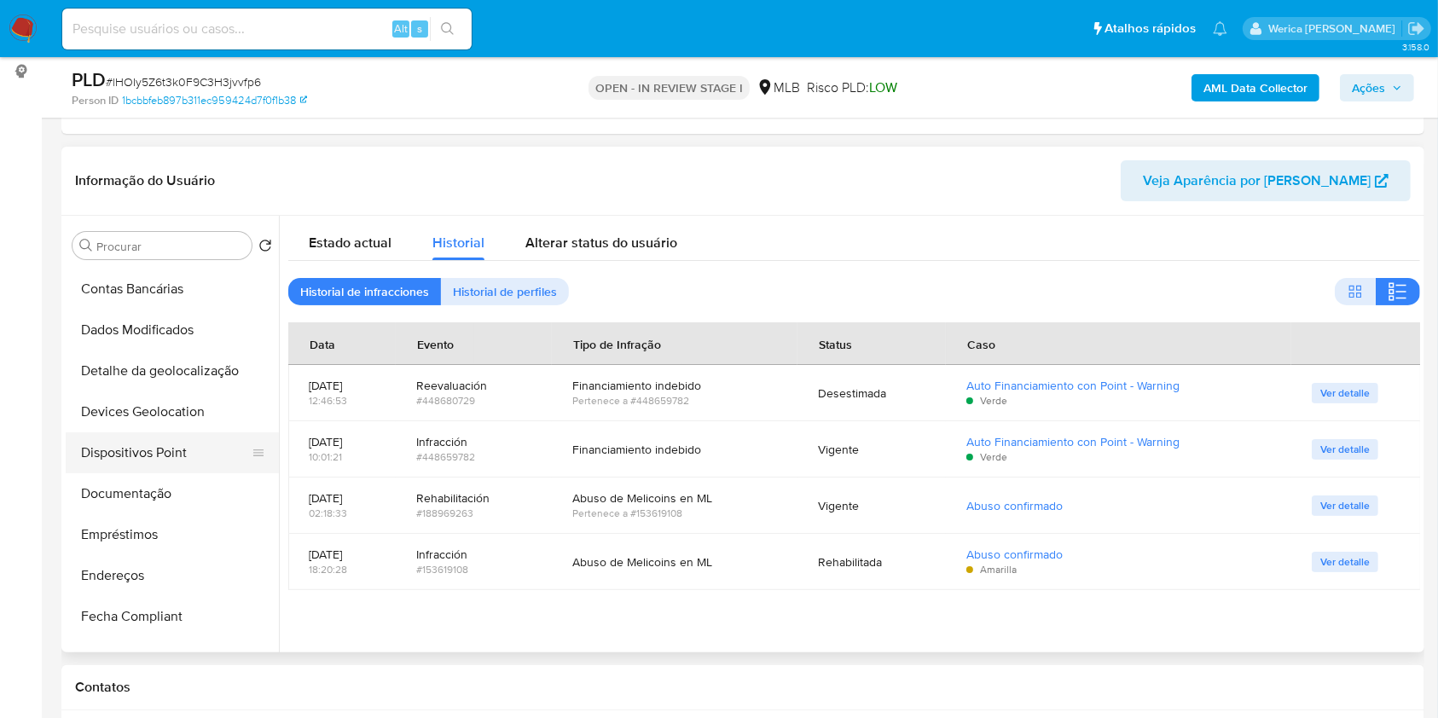
click at [177, 447] on button "Dispositivos Point" at bounding box center [166, 452] width 200 height 41
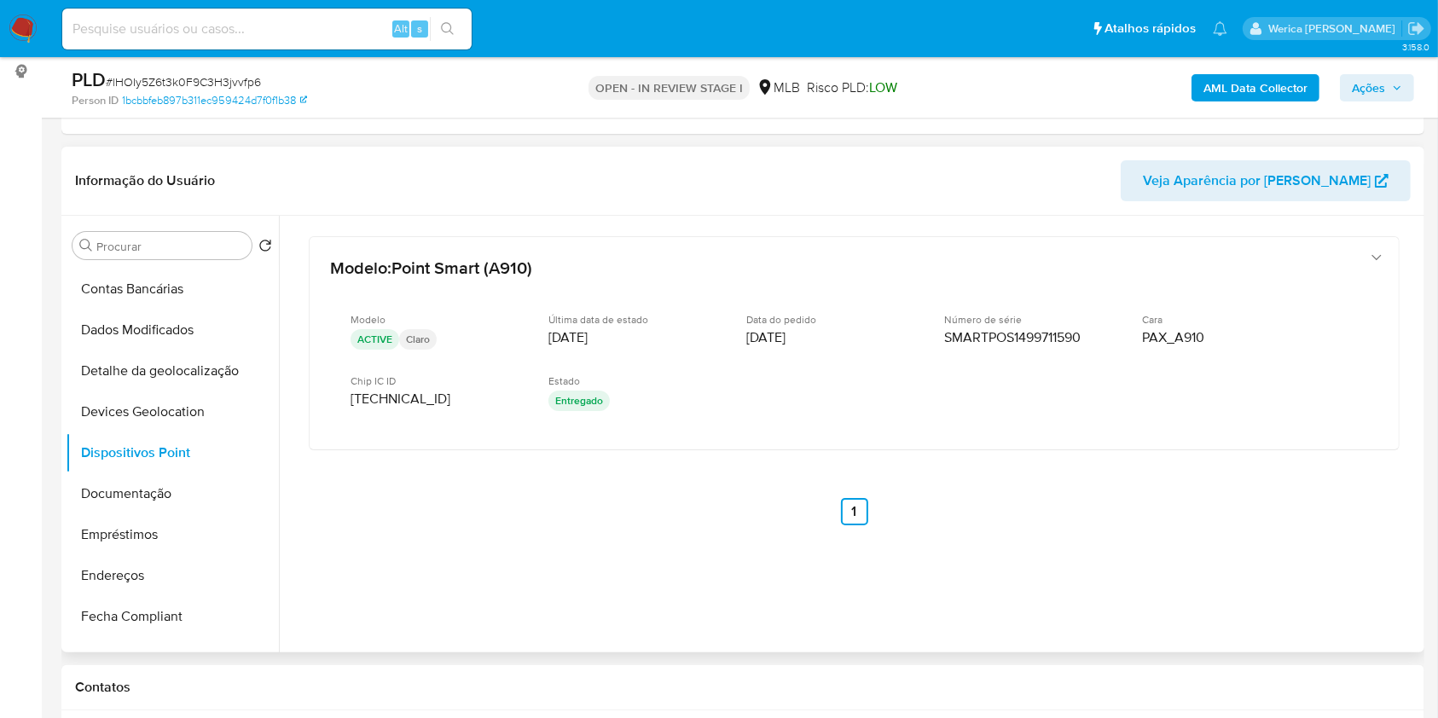
click at [1212, 615] on div at bounding box center [849, 434] width 1141 height 437
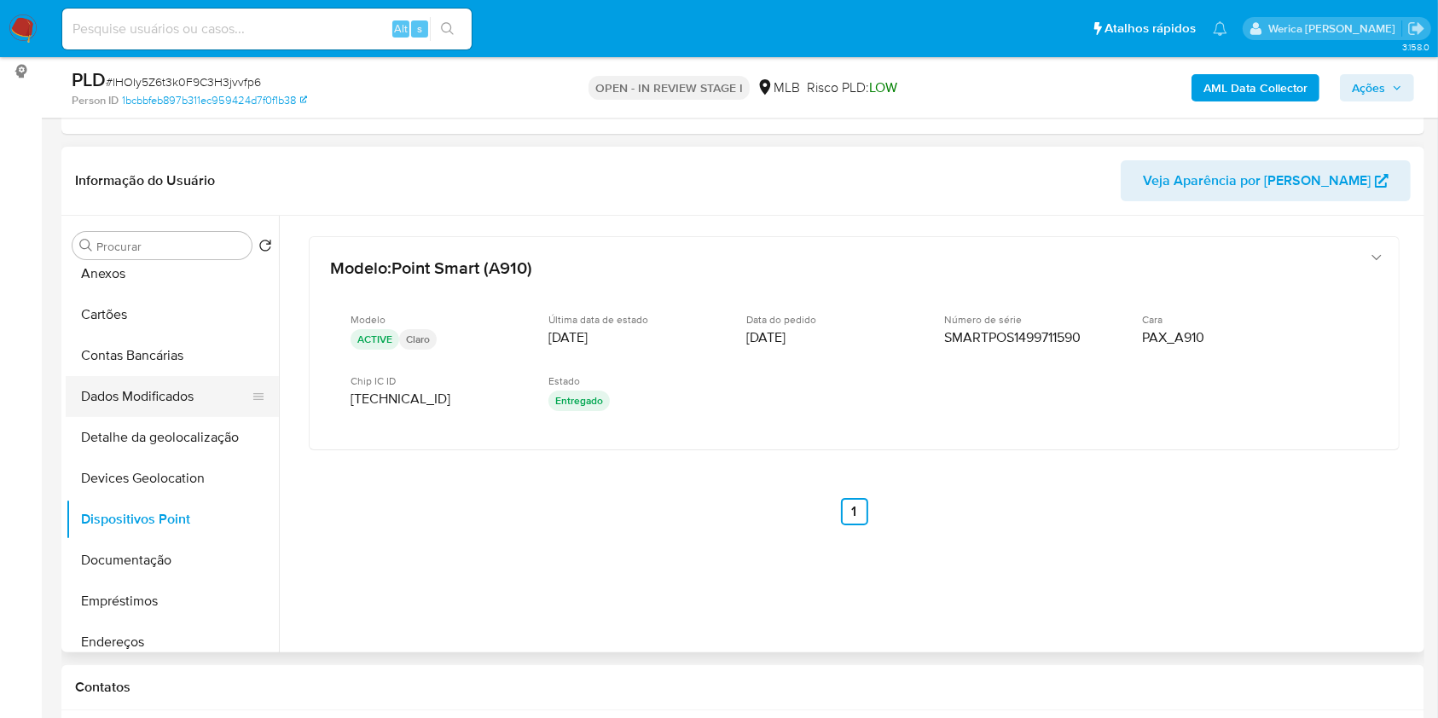
scroll to position [0, 0]
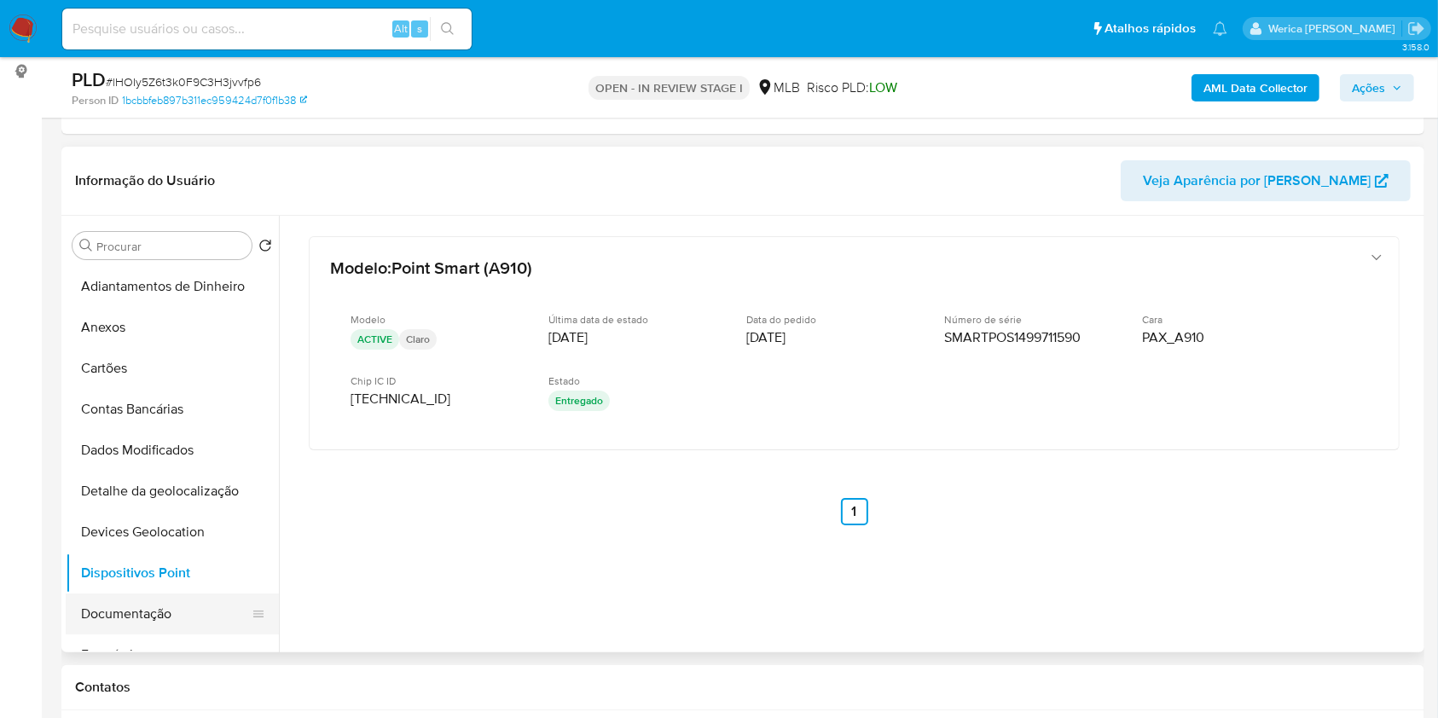
click at [150, 597] on button "Documentação" at bounding box center [166, 614] width 200 height 41
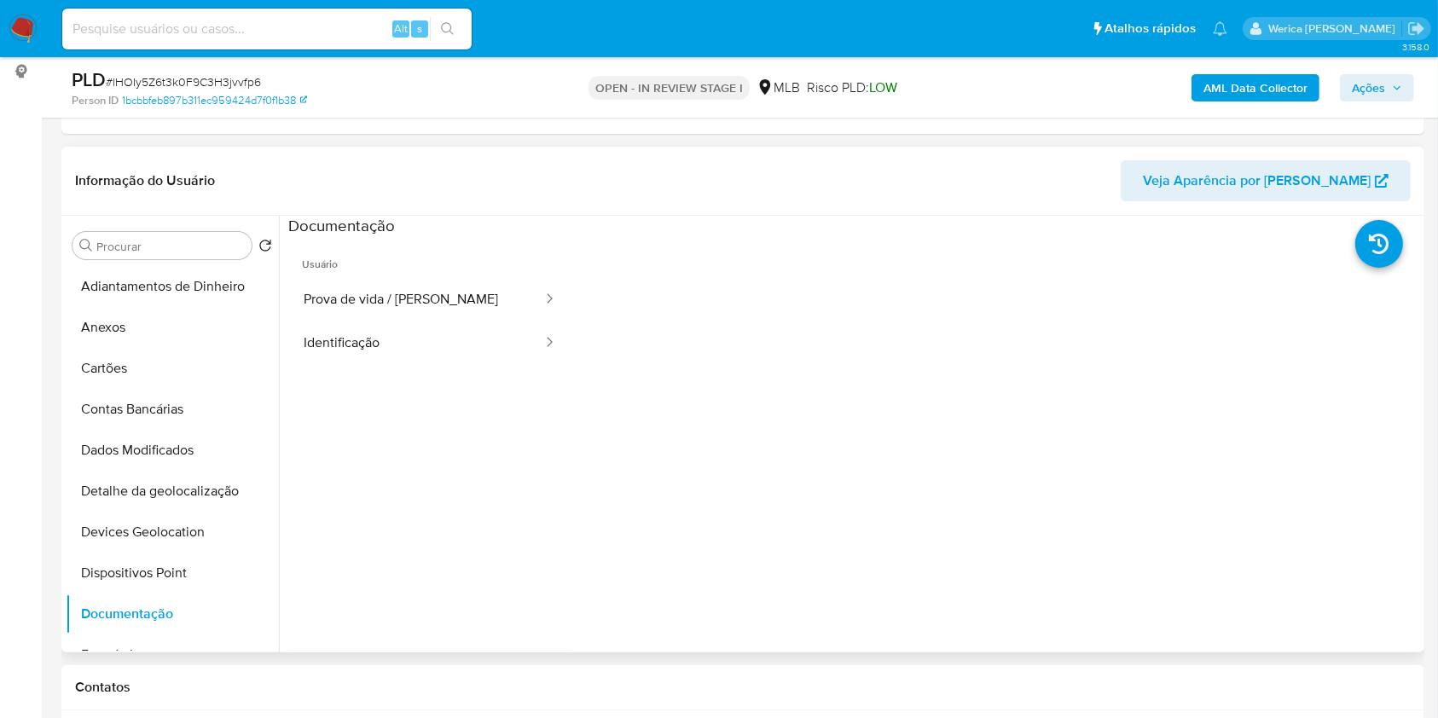
click at [445, 263] on span "Usuário" at bounding box center [429, 257] width 283 height 41
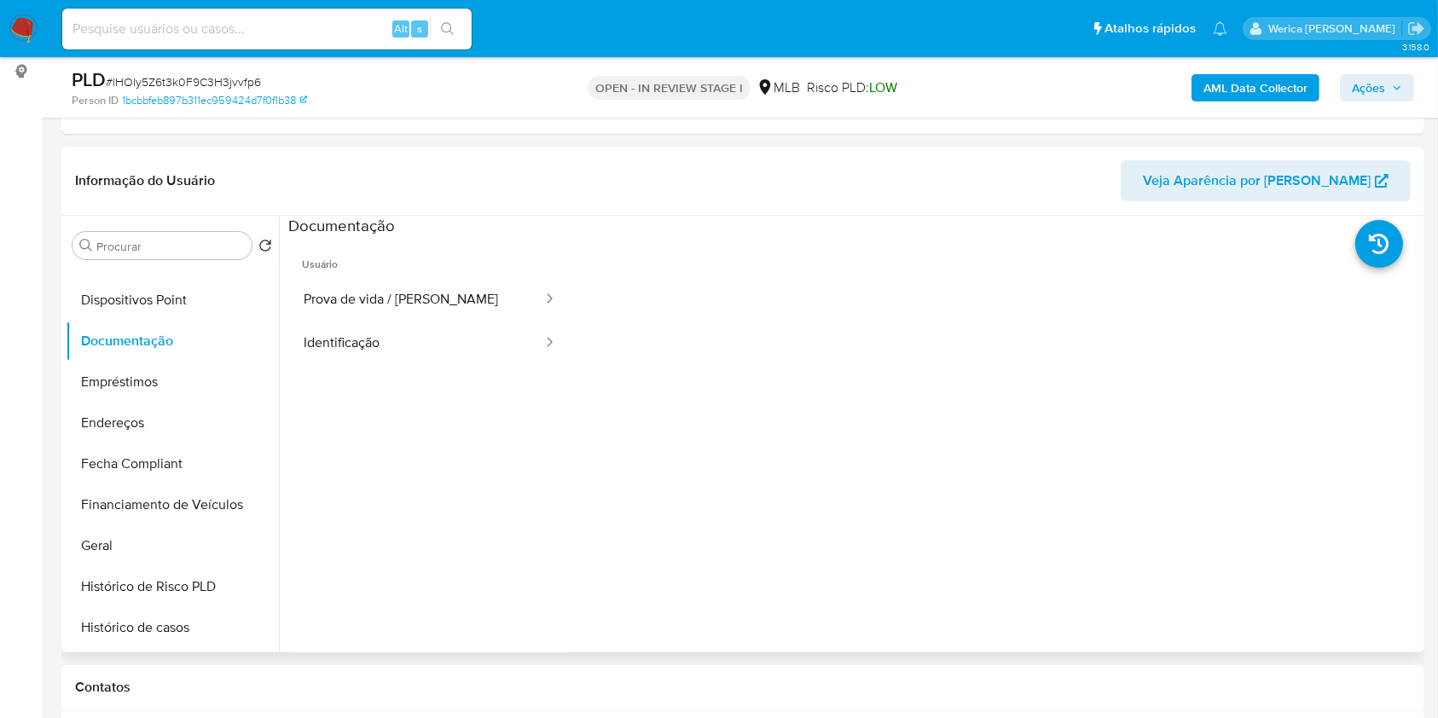
scroll to position [455, 0]
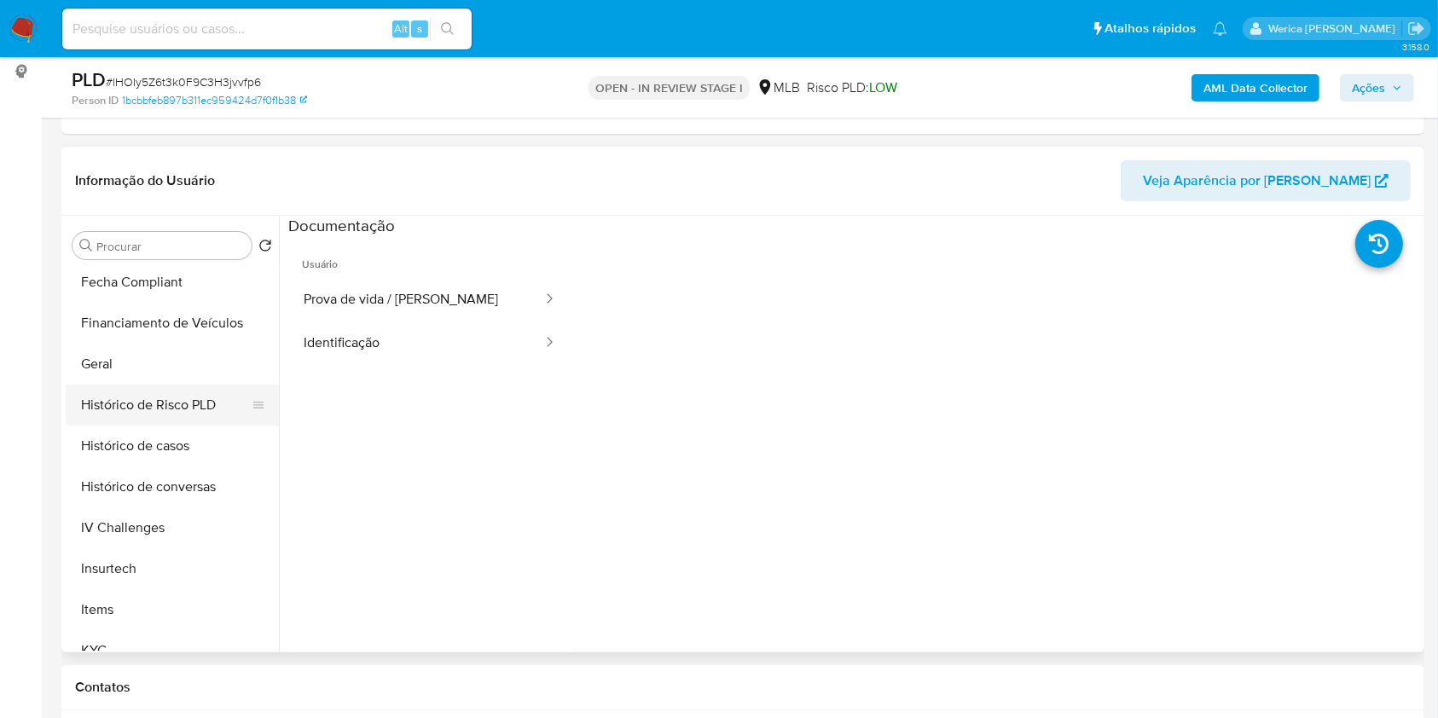
click at [165, 413] on button "Histórico de Risco PLD" at bounding box center [166, 405] width 200 height 41
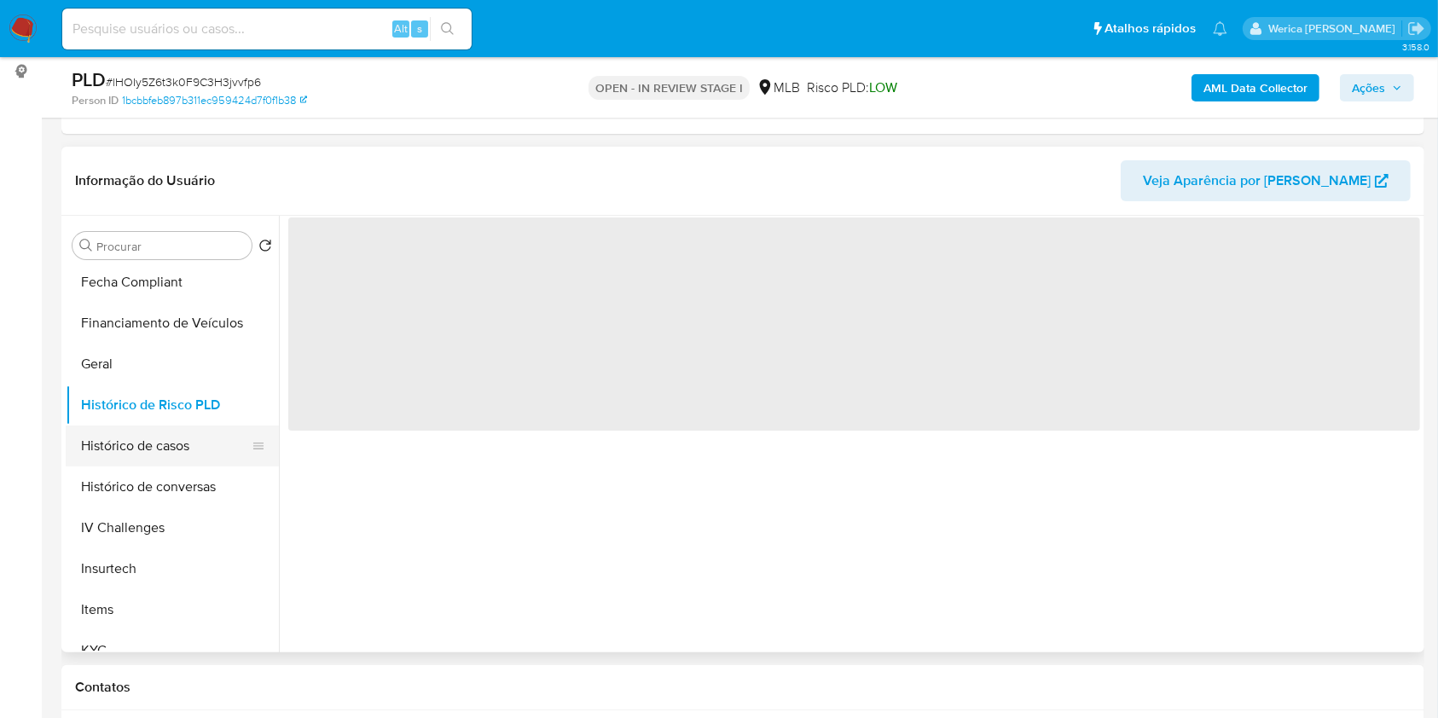
drag, startPoint x: 169, startPoint y: 423, endPoint x: 174, endPoint y: 436, distance: 13.8
click at [170, 426] on ul "Adiantamentos de Dinheiro Anexos Cartões Contas Bancárias Dados Modificados Det…" at bounding box center [172, 458] width 213 height 385
click at [177, 439] on button "Histórico de casos" at bounding box center [166, 446] width 200 height 41
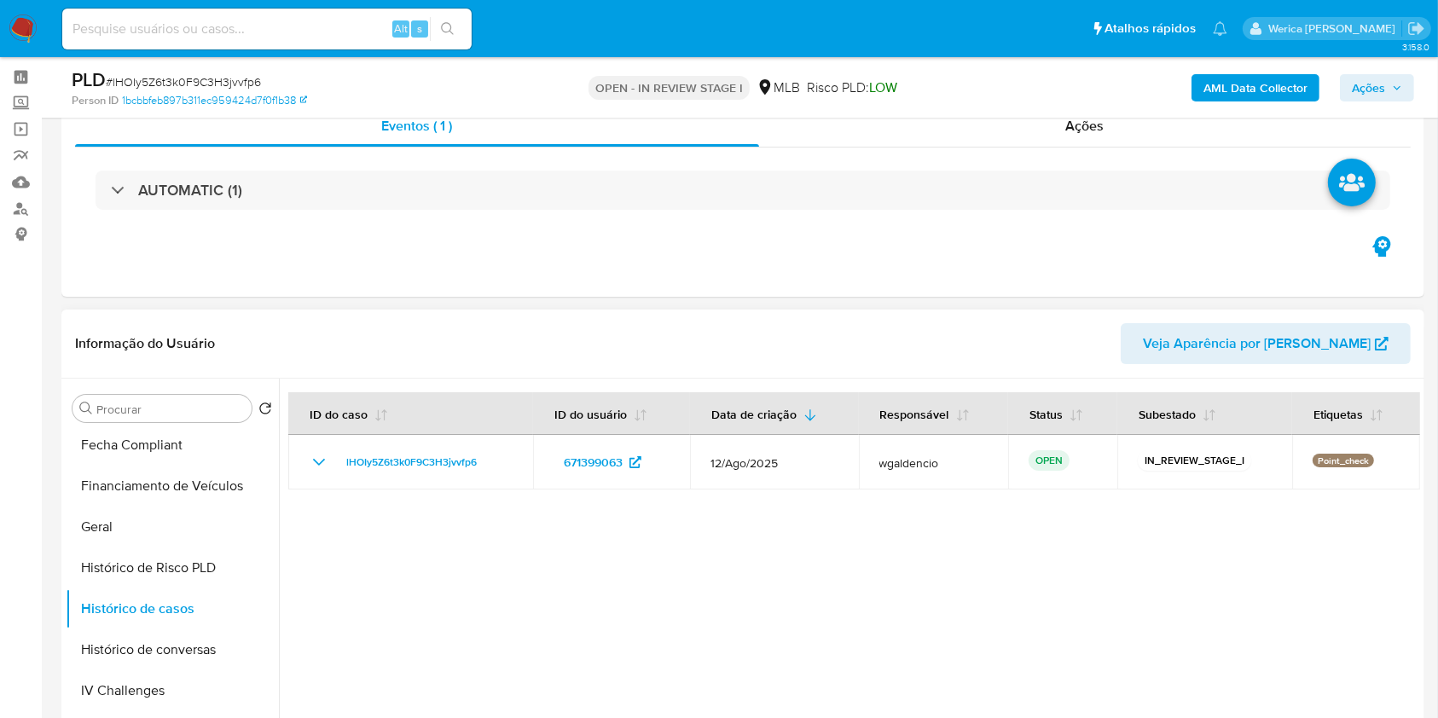
scroll to position [0, 0]
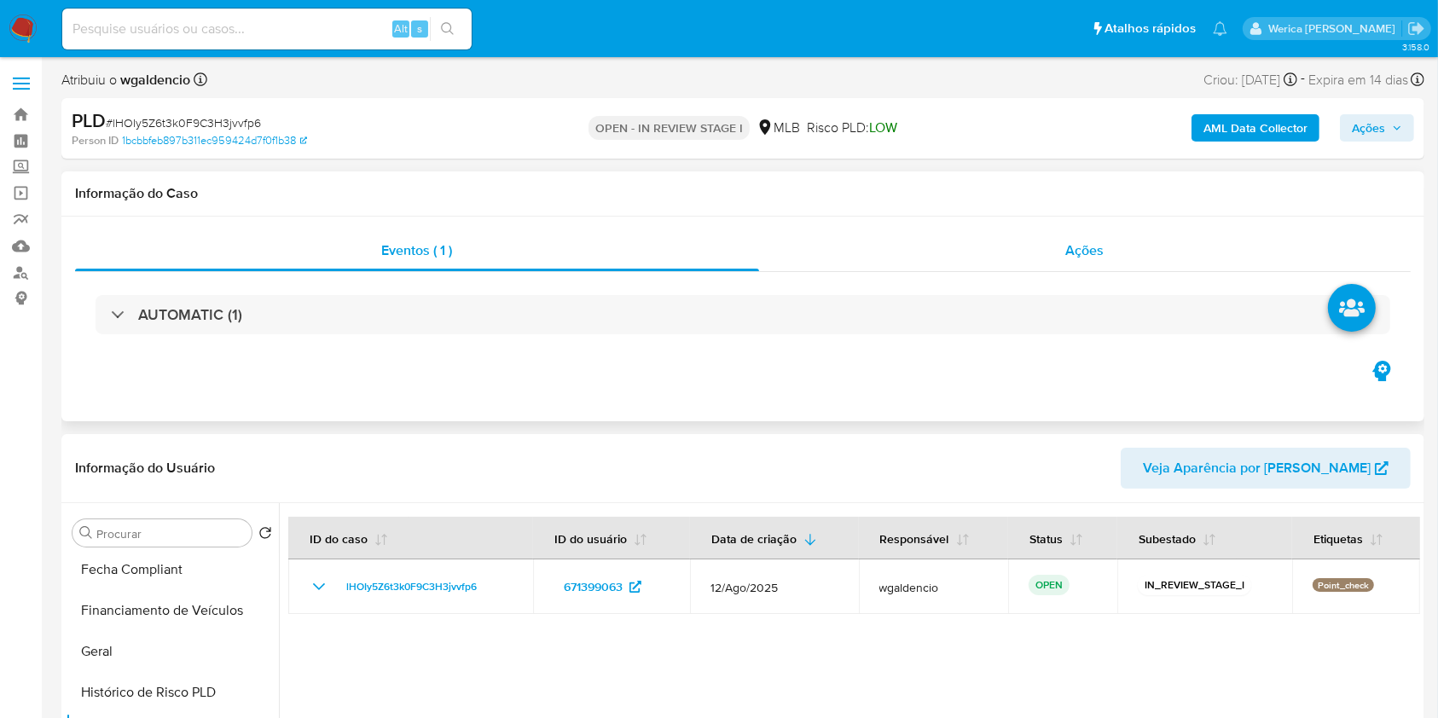
click at [1074, 242] on span "Ações" at bounding box center [1085, 251] width 38 height 20
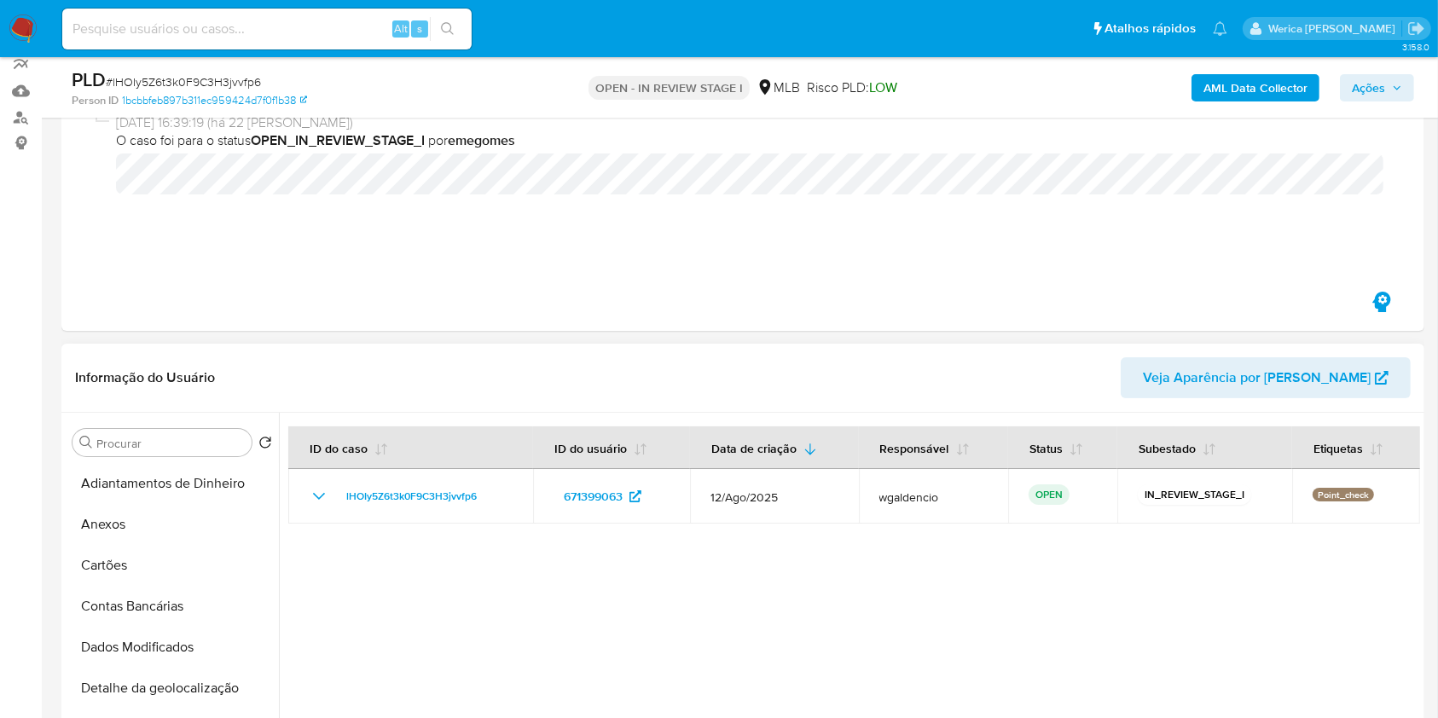
scroll to position [113, 0]
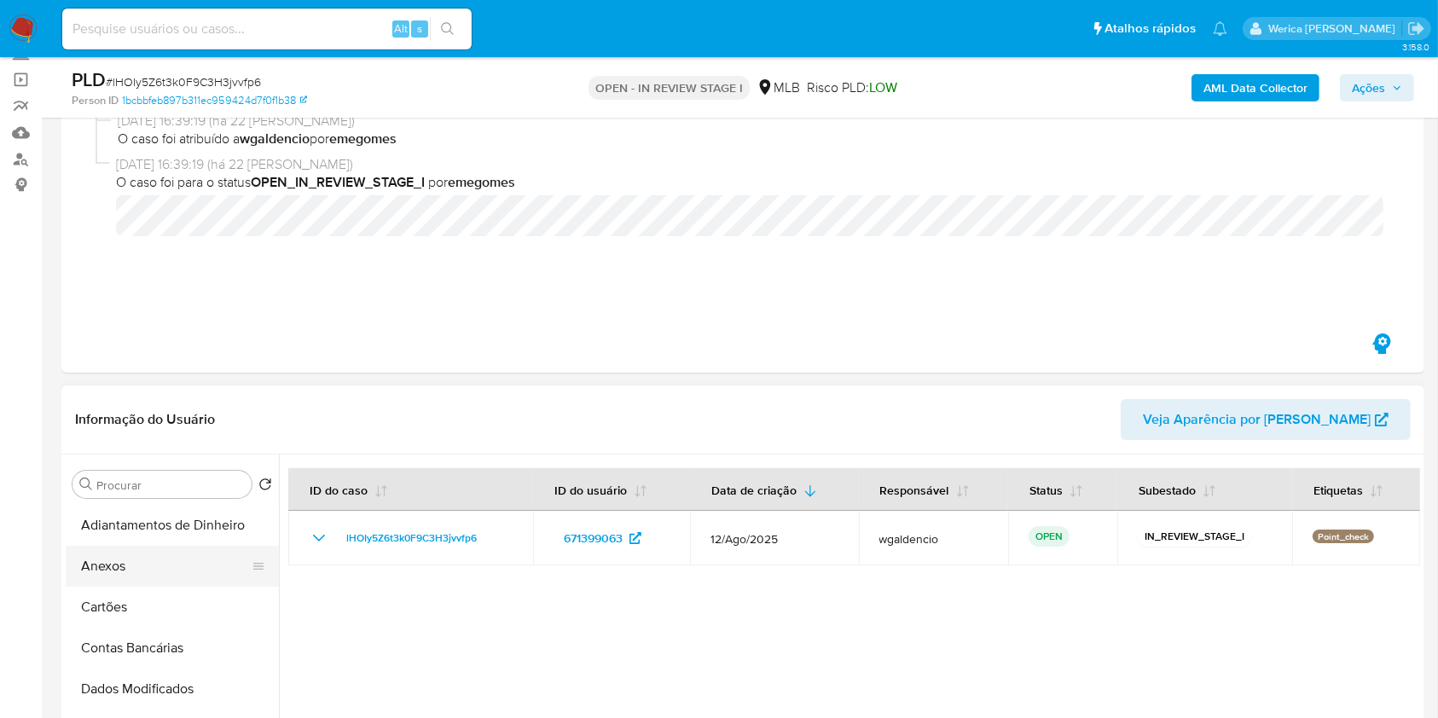
click at [128, 577] on button "Anexos" at bounding box center [166, 566] width 200 height 41
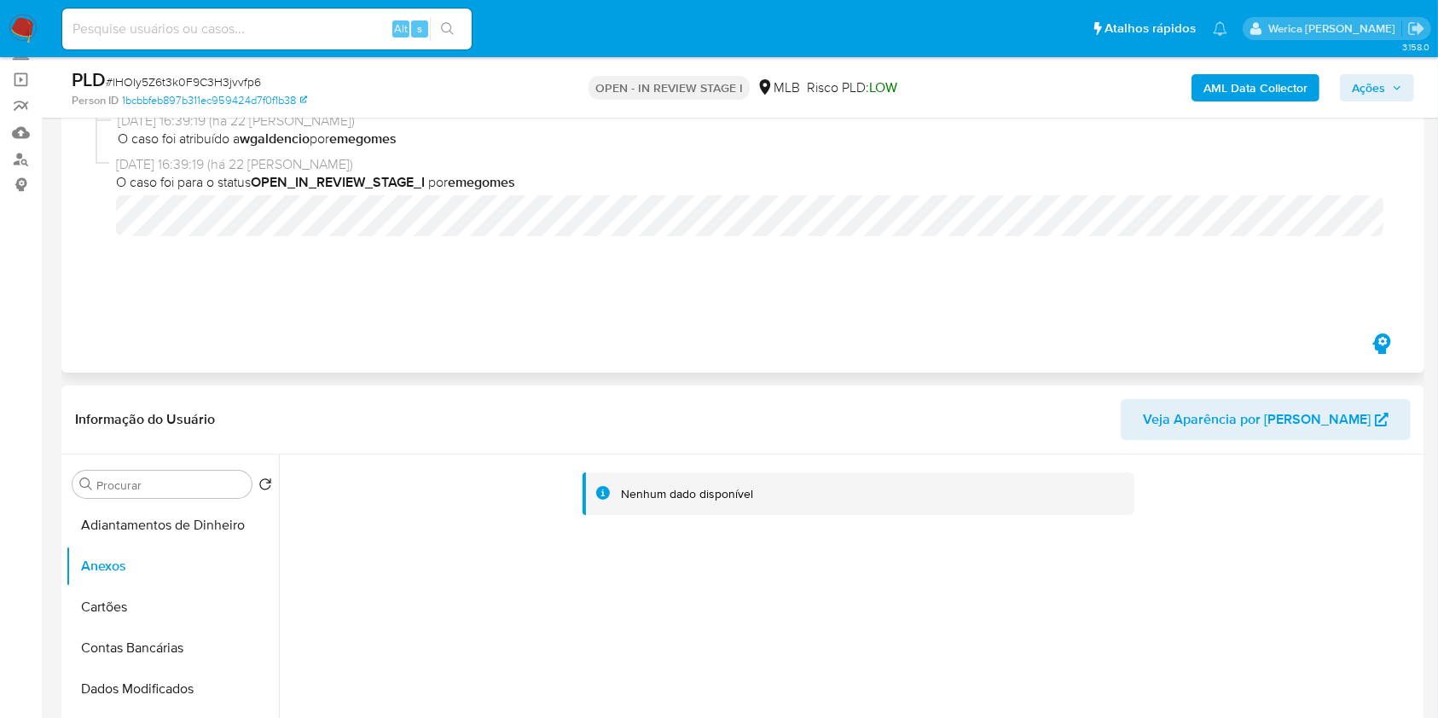
click at [876, 336] on div "Eventos ( 1 ) Ações 20/08/2025 16:39:19 (há 22 dias) O caso foi atribuído a wga…" at bounding box center [742, 208] width 1363 height 330
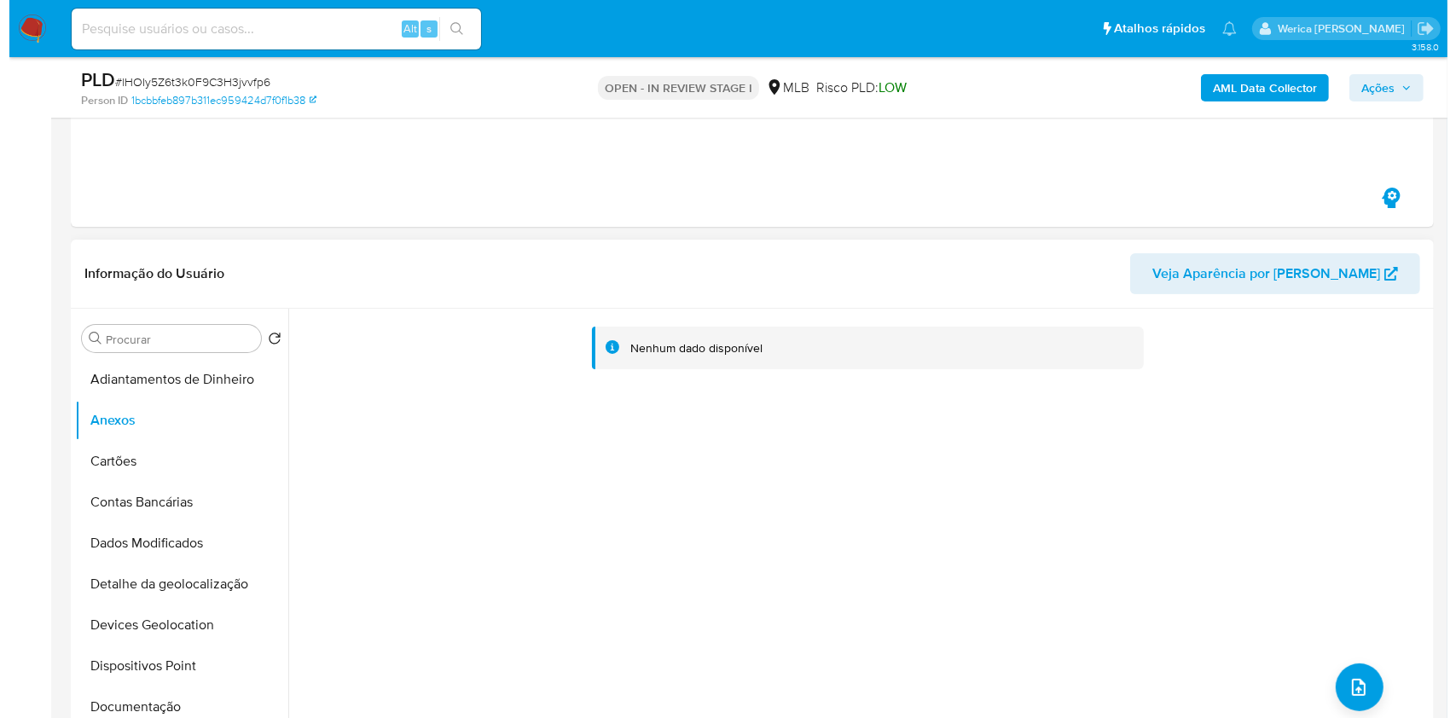
scroll to position [341, 0]
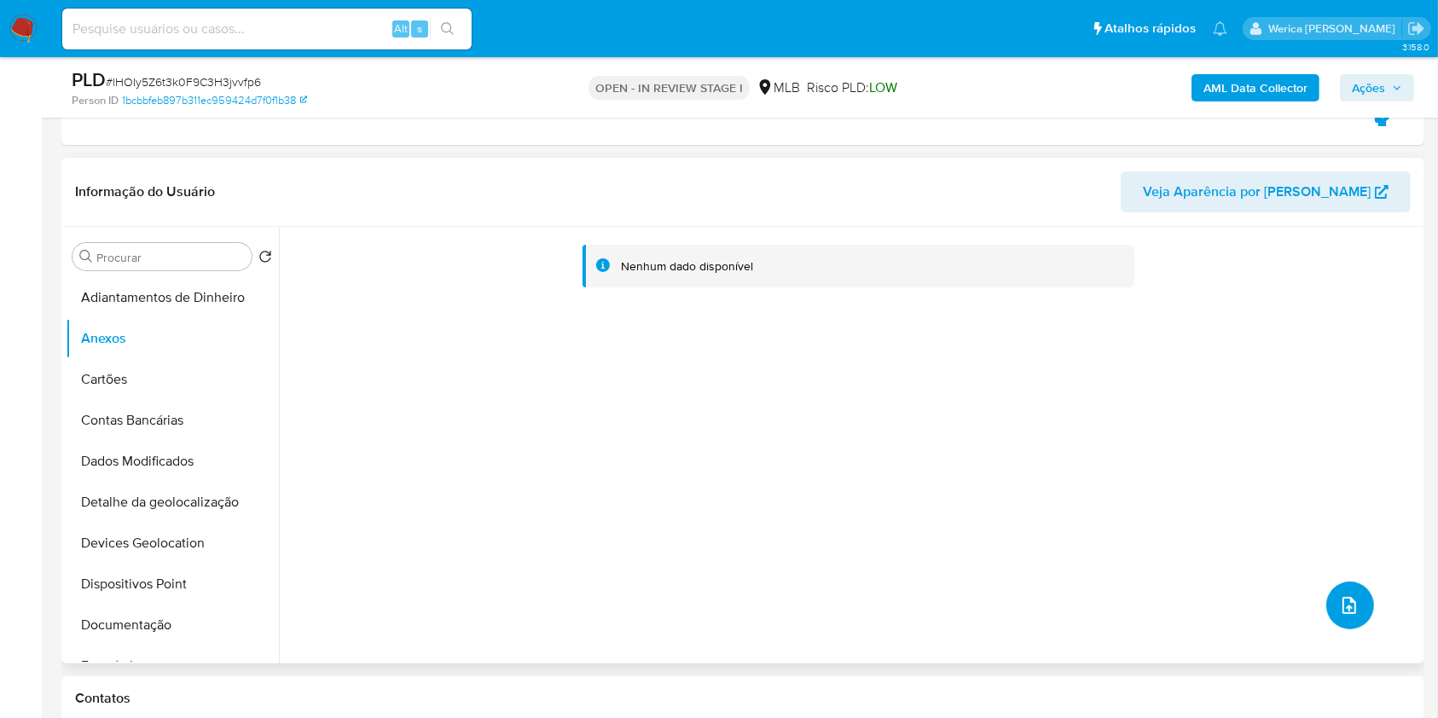
click at [1350, 590] on button "upload-file" at bounding box center [1350, 606] width 48 height 48
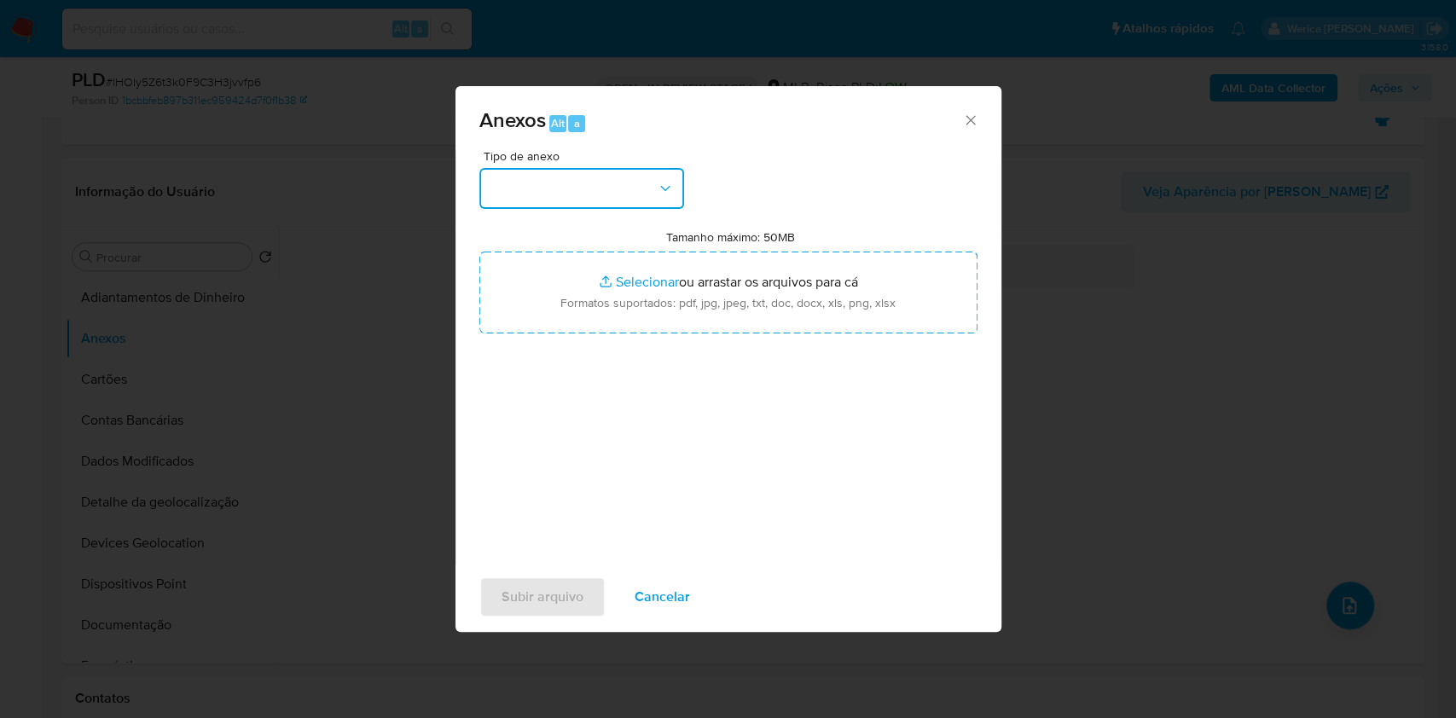
click at [638, 206] on button "button" at bounding box center [581, 188] width 205 height 41
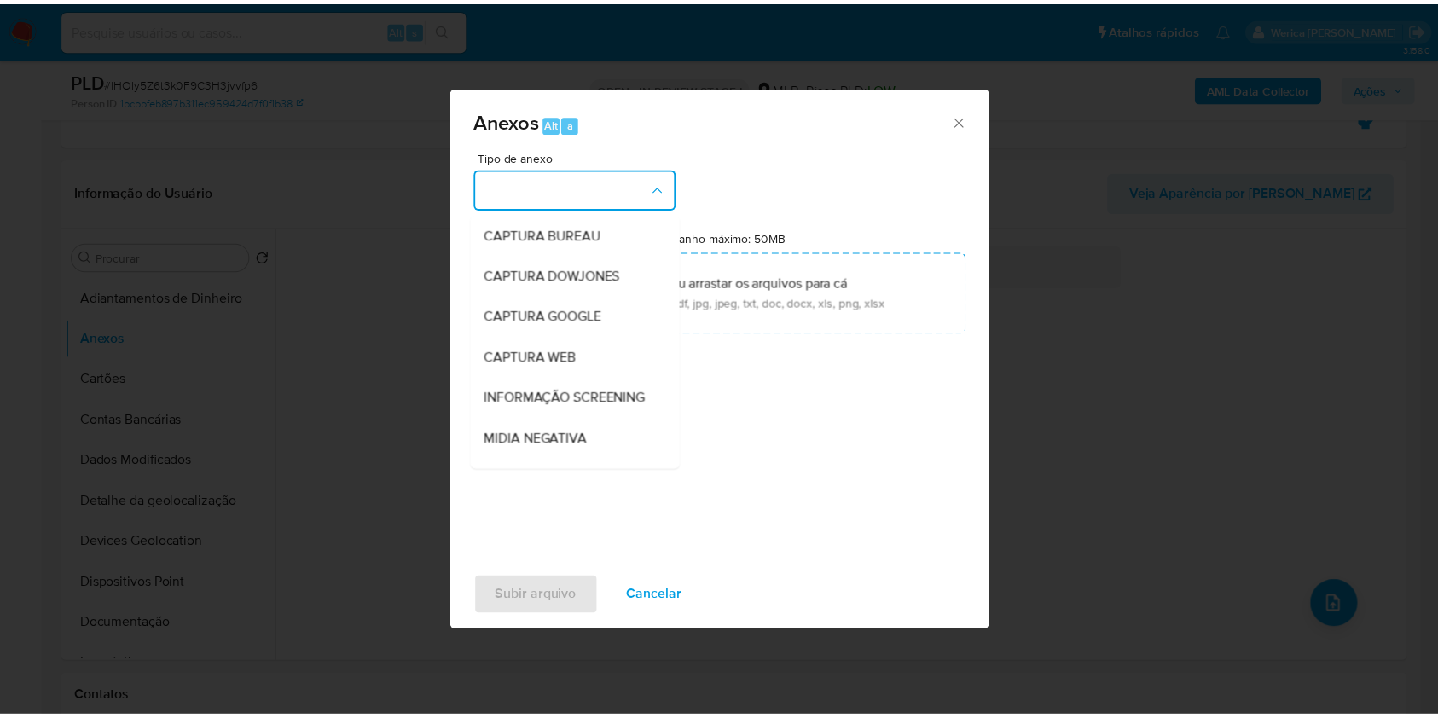
scroll to position [262, 0]
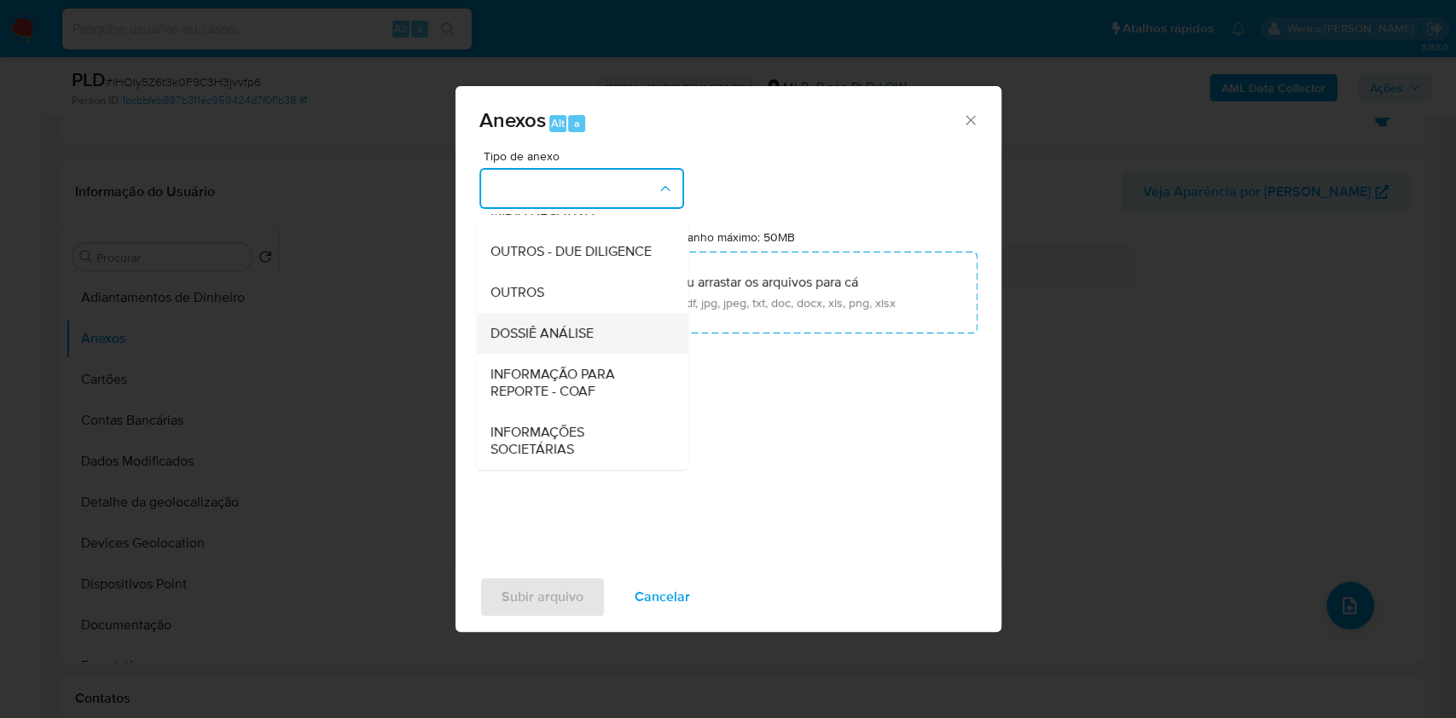
click at [589, 327] on span "DOSSIÊ ANÁLISE" at bounding box center [541, 333] width 103 height 17
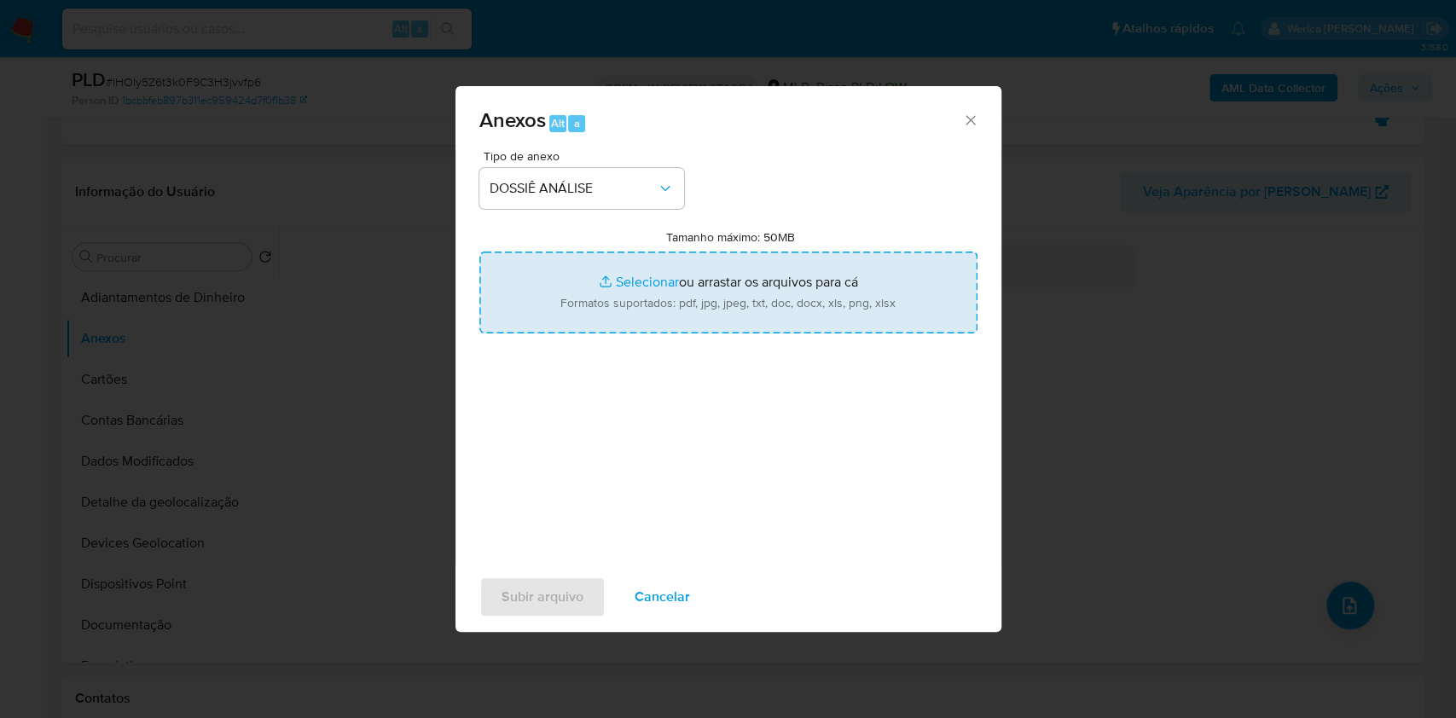
click at [803, 270] on input "Tamanho máximo: 50MB Selecionar arquivos" at bounding box center [728, 293] width 498 height 82
type input "C:\fakepath\SAR - XXX - CPF 07367419170 - JESSICA BRAZ DE OLIVEIRA.pdf"
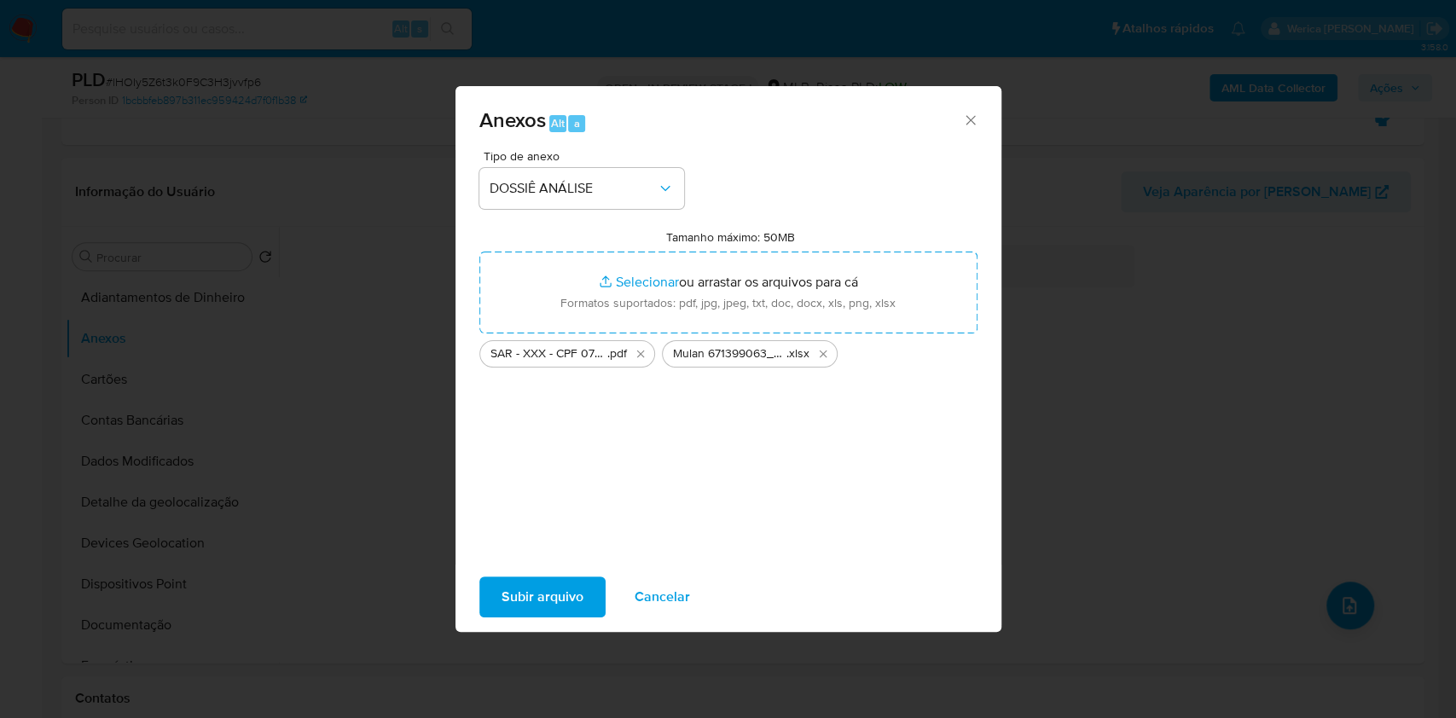
click at [508, 600] on span "Subir arquivo" at bounding box center [543, 597] width 82 height 38
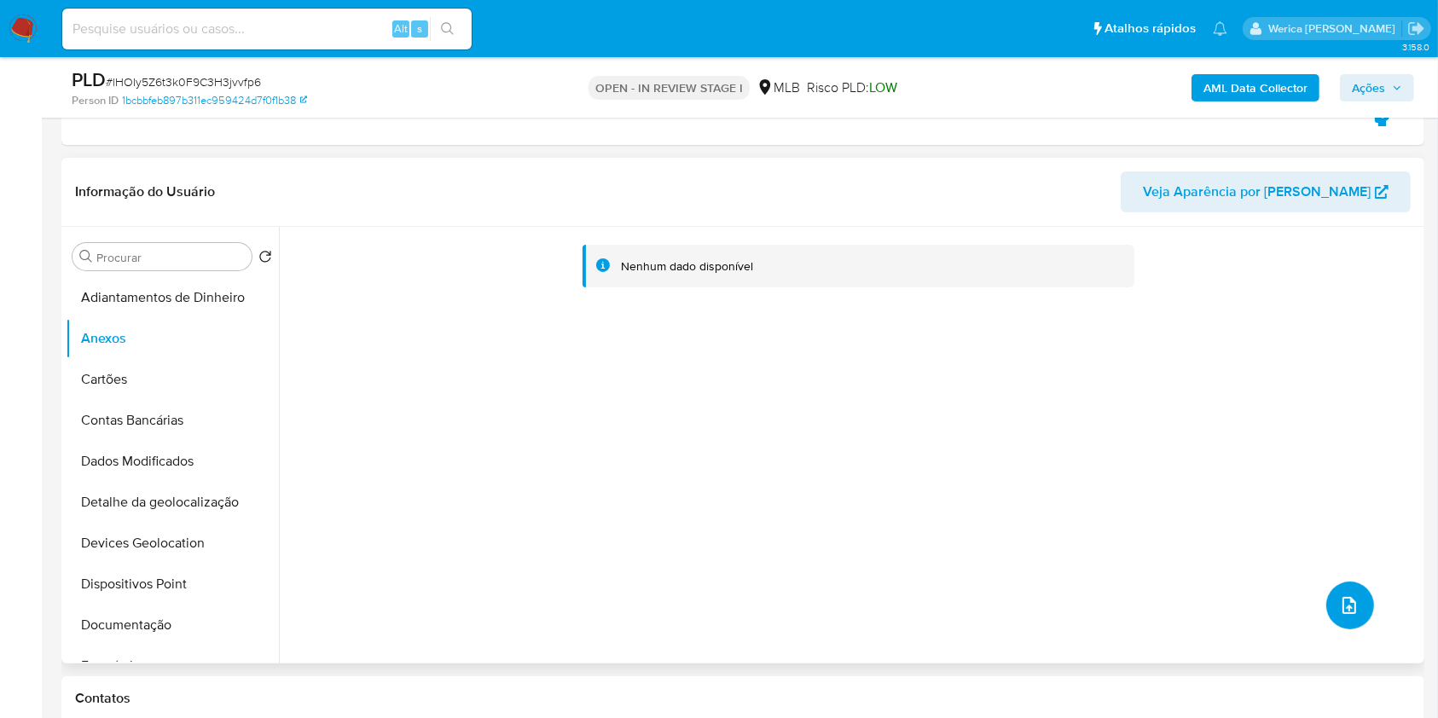
scroll to position [0, 0]
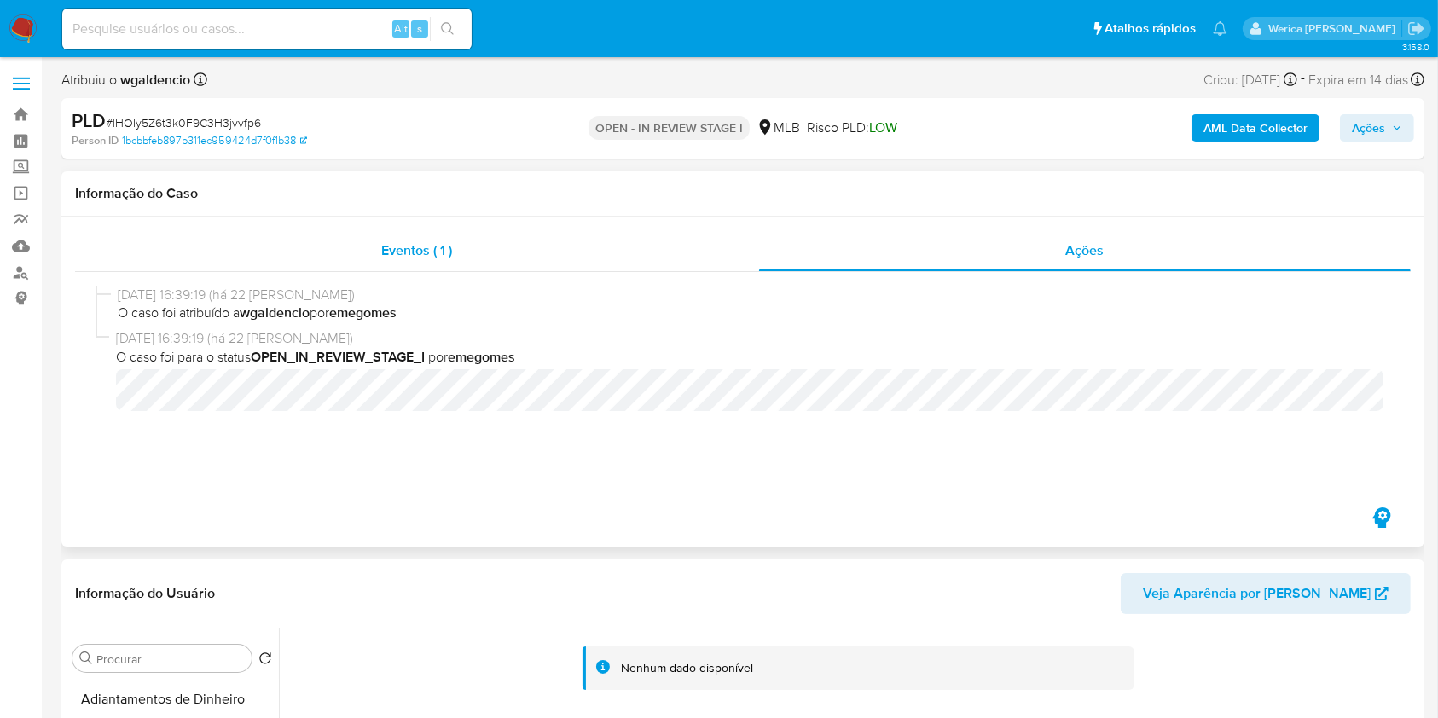
click at [656, 235] on div "Eventos ( 1 )" at bounding box center [417, 250] width 684 height 41
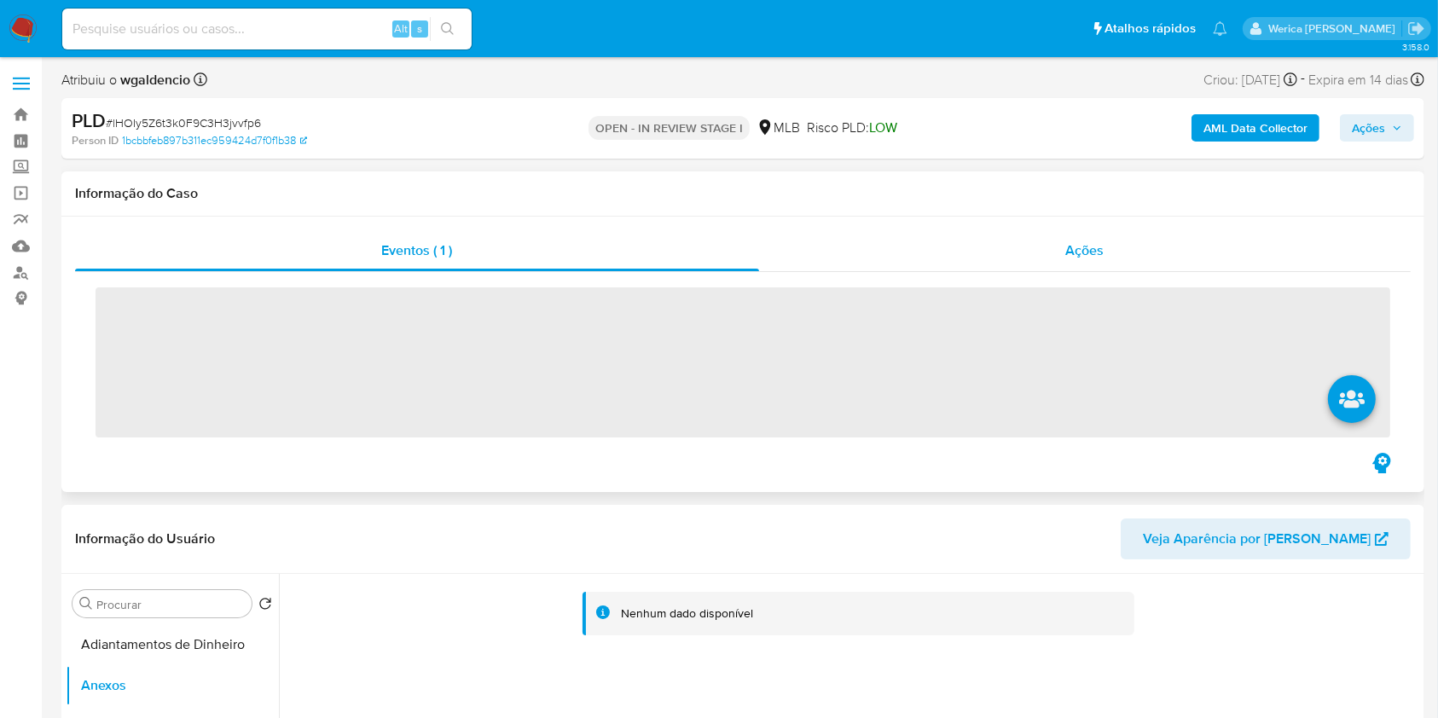
click at [1119, 240] on div "Ações" at bounding box center [1085, 250] width 652 height 41
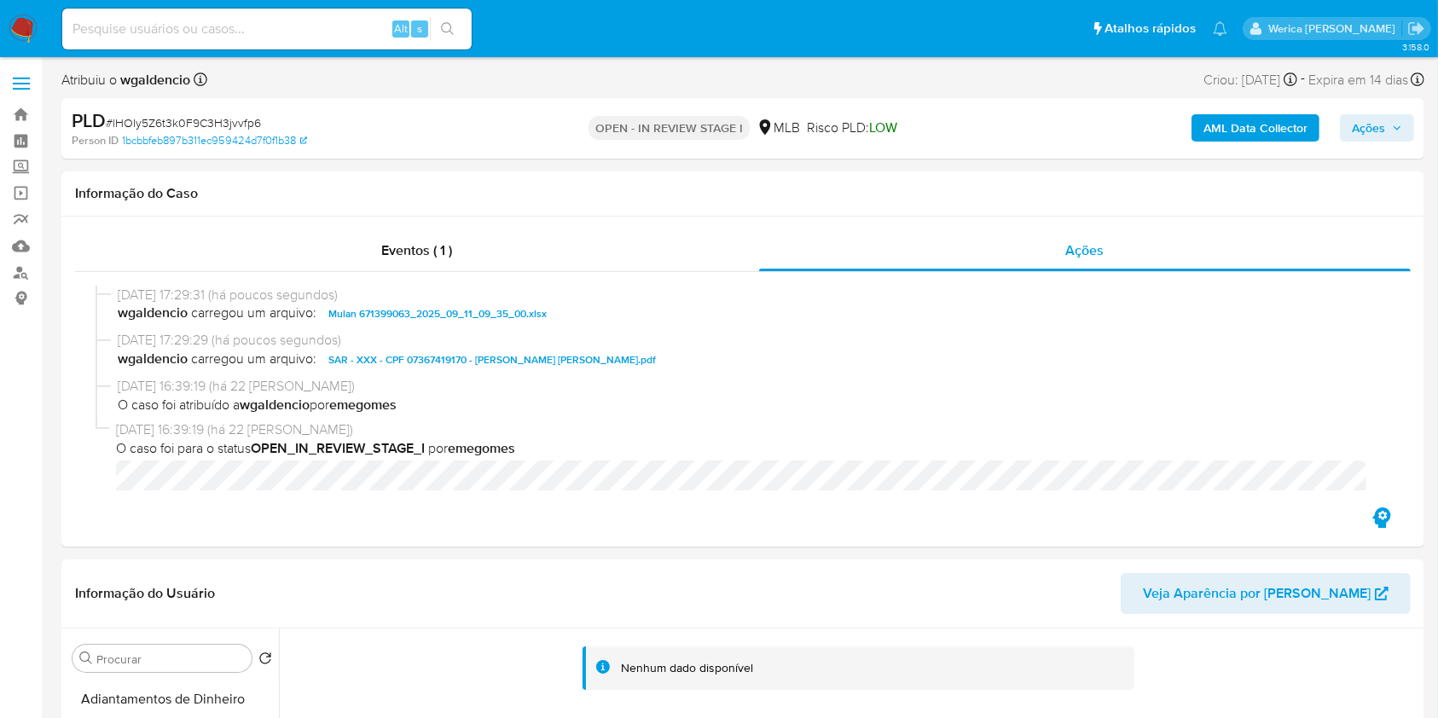
click at [1385, 126] on span "Ações" at bounding box center [1368, 127] width 33 height 27
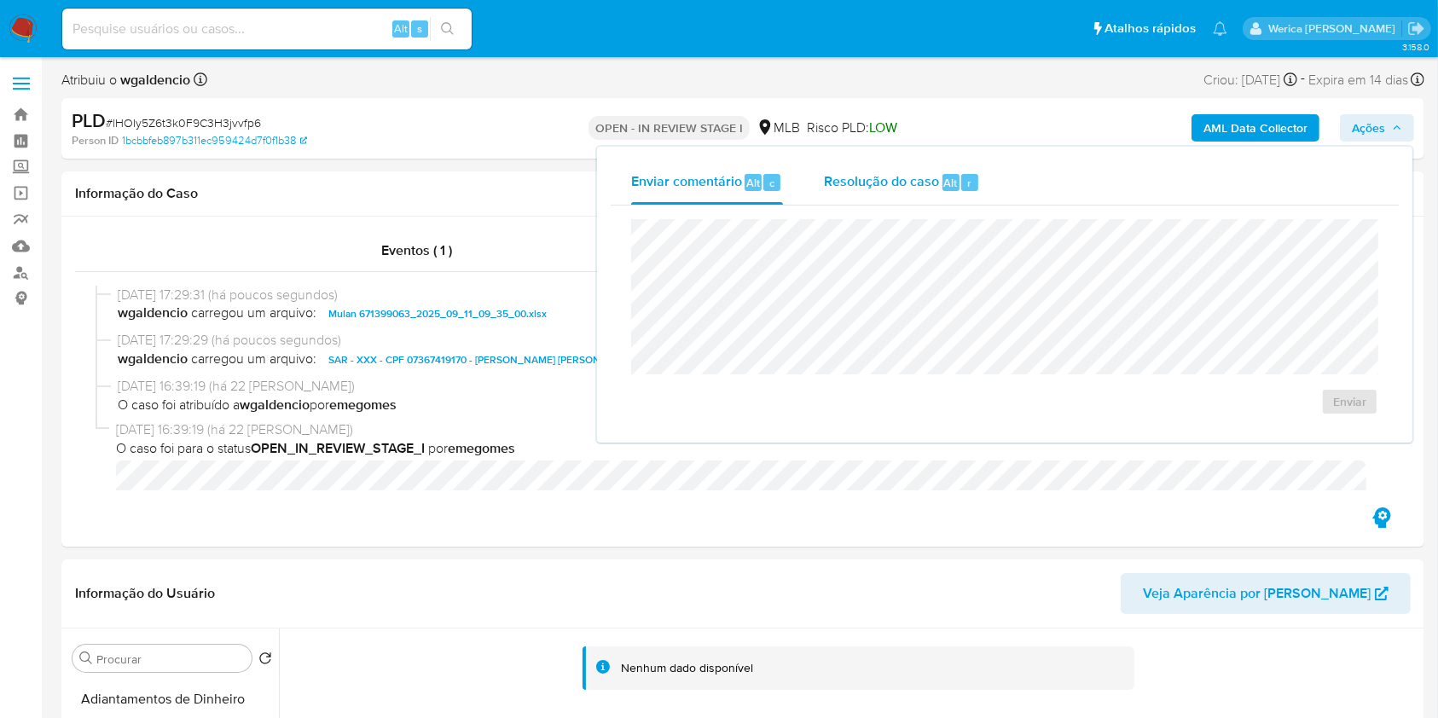
click at [876, 184] on span "Resolução do caso" at bounding box center [881, 182] width 115 height 20
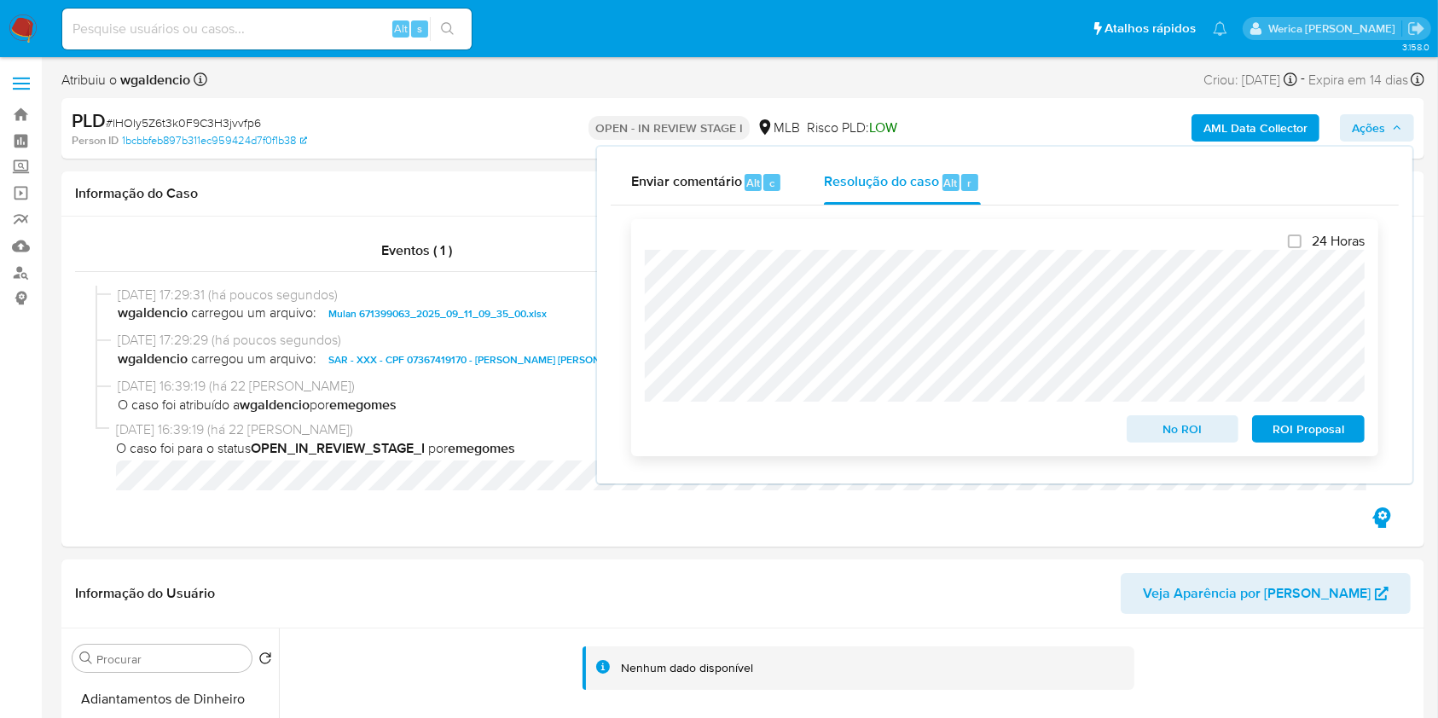
click at [1300, 426] on span "ROI Proposal" at bounding box center [1308, 429] width 89 height 24
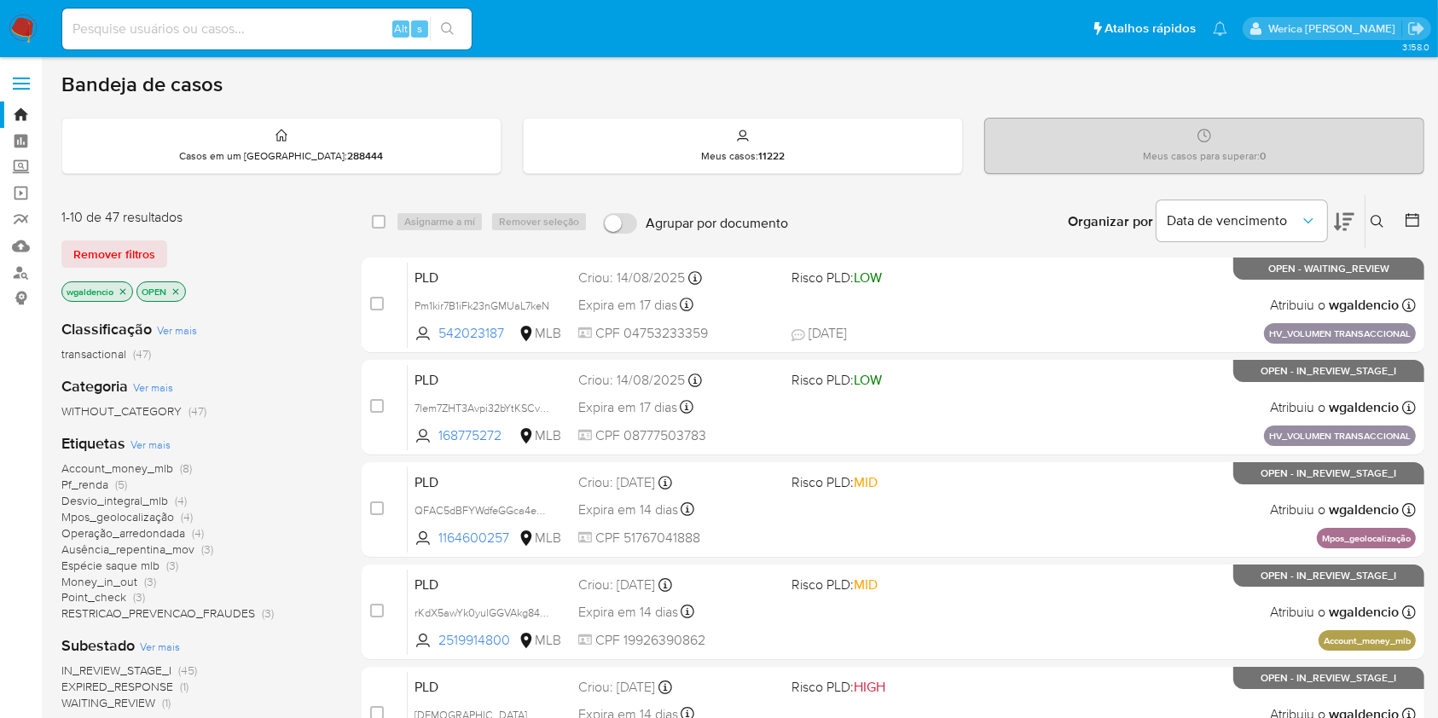
click at [162, 442] on span "Ver mais" at bounding box center [151, 444] width 40 height 15
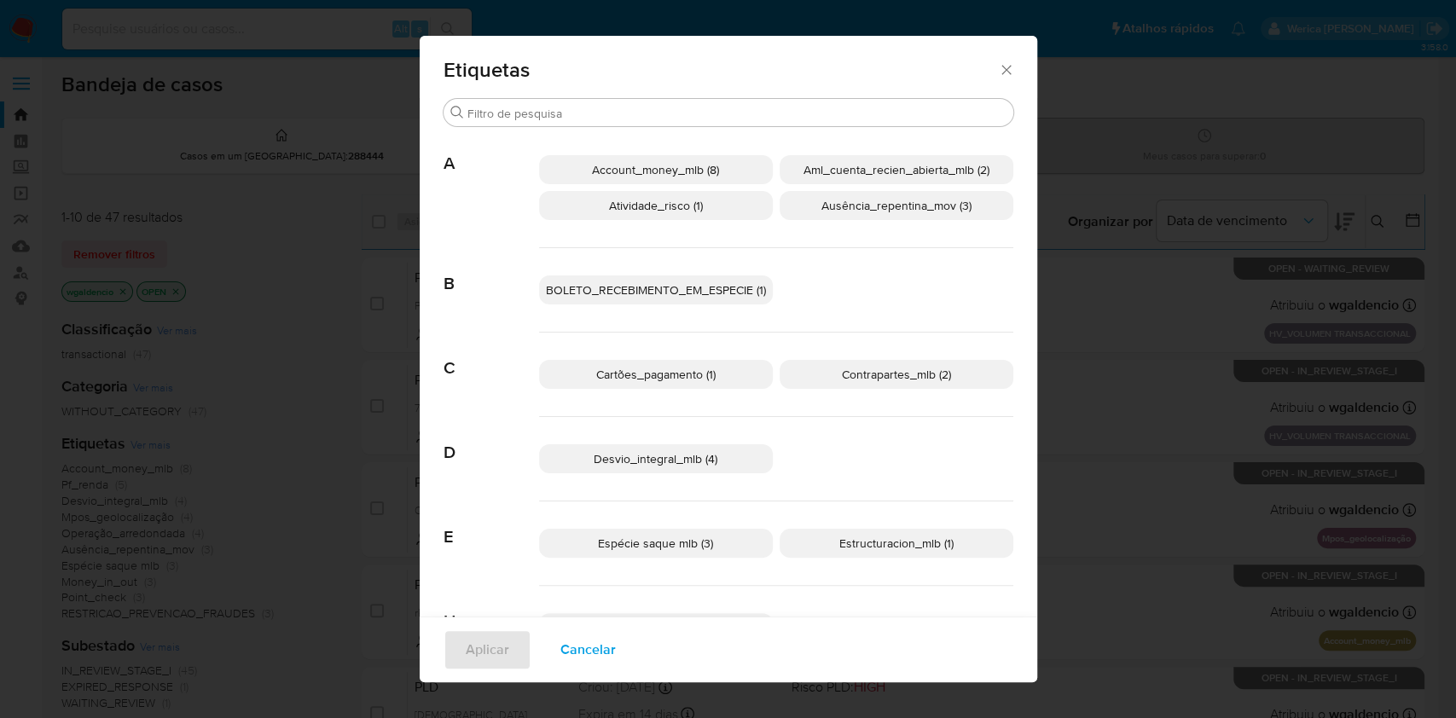
click at [925, 169] on span "Aml_cuenta_recien_abierta_mlb (2)" at bounding box center [896, 169] width 186 height 17
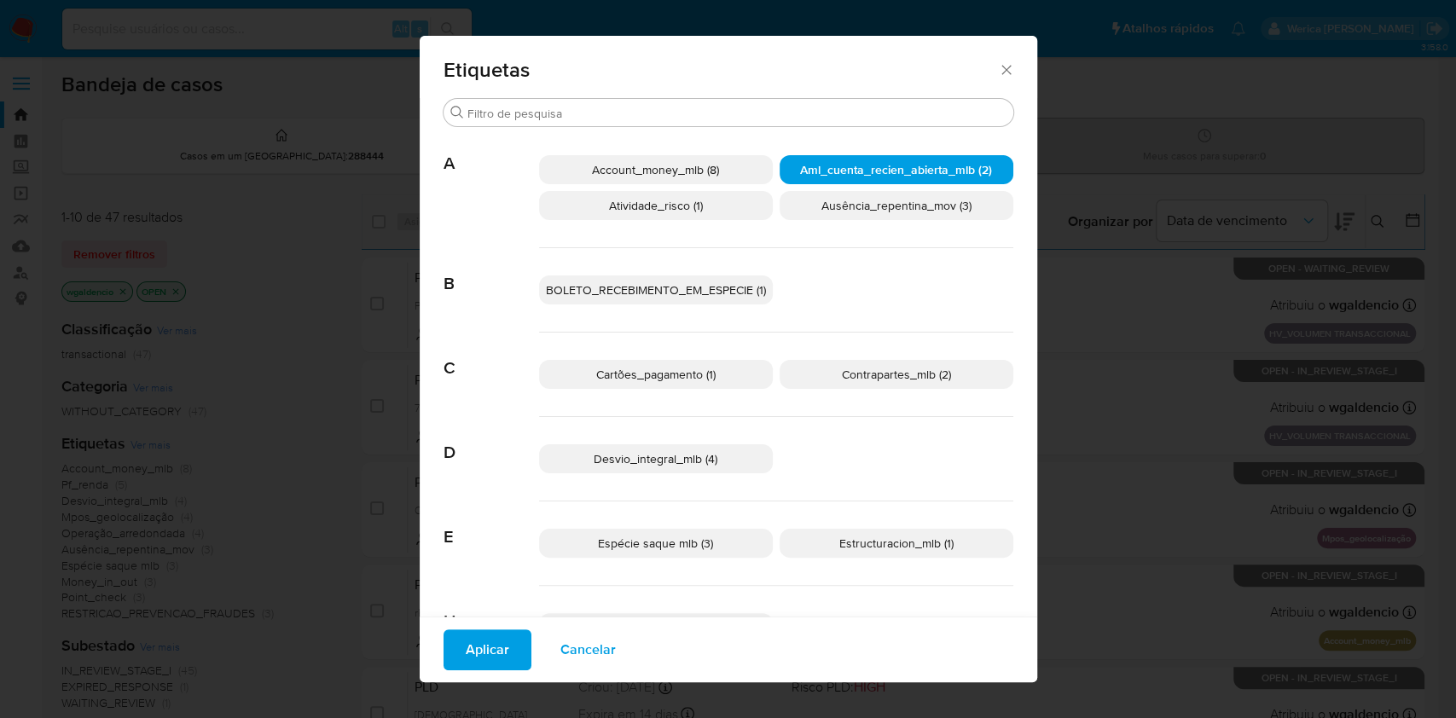
scroll to position [102, 0]
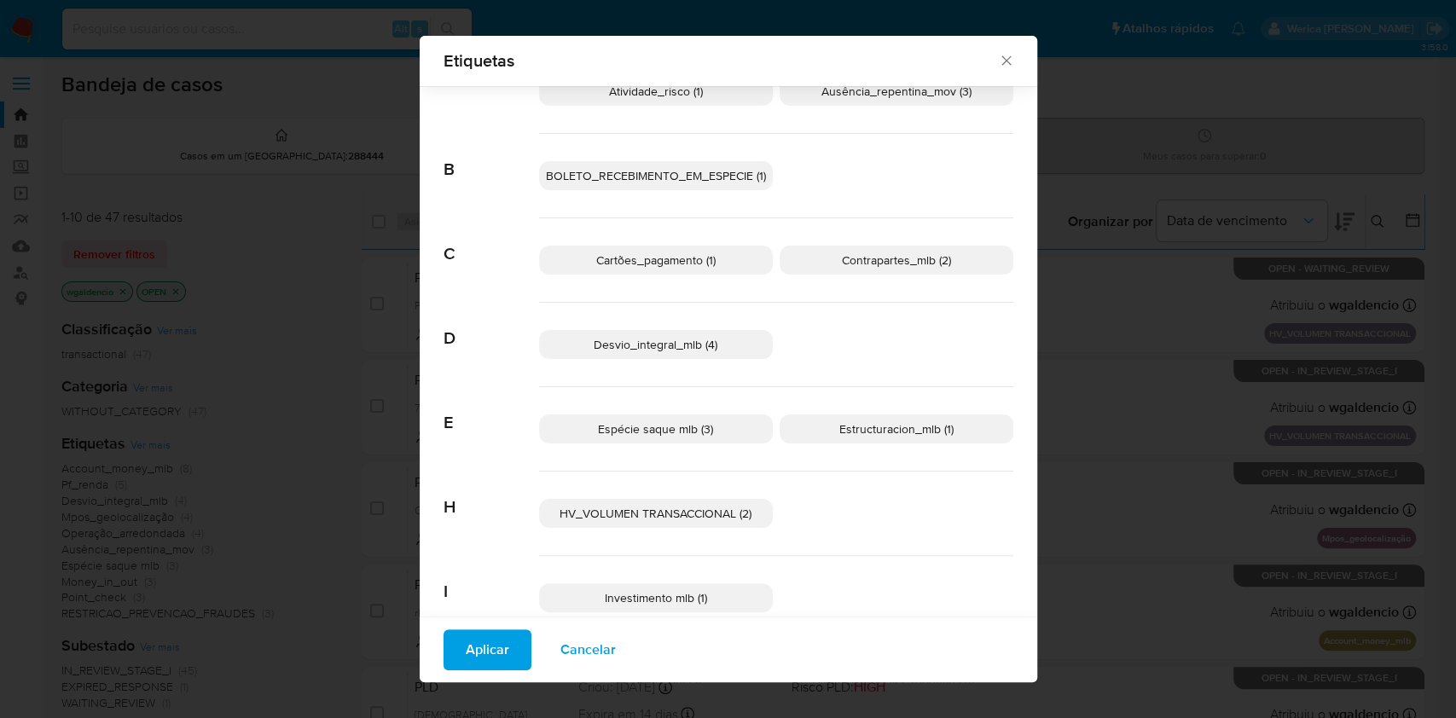
click at [901, 252] on span "Contrapartes_mlb (2)" at bounding box center [896, 260] width 109 height 17
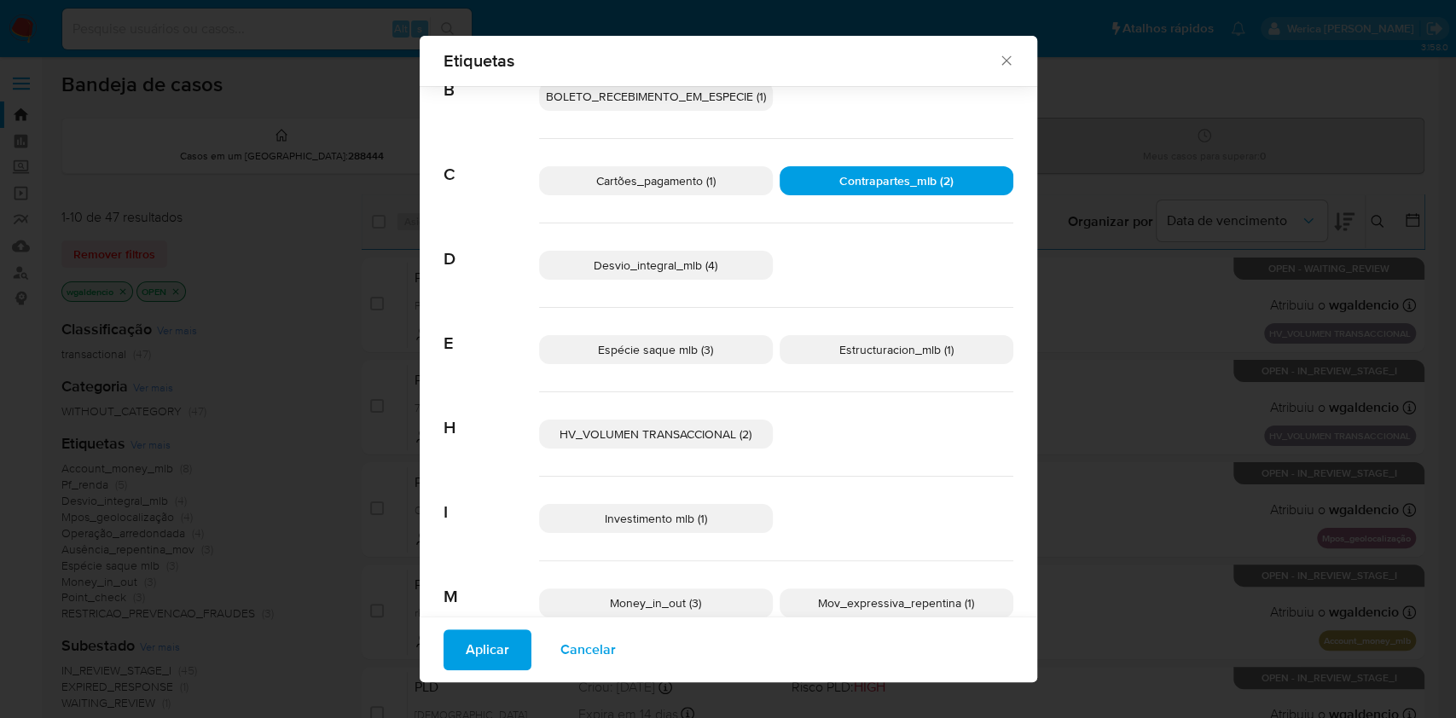
scroll to position [215, 0]
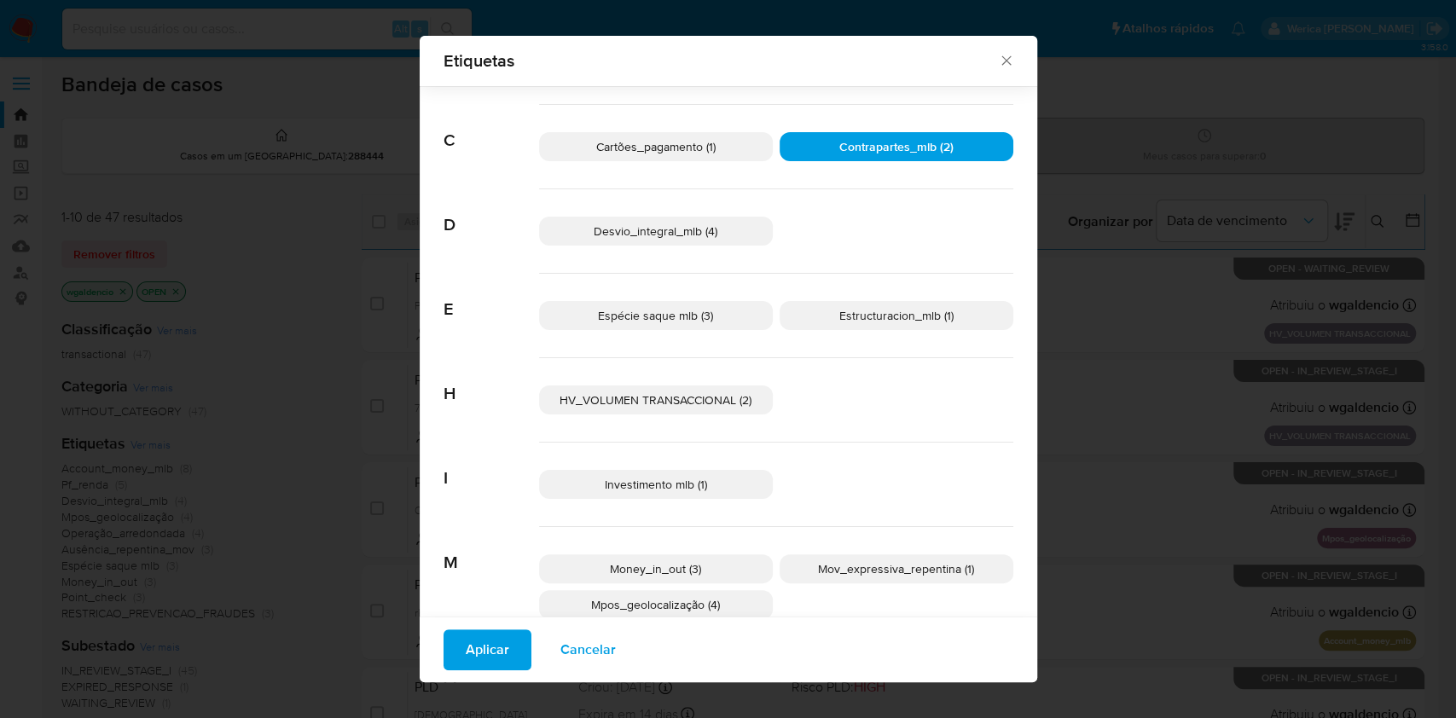
click at [725, 301] on p "Espécie saque mlb (3)" at bounding box center [656, 315] width 234 height 29
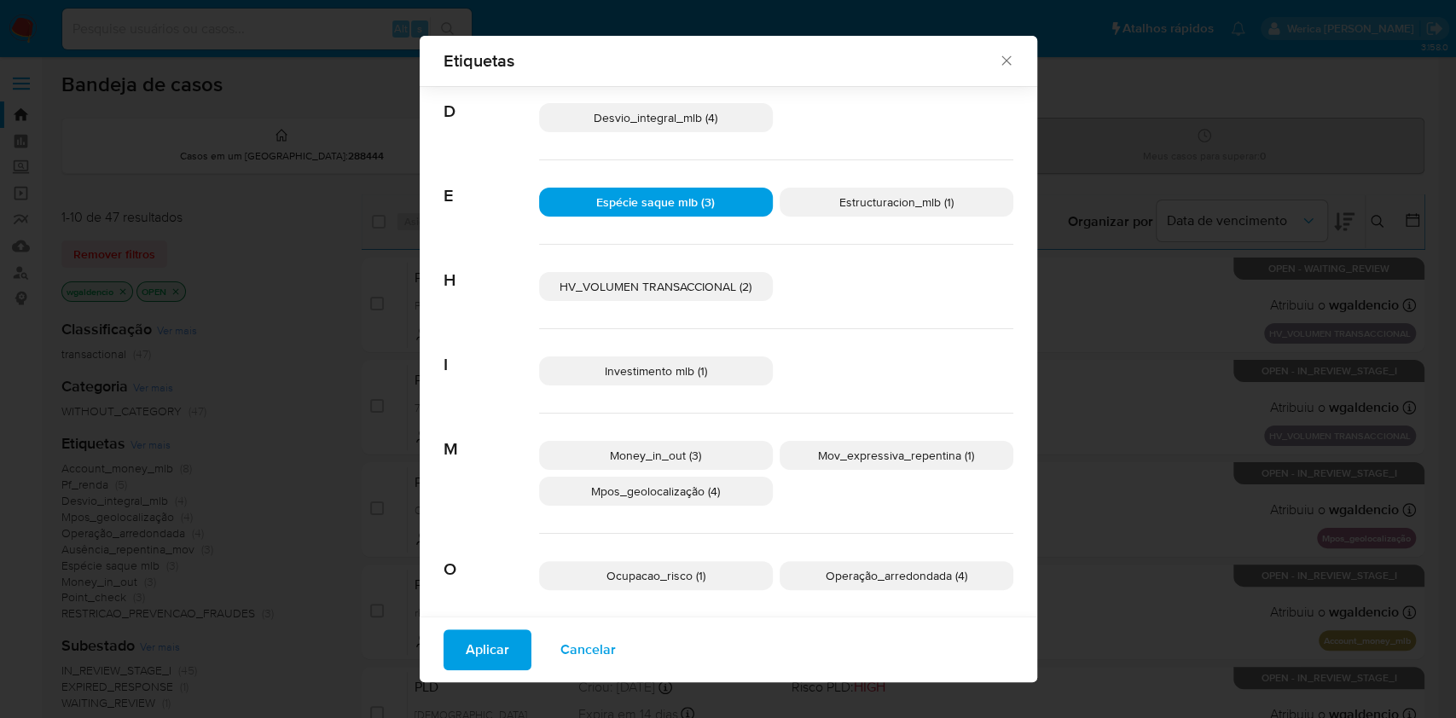
click at [684, 452] on span "Money_in_out (3)" at bounding box center [655, 455] width 91 height 17
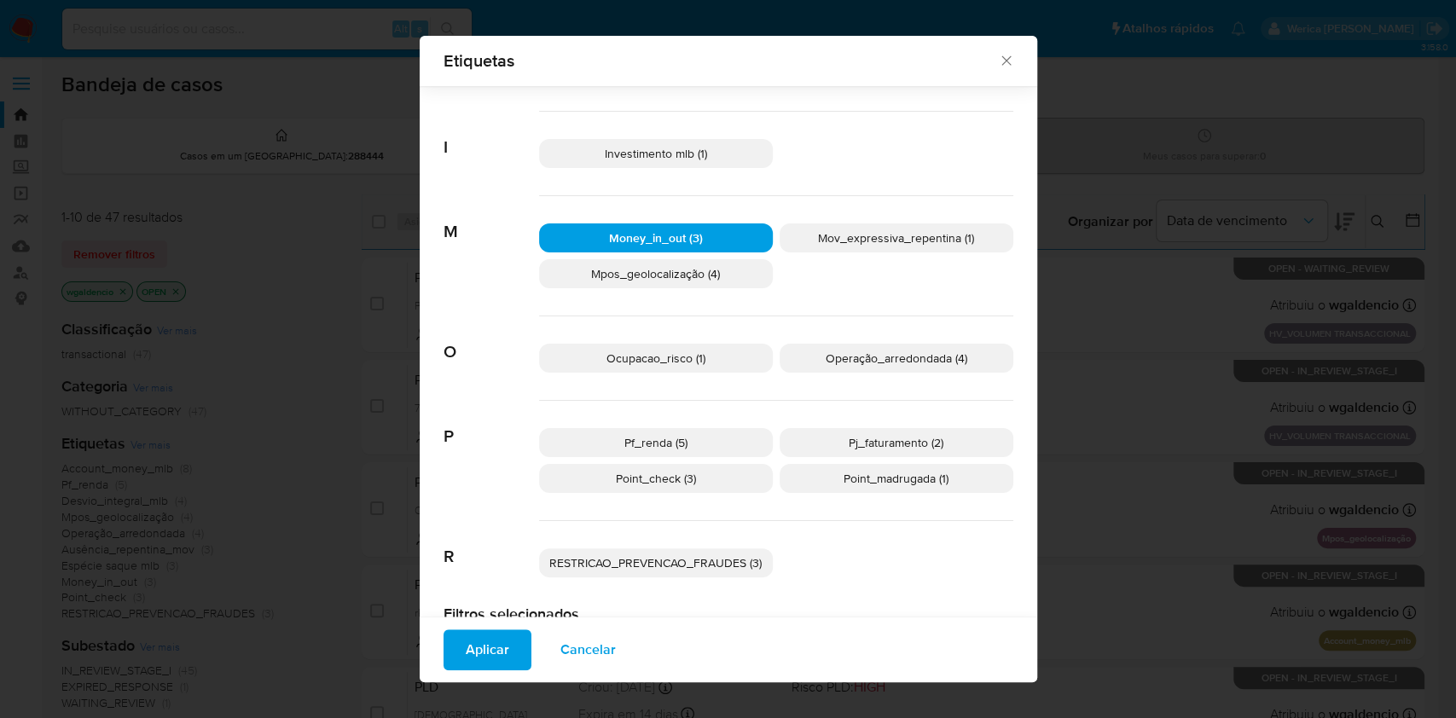
scroll to position [556, 0]
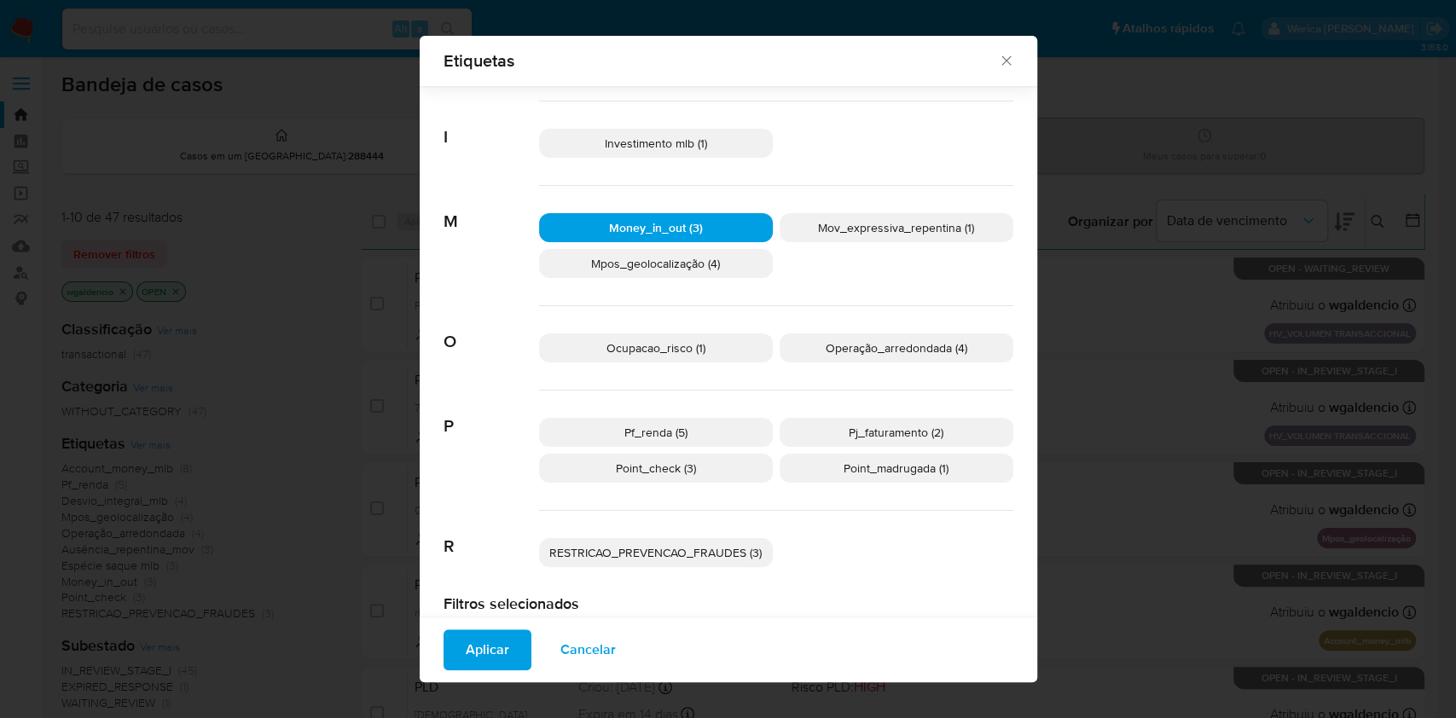
click at [869, 424] on span "Pj_faturamento (2)" at bounding box center [896, 432] width 95 height 17
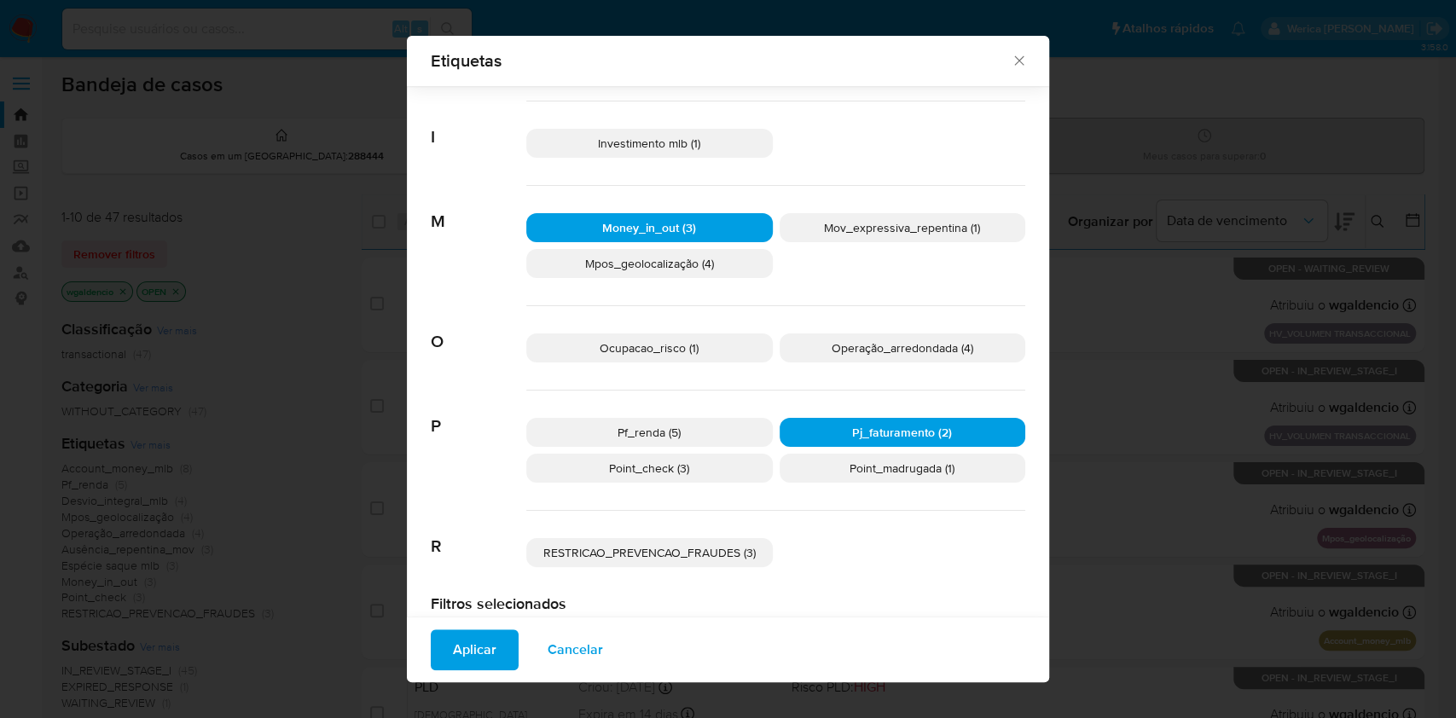
click at [873, 461] on span "Point_madrugada (1)" at bounding box center [902, 468] width 105 height 17
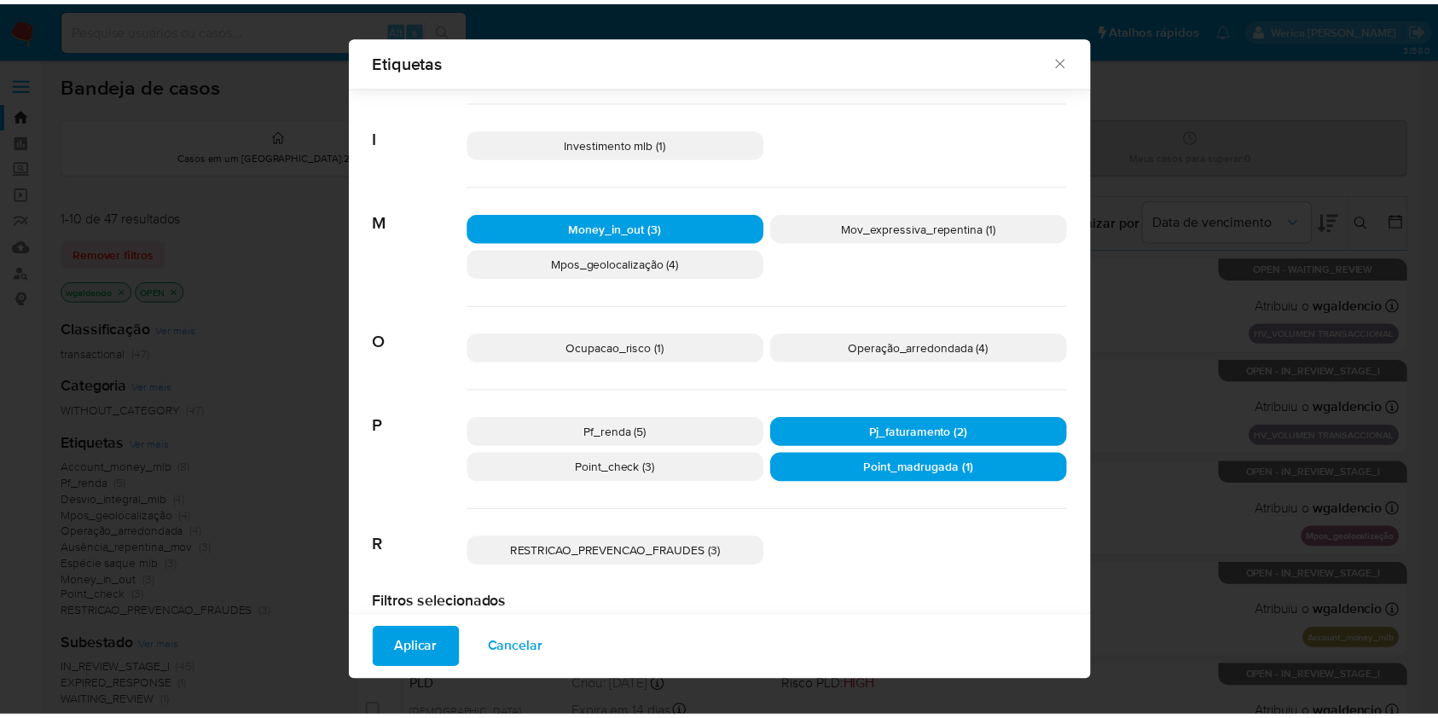
scroll to position [604, 0]
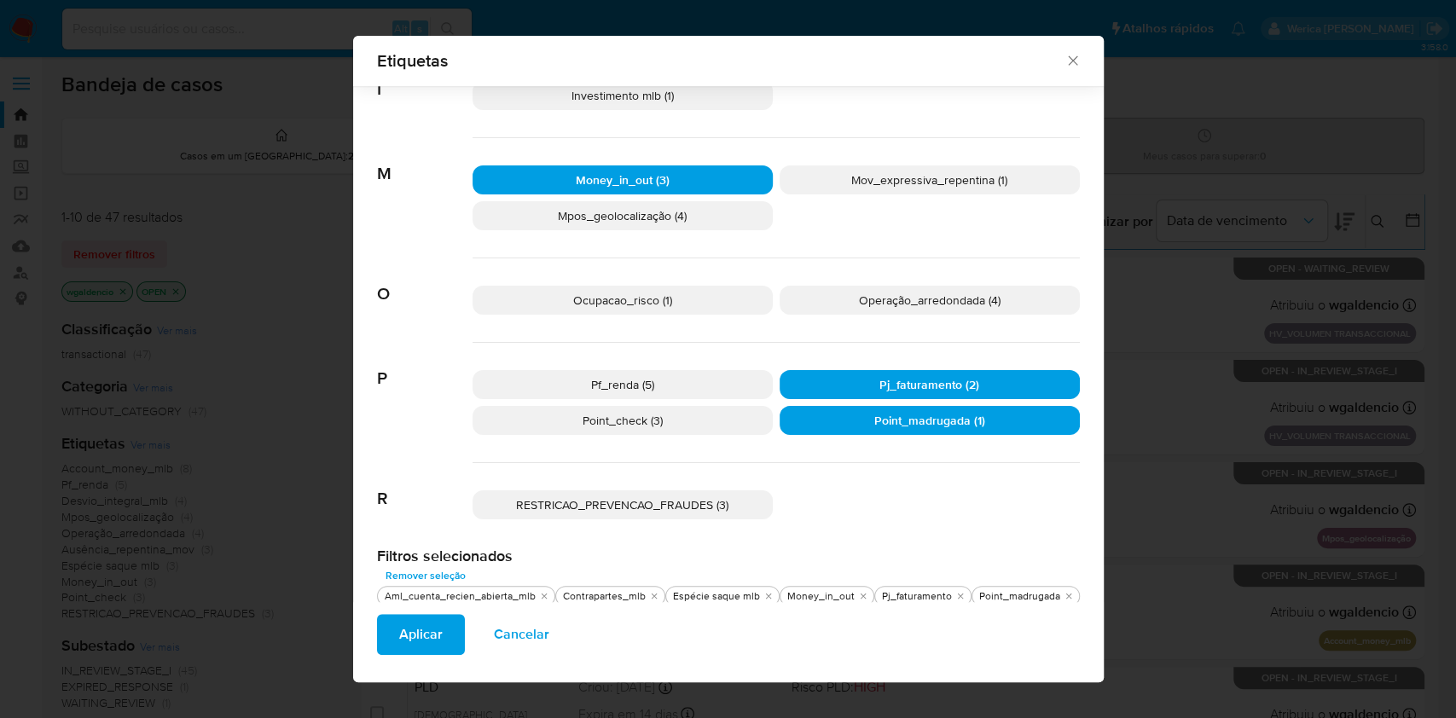
click at [409, 629] on span "Aplicar" at bounding box center [421, 635] width 44 height 38
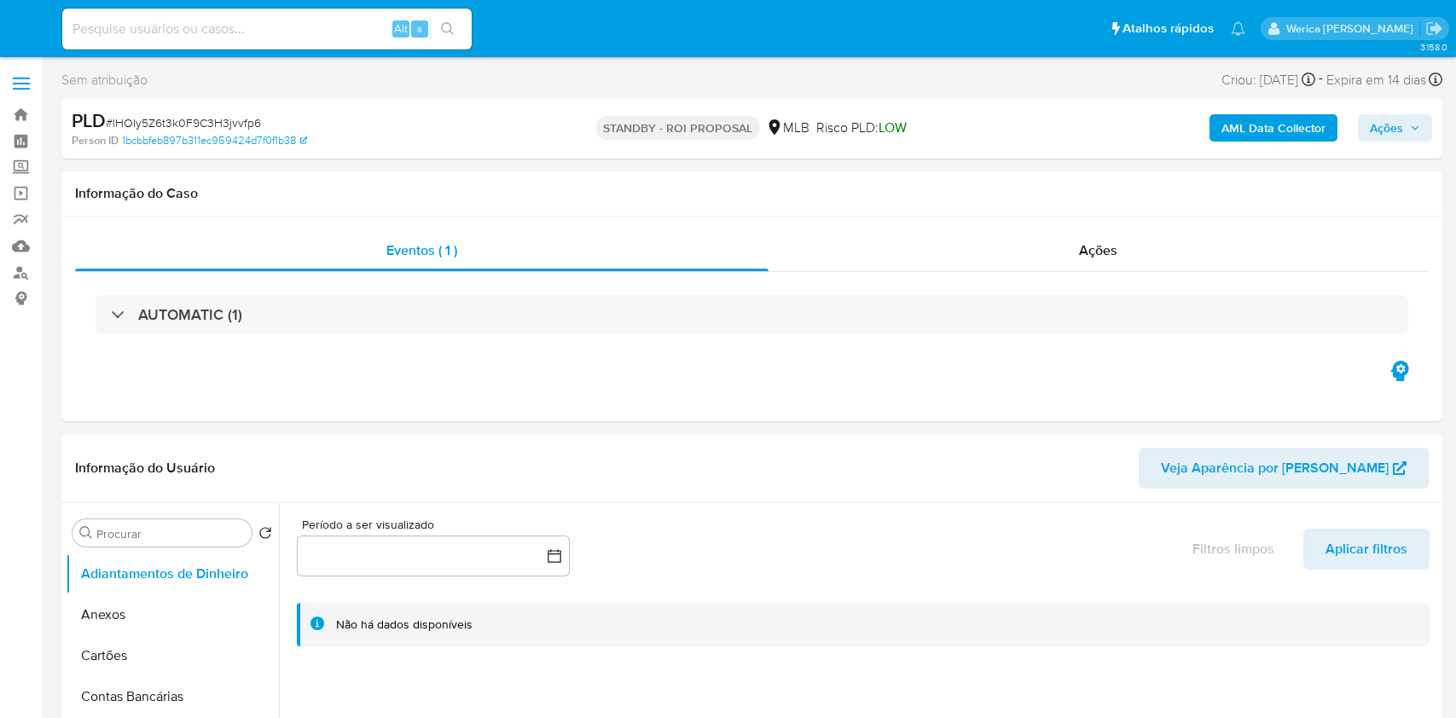
select select "10"
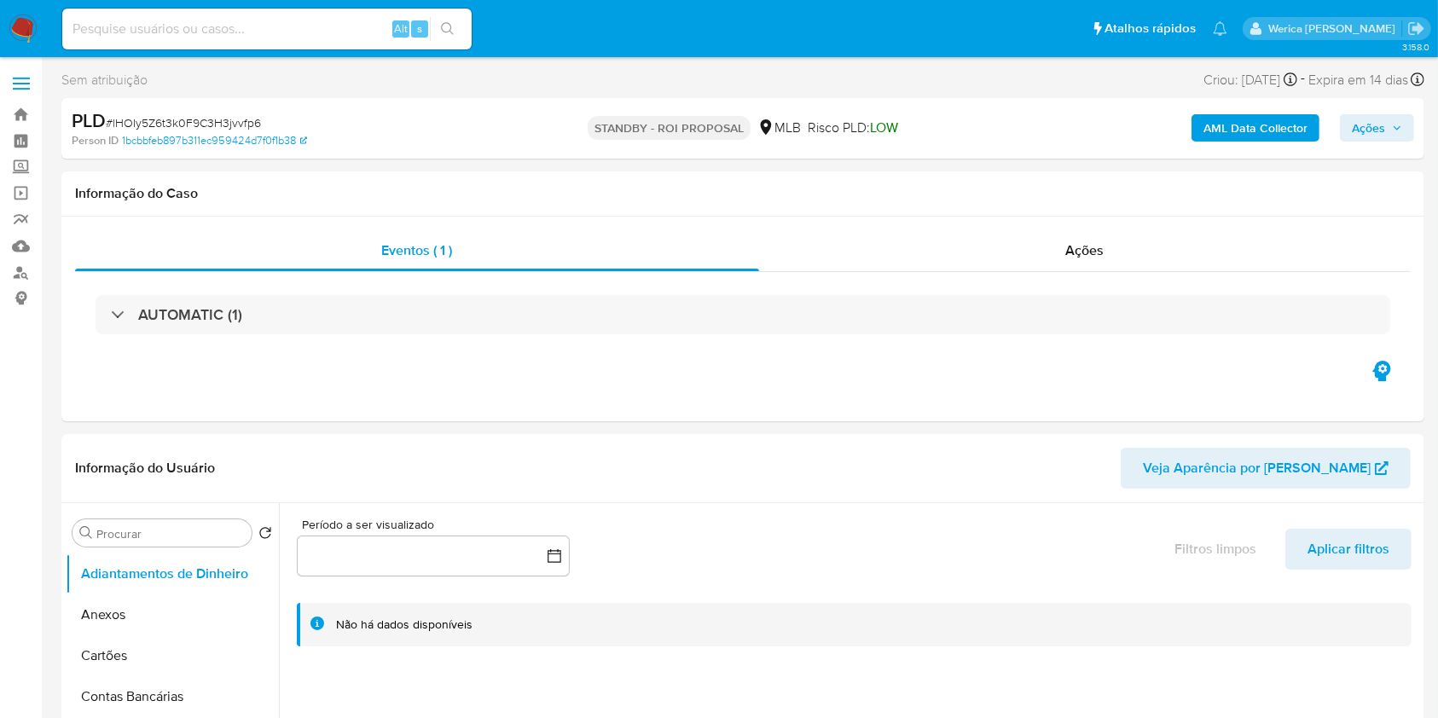
click at [35, 27] on img at bounding box center [23, 29] width 29 height 29
click at [35, 26] on img at bounding box center [23, 29] width 29 height 29
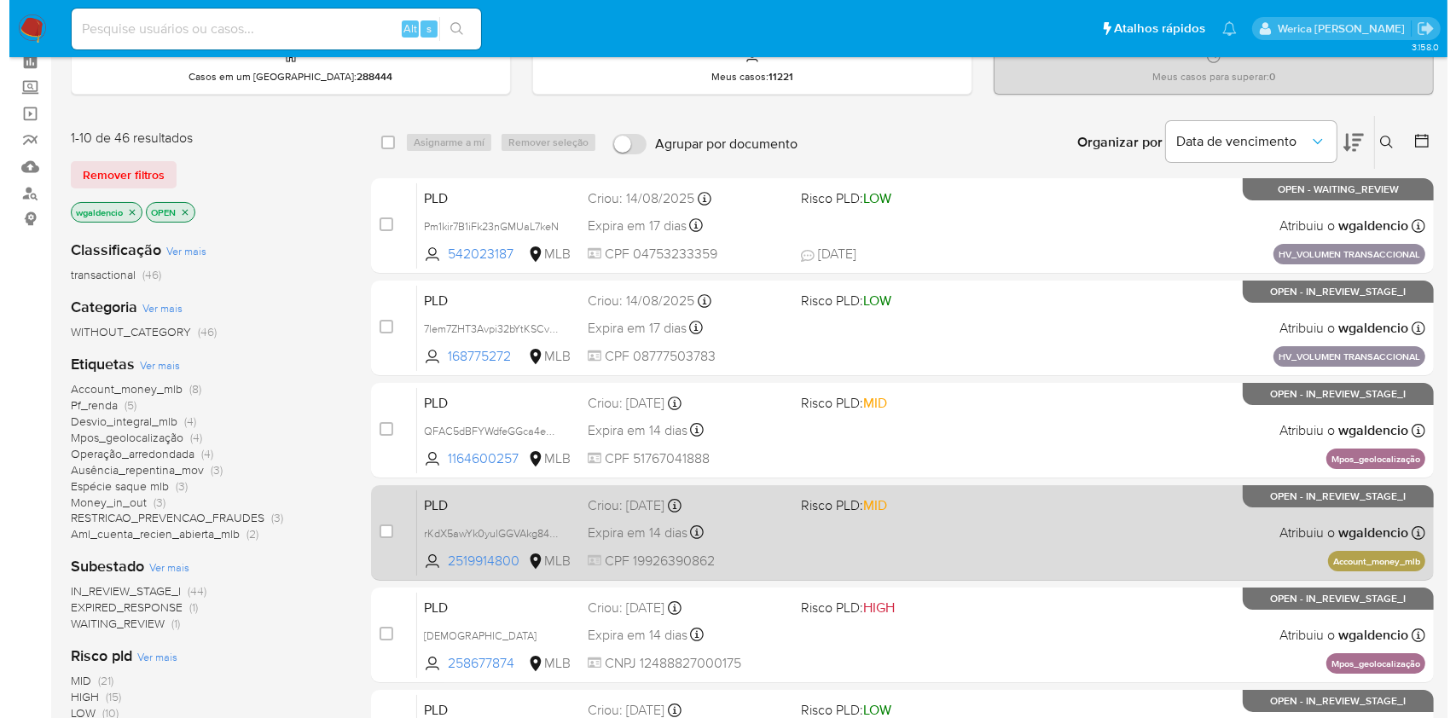
scroll to position [113, 0]
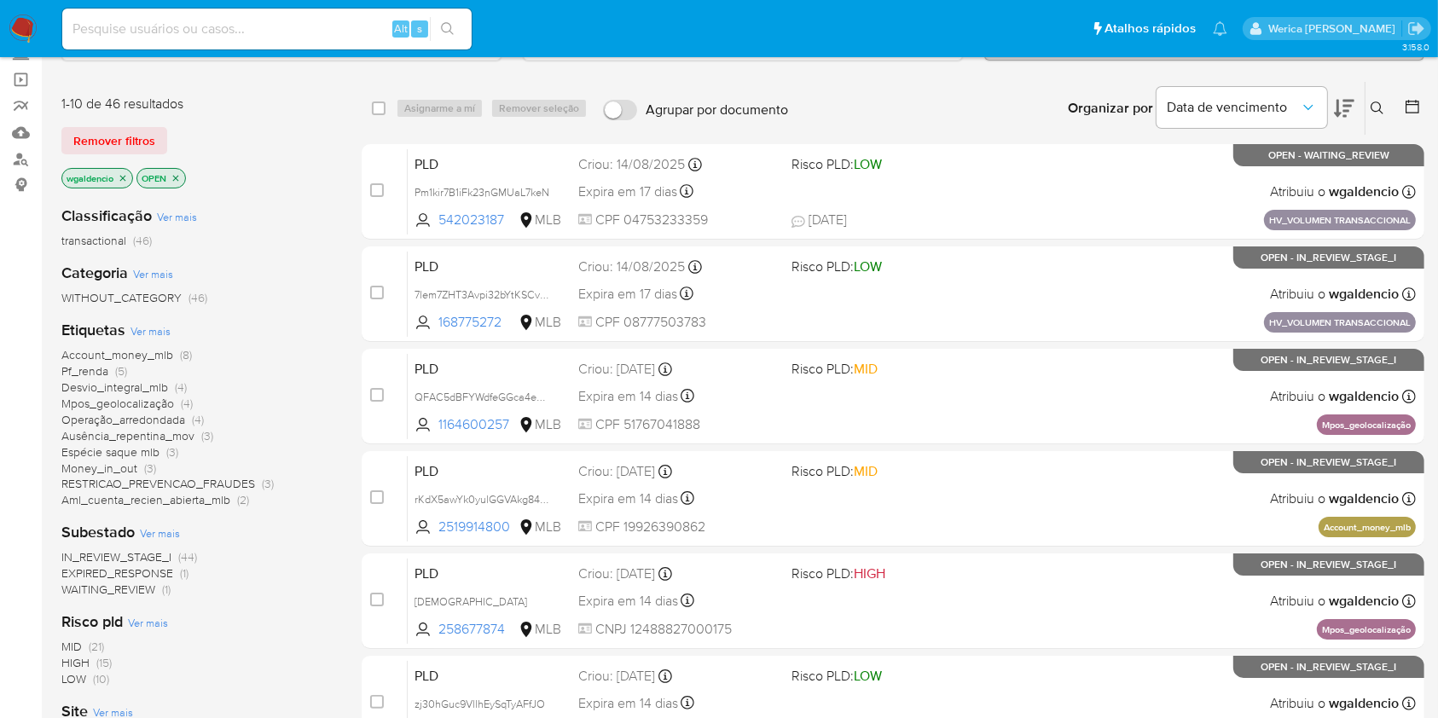
click at [147, 328] on span "Ver mais" at bounding box center [151, 330] width 40 height 15
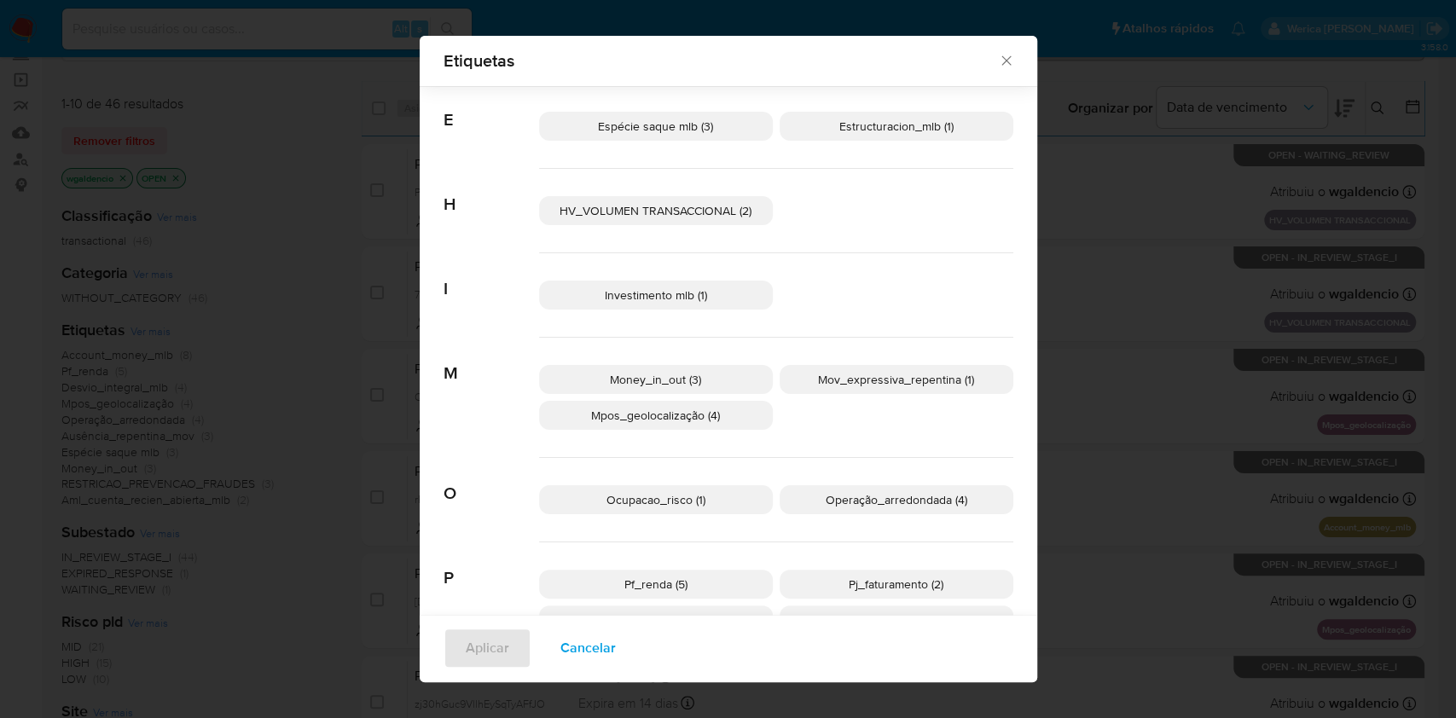
scroll to position [544, 0]
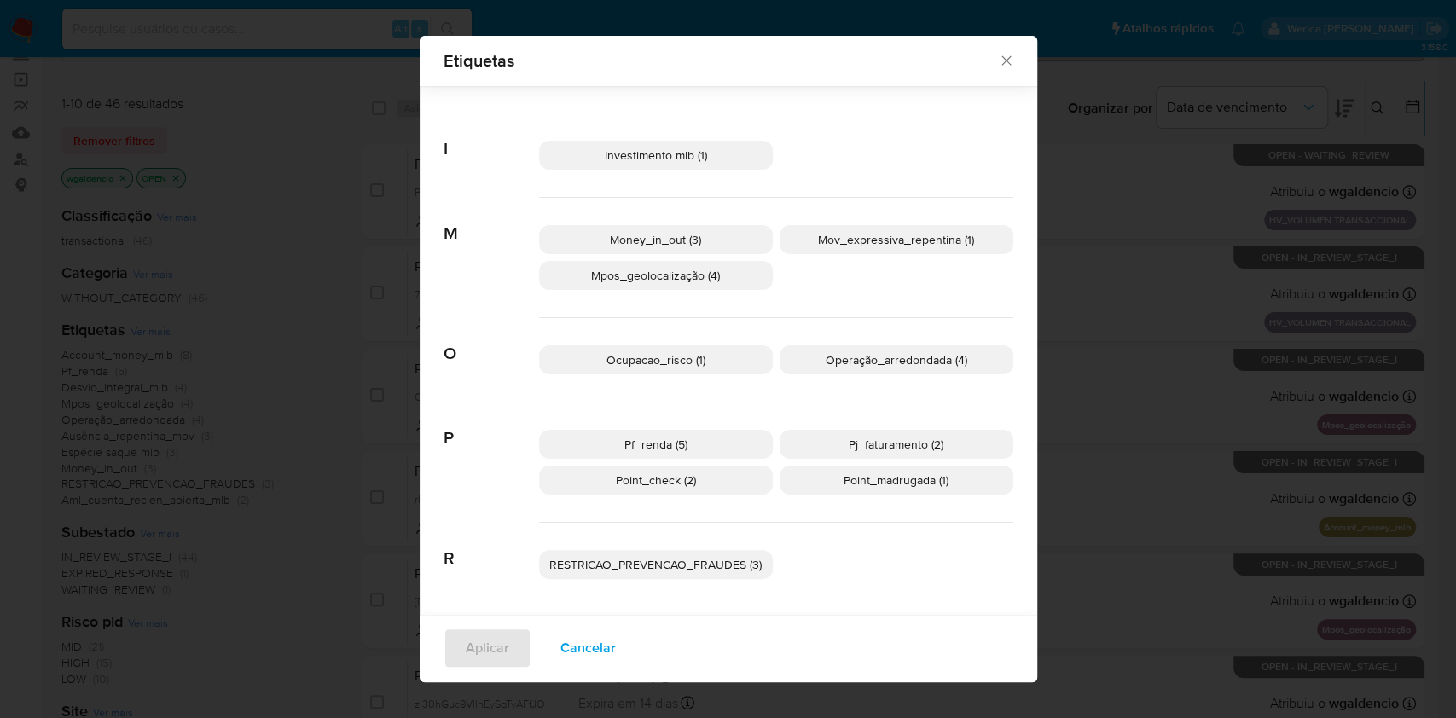
click at [725, 490] on p "Point_check (2)" at bounding box center [656, 480] width 234 height 29
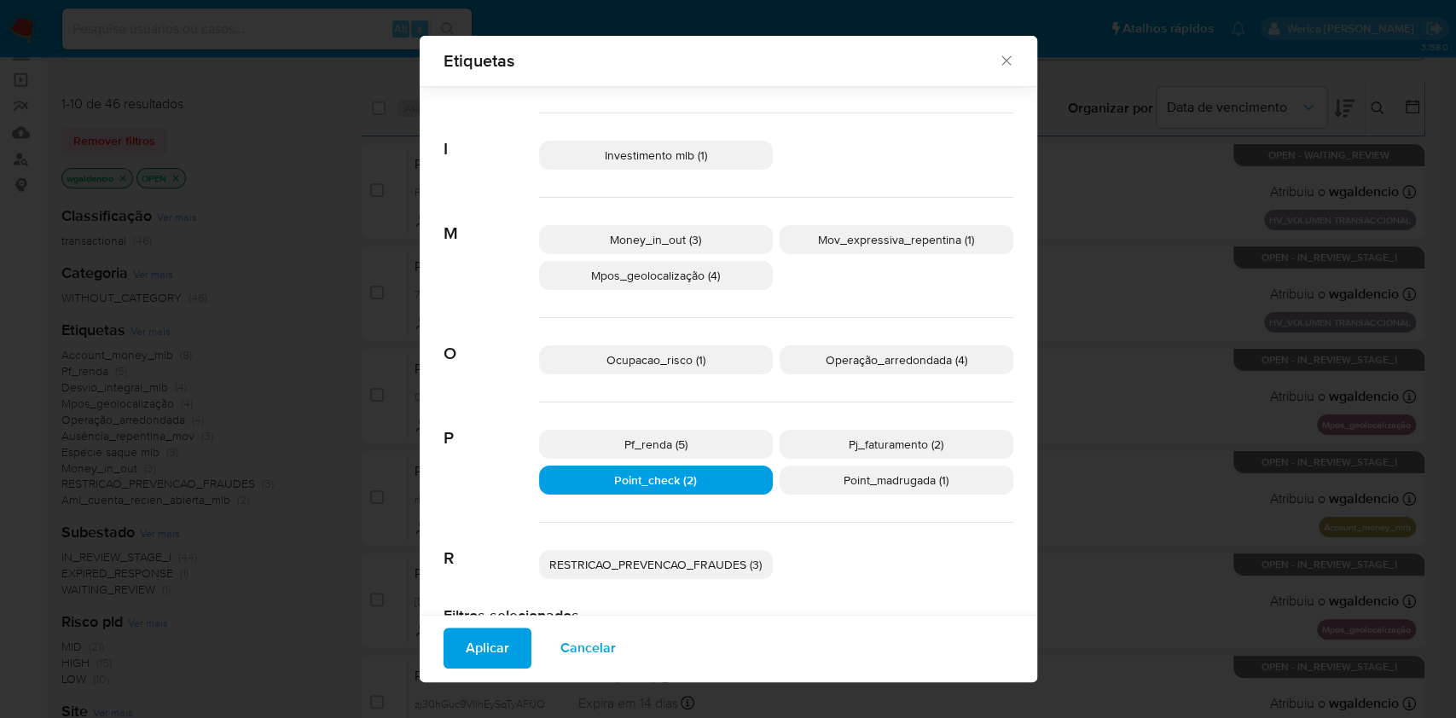
click at [489, 638] on span "Aplicar" at bounding box center [488, 648] width 44 height 38
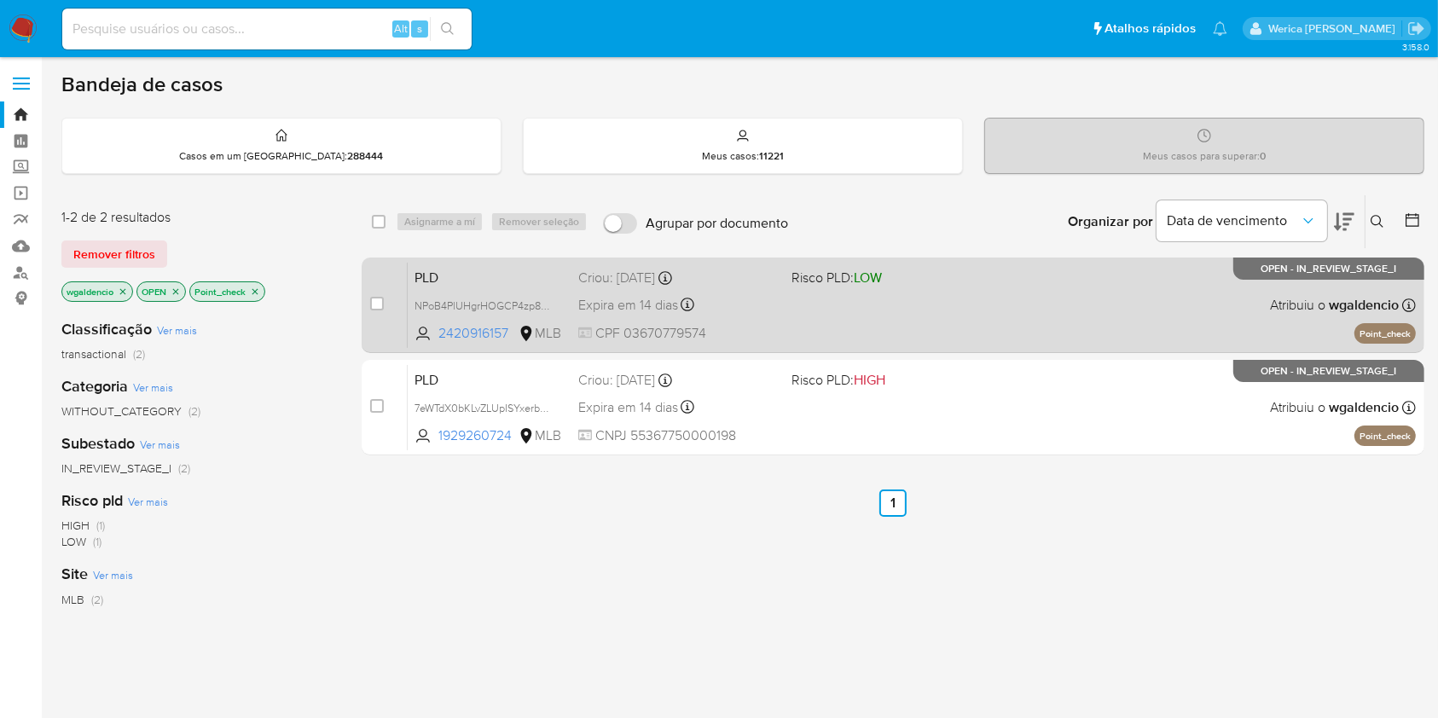
click at [1110, 280] on div "PLD NPoB4PlUHgrHOGCP4zp8TYFG 2420916157 MLB Risco PLD: LOW Criou: [DATE] Criou:…" at bounding box center [912, 305] width 1008 height 86
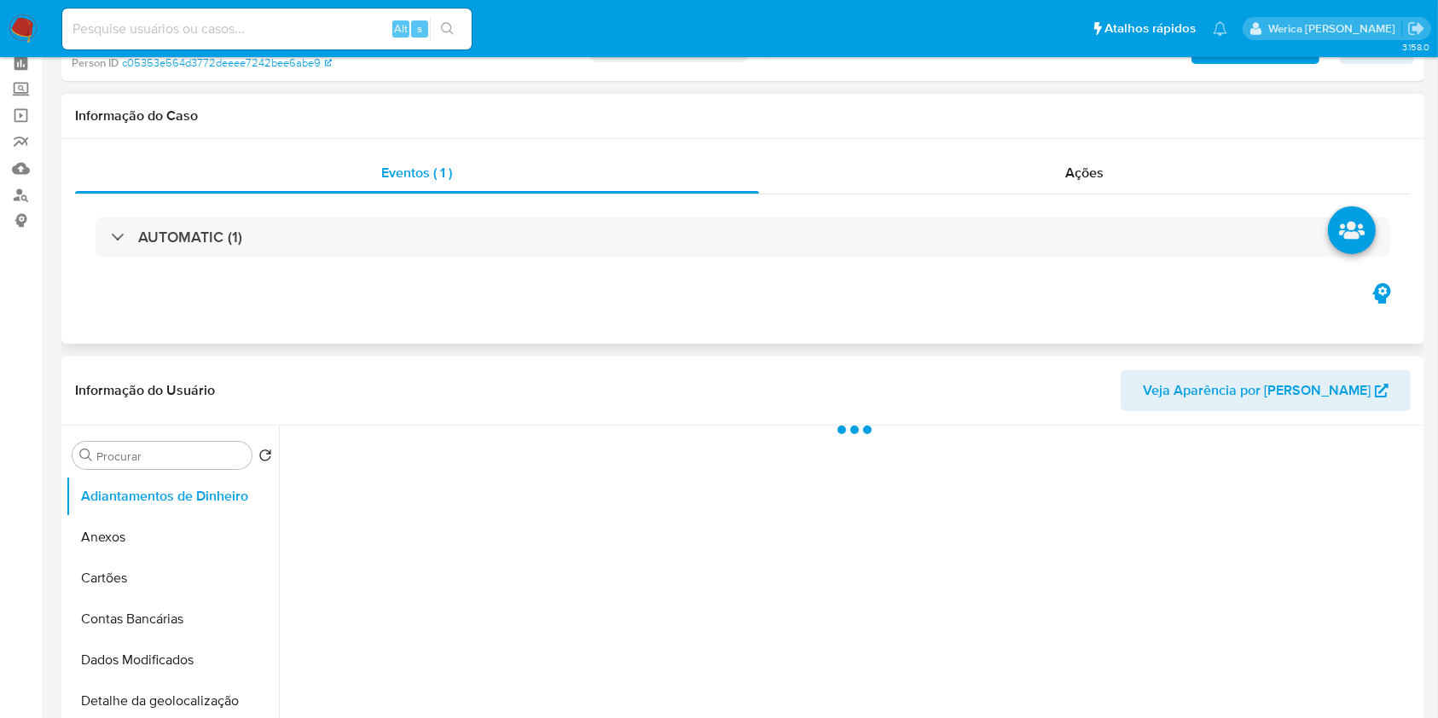
scroll to position [113, 0]
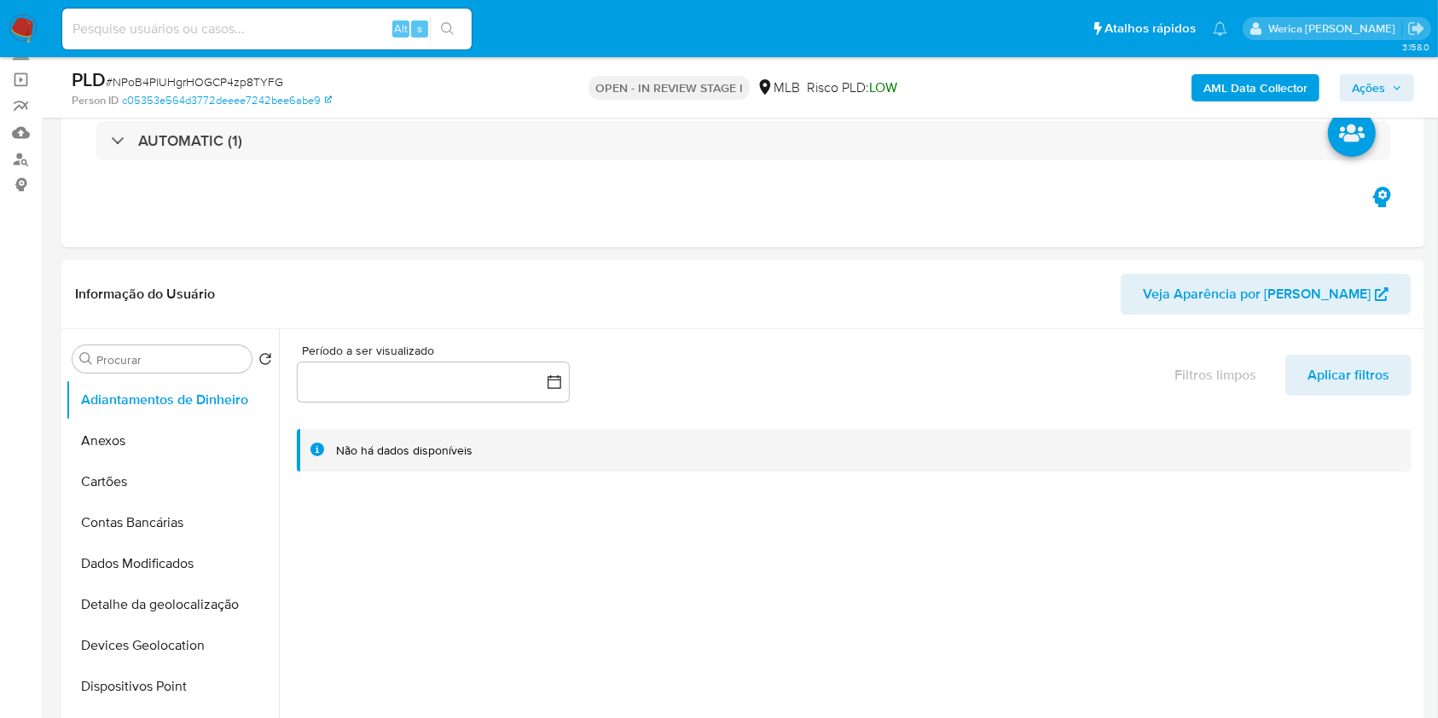
select select "10"
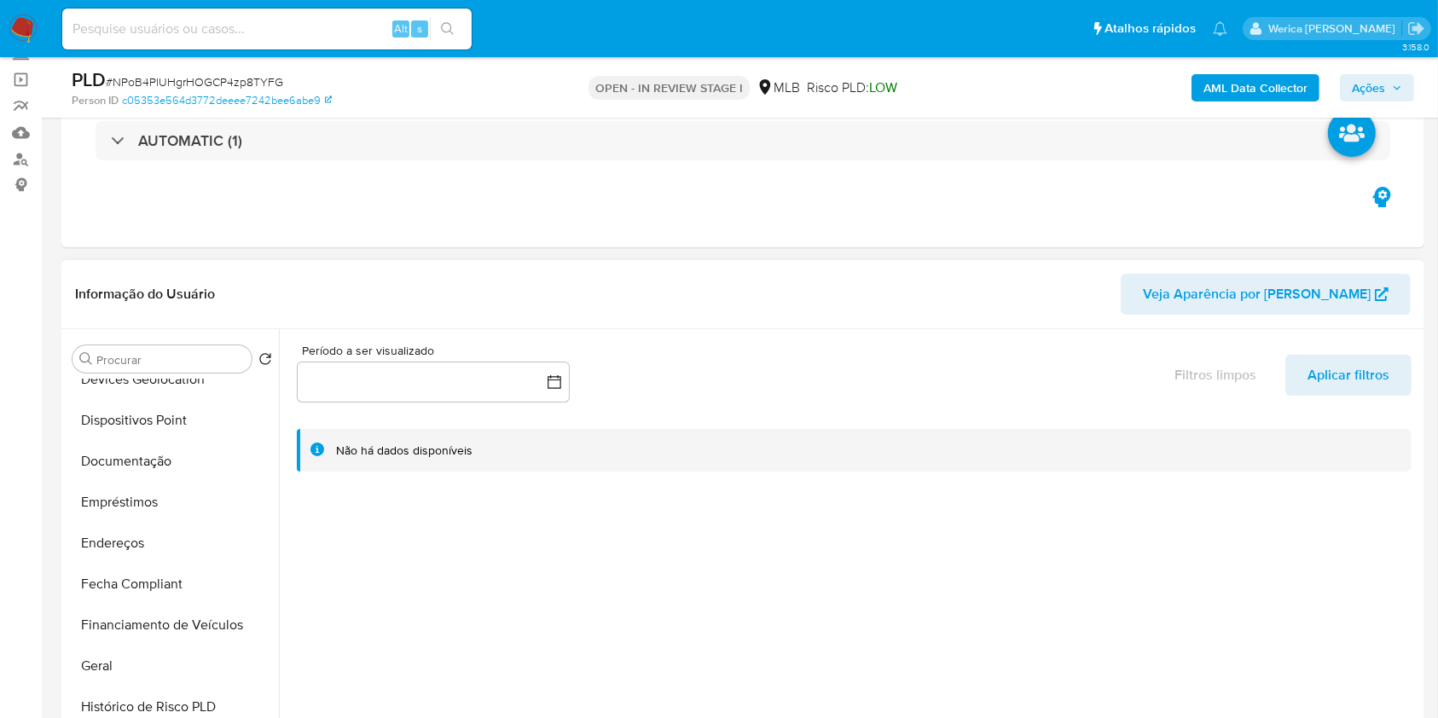
scroll to position [455, 0]
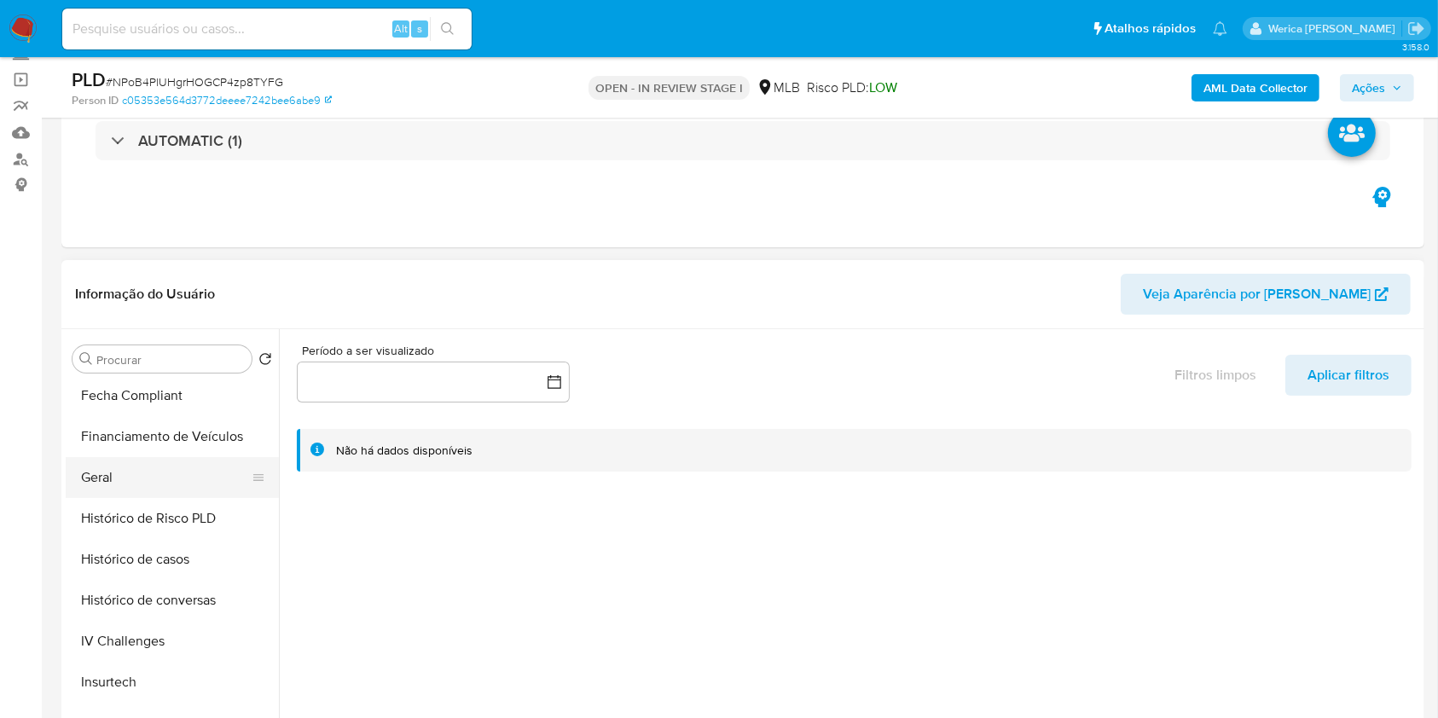
click at [80, 472] on button "Geral" at bounding box center [166, 477] width 200 height 41
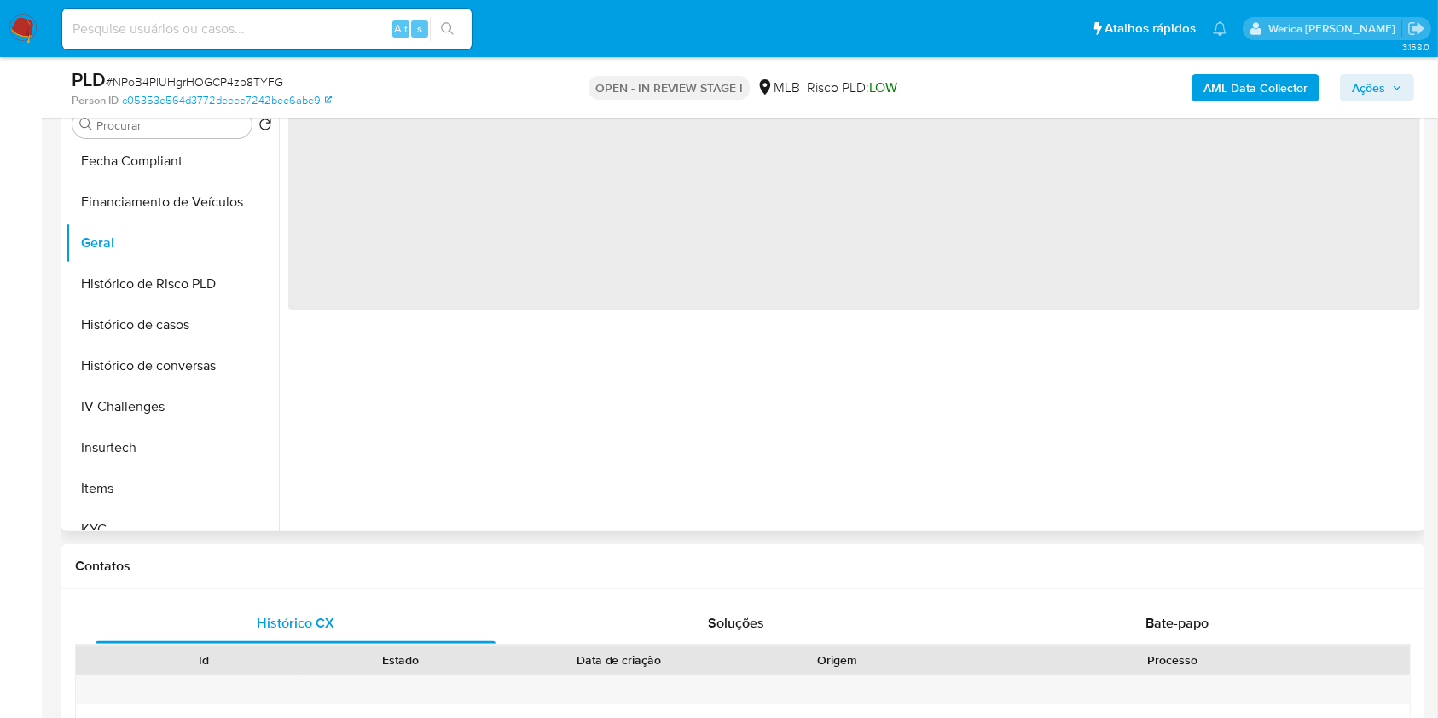
scroll to position [227, 0]
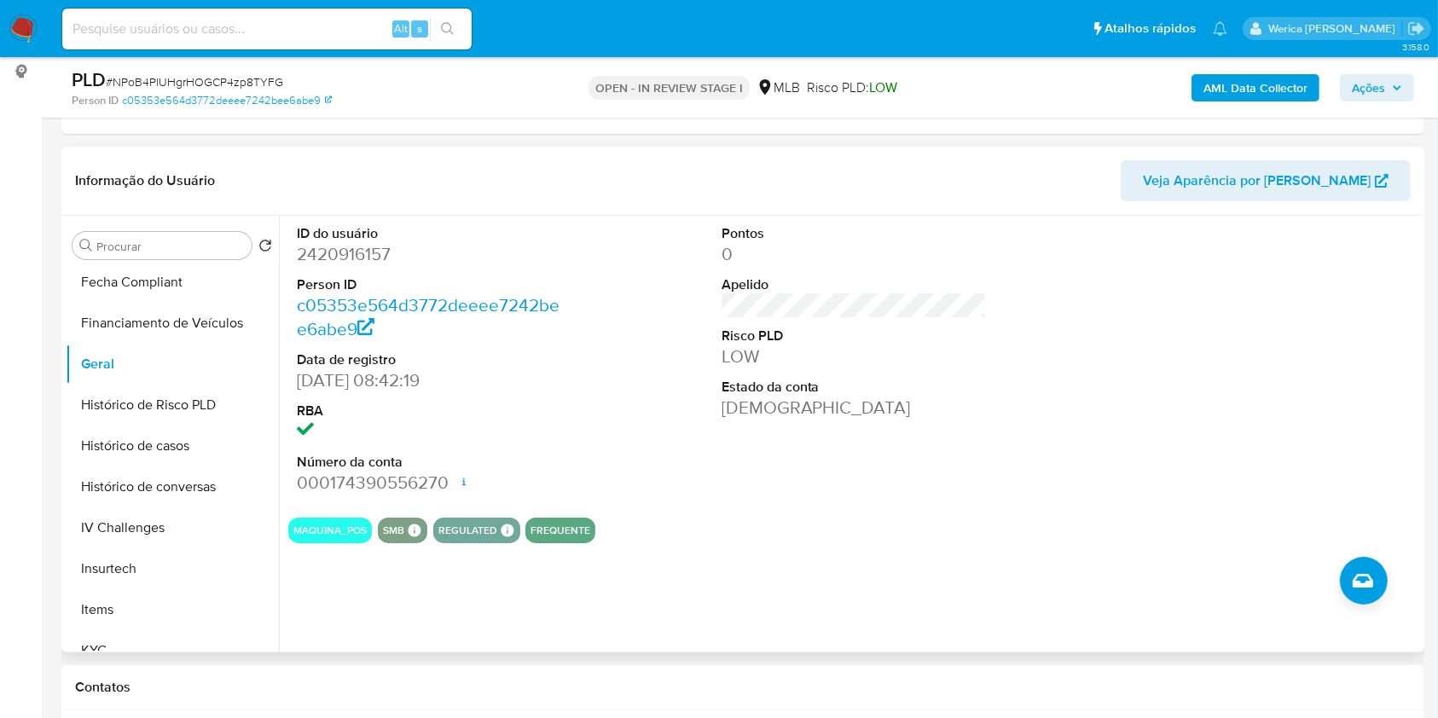
click at [331, 258] on dd "2420916157" at bounding box center [430, 254] width 266 height 24
copy dd "2420916157"
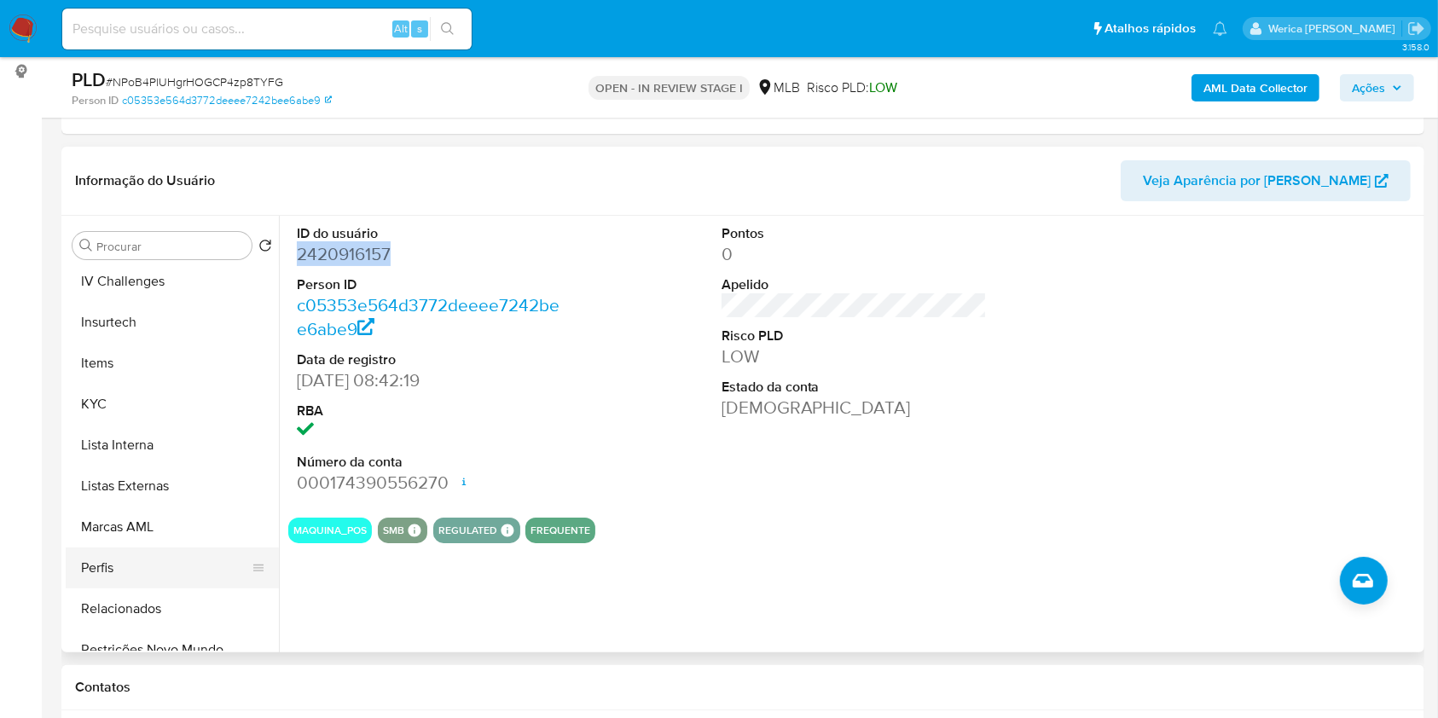
scroll to position [796, 0]
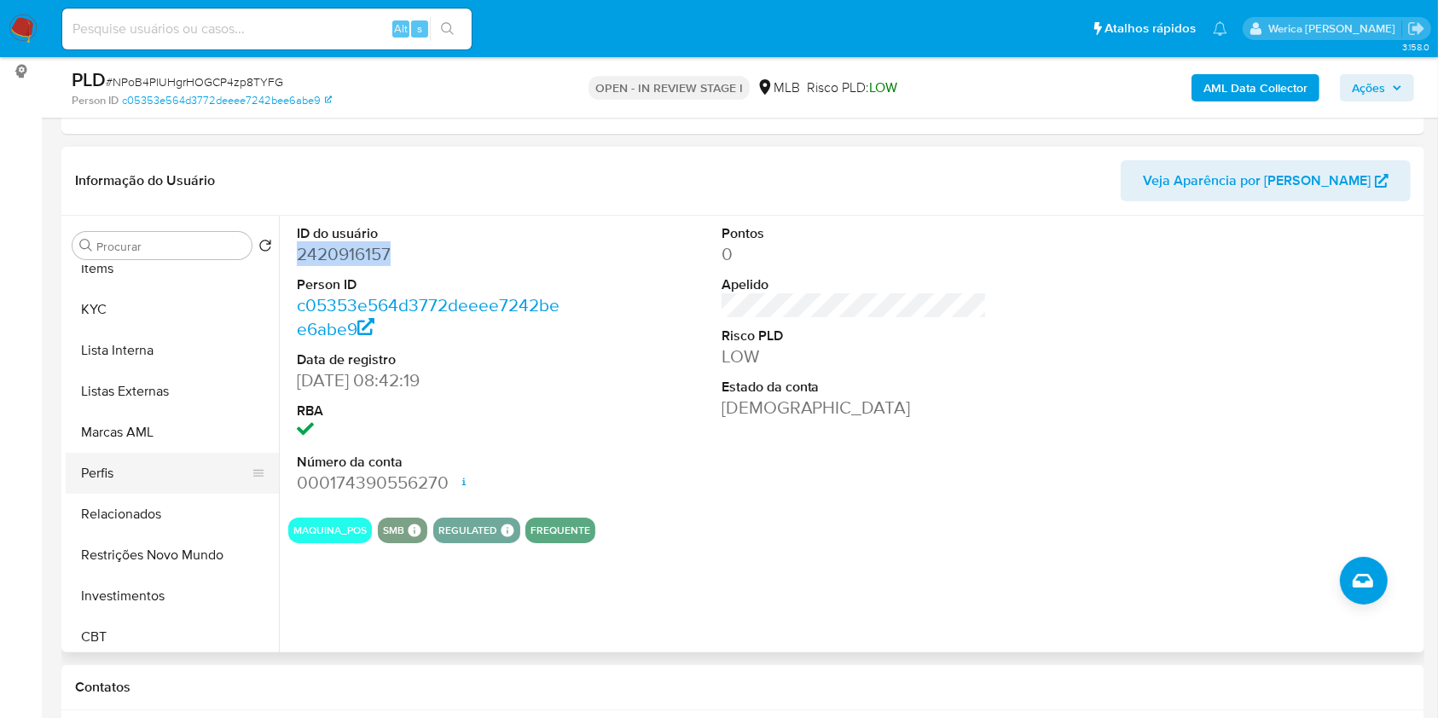
click at [143, 481] on button "Perfis" at bounding box center [166, 473] width 200 height 41
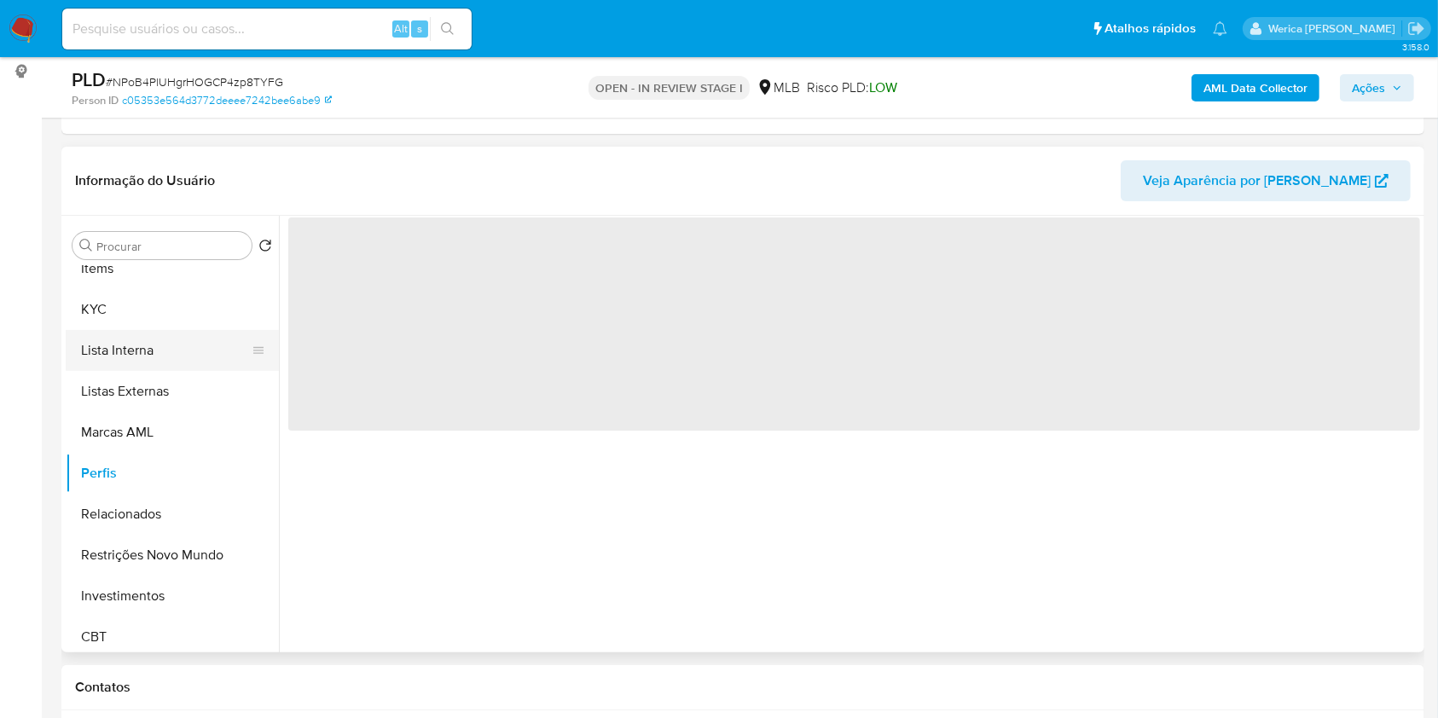
click at [149, 347] on button "Lista Interna" at bounding box center [166, 350] width 200 height 41
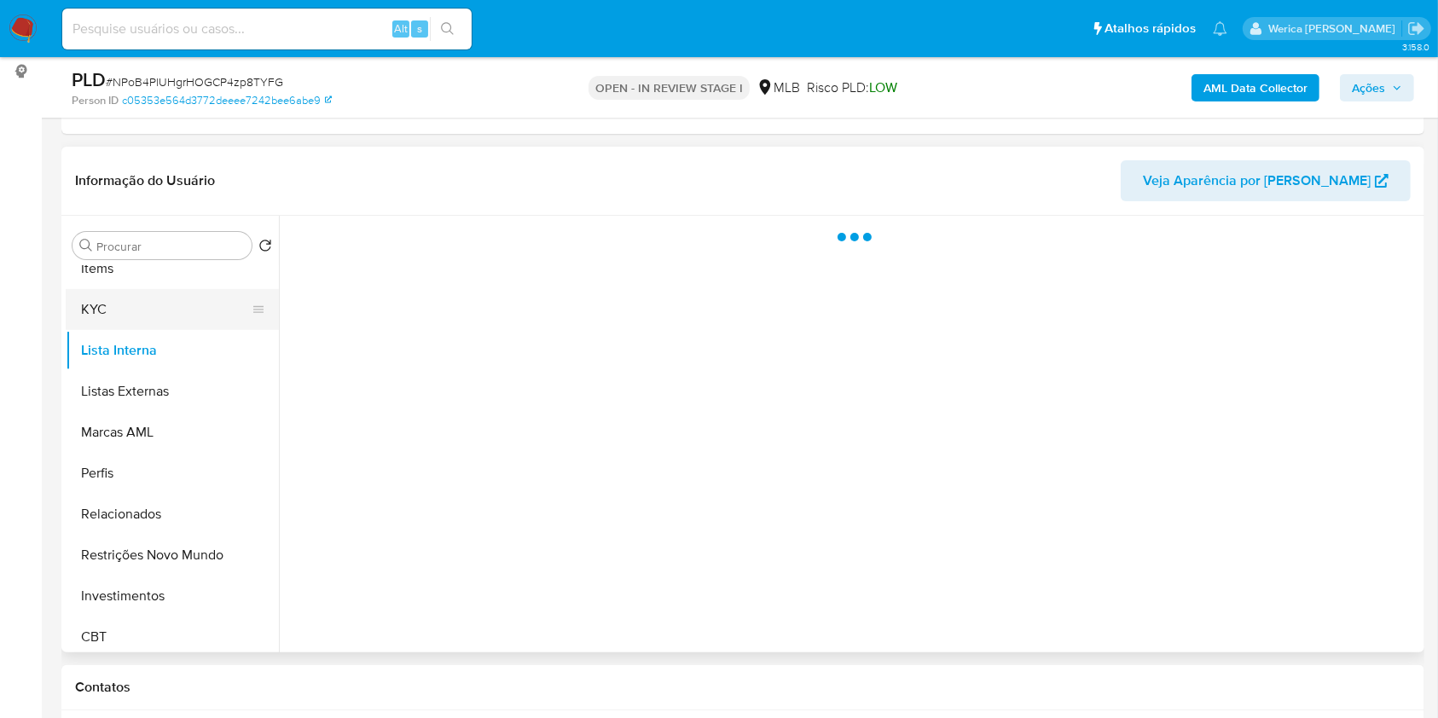
click at [131, 293] on button "KYC" at bounding box center [166, 309] width 200 height 41
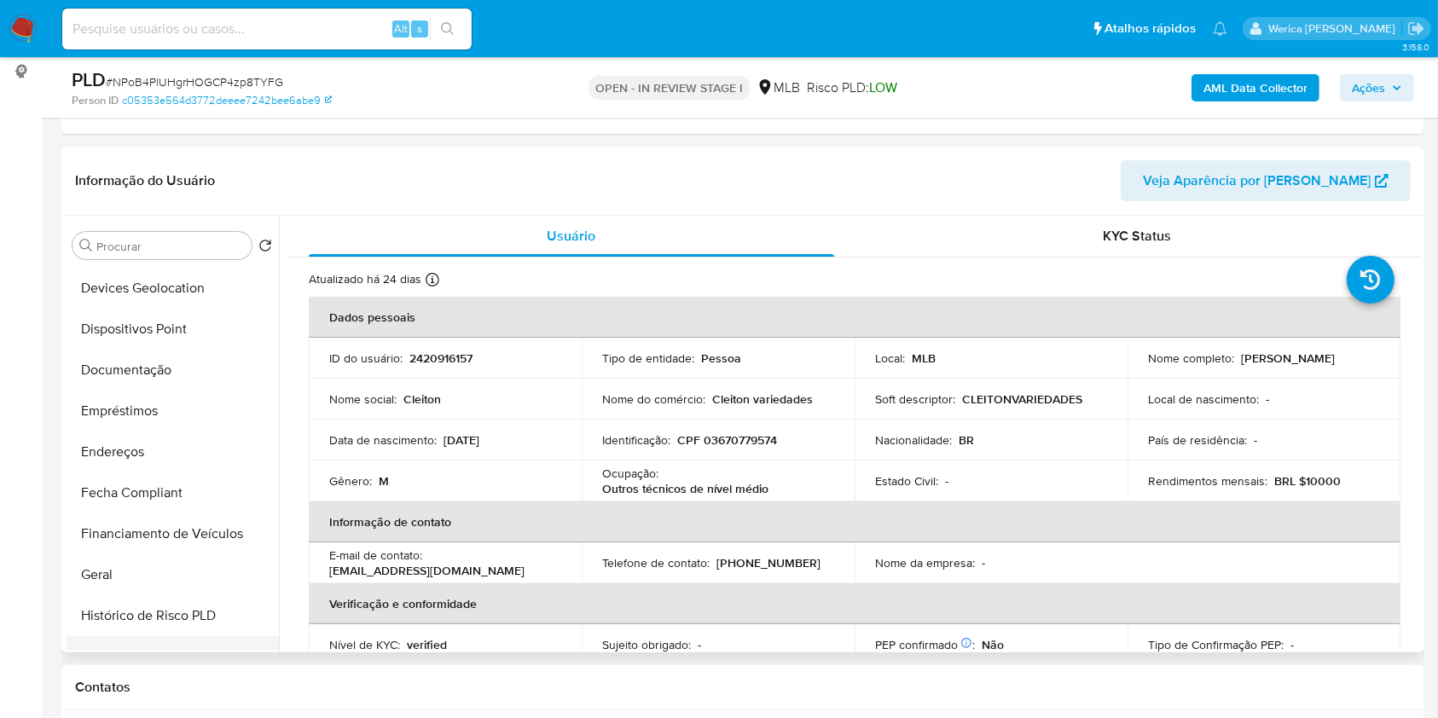
scroll to position [113, 0]
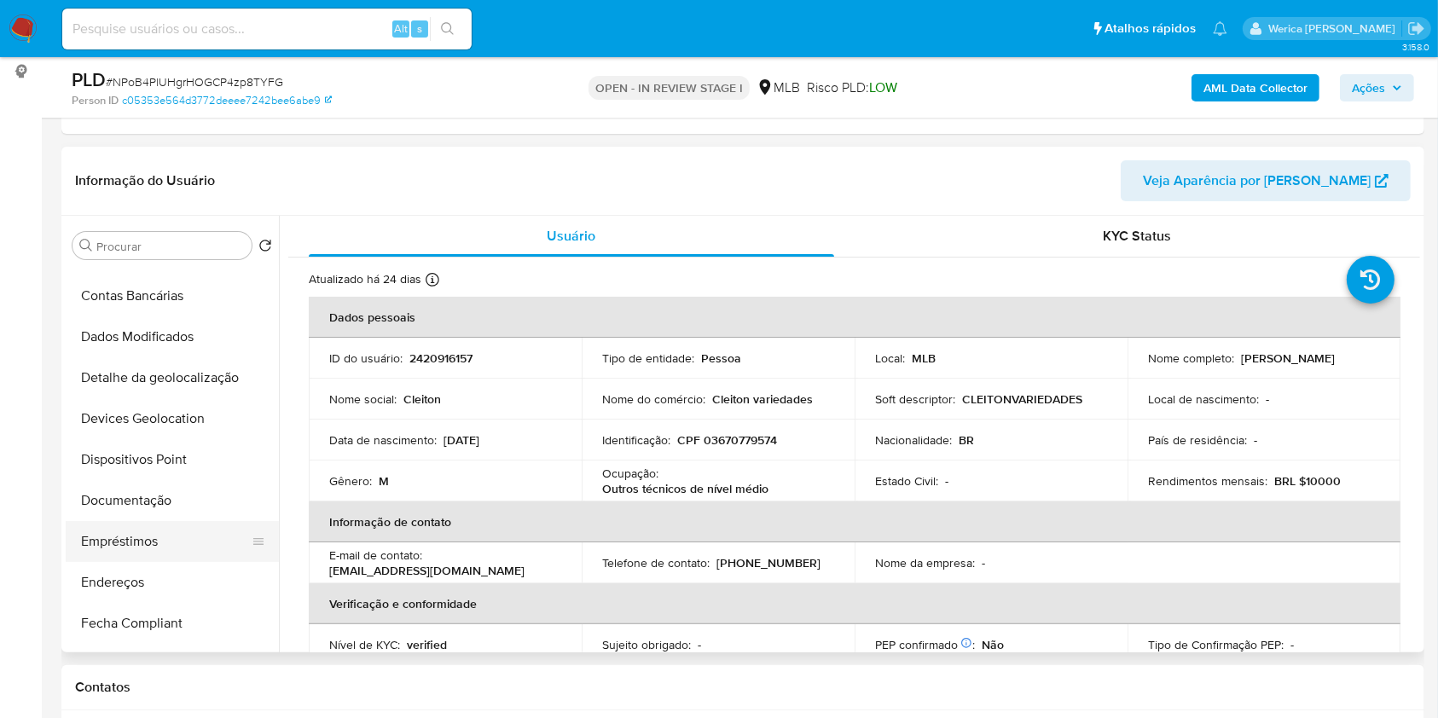
click at [186, 535] on button "Empréstimos" at bounding box center [166, 541] width 200 height 41
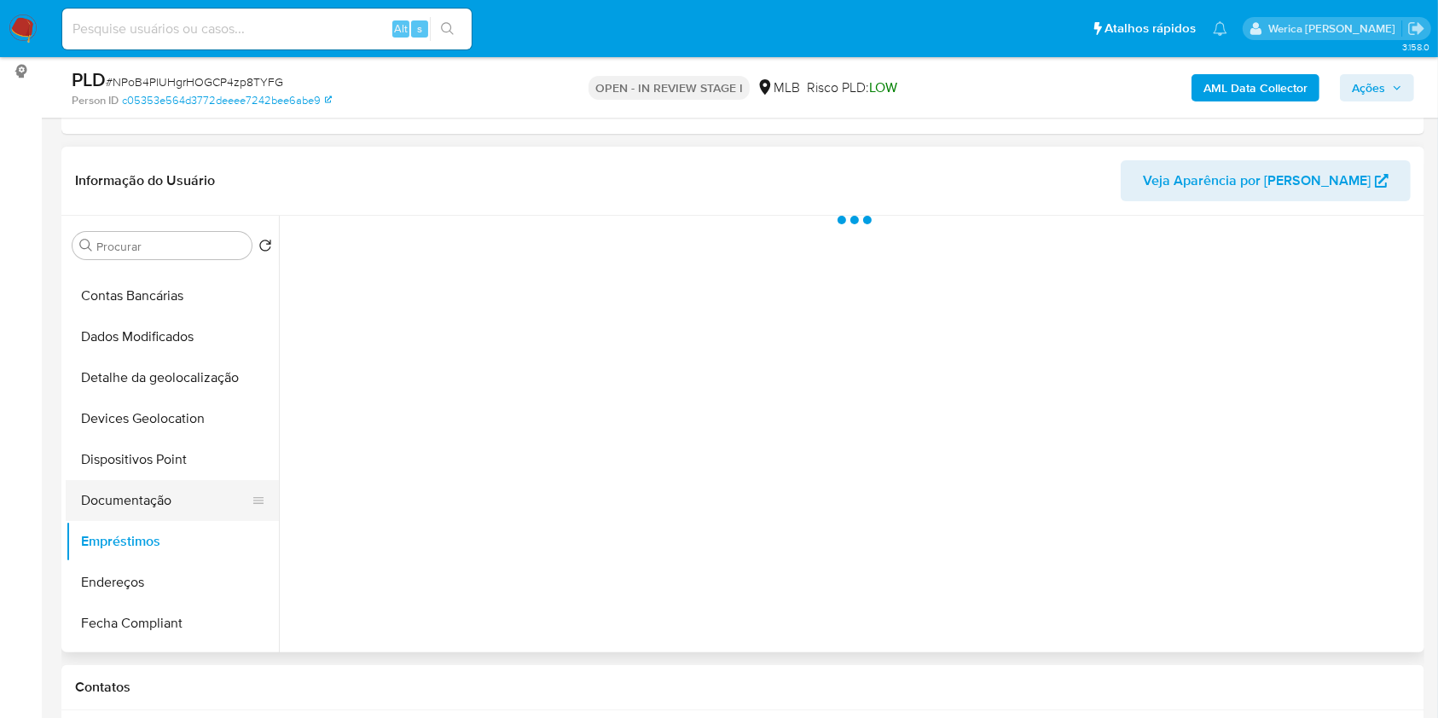
click at [183, 502] on button "Documentação" at bounding box center [166, 500] width 200 height 41
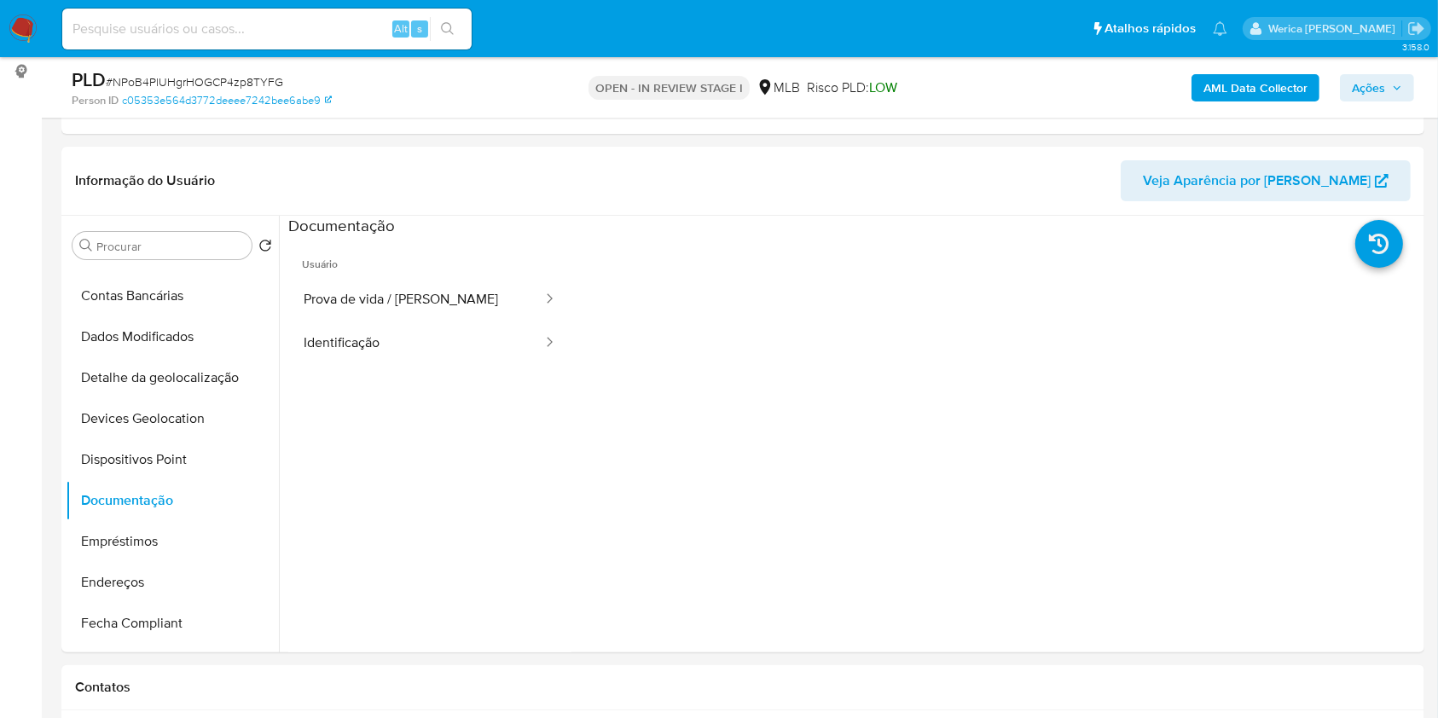
click at [332, 342] on button "Identificação" at bounding box center [416, 344] width 256 height 44
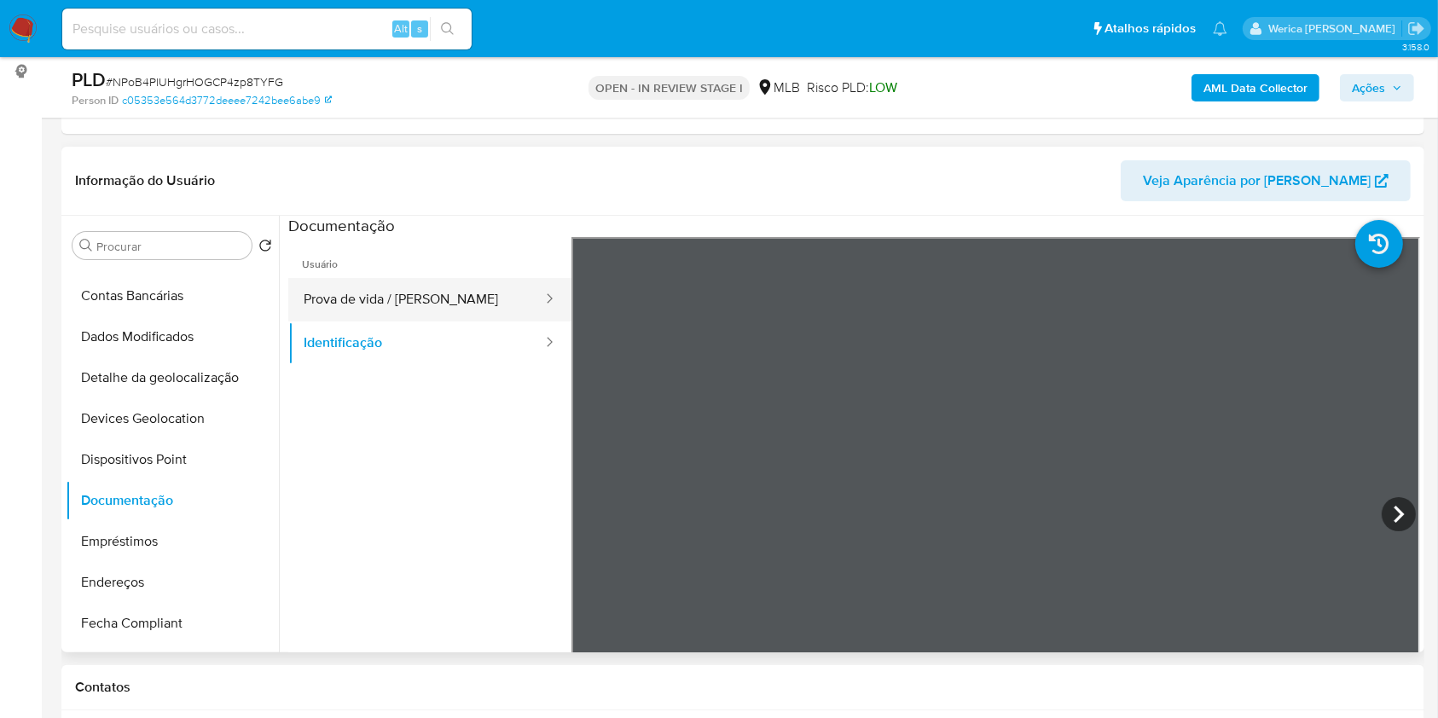
click at [423, 305] on button "Prova de vida / [PERSON_NAME]" at bounding box center [416, 300] width 256 height 44
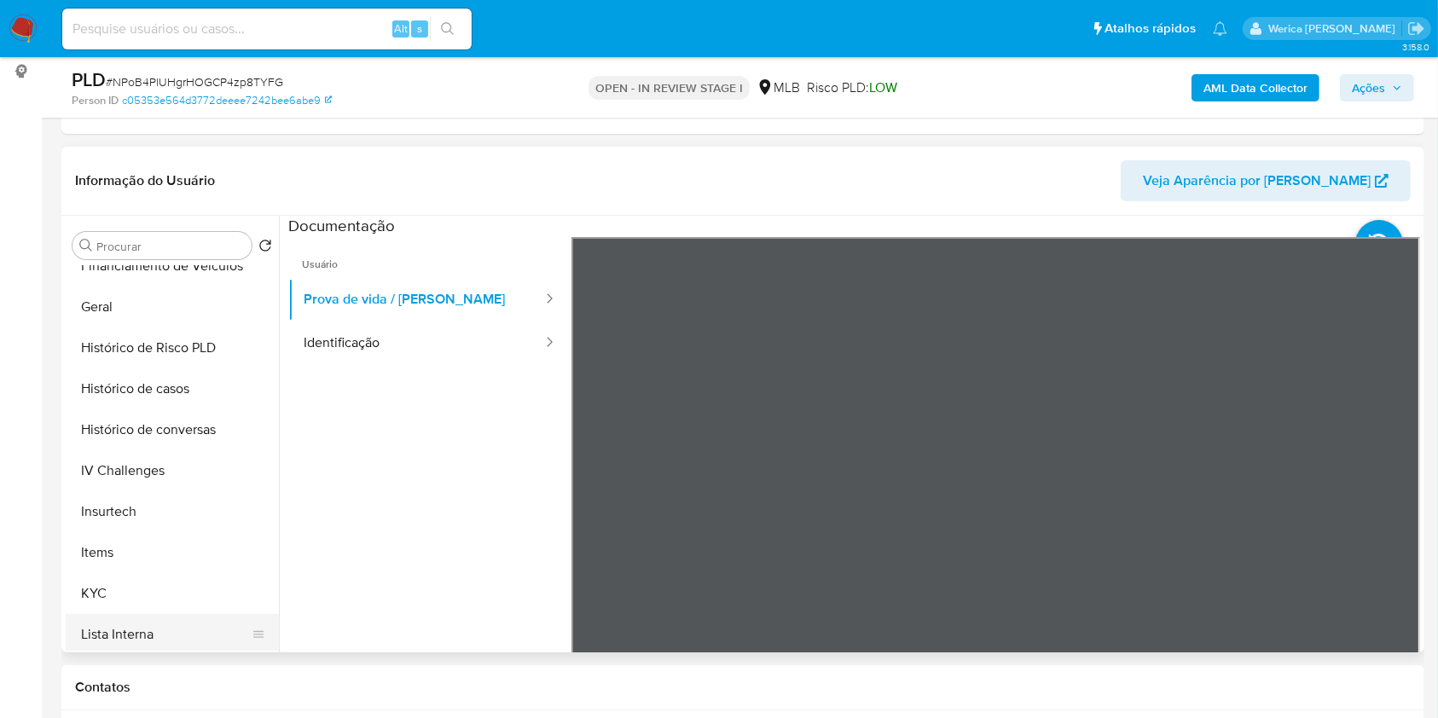
scroll to position [682, 0]
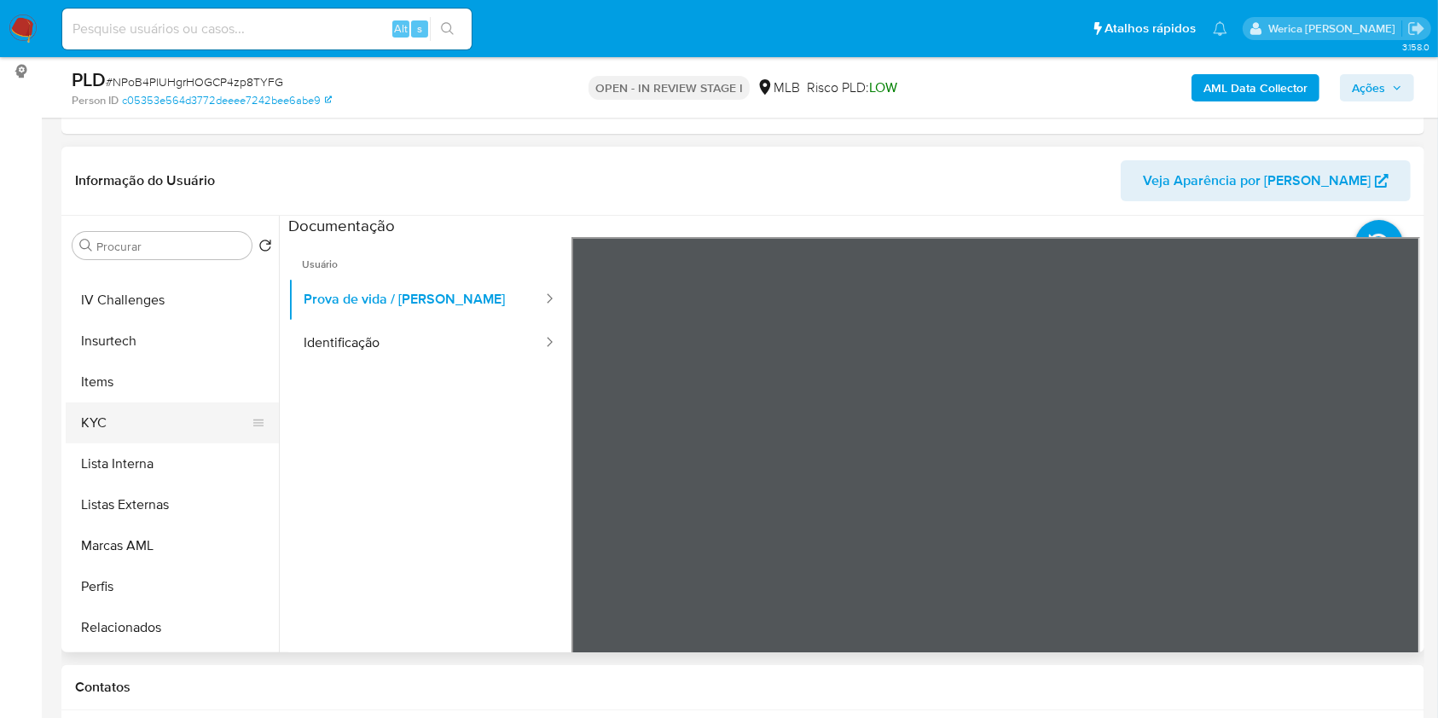
click at [156, 437] on button "KYC" at bounding box center [166, 423] width 200 height 41
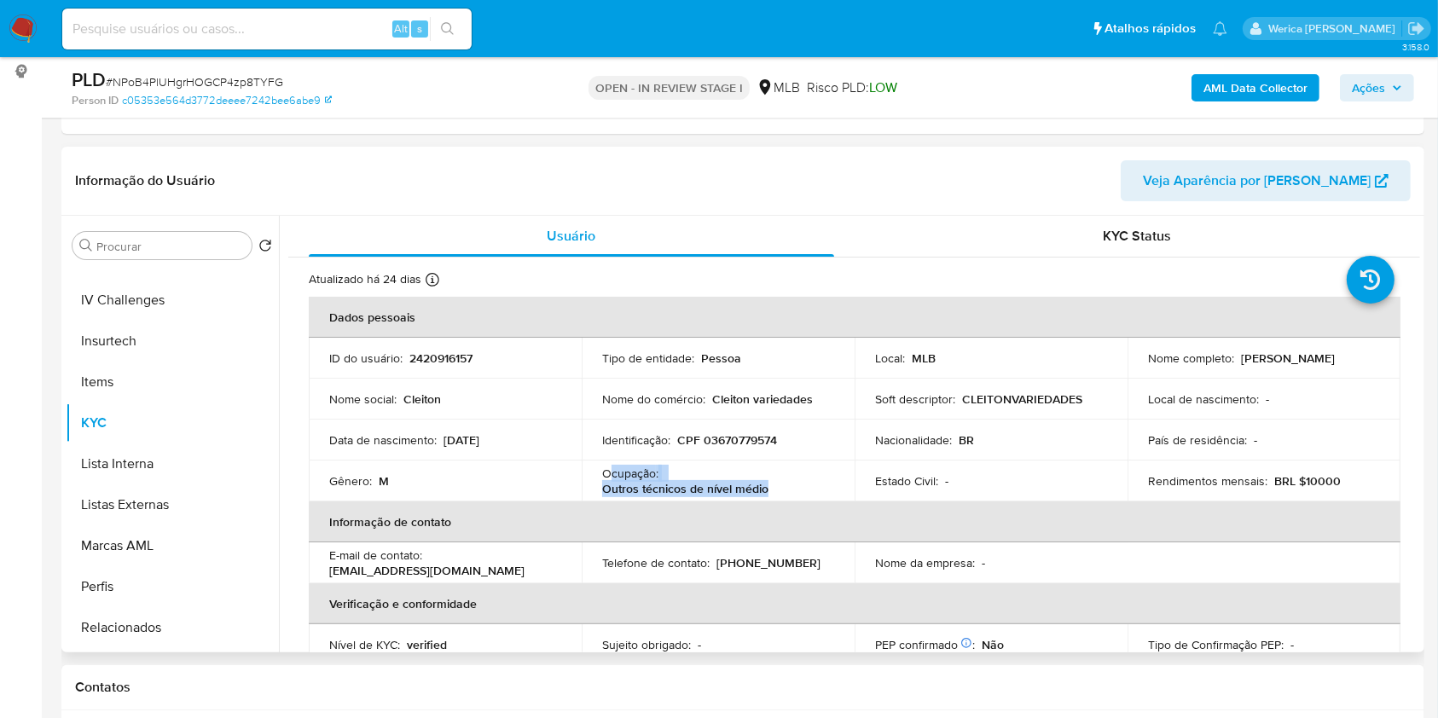
drag, startPoint x: 612, startPoint y: 475, endPoint x: 793, endPoint y: 481, distance: 181.8
click at [793, 481] on div "Ocupação : Outros técnicos de nível médio" at bounding box center [718, 481] width 232 height 31
copy div "cupação : Outros técnicos de nível médio"
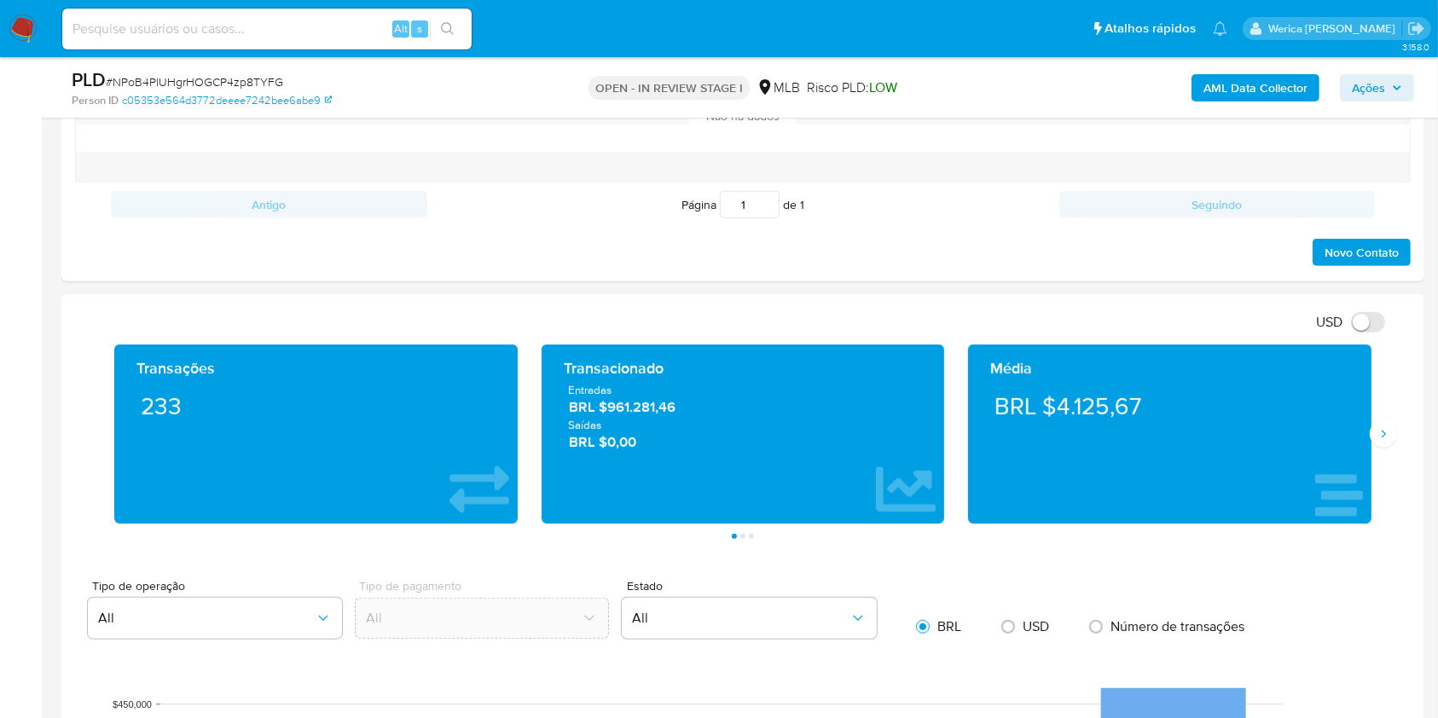
scroll to position [1000, 0]
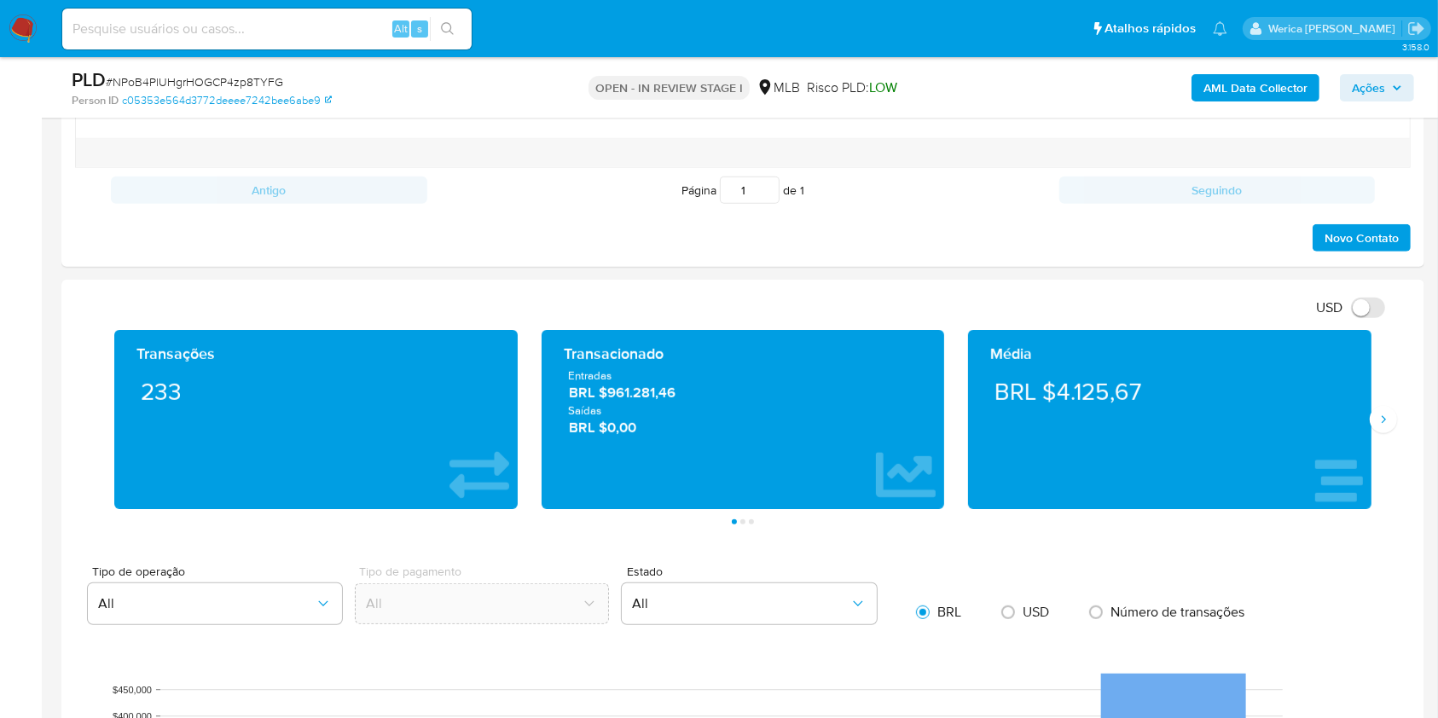
drag, startPoint x: 1380, startPoint y: 406, endPoint x: 1383, endPoint y: 436, distance: 30.0
click at [1382, 409] on div "Transações 233 Transacionado Entradas BRL $961.281,46 Saídas BRL $0,00 Média BR…" at bounding box center [742, 419] width 1281 height 179
click at [1383, 432] on button "Siguiente" at bounding box center [1383, 419] width 27 height 27
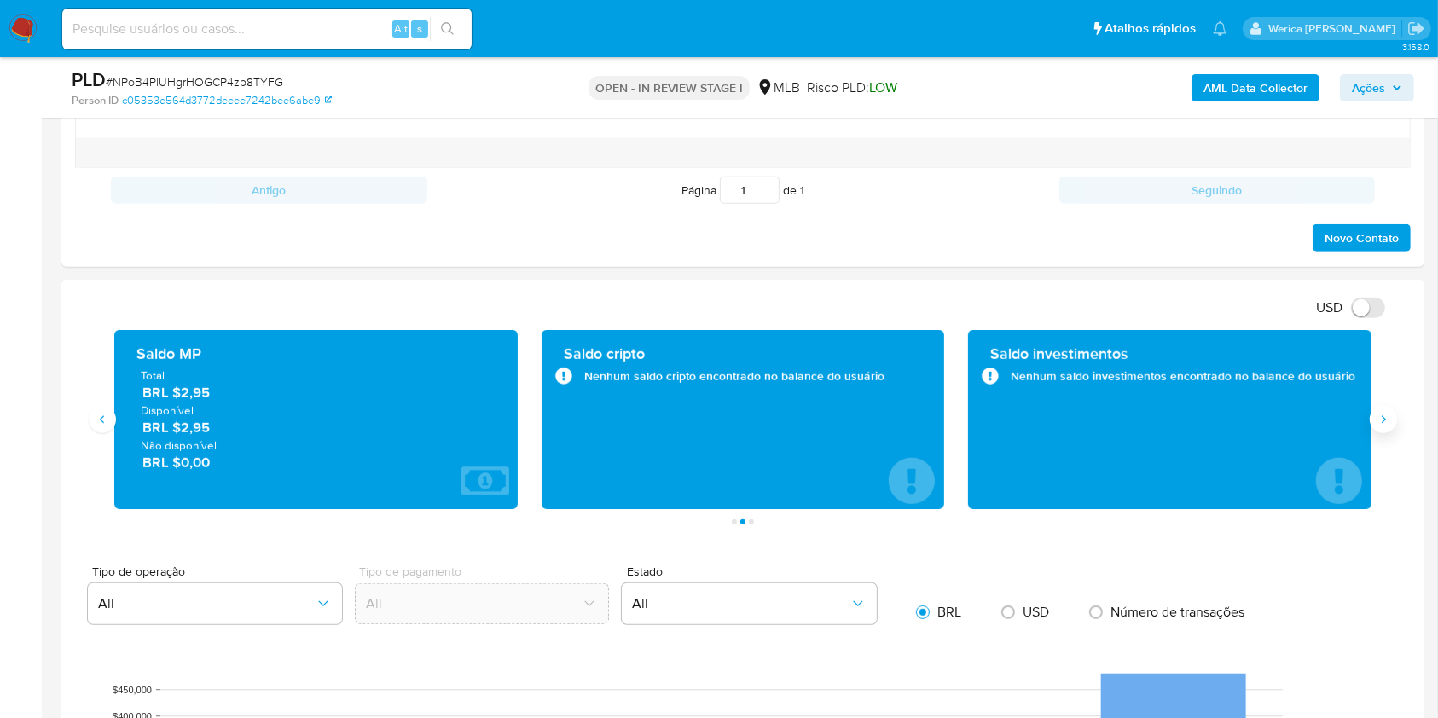
click at [1383, 432] on button "Siguiente" at bounding box center [1383, 419] width 27 height 27
